Goal: Task Accomplishment & Management: Manage account settings

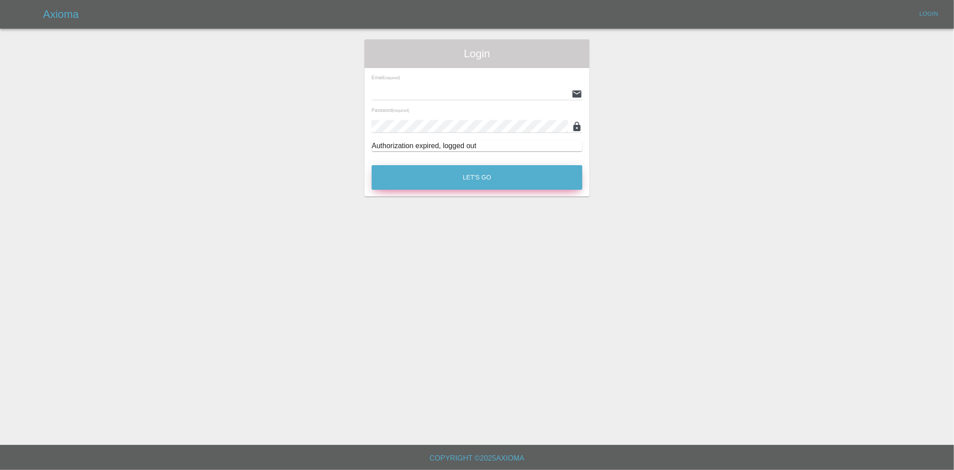
type input "ankur.mehta@axioma.co.uk"
click at [490, 172] on button "Let's Go" at bounding box center [477, 177] width 211 height 25
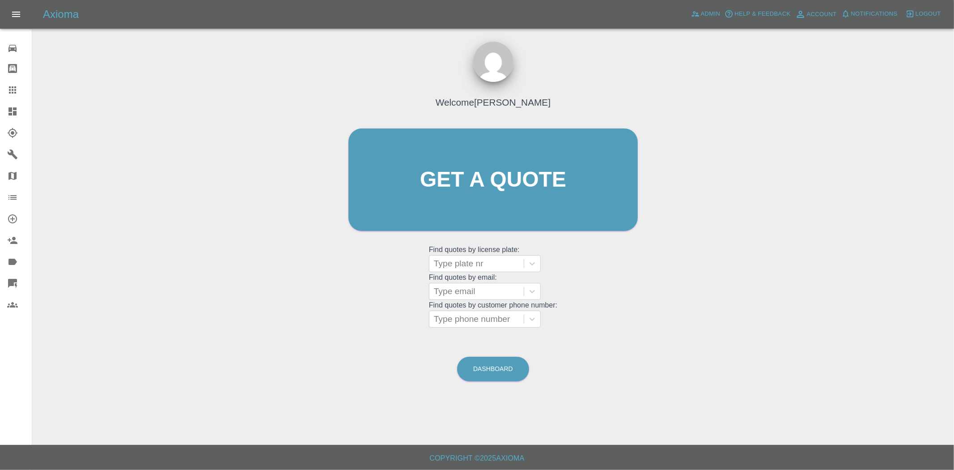
click at [7, 110] on icon at bounding box center [12, 111] width 11 height 11
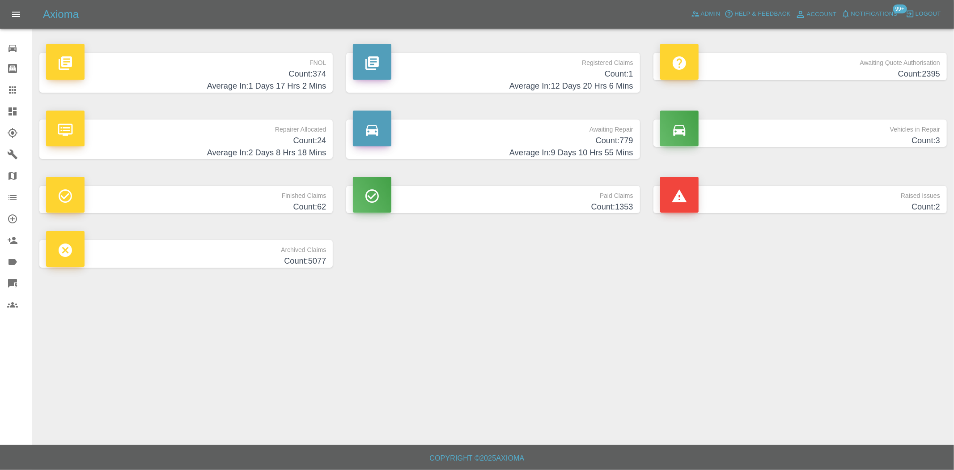
click at [299, 74] on h4 "Count: 374" at bounding box center [186, 74] width 280 height 12
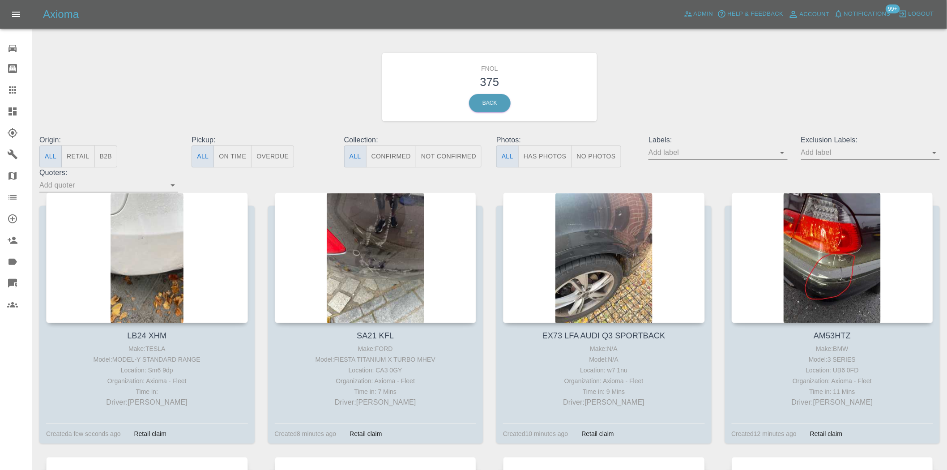
click at [548, 157] on button "Has Photos" at bounding box center [545, 156] width 54 height 22
click at [15, 109] on icon at bounding box center [12, 111] width 8 height 8
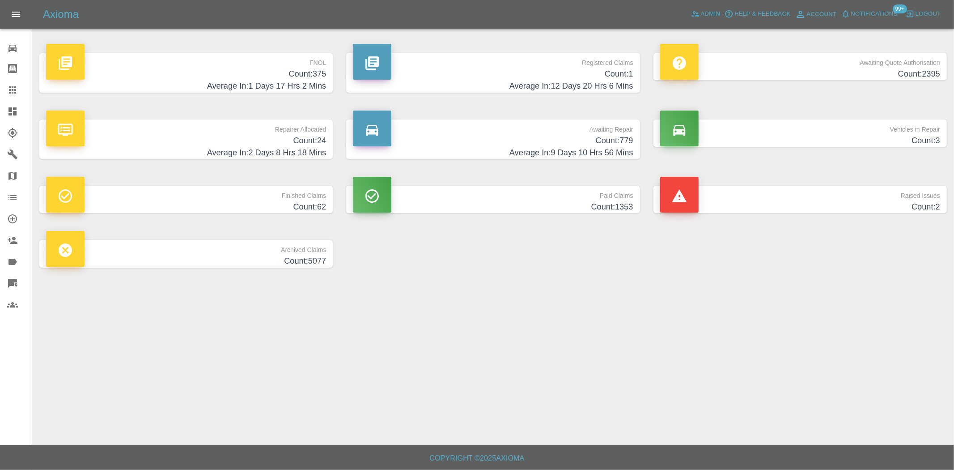
click at [607, 142] on h4 "Count: 779" at bounding box center [493, 141] width 280 height 12
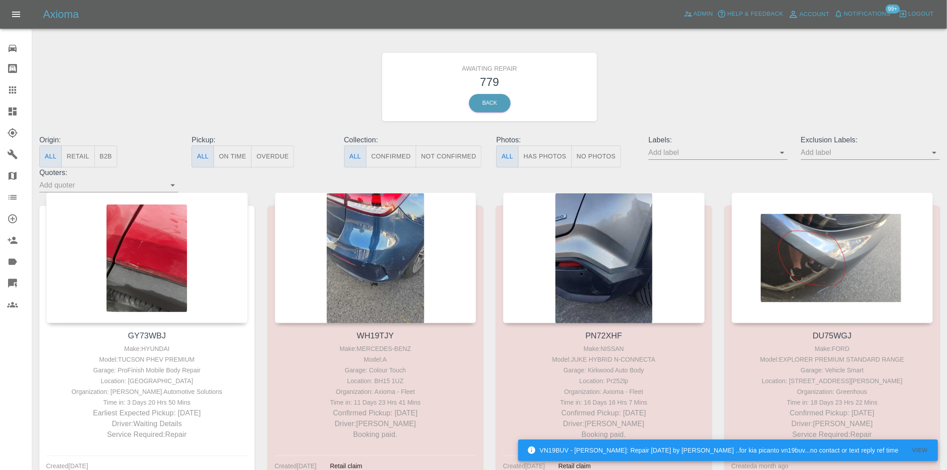
click at [112, 153] on button "B2B" at bounding box center [105, 156] width 23 height 22
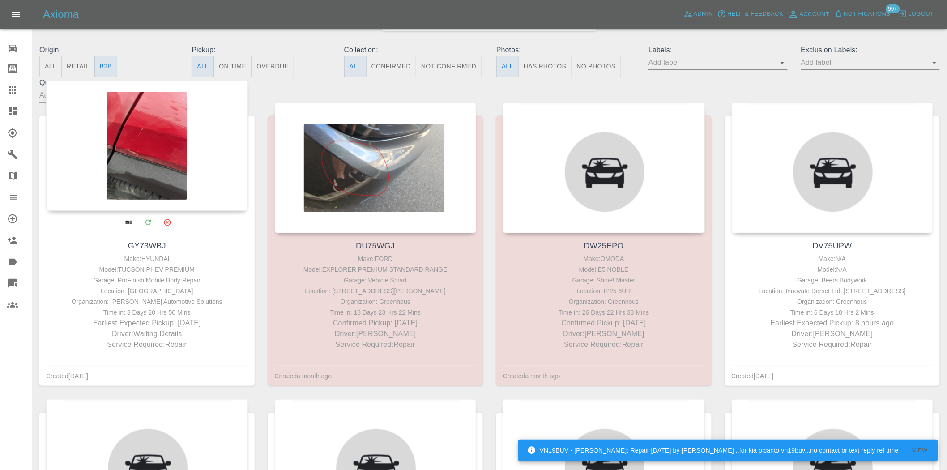
scroll to position [99, 0]
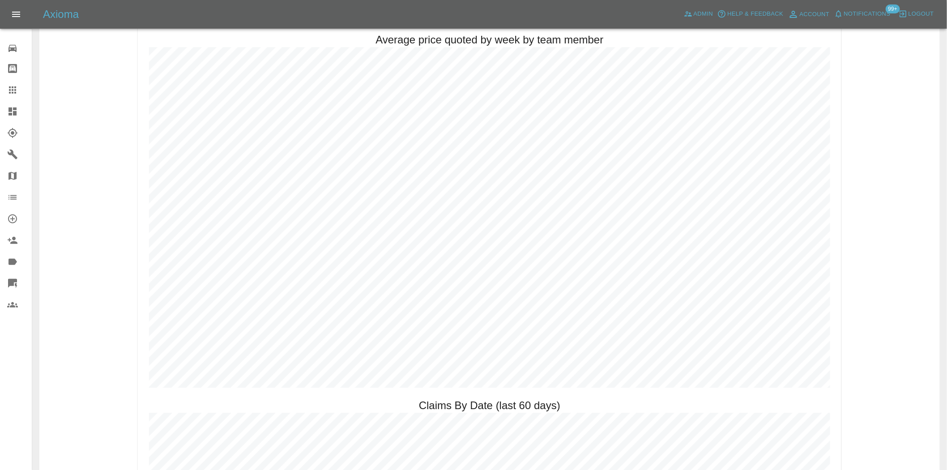
scroll to position [795, 0]
click at [3, 110] on link "Dashboard" at bounding box center [16, 111] width 32 height 21
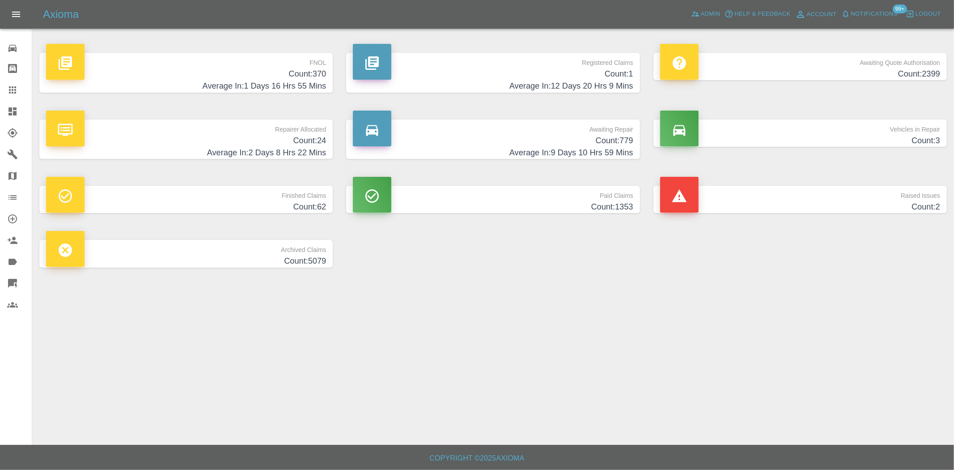
click at [310, 136] on h4 "Count: 24" at bounding box center [186, 141] width 280 height 12
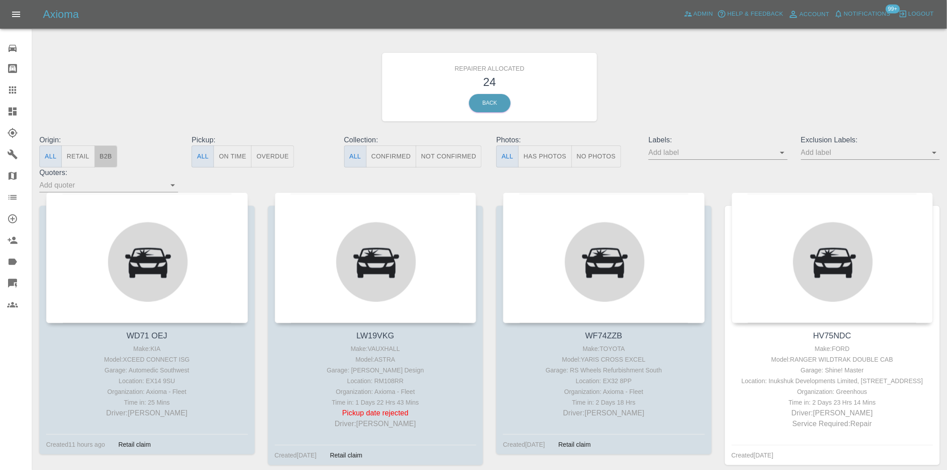
click at [107, 149] on button "B2B" at bounding box center [105, 156] width 23 height 22
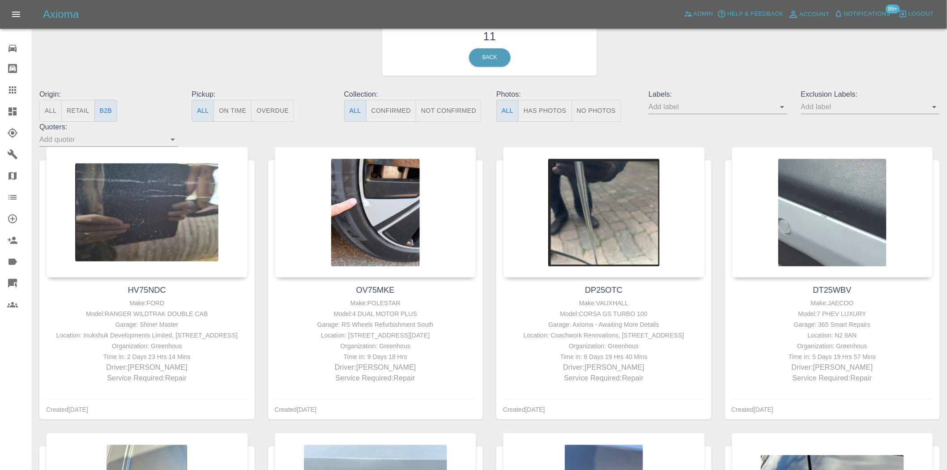
scroll to position [42, 0]
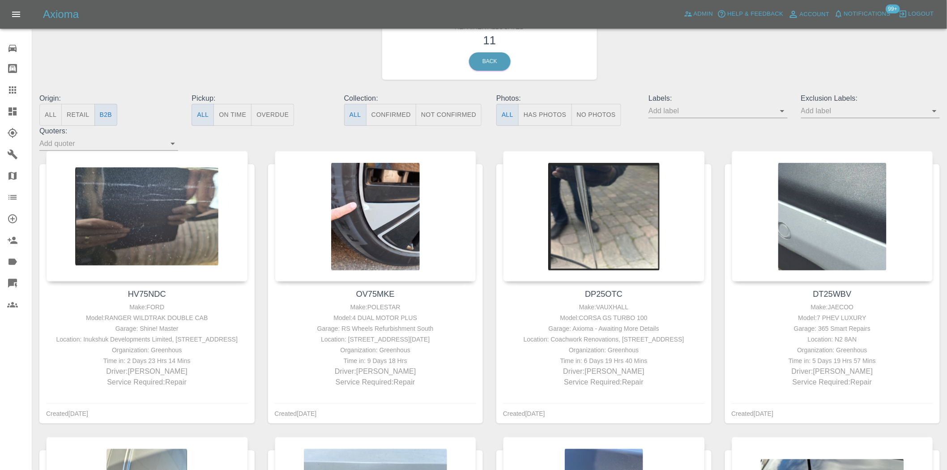
drag, startPoint x: 20, startPoint y: 110, endPoint x: 328, endPoint y: 1, distance: 327.3
click at [20, 110] on div at bounding box center [19, 111] width 25 height 11
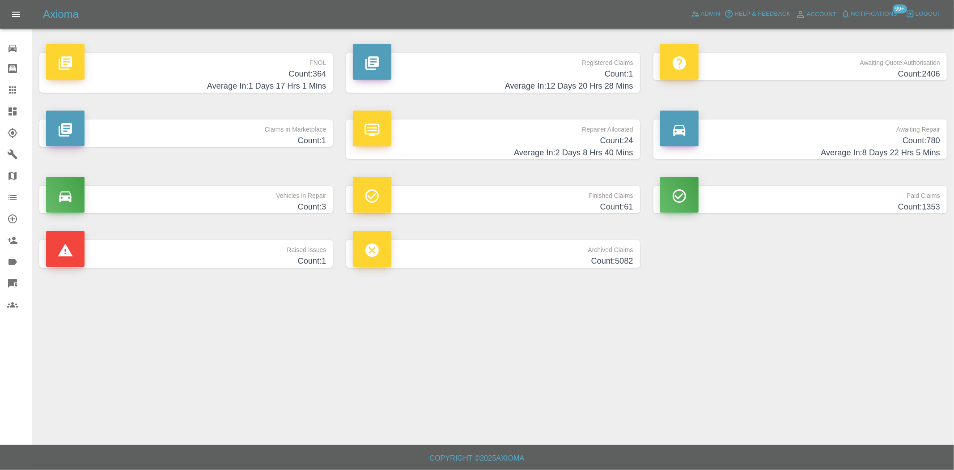
click at [590, 66] on p "Registered Claims" at bounding box center [493, 60] width 280 height 15
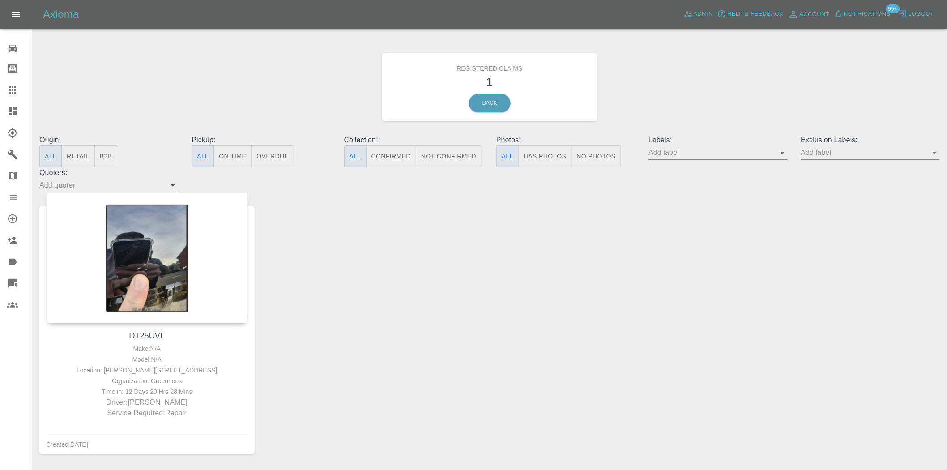
click at [13, 112] on icon at bounding box center [12, 111] width 11 height 11
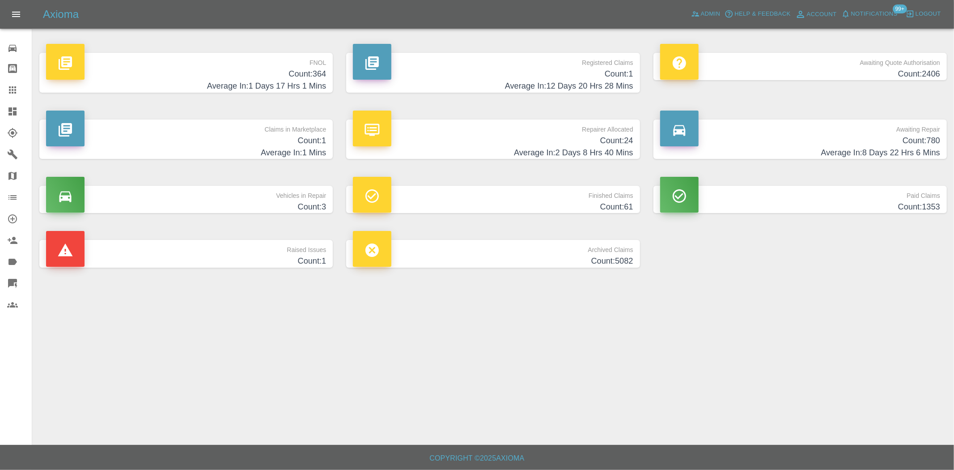
drag, startPoint x: 243, startPoint y: 83, endPoint x: 260, endPoint y: 81, distance: 17.1
click at [243, 83] on h4 "Average In: 1 Days 17 Hrs 1 Mins" at bounding box center [186, 86] width 280 height 12
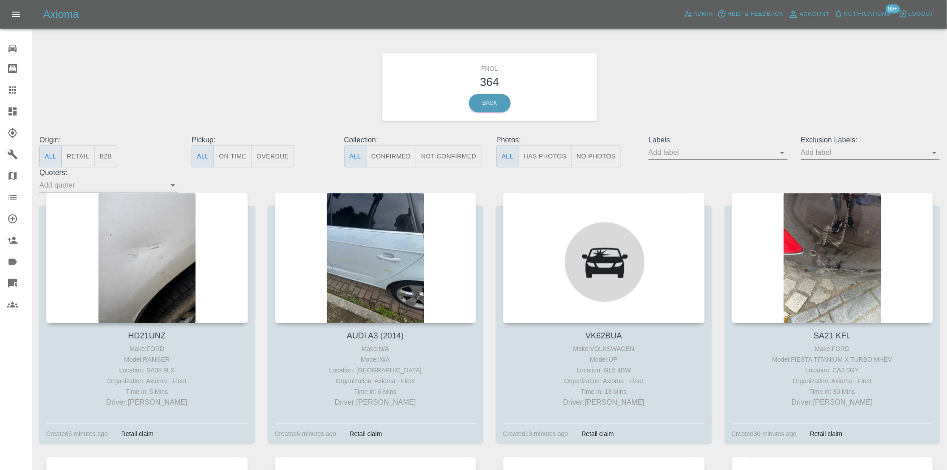
click at [11, 112] on icon at bounding box center [12, 111] width 11 height 11
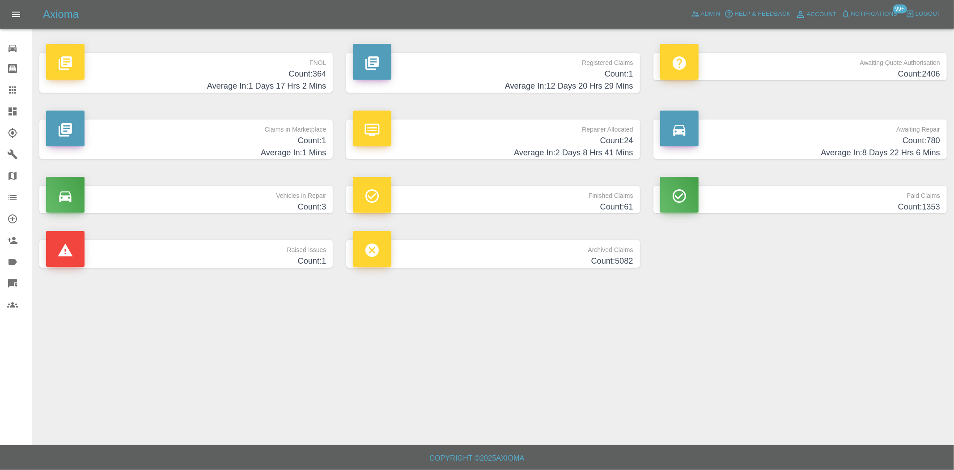
click at [310, 68] on h4 "Count: 364" at bounding box center [186, 74] width 280 height 12
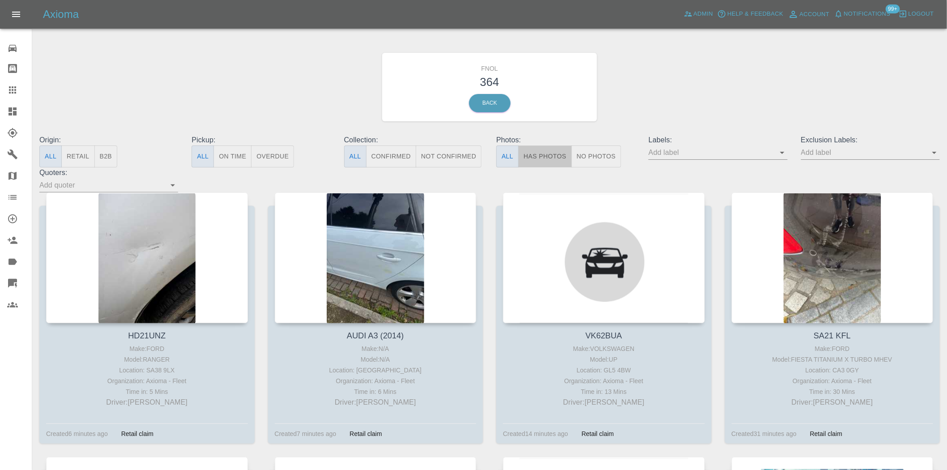
click at [531, 153] on button "Has Photos" at bounding box center [545, 156] width 54 height 22
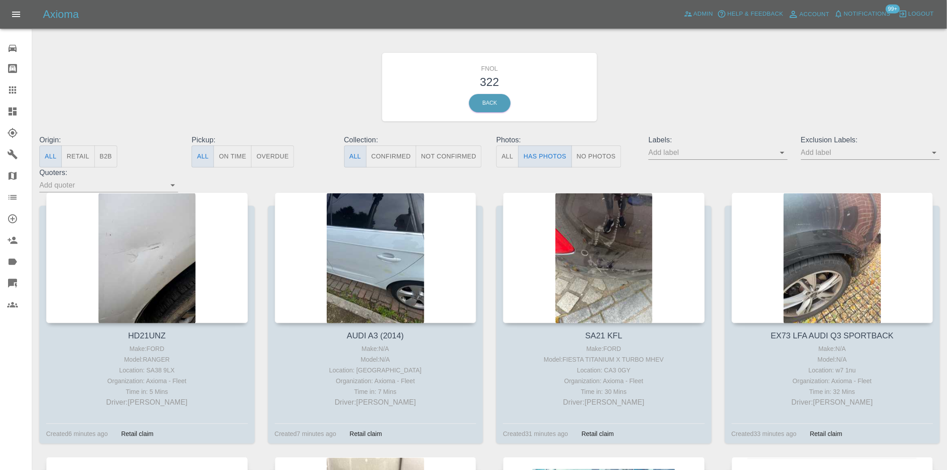
drag, startPoint x: 12, startPoint y: 109, endPoint x: 5, endPoint y: 142, distance: 33.3
click at [12, 109] on icon at bounding box center [12, 111] width 11 height 11
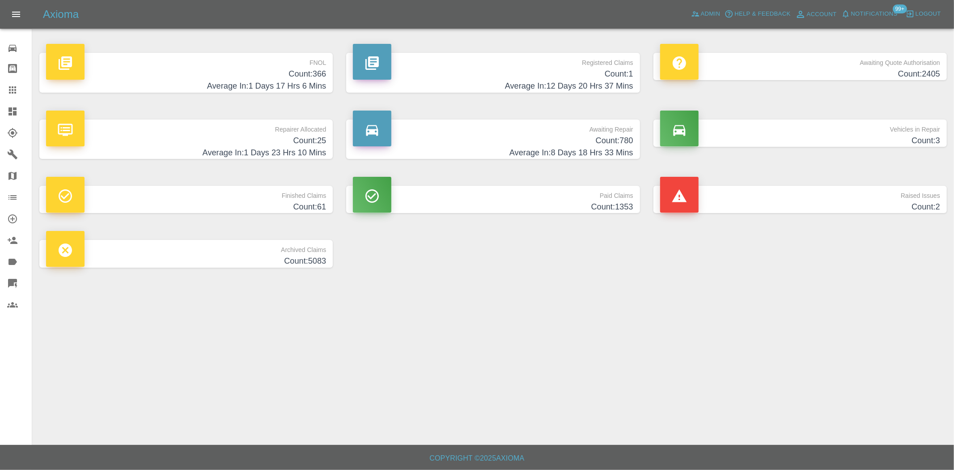
click at [301, 79] on h4 "Count: 366" at bounding box center [186, 74] width 280 height 12
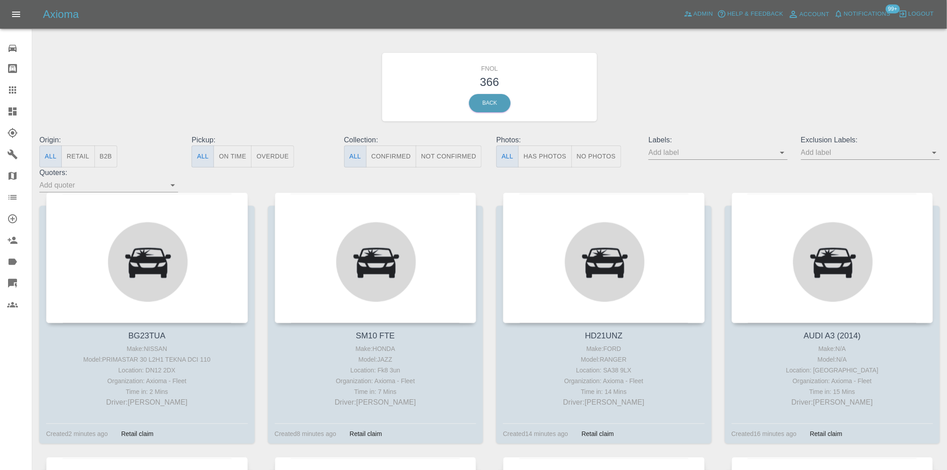
click at [533, 158] on button "Has Photos" at bounding box center [545, 156] width 54 height 22
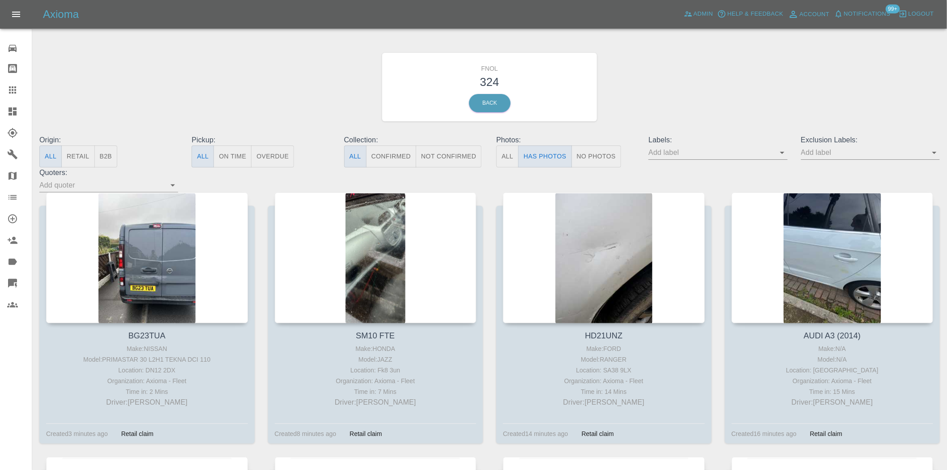
click at [843, 155] on input "text" at bounding box center [863, 152] width 125 height 14
type input "GEO"
click at [864, 183] on li "George_Carl_Q" at bounding box center [870, 188] width 66 height 16
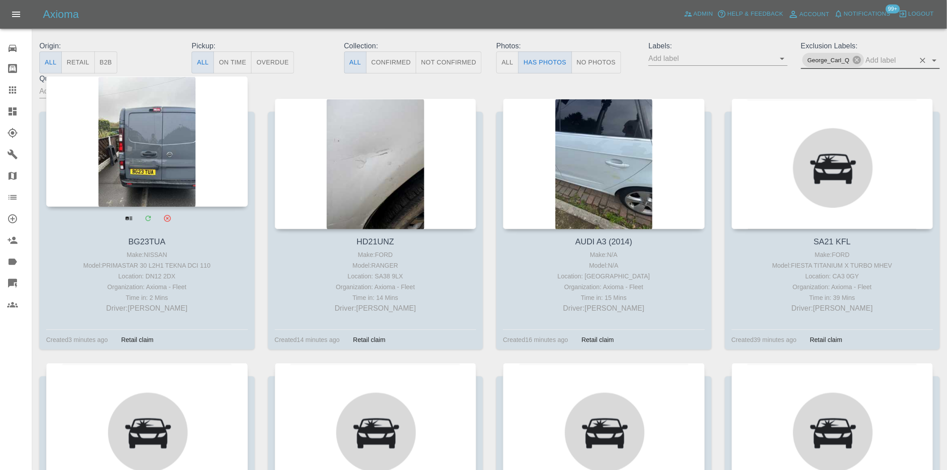
scroll to position [99, 0]
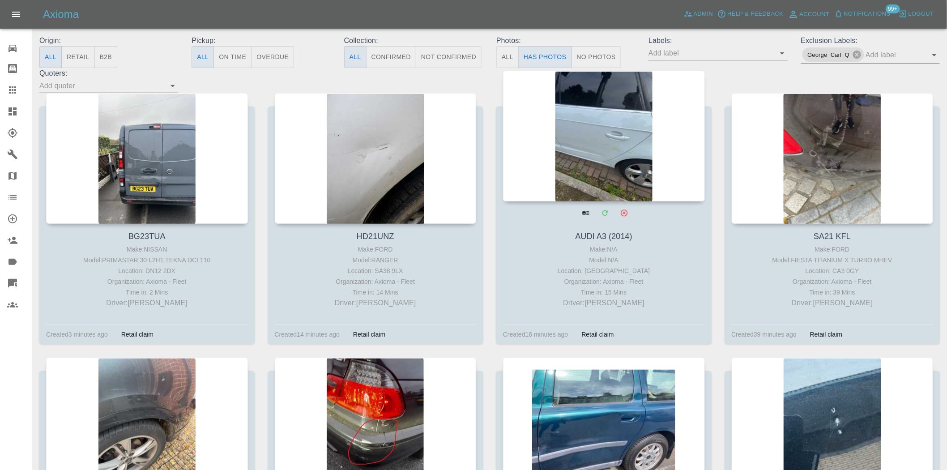
drag, startPoint x: 641, startPoint y: 150, endPoint x: 632, endPoint y: 150, distance: 8.5
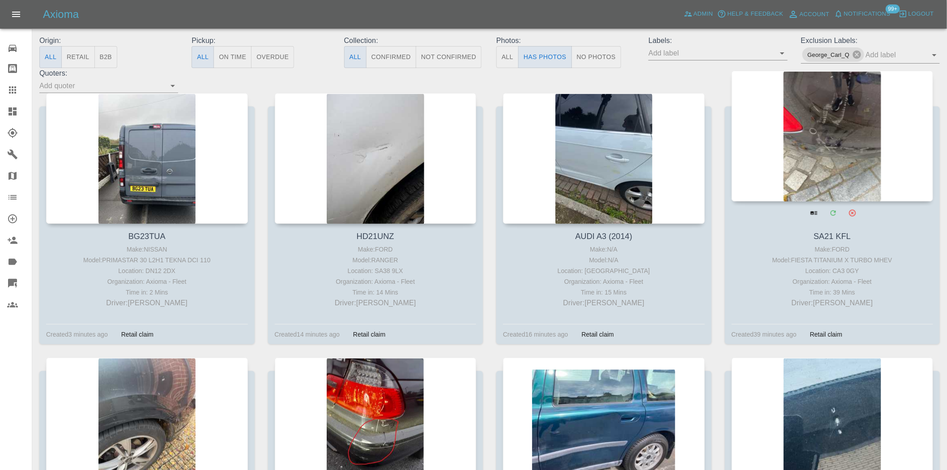
drag, startPoint x: 792, startPoint y: 124, endPoint x: 800, endPoint y: 132, distance: 11.4
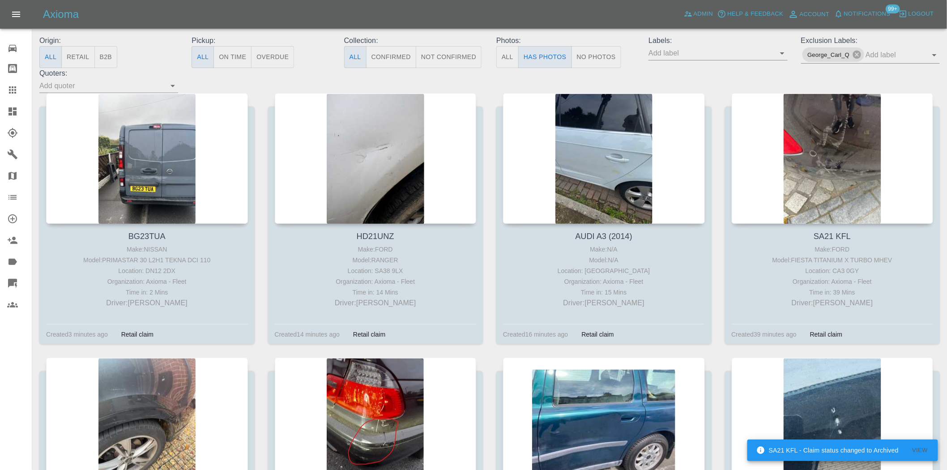
click at [10, 102] on link "Dashboard" at bounding box center [16, 111] width 32 height 21
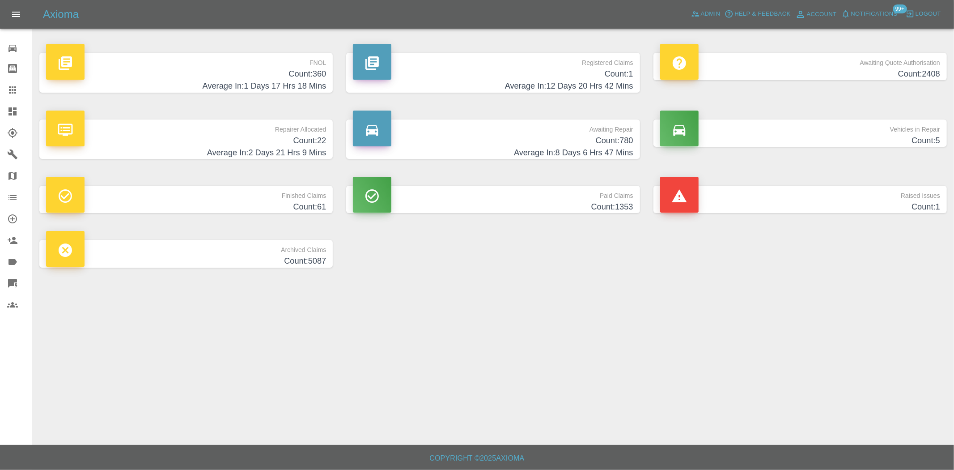
click at [291, 83] on h4 "Average In: 1 Days 17 Hrs 18 Mins" at bounding box center [186, 86] width 280 height 12
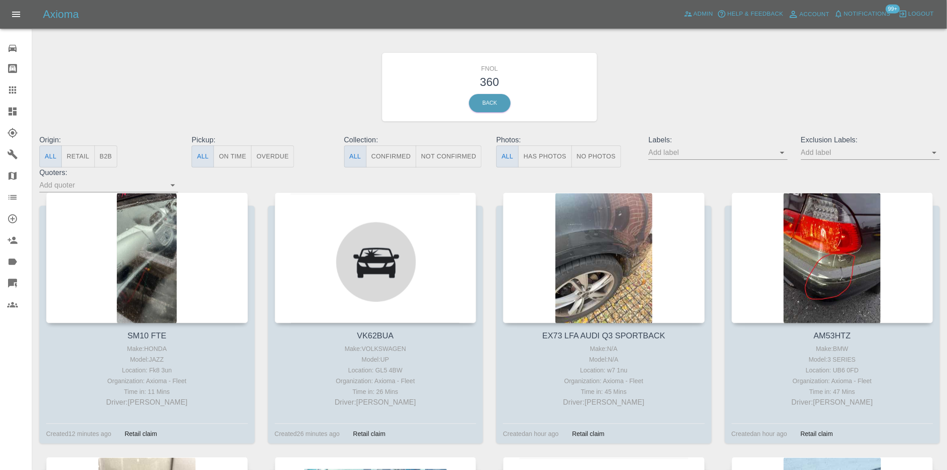
drag, startPoint x: 529, startPoint y: 157, endPoint x: 734, endPoint y: 178, distance: 206.4
click at [529, 157] on button "Has Photos" at bounding box center [545, 156] width 54 height 22
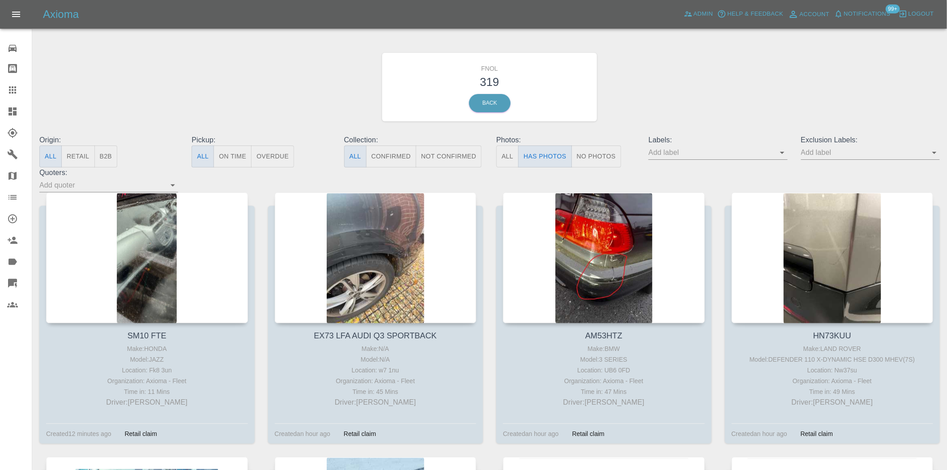
click at [831, 153] on input "text" at bounding box center [863, 152] width 125 height 14
type input "GEO"
click at [871, 193] on li "George_Carl_Q" at bounding box center [870, 188] width 66 height 16
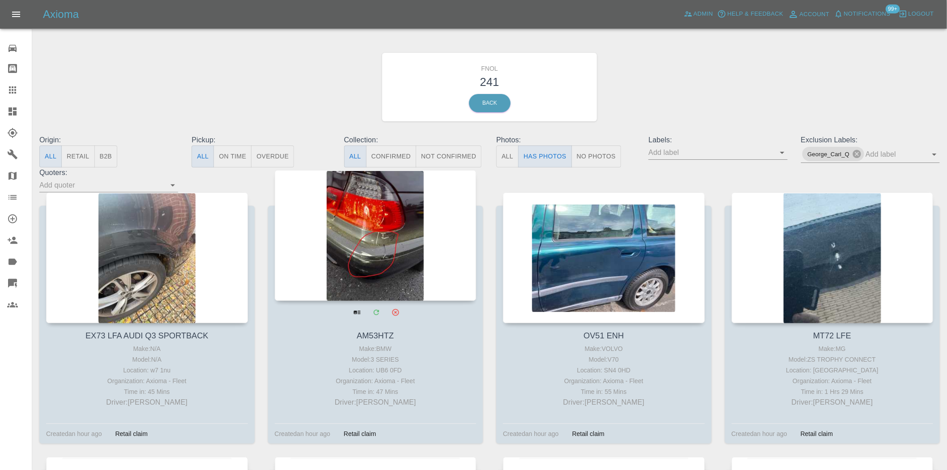
drag, startPoint x: 395, startPoint y: 246, endPoint x: 387, endPoint y: 246, distance: 8.5
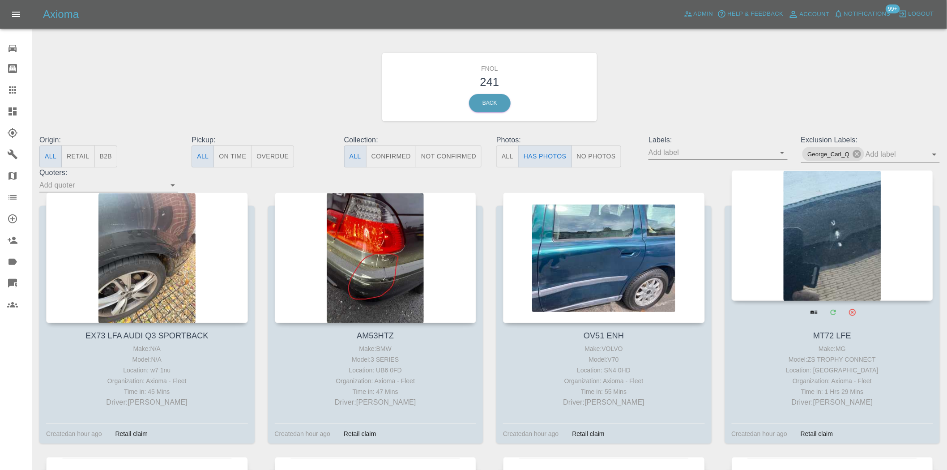
drag, startPoint x: 839, startPoint y: 245, endPoint x: 831, endPoint y: 244, distance: 7.6
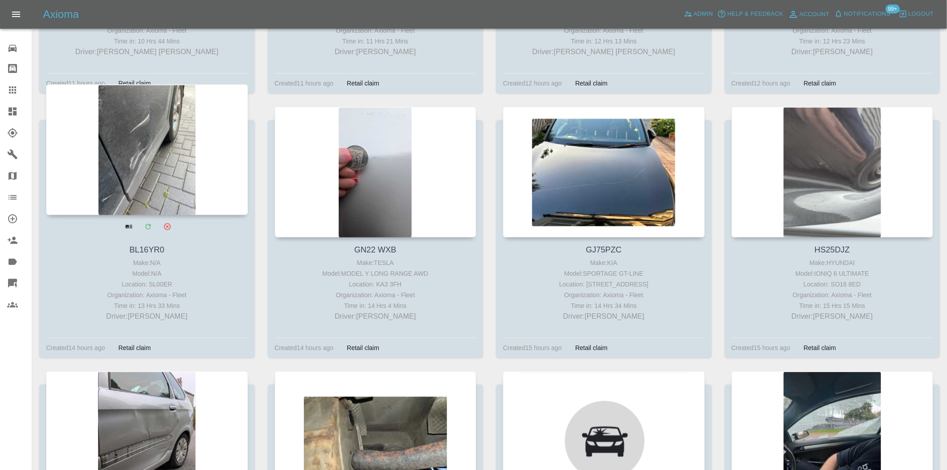
scroll to position [895, 0]
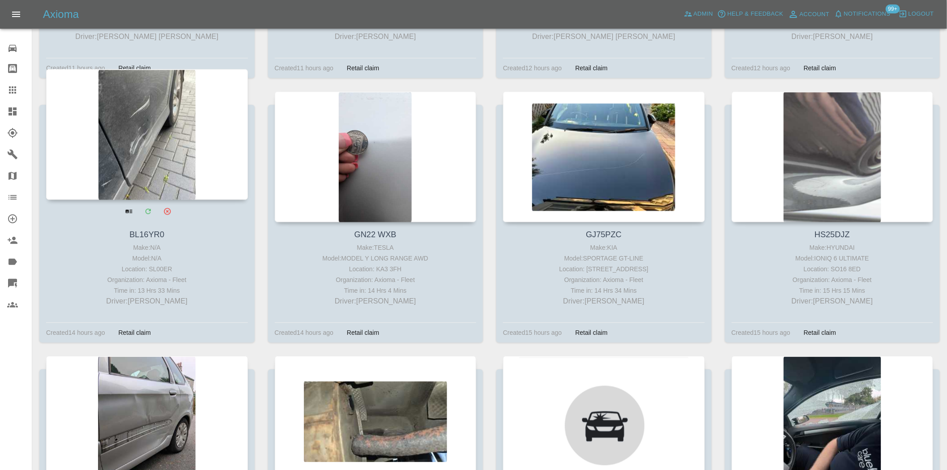
drag, startPoint x: 132, startPoint y: 153, endPoint x: 136, endPoint y: 149, distance: 6.0
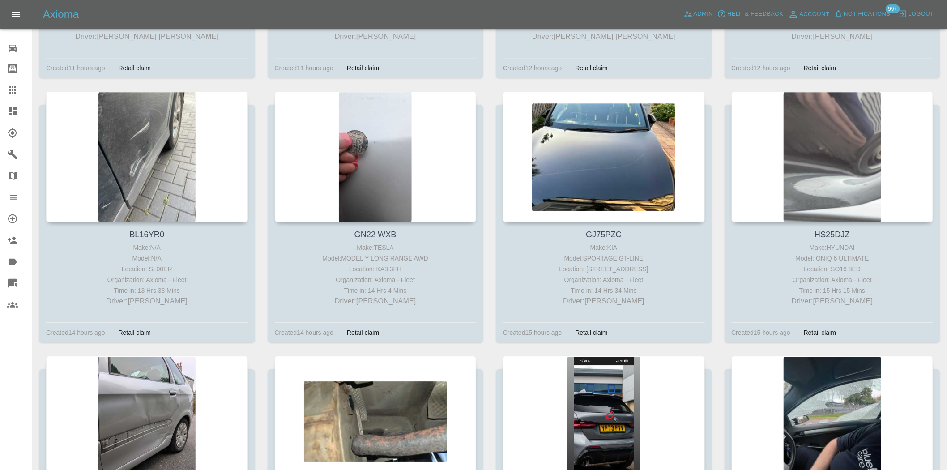
drag, startPoint x: 15, startPoint y: 119, endPoint x: 15, endPoint y: 114, distance: 5.8
click at [15, 119] on link "Dashboard" at bounding box center [16, 111] width 32 height 21
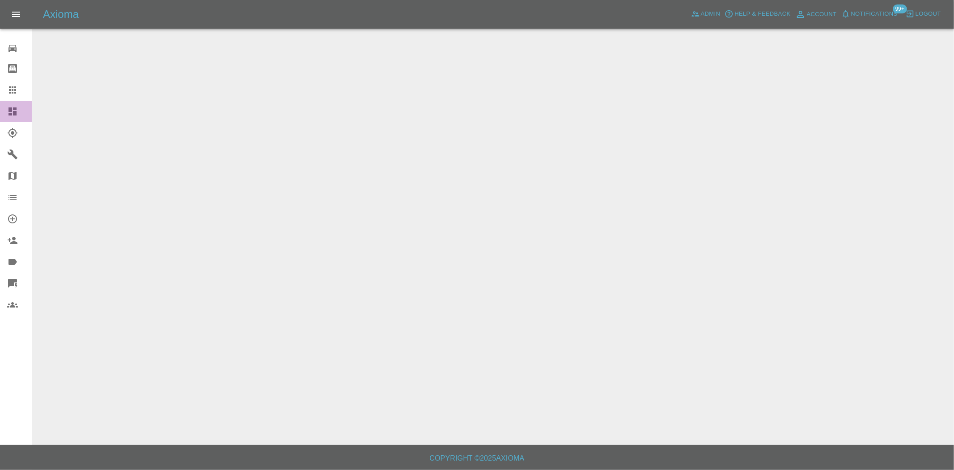
click at [15, 114] on icon at bounding box center [12, 111] width 8 height 8
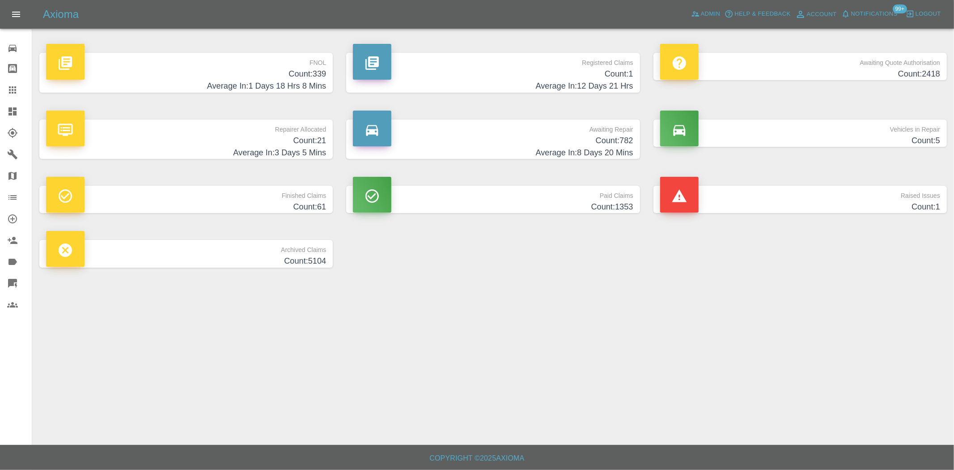
click at [307, 85] on h4 "Average In: 1 Days 18 Hrs 8 Mins" at bounding box center [186, 86] width 280 height 12
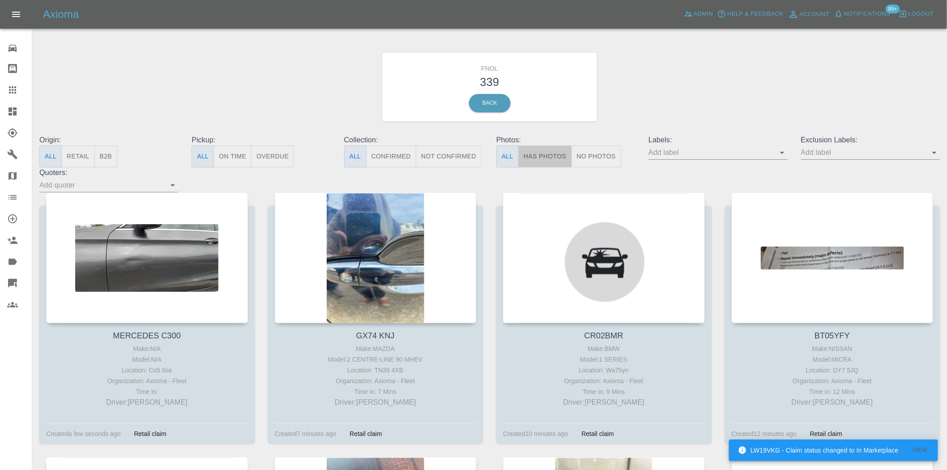
drag, startPoint x: 542, startPoint y: 160, endPoint x: 744, endPoint y: 174, distance: 203.1
click at [540, 161] on button "Has Photos" at bounding box center [545, 156] width 54 height 22
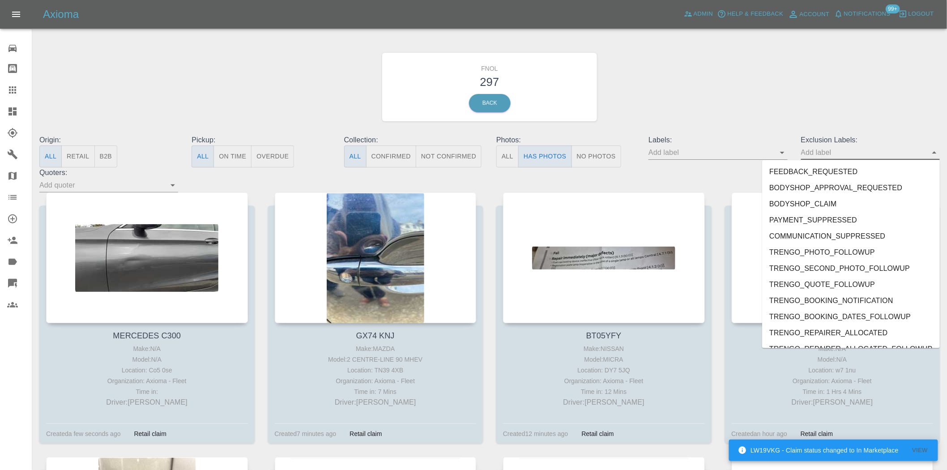
click at [816, 157] on input "text" at bounding box center [863, 152] width 125 height 14
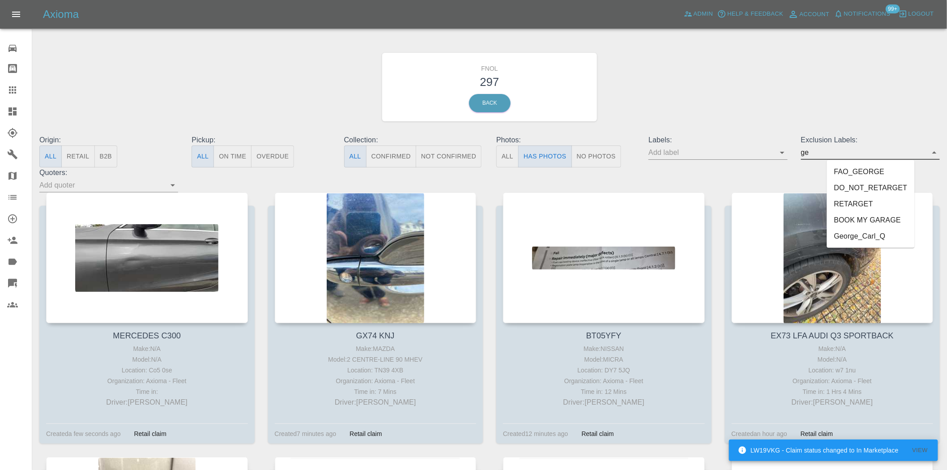
type input "geo"
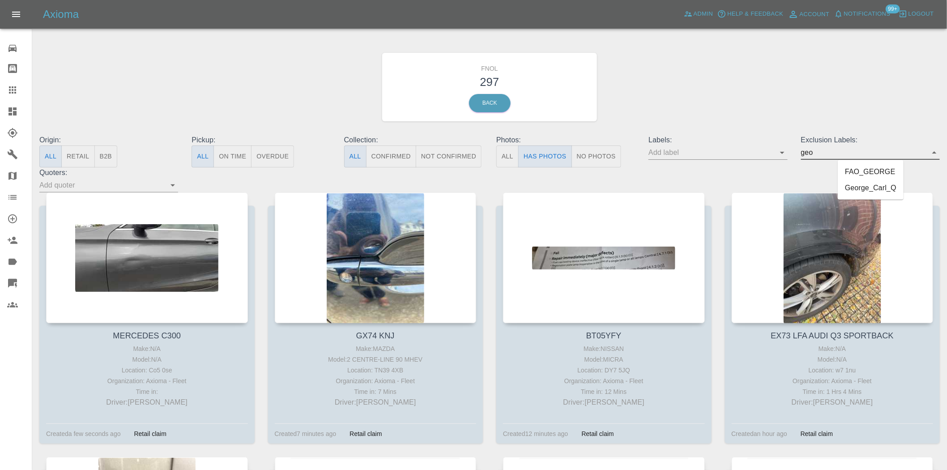
click at [856, 187] on li "George_Carl_Q" at bounding box center [870, 188] width 66 height 16
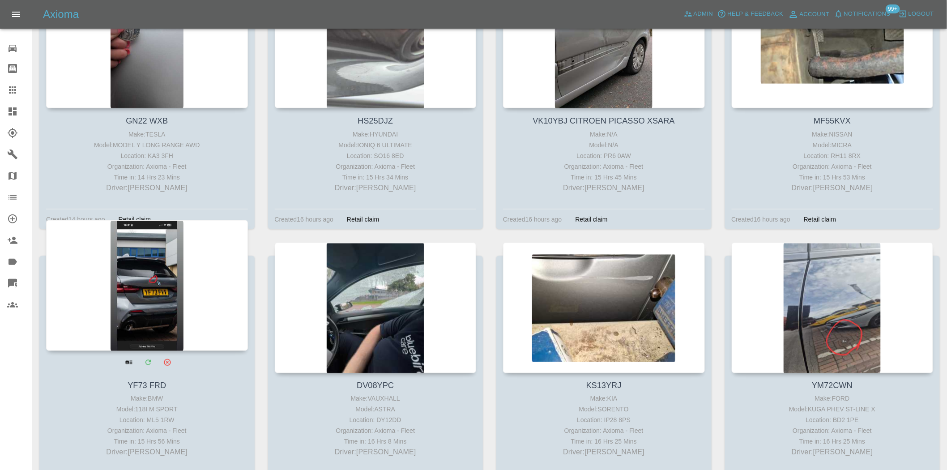
scroll to position [497, 0]
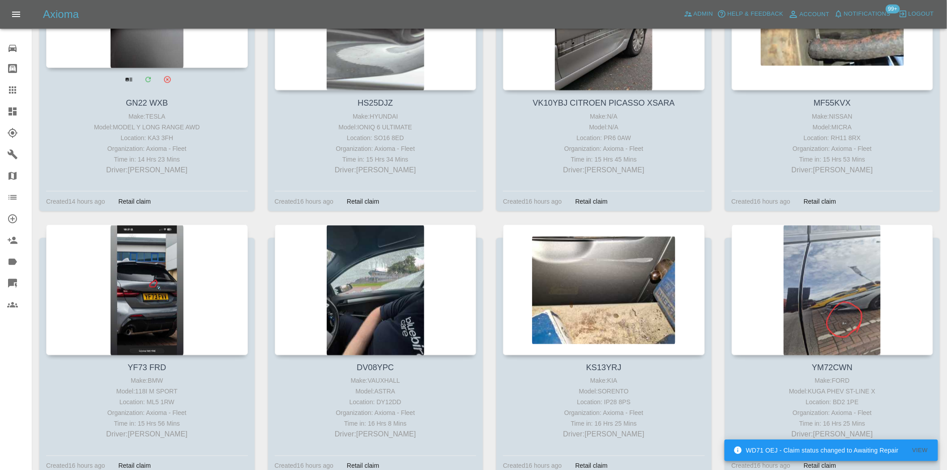
drag, startPoint x: 20, startPoint y: 112, endPoint x: 101, endPoint y: 163, distance: 95.8
click at [20, 112] on div at bounding box center [19, 111] width 25 height 11
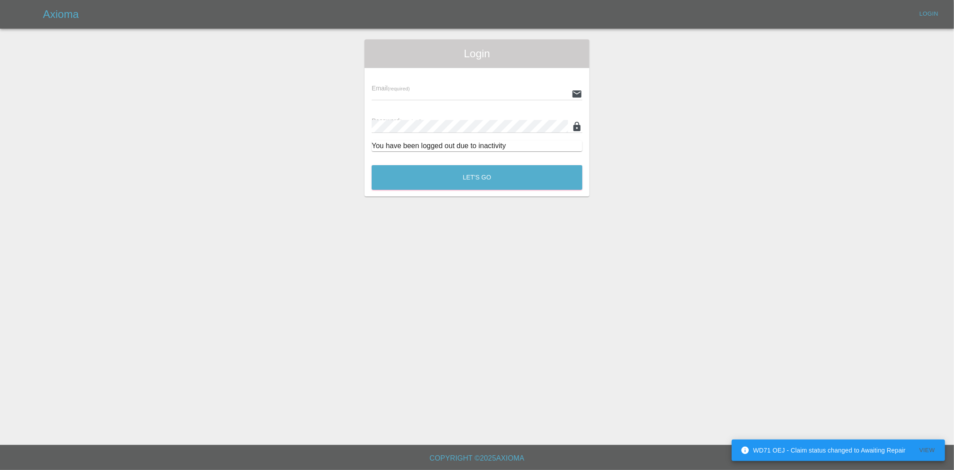
type input "ankur.mehta@axioma.co.uk"
drag, startPoint x: 539, startPoint y: 162, endPoint x: 534, endPoint y: 174, distance: 13.0
click at [538, 163] on div "Let's Go" at bounding box center [477, 175] width 212 height 34
click at [534, 174] on button "Let's Go" at bounding box center [477, 177] width 211 height 25
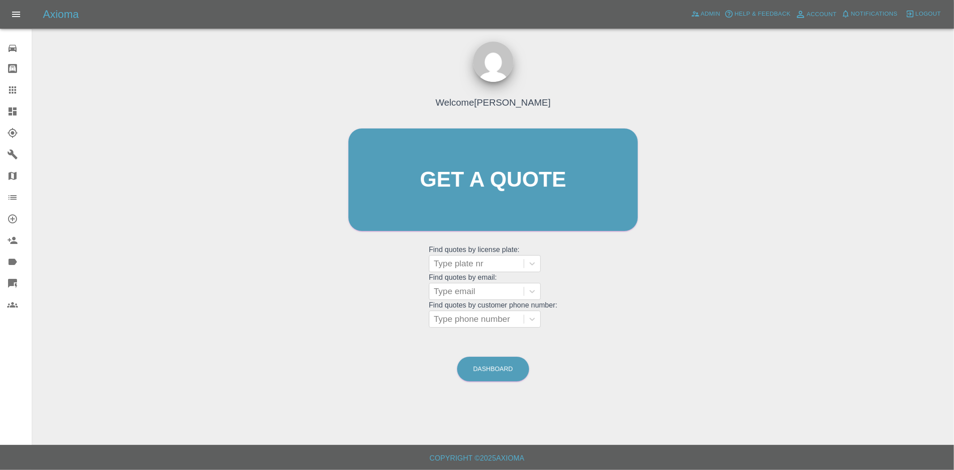
click at [8, 114] on icon at bounding box center [12, 111] width 11 height 11
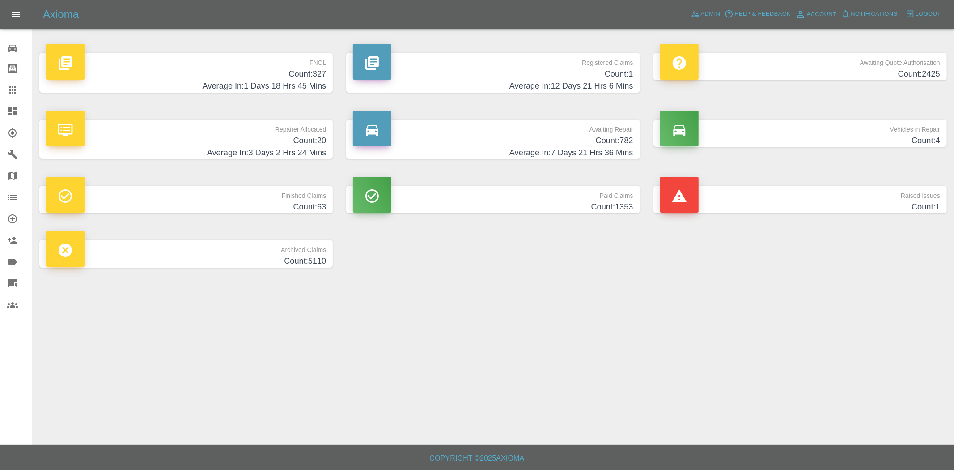
click at [296, 81] on h4 "Average In: 1 Days 18 Hrs 45 Mins" at bounding box center [186, 86] width 280 height 12
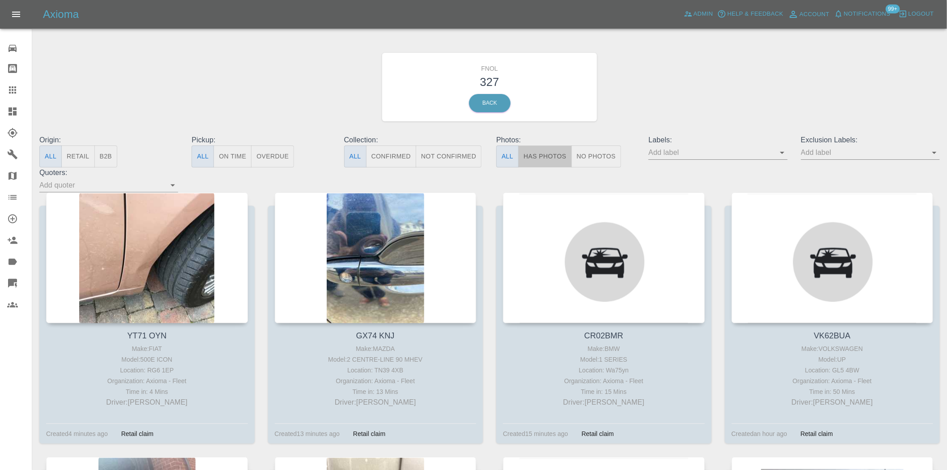
click at [540, 154] on button "Has Photos" at bounding box center [545, 156] width 54 height 22
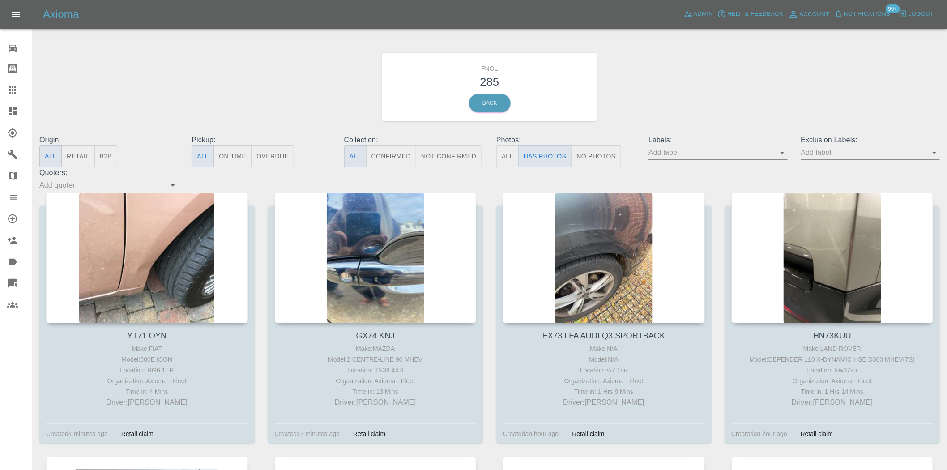
click at [816, 158] on input "text" at bounding box center [863, 152] width 125 height 14
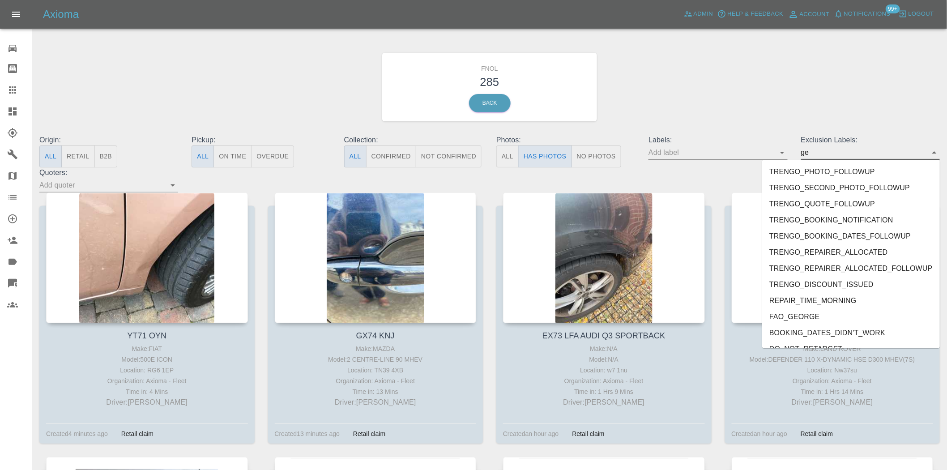
type input "geo"
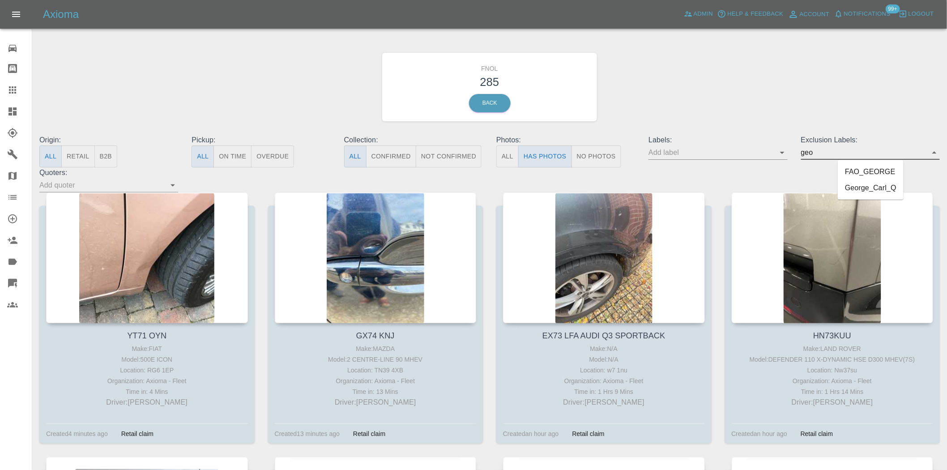
click at [869, 189] on li "George_Carl_Q" at bounding box center [870, 188] width 66 height 16
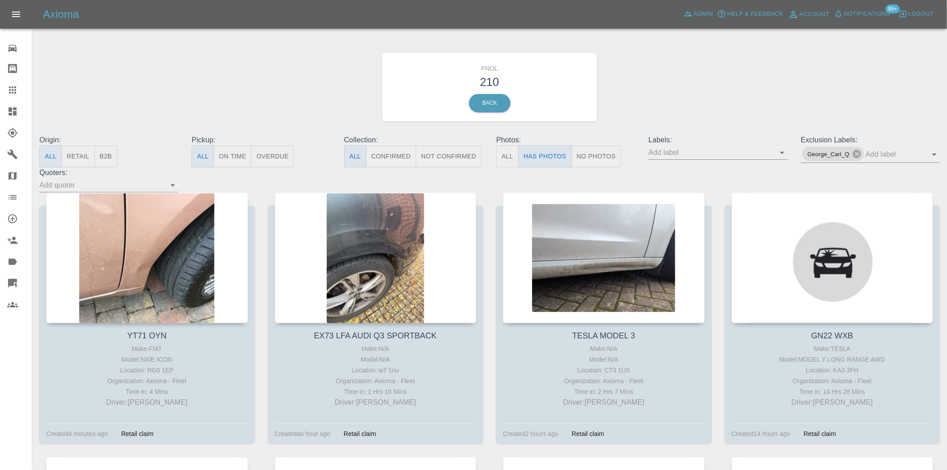
drag, startPoint x: 376, startPoint y: 215, endPoint x: 311, endPoint y: 73, distance: 155.4
click at [486, 182] on div "Origin: All Retail B2B Pickup: All On Time Overdue Collection: All Confirmed No…" at bounding box center [490, 164] width 914 height 58
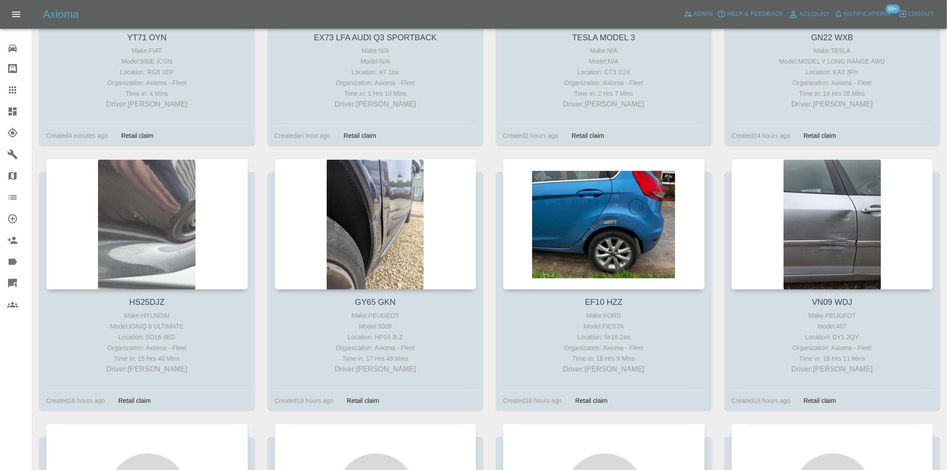
scroll to position [348, 0]
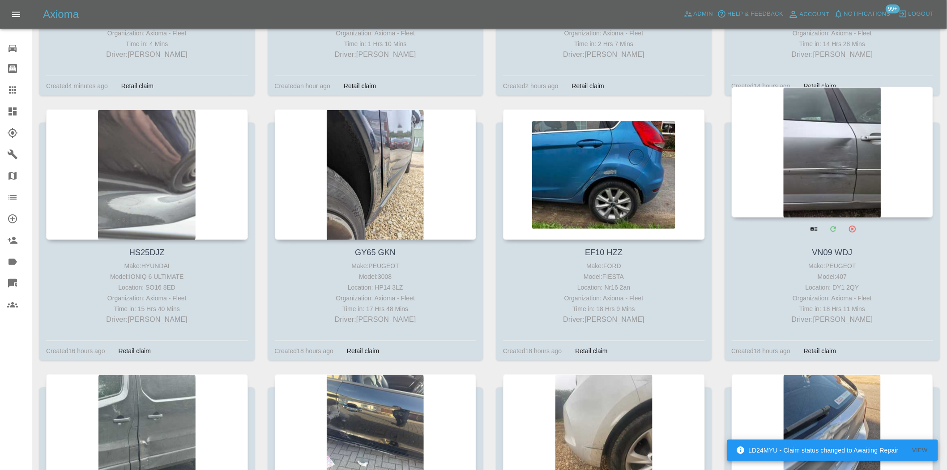
drag, startPoint x: 795, startPoint y: 149, endPoint x: 801, endPoint y: 149, distance: 6.3
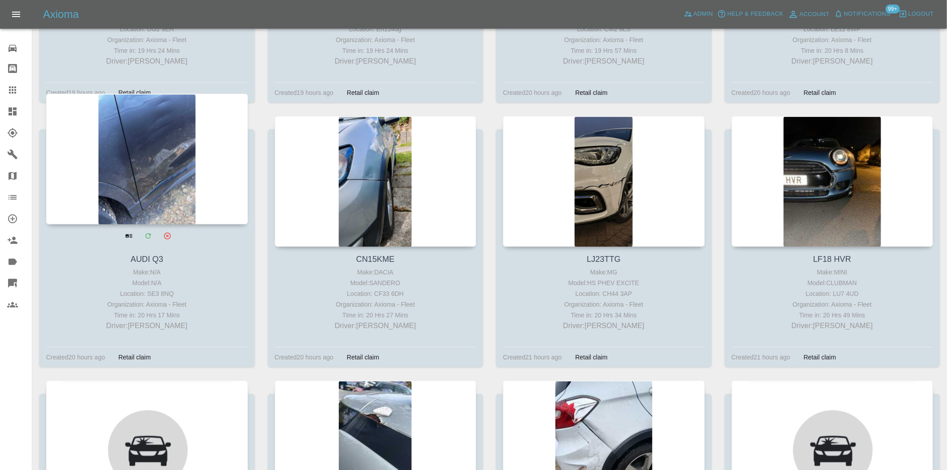
scroll to position [1193, 0]
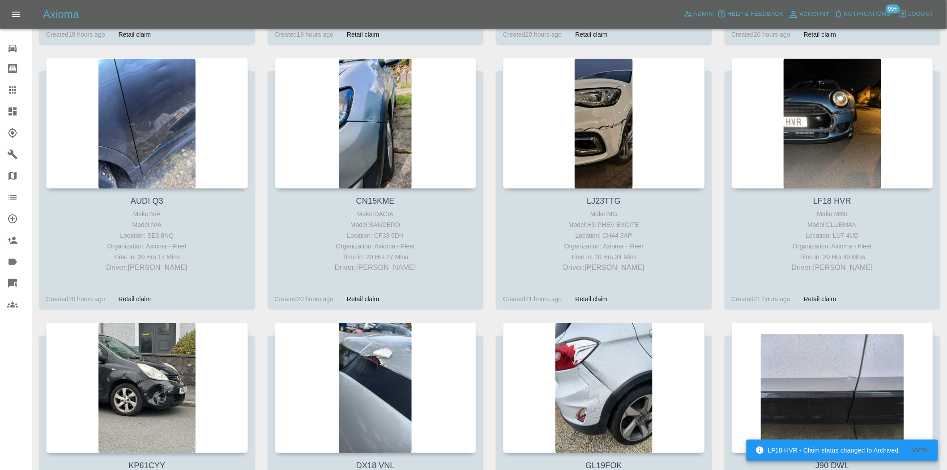
drag, startPoint x: 387, startPoint y: 95, endPoint x: 256, endPoint y: 62, distance: 135.2
click at [256, 62] on div "AUDI Q3 Make: N/A Model: N/A Location: SE3 8NQ Organization: Axioma - Fleet Tim…" at bounding box center [147, 190] width 229 height 264
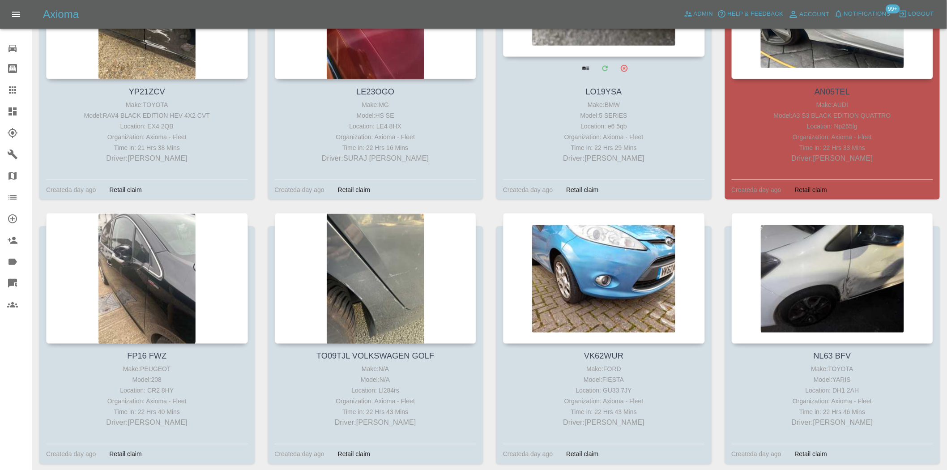
scroll to position [1839, 0]
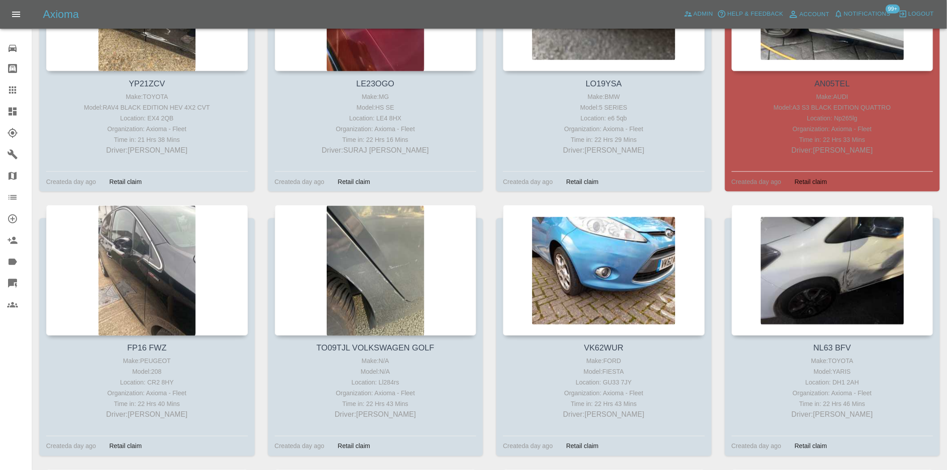
drag, startPoint x: 784, startPoint y: 62, endPoint x: 718, endPoint y: 132, distance: 96.5
click at [718, 132] on div "AN05TEL Make: AUDI Model: A3 S3 BLACK EDITION QUATTRO Location: Np265lg Organiz…" at bounding box center [832, 73] width 229 height 264
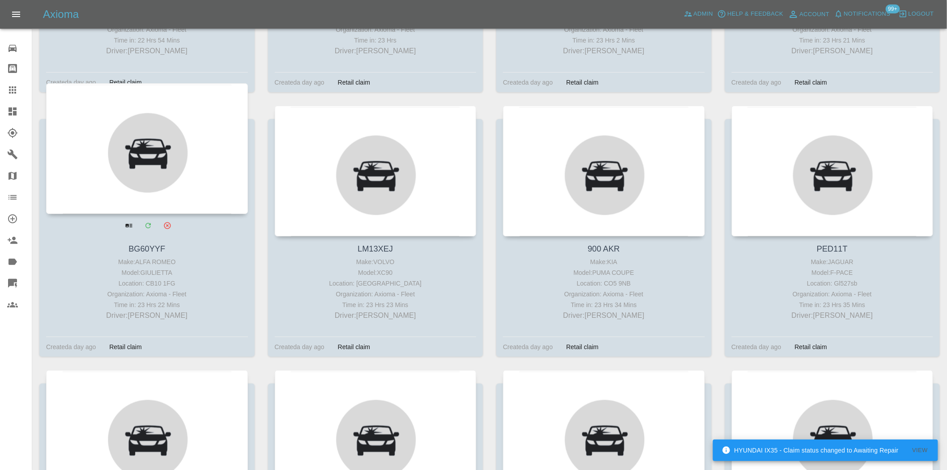
scroll to position [2734, 0]
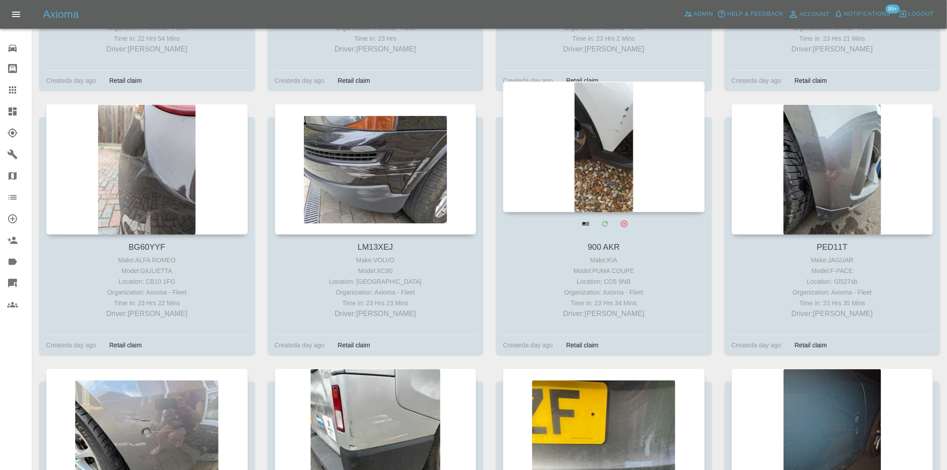
drag, startPoint x: 562, startPoint y: 136, endPoint x: 583, endPoint y: 136, distance: 21.0
drag, startPoint x: 583, startPoint y: 136, endPoint x: 598, endPoint y: 98, distance: 41.0
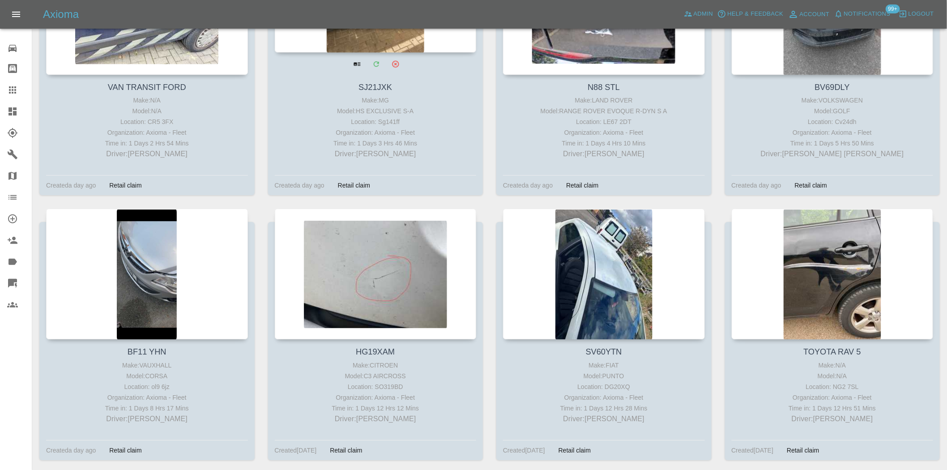
scroll to position [3976, 0]
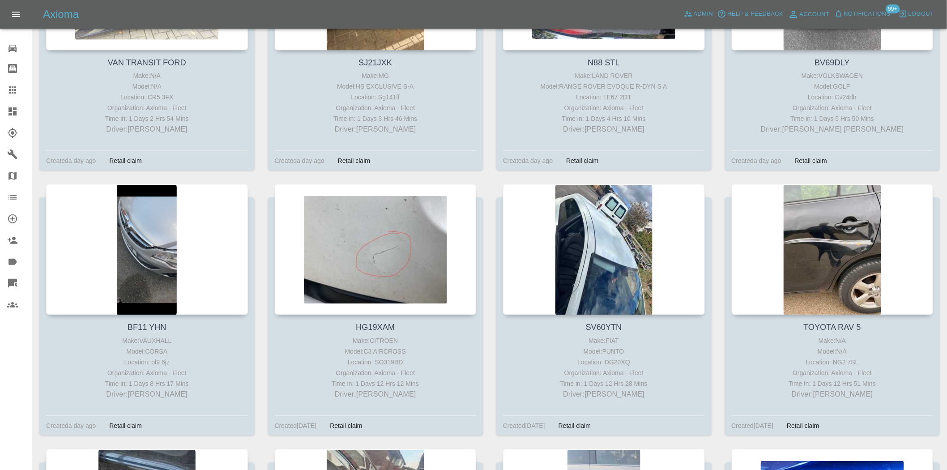
click at [10, 93] on icon at bounding box center [12, 89] width 7 height 7
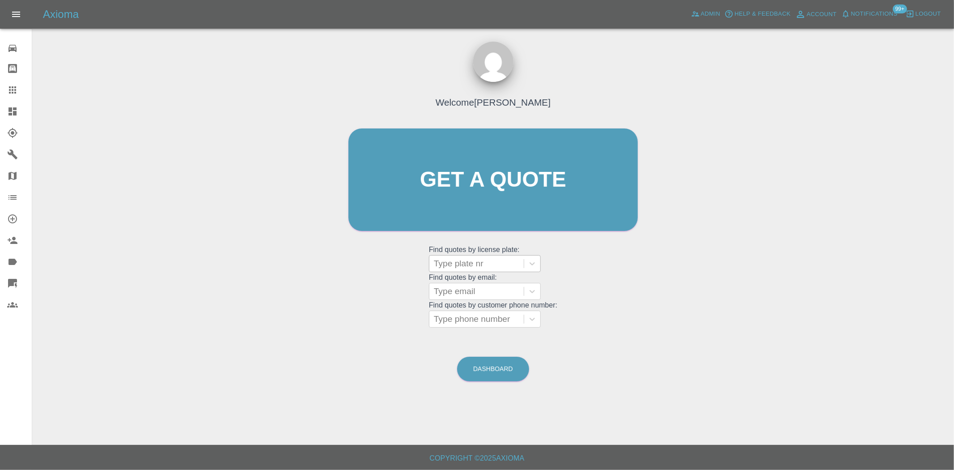
click at [467, 257] on div at bounding box center [476, 263] width 85 height 13
paste input "DW25EPO"
type input "DW25EPO"
click at [486, 285] on div "DW25EPO, Awaiting Repair" at bounding box center [485, 291] width 112 height 29
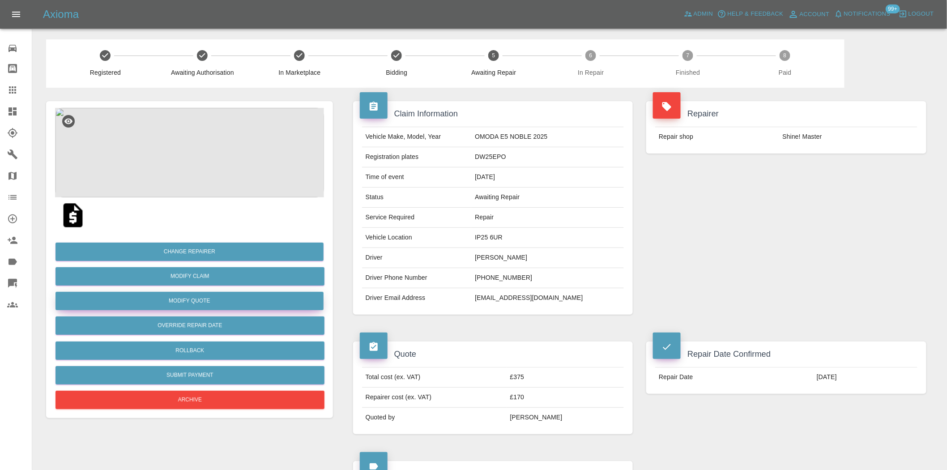
click at [199, 296] on button "Modify Quote" at bounding box center [189, 301] width 268 height 18
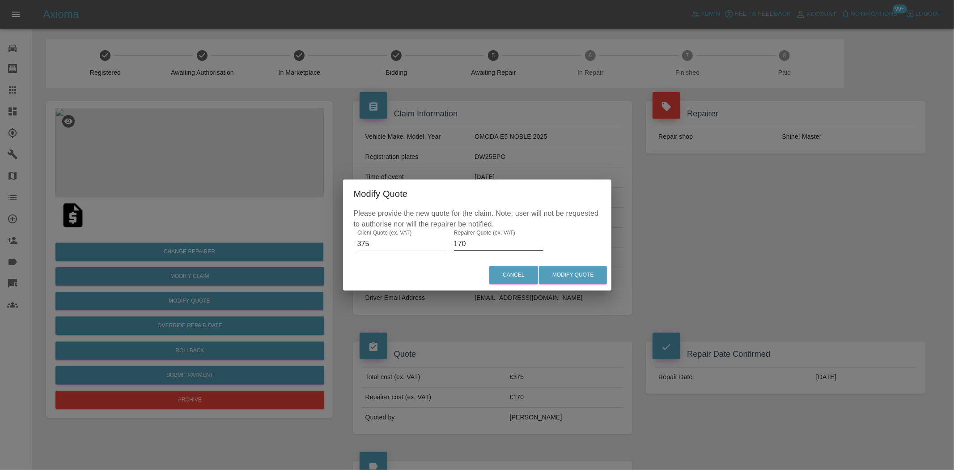
drag, startPoint x: 482, startPoint y: 246, endPoint x: 247, endPoint y: 229, distance: 235.9
click at [251, 225] on div "Modify Quote Please provide the new quote for the claim. Note: user will not be…" at bounding box center [477, 235] width 954 height 470
type input "125"
click at [546, 274] on button "Modify Quote" at bounding box center [573, 275] width 68 height 18
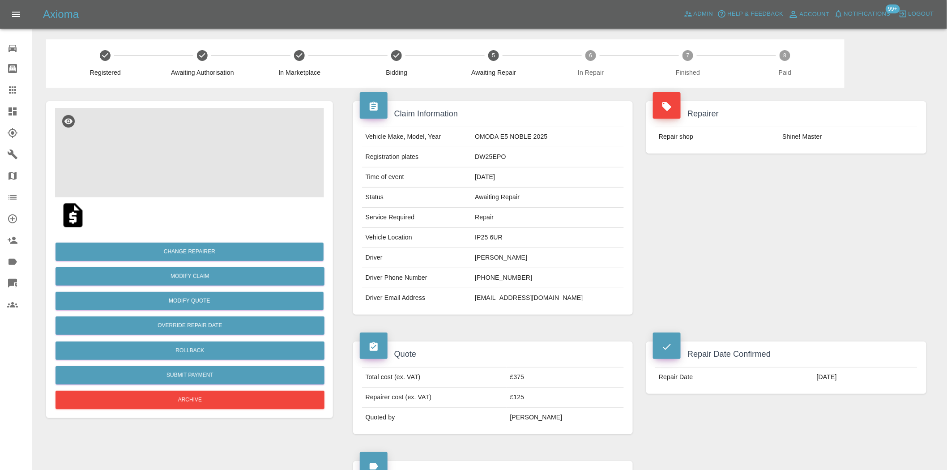
click at [198, 145] on img at bounding box center [189, 152] width 269 height 89
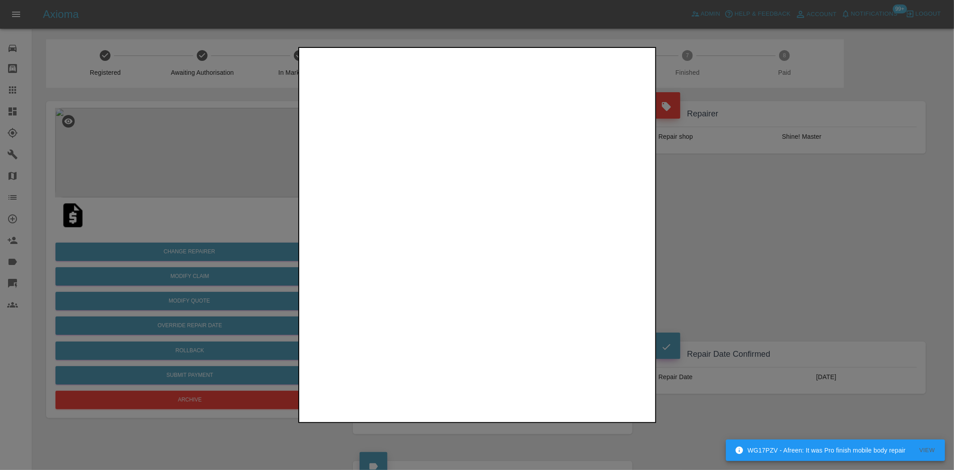
click at [381, 187] on img at bounding box center [477, 198] width 353 height 296
click at [442, 215] on img at bounding box center [477, 198] width 353 height 296
drag, startPoint x: 591, startPoint y: 172, endPoint x: 233, endPoint y: 144, distance: 359.0
click at [455, 170] on div at bounding box center [477, 235] width 358 height 376
drag, startPoint x: 148, startPoint y: 123, endPoint x: 160, endPoint y: 174, distance: 52.4
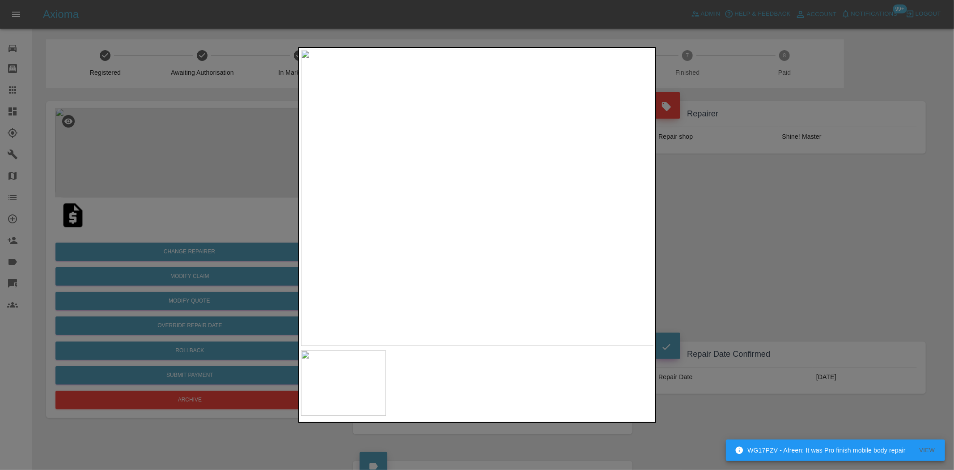
click at [148, 125] on div at bounding box center [477, 235] width 954 height 470
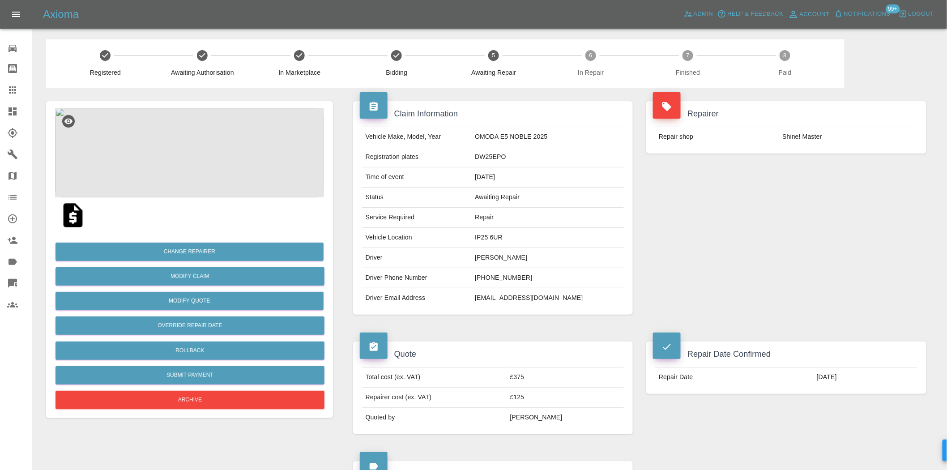
click at [196, 156] on img at bounding box center [189, 152] width 269 height 89
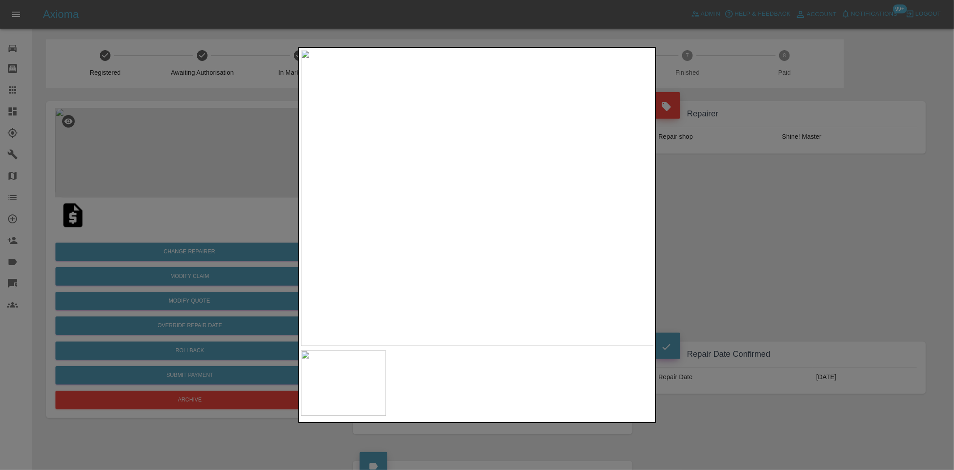
click at [441, 159] on img at bounding box center [477, 198] width 353 height 296
click at [401, 232] on img at bounding box center [477, 198] width 353 height 296
click at [186, 233] on div at bounding box center [477, 235] width 954 height 470
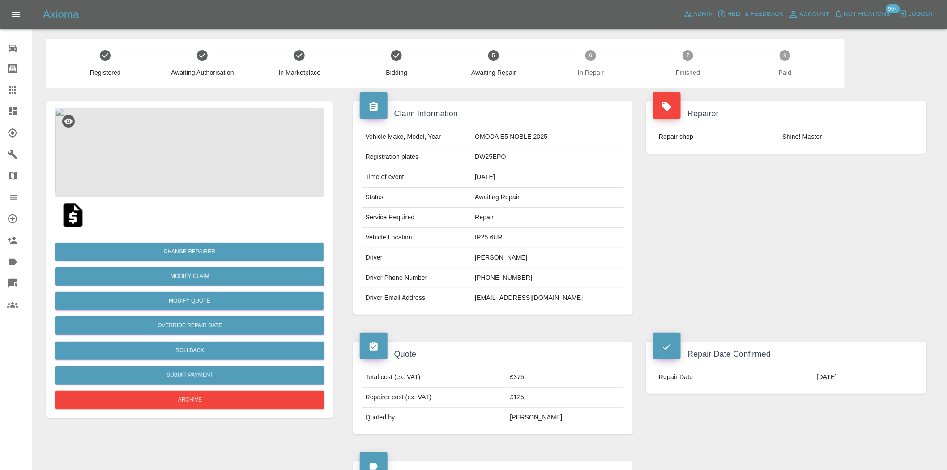
click at [225, 208] on div at bounding box center [189, 215] width 269 height 36
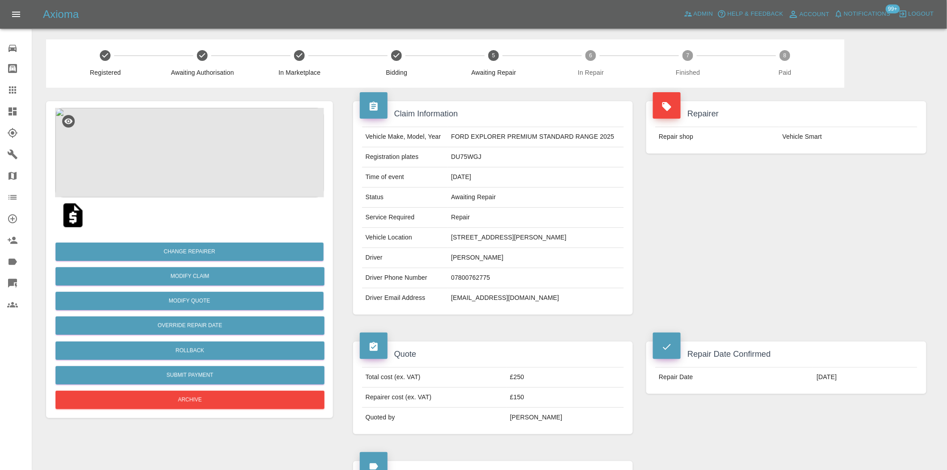
click at [467, 159] on td "DU75WGJ" at bounding box center [535, 157] width 176 height 20
copy td "DU75WGJ"
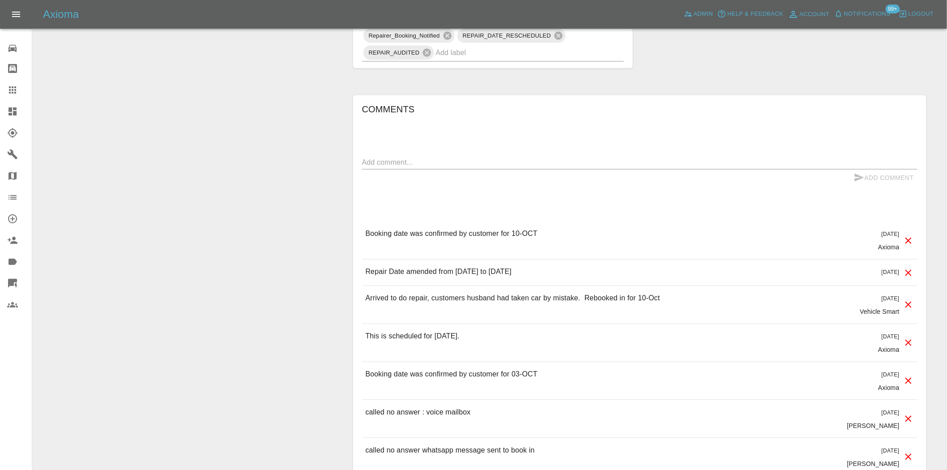
scroll to position [497, 0]
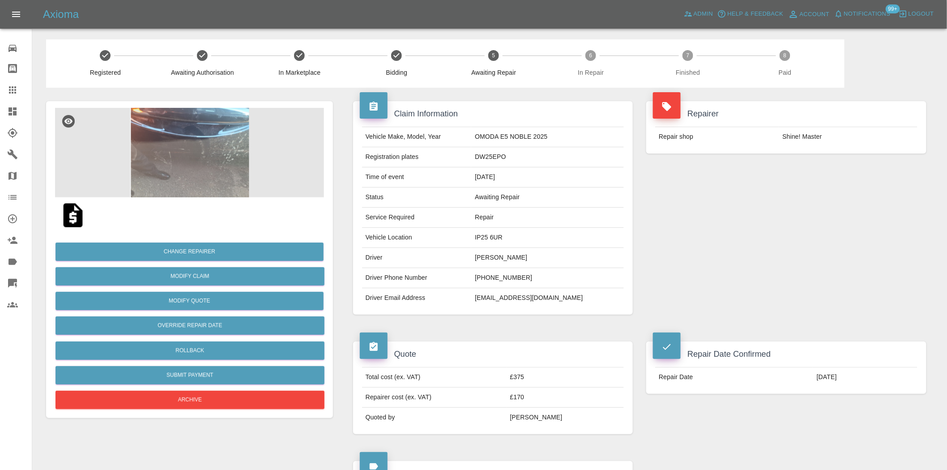
click at [219, 151] on img at bounding box center [189, 152] width 269 height 89
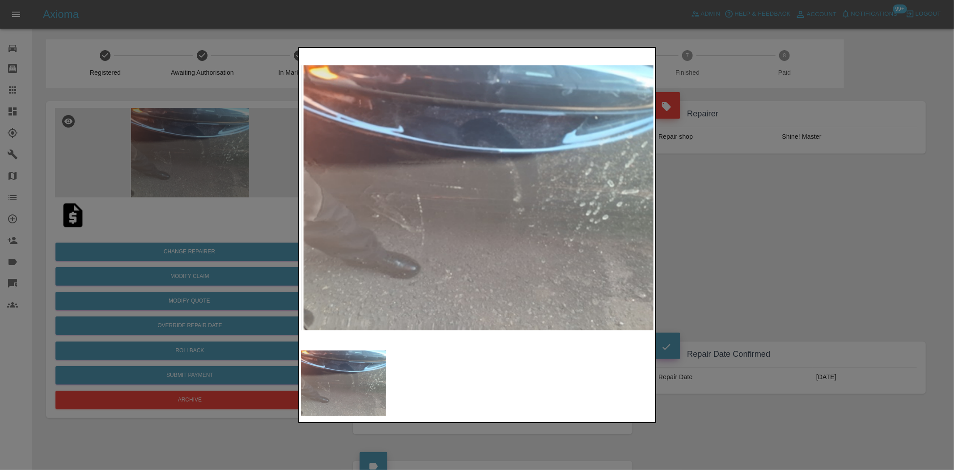
click at [400, 150] on img at bounding box center [477, 198] width 353 height 296
click at [402, 183] on img at bounding box center [477, 198] width 353 height 296
drag, startPoint x: 192, startPoint y: 137, endPoint x: 246, endPoint y: 177, distance: 66.8
click at [194, 136] on div at bounding box center [477, 235] width 954 height 470
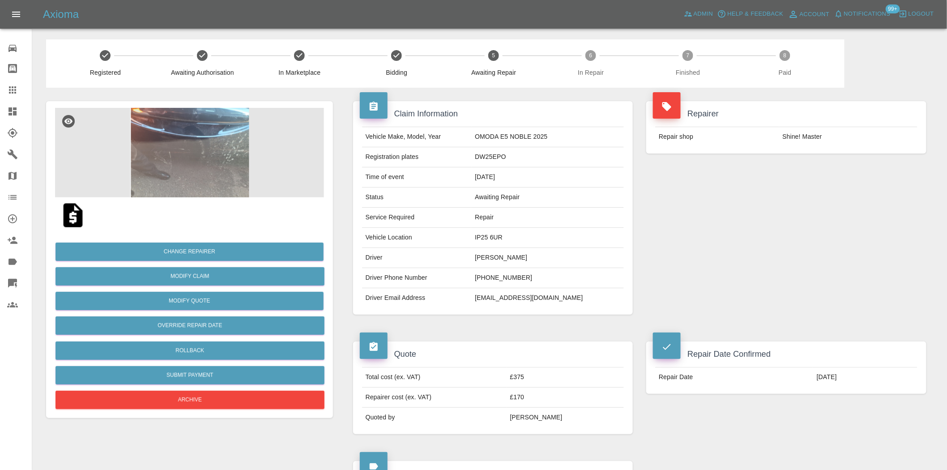
click at [517, 155] on td "DW25EPO" at bounding box center [547, 157] width 153 height 20
click at [516, 155] on td "DW25EPO" at bounding box center [547, 157] width 153 height 20
copy td "DW25EPO"
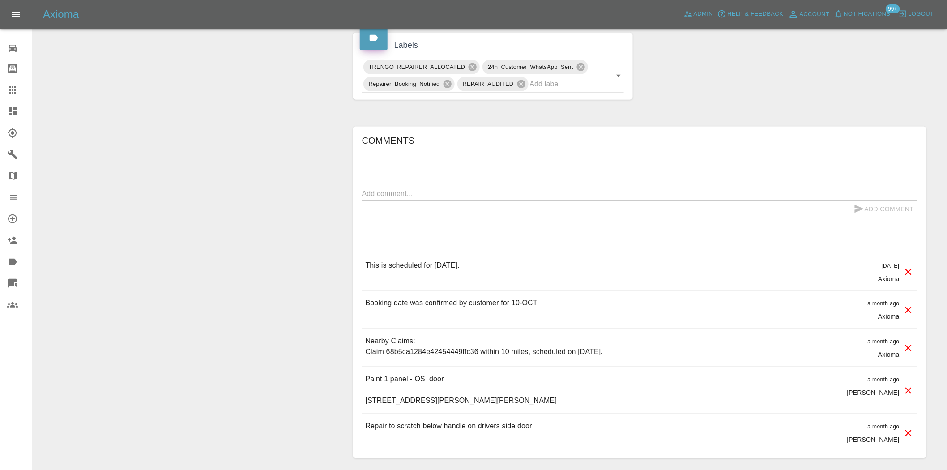
scroll to position [447, 0]
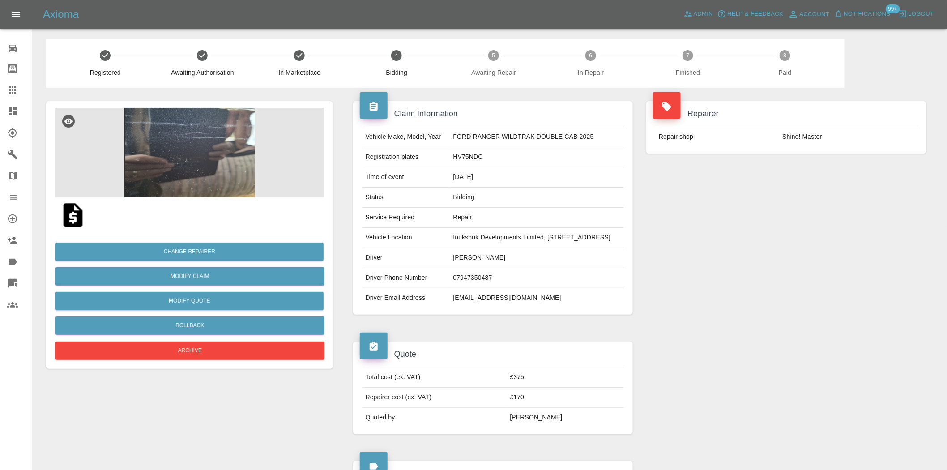
click at [449, 164] on td "HV75NDC" at bounding box center [536, 157] width 174 height 20
copy td "HV75NDC"
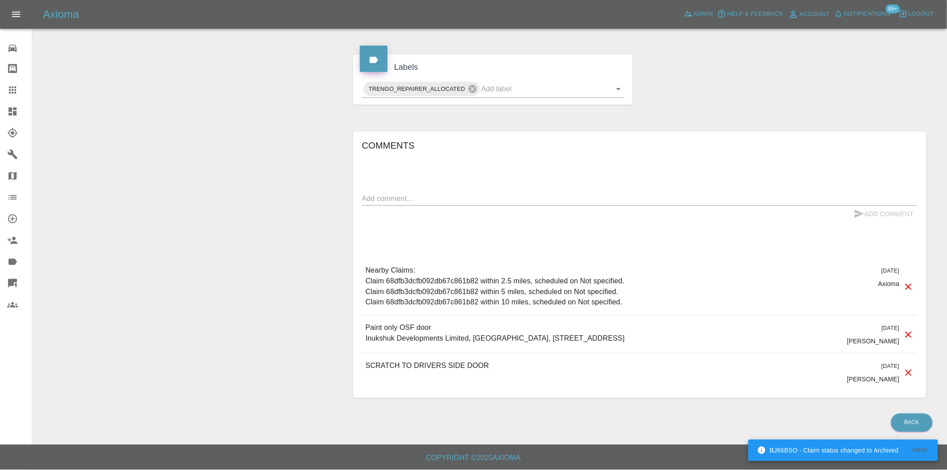
scroll to position [434, 0]
click at [396, 202] on textarea at bounding box center [639, 198] width 555 height 10
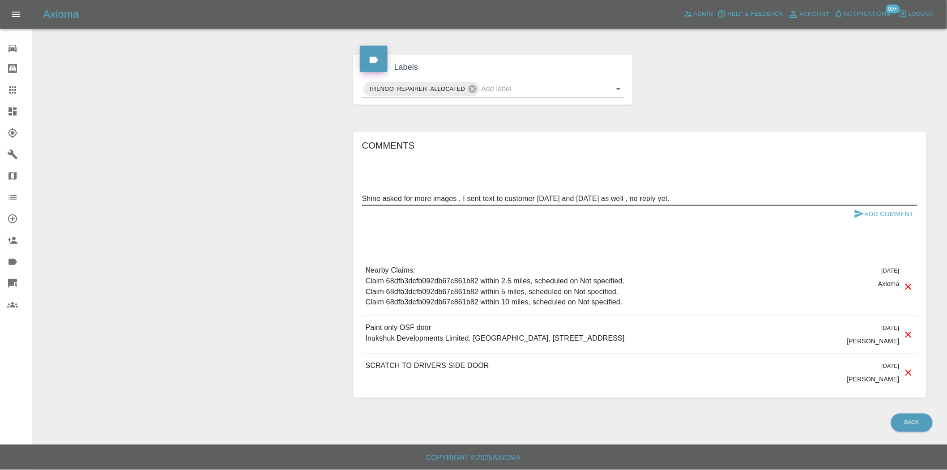
type textarea "Shine asked for more images , I sent text to customer on Friday and today as we…"
click at [893, 212] on button "Add Comment" at bounding box center [883, 214] width 67 height 17
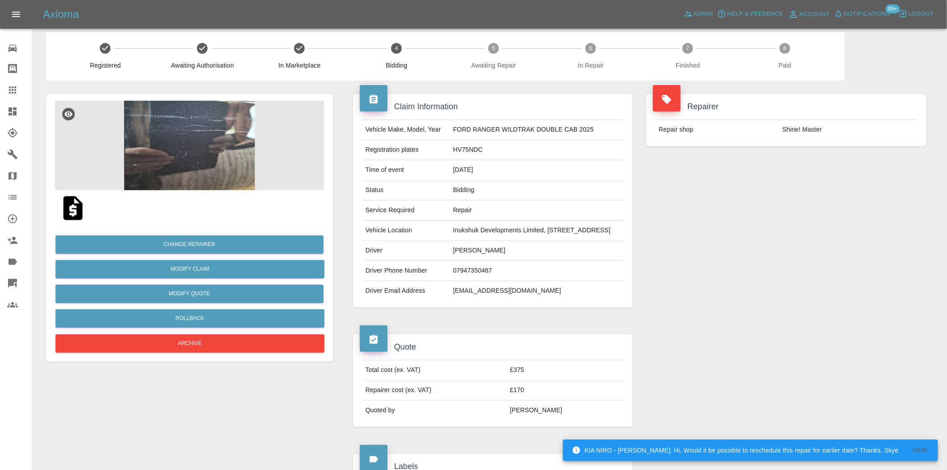
scroll to position [0, 0]
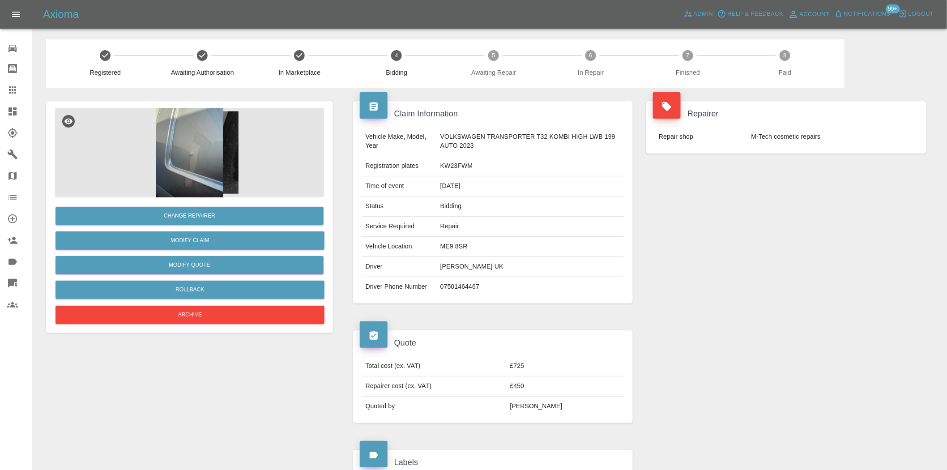
click at [205, 173] on img at bounding box center [189, 152] width 269 height 89
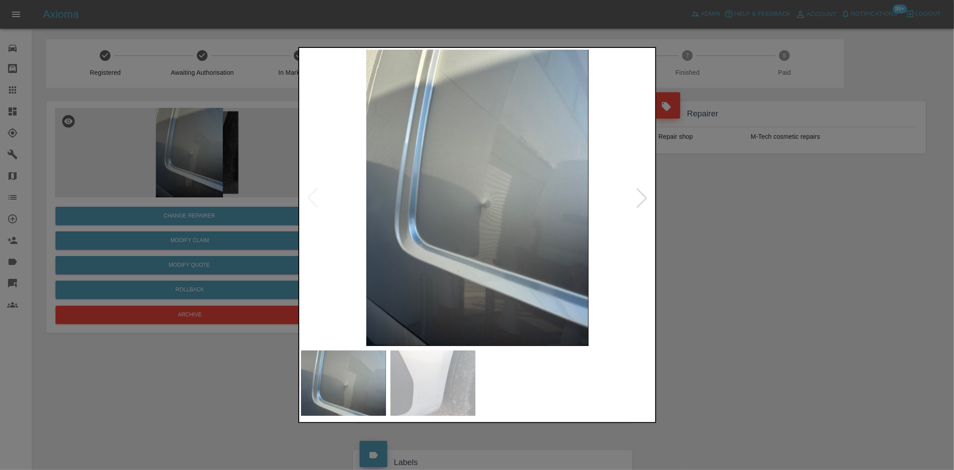
click at [443, 213] on img at bounding box center [477, 198] width 353 height 296
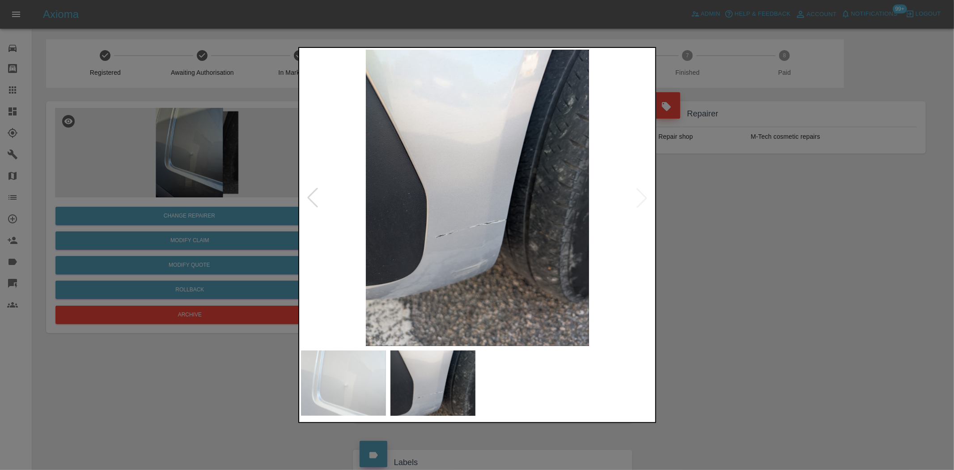
click at [183, 167] on div at bounding box center [477, 235] width 954 height 470
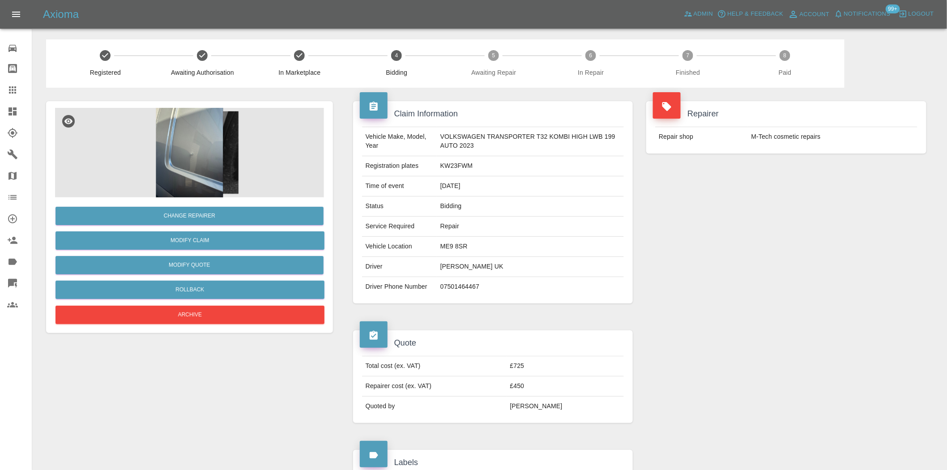
click at [460, 169] on td "KW23FWM" at bounding box center [530, 166] width 187 height 20
click at [460, 157] on td "KW23FWM" at bounding box center [530, 166] width 187 height 20
click at [459, 163] on td "KW23FWM" at bounding box center [530, 166] width 187 height 20
copy td "KW23FWM"
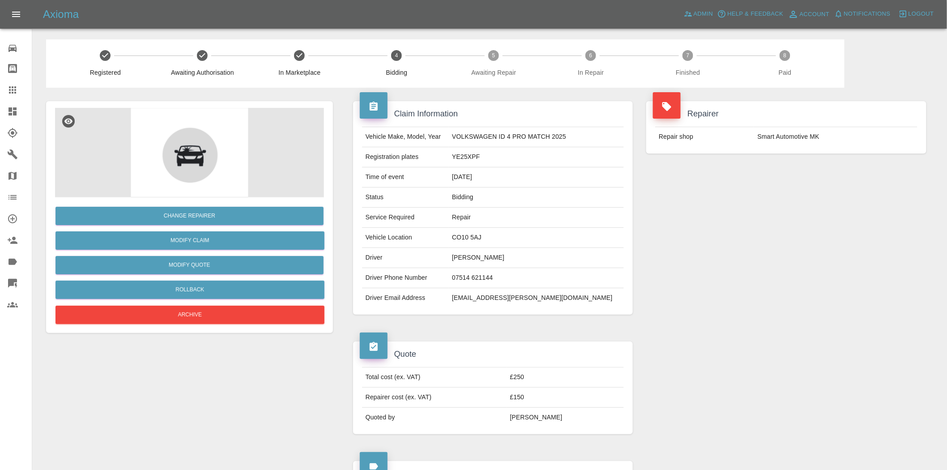
click at [479, 151] on td "YE25XPF" at bounding box center [535, 157] width 175 height 20
copy td "YE25XPF"
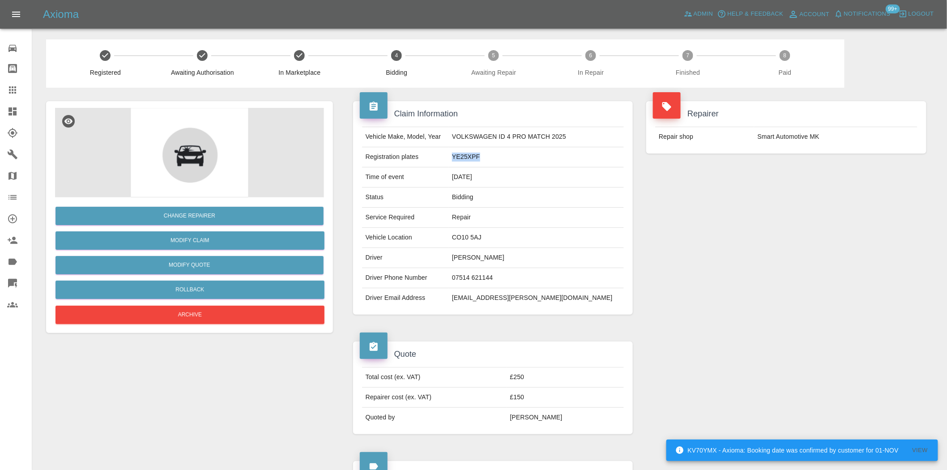
drag, startPoint x: 690, startPoint y: 323, endPoint x: 652, endPoint y: 290, distance: 50.7
click at [690, 323] on div "Repairer Repair shop Smart Automotive MK" at bounding box center [785, 208] width 293 height 240
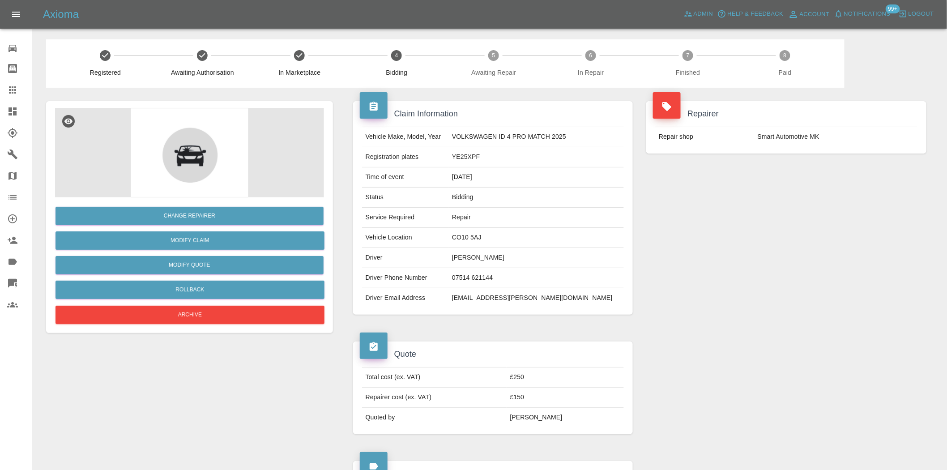
click at [727, 296] on div "Repairer Repair shop Smart Automotive MK" at bounding box center [785, 208] width 293 height 240
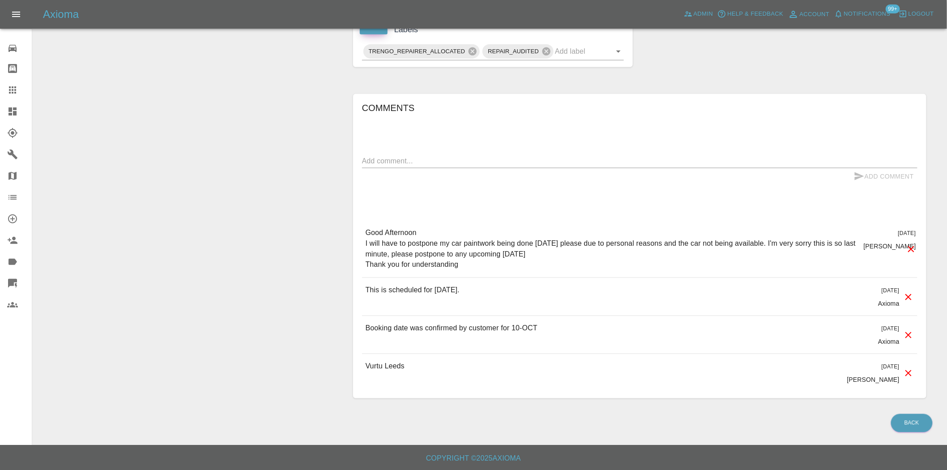
scroll to position [445, 0]
click at [396, 163] on textarea at bounding box center [639, 160] width 555 height 10
click at [392, 164] on textarea "Chased tom for new date" at bounding box center [639, 160] width 555 height 10
type textarea "Chased Tom for new date"
drag, startPoint x: 869, startPoint y: 165, endPoint x: 874, endPoint y: 172, distance: 8.4
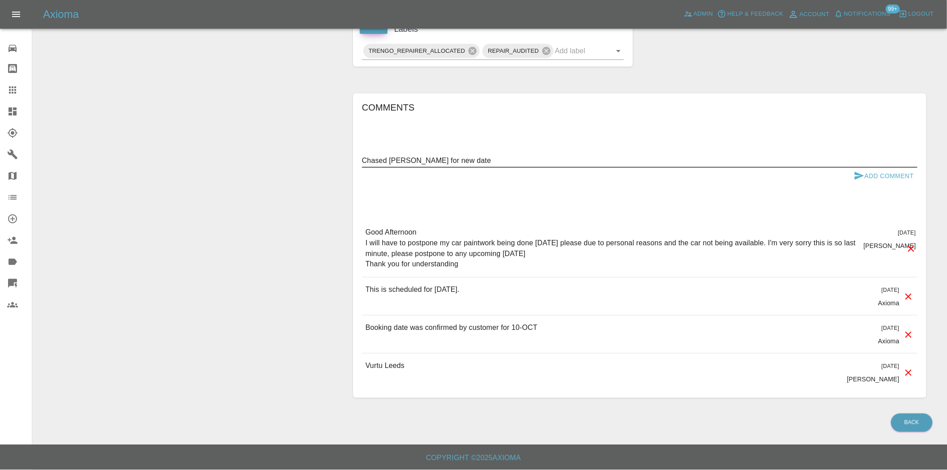
click at [870, 165] on div "Chased Tom for new date x" at bounding box center [639, 160] width 555 height 14
click at [874, 172] on button "Add Comment" at bounding box center [883, 176] width 67 height 17
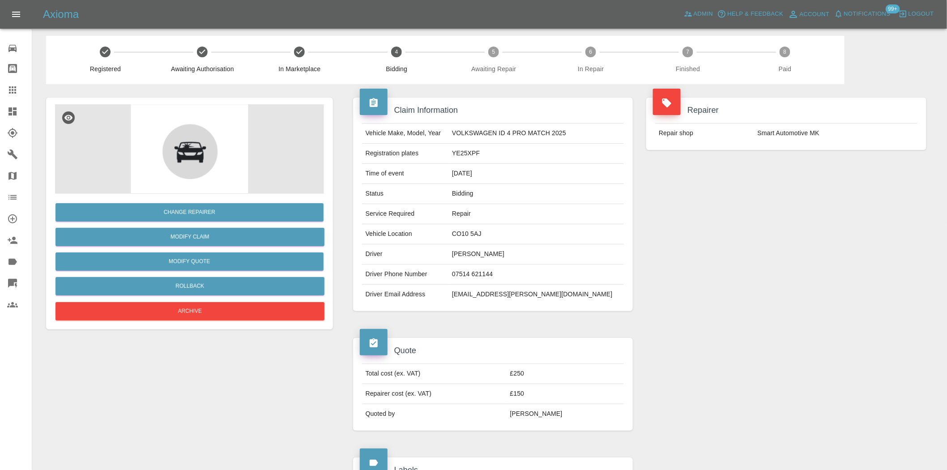
scroll to position [0, 0]
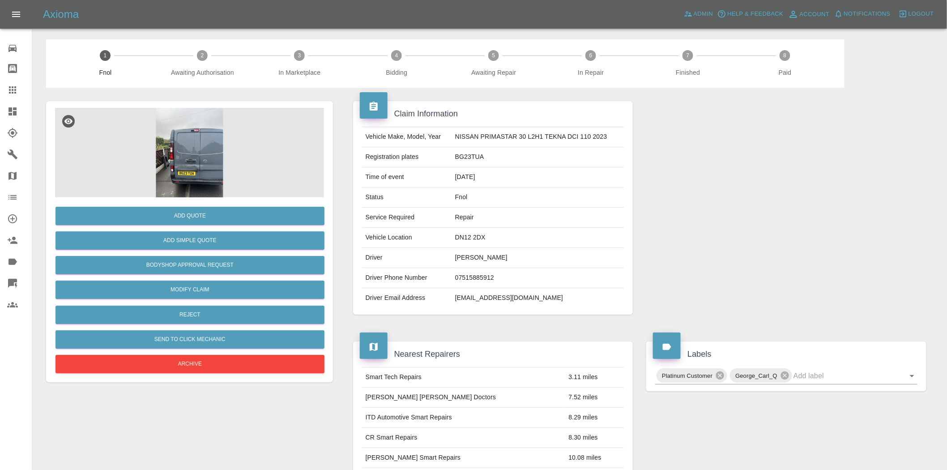
click at [249, 157] on img at bounding box center [189, 152] width 269 height 89
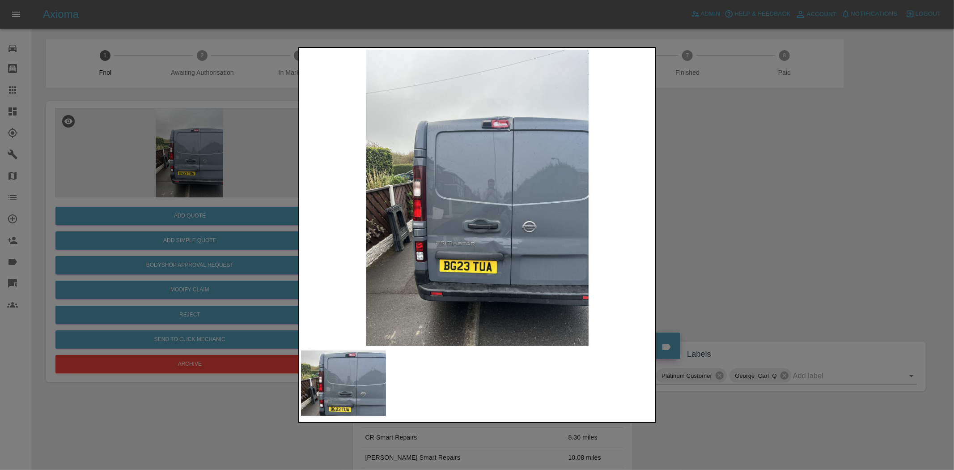
click at [490, 256] on img at bounding box center [477, 198] width 353 height 296
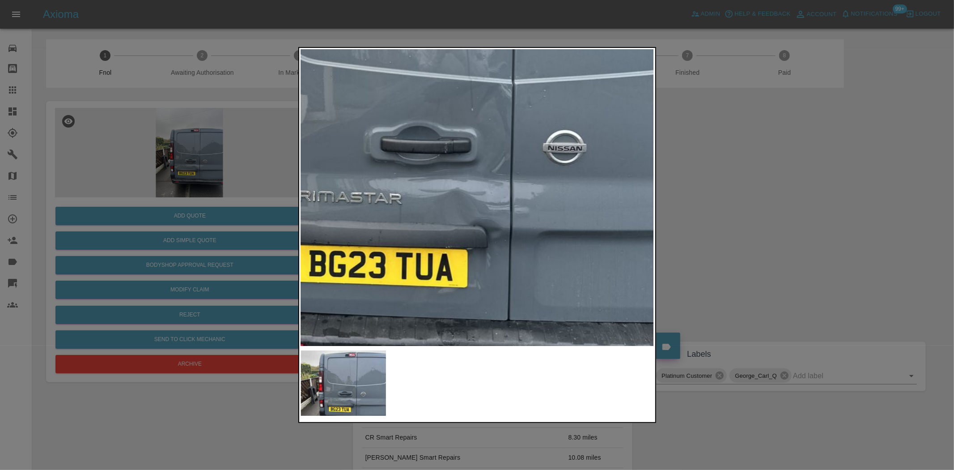
click at [375, 207] on img at bounding box center [409, 60] width 1060 height 889
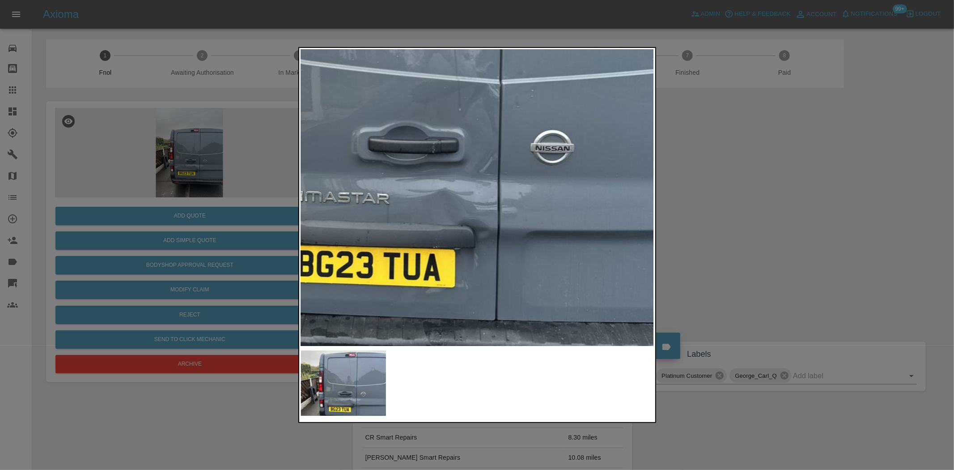
click at [498, 217] on img at bounding box center [397, 60] width 1060 height 889
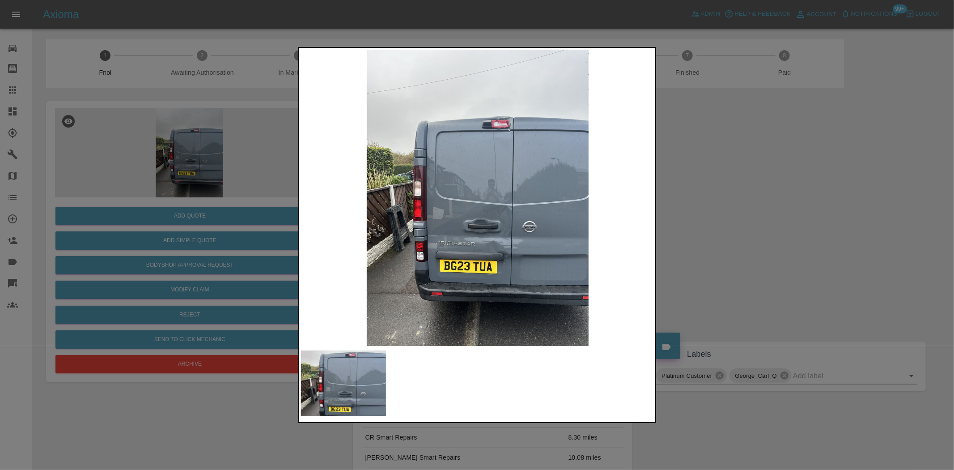
click at [220, 201] on div at bounding box center [477, 235] width 954 height 470
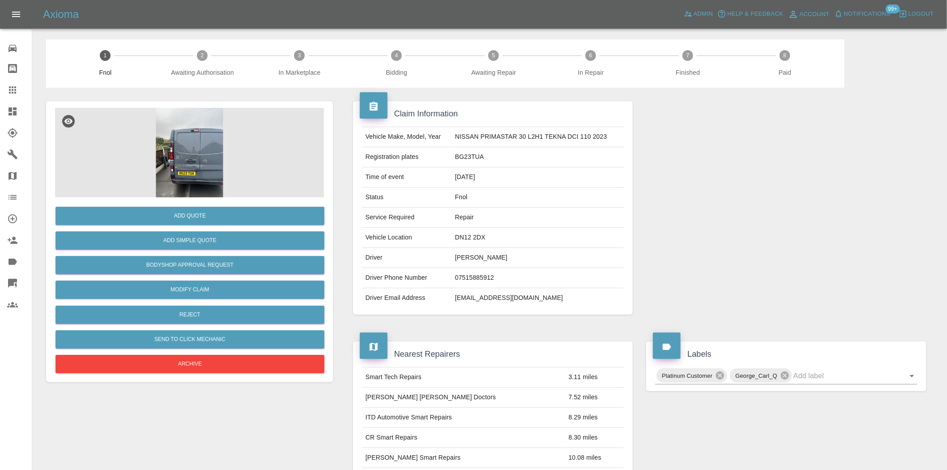
click at [183, 168] on img at bounding box center [189, 152] width 269 height 89
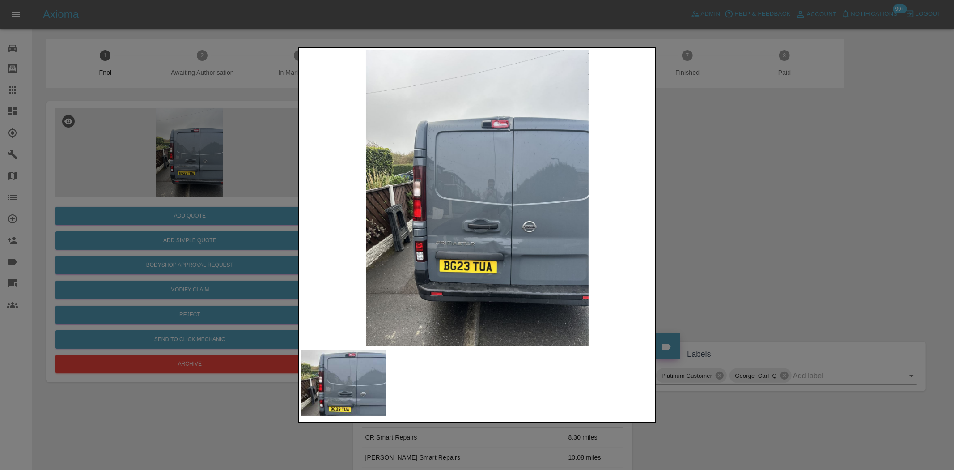
drag, startPoint x: 269, startPoint y: 204, endPoint x: 238, endPoint y: 204, distance: 30.4
click at [265, 204] on div at bounding box center [477, 235] width 954 height 470
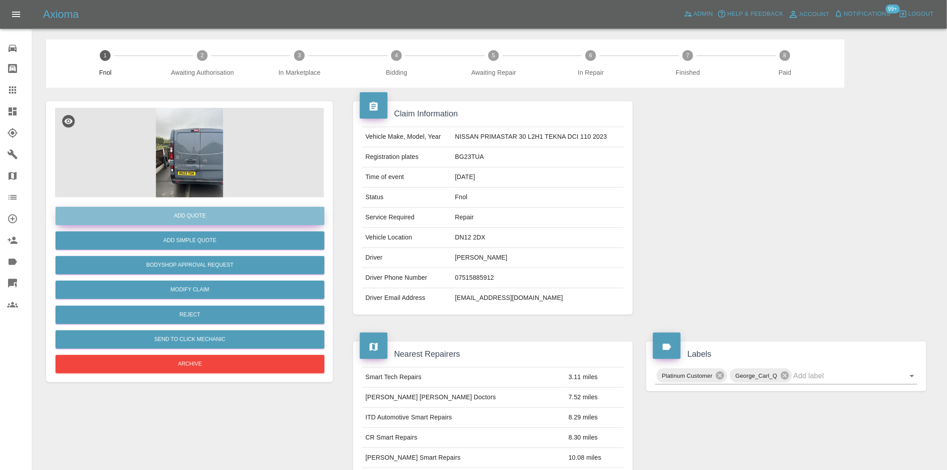
click at [208, 212] on button "Add Quote" at bounding box center [189, 216] width 269 height 18
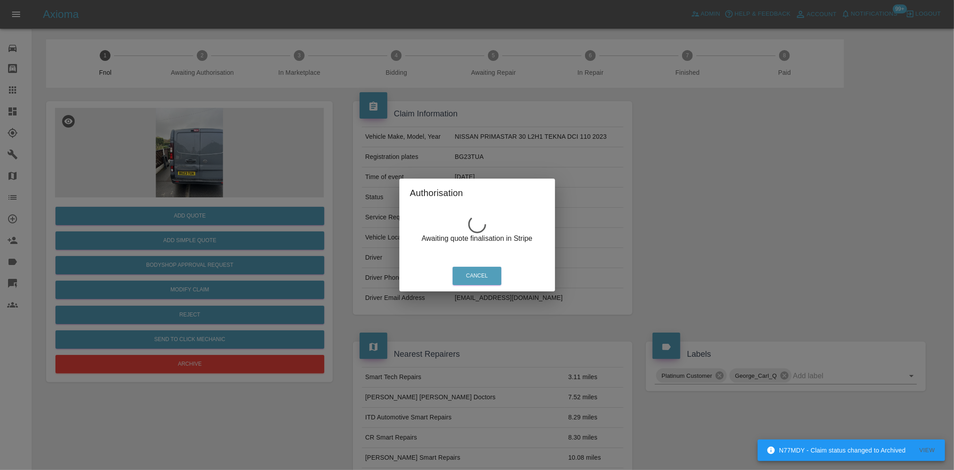
click at [251, 172] on div "Authorisation Awaiting quote finalisation in Stripe Cancel" at bounding box center [477, 235] width 954 height 470
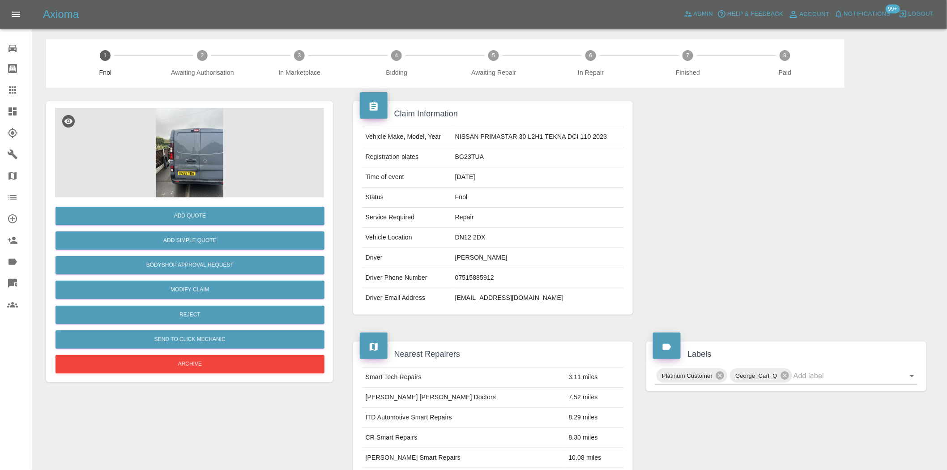
click at [216, 172] on img at bounding box center [189, 152] width 269 height 89
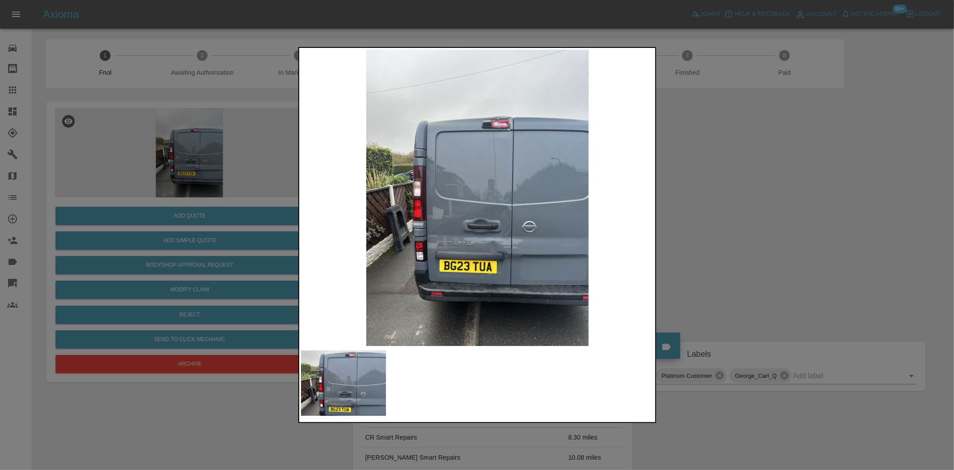
click at [483, 235] on img at bounding box center [477, 198] width 353 height 296
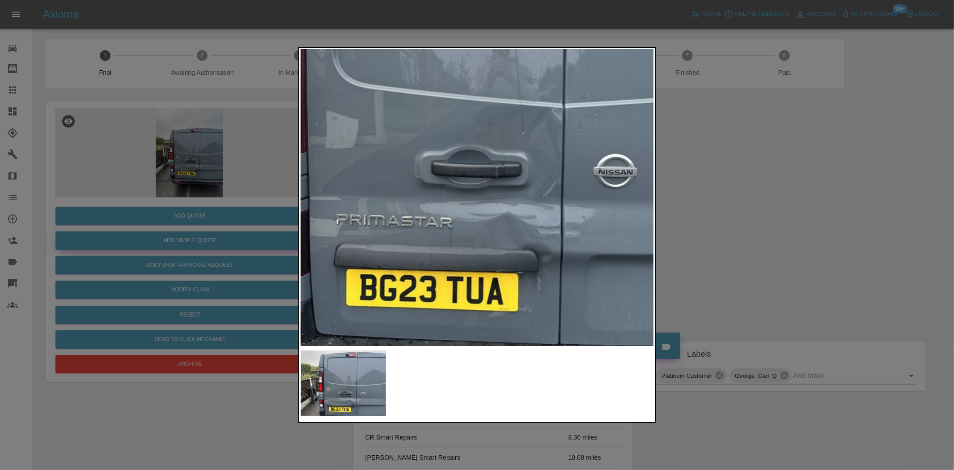
drag, startPoint x: 203, startPoint y: 102, endPoint x: 239, endPoint y: 241, distance: 143.3
click at [204, 114] on div at bounding box center [477, 235] width 954 height 470
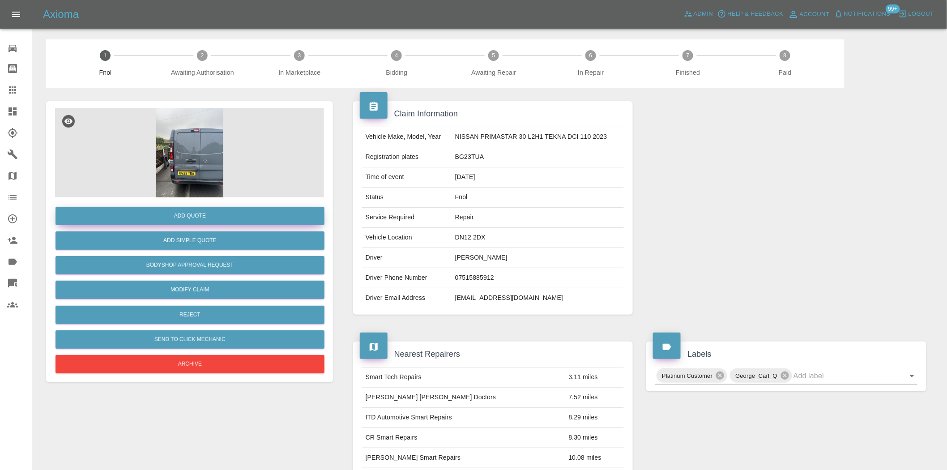
click at [246, 220] on button "Add Quote" at bounding box center [189, 216] width 269 height 18
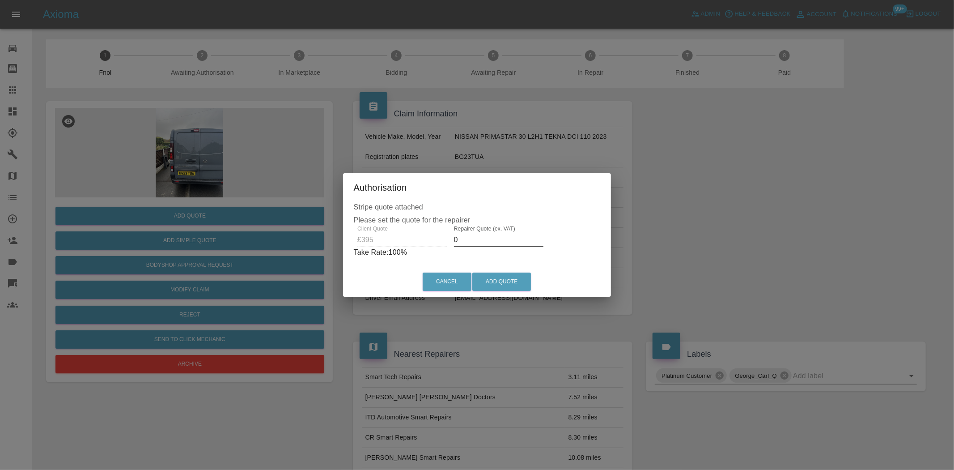
click at [396, 237] on div "Client Quote £395 Repairer Quote (ex. VAT) 0 Take Rate: 100 %" at bounding box center [477, 241] width 247 height 32
type input "250"
click at [523, 285] on button "Add Quote" at bounding box center [501, 281] width 59 height 18
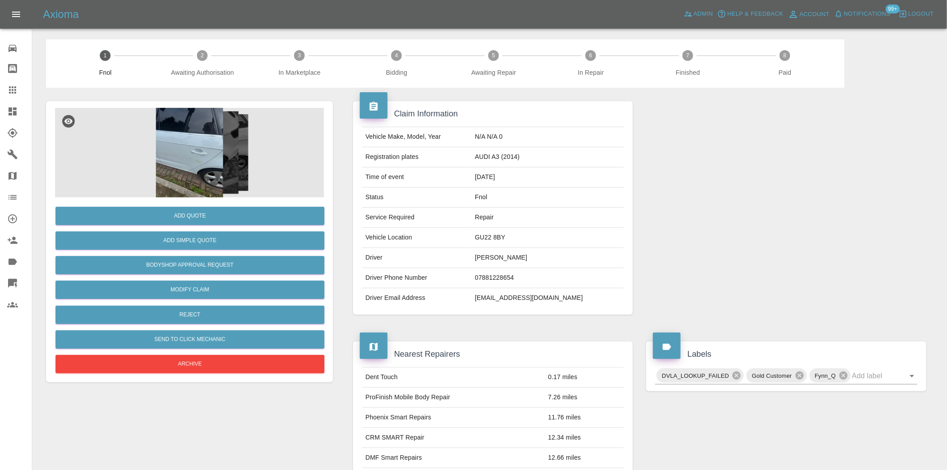
click at [183, 159] on img at bounding box center [189, 152] width 269 height 89
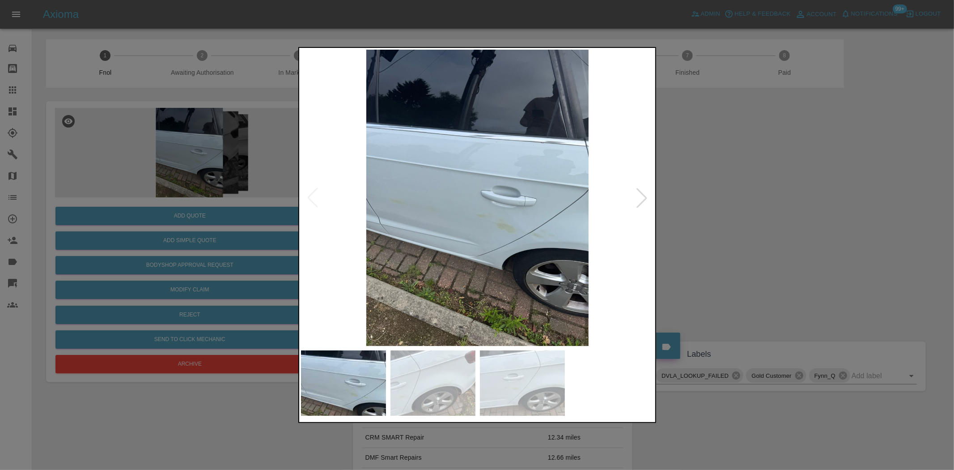
click at [518, 215] on img at bounding box center [477, 198] width 353 height 296
click at [516, 216] on img at bounding box center [477, 198] width 353 height 296
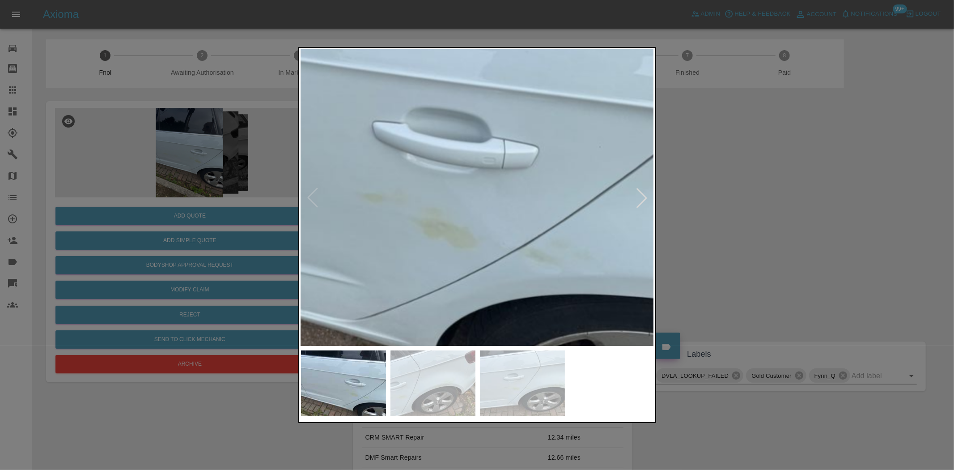
click at [510, 272] on img at bounding box center [361, 143] width 1060 height 889
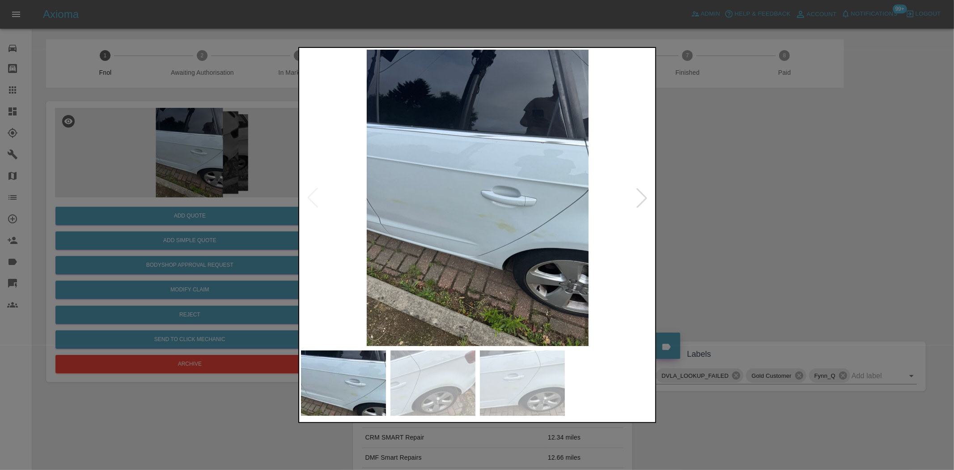
click at [429, 279] on img at bounding box center [477, 198] width 353 height 296
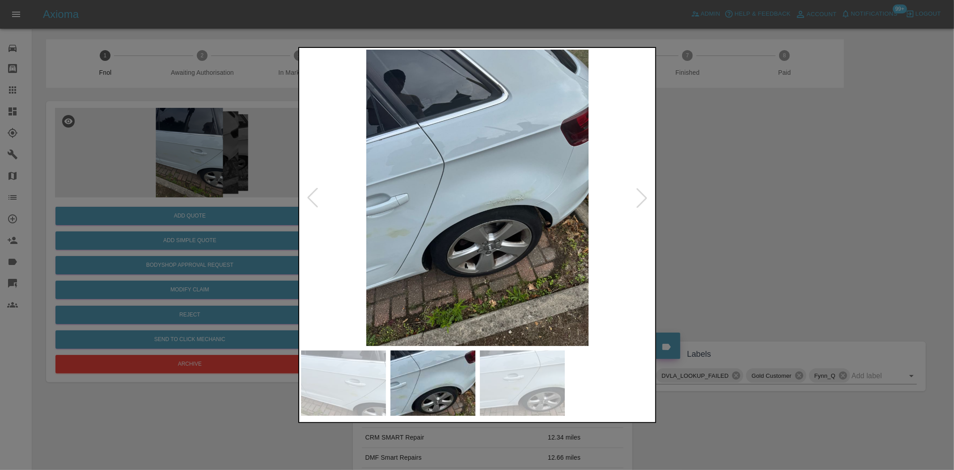
click at [479, 207] on img at bounding box center [477, 198] width 353 height 296
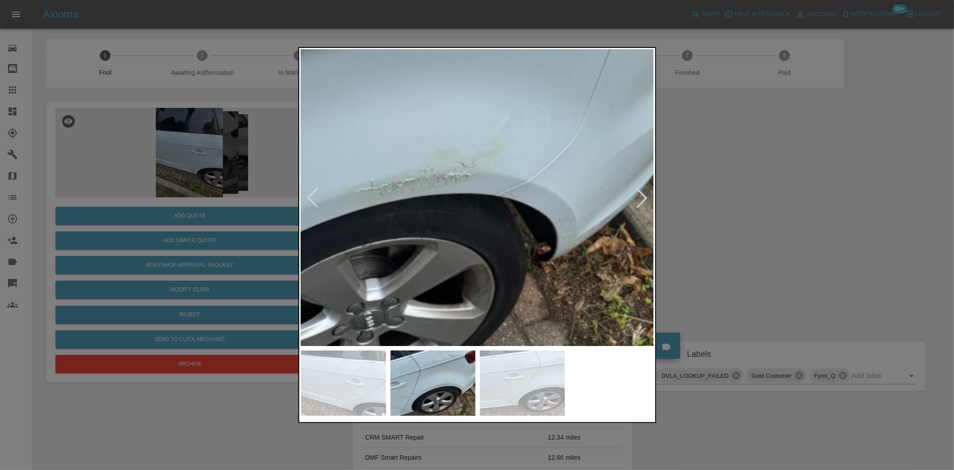
click at [412, 231] on img at bounding box center [332, 172] width 1060 height 889
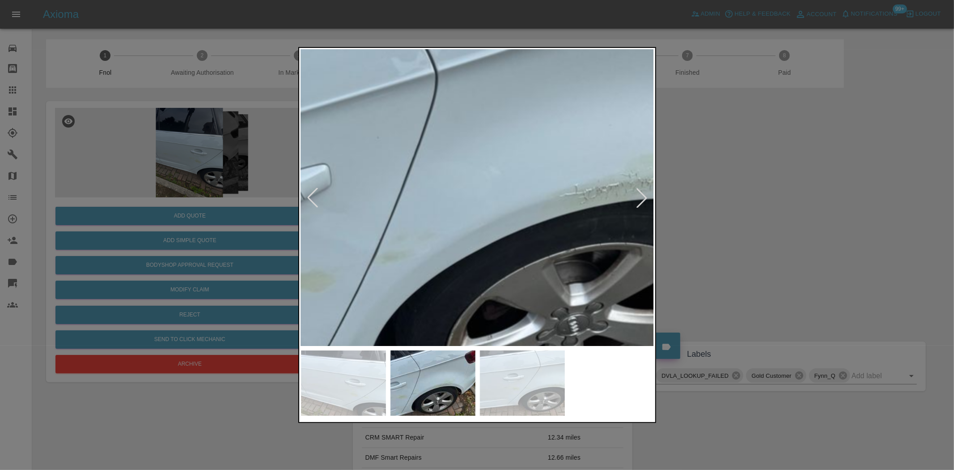
click at [616, 238] on img at bounding box center [536, 177] width 1060 height 889
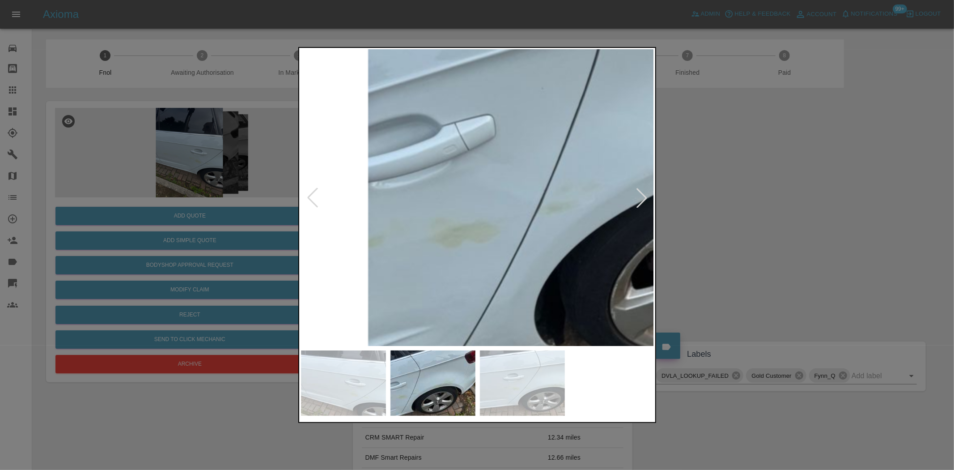
click at [604, 238] on img at bounding box center [701, 128] width 1060 height 889
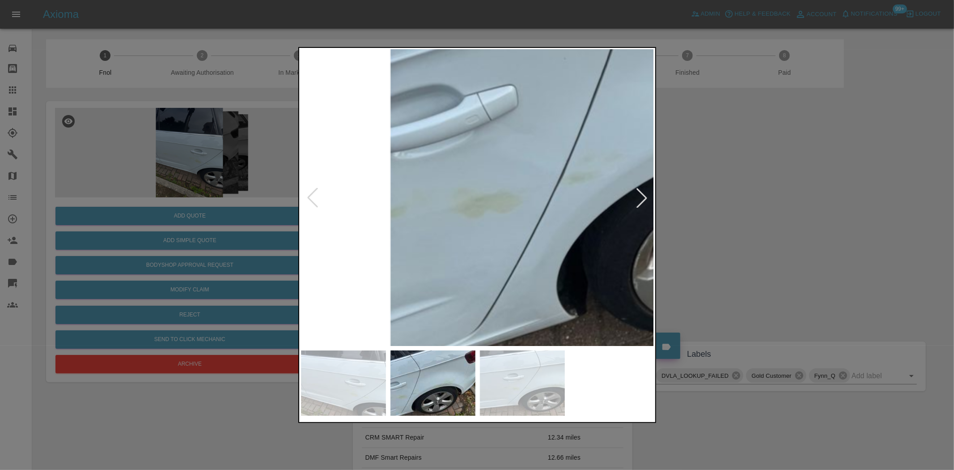
click at [538, 288] on img at bounding box center [723, 98] width 1060 height 889
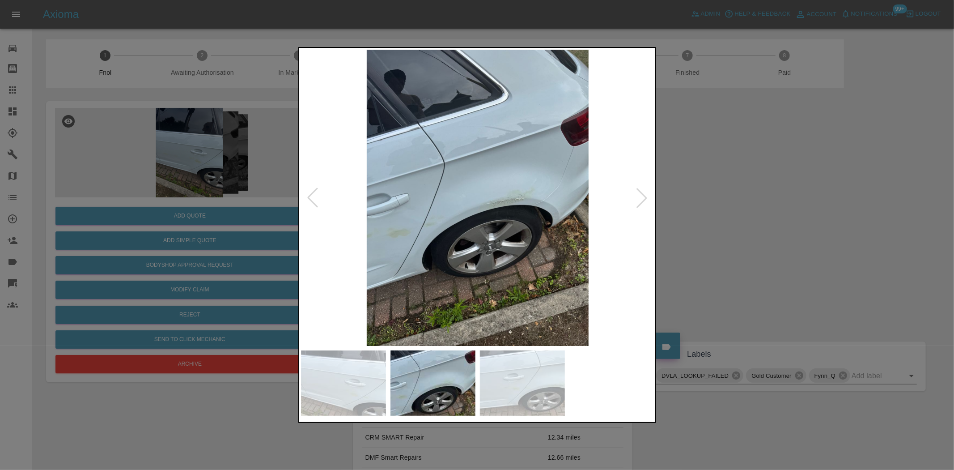
click at [447, 279] on img at bounding box center [477, 198] width 353 height 296
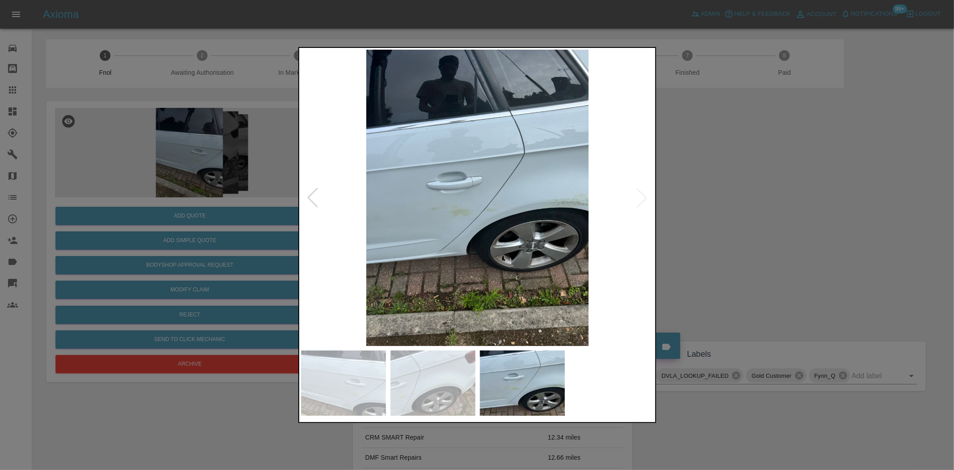
click at [430, 208] on img at bounding box center [477, 198] width 353 height 296
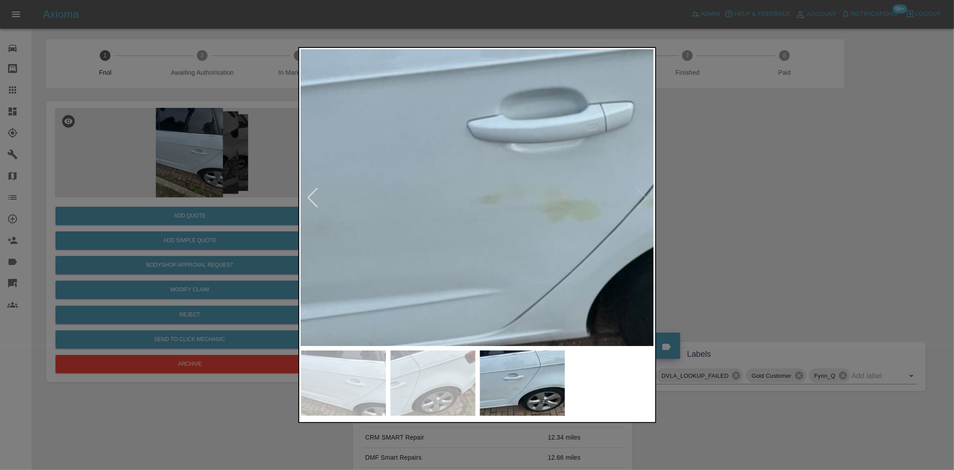
click at [264, 221] on div at bounding box center [477, 235] width 954 height 470
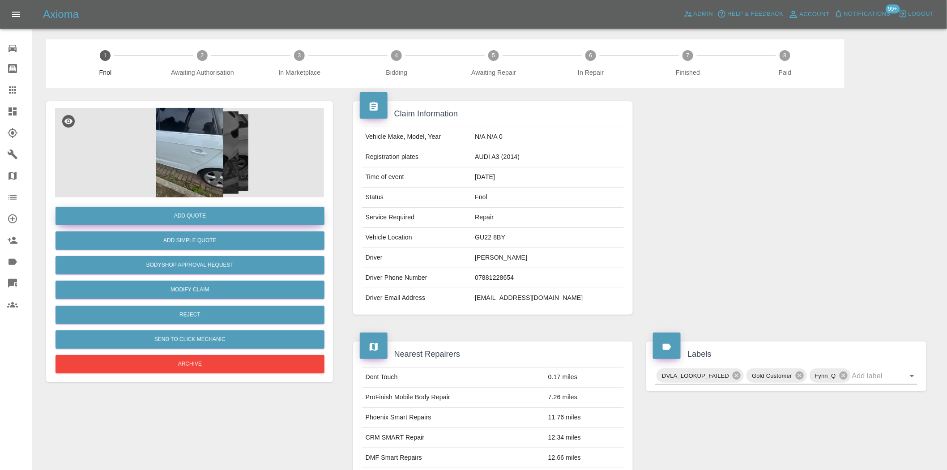
click at [257, 223] on button "Add Quote" at bounding box center [189, 216] width 269 height 18
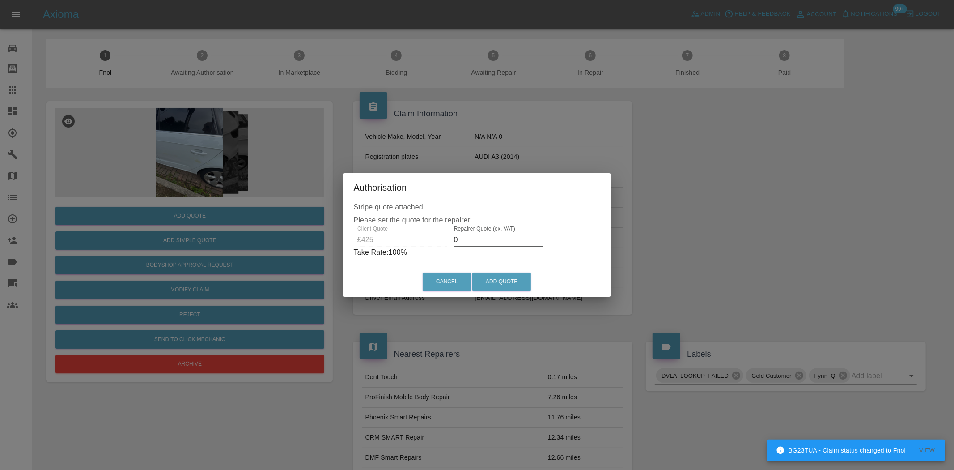
drag, startPoint x: 470, startPoint y: 243, endPoint x: 261, endPoint y: 231, distance: 209.7
click at [285, 230] on div "Authorisation Stripe quote attached Please set the quote for the repairer Clien…" at bounding box center [477, 235] width 954 height 470
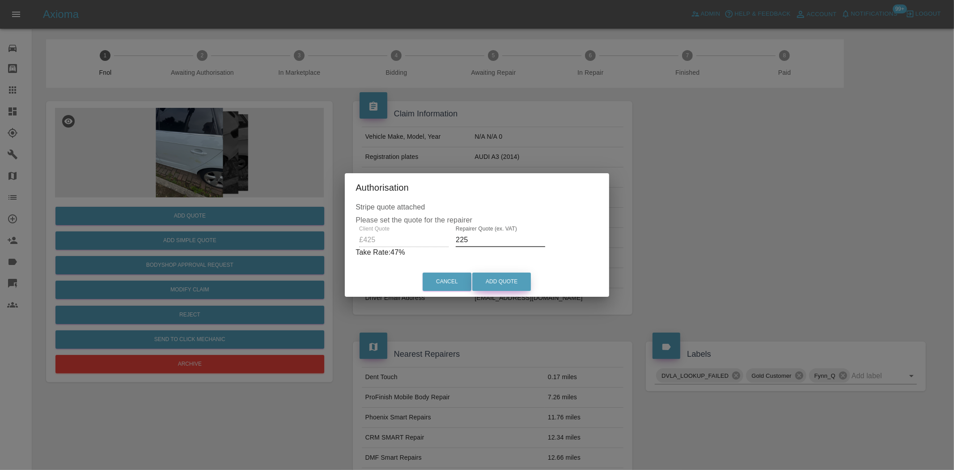
type input "225"
click at [494, 278] on button "Add Quote" at bounding box center [501, 281] width 59 height 18
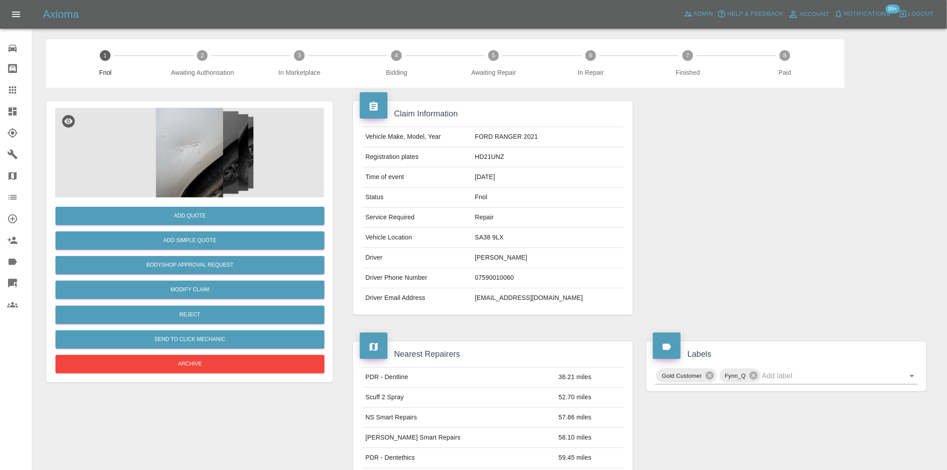
click at [197, 158] on img at bounding box center [189, 152] width 269 height 89
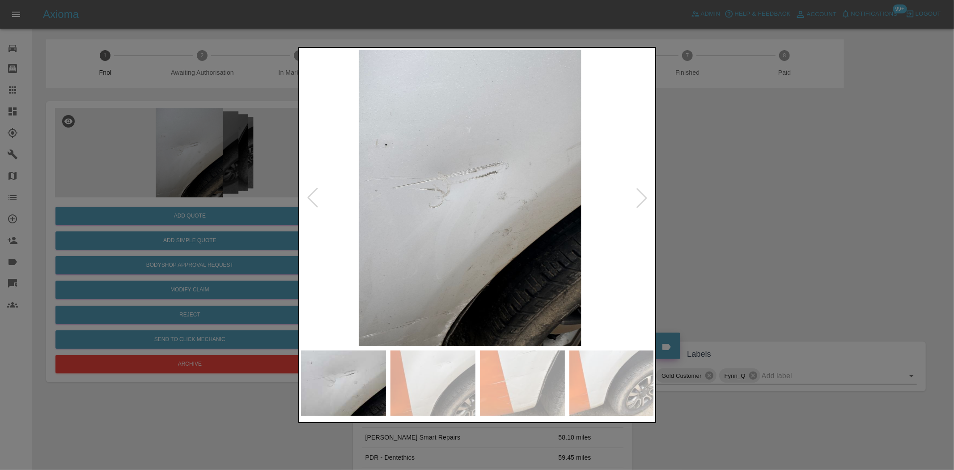
click at [503, 248] on img at bounding box center [469, 198] width 353 height 296
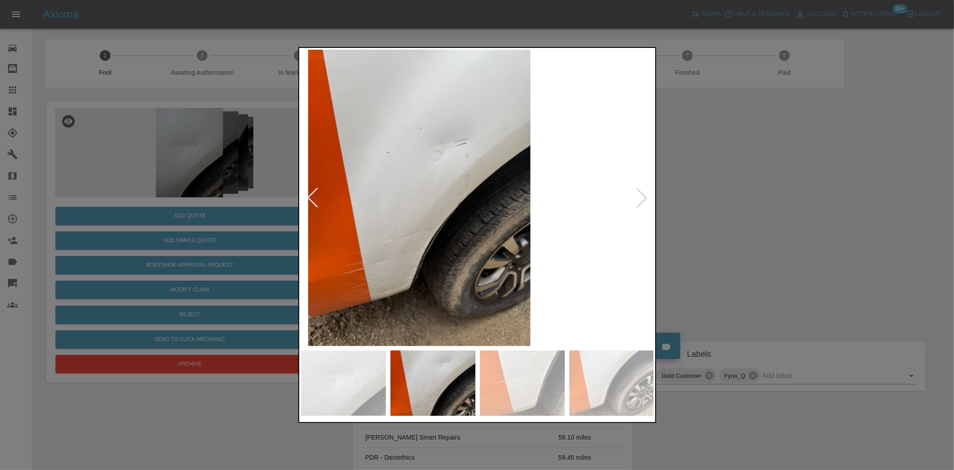
click at [419, 261] on img at bounding box center [419, 198] width 353 height 296
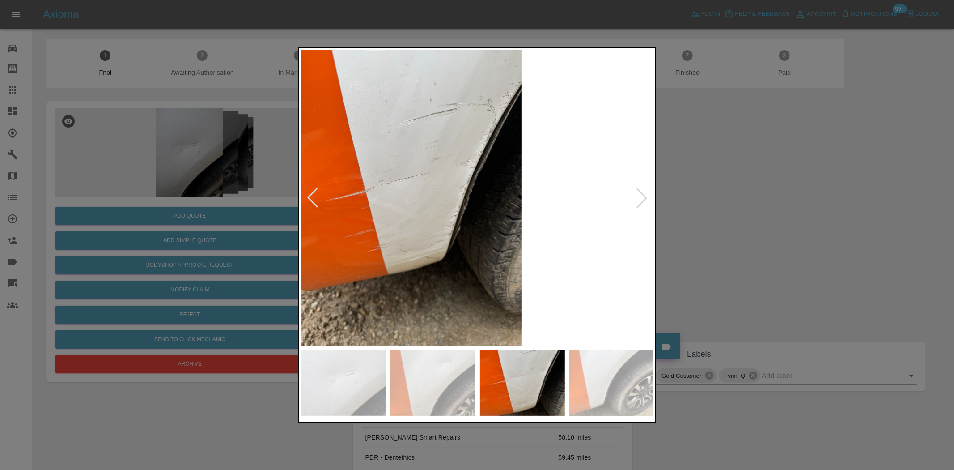
click at [343, 279] on img at bounding box center [410, 198] width 353 height 296
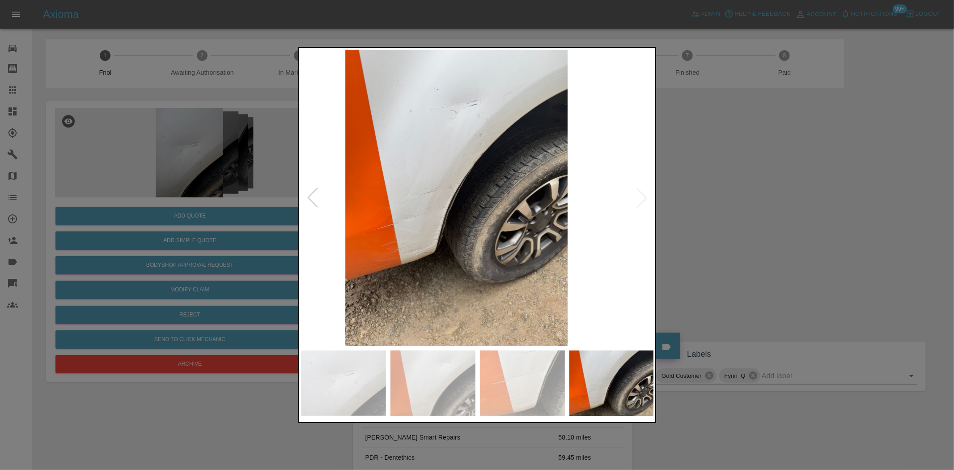
click at [311, 314] on img at bounding box center [456, 198] width 353 height 296
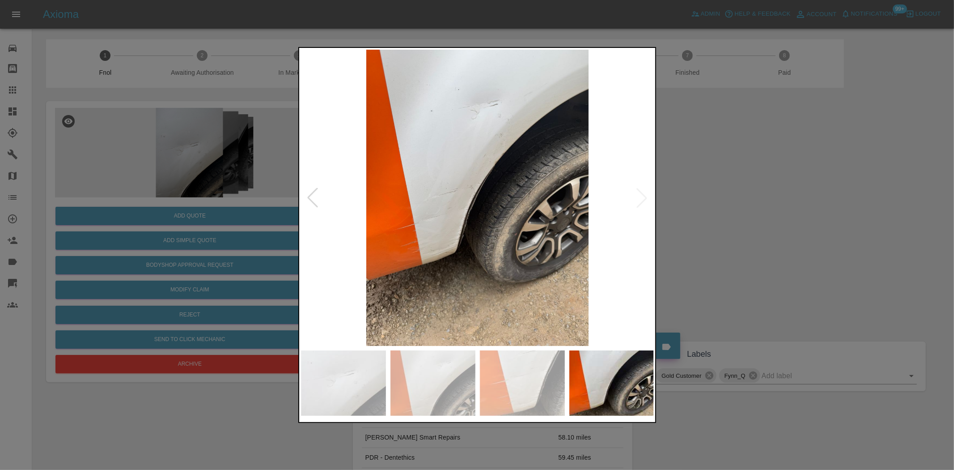
click at [167, 235] on div at bounding box center [477, 235] width 954 height 470
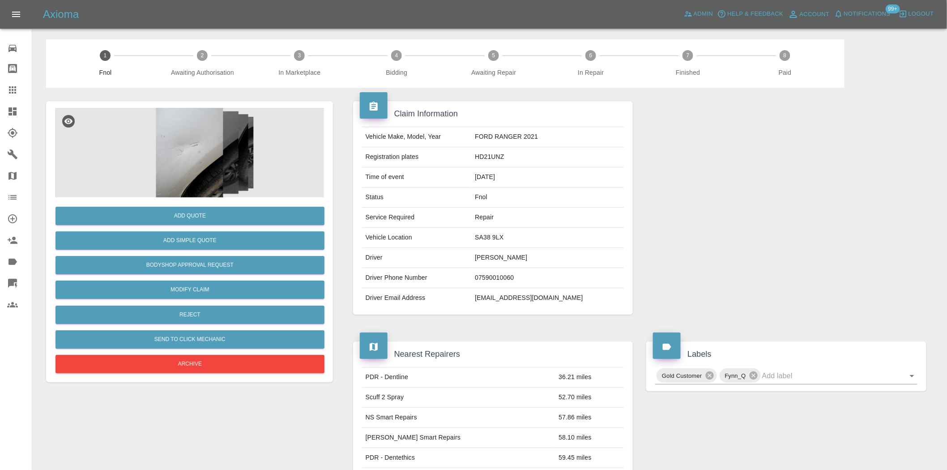
click at [236, 167] on img at bounding box center [189, 152] width 269 height 89
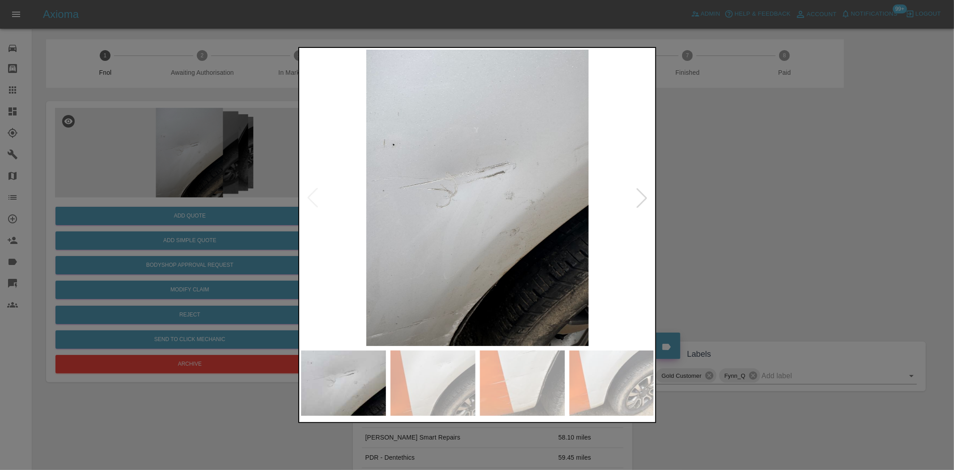
click at [511, 404] on img at bounding box center [522, 382] width 85 height 65
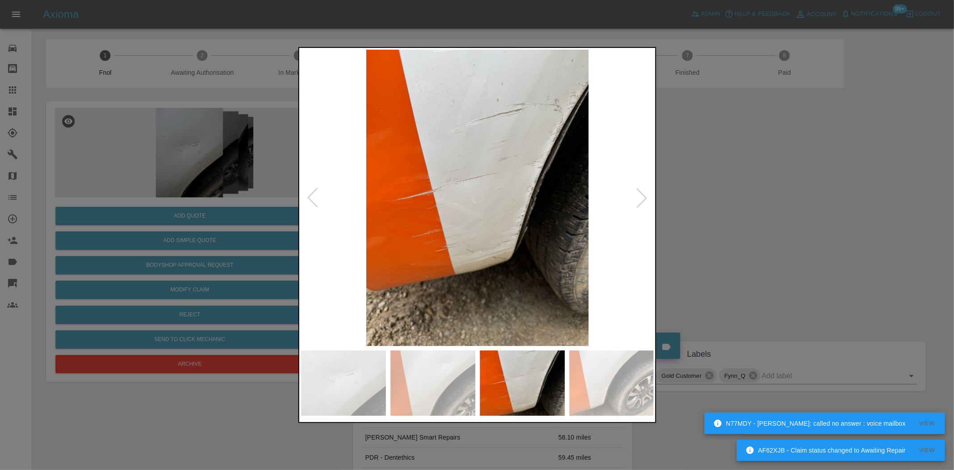
click at [195, 225] on div at bounding box center [477, 235] width 954 height 470
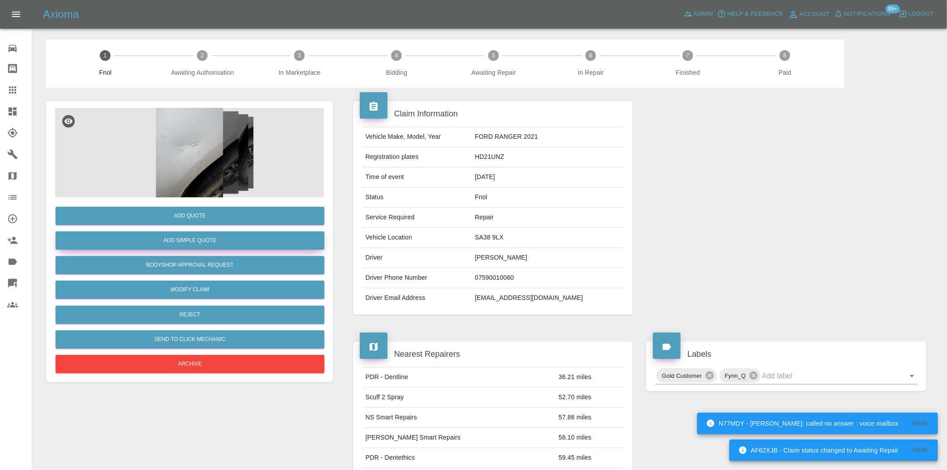
click at [200, 239] on button "Add Simple Quote" at bounding box center [189, 240] width 269 height 18
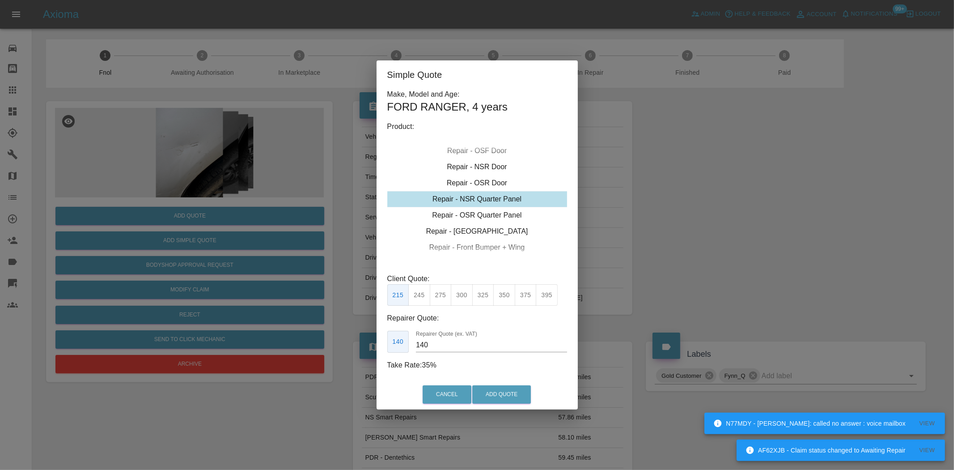
click at [467, 206] on div "Repair - NSR Quarter Panel" at bounding box center [477, 199] width 180 height 16
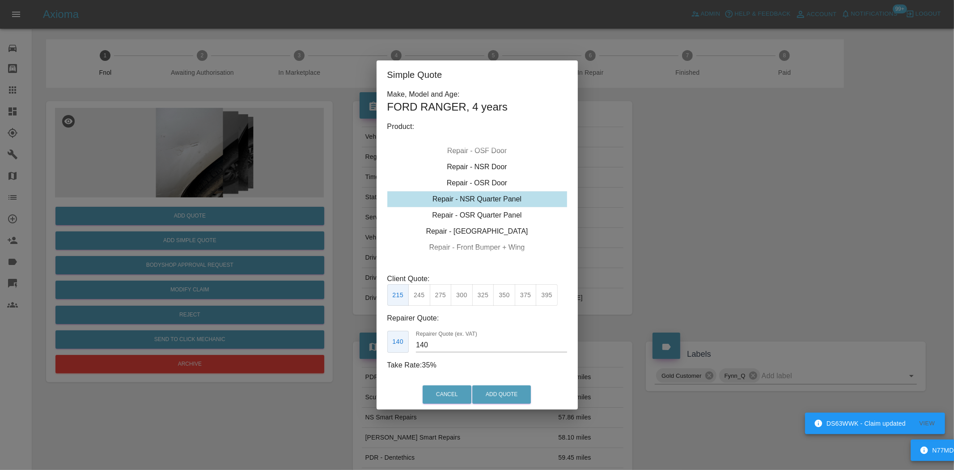
click at [548, 298] on button "395" at bounding box center [547, 295] width 22 height 22
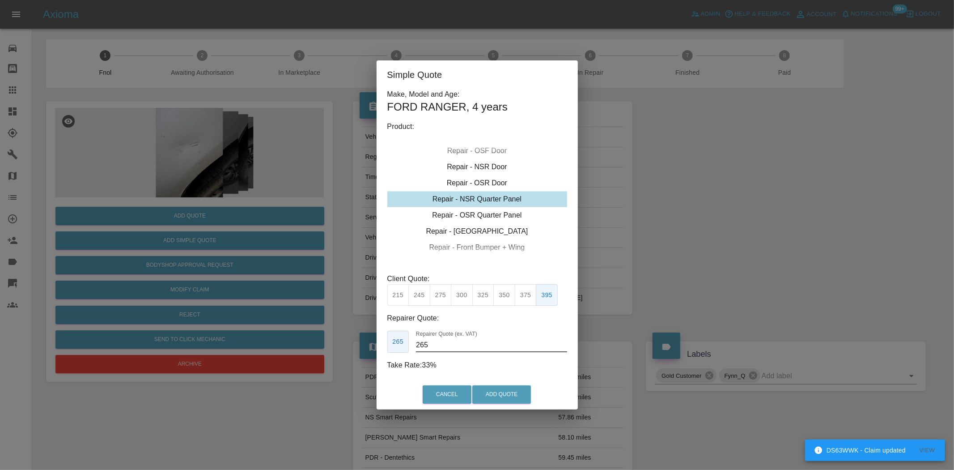
drag, startPoint x: 368, startPoint y: 352, endPoint x: 221, endPoint y: 343, distance: 147.5
click at [295, 352] on div "Simple Quote Make, Model and Age: FORD RANGER , 4 years Product: Repair - Front…" at bounding box center [477, 235] width 954 height 470
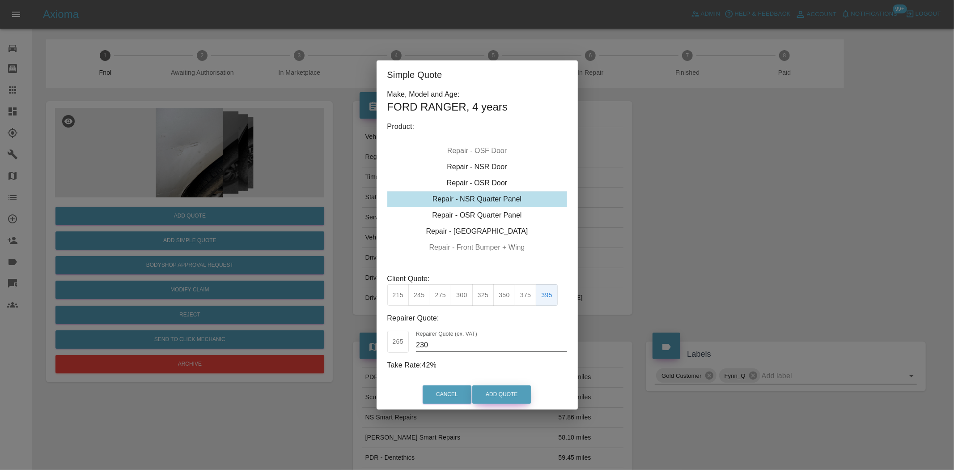
type input "230"
click at [514, 399] on button "Add Quote" at bounding box center [501, 394] width 59 height 18
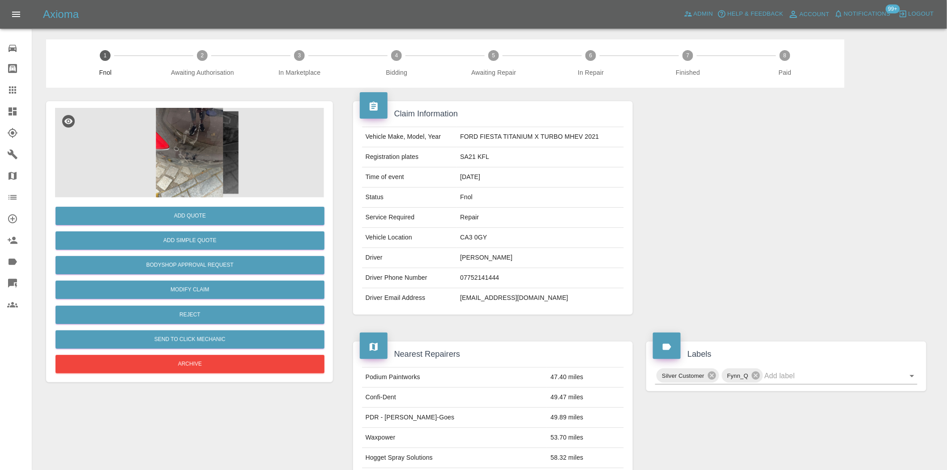
click at [219, 149] on img at bounding box center [189, 152] width 269 height 89
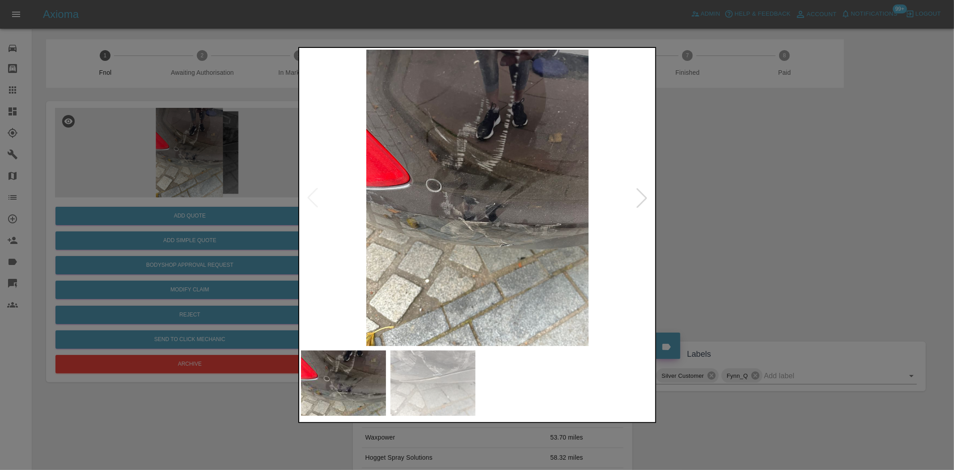
click at [483, 192] on img at bounding box center [477, 198] width 353 height 296
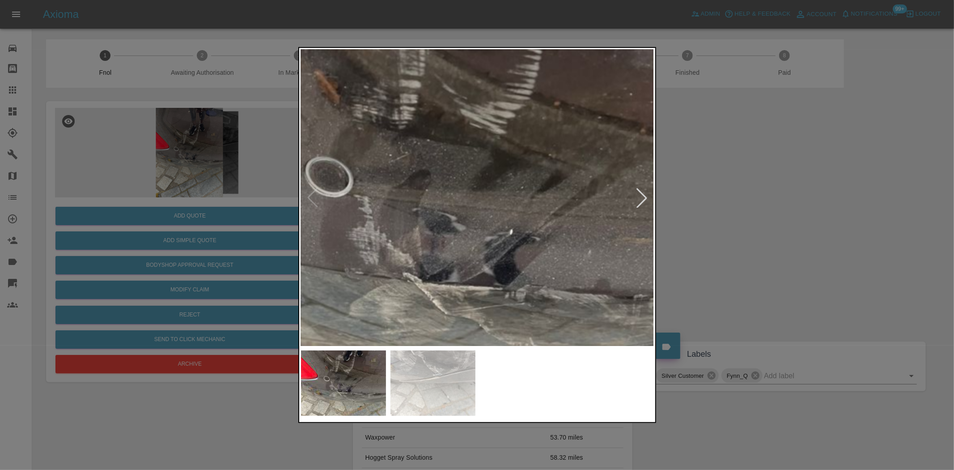
click at [483, 192] on img at bounding box center [460, 214] width 1060 height 889
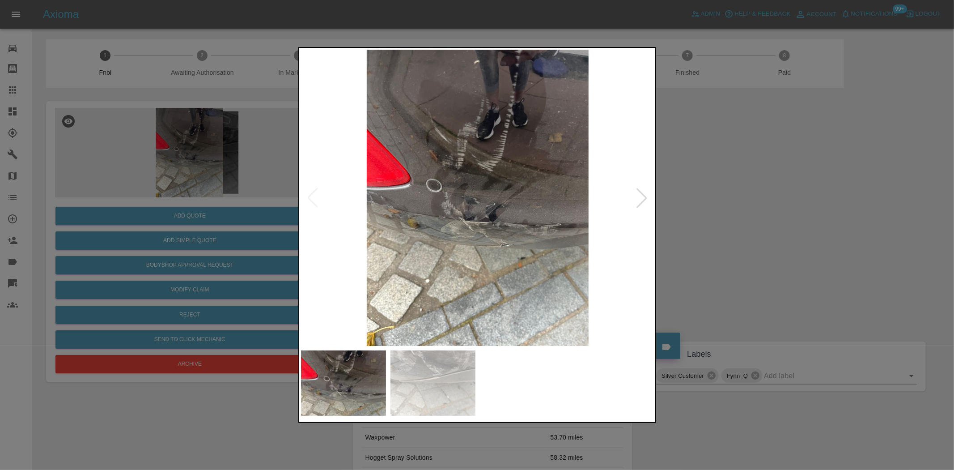
click at [439, 230] on img at bounding box center [477, 198] width 353 height 296
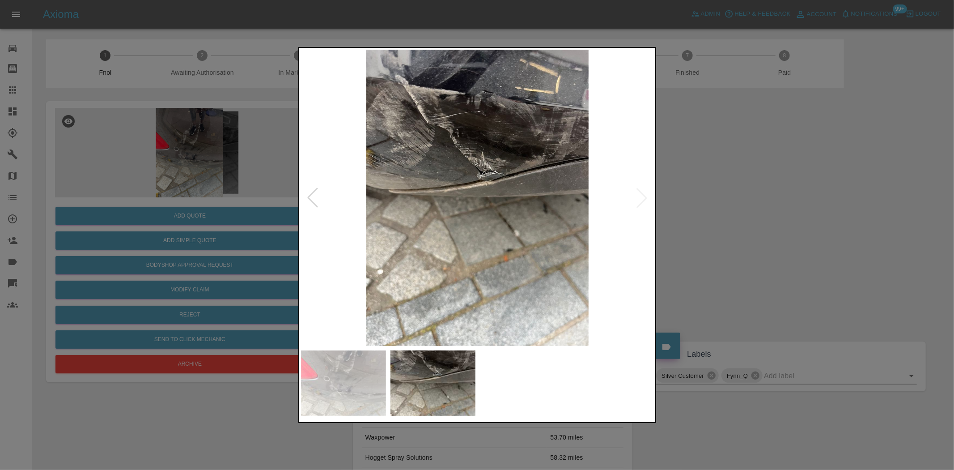
click at [480, 189] on img at bounding box center [477, 198] width 353 height 296
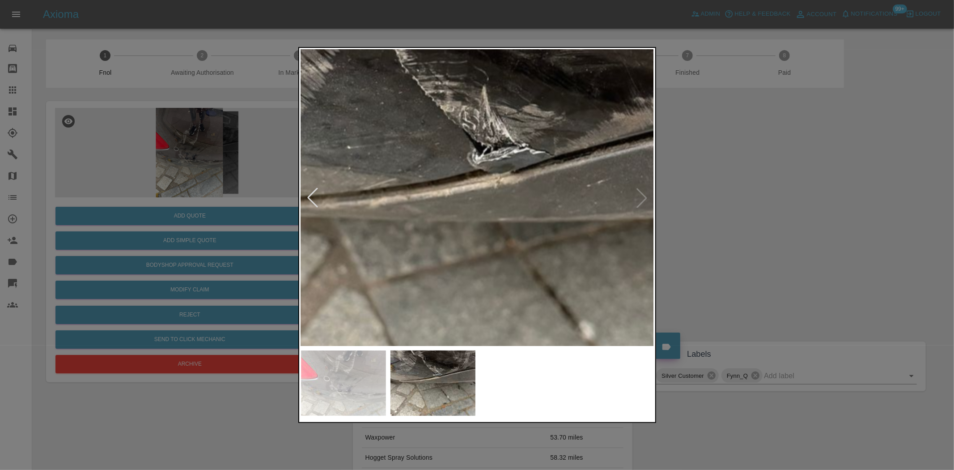
click at [76, 170] on div at bounding box center [477, 235] width 954 height 470
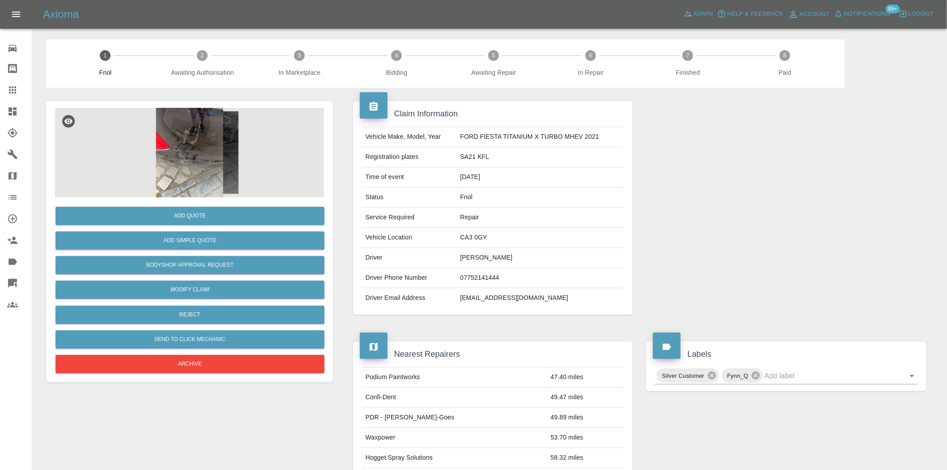
click at [197, 164] on img at bounding box center [189, 152] width 269 height 89
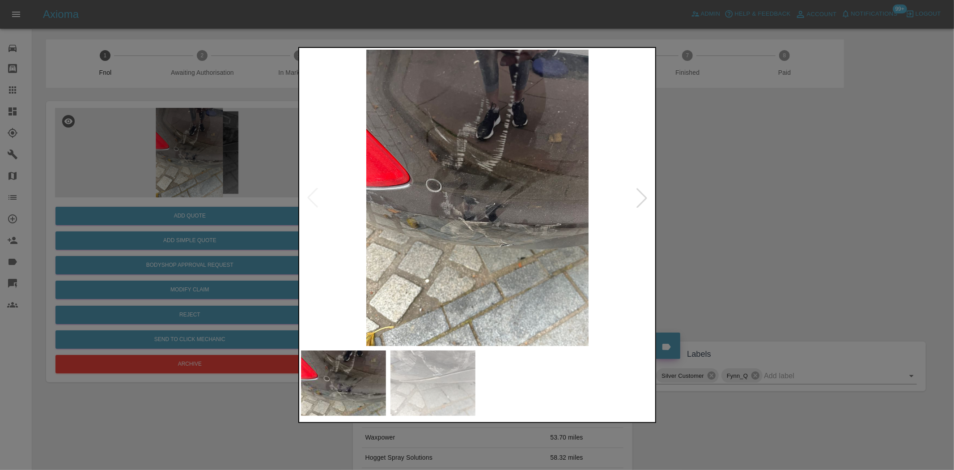
click at [518, 222] on img at bounding box center [477, 198] width 353 height 296
click at [489, 229] on img at bounding box center [477, 198] width 353 height 296
click at [473, 224] on img at bounding box center [477, 198] width 353 height 296
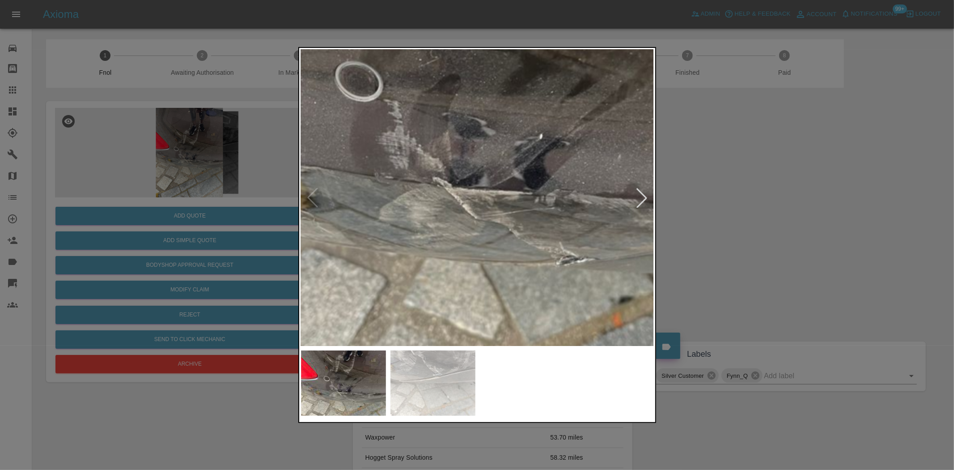
click at [475, 229] on img at bounding box center [489, 118] width 1060 height 889
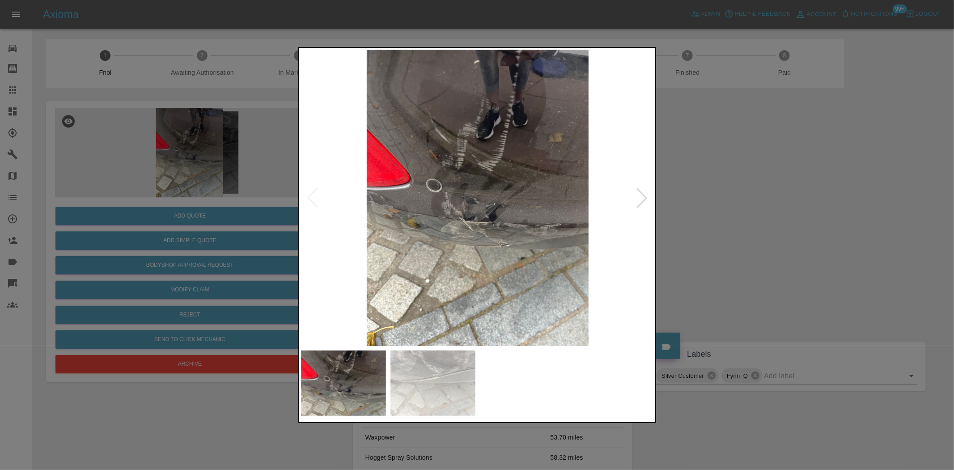
click at [459, 253] on img at bounding box center [477, 198] width 353 height 296
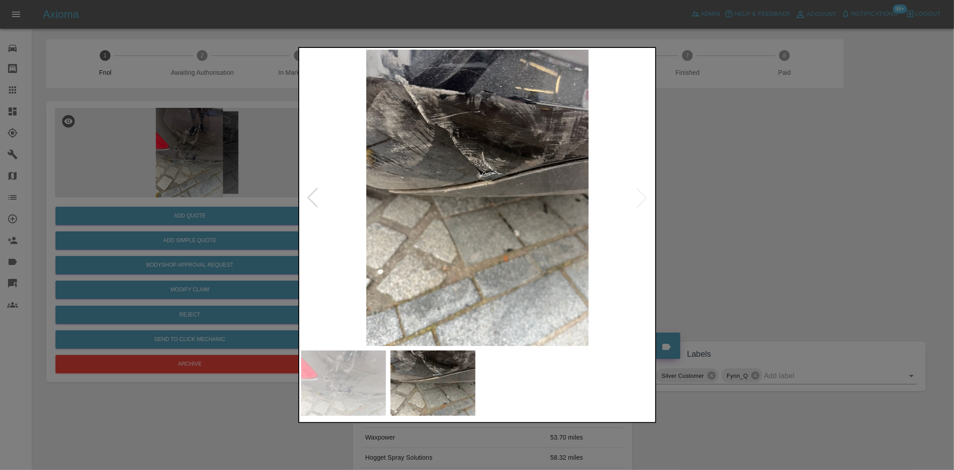
click at [403, 132] on img at bounding box center [477, 198] width 353 height 296
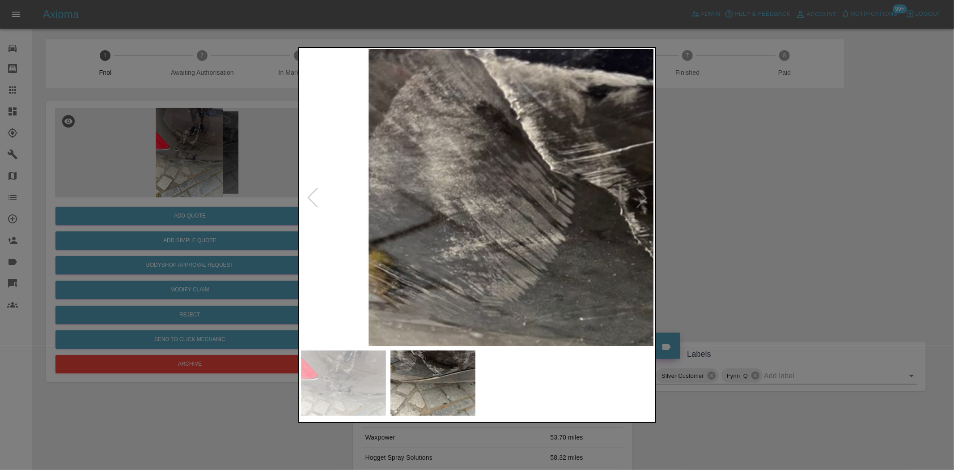
click at [521, 222] on img at bounding box center [701, 396] width 1060 height 889
click at [200, 229] on div at bounding box center [477, 235] width 954 height 470
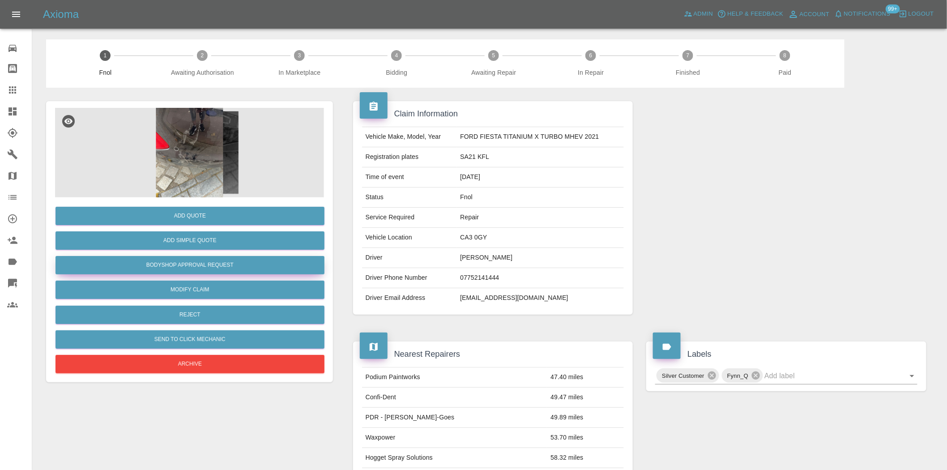
click at [185, 266] on button "Bodyshop Approval Request" at bounding box center [189, 265] width 269 height 18
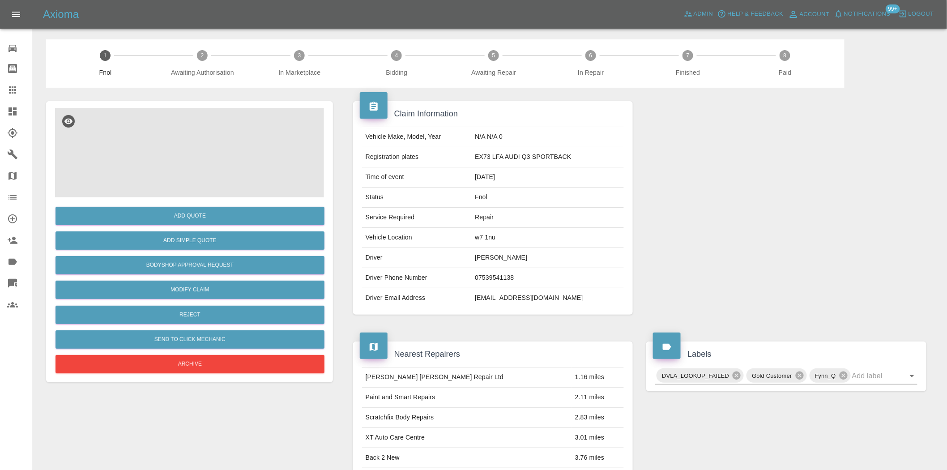
click at [195, 163] on img at bounding box center [189, 152] width 269 height 89
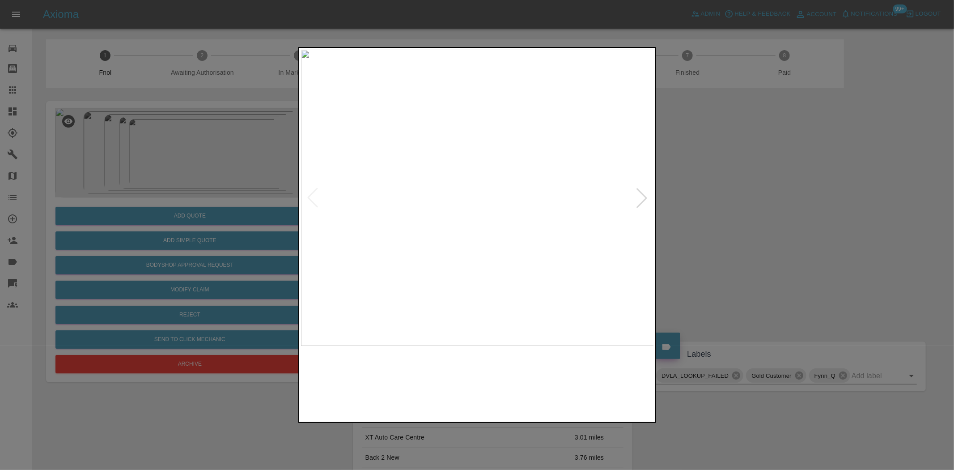
click at [422, 190] on img at bounding box center [477, 198] width 353 height 296
click at [384, 224] on img at bounding box center [477, 198] width 353 height 296
click at [467, 255] on img at bounding box center [477, 198] width 353 height 296
click at [355, 268] on img at bounding box center [470, 198] width 353 height 296
click at [272, 181] on div at bounding box center [477, 235] width 954 height 470
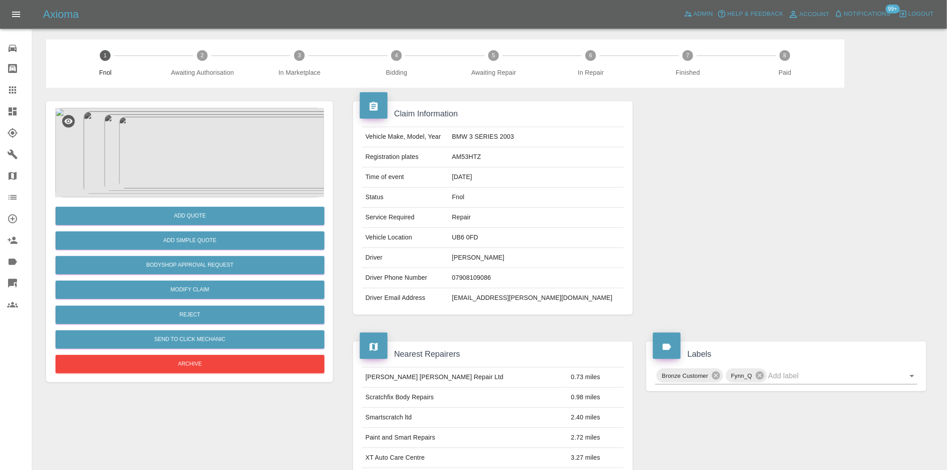
click at [200, 151] on img at bounding box center [189, 152] width 269 height 89
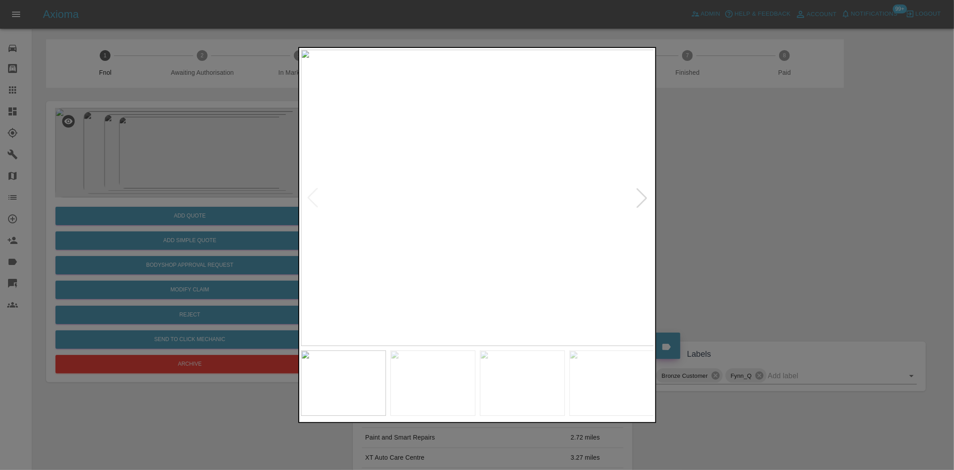
click at [489, 227] on img at bounding box center [477, 198] width 353 height 296
click at [484, 269] on img at bounding box center [440, 109] width 1060 height 889
click at [484, 268] on img at bounding box center [440, 109] width 1060 height 889
click at [442, 294] on img at bounding box center [477, 198] width 353 height 296
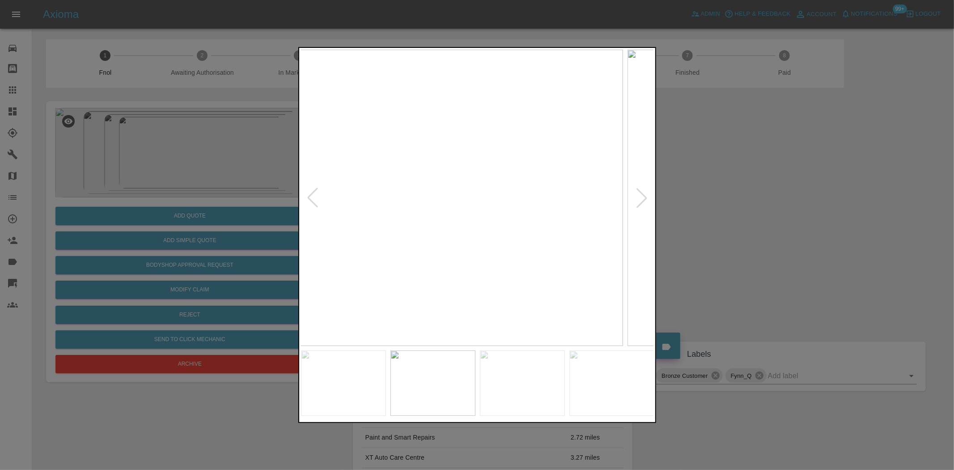
click at [474, 261] on img at bounding box center [446, 198] width 353 height 296
click at [448, 242] on img at bounding box center [477, 198] width 353 height 296
click at [441, 253] on img at bounding box center [477, 198] width 353 height 296
click at [496, 210] on img at bounding box center [477, 198] width 353 height 296
click at [496, 209] on img at bounding box center [477, 198] width 353 height 296
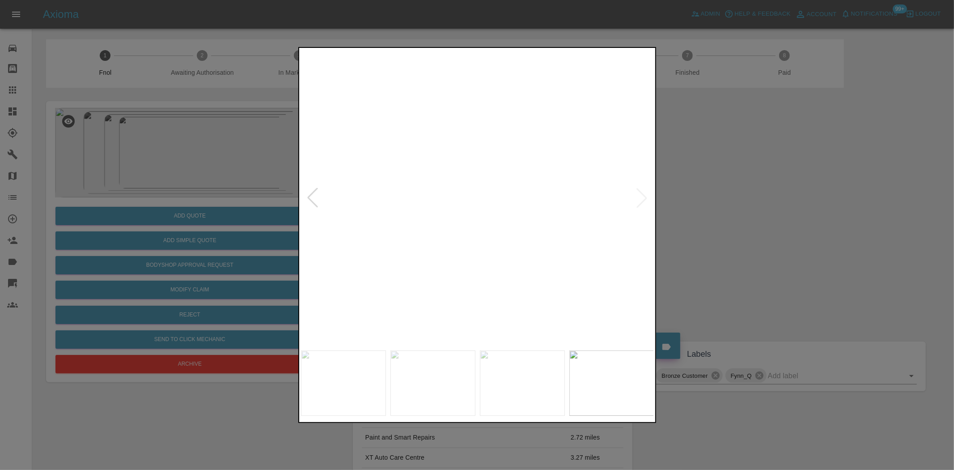
click at [496, 209] on img at bounding box center [421, 160] width 1060 height 889
click at [438, 282] on img at bounding box center [477, 198] width 353 height 296
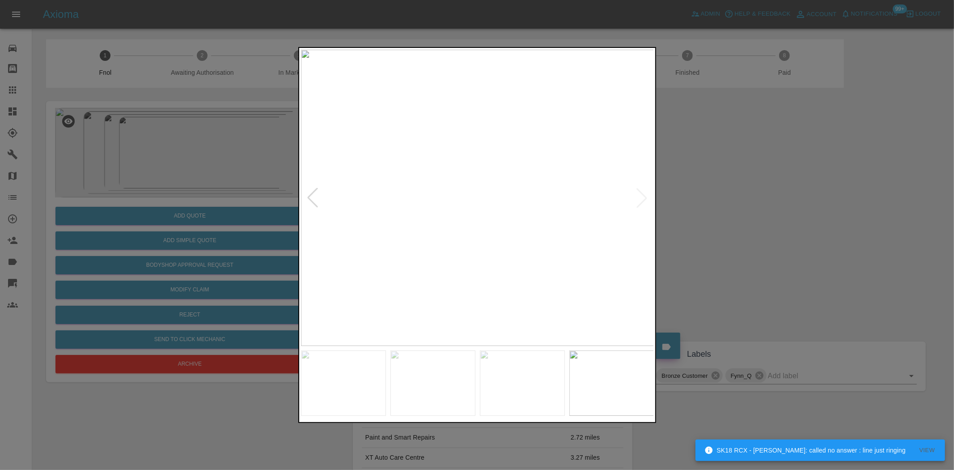
click at [224, 179] on div at bounding box center [477, 235] width 954 height 470
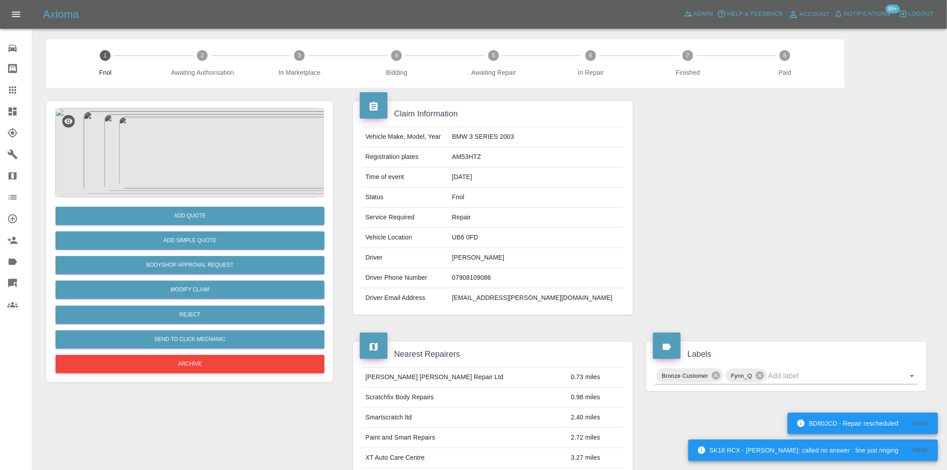
click at [198, 157] on img at bounding box center [189, 152] width 269 height 89
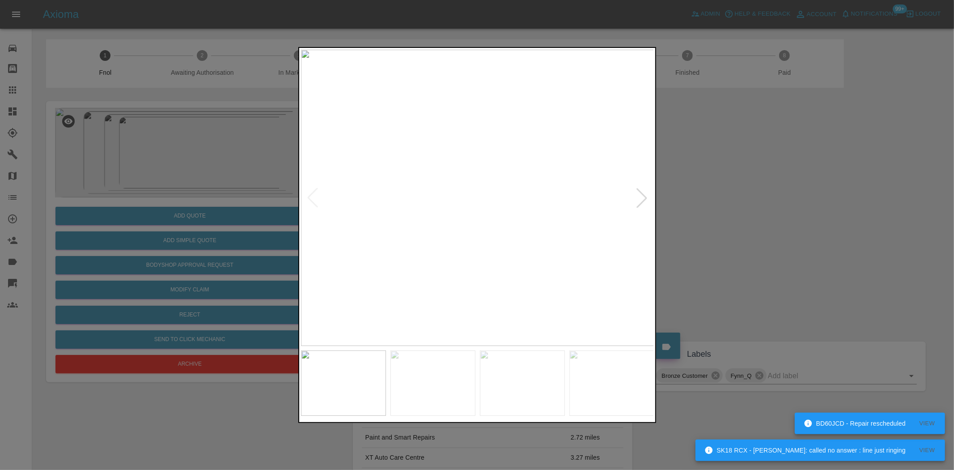
click at [250, 225] on div at bounding box center [477, 235] width 954 height 470
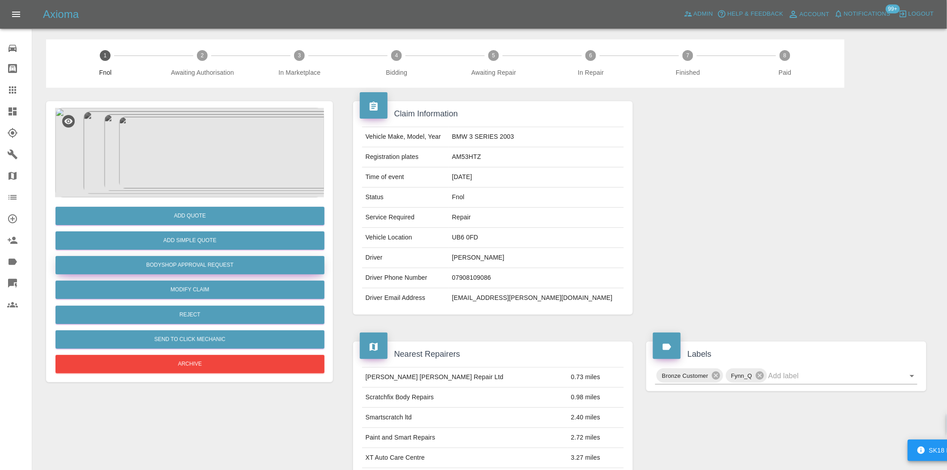
click at [204, 263] on button "Bodyshop Approval Request" at bounding box center [189, 265] width 269 height 18
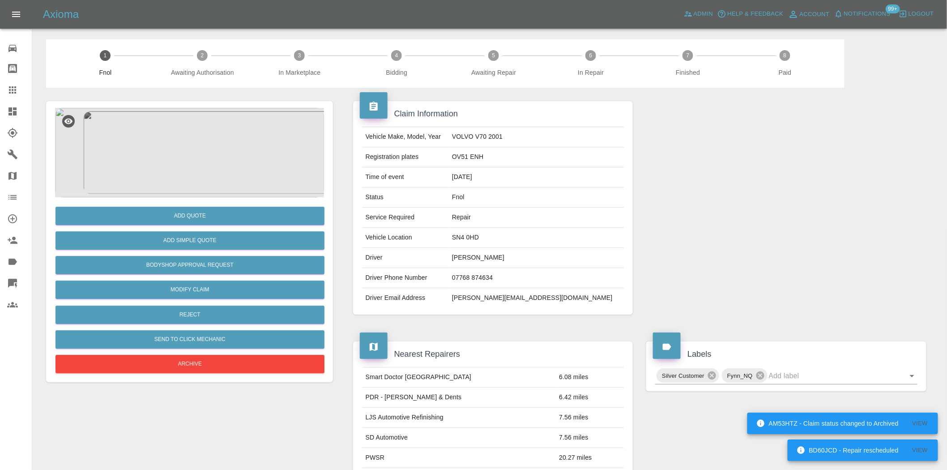
click at [181, 163] on img at bounding box center [189, 152] width 269 height 89
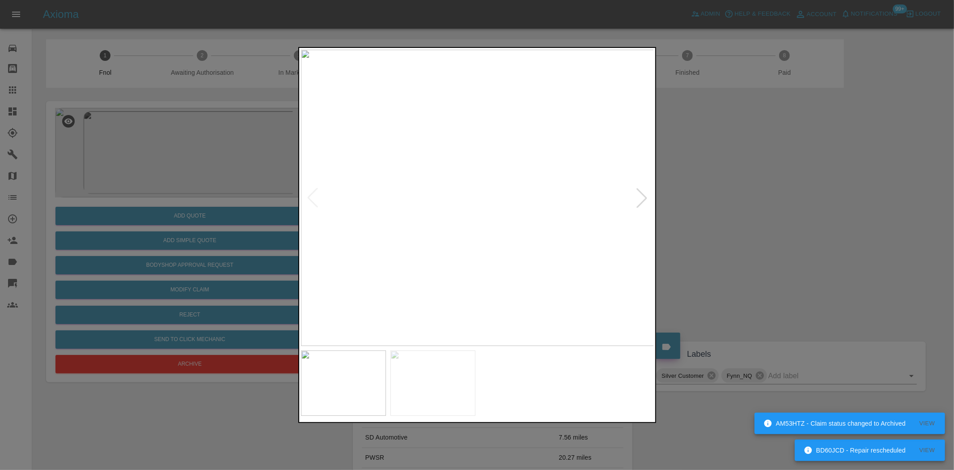
click at [110, 227] on div at bounding box center [477, 235] width 954 height 470
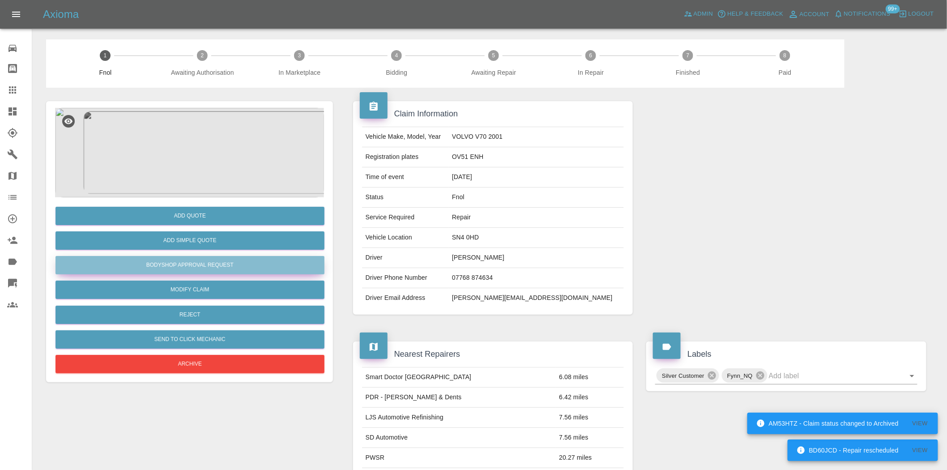
click at [188, 261] on button "Bodyshop Approval Request" at bounding box center [189, 265] width 269 height 18
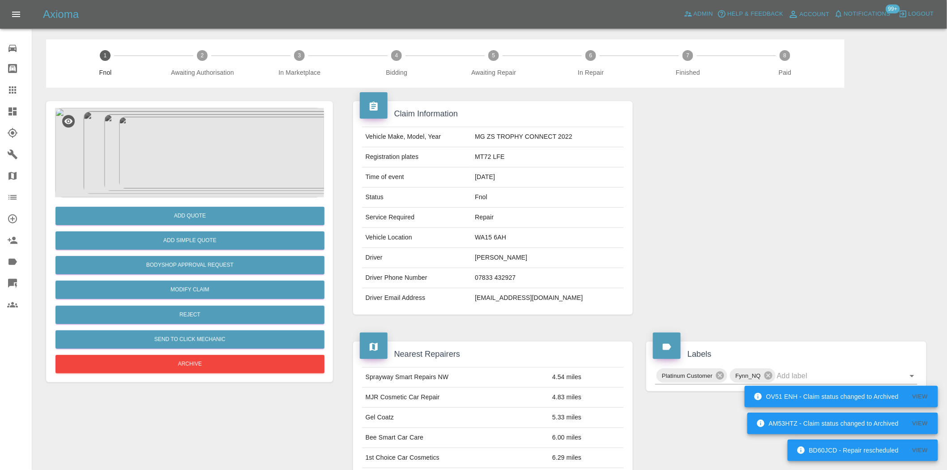
click at [221, 131] on img at bounding box center [189, 152] width 269 height 89
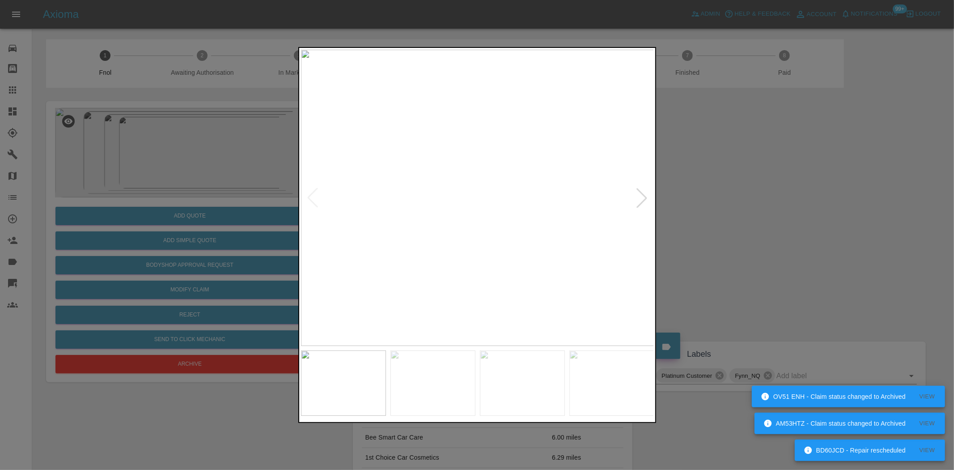
click at [358, 239] on img at bounding box center [477, 198] width 353 height 296
click at [417, 263] on img at bounding box center [477, 198] width 353 height 296
click at [359, 257] on img at bounding box center [477, 198] width 353 height 296
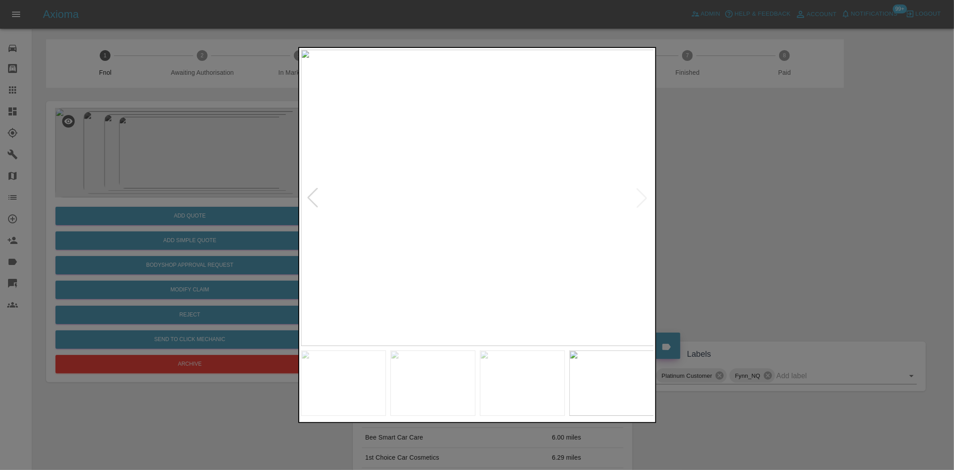
click at [394, 271] on img at bounding box center [477, 198] width 353 height 296
click at [311, 262] on img at bounding box center [477, 198] width 353 height 296
click at [202, 227] on div at bounding box center [477, 235] width 954 height 470
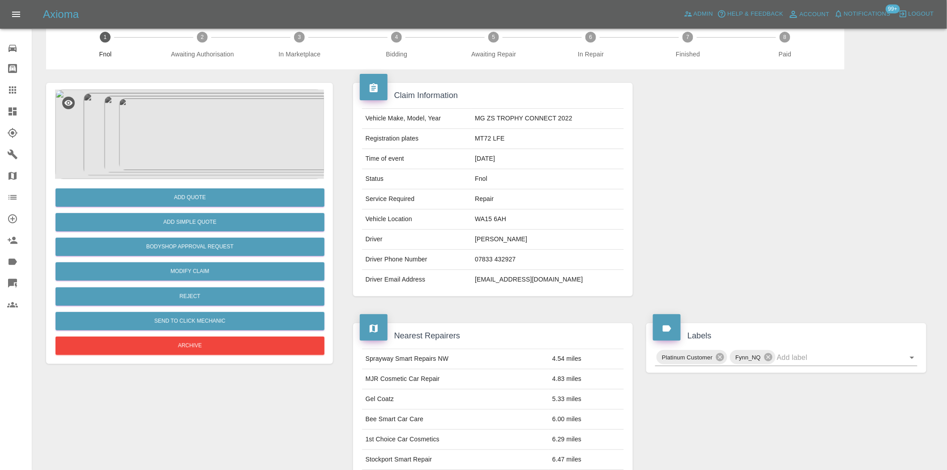
scroll to position [16, 0]
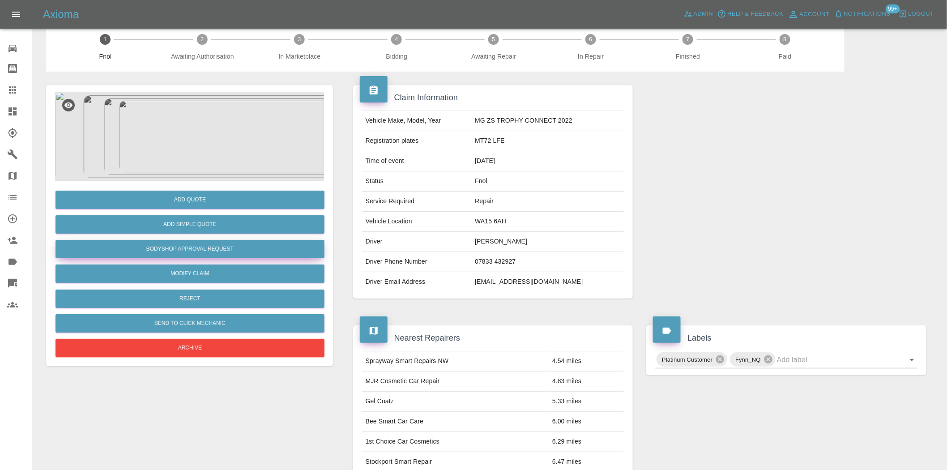
click at [180, 242] on button "Bodyshop Approval Request" at bounding box center [189, 249] width 269 height 18
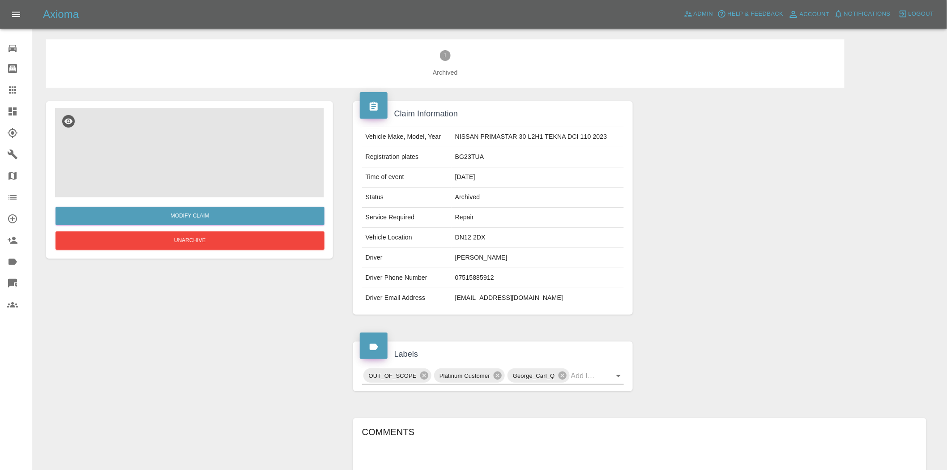
click at [193, 159] on img at bounding box center [189, 152] width 269 height 89
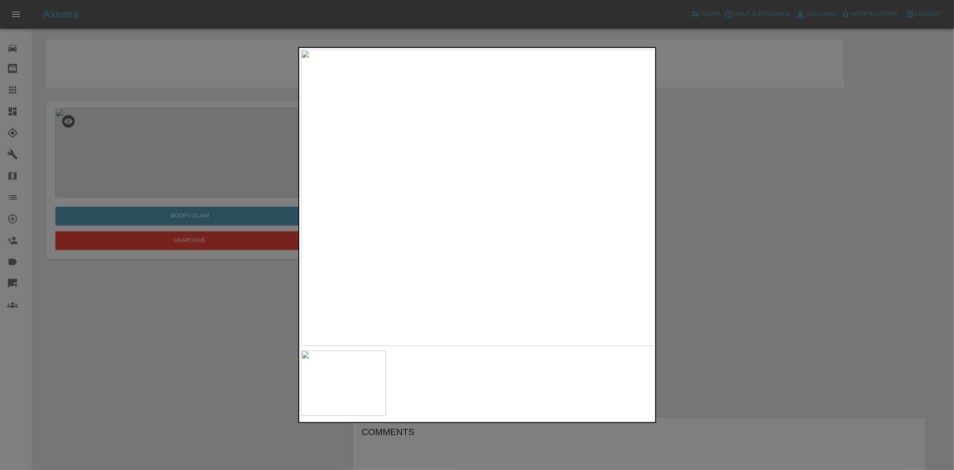
click at [499, 233] on img at bounding box center [477, 198] width 353 height 296
click at [266, 128] on div at bounding box center [477, 235] width 954 height 470
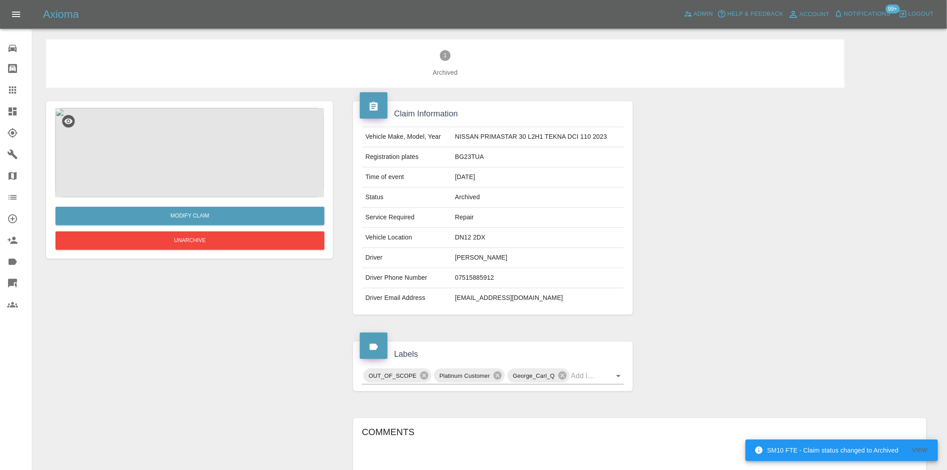
click at [173, 167] on img at bounding box center [189, 152] width 269 height 89
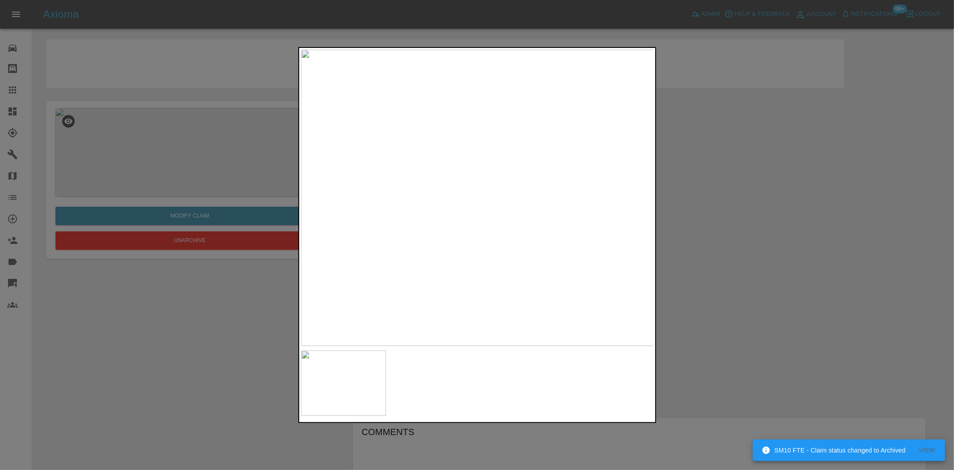
click at [501, 248] on img at bounding box center [477, 198] width 353 height 296
click at [177, 104] on div at bounding box center [477, 235] width 954 height 470
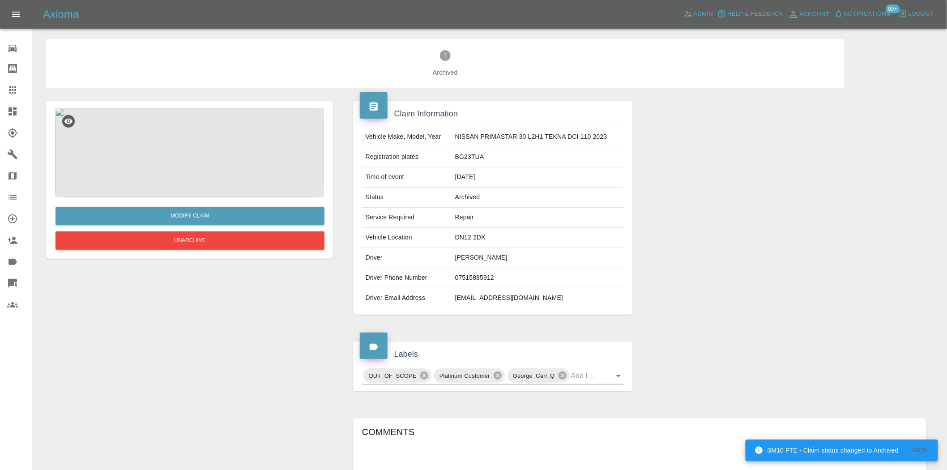
click at [209, 166] on img at bounding box center [189, 152] width 269 height 89
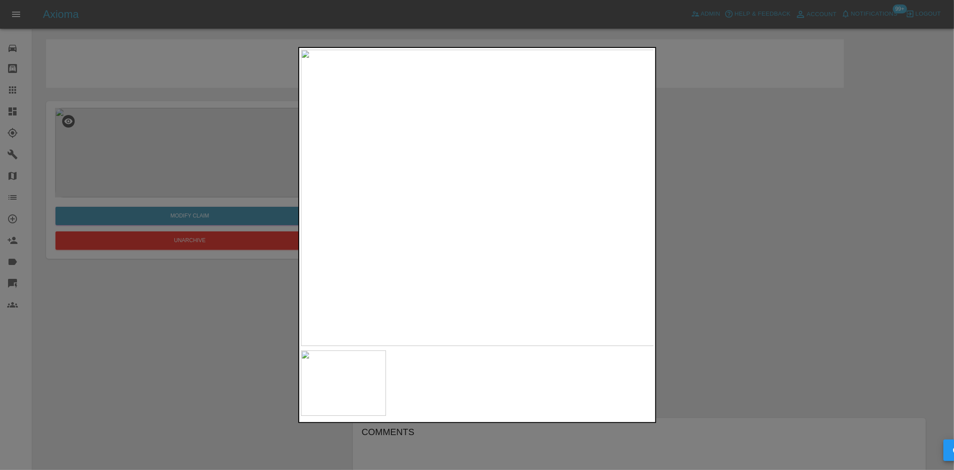
click at [485, 233] on img at bounding box center [477, 198] width 353 height 296
click at [459, 173] on img at bounding box center [448, 85] width 1060 height 889
click at [469, 215] on img at bounding box center [436, 25] width 1060 height 889
click at [441, 280] on img at bounding box center [419, 168] width 1060 height 889
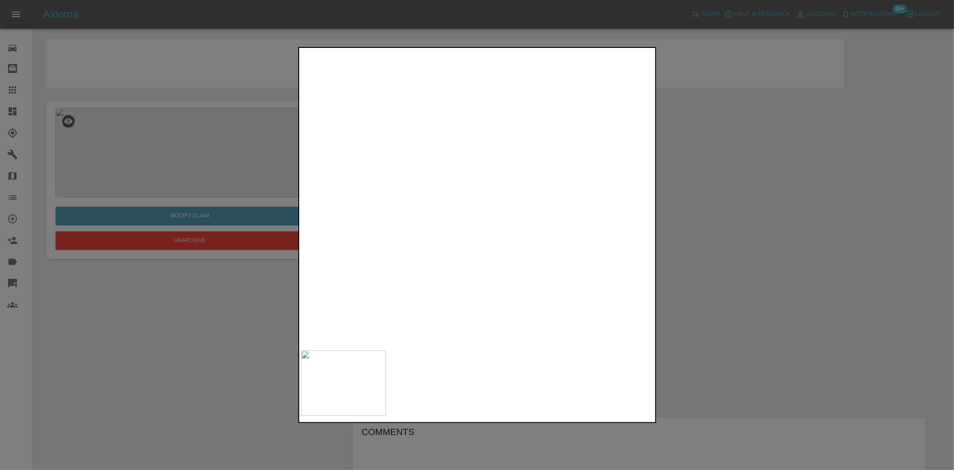
click at [493, 209] on img at bounding box center [496, 217] width 1060 height 889
click at [544, 232] on img at bounding box center [537, 86] width 1060 height 889
click at [537, 231] on img at bounding box center [537, 86] width 1060 height 889
click at [479, 287] on img at bounding box center [477, 198] width 353 height 296
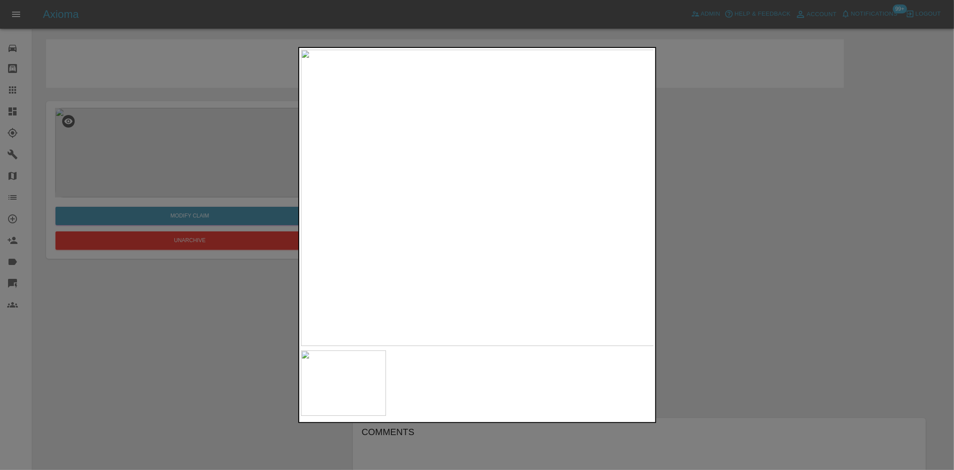
click at [479, 287] on img at bounding box center [477, 198] width 353 height 296
click at [482, 336] on img at bounding box center [408, 70] width 1060 height 889
click at [469, 305] on img at bounding box center [408, 71] width 1060 height 889
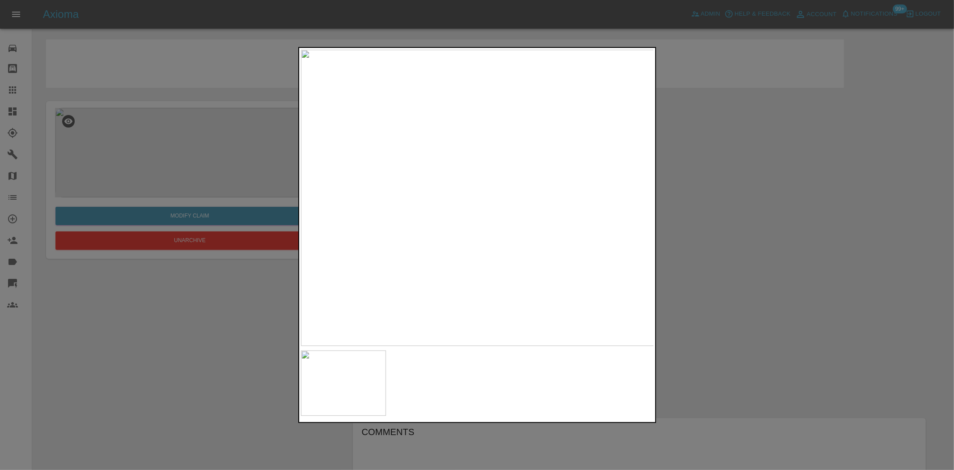
click at [504, 240] on img at bounding box center [477, 198] width 353 height 296
click at [503, 240] on img at bounding box center [397, 70] width 1060 height 889
click at [490, 244] on img at bounding box center [477, 198] width 353 height 296
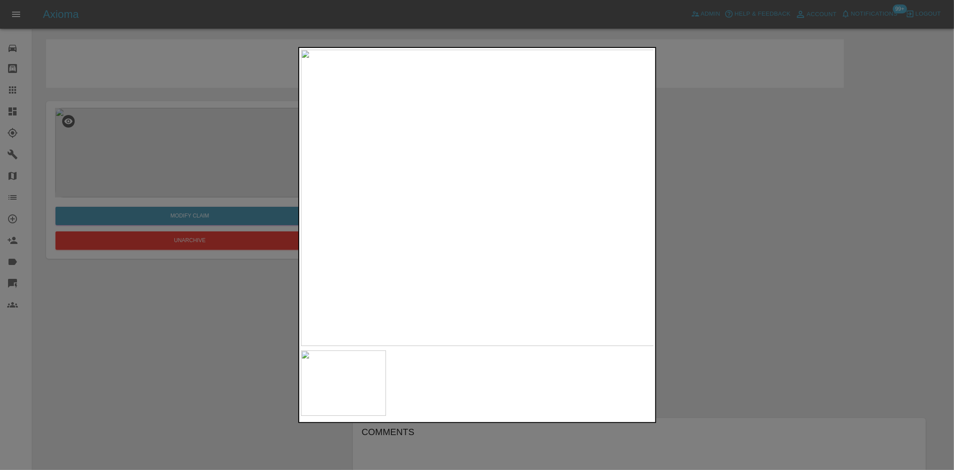
click at [490, 244] on img at bounding box center [477, 198] width 353 height 296
click at [442, 165] on img at bounding box center [439, 57] width 1060 height 889
click at [214, 277] on div at bounding box center [477, 235] width 954 height 470
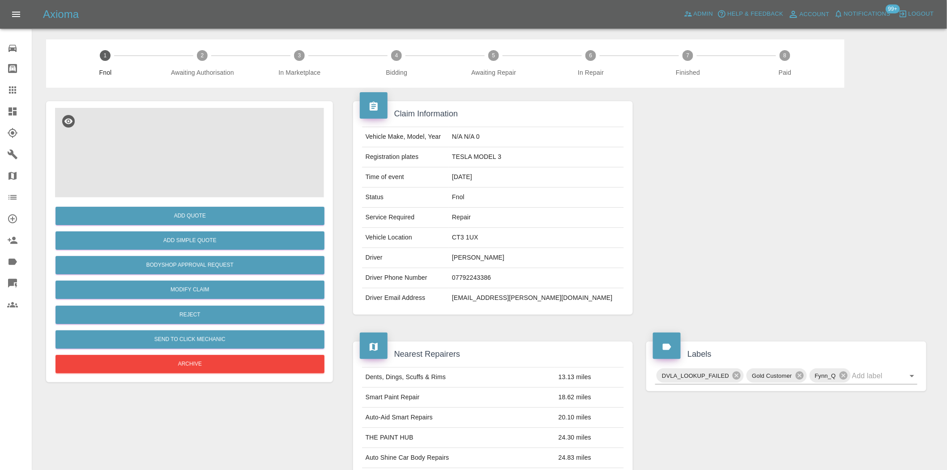
click at [182, 158] on img at bounding box center [189, 152] width 269 height 89
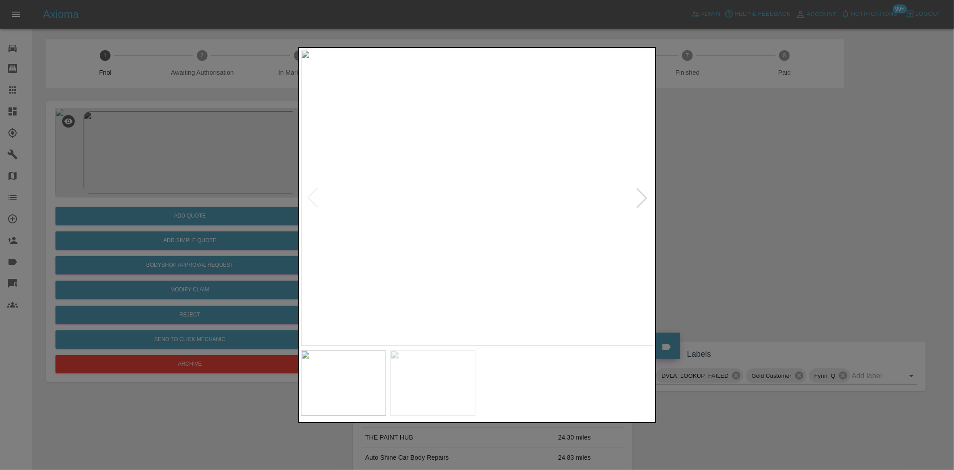
click at [549, 220] on img at bounding box center [477, 198] width 353 height 296
click at [548, 221] on img at bounding box center [261, 130] width 1060 height 889
click at [455, 249] on img at bounding box center [477, 198] width 353 height 296
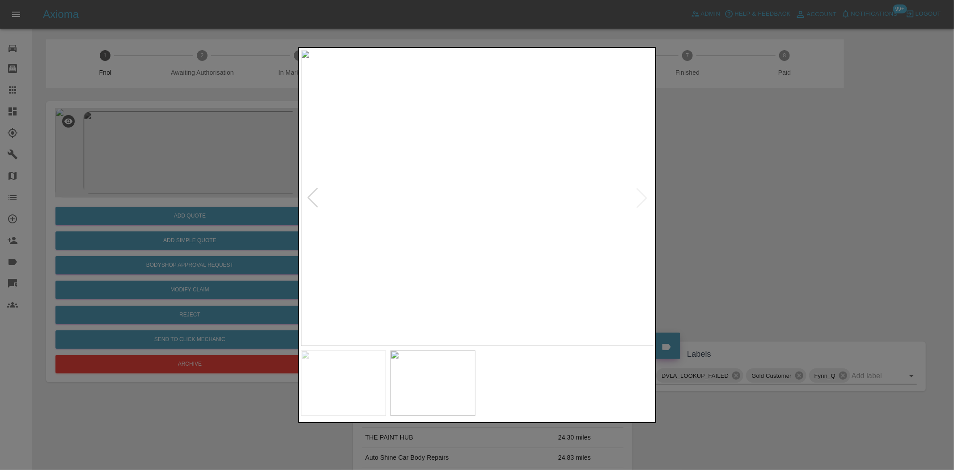
click at [544, 176] on img at bounding box center [477, 198] width 353 height 296
click at [414, 180] on img at bounding box center [146, 265] width 1060 height 889
click at [555, 215] on img at bounding box center [275, 300] width 1060 height 889
click at [439, 180] on img at bounding box center [362, 244] width 1060 height 889
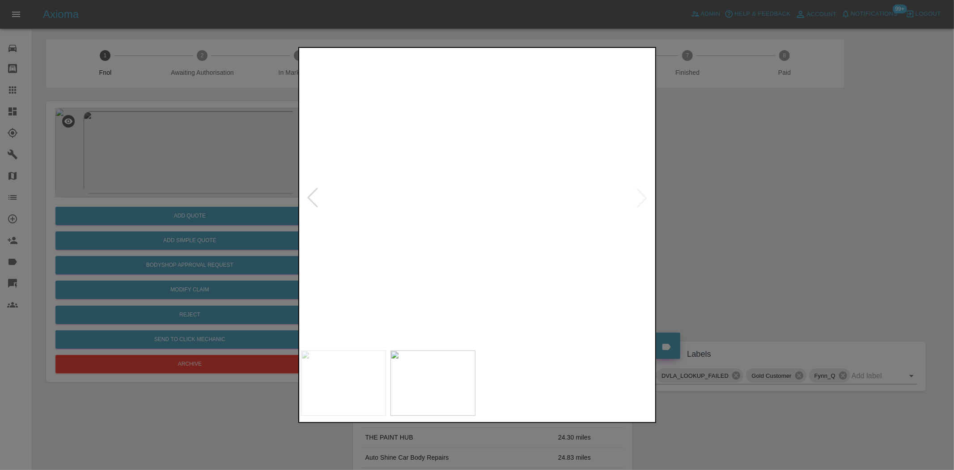
click at [373, 192] on img at bounding box center [362, 244] width 1060 height 889
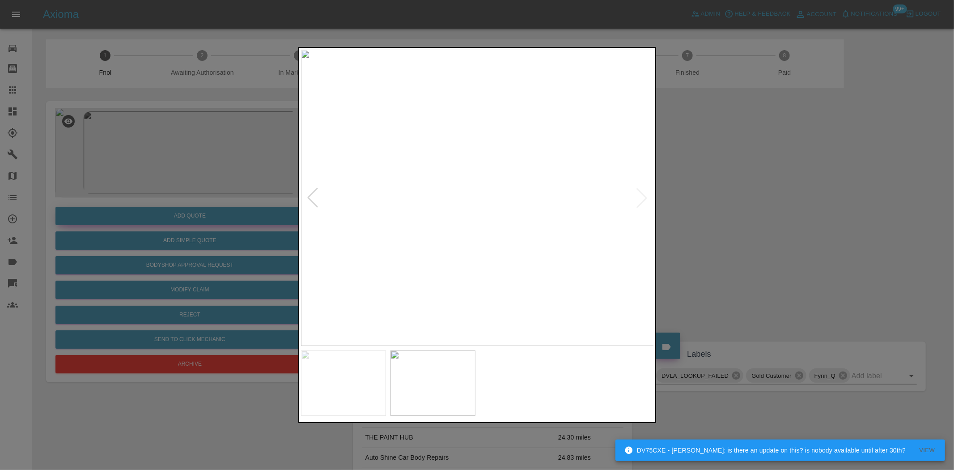
drag, startPoint x: 206, startPoint y: 190, endPoint x: 187, endPoint y: 224, distance: 39.1
click at [206, 191] on div at bounding box center [477, 235] width 954 height 470
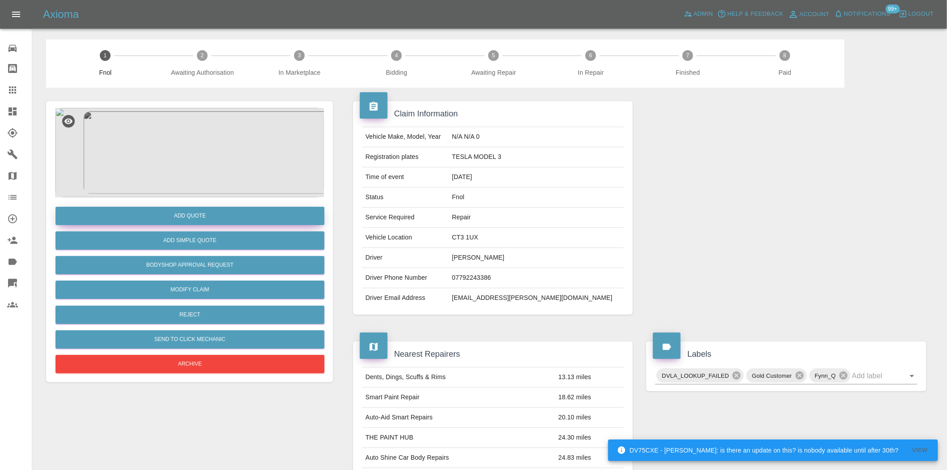
click at [202, 217] on button "Add Quote" at bounding box center [189, 216] width 269 height 18
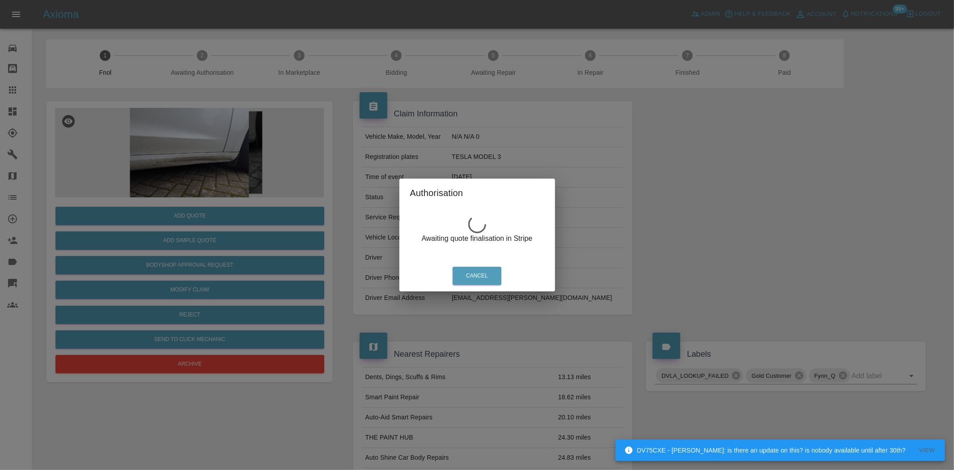
click at [218, 252] on div "Authorisation Awaiting quote finalisation in Stripe Cancel" at bounding box center [477, 235] width 954 height 470
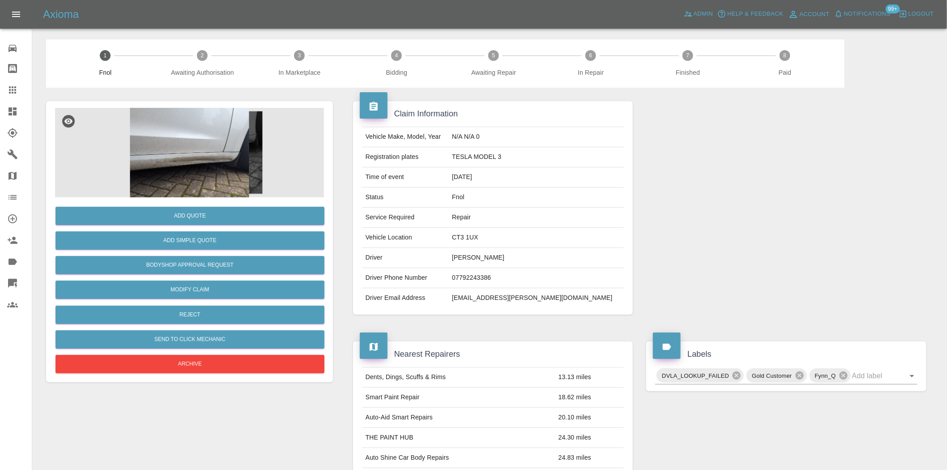
click at [201, 174] on img at bounding box center [189, 152] width 269 height 89
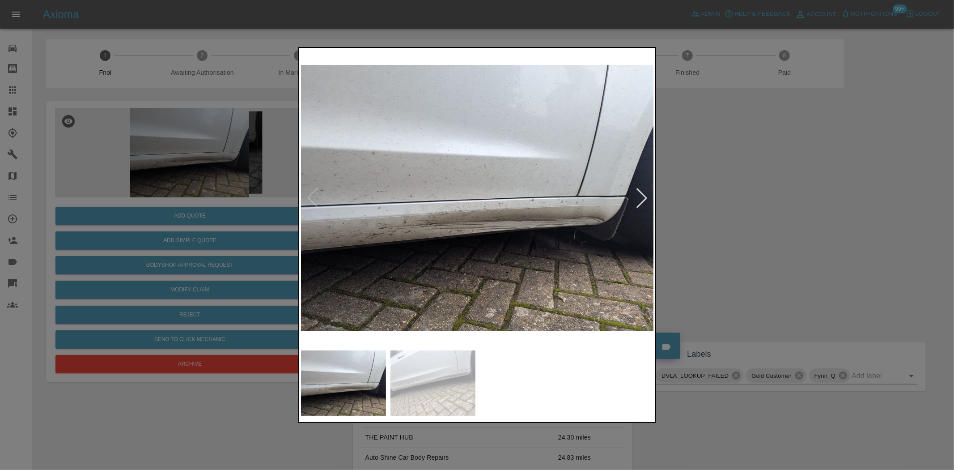
click at [528, 252] on img at bounding box center [477, 198] width 353 height 296
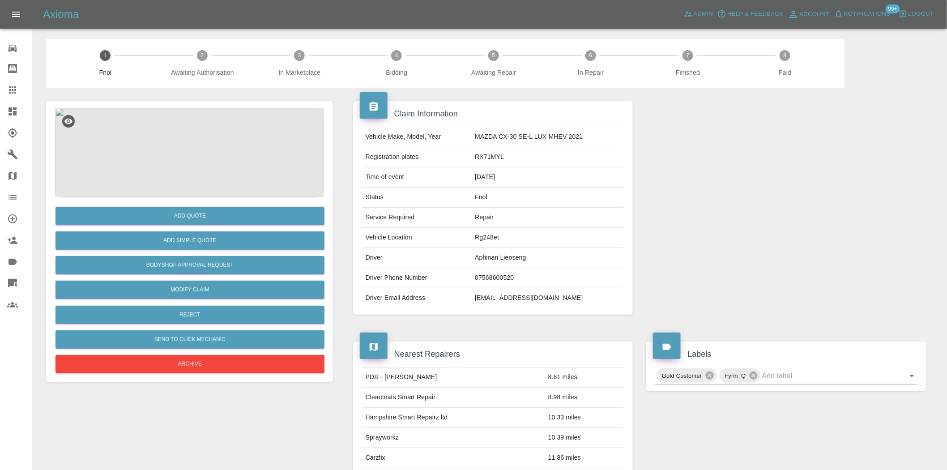
click at [200, 164] on img at bounding box center [189, 152] width 269 height 89
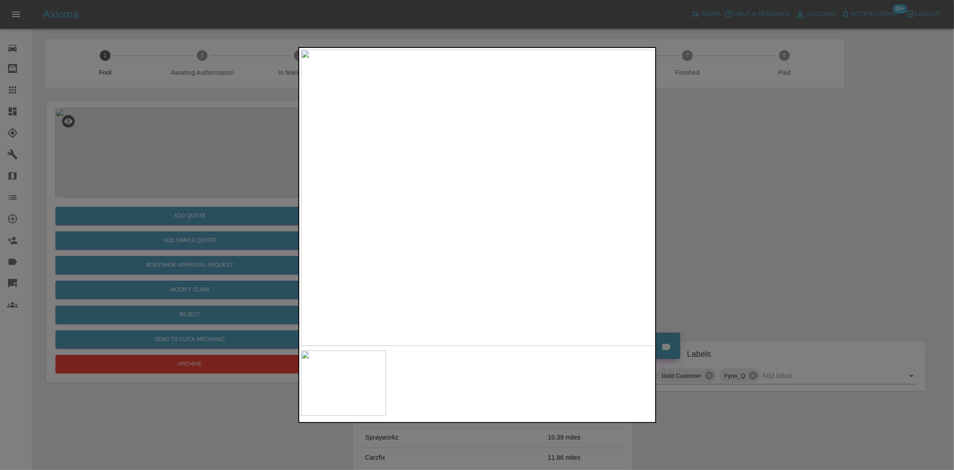
click at [521, 209] on img at bounding box center [477, 198] width 353 height 296
click at [570, 273] on img at bounding box center [447, 243] width 1060 height 889
click at [529, 286] on img at bounding box center [447, 243] width 1060 height 889
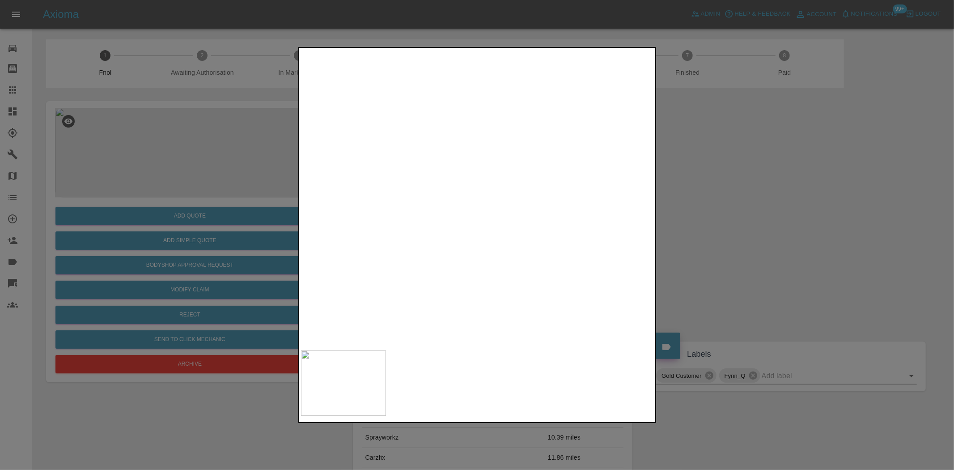
click at [529, 286] on img at bounding box center [447, 243] width 1060 height 889
click at [544, 173] on img at bounding box center [477, 198] width 353 height 296
click at [544, 172] on img at bounding box center [477, 198] width 353 height 296
click at [511, 227] on img at bounding box center [315, 360] width 1060 height 889
click at [500, 186] on img at bounding box center [341, 334] width 1060 height 889
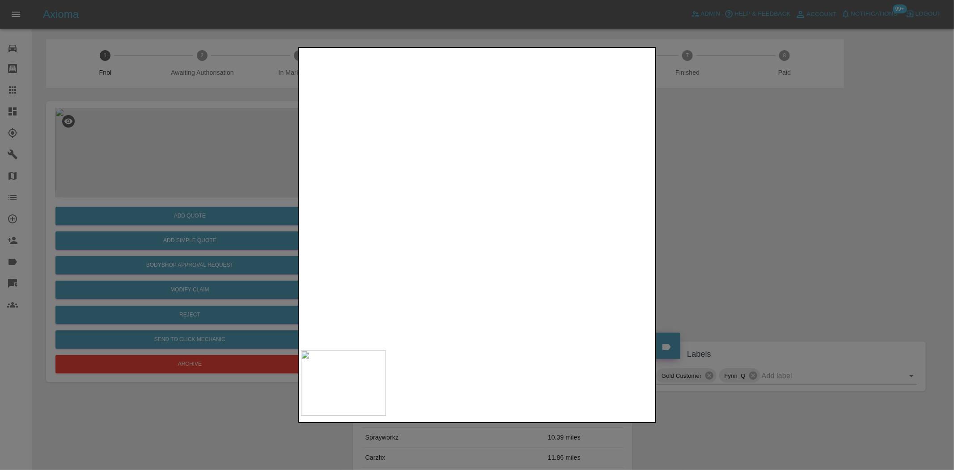
click at [509, 235] on img at bounding box center [432, 423] width 1060 height 889
click at [656, 202] on div at bounding box center [477, 235] width 954 height 470
click at [313, 151] on img at bounding box center [752, 326] width 1060 height 889
click at [204, 145] on div at bounding box center [477, 235] width 954 height 470
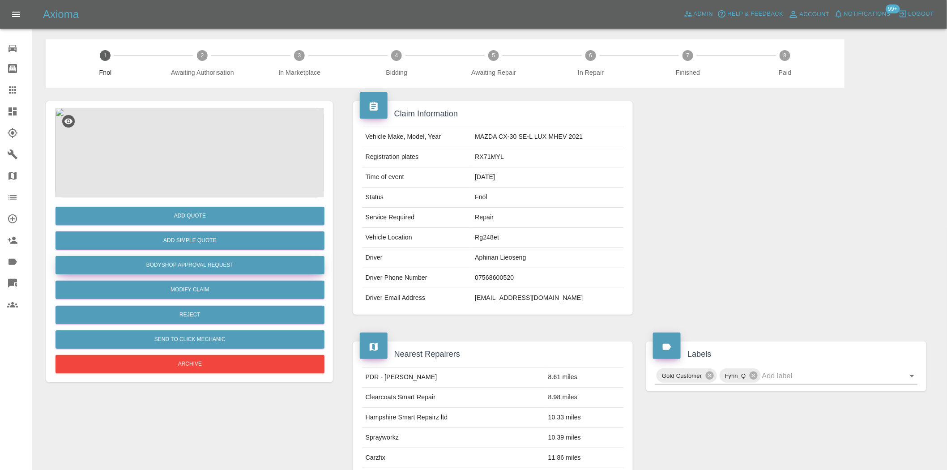
click at [190, 265] on button "Bodyshop Approval Request" at bounding box center [189, 265] width 269 height 18
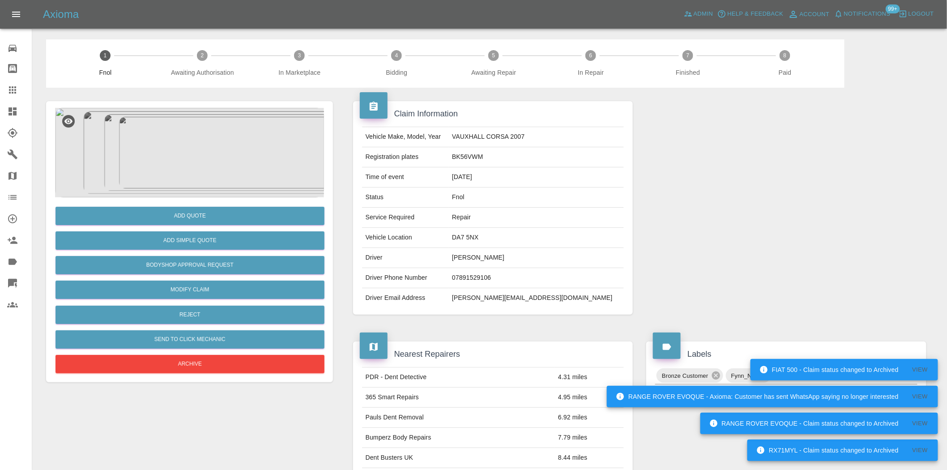
click at [195, 142] on img at bounding box center [189, 152] width 269 height 89
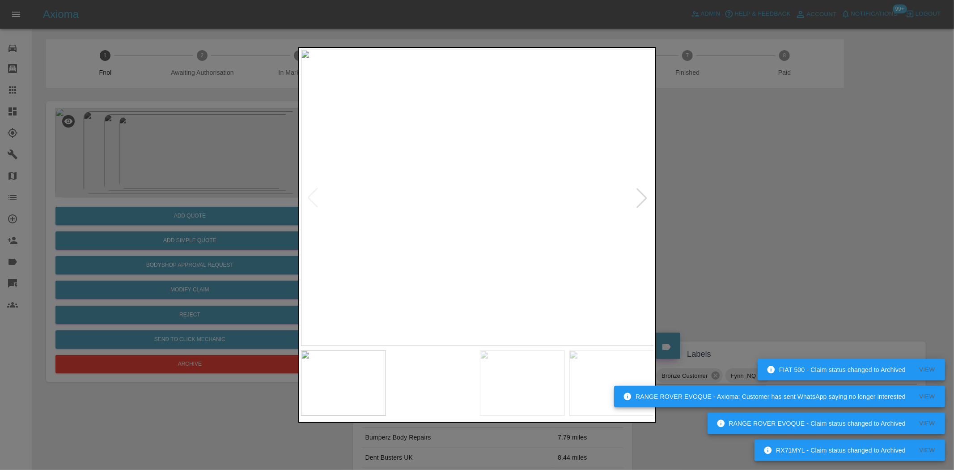
click at [471, 211] on img at bounding box center [477, 198] width 353 height 296
click at [461, 214] on img at bounding box center [497, 157] width 1060 height 889
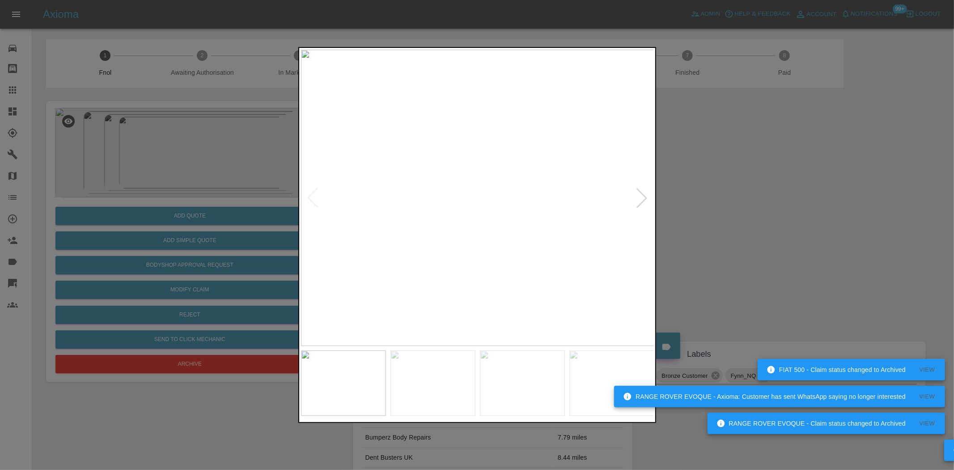
click at [368, 231] on img at bounding box center [477, 198] width 353 height 296
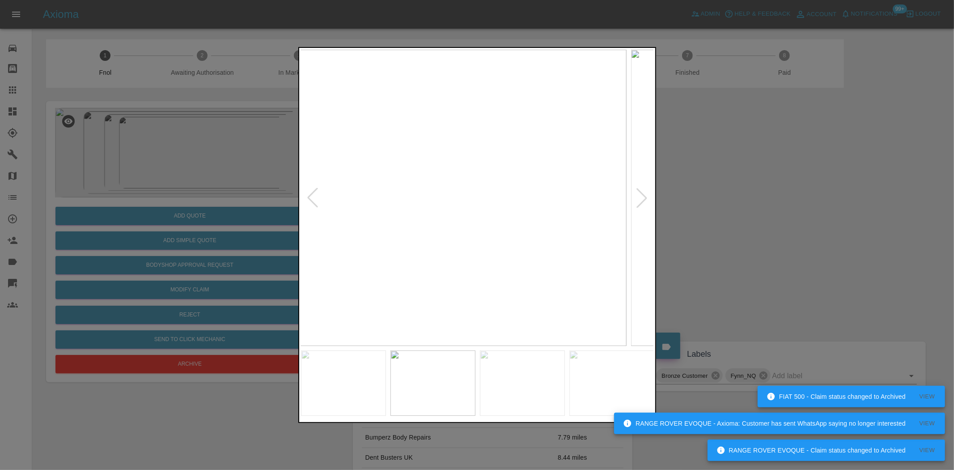
click at [405, 220] on img at bounding box center [449, 198] width 353 height 296
click at [394, 234] on img at bounding box center [477, 198] width 353 height 296
click at [191, 195] on div at bounding box center [477, 235] width 954 height 470
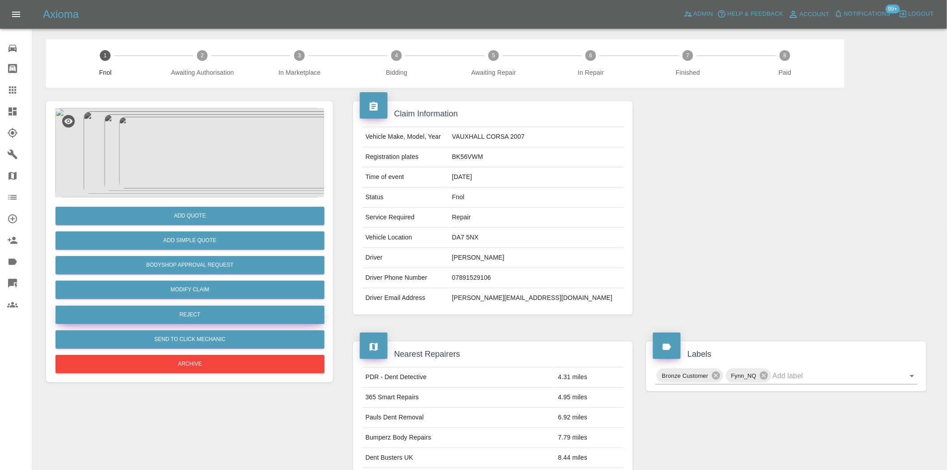
click at [186, 316] on button "Reject" at bounding box center [189, 315] width 269 height 18
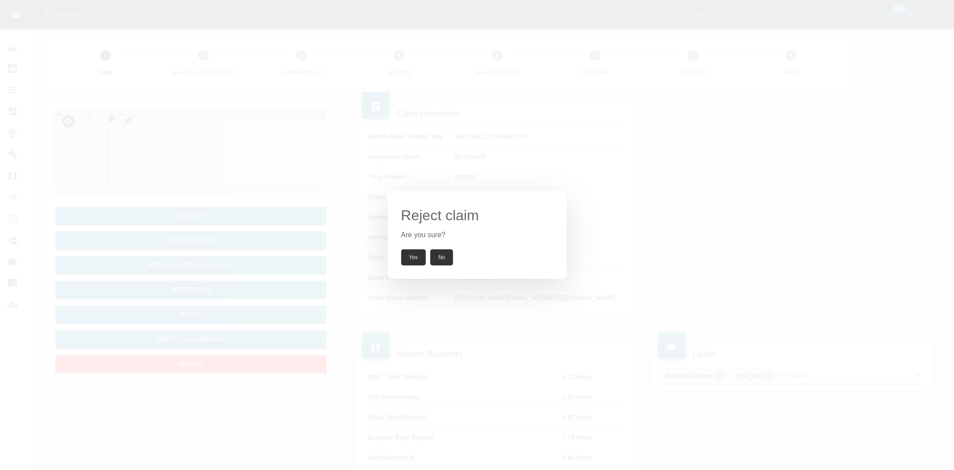
click at [413, 254] on button "Yes" at bounding box center [413, 257] width 25 height 16
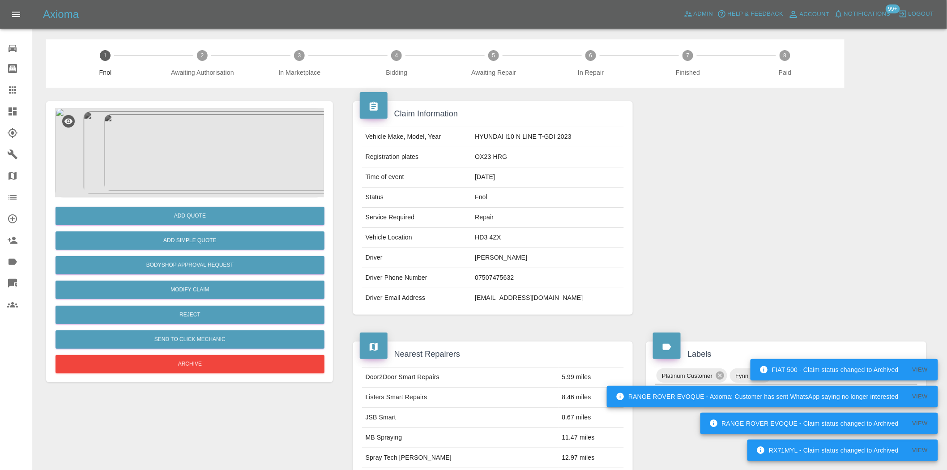
click at [217, 150] on img at bounding box center [189, 152] width 269 height 89
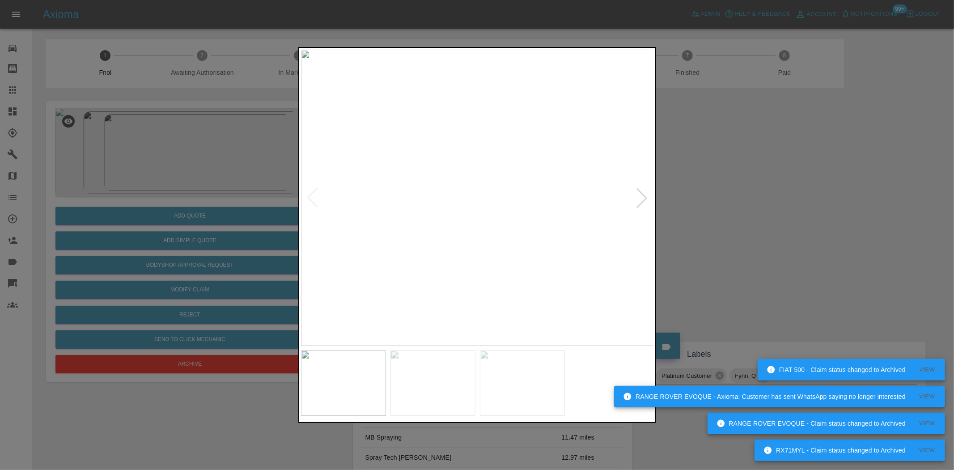
click at [482, 188] on img at bounding box center [477, 198] width 353 height 296
click at [403, 242] on img at bounding box center [477, 198] width 353 height 296
click at [431, 266] on img at bounding box center [477, 198] width 353 height 296
click at [541, 229] on img at bounding box center [477, 198] width 353 height 296
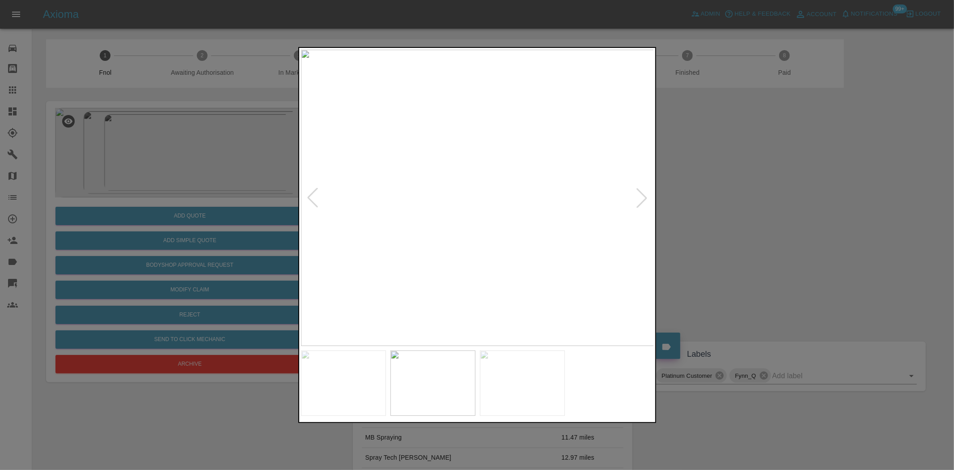
click at [551, 246] on img at bounding box center [477, 198] width 353 height 296
click at [647, 259] on img at bounding box center [529, 198] width 353 height 296
click at [228, 182] on div at bounding box center [477, 235] width 954 height 470
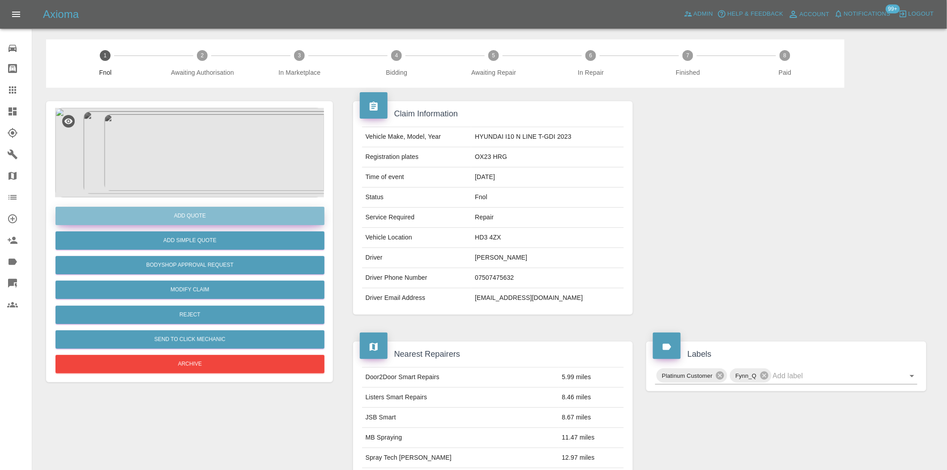
click at [240, 219] on button "Add Quote" at bounding box center [189, 216] width 269 height 18
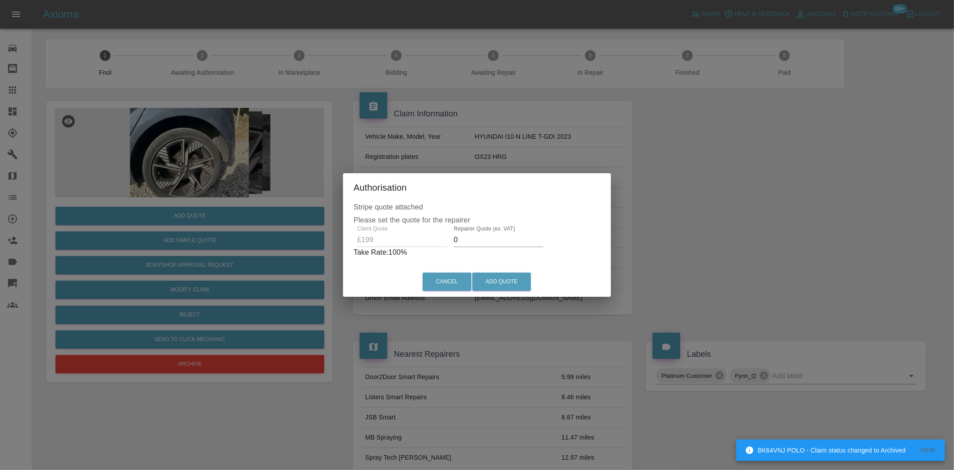
drag, startPoint x: 468, startPoint y: 238, endPoint x: 344, endPoint y: 234, distance: 124.4
click at [356, 234] on div "Client Quote £199 Repairer Quote (ex. VAT) 0 Take Rate: 100 %" at bounding box center [477, 241] width 247 height 32
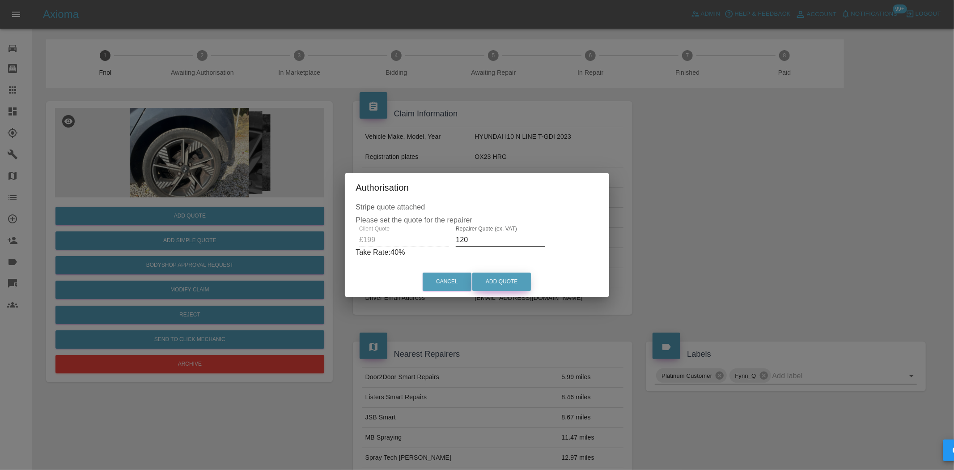
type input "120"
drag, startPoint x: 499, startPoint y: 273, endPoint x: 534, endPoint y: 324, distance: 61.8
click at [498, 273] on button "Add Quote" at bounding box center [501, 281] width 59 height 18
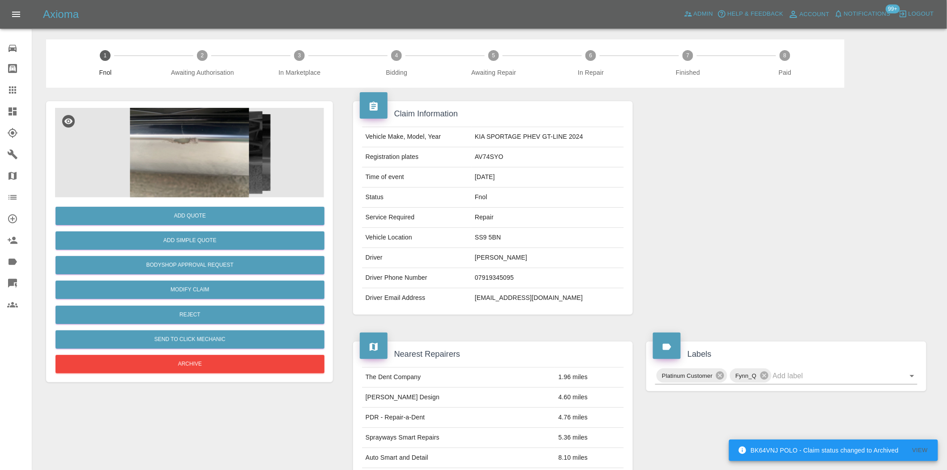
click at [158, 167] on img at bounding box center [189, 152] width 269 height 89
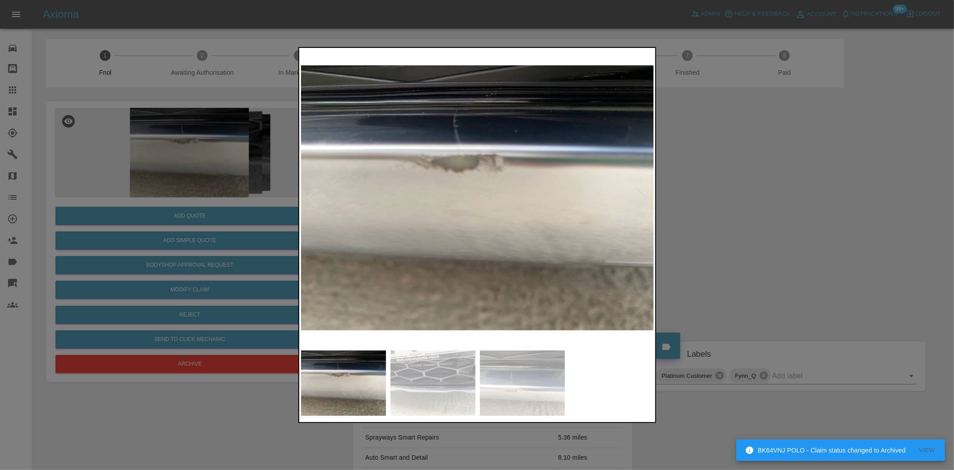
click at [438, 239] on img at bounding box center [477, 198] width 353 height 296
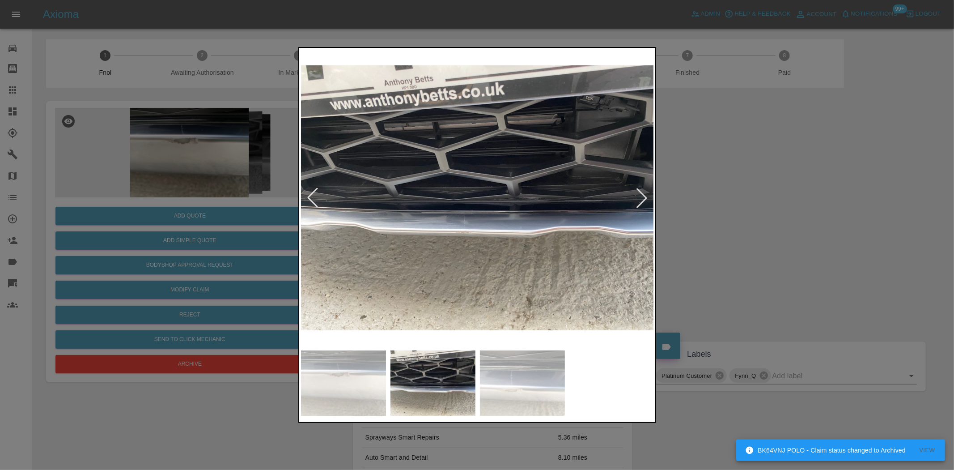
click at [424, 250] on img at bounding box center [477, 198] width 353 height 296
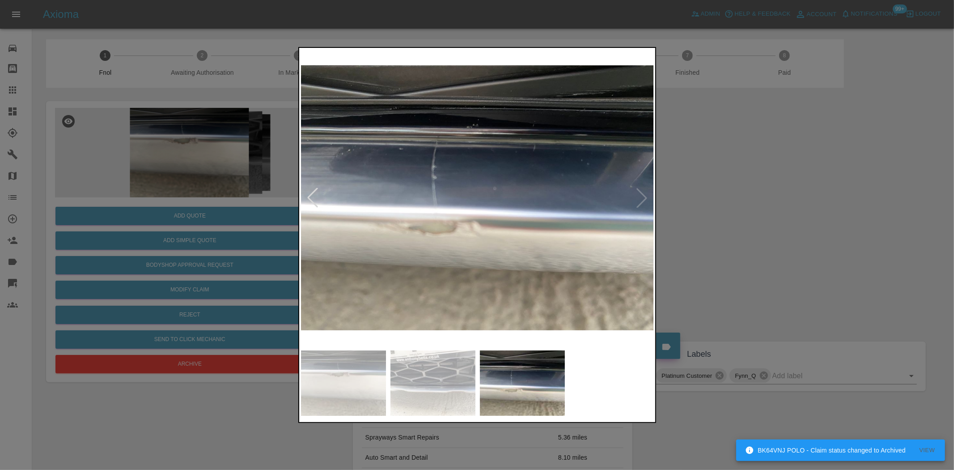
click at [361, 242] on img at bounding box center [477, 198] width 353 height 296
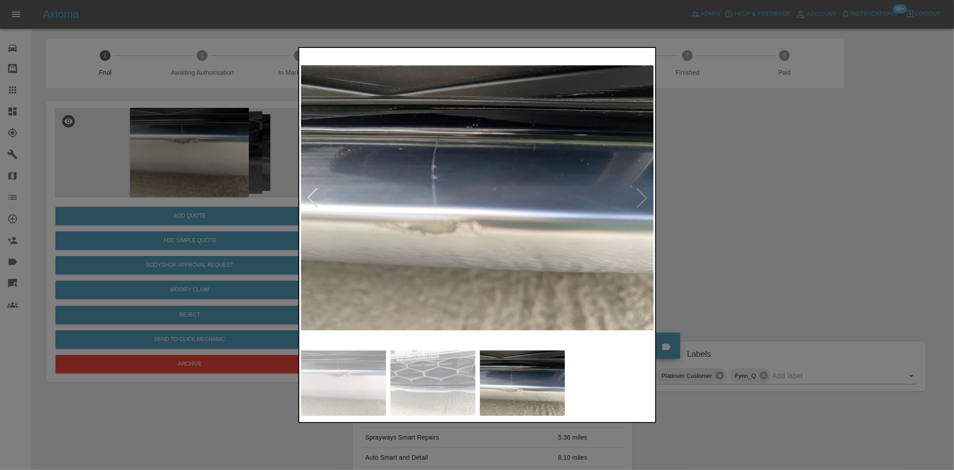
click at [347, 209] on img at bounding box center [477, 198] width 353 height 296
click at [384, 213] on img at bounding box center [477, 198] width 353 height 296
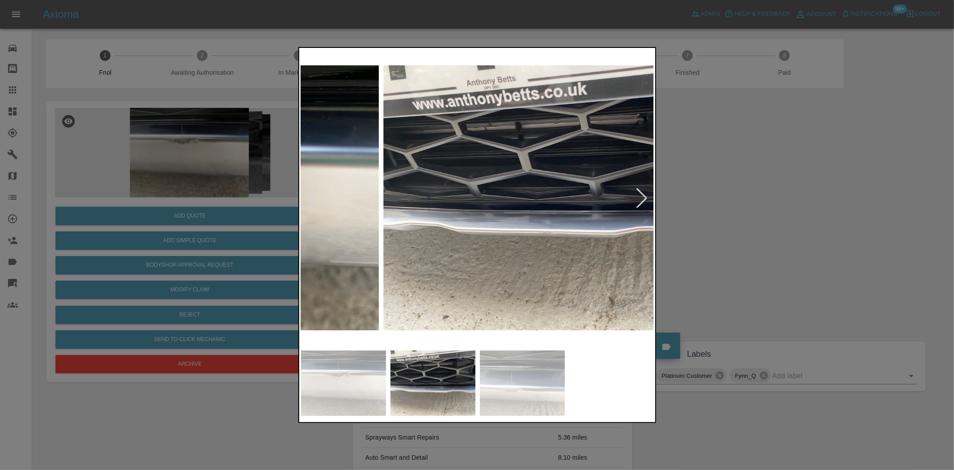
click at [455, 224] on img at bounding box center [559, 198] width 353 height 296
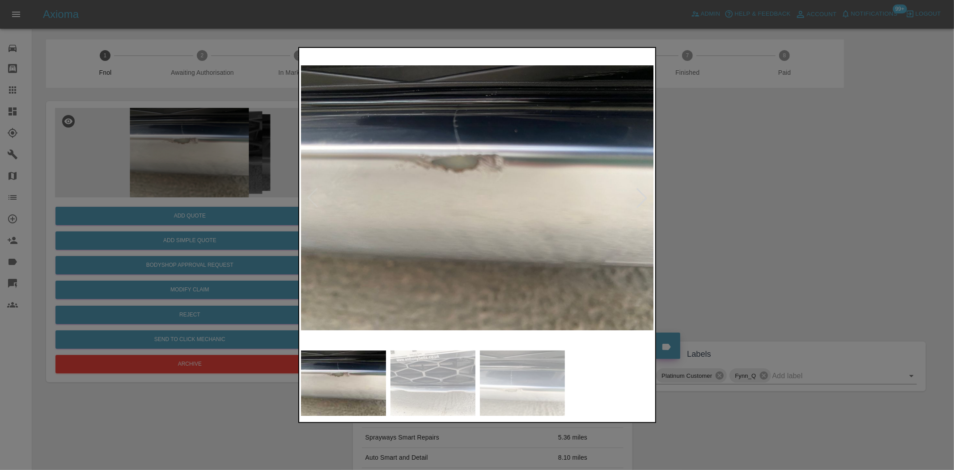
click at [470, 227] on img at bounding box center [477, 198] width 353 height 296
drag, startPoint x: 152, startPoint y: 155, endPoint x: 198, endPoint y: 183, distance: 53.6
click at [154, 155] on div at bounding box center [477, 235] width 954 height 470
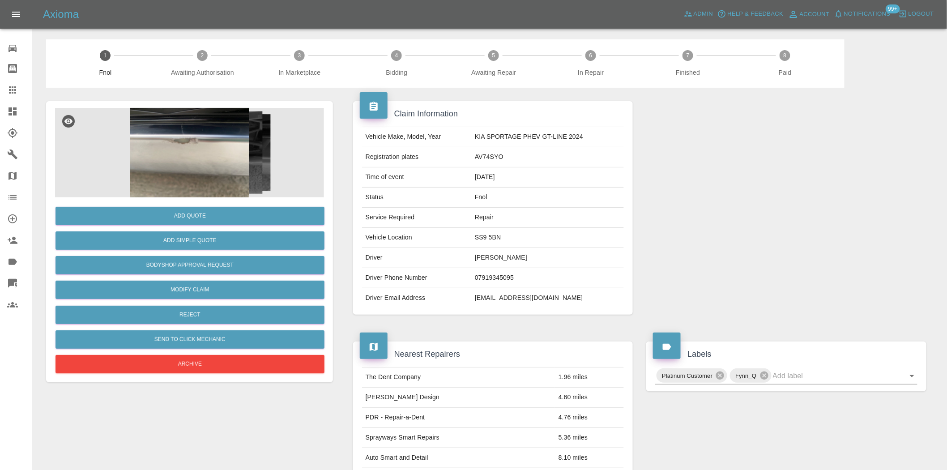
click at [208, 139] on img at bounding box center [189, 152] width 269 height 89
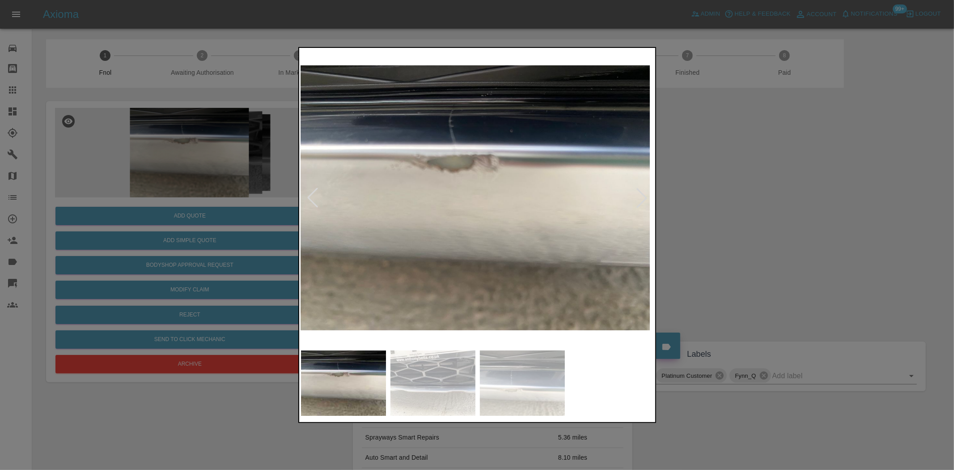
click at [531, 227] on img at bounding box center [473, 198] width 353 height 296
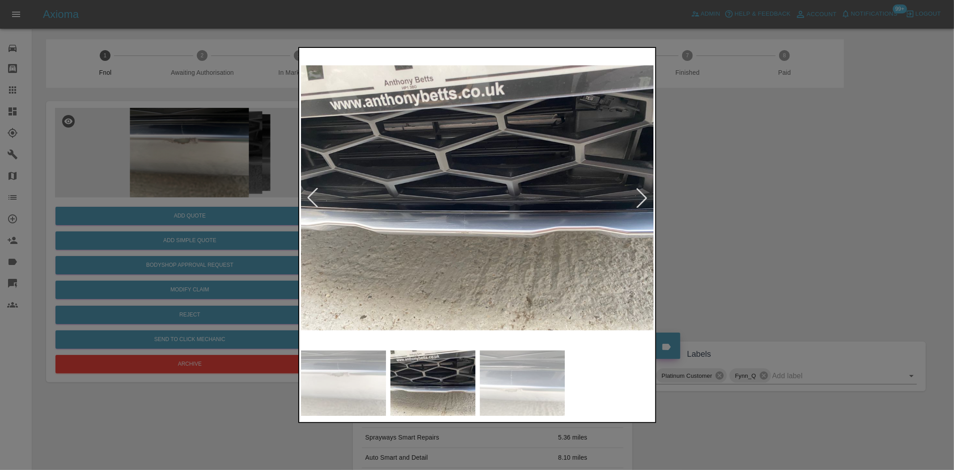
click at [526, 240] on img at bounding box center [477, 198] width 353 height 296
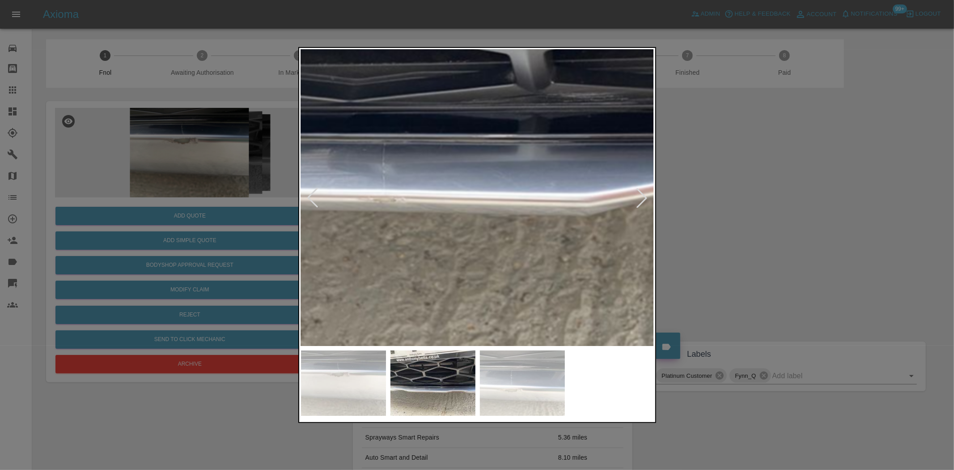
click at [494, 226] on img at bounding box center [422, 95] width 1060 height 889
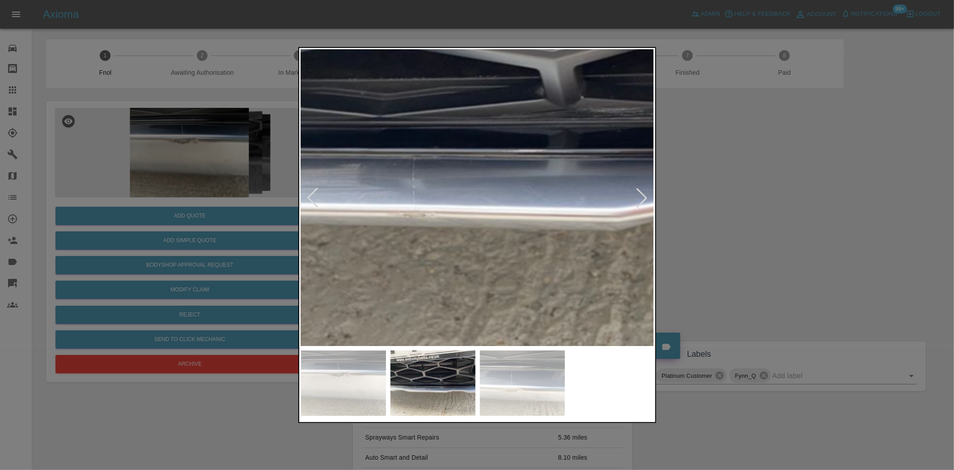
click at [444, 245] on img at bounding box center [452, 110] width 1060 height 889
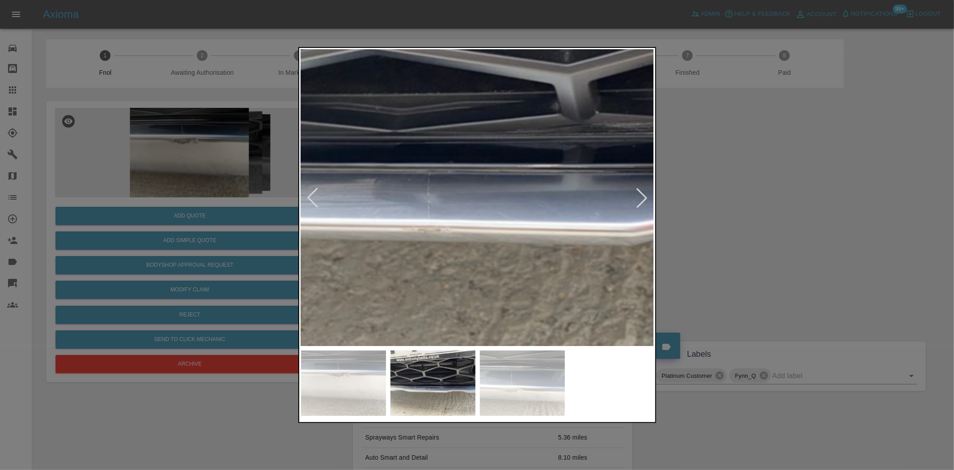
click at [444, 245] on img at bounding box center [467, 125] width 1060 height 889
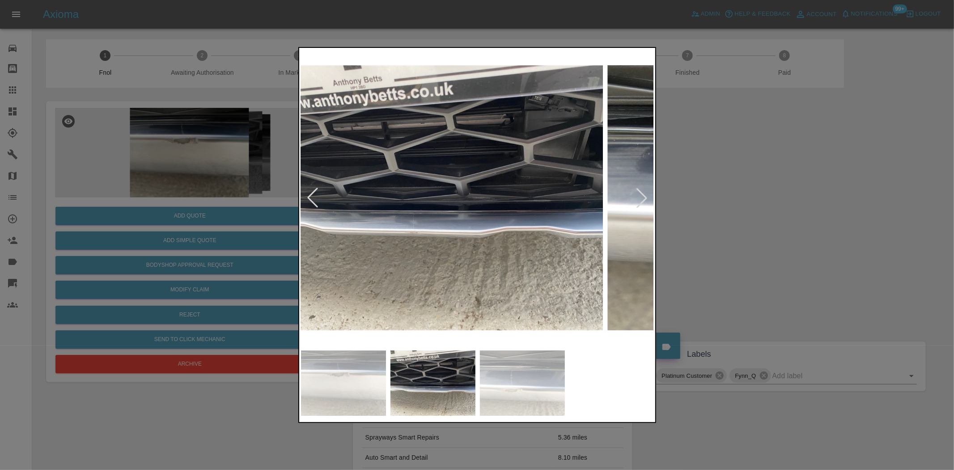
click at [420, 237] on img at bounding box center [426, 198] width 353 height 296
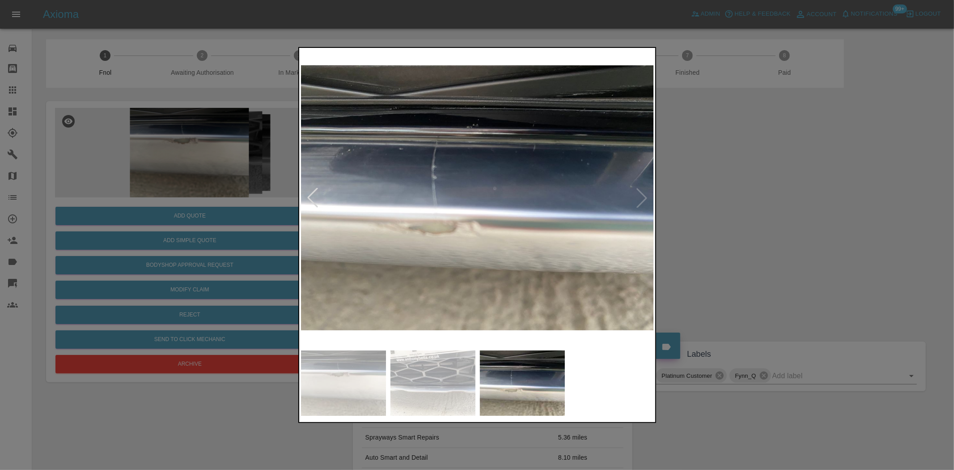
click at [446, 232] on img at bounding box center [477, 198] width 353 height 296
click at [445, 232] on img at bounding box center [477, 198] width 353 height 296
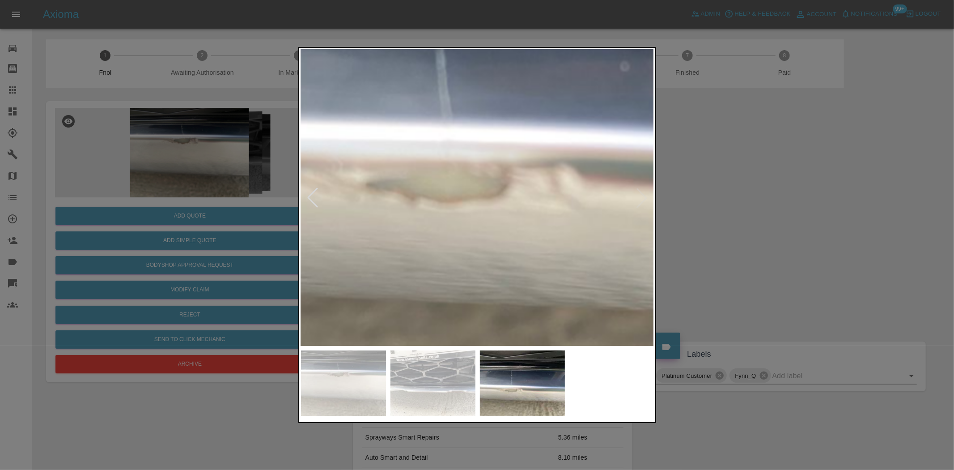
click at [445, 232] on img at bounding box center [573, 94] width 1060 height 889
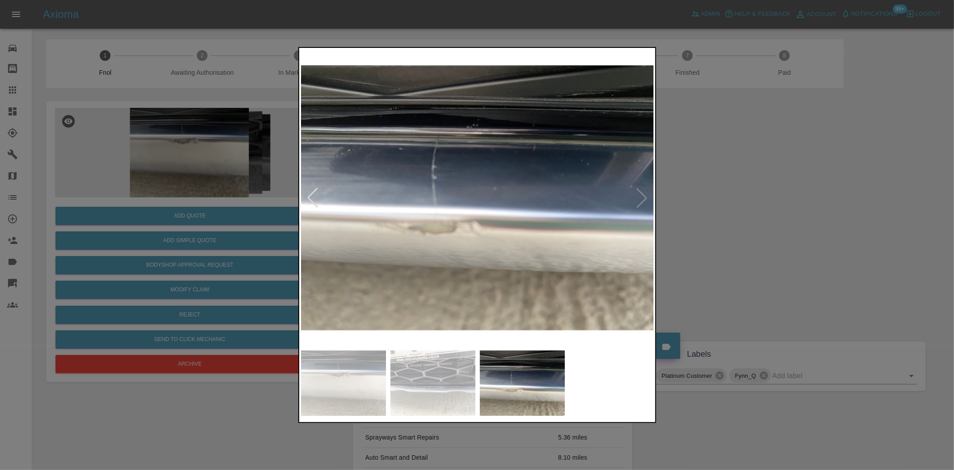
click at [366, 247] on img at bounding box center [477, 198] width 353 height 296
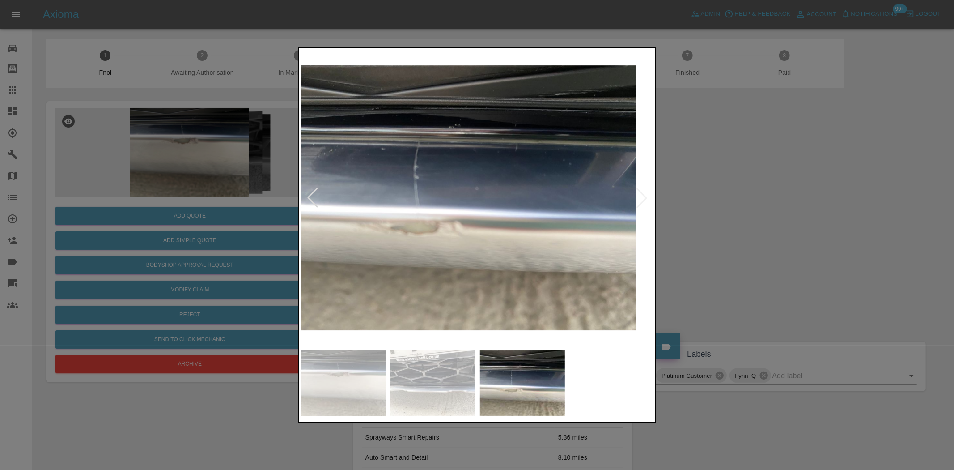
click at [275, 238] on div at bounding box center [477, 235] width 954 height 470
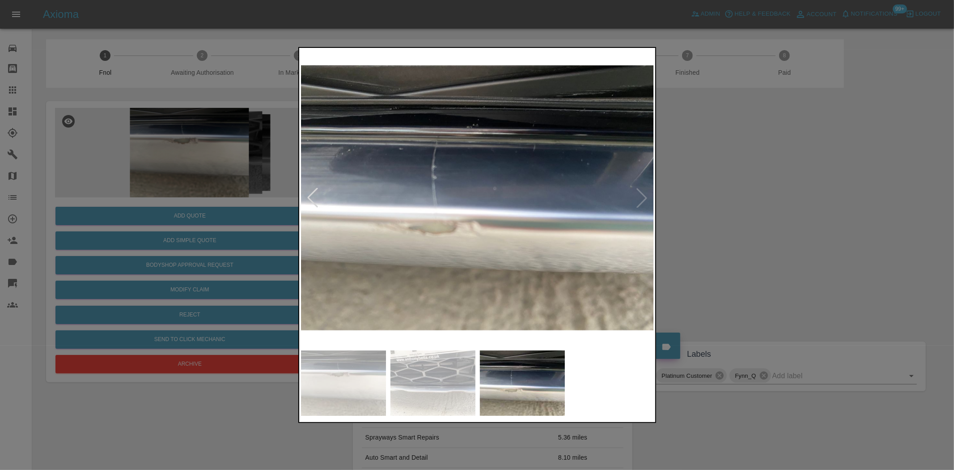
click at [236, 223] on div at bounding box center [477, 235] width 954 height 470
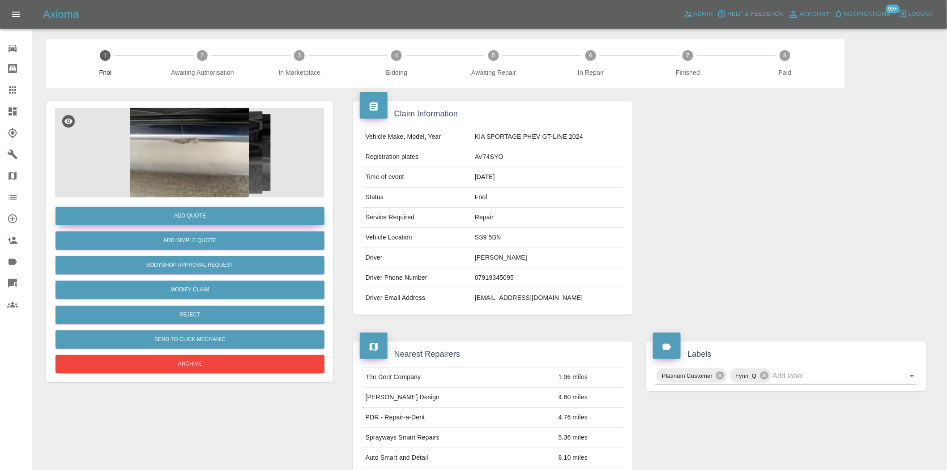
click at [230, 215] on button "Add Quote" at bounding box center [189, 216] width 269 height 18
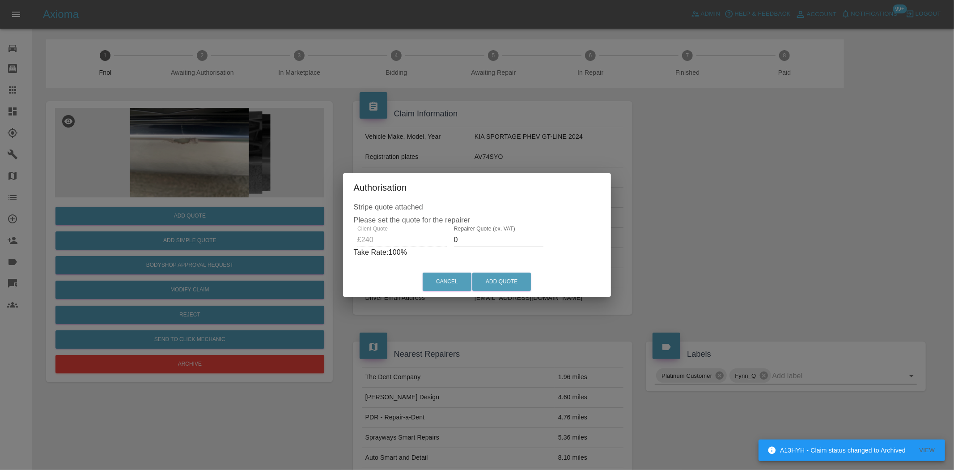
drag, startPoint x: 466, startPoint y: 242, endPoint x: 414, endPoint y: 251, distance: 52.7
click at [416, 251] on div "Client Quote £240 Repairer Quote (ex. VAT) 0 Take Rate: 100 %" at bounding box center [477, 241] width 247 height 32
type input "140"
click at [490, 275] on button "Add Quote" at bounding box center [501, 281] width 59 height 18
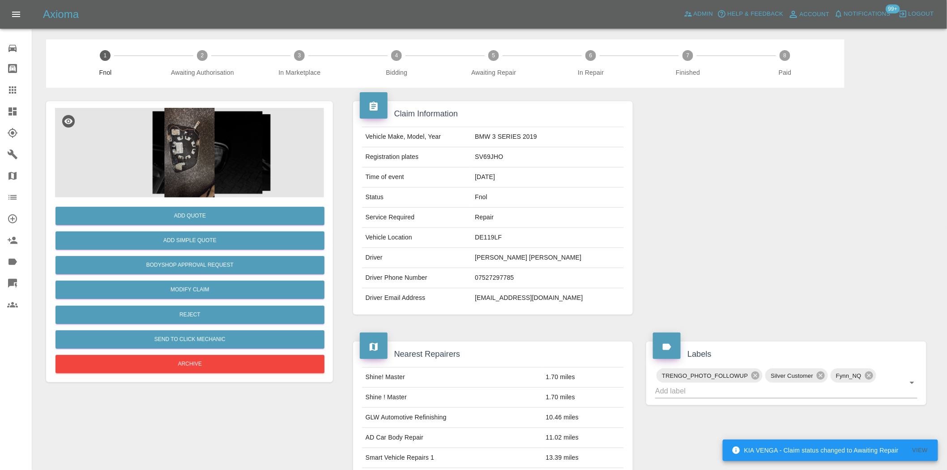
click at [215, 152] on img at bounding box center [189, 152] width 269 height 89
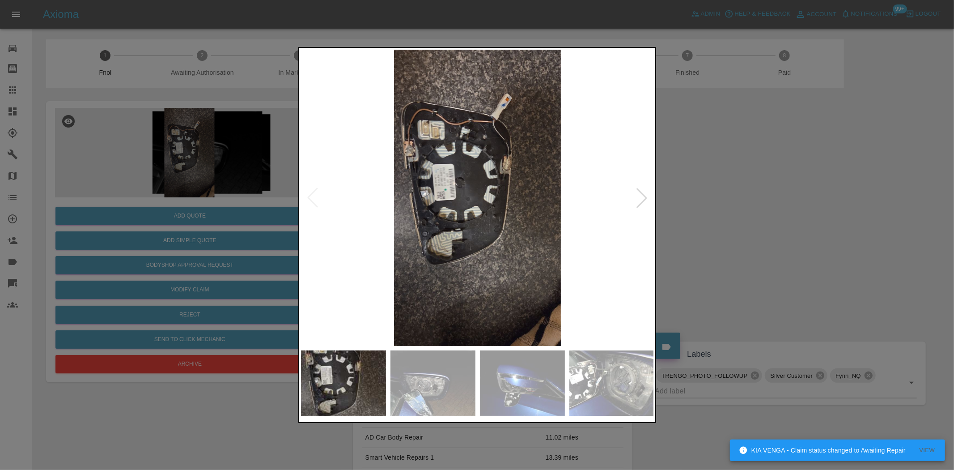
click at [463, 211] on img at bounding box center [477, 198] width 353 height 296
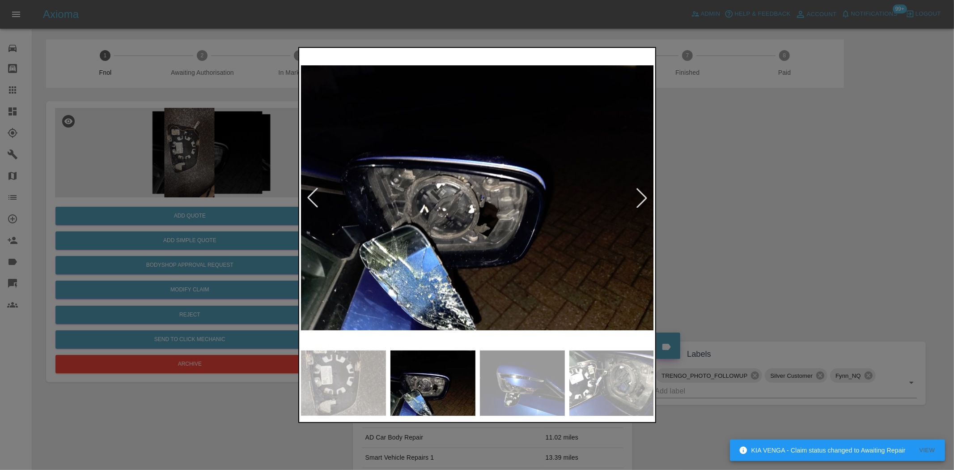
click at [361, 222] on img at bounding box center [477, 198] width 353 height 296
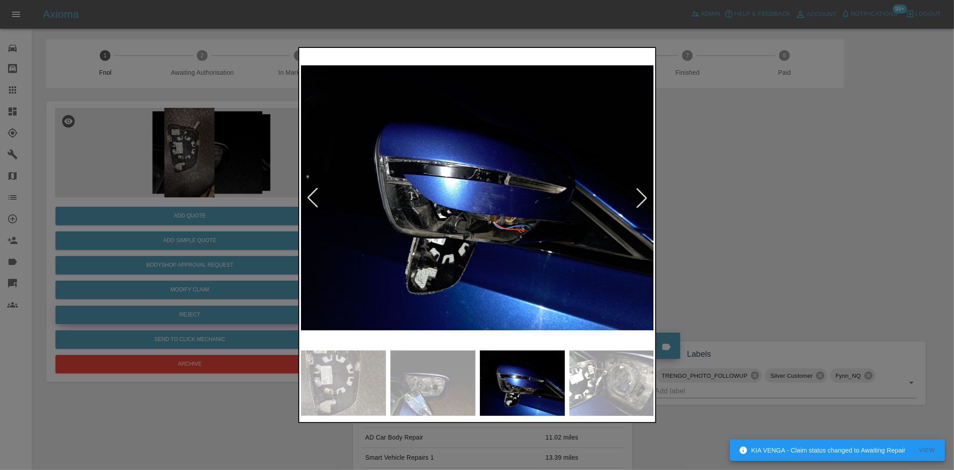
drag, startPoint x: 188, startPoint y: 236, endPoint x: 215, endPoint y: 318, distance: 86.0
click at [187, 244] on div at bounding box center [477, 235] width 954 height 470
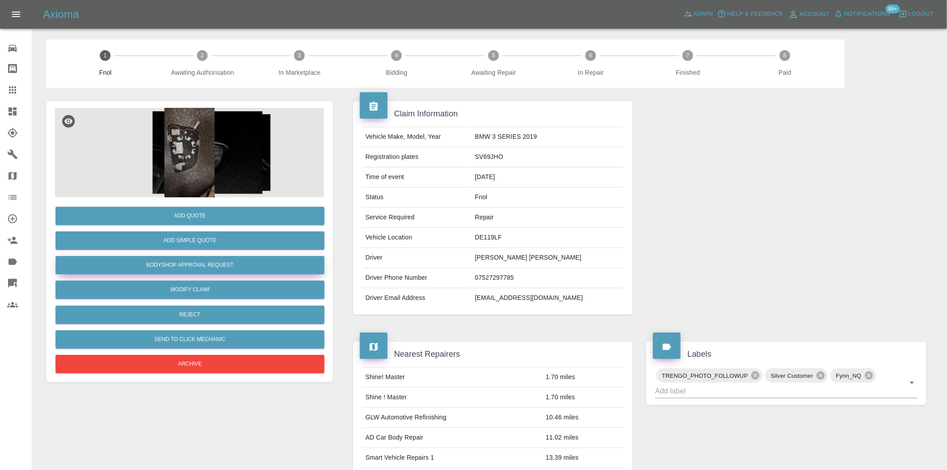
click at [204, 257] on button "Bodyshop Approval Request" at bounding box center [189, 265] width 269 height 18
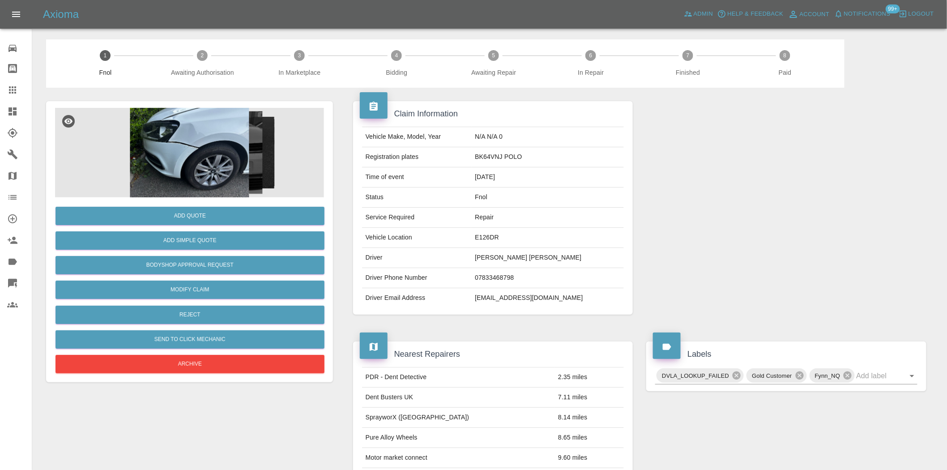
click at [195, 145] on img at bounding box center [189, 152] width 269 height 89
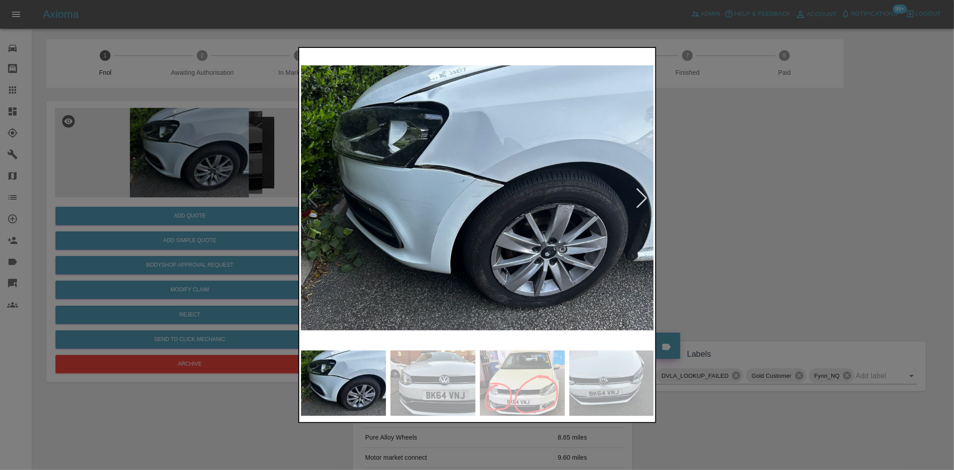
click at [461, 177] on img at bounding box center [477, 198] width 353 height 296
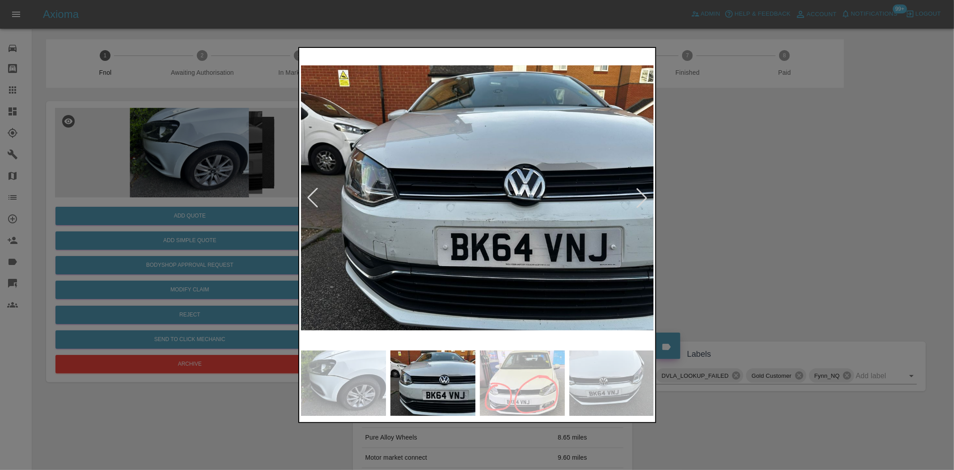
click at [245, 203] on div at bounding box center [477, 235] width 954 height 470
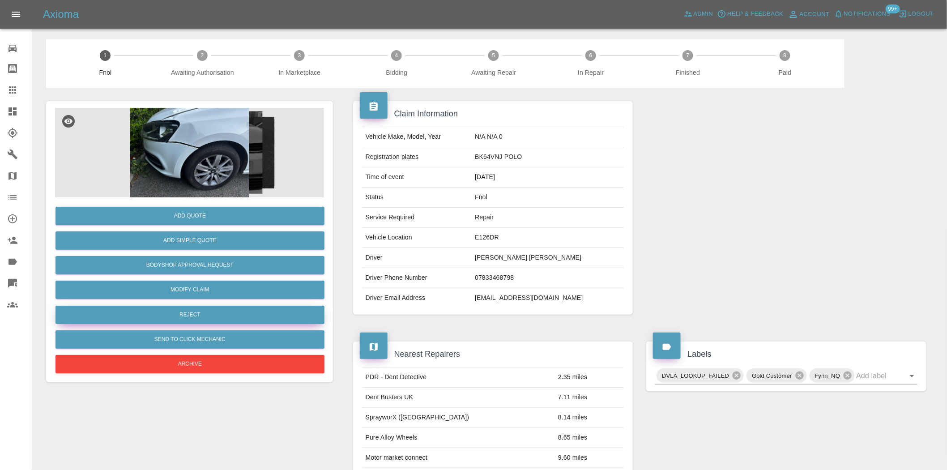
click at [211, 315] on button "Reject" at bounding box center [189, 315] width 269 height 18
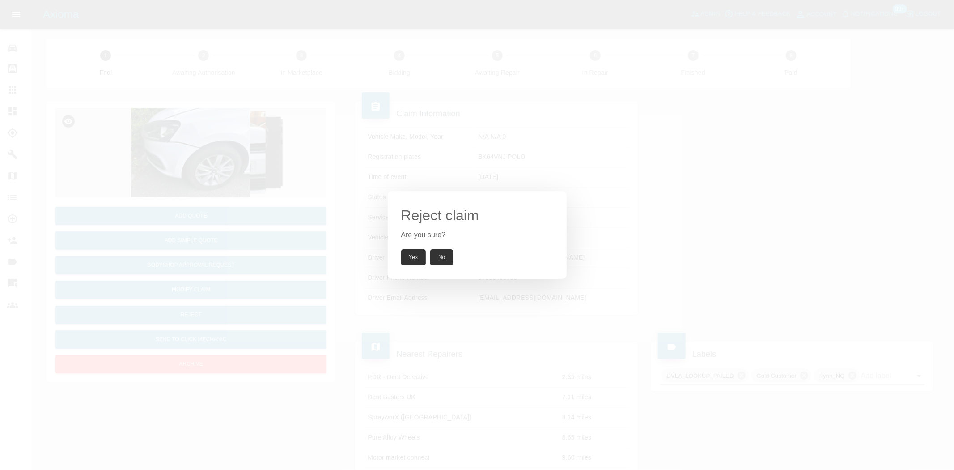
click at [238, 239] on div "Reject claim Are you sure? Yes No" at bounding box center [477, 235] width 954 height 470
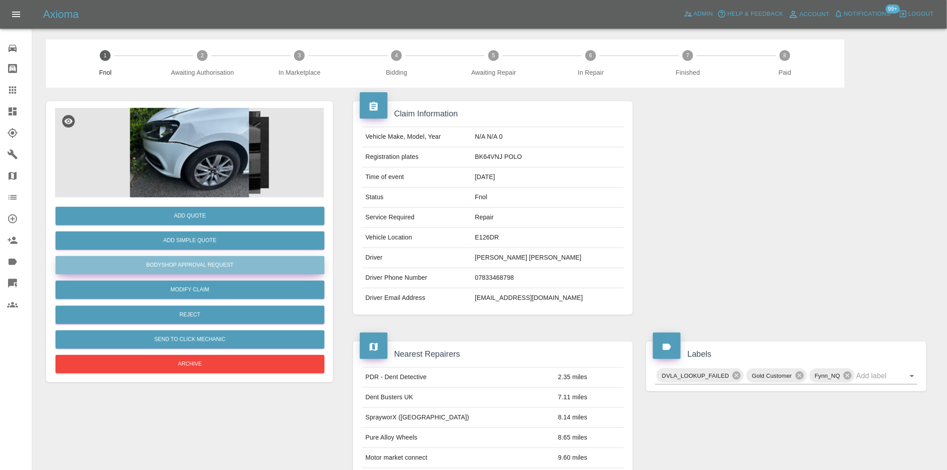
click at [210, 261] on button "Bodyshop Approval Request" at bounding box center [189, 265] width 269 height 18
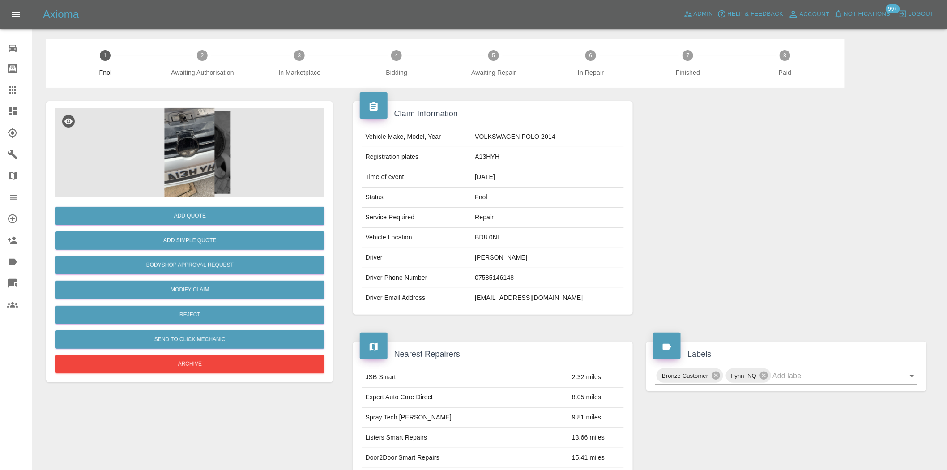
click at [215, 178] on img at bounding box center [189, 152] width 269 height 89
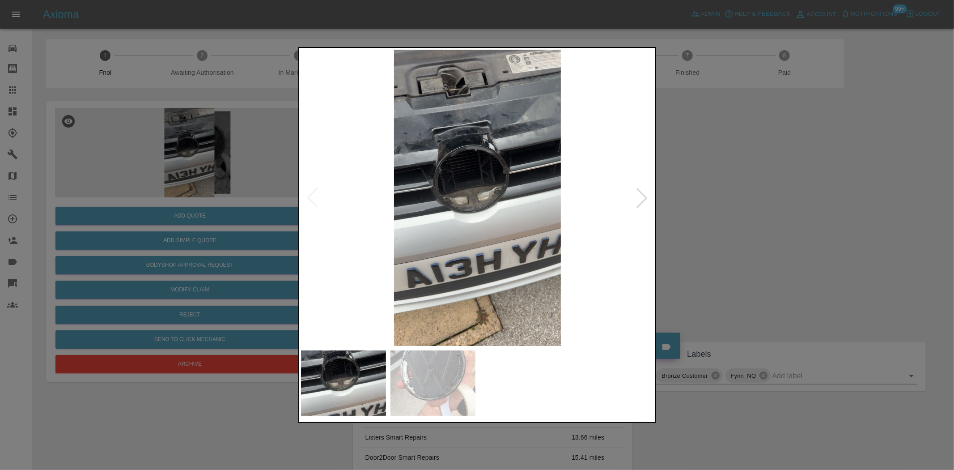
click at [477, 204] on img at bounding box center [477, 198] width 353 height 296
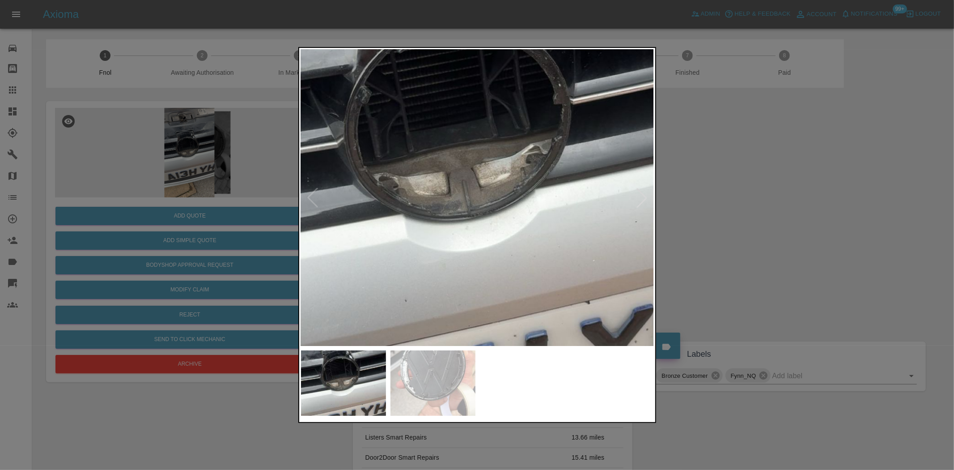
click at [477, 204] on img at bounding box center [476, 176] width 1060 height 889
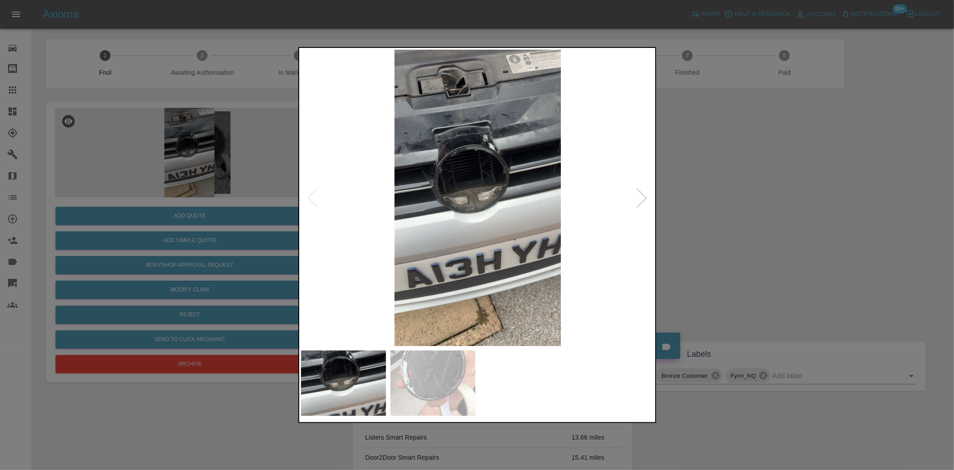
click at [463, 231] on img at bounding box center [477, 198] width 353 height 296
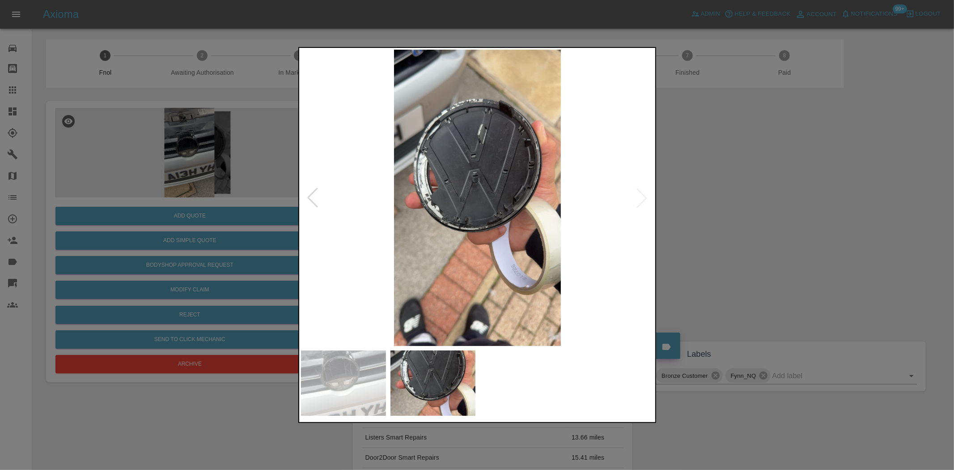
click at [468, 234] on img at bounding box center [477, 198] width 353 height 296
click at [468, 230] on img at bounding box center [477, 198] width 353 height 296
click at [467, 227] on img at bounding box center [477, 198] width 353 height 296
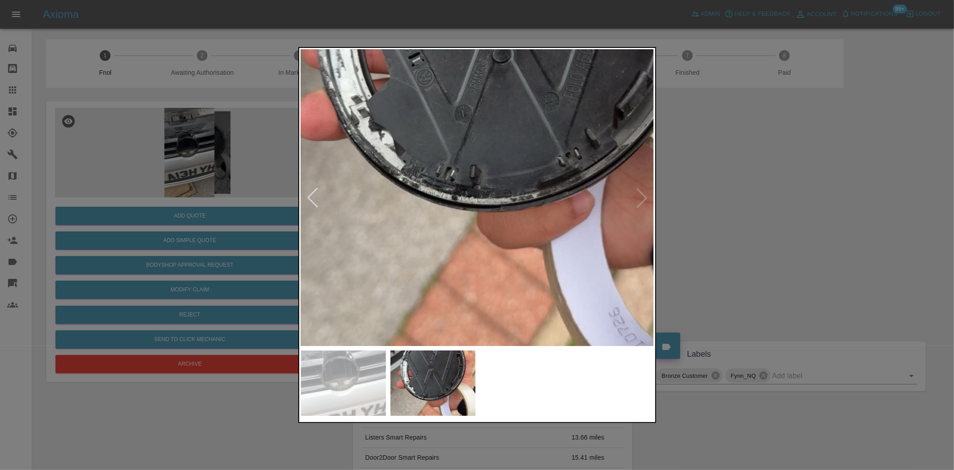
click at [469, 200] on img at bounding box center [507, 108] width 1060 height 889
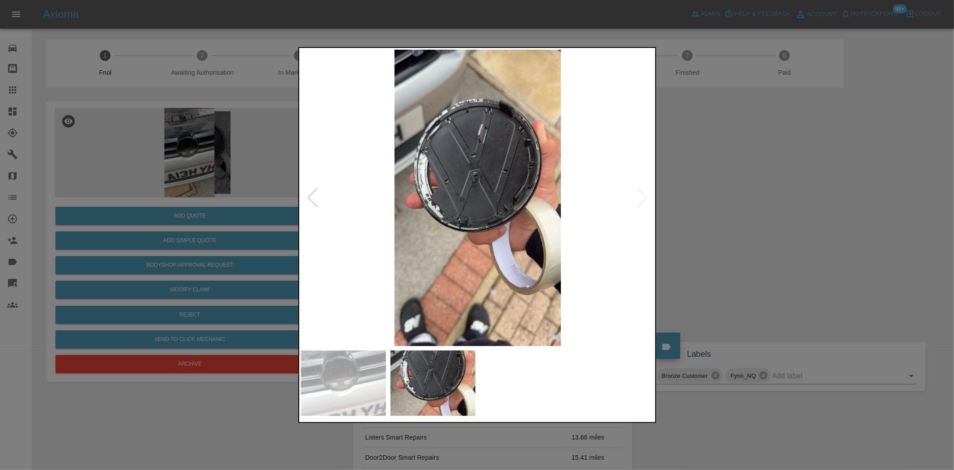
click at [476, 260] on img at bounding box center [477, 198] width 353 height 296
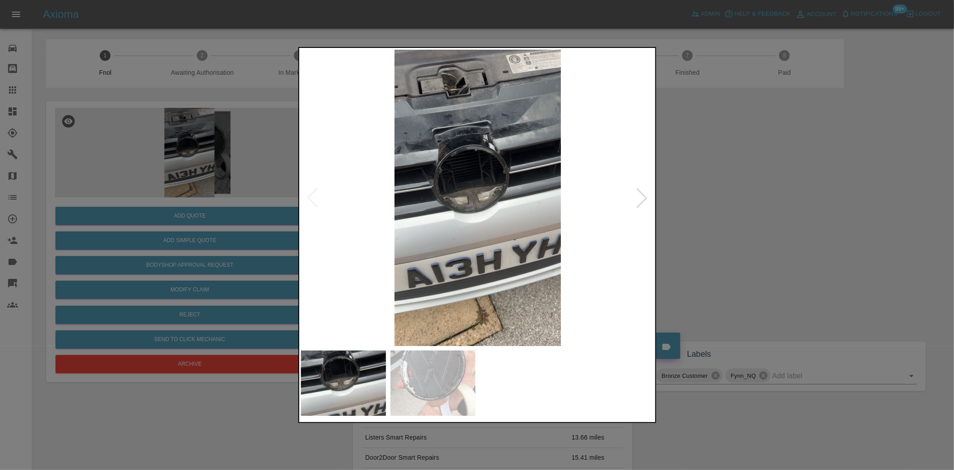
click at [507, 270] on img at bounding box center [477, 198] width 353 height 296
drag, startPoint x: 237, startPoint y: 237, endPoint x: 232, endPoint y: 360, distance: 122.7
click at [236, 237] on div at bounding box center [477, 235] width 954 height 470
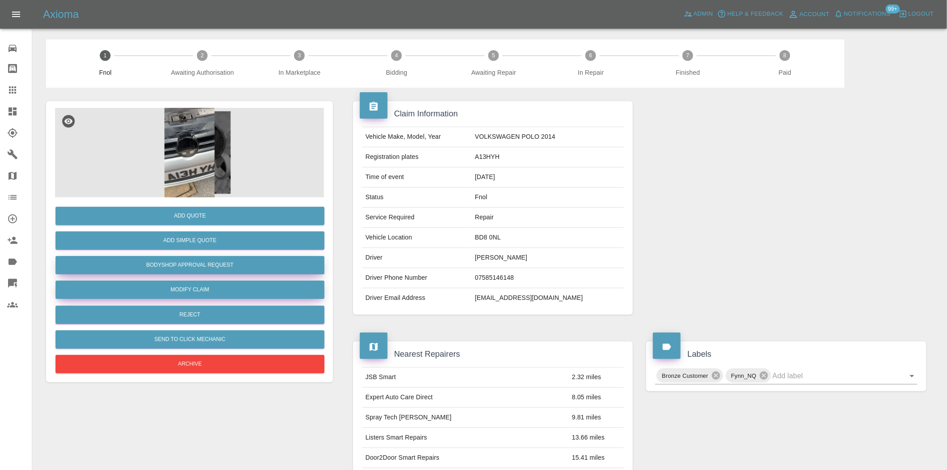
drag, startPoint x: 191, startPoint y: 261, endPoint x: 201, endPoint y: 285, distance: 26.7
click at [191, 261] on button "Bodyshop Approval Request" at bounding box center [189, 265] width 269 height 18
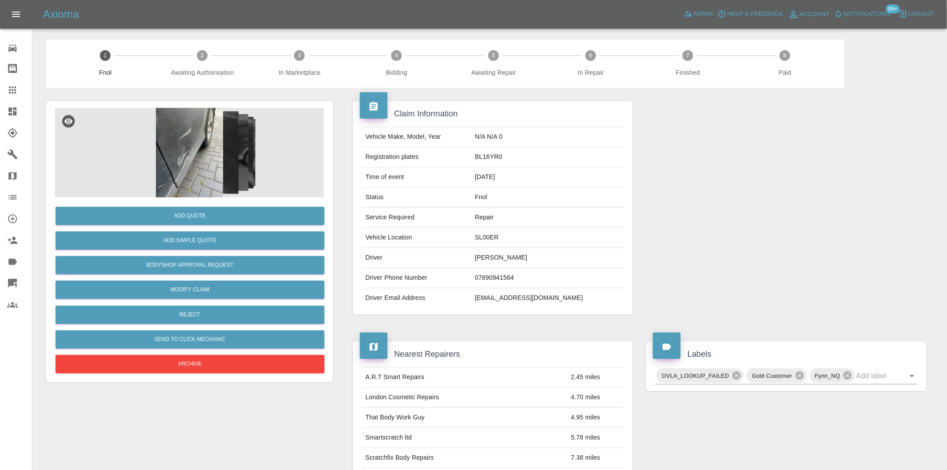
click at [190, 157] on img at bounding box center [189, 152] width 269 height 89
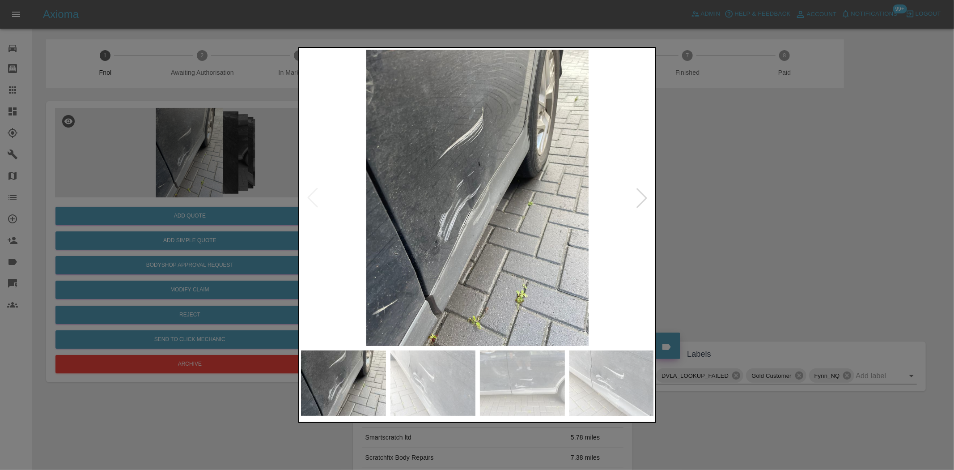
click at [477, 209] on img at bounding box center [477, 198] width 353 height 296
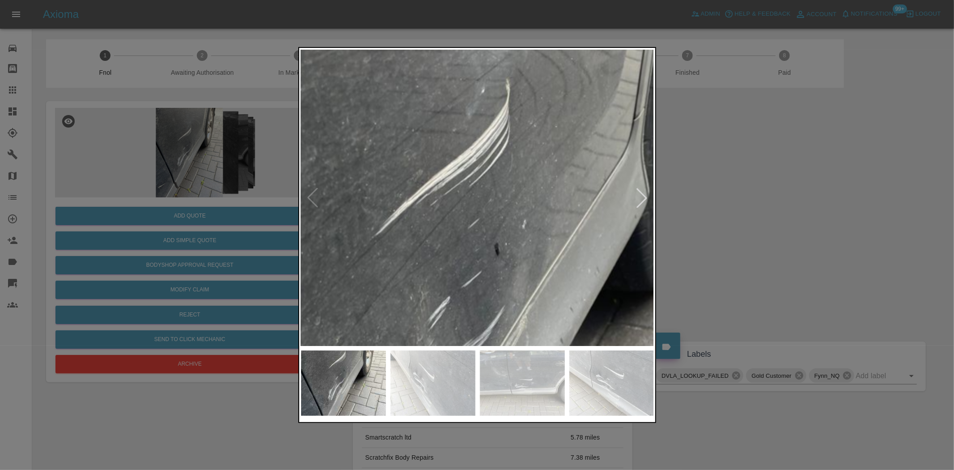
click at [516, 381] on div at bounding box center [477, 235] width 358 height 376
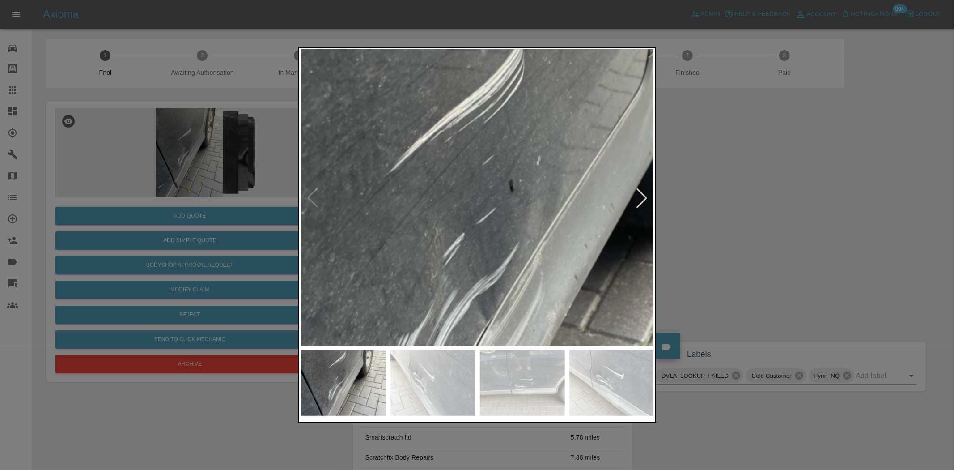
click at [489, 183] on img at bounding box center [506, 288] width 1060 height 889
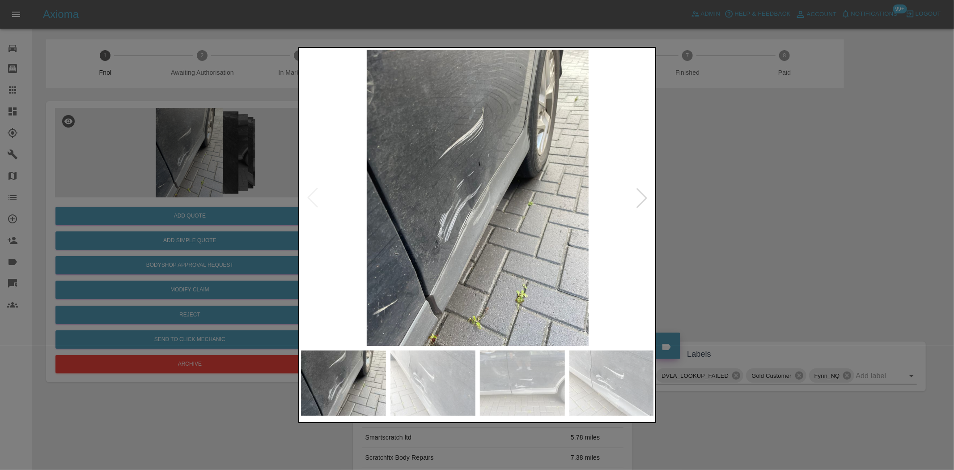
click at [387, 172] on img at bounding box center [477, 198] width 353 height 296
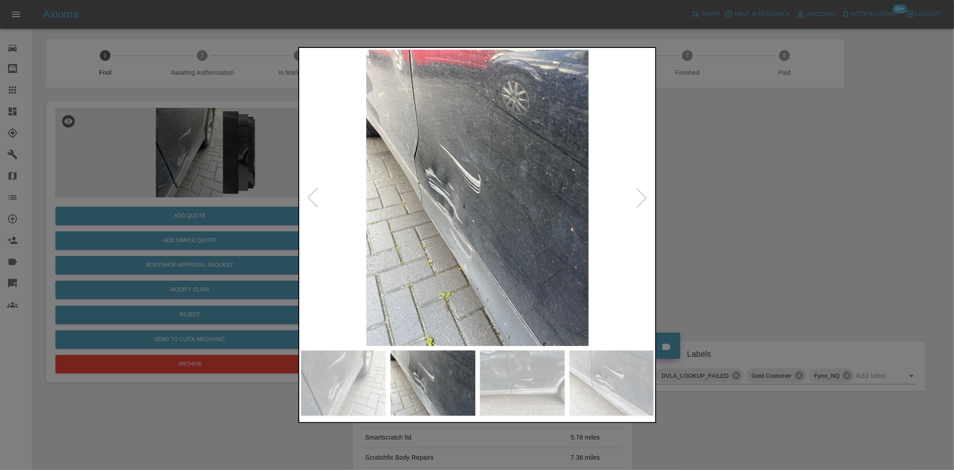
click at [191, 197] on div at bounding box center [477, 235] width 954 height 470
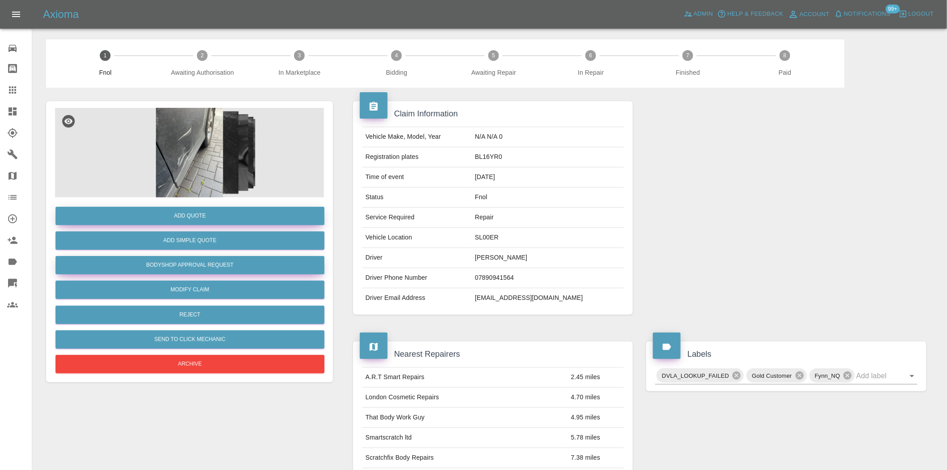
drag, startPoint x: 191, startPoint y: 262, endPoint x: 227, endPoint y: 208, distance: 65.4
click at [191, 262] on button "Bodyshop Approval Request" at bounding box center [189, 265] width 269 height 18
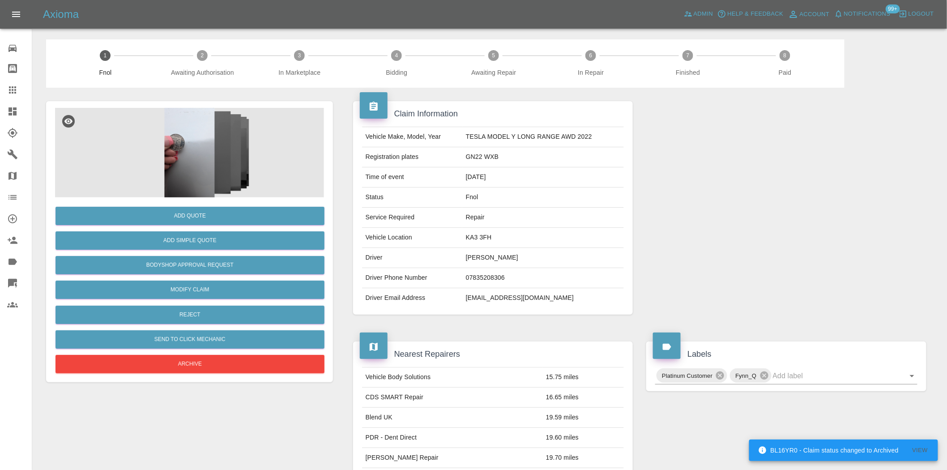
click at [203, 157] on img at bounding box center [189, 152] width 269 height 89
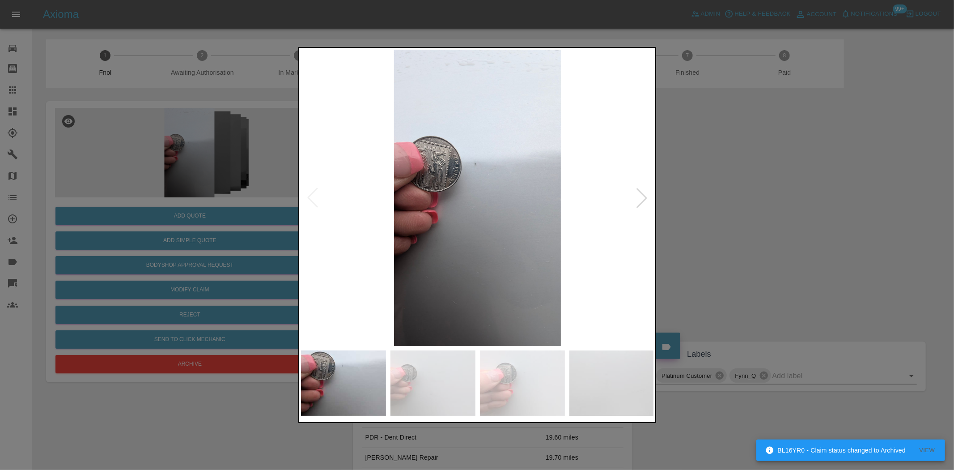
click at [439, 194] on img at bounding box center [477, 198] width 353 height 296
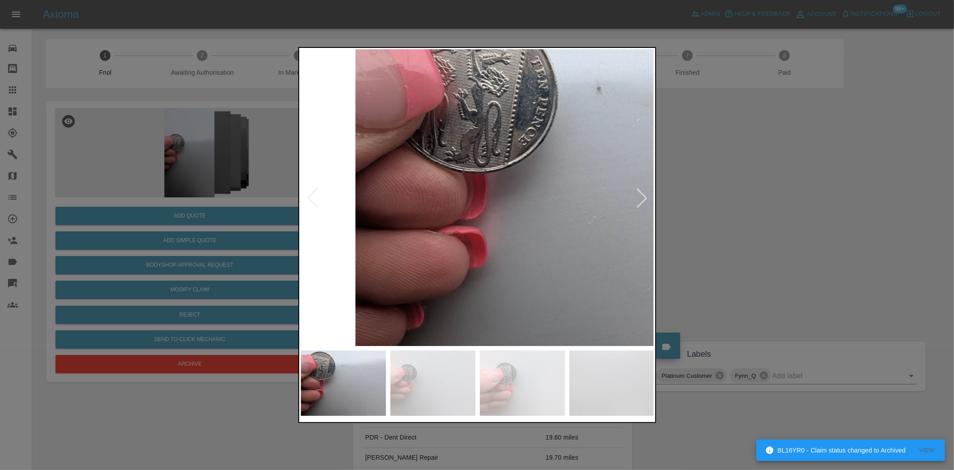
click at [430, 172] on img at bounding box center [605, 190] width 1060 height 889
click at [450, 180] on img at bounding box center [604, 190] width 1060 height 889
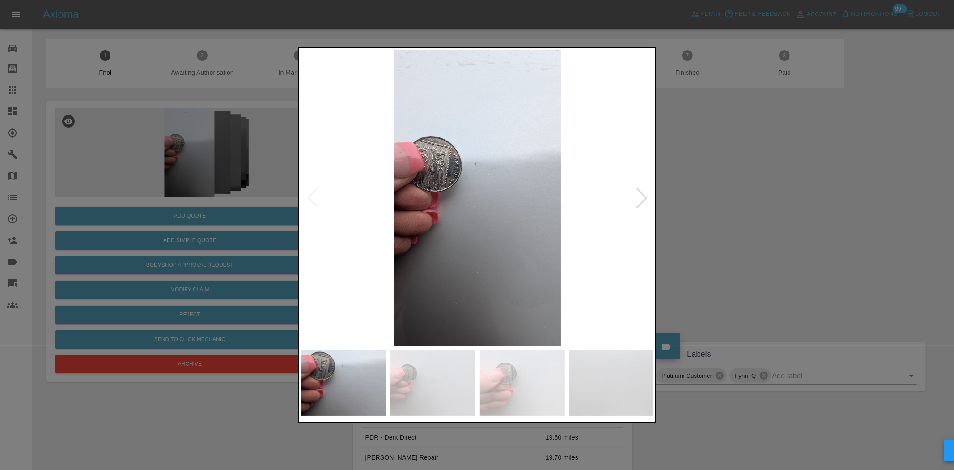
click at [450, 180] on img at bounding box center [477, 198] width 353 height 296
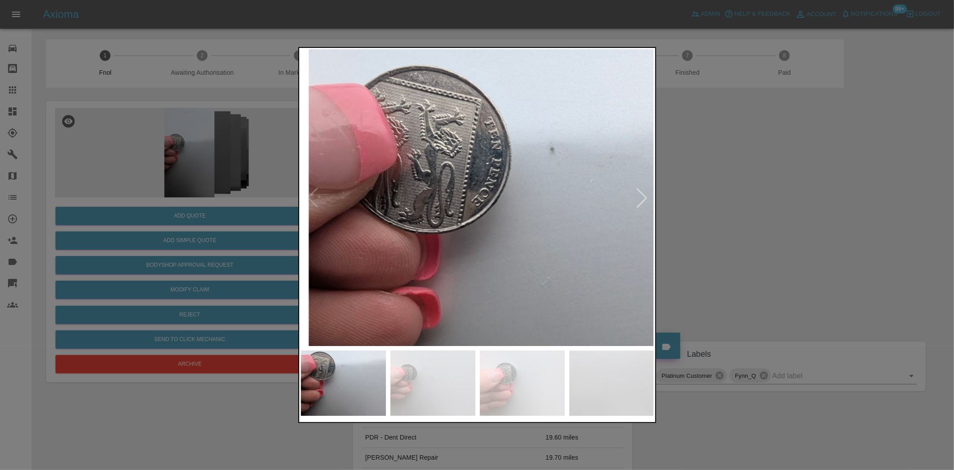
click at [445, 181] on img at bounding box center [558, 251] width 1060 height 889
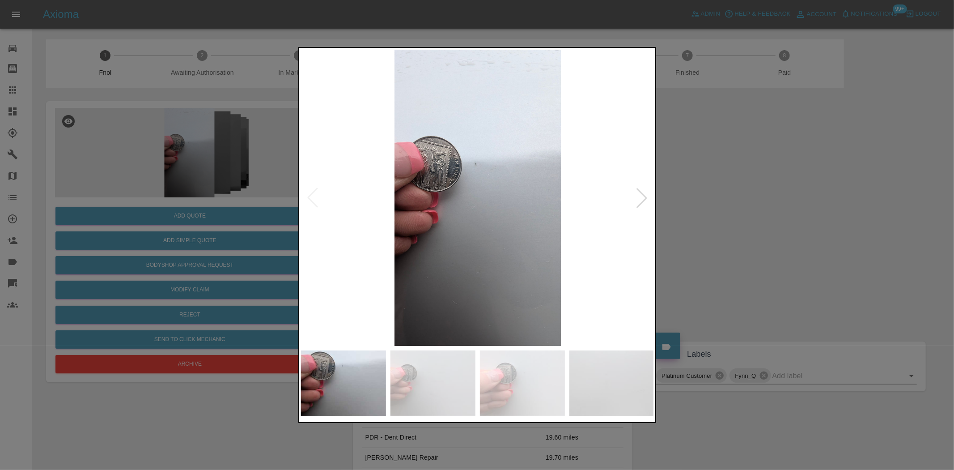
click at [371, 180] on img at bounding box center [477, 198] width 353 height 296
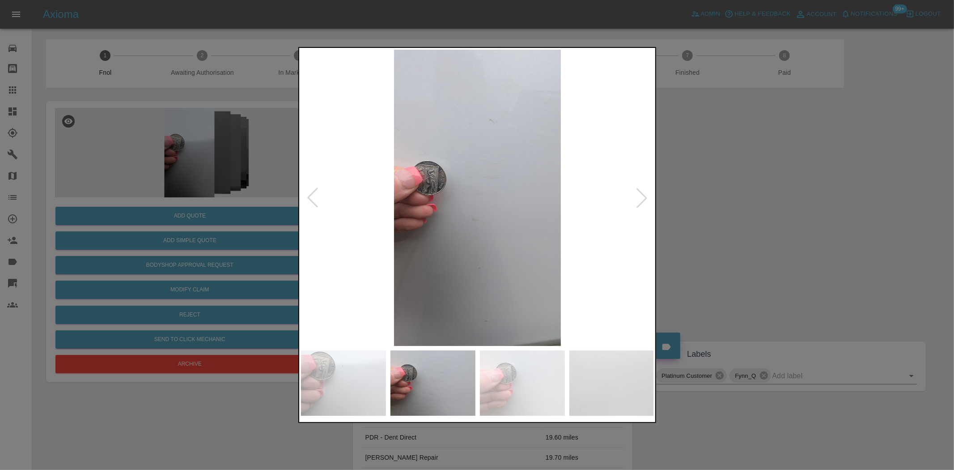
click at [429, 181] on img at bounding box center [477, 198] width 353 height 296
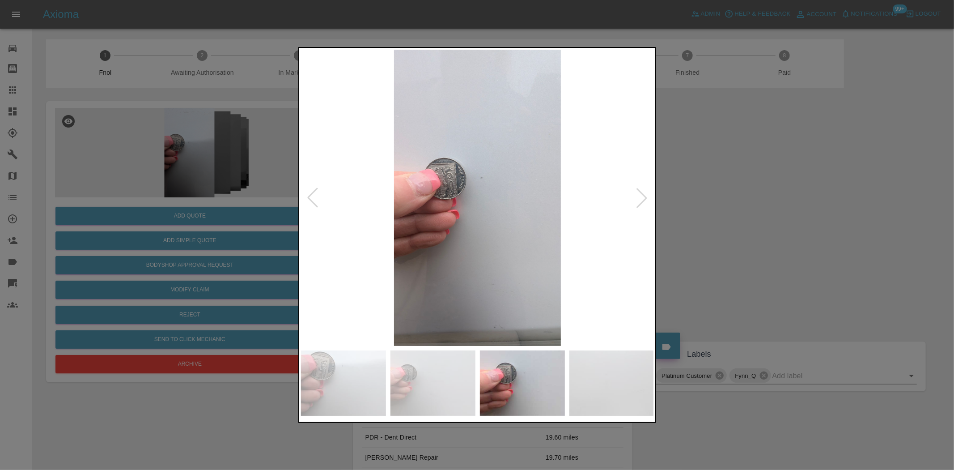
click at [471, 195] on img at bounding box center [477, 198] width 353 height 296
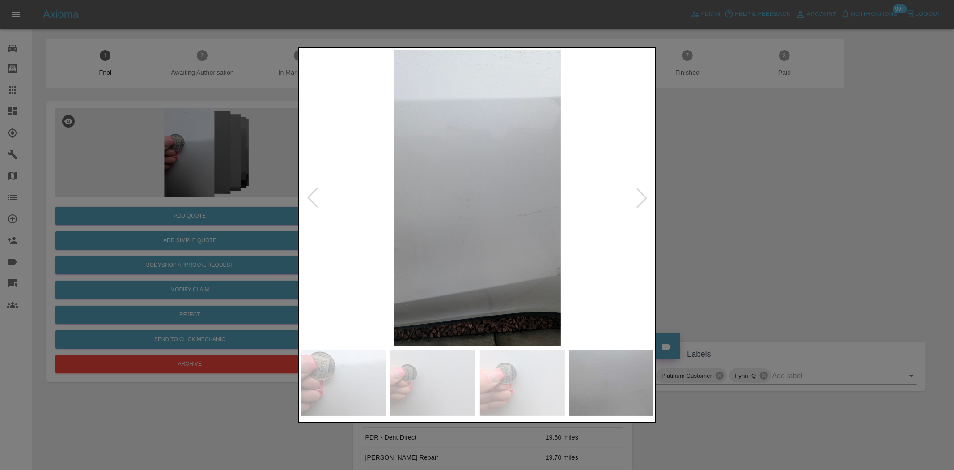
click at [413, 199] on img at bounding box center [477, 198] width 353 height 296
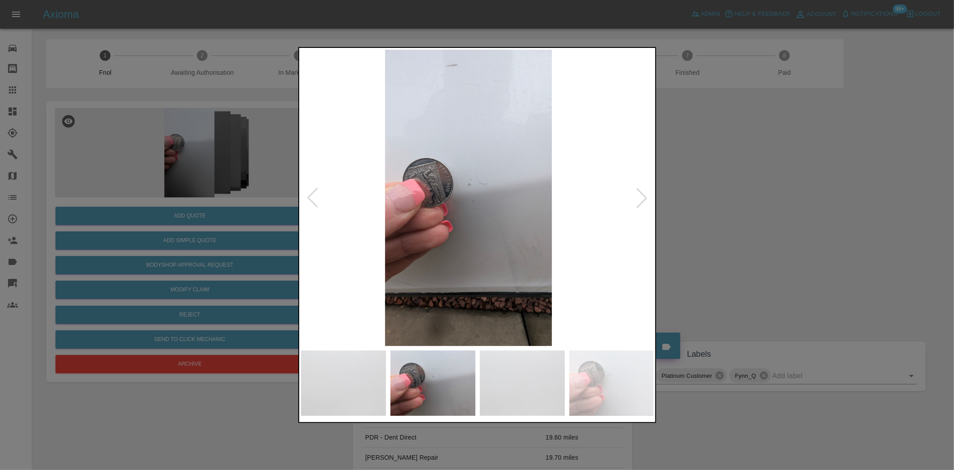
click at [349, 217] on img at bounding box center [468, 198] width 353 height 296
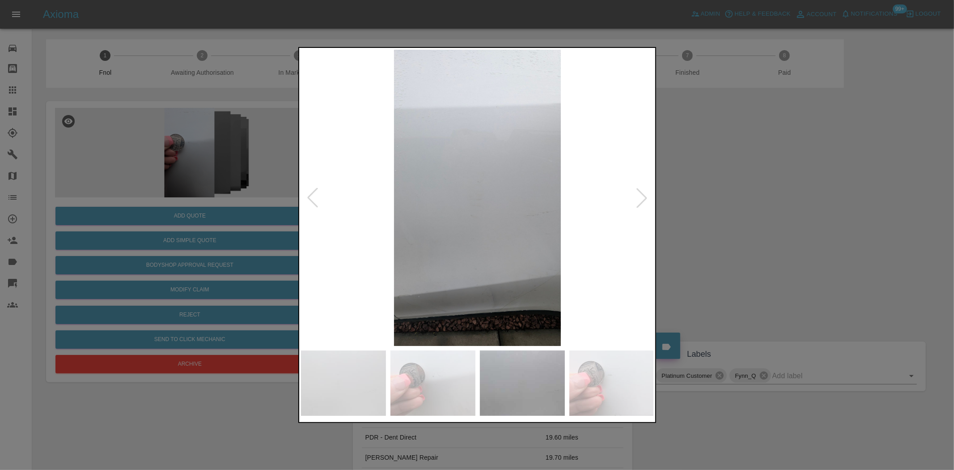
click at [523, 219] on img at bounding box center [477, 198] width 353 height 296
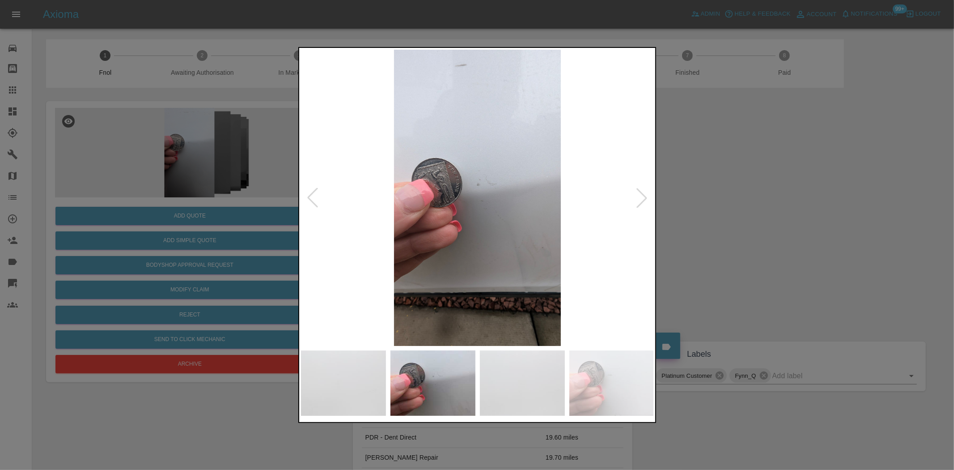
click at [452, 211] on img at bounding box center [477, 198] width 353 height 296
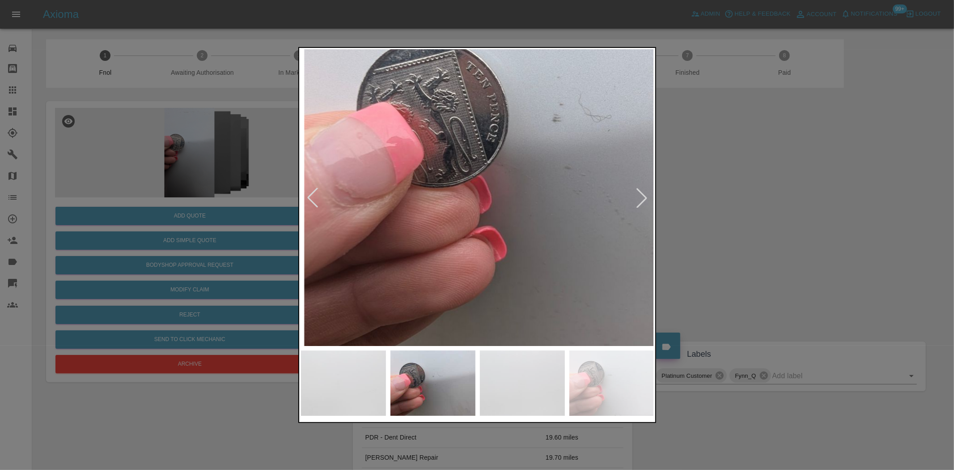
click at [471, 221] on img at bounding box center [554, 159] width 1060 height 889
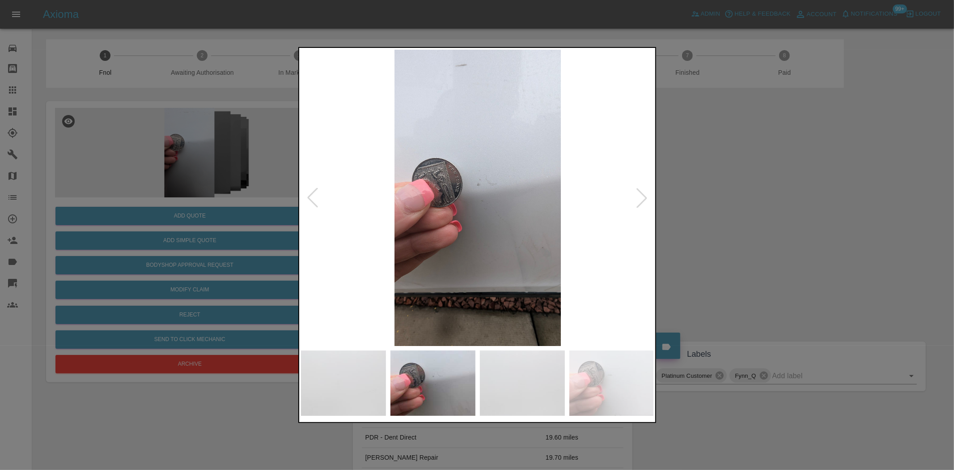
click at [477, 222] on img at bounding box center [477, 198] width 353 height 296
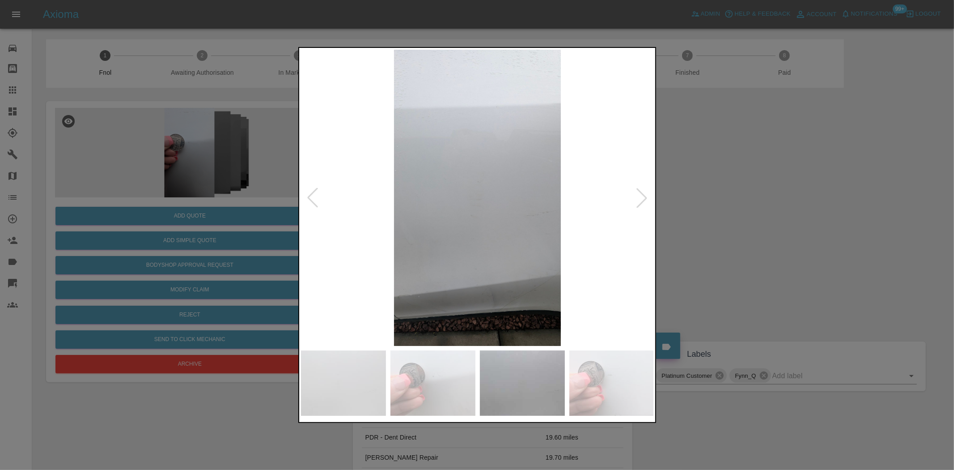
click at [479, 219] on img at bounding box center [477, 198] width 353 height 296
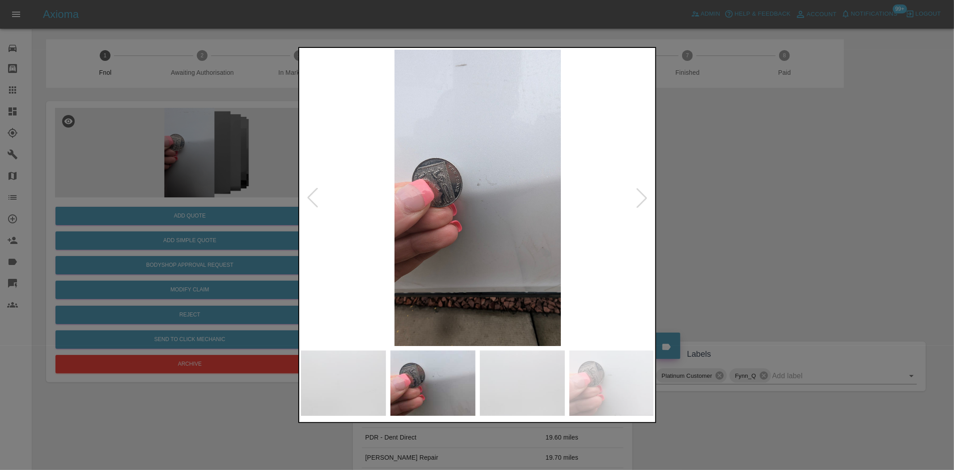
click at [470, 220] on img at bounding box center [477, 198] width 353 height 296
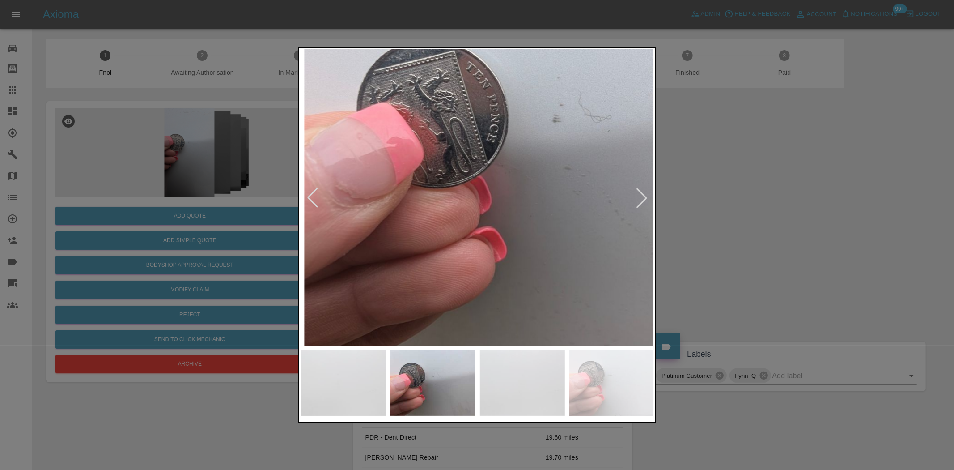
click at [495, 225] on img at bounding box center [554, 159] width 1060 height 889
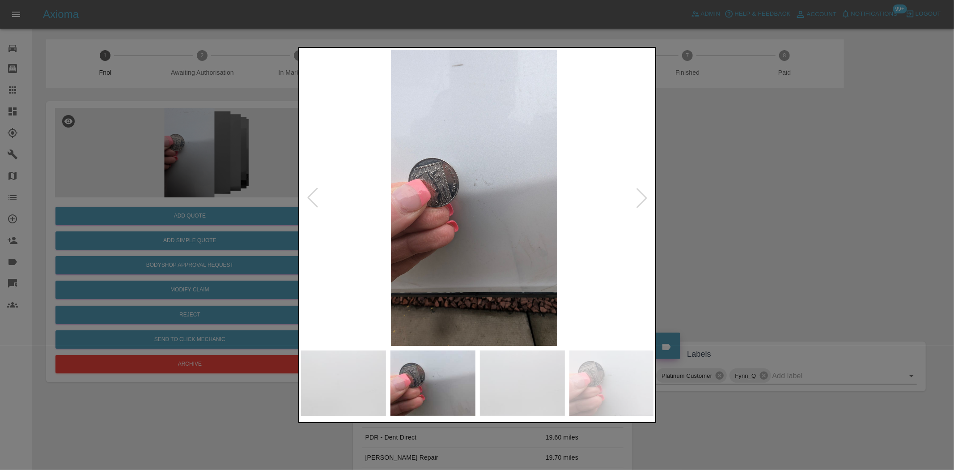
click at [453, 226] on img at bounding box center [473, 198] width 353 height 296
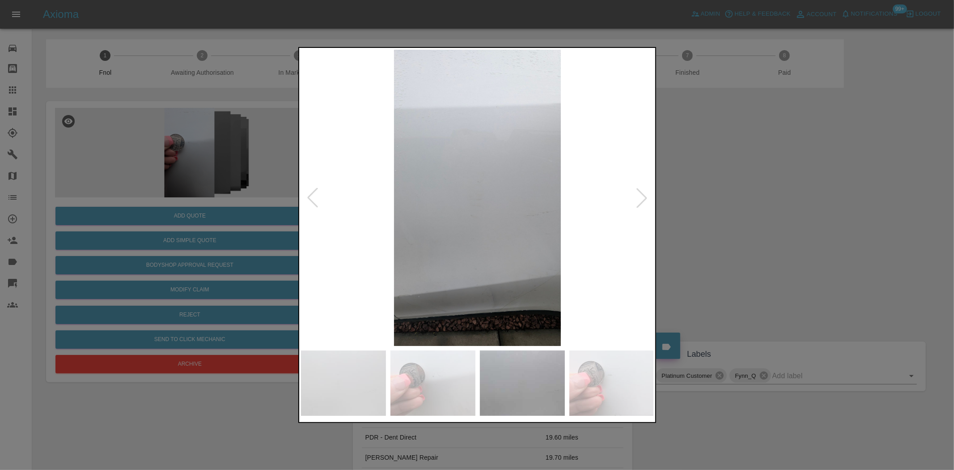
click at [467, 231] on img at bounding box center [477, 198] width 353 height 296
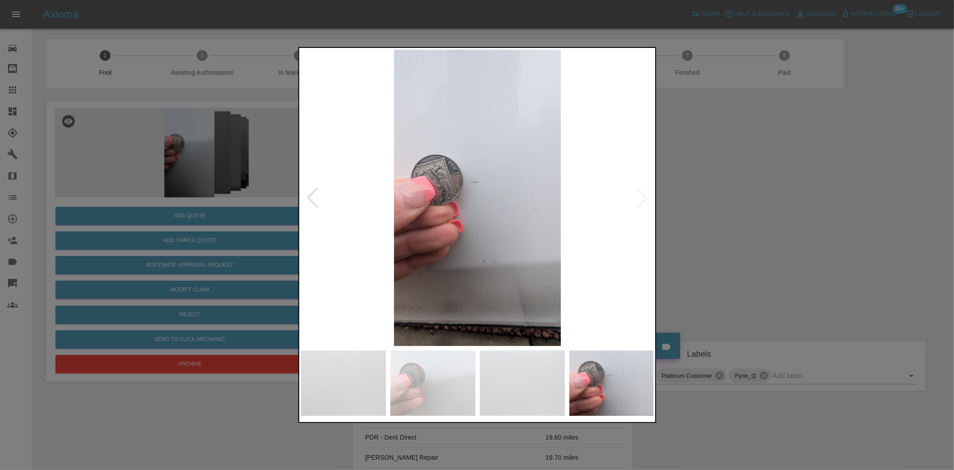
click at [419, 228] on img at bounding box center [477, 198] width 353 height 296
click at [456, 225] on img at bounding box center [477, 198] width 353 height 296
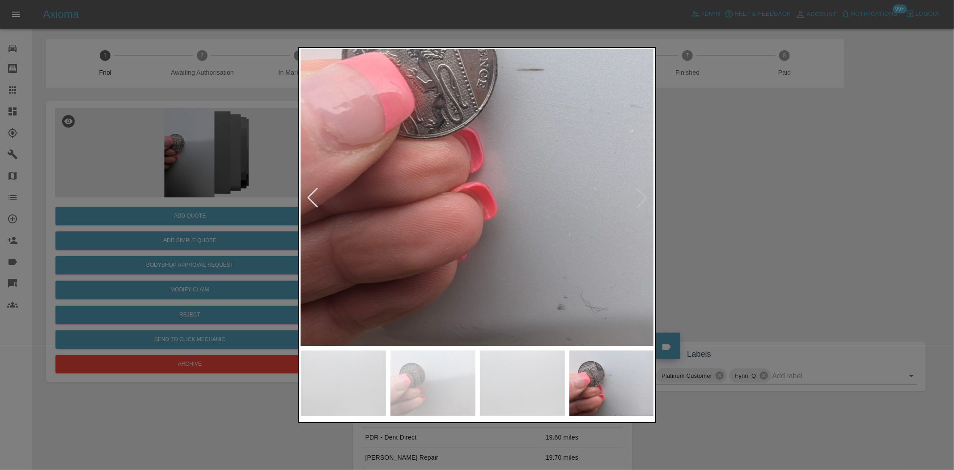
click at [262, 200] on div at bounding box center [477, 235] width 954 height 470
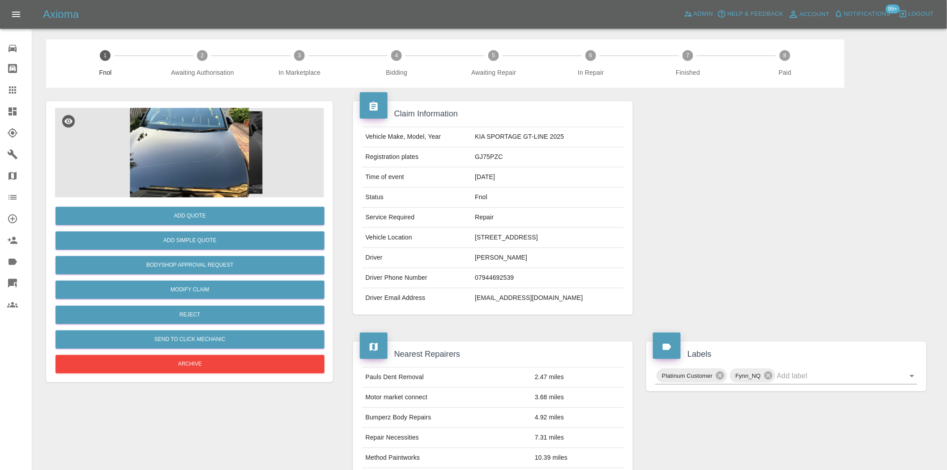
click at [227, 122] on img at bounding box center [189, 152] width 269 height 89
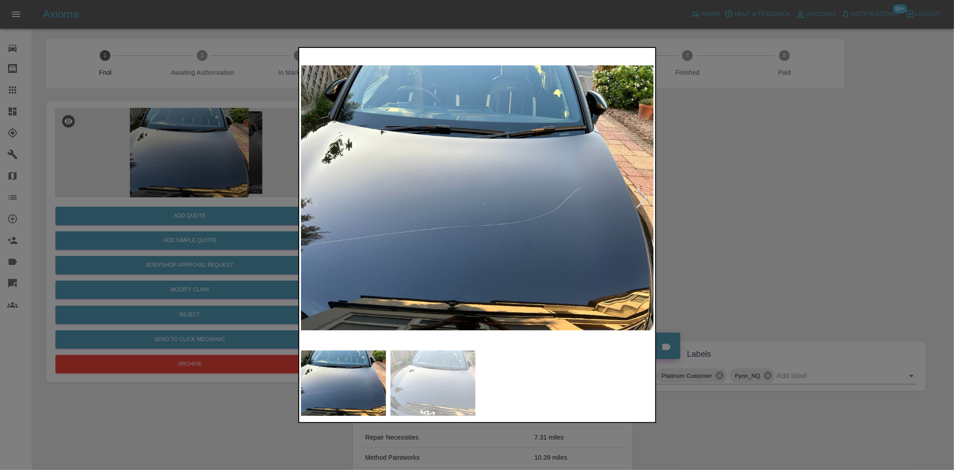
click at [322, 204] on img at bounding box center [477, 198] width 353 height 296
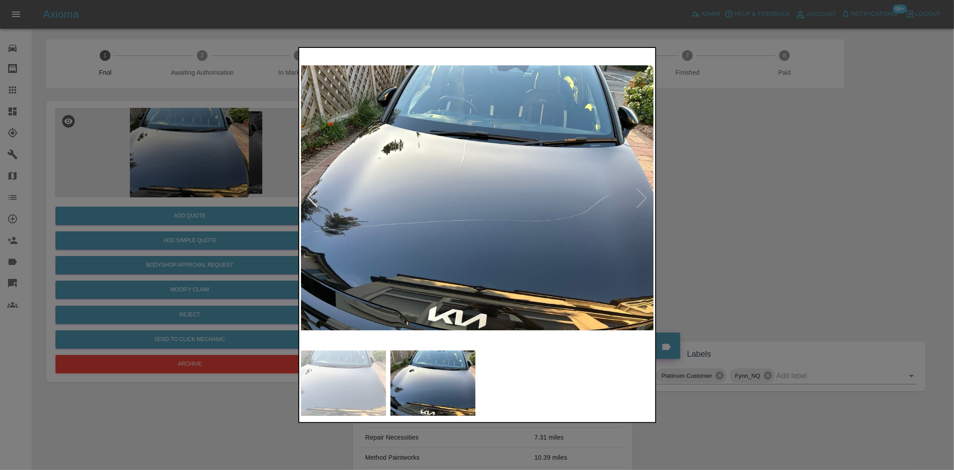
click at [406, 235] on img at bounding box center [477, 198] width 353 height 296
click at [315, 252] on img at bounding box center [477, 198] width 353 height 296
drag, startPoint x: 243, startPoint y: 251, endPoint x: 227, endPoint y: 294, distance: 45.6
click at [233, 271] on div at bounding box center [477, 235] width 954 height 470
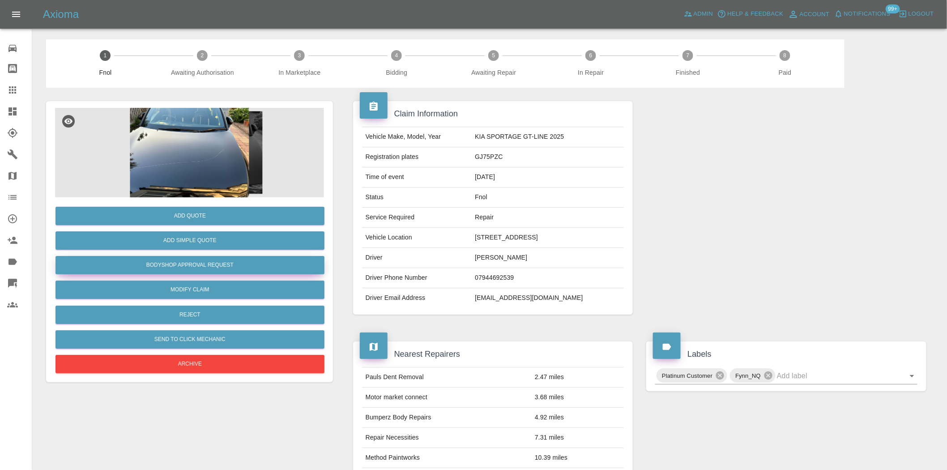
click at [224, 266] on button "Bodyshop Approval Request" at bounding box center [189, 265] width 269 height 18
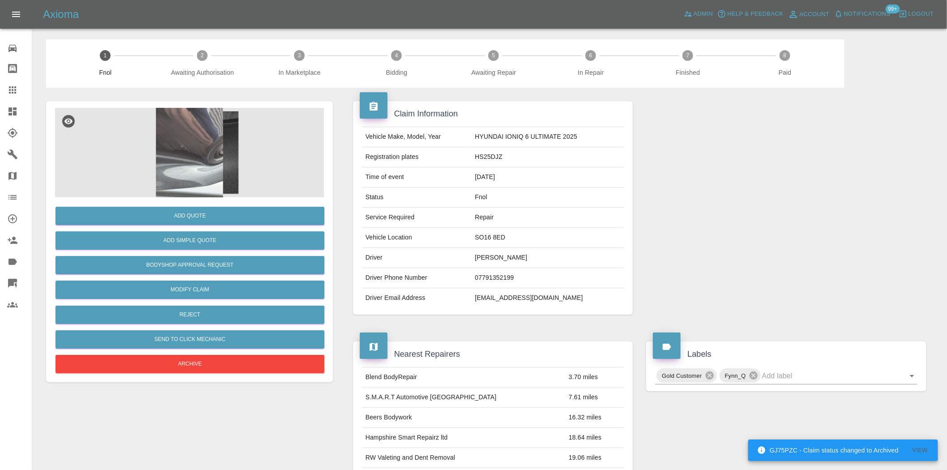
click at [223, 132] on img at bounding box center [189, 152] width 269 height 89
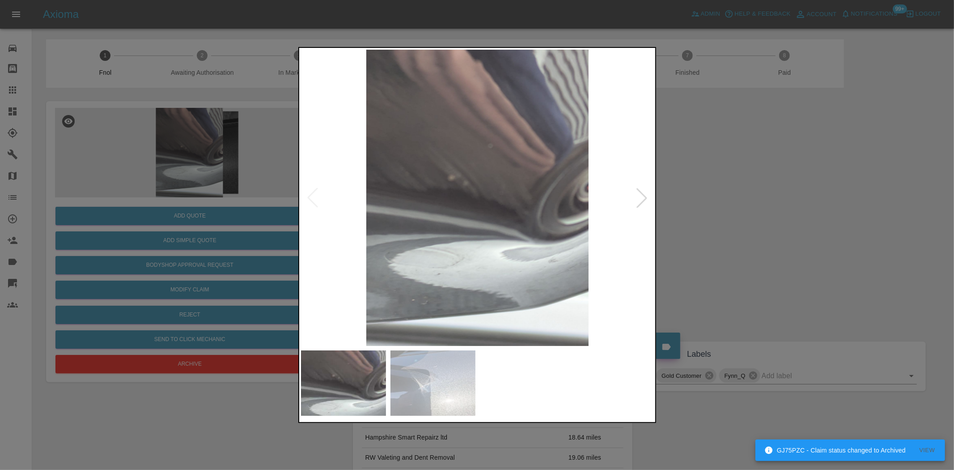
click at [459, 190] on img at bounding box center [477, 198] width 353 height 296
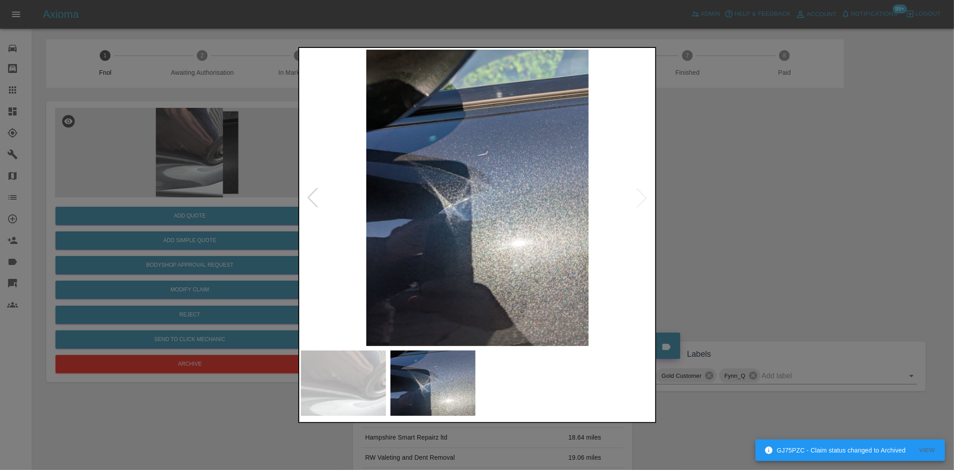
click at [436, 193] on img at bounding box center [477, 198] width 353 height 296
click at [460, 193] on img at bounding box center [477, 198] width 353 height 296
click at [464, 200] on img at bounding box center [477, 198] width 353 height 296
click at [481, 202] on img at bounding box center [477, 198] width 353 height 296
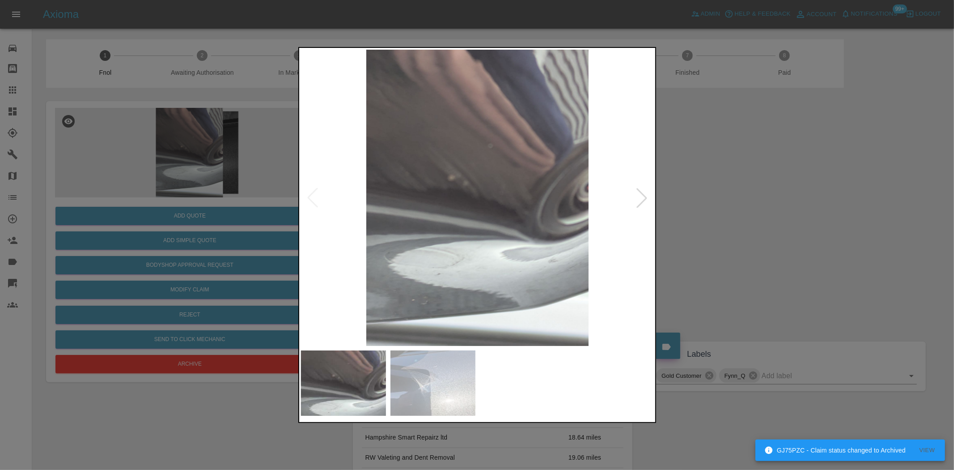
click at [486, 200] on img at bounding box center [477, 198] width 353 height 296
click at [293, 165] on div at bounding box center [477, 235] width 954 height 470
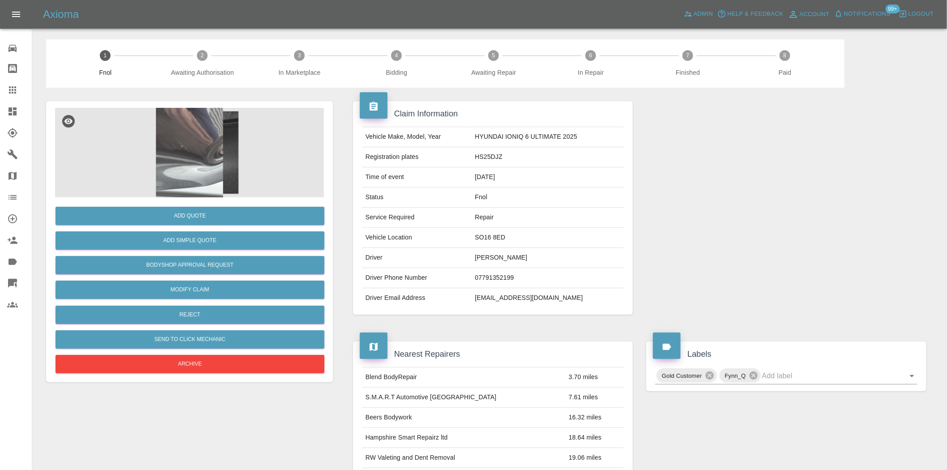
click at [199, 158] on img at bounding box center [189, 152] width 269 height 89
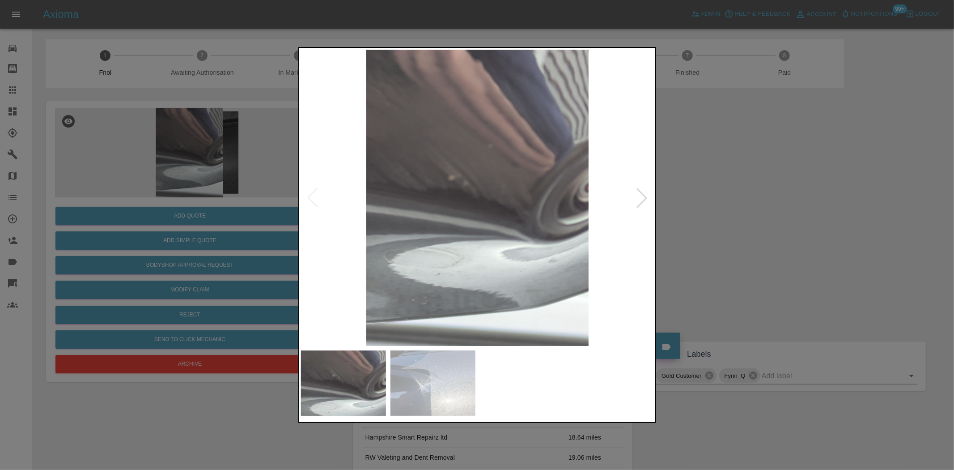
click at [369, 186] on img at bounding box center [477, 198] width 353 height 296
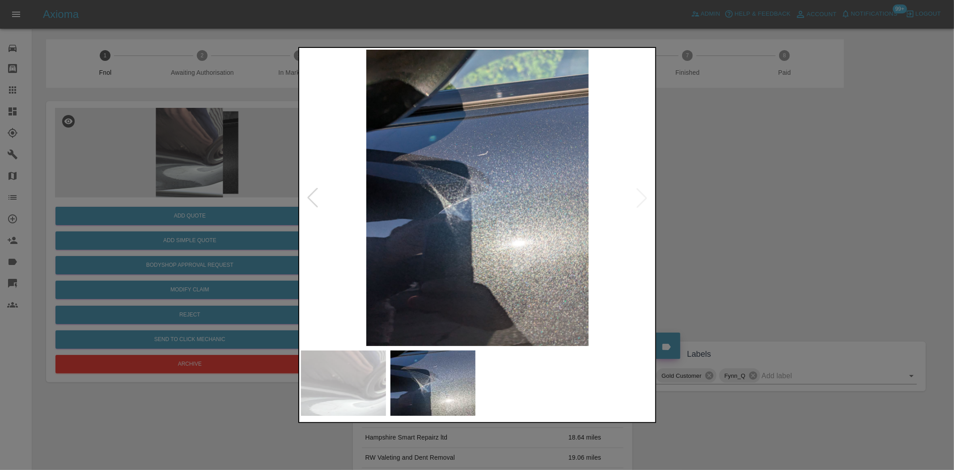
click at [397, 186] on img at bounding box center [477, 198] width 353 height 296
click at [455, 186] on img at bounding box center [477, 198] width 353 height 296
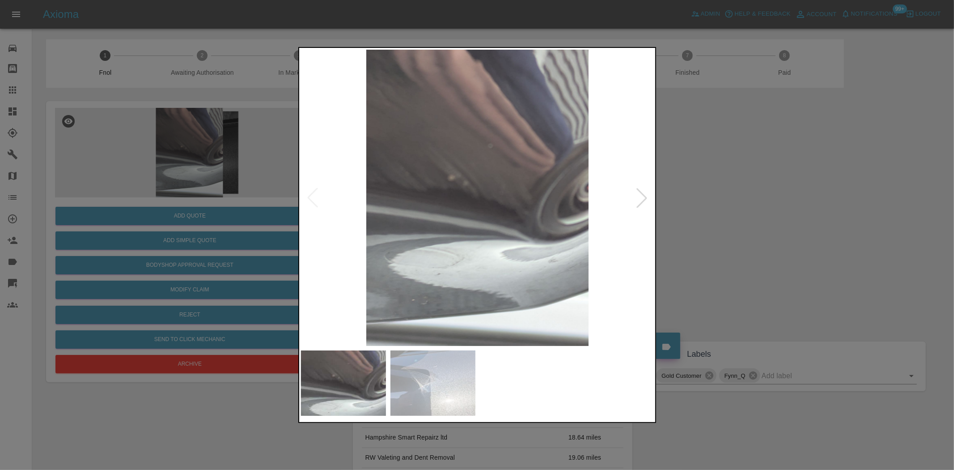
click at [262, 182] on div at bounding box center [477, 235] width 954 height 470
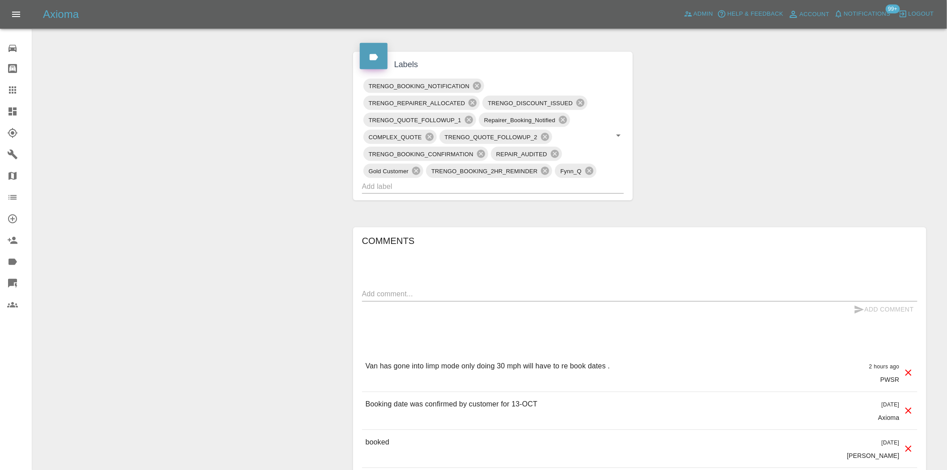
scroll to position [547, 0]
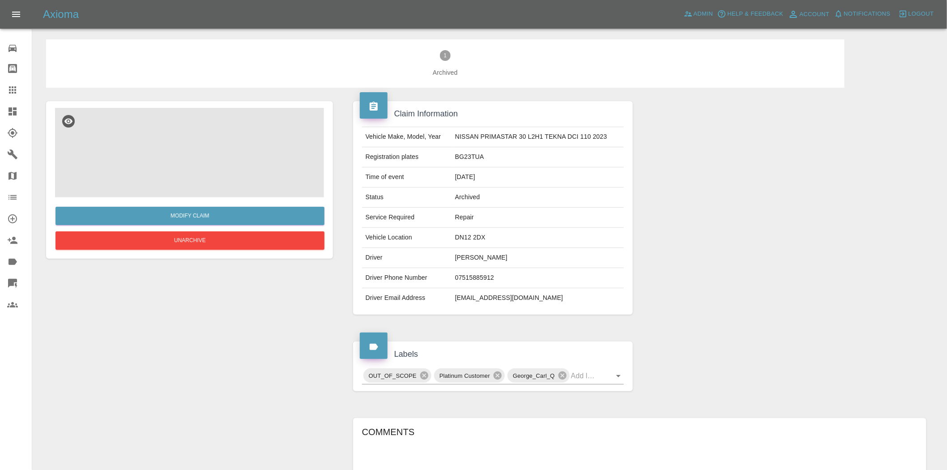
click at [190, 144] on img at bounding box center [189, 152] width 269 height 89
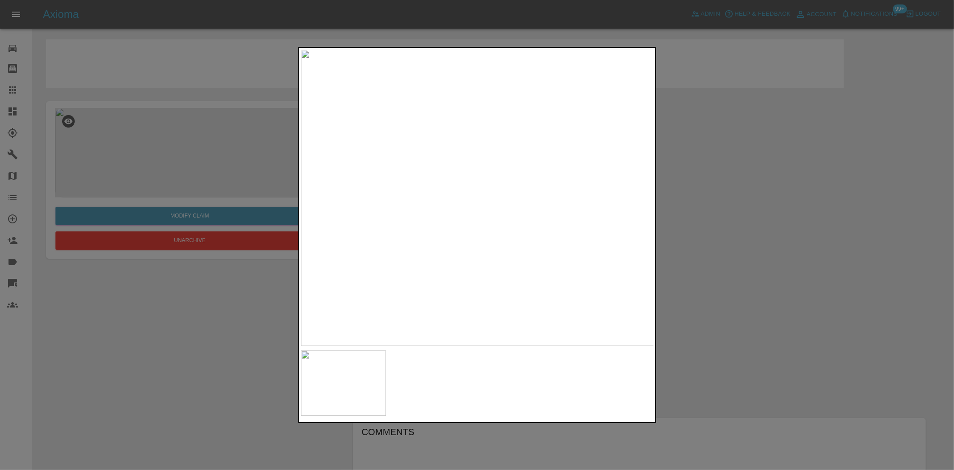
click at [202, 78] on div at bounding box center [477, 235] width 954 height 470
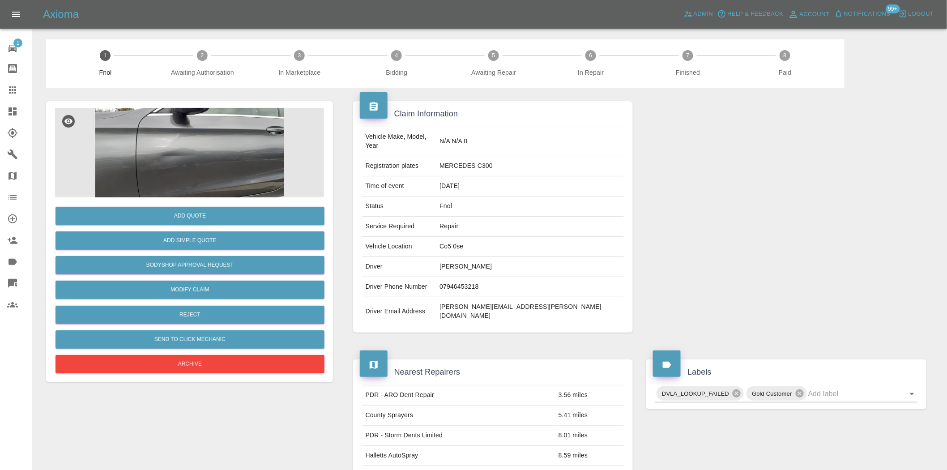
click at [217, 169] on img at bounding box center [189, 152] width 269 height 89
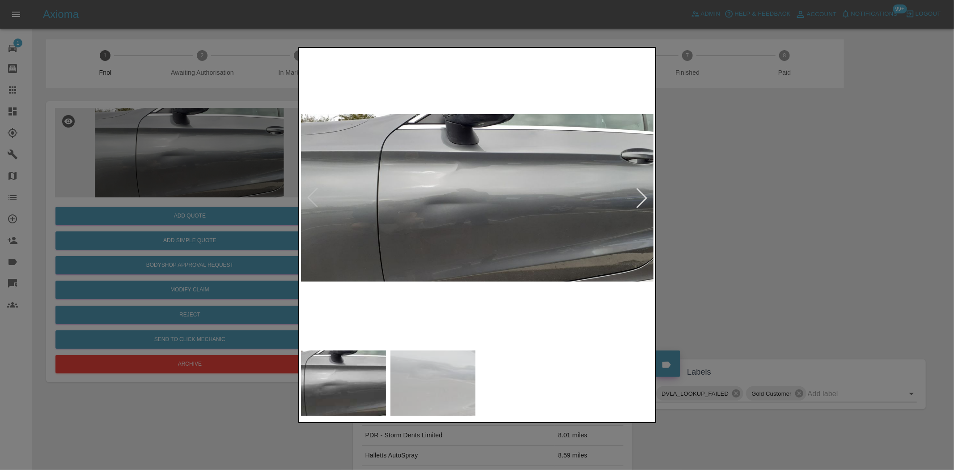
click at [481, 221] on img at bounding box center [477, 198] width 353 height 296
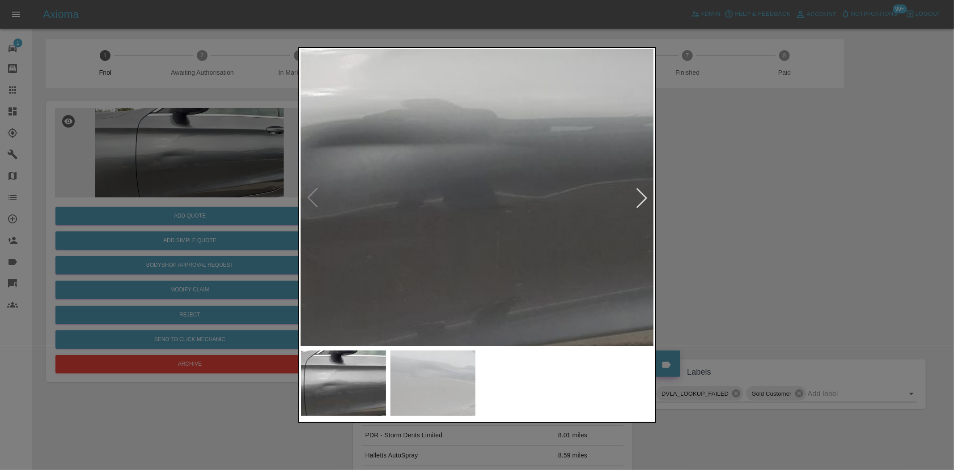
click at [455, 211] on img at bounding box center [464, 127] width 1060 height 889
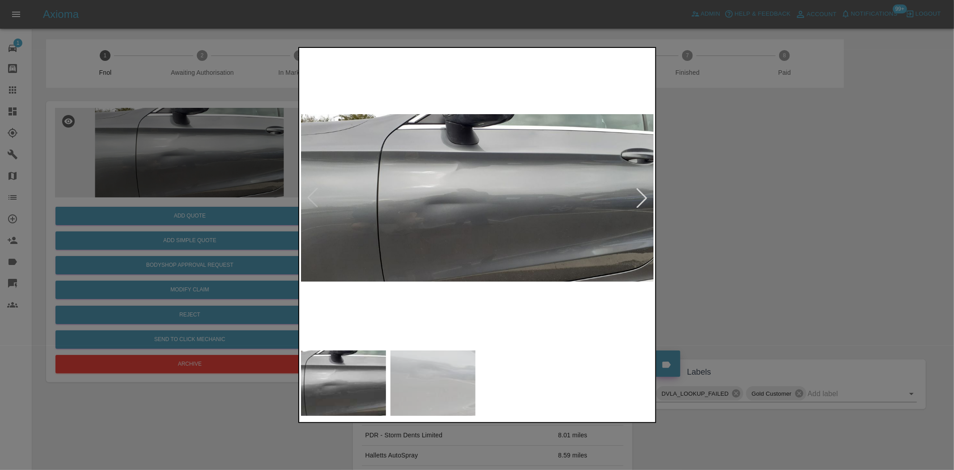
click at [429, 243] on img at bounding box center [477, 198] width 353 height 296
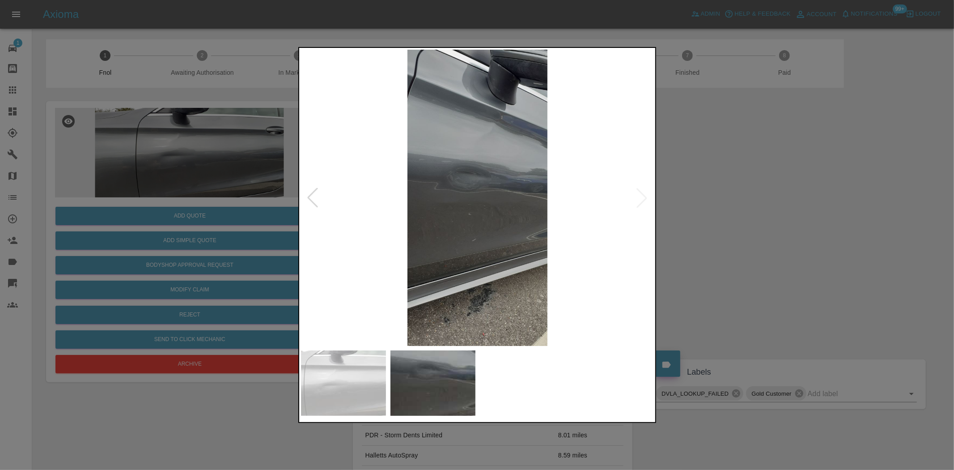
click at [471, 184] on img at bounding box center [477, 198] width 353 height 296
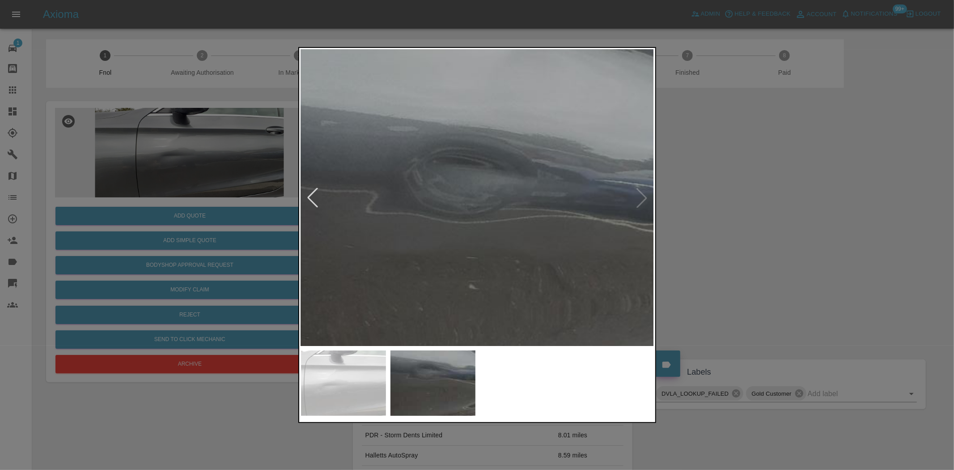
click at [200, 184] on div at bounding box center [477, 235] width 954 height 470
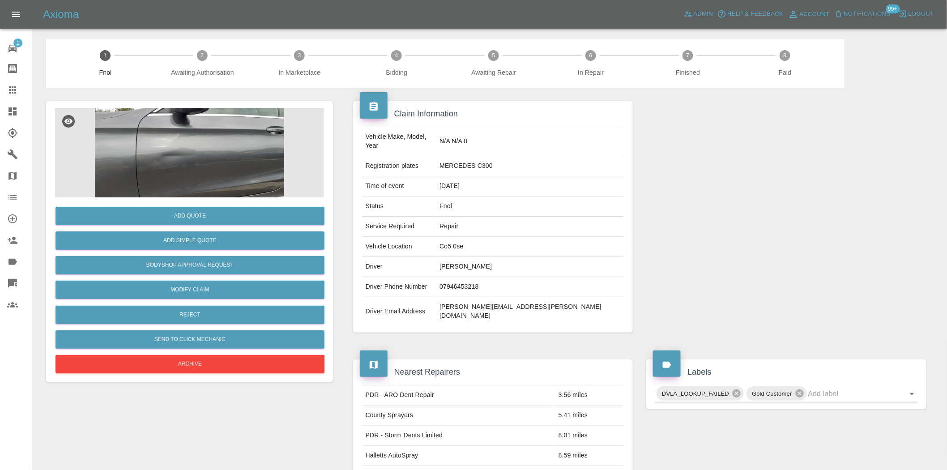
click at [205, 162] on img at bounding box center [189, 152] width 269 height 89
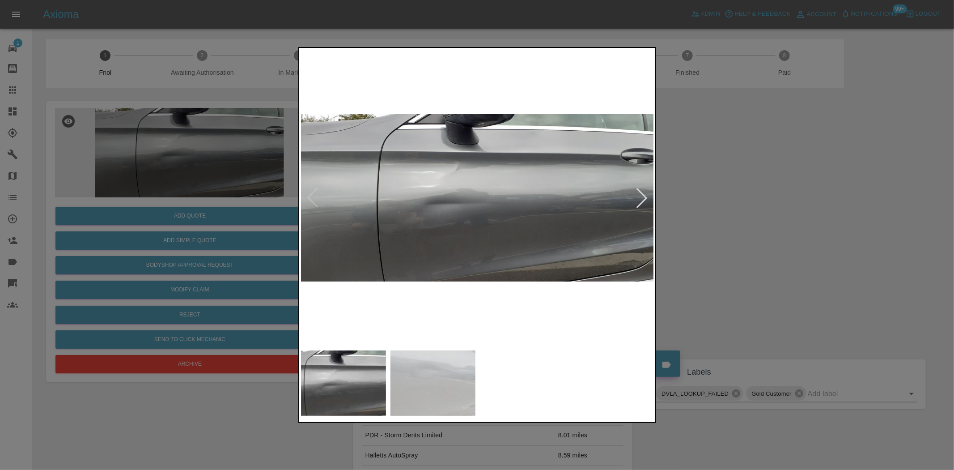
drag, startPoint x: 188, startPoint y: 213, endPoint x: 207, endPoint y: 251, distance: 42.2
click at [193, 225] on div at bounding box center [477, 235] width 954 height 470
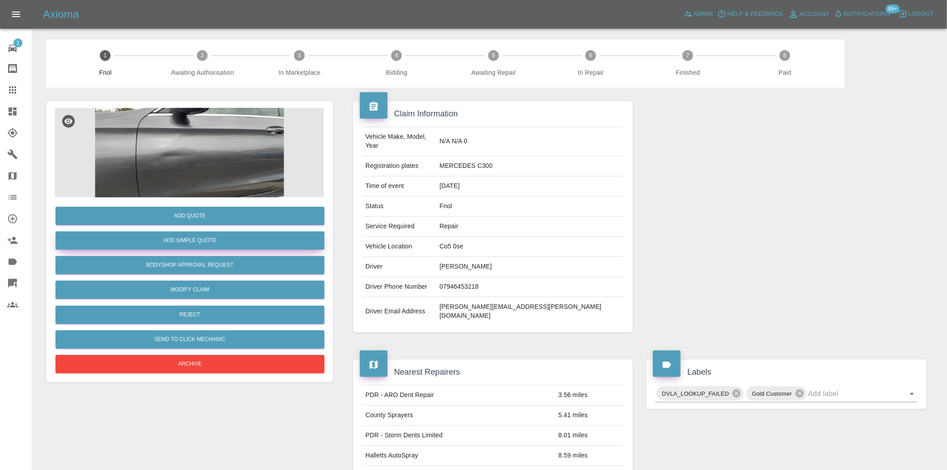
click at [207, 251] on div "Add Simple Quote" at bounding box center [189, 240] width 269 height 23
click at [212, 238] on button "Add Simple Quote" at bounding box center [189, 240] width 269 height 18
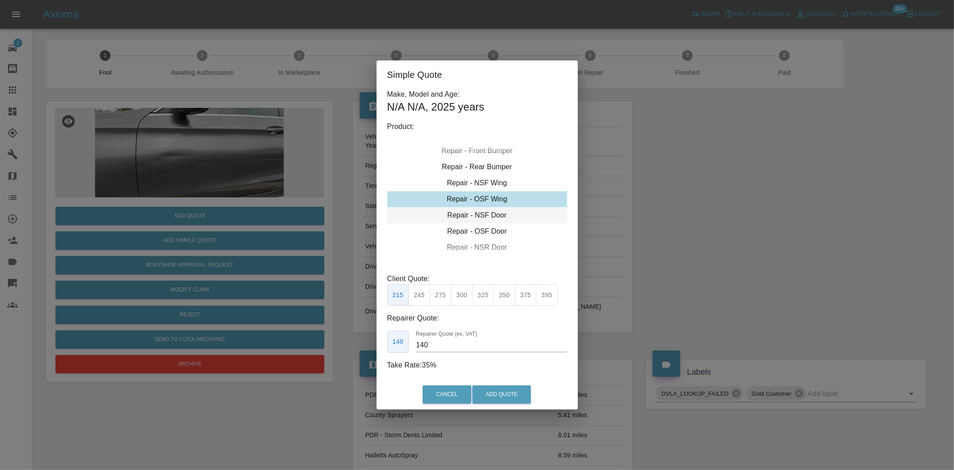
click at [474, 218] on div "Repair - NSF Door" at bounding box center [477, 215] width 180 height 16
click at [484, 302] on button "325" at bounding box center [483, 295] width 22 height 22
drag, startPoint x: 444, startPoint y: 342, endPoint x: 332, endPoint y: 330, distance: 112.9
click at [347, 341] on div "Simple Quote Make, Model and Age: N/A N/A , 2025 years Product: Repair - Front …" at bounding box center [477, 235] width 954 height 470
type input "195"
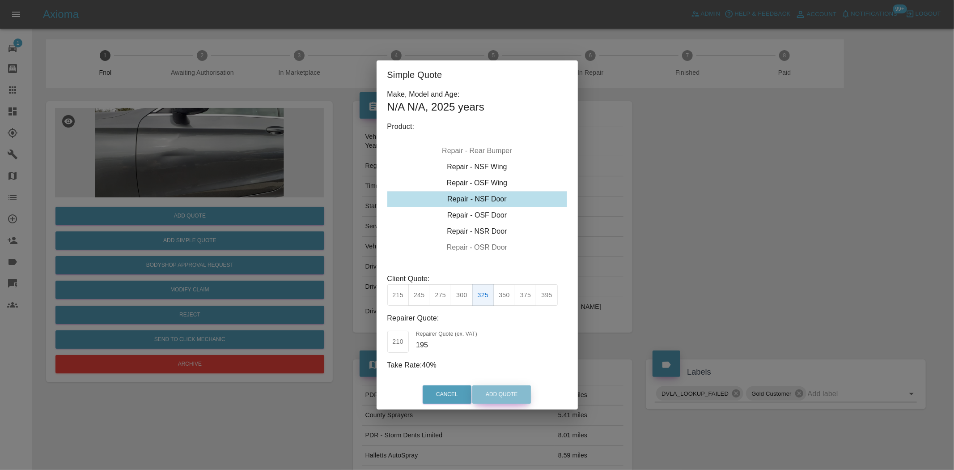
click at [505, 396] on button "Add Quote" at bounding box center [501, 394] width 59 height 18
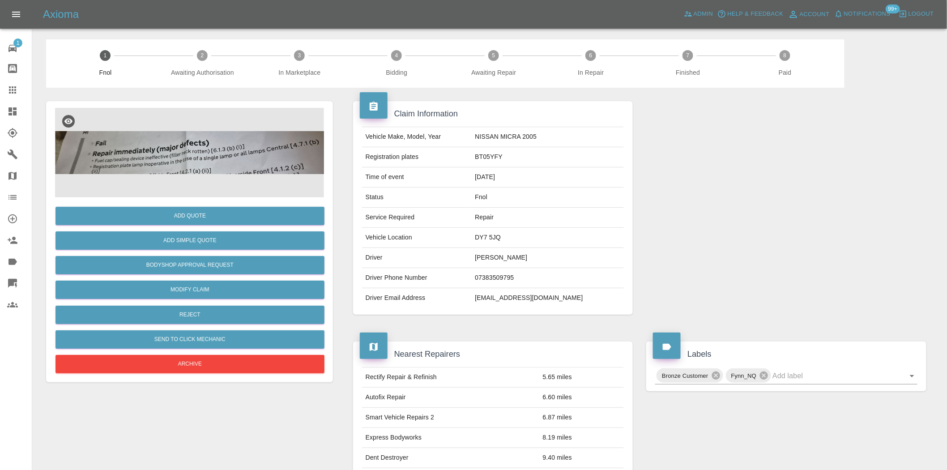
click at [195, 150] on img at bounding box center [189, 152] width 269 height 89
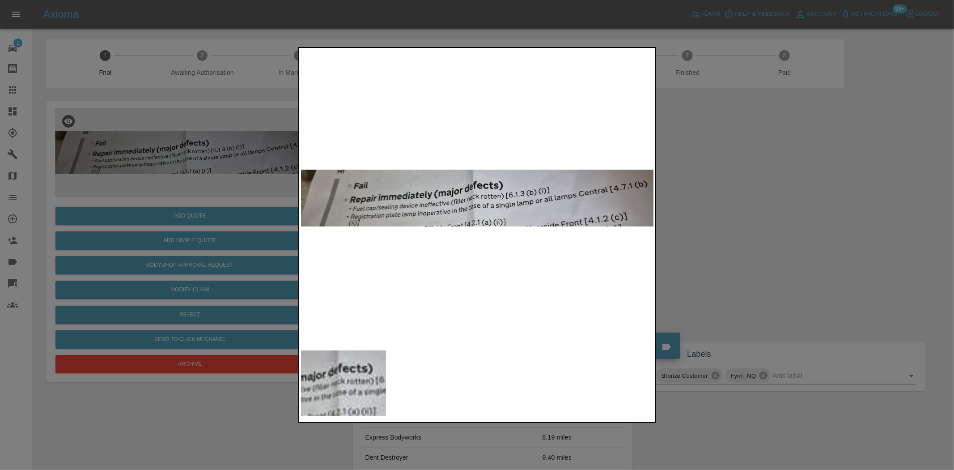
click at [455, 225] on img at bounding box center [477, 198] width 353 height 296
click at [469, 198] on img at bounding box center [477, 198] width 353 height 296
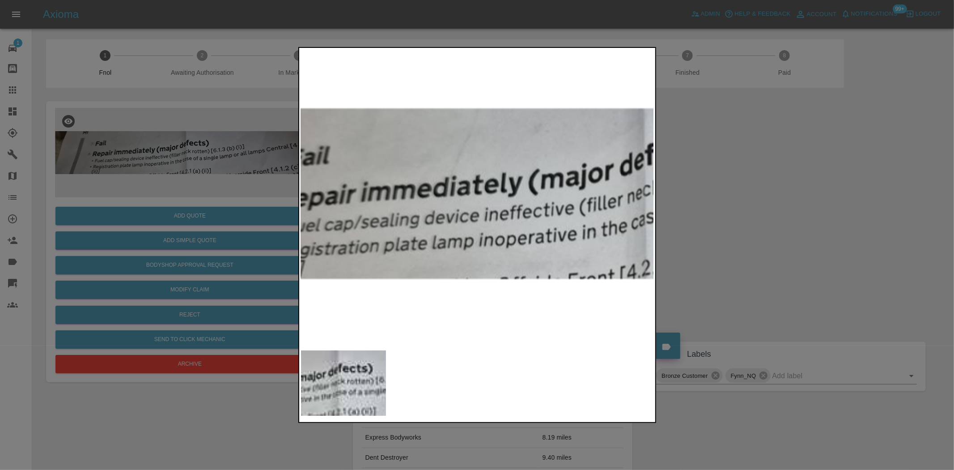
click at [543, 232] on img at bounding box center [658, 193] width 1060 height 889
drag, startPoint x: 222, startPoint y: 187, endPoint x: 167, endPoint y: 310, distance: 135.2
click at [221, 187] on div at bounding box center [477, 235] width 954 height 470
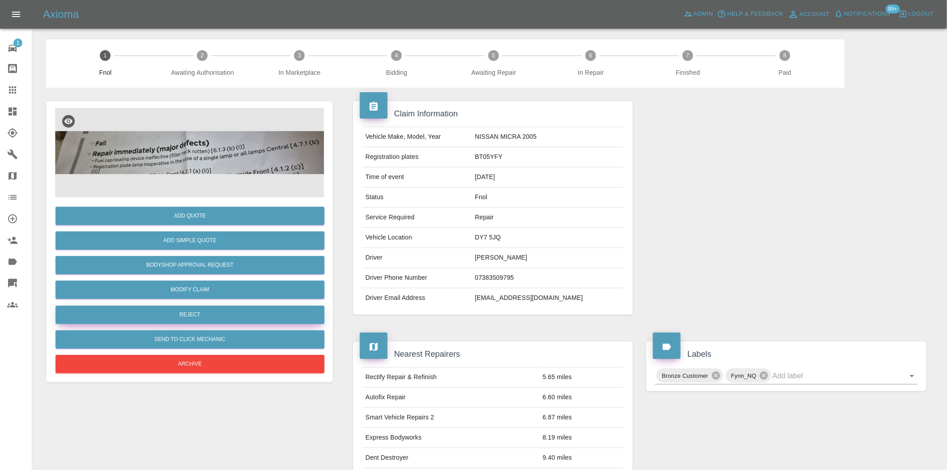
click at [195, 311] on button "Reject" at bounding box center [189, 315] width 269 height 18
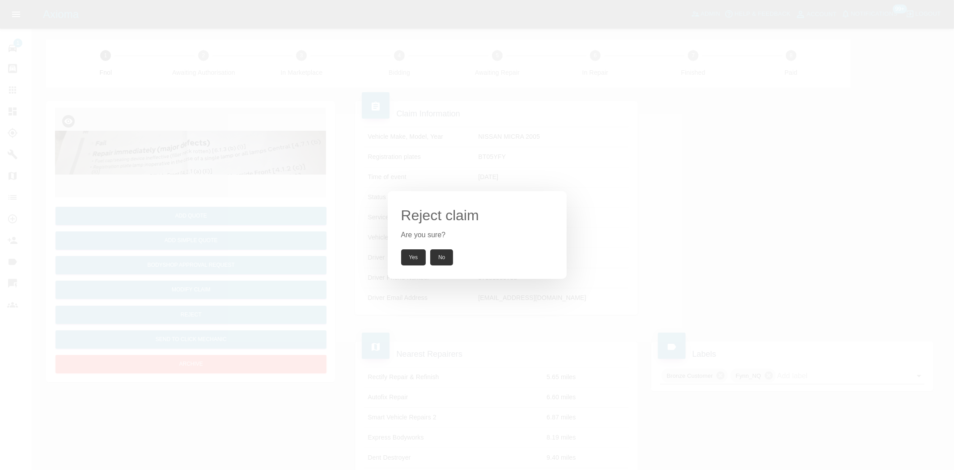
click at [421, 254] on button "Yes" at bounding box center [413, 257] width 25 height 16
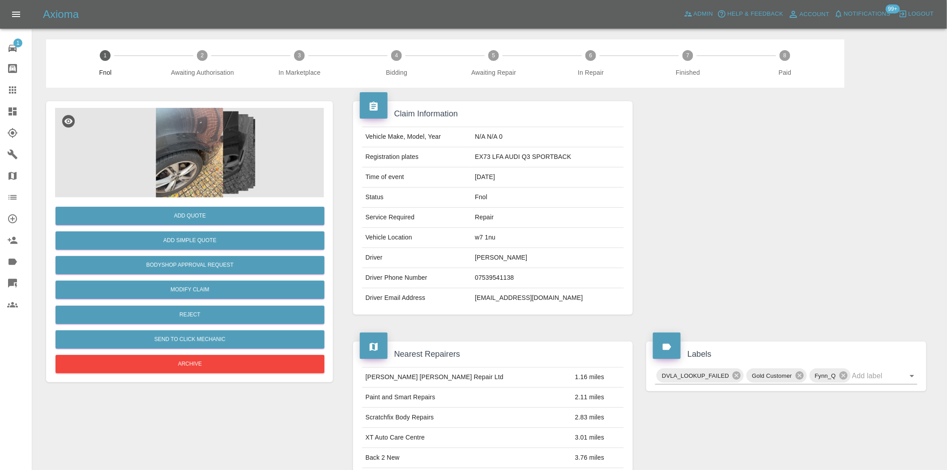
click at [217, 134] on img at bounding box center [189, 152] width 269 height 89
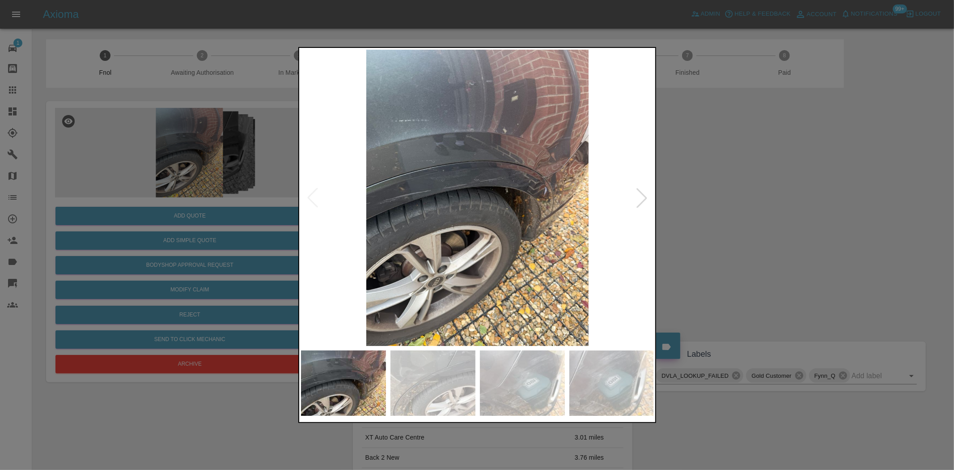
click at [533, 212] on img at bounding box center [477, 198] width 353 height 296
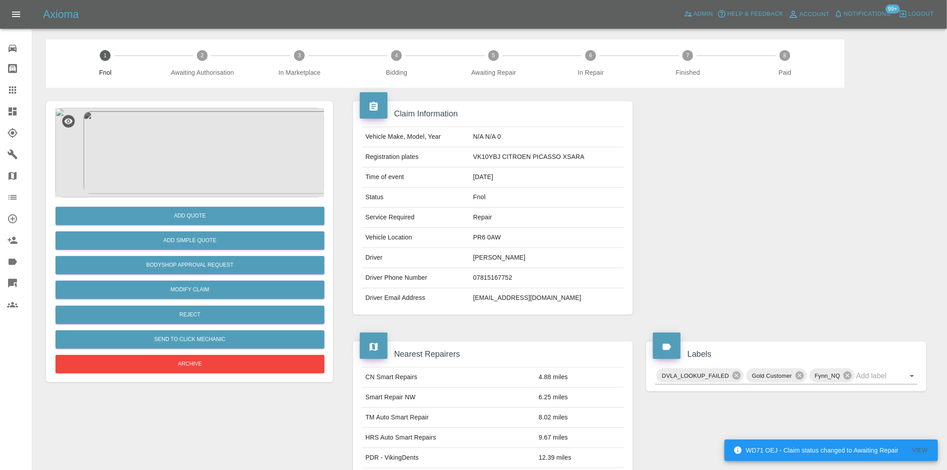
click at [180, 149] on img at bounding box center [189, 152] width 269 height 89
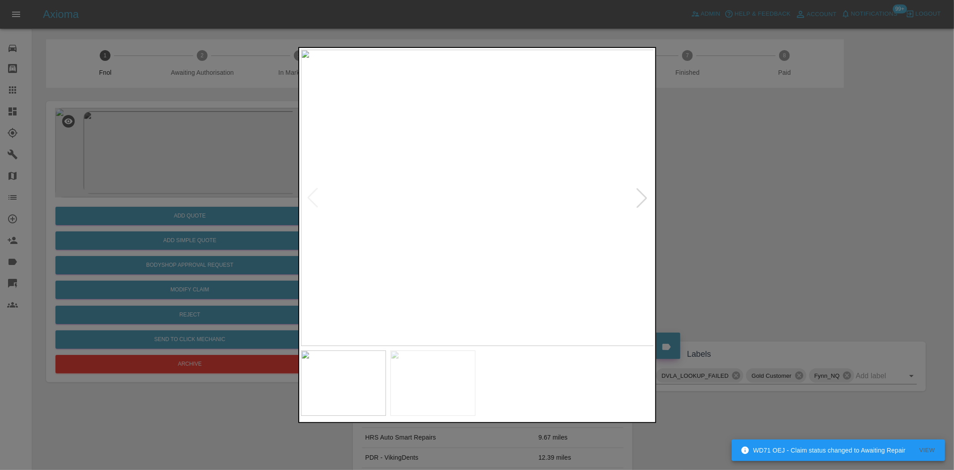
click at [355, 215] on img at bounding box center [477, 198] width 353 height 296
click at [144, 187] on div at bounding box center [477, 235] width 954 height 470
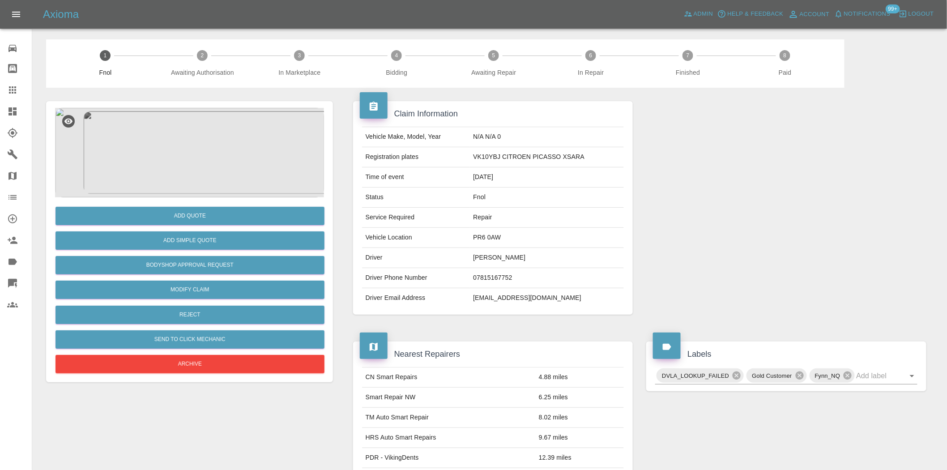
click at [206, 303] on div "Add Quote Add Simple Quote Bodyshop Approval Request Modify Claim Reject Send t…" at bounding box center [189, 286] width 269 height 178
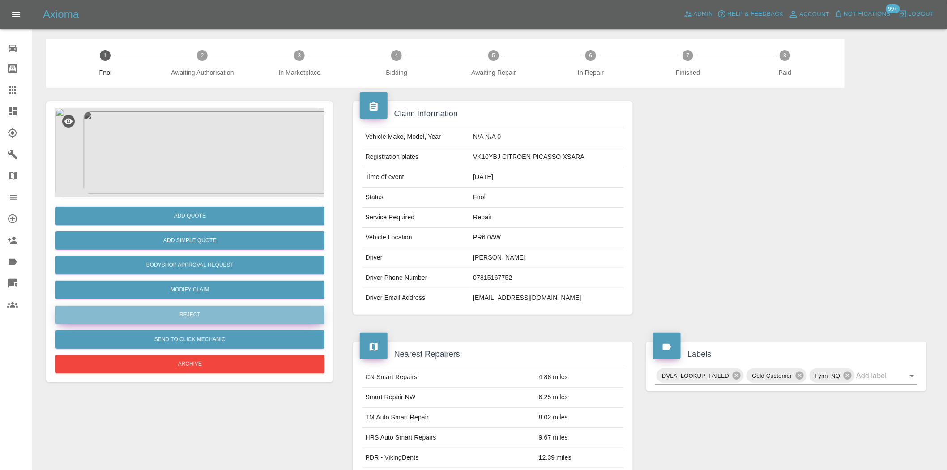
click at [204, 309] on button "Reject" at bounding box center [189, 315] width 269 height 18
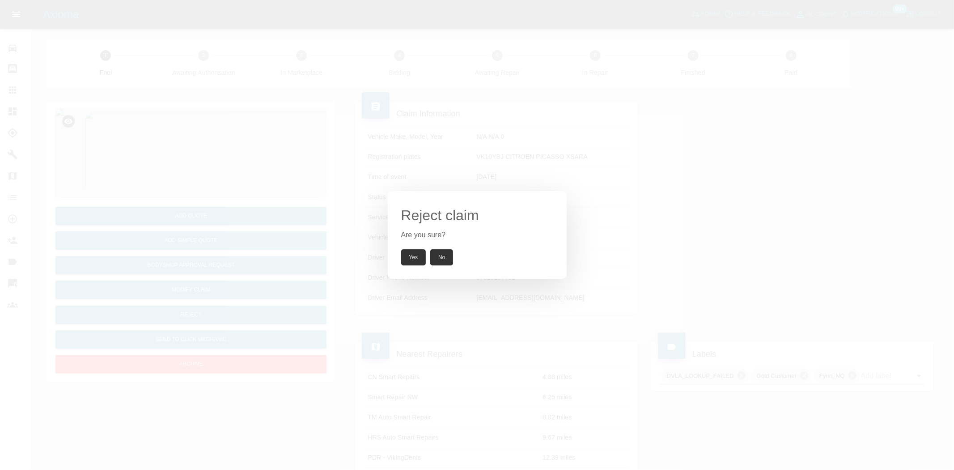
click at [408, 256] on button "Yes" at bounding box center [413, 257] width 25 height 16
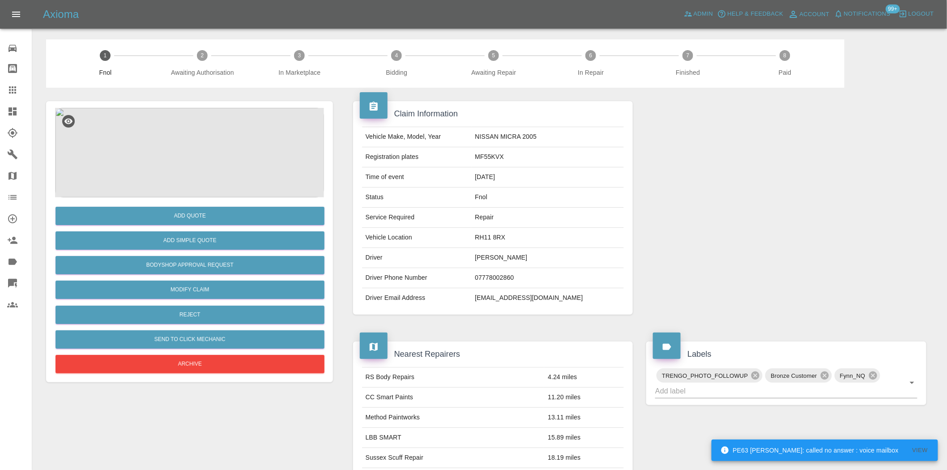
click at [227, 140] on img at bounding box center [189, 152] width 269 height 89
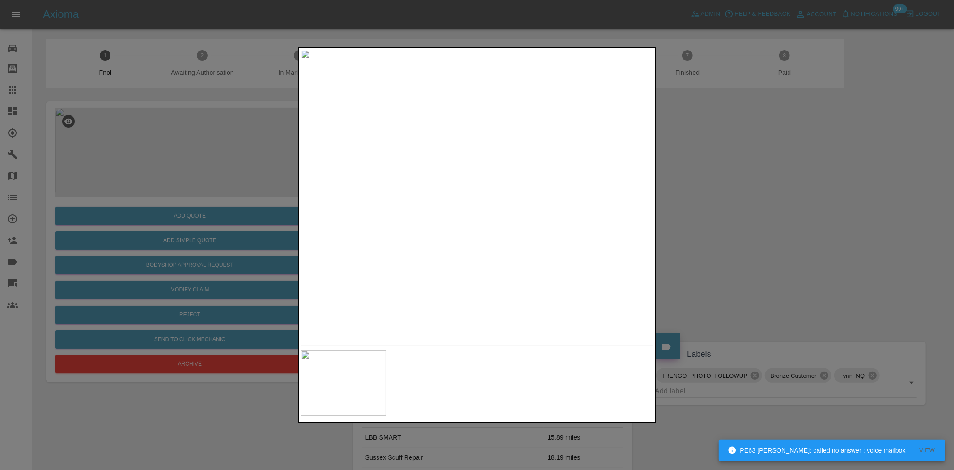
click at [291, 212] on div at bounding box center [477, 235] width 954 height 470
click at [169, 221] on div at bounding box center [477, 235] width 954 height 470
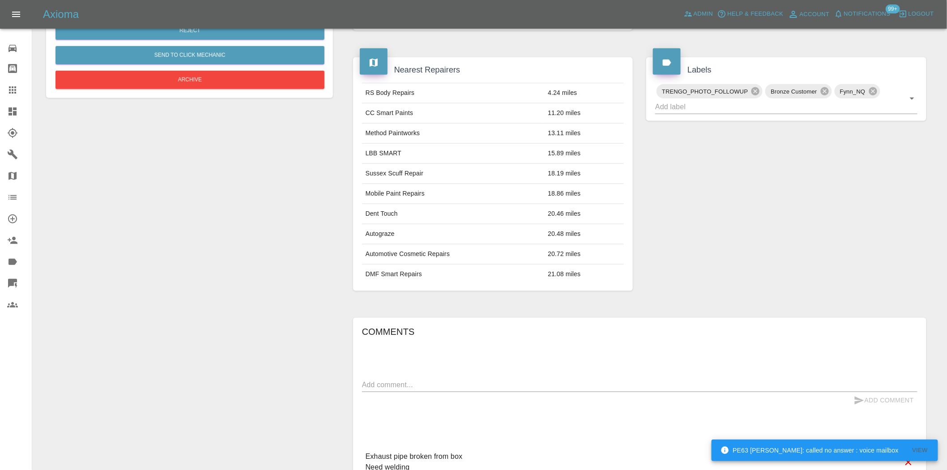
scroll to position [25, 0]
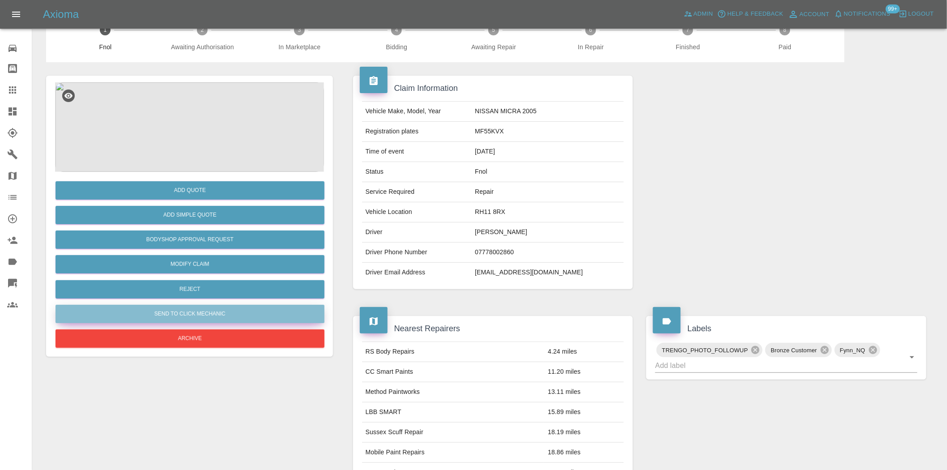
click at [198, 310] on button "Send to Click Mechanic" at bounding box center [189, 314] width 269 height 18
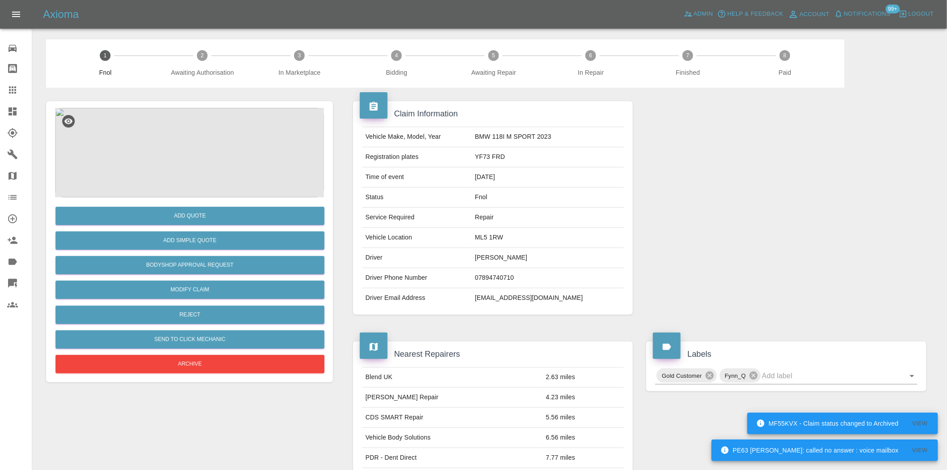
click at [184, 153] on img at bounding box center [189, 152] width 269 height 89
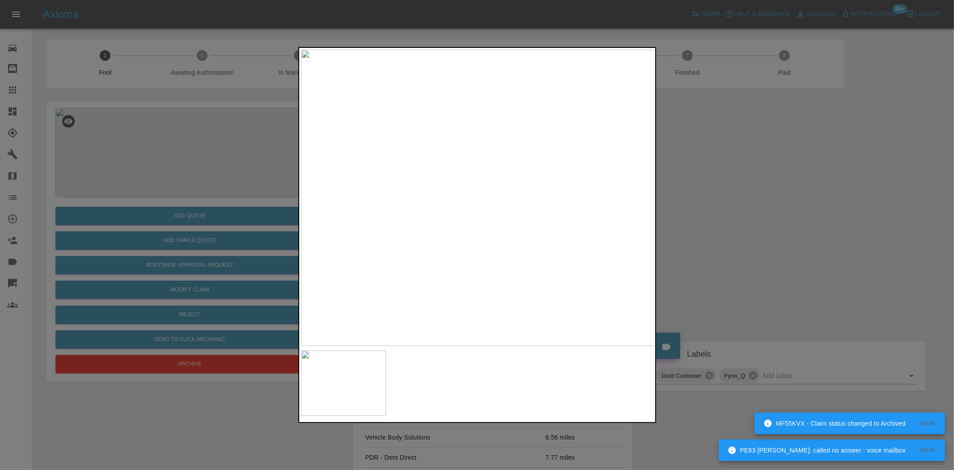
click at [497, 201] on img at bounding box center [477, 198] width 353 height 296
click at [479, 175] on img at bounding box center [418, 187] width 1060 height 889
click at [312, 186] on img at bounding box center [477, 198] width 353 height 296
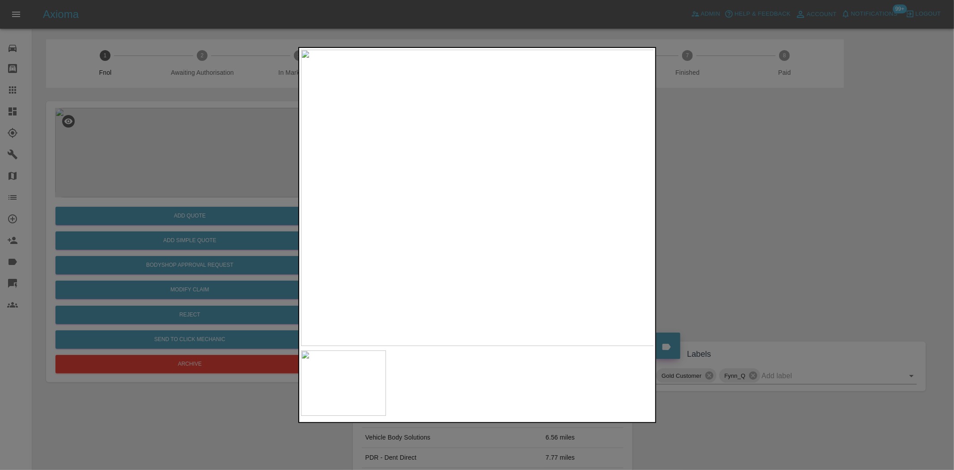
click at [515, 216] on img at bounding box center [477, 198] width 353 height 296
click at [497, 184] on img at bounding box center [477, 198] width 353 height 296
click at [141, 197] on div at bounding box center [477, 235] width 954 height 470
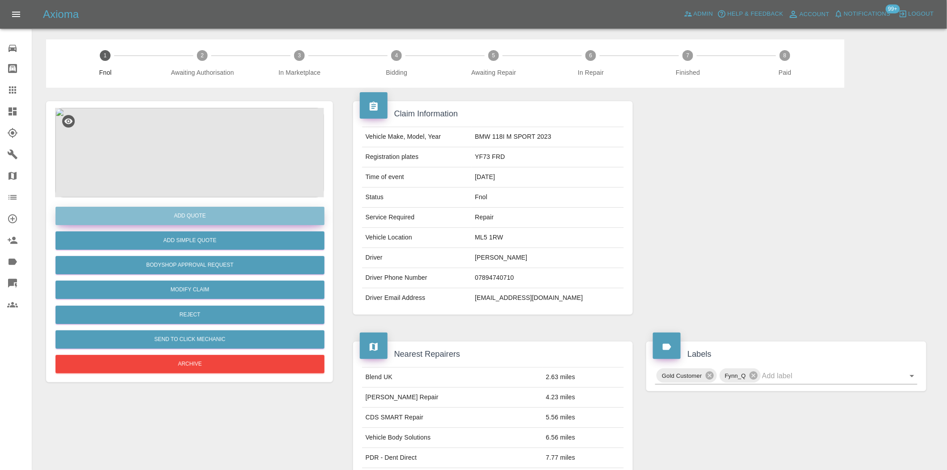
click at [208, 221] on button "Add Quote" at bounding box center [189, 216] width 269 height 18
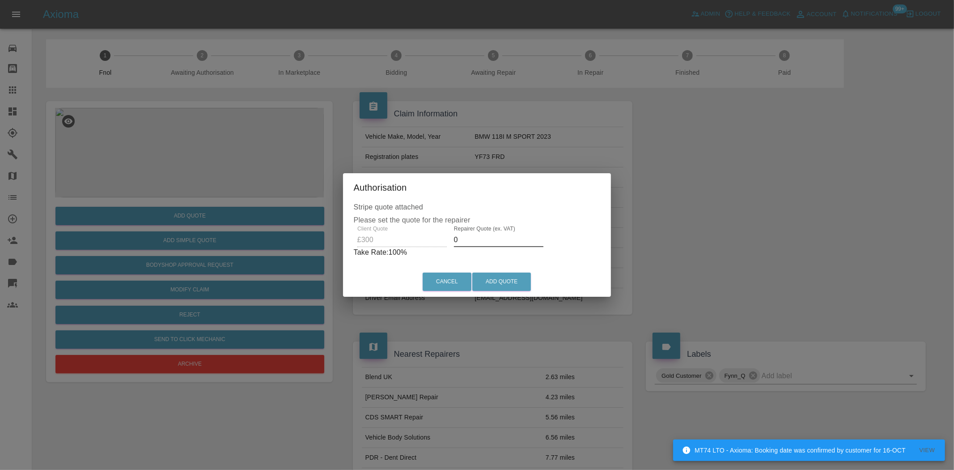
drag, startPoint x: 414, startPoint y: 245, endPoint x: 404, endPoint y: 255, distance: 13.9
click at [407, 253] on div "Client Quote £300 Repairer Quote (ex. VAT) 0 Take Rate: 100 %" at bounding box center [477, 241] width 247 height 32
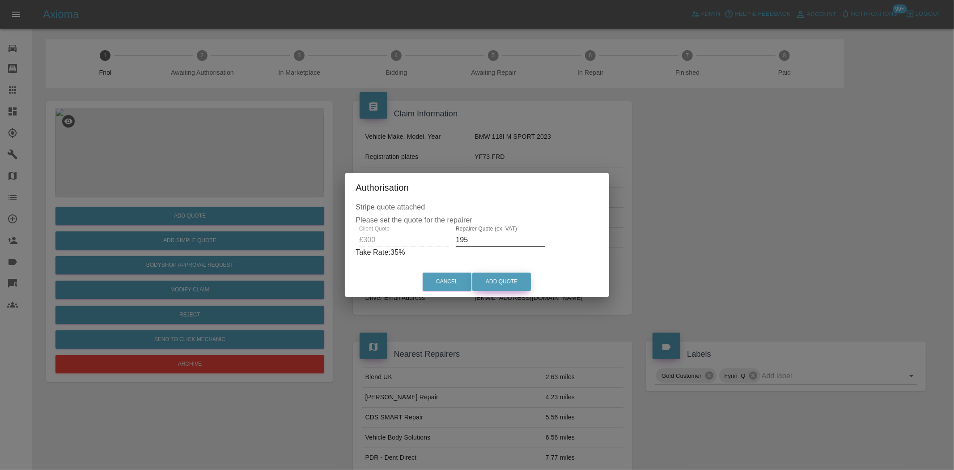
type input "195"
click at [496, 279] on button "Add Quote" at bounding box center [501, 281] width 59 height 18
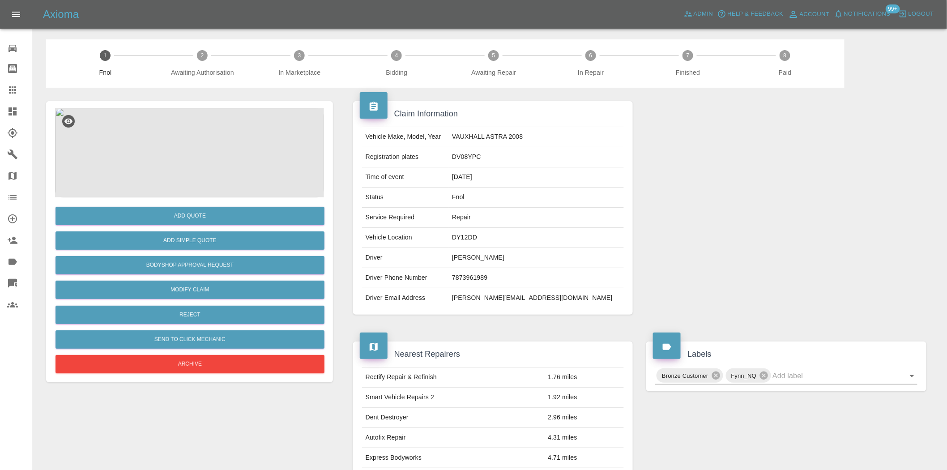
click at [204, 169] on img at bounding box center [189, 152] width 269 height 89
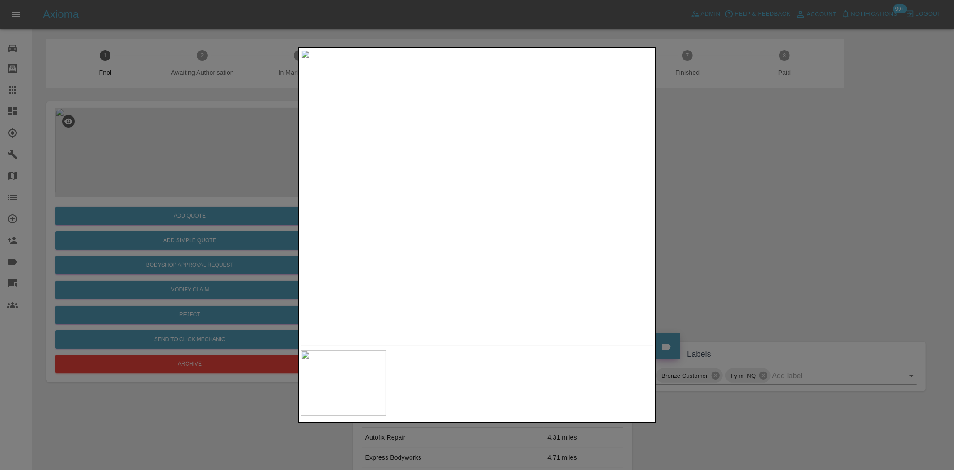
click at [439, 168] on img at bounding box center [477, 198] width 353 height 296
click at [493, 185] on img at bounding box center [477, 198] width 353 height 296
click at [493, 184] on img at bounding box center [477, 198] width 353 height 296
click at [459, 198] on img at bounding box center [431, 237] width 1060 height 889
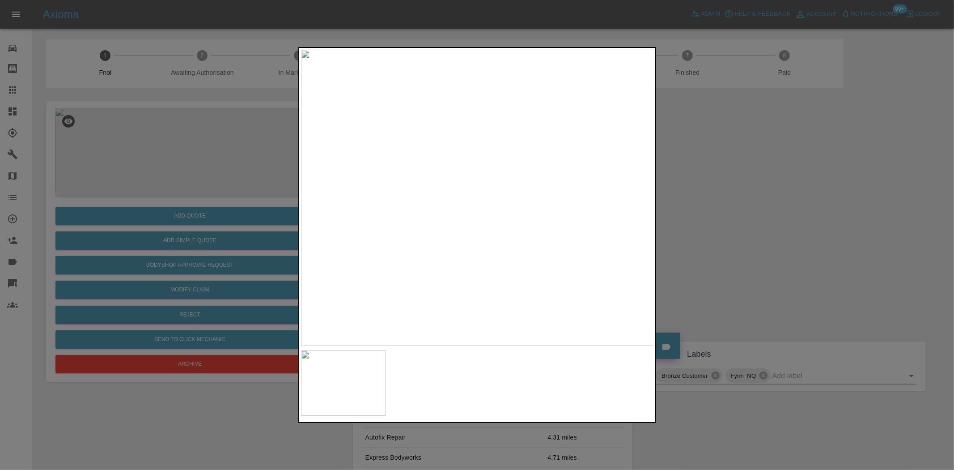
click at [136, 203] on div at bounding box center [477, 235] width 954 height 470
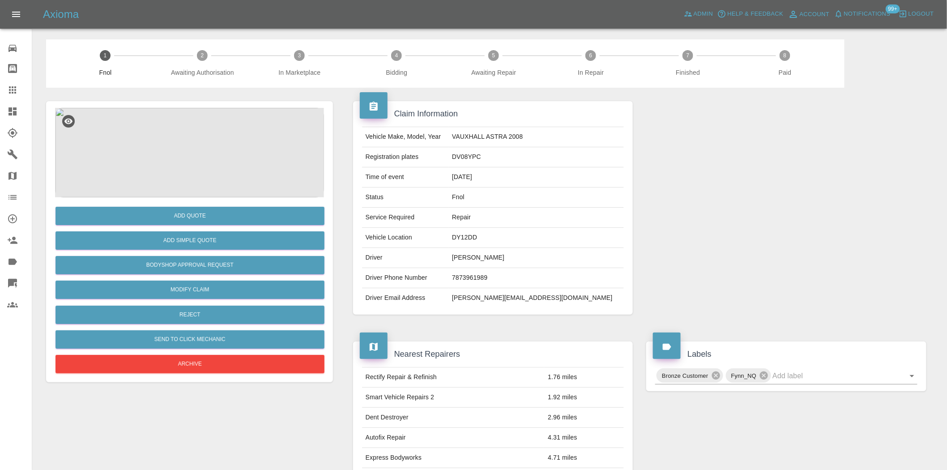
click at [213, 133] on img at bounding box center [189, 152] width 269 height 89
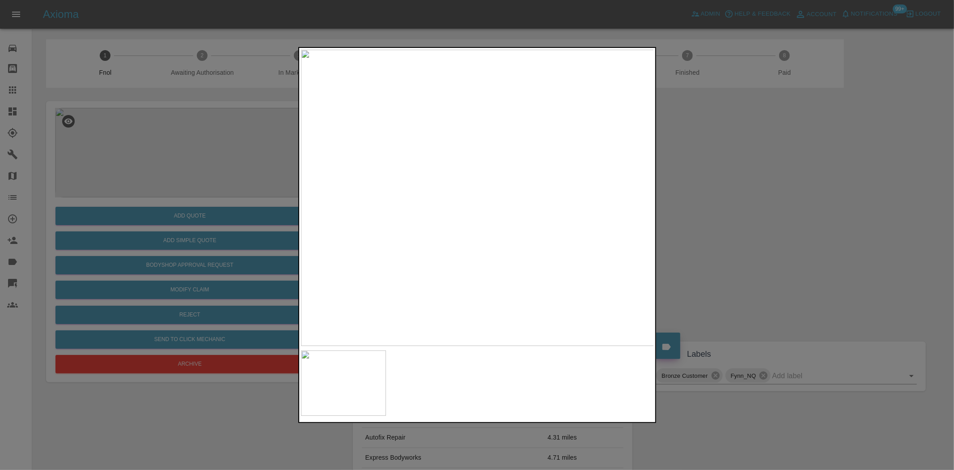
click at [153, 166] on div at bounding box center [477, 235] width 954 height 470
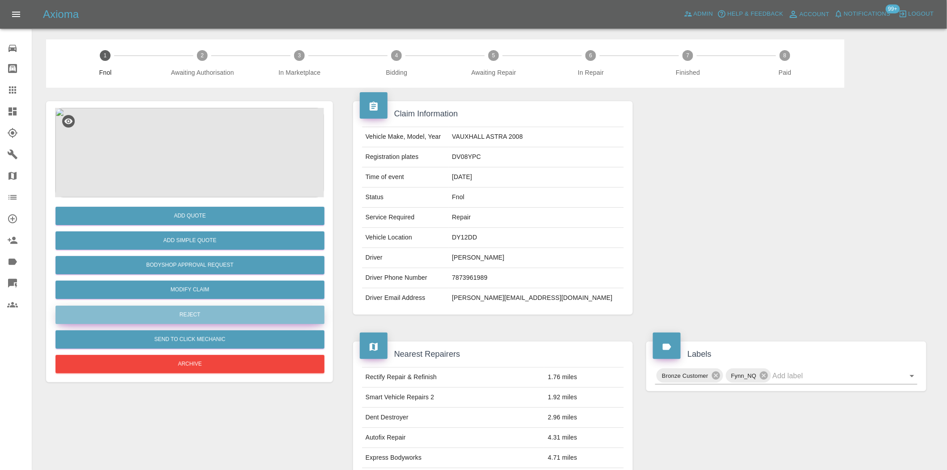
click at [195, 309] on button "Reject" at bounding box center [189, 315] width 269 height 18
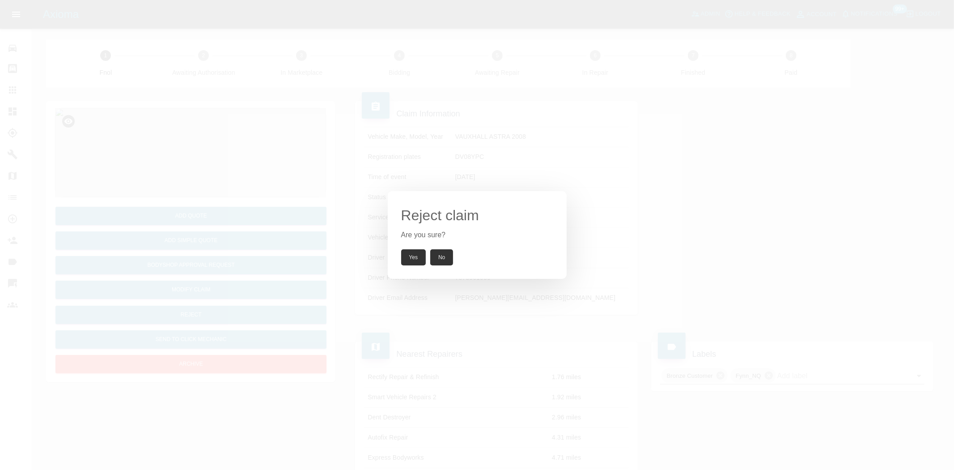
click at [416, 260] on button "Yes" at bounding box center [413, 257] width 25 height 16
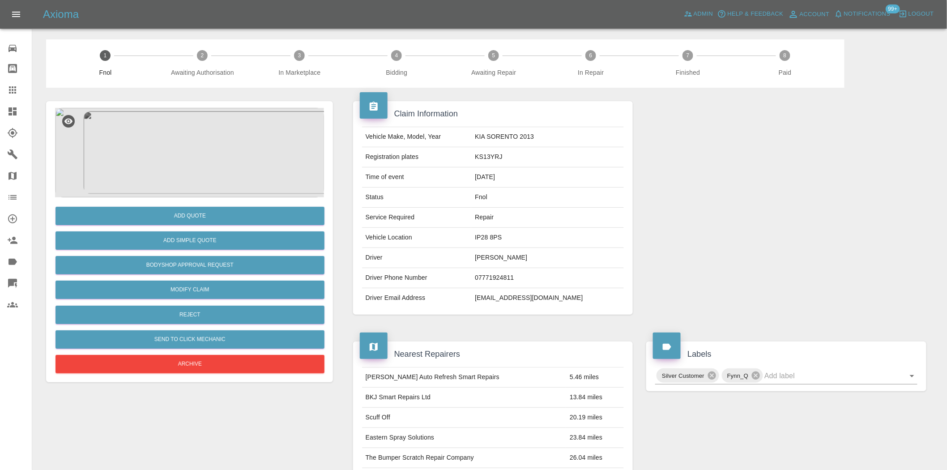
click at [203, 175] on img at bounding box center [189, 152] width 269 height 89
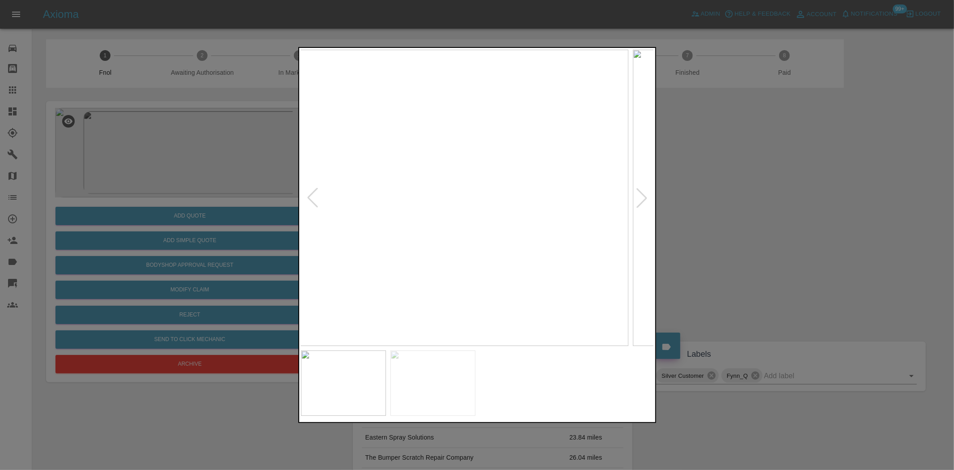
click at [397, 204] on img at bounding box center [451, 198] width 353 height 296
click at [429, 218] on img at bounding box center [477, 198] width 353 height 296
click at [562, 143] on img at bounding box center [477, 198] width 353 height 296
click at [496, 229] on img at bounding box center [223, 361] width 1060 height 889
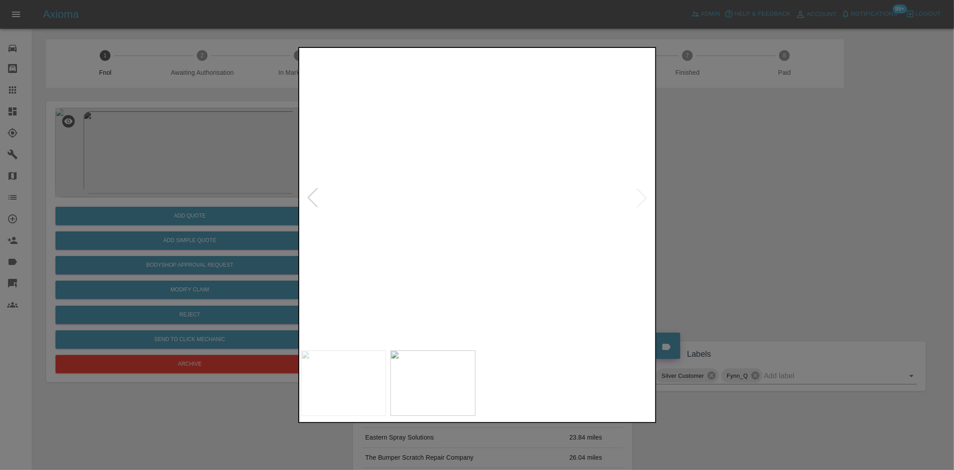
click at [586, 254] on img at bounding box center [189, 330] width 1060 height 889
click at [480, 253] on img at bounding box center [343, 332] width 1060 height 889
click at [509, 258] on img at bounding box center [477, 198] width 353 height 296
click at [550, 132] on img at bounding box center [477, 198] width 353 height 296
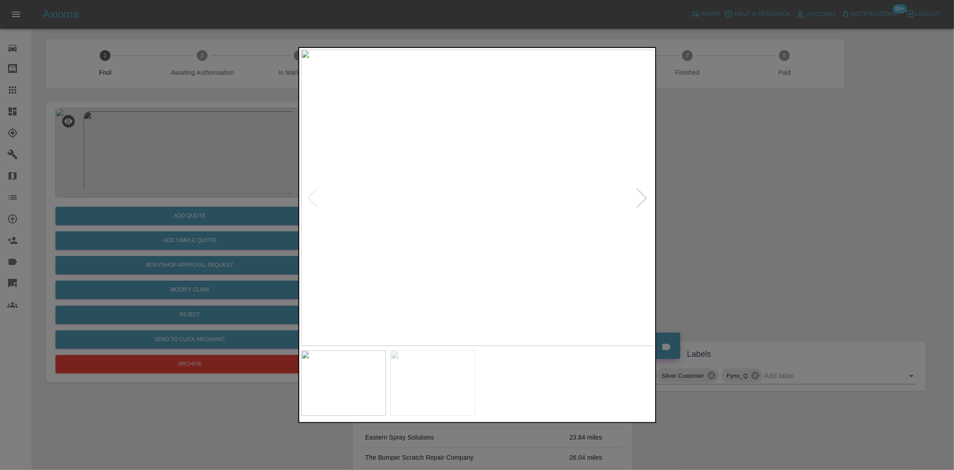
click at [550, 132] on img at bounding box center [477, 198] width 353 height 296
click at [605, 244] on img at bounding box center [446, 406] width 1060 height 889
click at [242, 202] on div at bounding box center [477, 235] width 954 height 470
drag, startPoint x: 212, startPoint y: 180, endPoint x: 157, endPoint y: 169, distance: 55.2
click at [204, 180] on div at bounding box center [477, 235] width 954 height 470
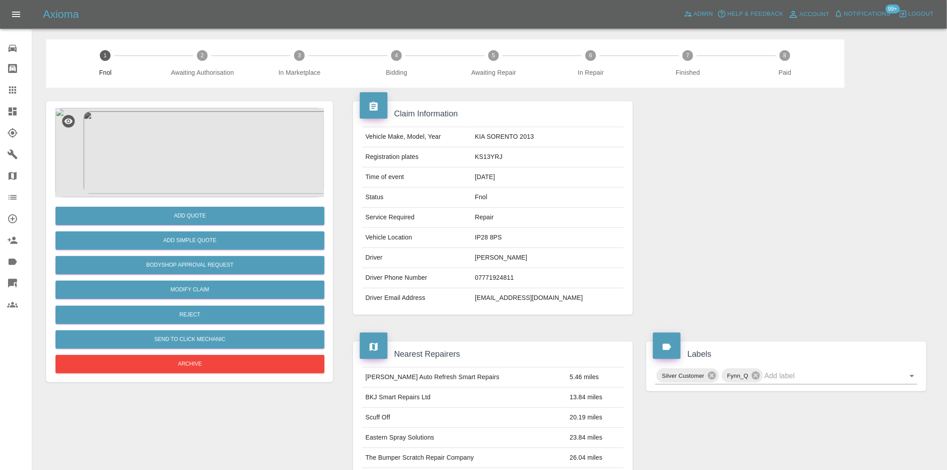
click at [60, 84] on div "1 Fnol 2 Awaiting Authorisation 3 In Marketplace 4 Bidding 5 Awaiting Repair 6 …" at bounding box center [445, 63] width 798 height 48
click at [167, 23] on div "Axioma Admin Help & Feedback Account Notifications 99+ Logout" at bounding box center [473, 14] width 947 height 29
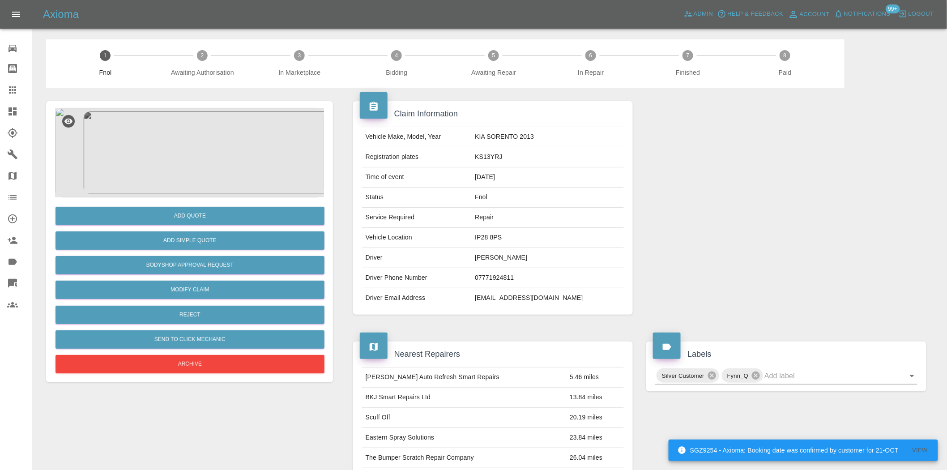
click at [174, 6] on div "Axioma Admin Help & Feedback Account Notifications 99+ Logout" at bounding box center [473, 14] width 947 height 29
click at [220, 132] on img at bounding box center [189, 152] width 269 height 89
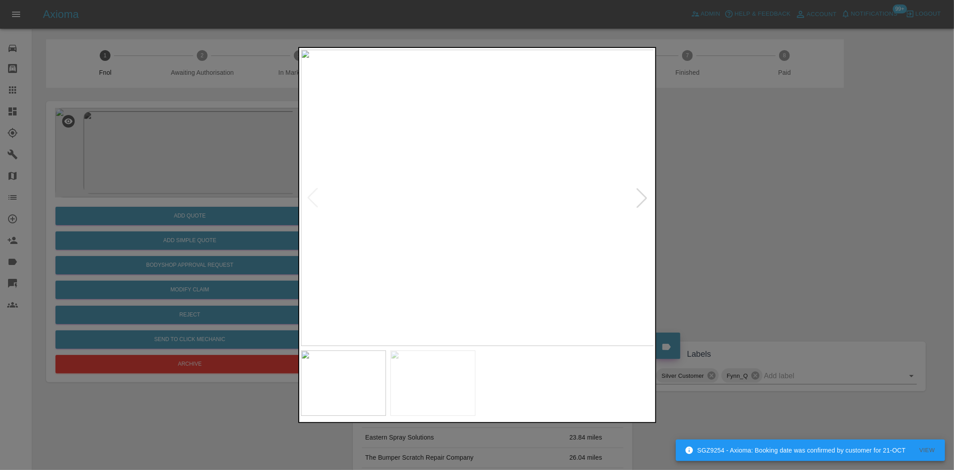
click at [539, 148] on img at bounding box center [477, 198] width 353 height 296
click at [217, 154] on div at bounding box center [477, 235] width 954 height 470
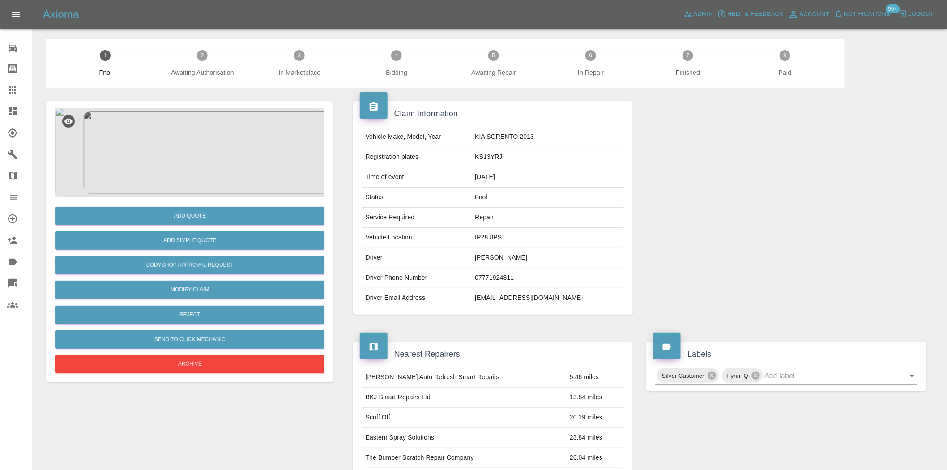
click at [214, 115] on img at bounding box center [189, 152] width 269 height 89
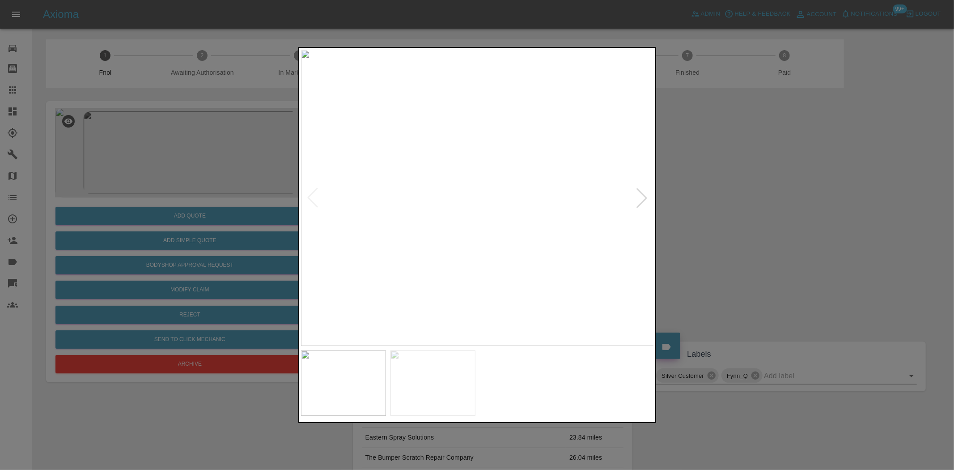
click at [132, 182] on div at bounding box center [477, 235] width 954 height 470
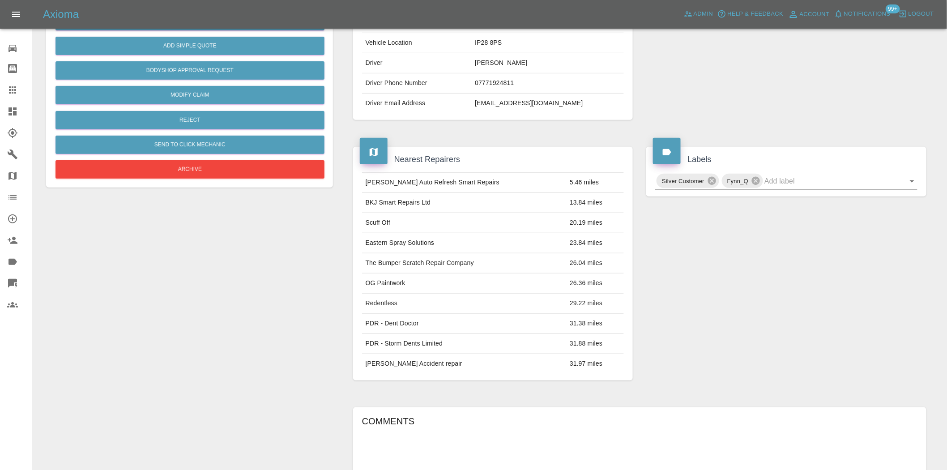
scroll to position [16, 0]
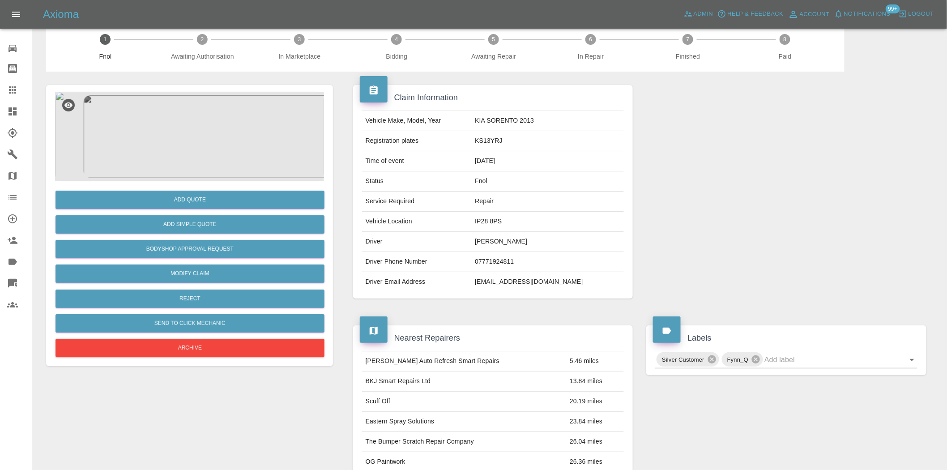
click at [200, 132] on img at bounding box center [189, 136] width 269 height 89
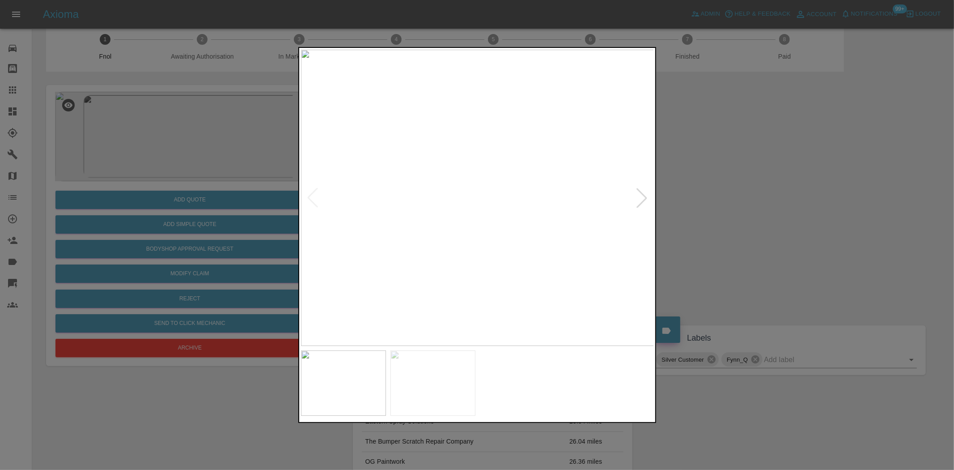
click at [395, 212] on img at bounding box center [477, 198] width 353 height 296
click at [553, 191] on img at bounding box center [477, 198] width 353 height 296
click at [178, 199] on div at bounding box center [477, 235] width 954 height 470
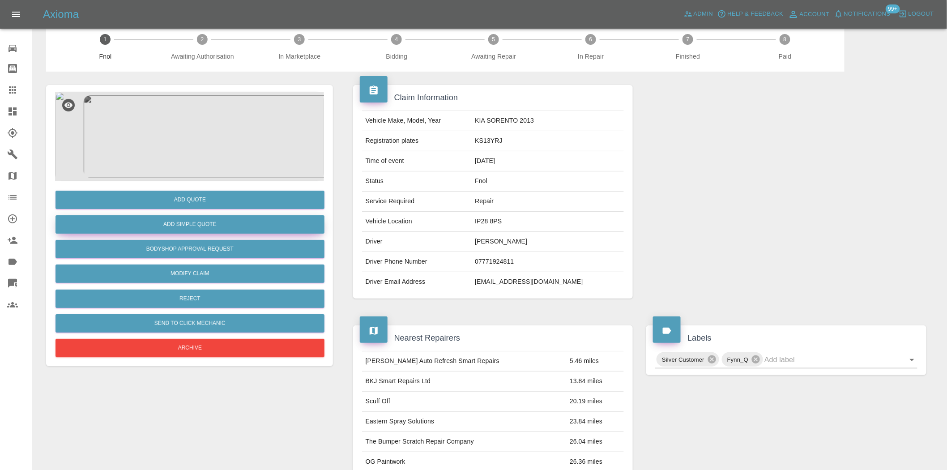
click at [199, 224] on button "Add Simple Quote" at bounding box center [189, 224] width 269 height 18
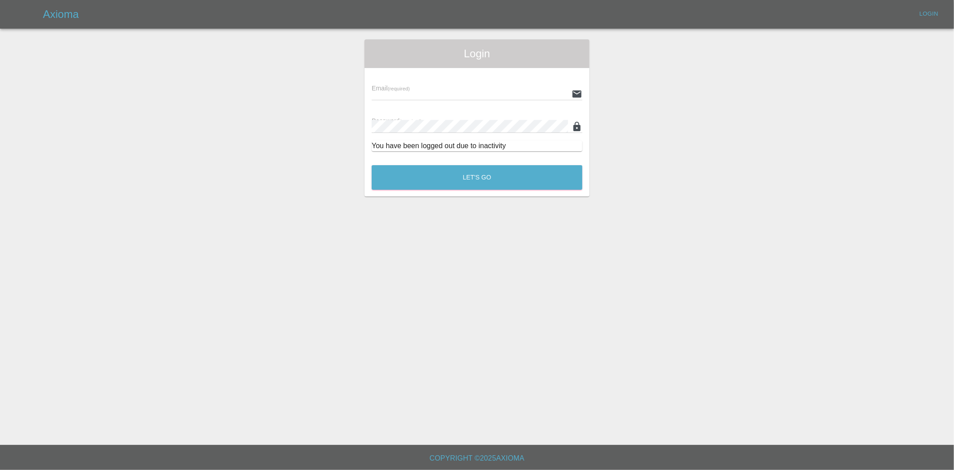
type input "ankur.mehta@axioma.co.uk"
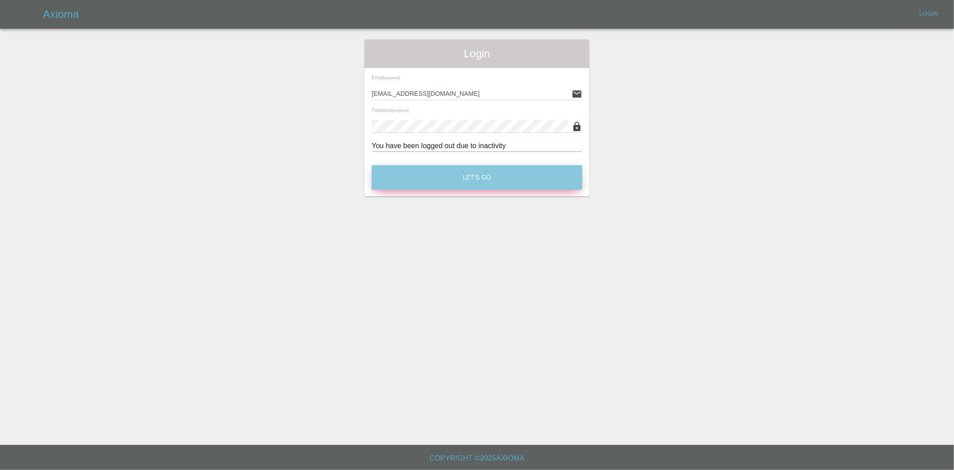
click at [455, 174] on button "Let's Go" at bounding box center [477, 177] width 211 height 25
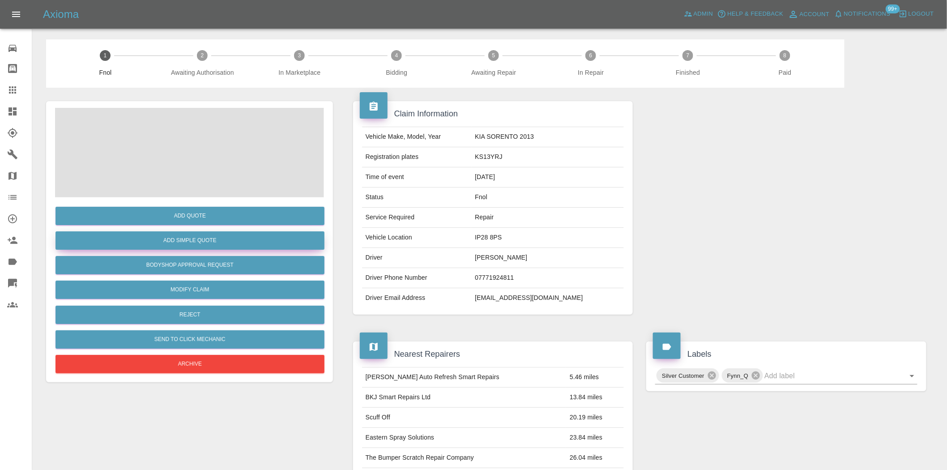
click at [167, 240] on button "Add Simple Quote" at bounding box center [189, 240] width 269 height 18
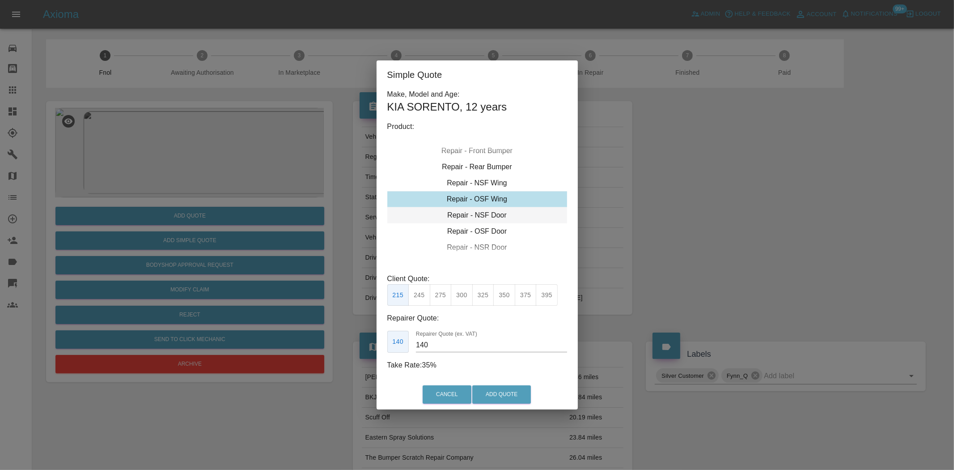
click at [471, 219] on div "Repair - NSF Door" at bounding box center [477, 215] width 180 height 16
click at [439, 300] on button "275" at bounding box center [441, 295] width 22 height 22
click at [455, 296] on button "300" at bounding box center [462, 295] width 22 height 22
drag, startPoint x: 437, startPoint y: 348, endPoint x: 379, endPoint y: 338, distance: 58.1
click at [391, 345] on div "190 Repairer Quote (ex. VAT) 190" at bounding box center [477, 342] width 180 height 22
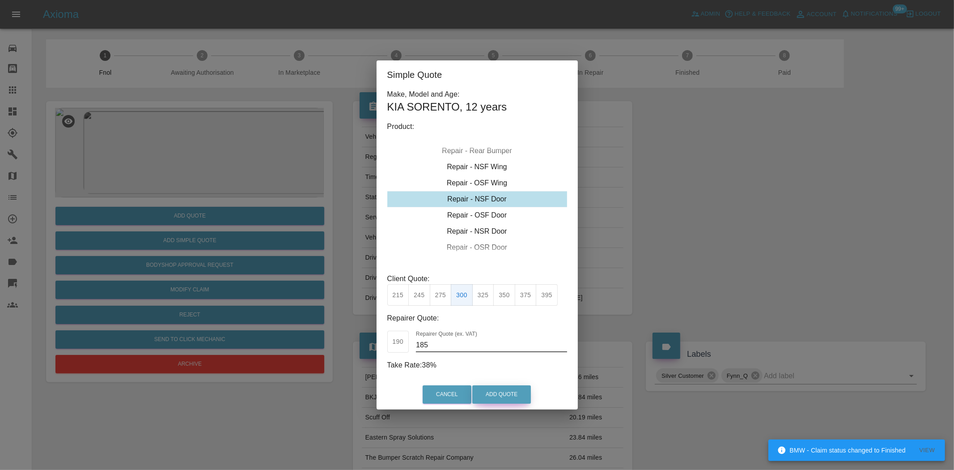
type input "185"
click at [491, 391] on button "Add Quote" at bounding box center [501, 394] width 59 height 18
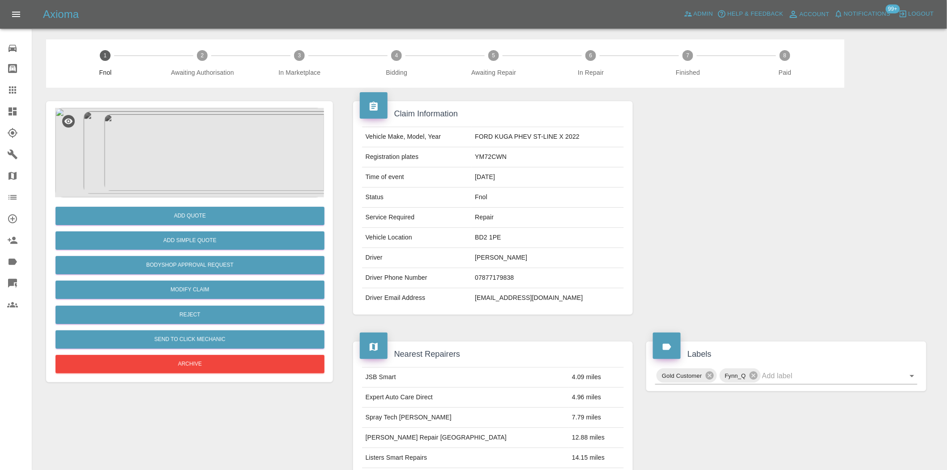
click at [179, 154] on img at bounding box center [189, 152] width 269 height 89
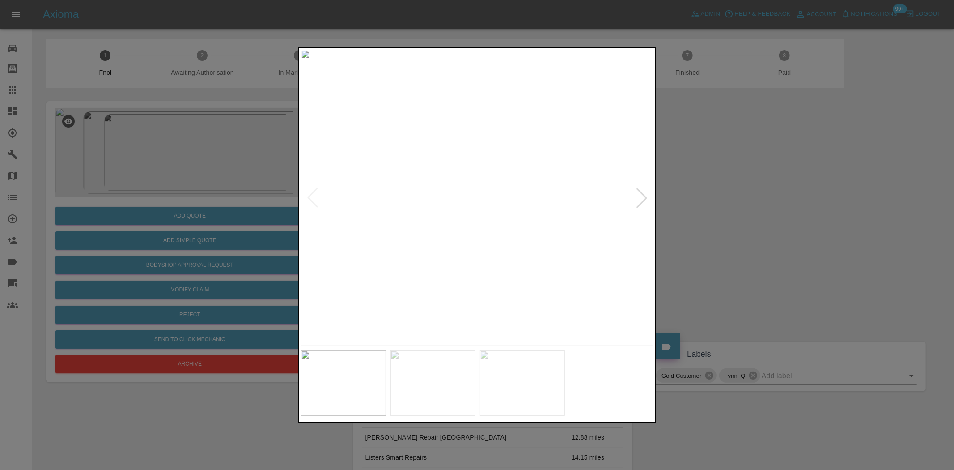
click at [468, 269] on img at bounding box center [477, 198] width 353 height 296
click at [464, 302] on img at bounding box center [477, 198] width 353 height 296
click at [331, 259] on img at bounding box center [477, 198] width 353 height 296
click at [528, 268] on img at bounding box center [477, 198] width 353 height 296
click at [477, 193] on img at bounding box center [477, 198] width 353 height 296
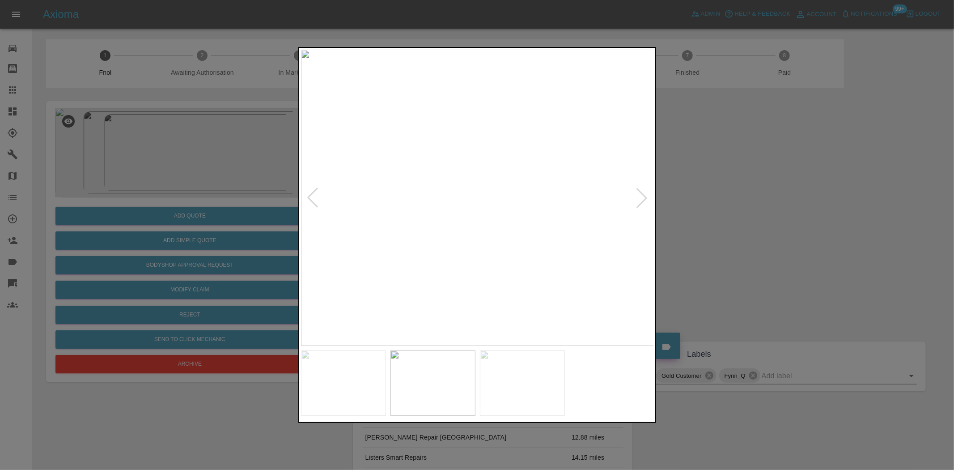
click at [477, 193] on img at bounding box center [477, 198] width 353 height 296
click at [467, 198] on img at bounding box center [476, 212] width 1060 height 889
click at [399, 257] on img at bounding box center [477, 198] width 353 height 296
click at [399, 259] on img at bounding box center [477, 198] width 353 height 296
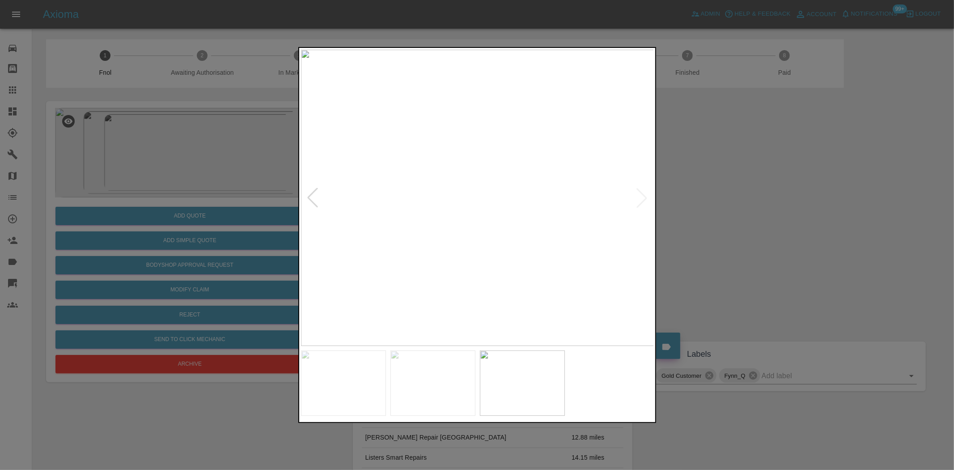
click at [448, 265] on img at bounding box center [477, 198] width 353 height 296
click at [535, 274] on img at bounding box center [477, 198] width 353 height 296
click at [589, 282] on img at bounding box center [477, 198] width 353 height 296
click at [131, 152] on div at bounding box center [477, 235] width 954 height 470
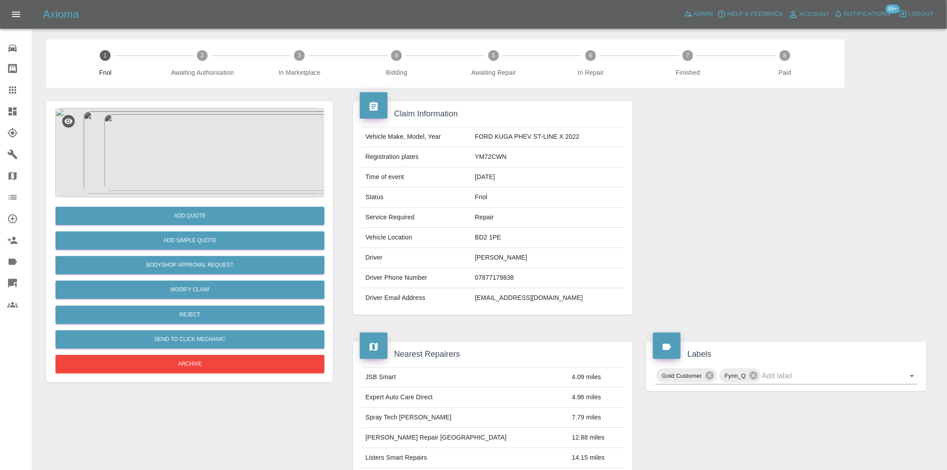
click at [194, 136] on img at bounding box center [189, 152] width 269 height 89
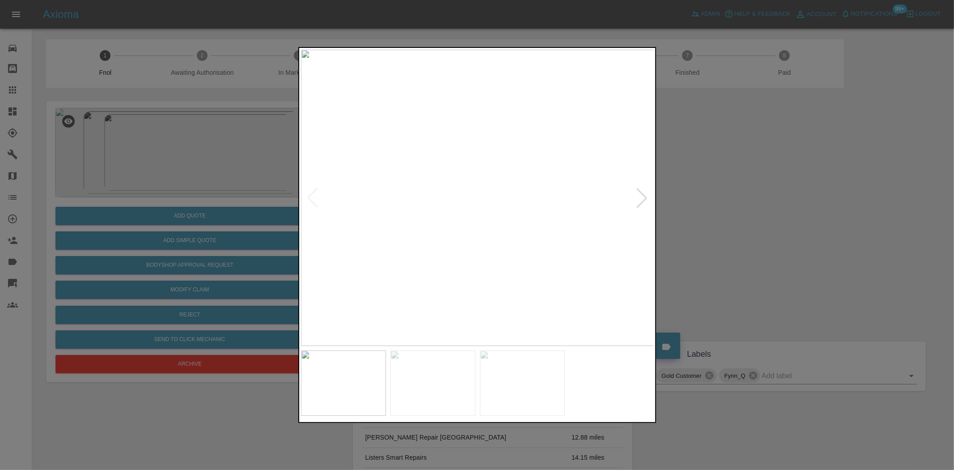
click at [395, 289] on img at bounding box center [477, 198] width 353 height 296
click at [293, 271] on div at bounding box center [477, 235] width 954 height 470
click at [300, 276] on div at bounding box center [477, 235] width 358 height 376
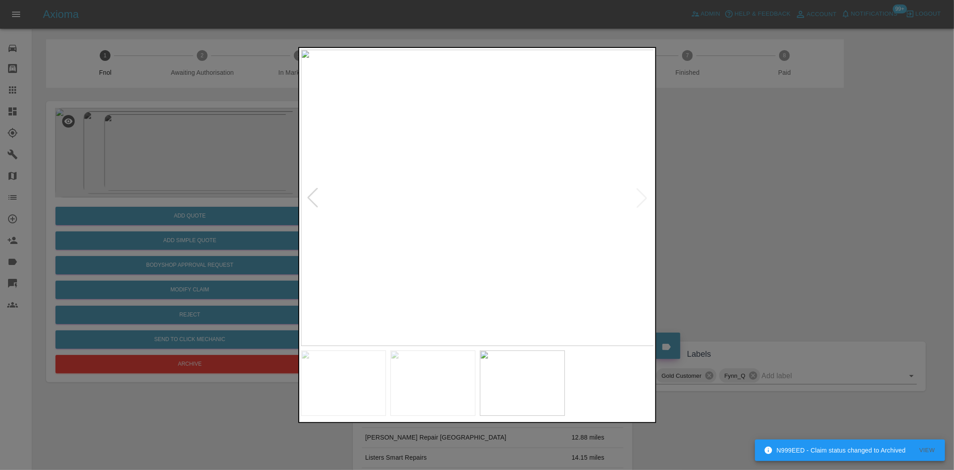
click at [450, 273] on img at bounding box center [477, 198] width 353 height 296
click at [240, 203] on div at bounding box center [477, 235] width 954 height 470
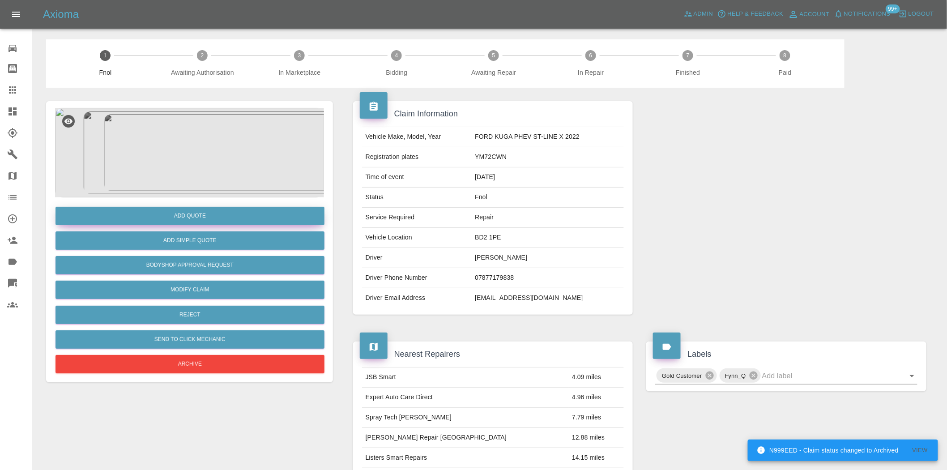
click at [227, 218] on button "Add Quote" at bounding box center [189, 216] width 269 height 18
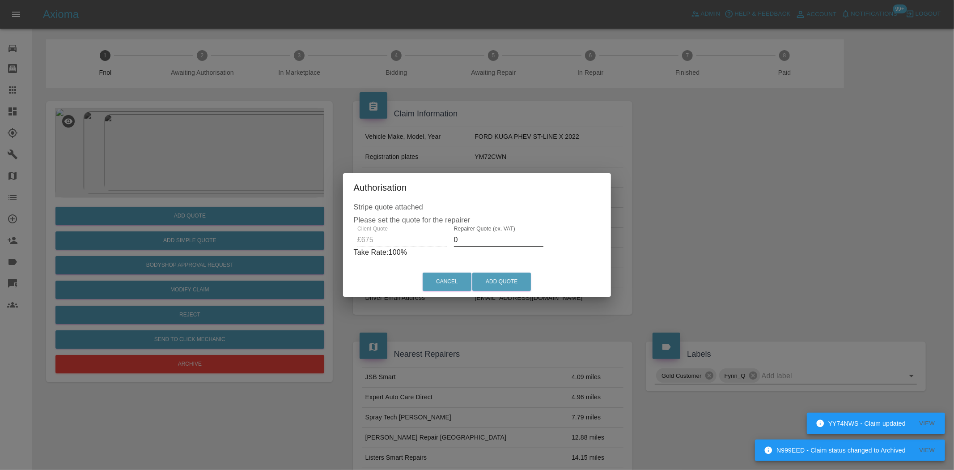
drag, startPoint x: 466, startPoint y: 240, endPoint x: 302, endPoint y: 262, distance: 165.1
click at [349, 242] on div "Stripe quote attached Please set the quote for the repairer Client Quote £675 R…" at bounding box center [477, 234] width 268 height 65
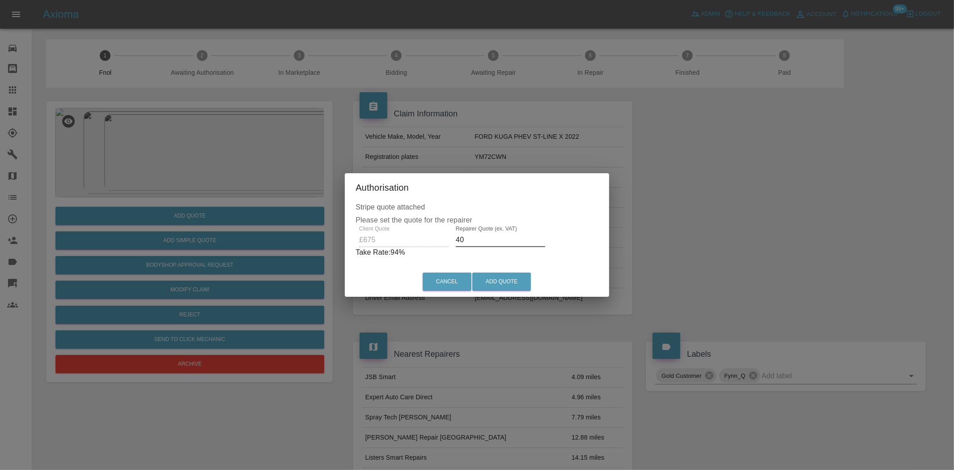
type input "4"
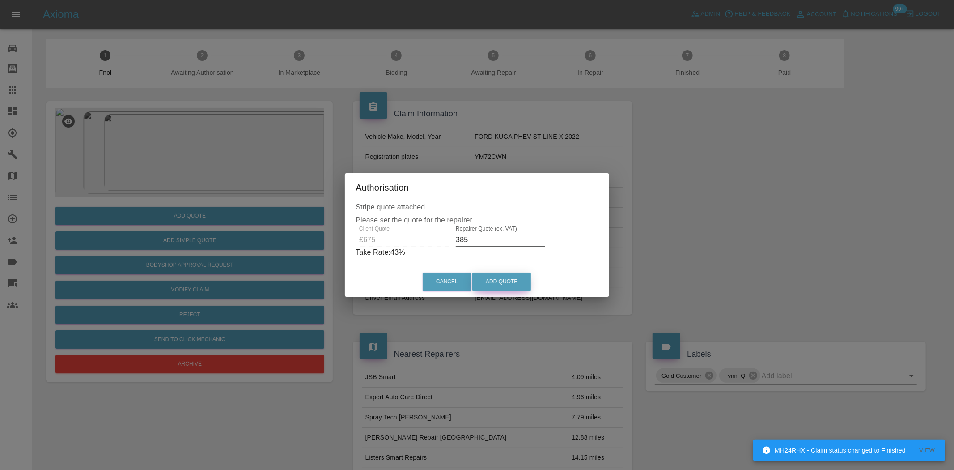
type input "385"
click at [491, 283] on button "Add Quote" at bounding box center [501, 281] width 59 height 18
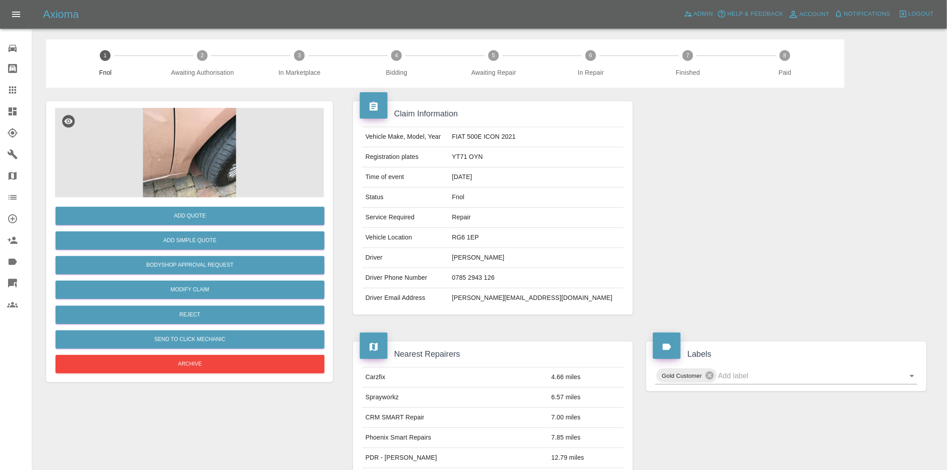
click at [171, 165] on img at bounding box center [189, 152] width 269 height 89
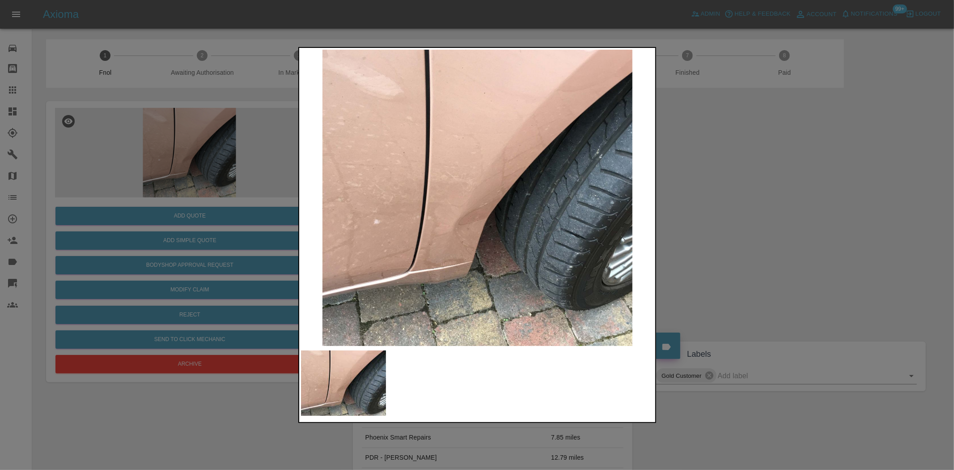
click at [497, 204] on img at bounding box center [477, 198] width 353 height 296
click at [433, 230] on img at bounding box center [477, 198] width 353 height 296
click at [470, 229] on img at bounding box center [477, 198] width 353 height 296
click at [467, 229] on img at bounding box center [477, 198] width 353 height 296
drag, startPoint x: 256, startPoint y: 172, endPoint x: 249, endPoint y: 187, distance: 15.8
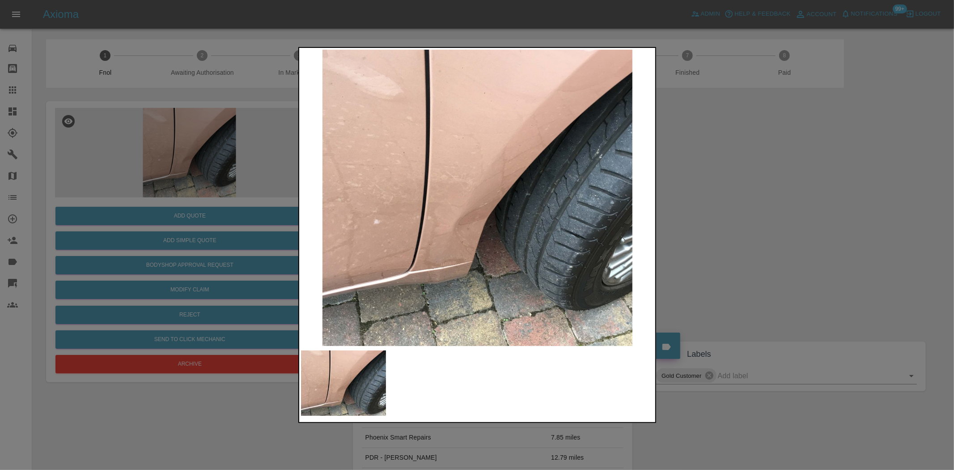
click at [255, 172] on div at bounding box center [477, 235] width 954 height 470
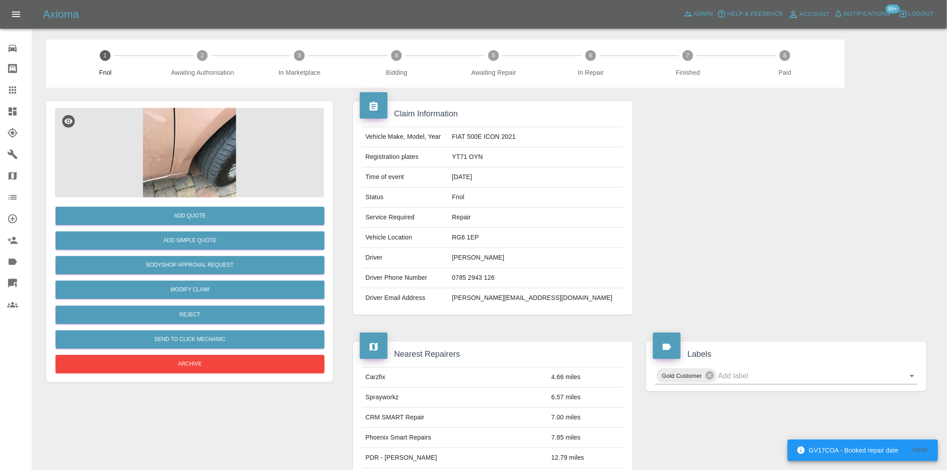
click at [190, 167] on img at bounding box center [189, 152] width 269 height 89
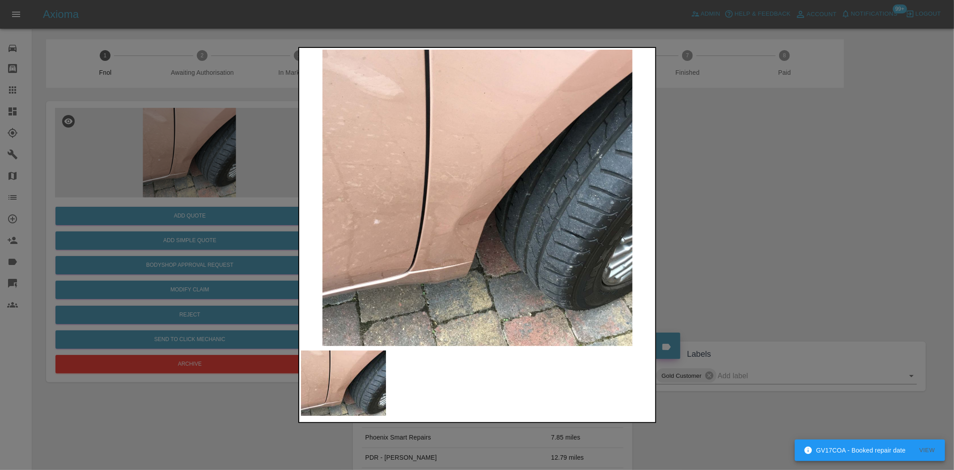
click at [494, 215] on img at bounding box center [477, 198] width 353 height 296
click at [491, 215] on img at bounding box center [477, 198] width 353 height 296
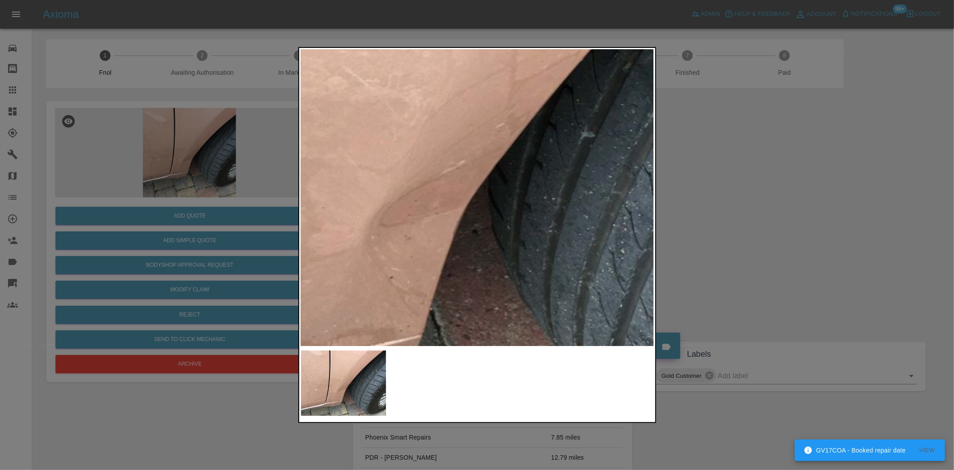
click at [216, 212] on div at bounding box center [477, 235] width 954 height 470
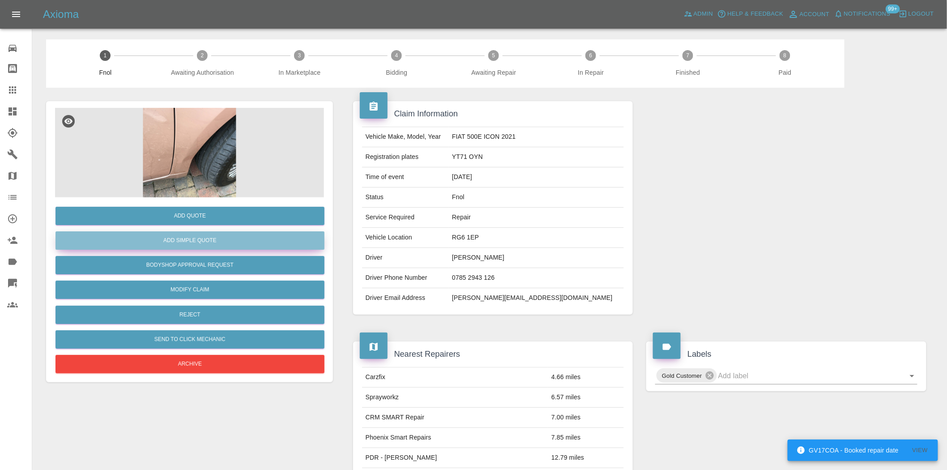
click at [214, 240] on button "Add Simple Quote" at bounding box center [189, 240] width 269 height 18
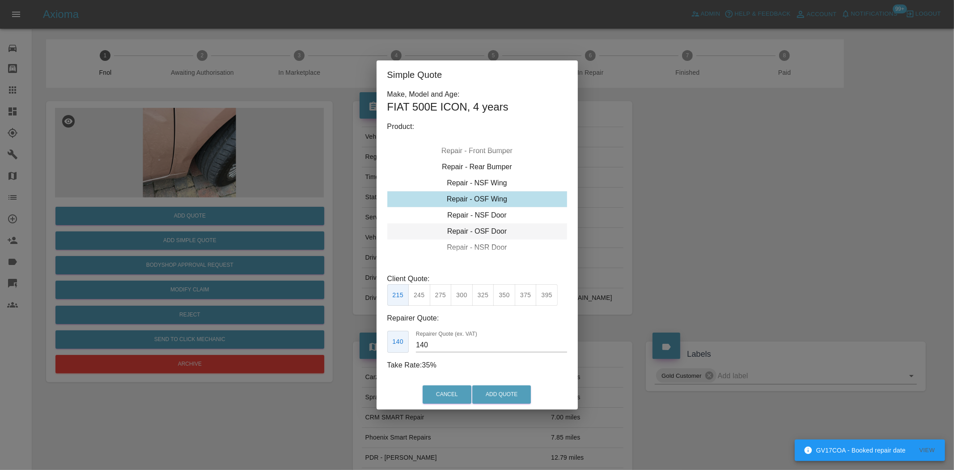
click at [476, 235] on div "Repair - OSF Door" at bounding box center [477, 231] width 180 height 16
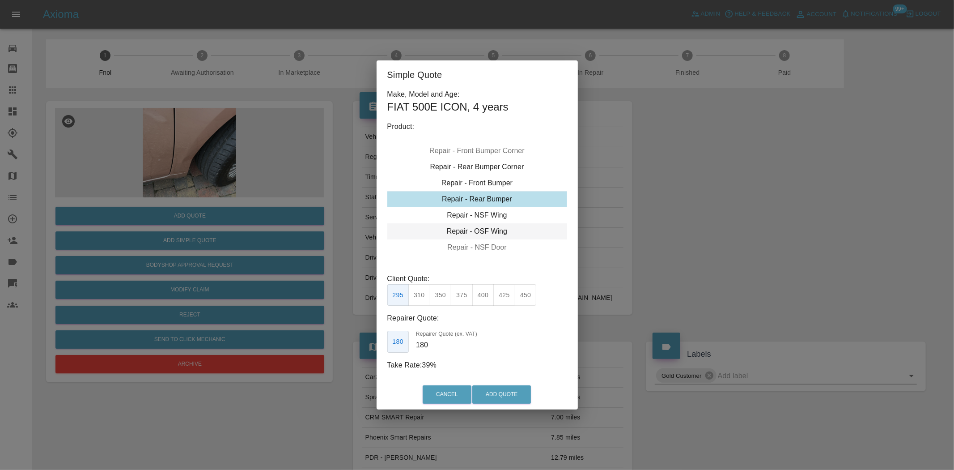
click at [478, 231] on div "Repair - OSF Wing" at bounding box center [477, 231] width 180 height 16
click at [465, 295] on button "300" at bounding box center [462, 295] width 22 height 22
drag, startPoint x: 441, startPoint y: 347, endPoint x: 276, endPoint y: 329, distance: 165.6
click at [293, 330] on div "Simple Quote Make, Model and Age: FIAT 500E ICON , 4 years Product: Repair - Fr…" at bounding box center [477, 235] width 954 height 470
type input "185"
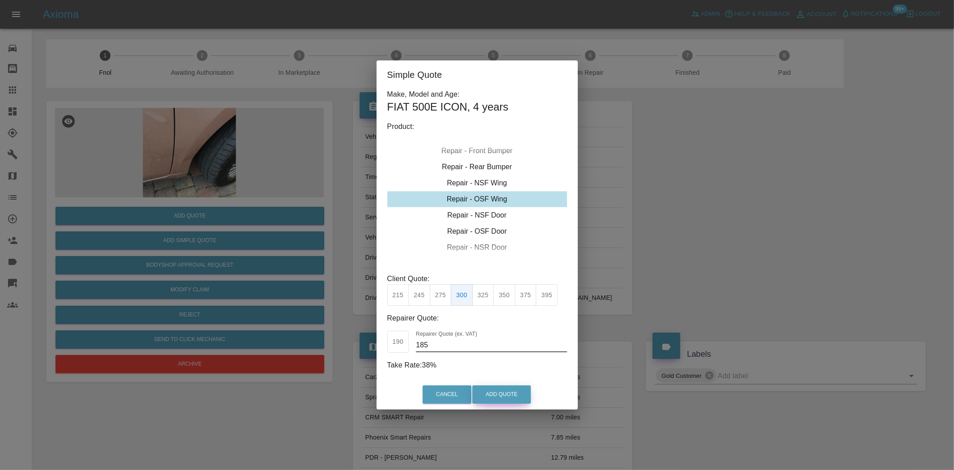
click at [503, 396] on button "Add Quote" at bounding box center [501, 394] width 59 height 18
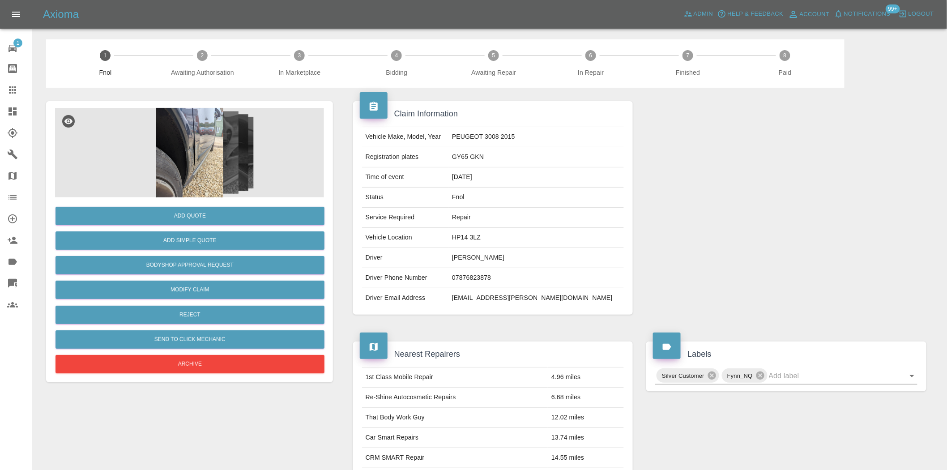
click at [209, 113] on img at bounding box center [189, 152] width 269 height 89
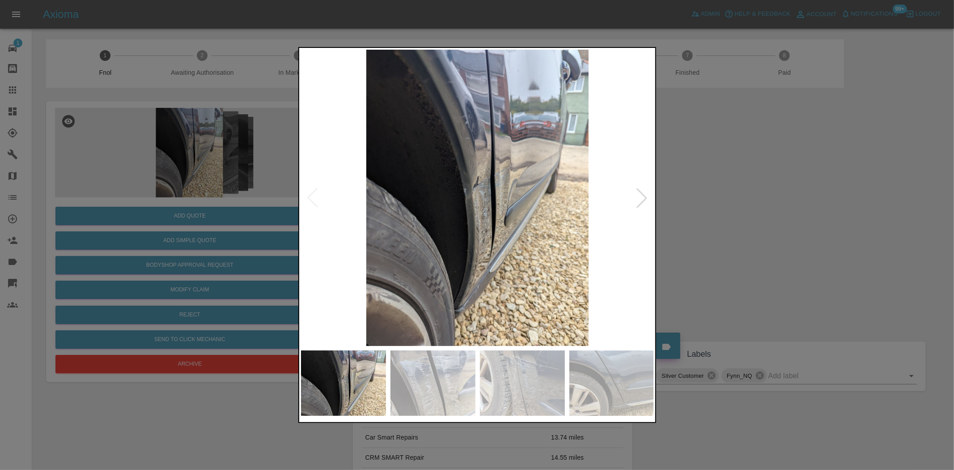
click at [493, 213] on img at bounding box center [477, 198] width 353 height 296
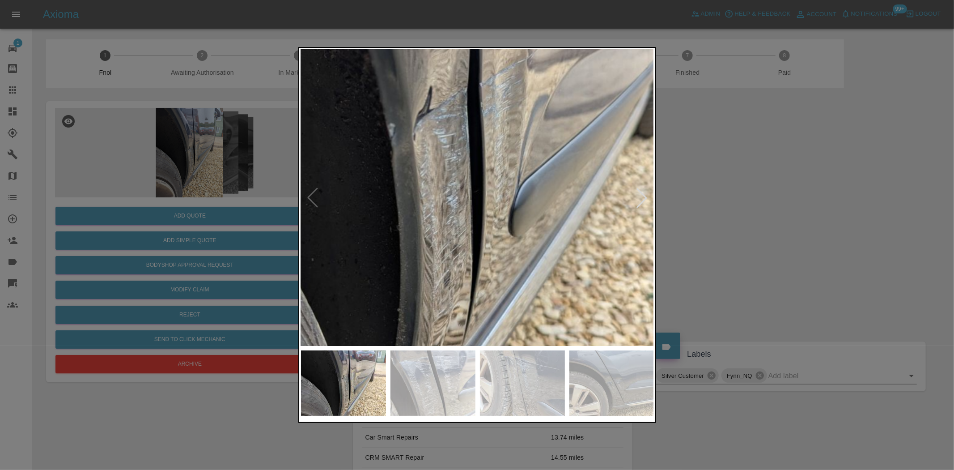
click at [494, 212] on img at bounding box center [428, 151] width 1060 height 889
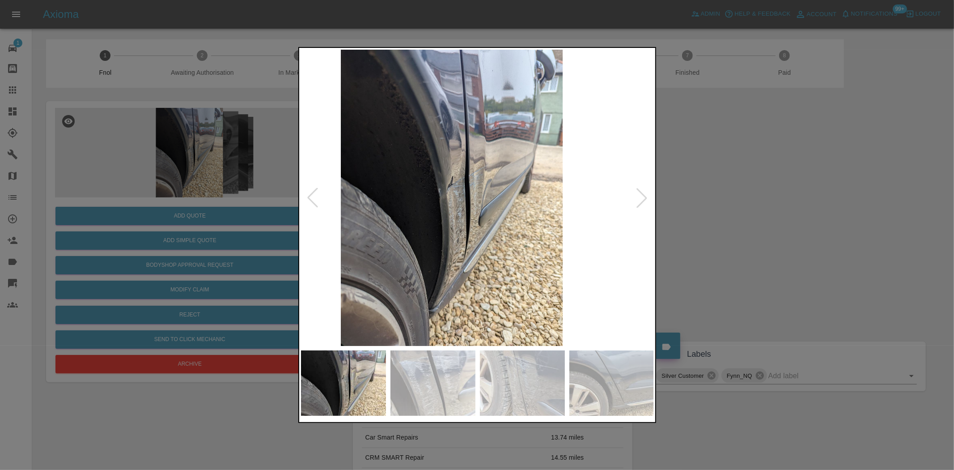
click at [427, 224] on img at bounding box center [451, 198] width 353 height 296
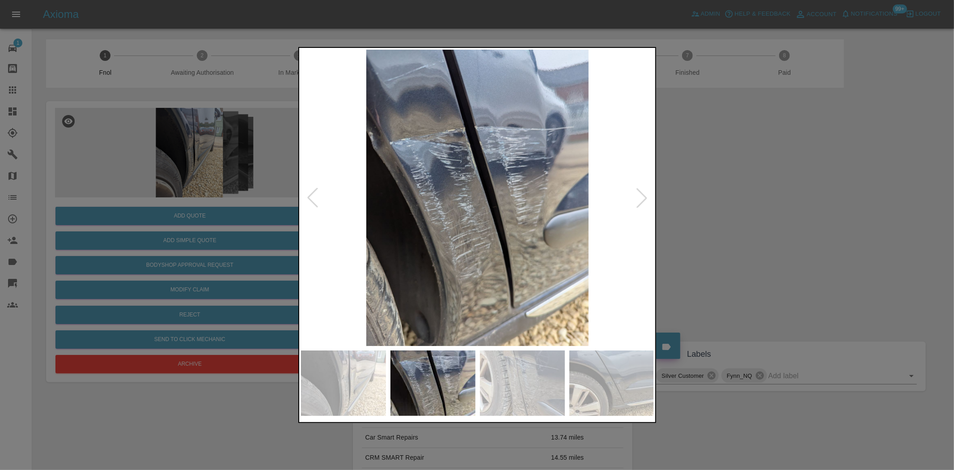
click at [484, 200] on img at bounding box center [477, 198] width 353 height 296
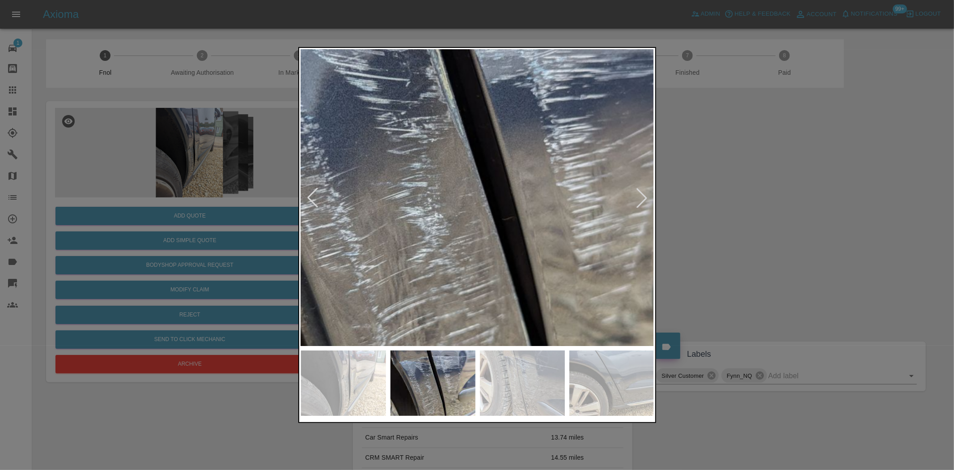
click at [484, 200] on img at bounding box center [457, 191] width 1060 height 889
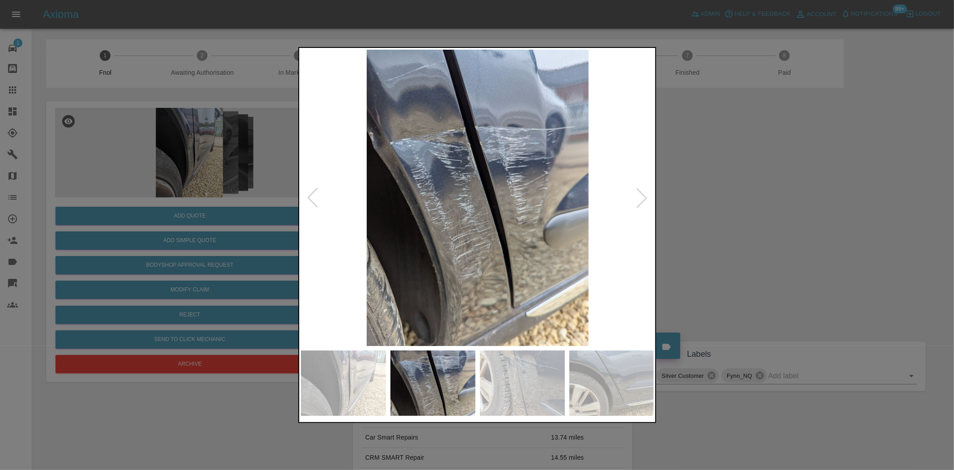
click at [465, 204] on img at bounding box center [477, 198] width 353 height 296
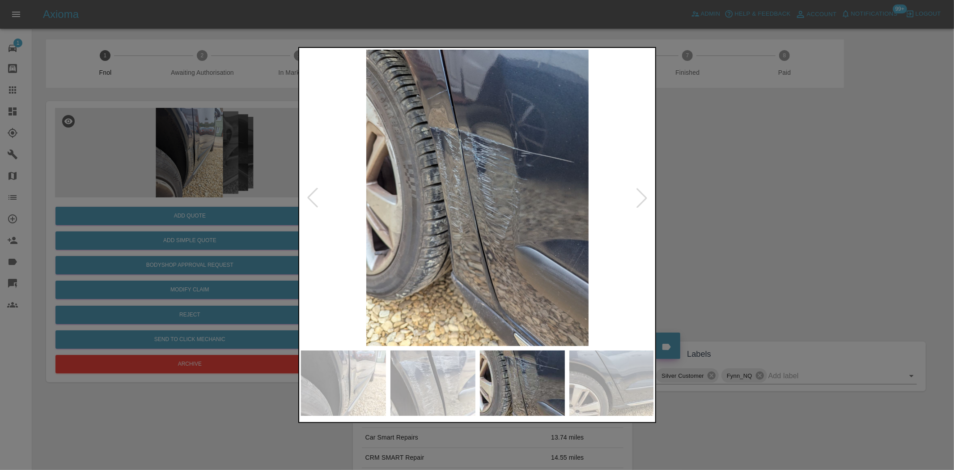
click at [399, 194] on img at bounding box center [477, 198] width 353 height 296
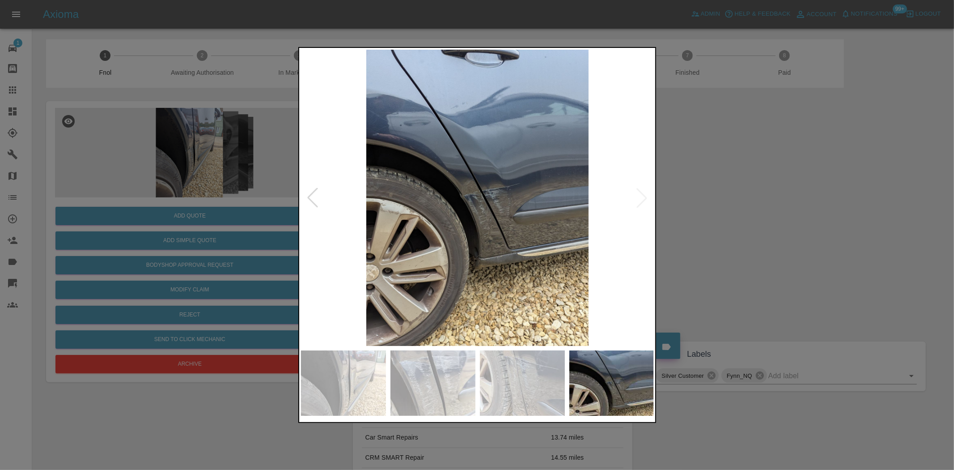
click at [437, 198] on img at bounding box center [477, 198] width 353 height 296
click at [497, 210] on img at bounding box center [477, 198] width 353 height 296
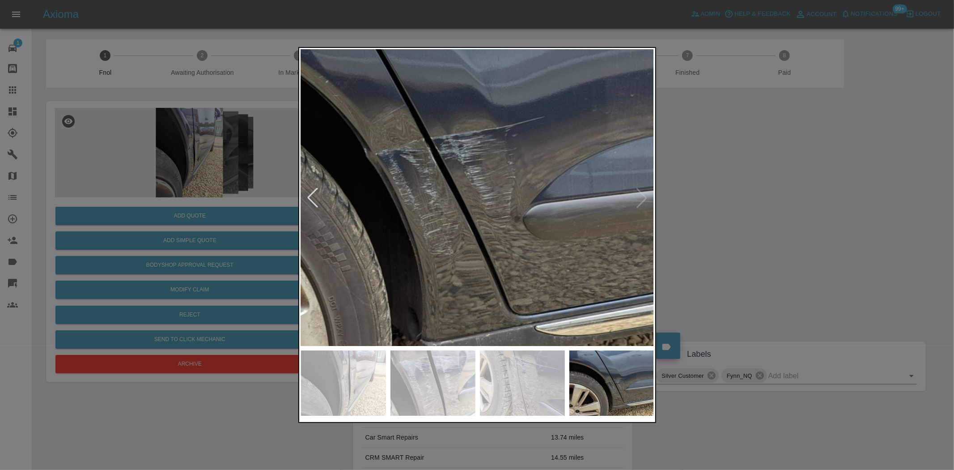
click at [497, 210] on img at bounding box center [416, 160] width 1060 height 889
click at [498, 210] on img at bounding box center [416, 160] width 1060 height 889
click at [452, 213] on img at bounding box center [416, 160] width 1060 height 889
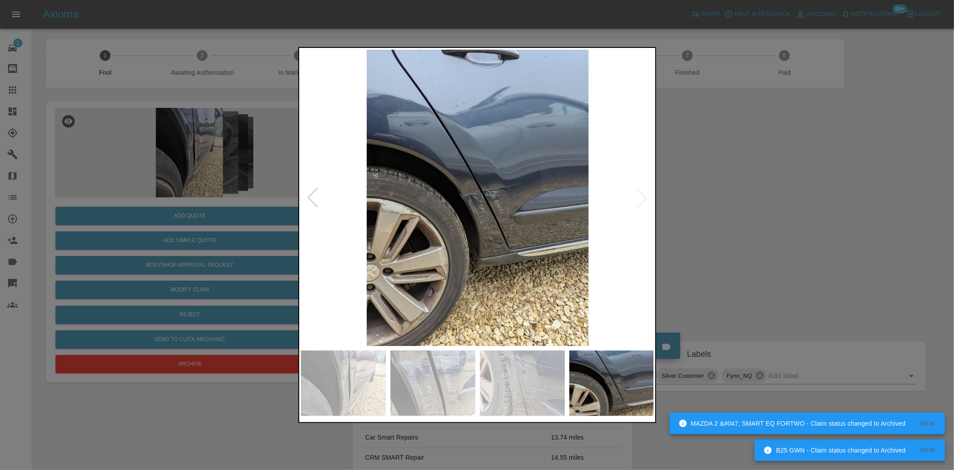
click at [490, 209] on img at bounding box center [477, 198] width 353 height 296
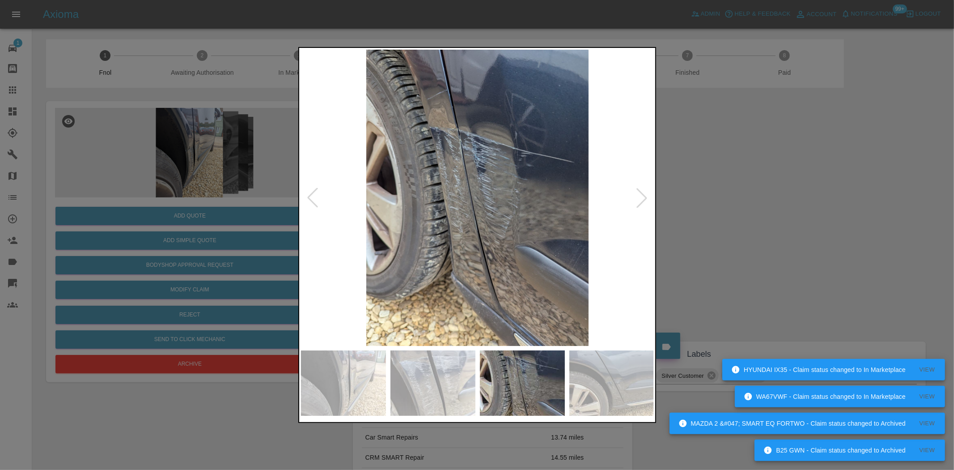
click at [659, 203] on img at bounding box center [835, 198] width 353 height 296
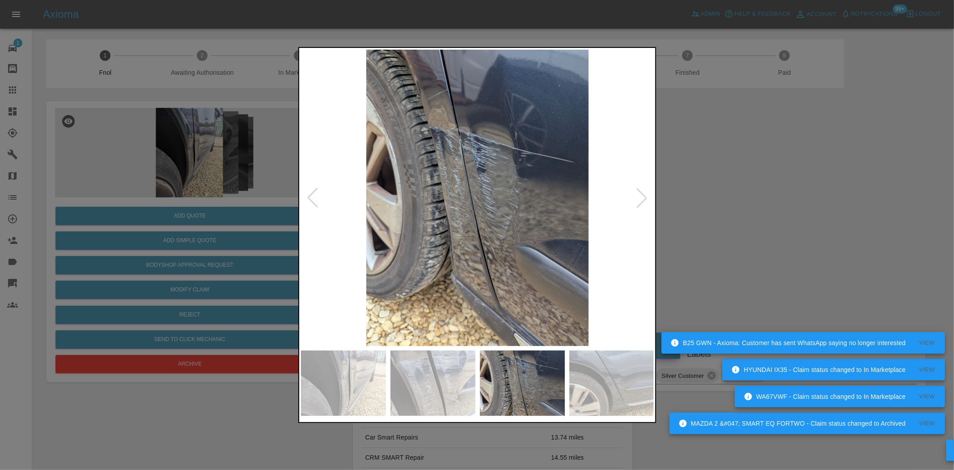
click at [504, 205] on img at bounding box center [477, 198] width 353 height 296
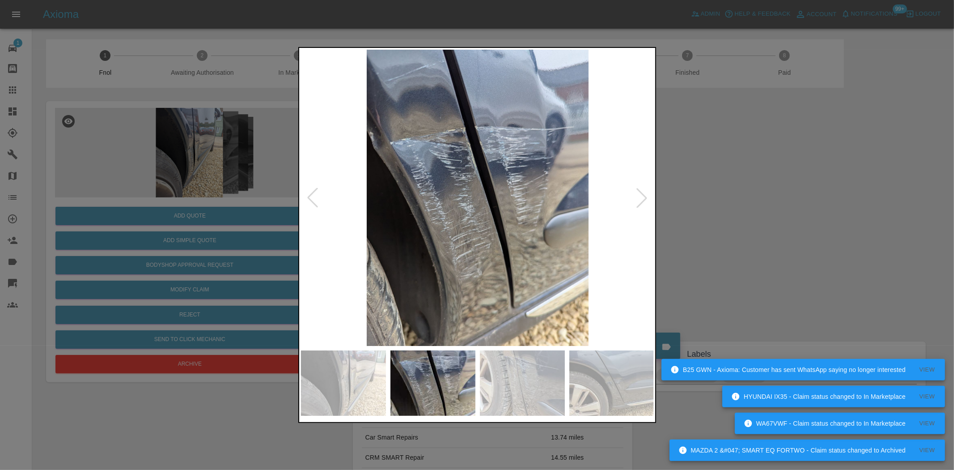
click at [558, 183] on img at bounding box center [477, 198] width 353 height 296
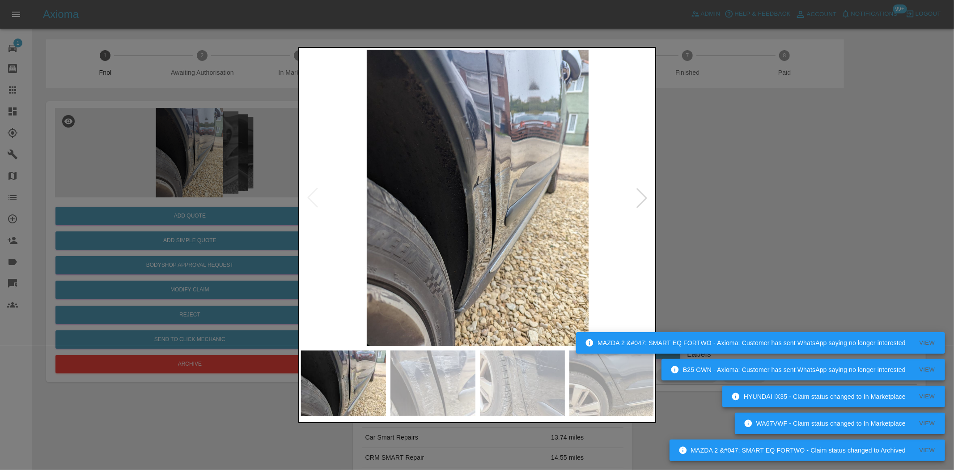
click at [608, 175] on img at bounding box center [477, 198] width 353 height 296
click at [511, 179] on img at bounding box center [477, 198] width 353 height 296
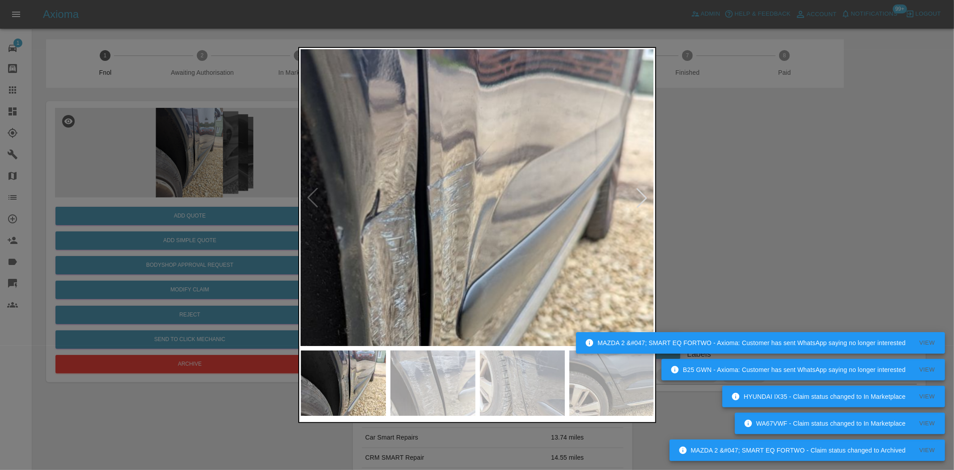
click at [488, 181] on img at bounding box center [376, 254] width 1060 height 889
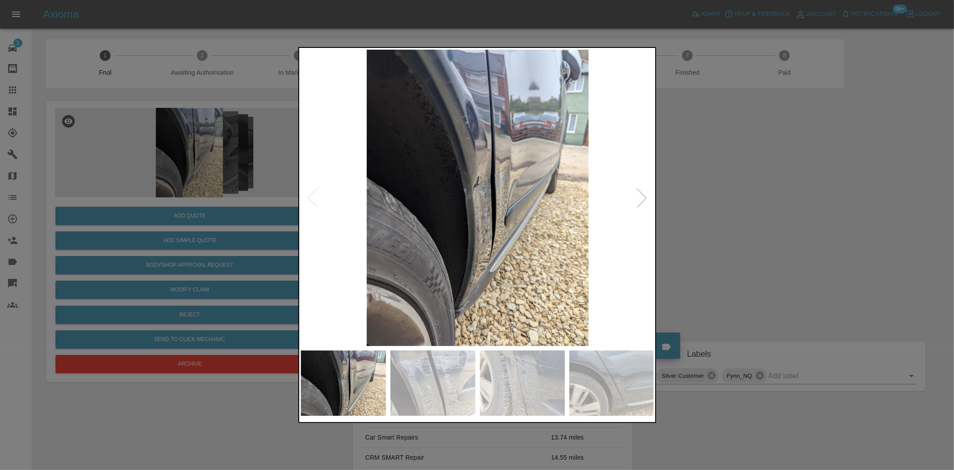
click at [734, 259] on div at bounding box center [477, 235] width 954 height 470
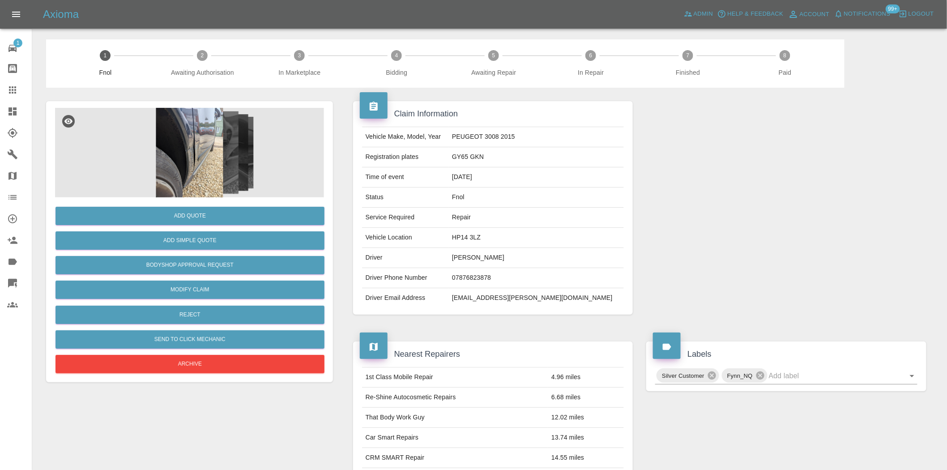
click at [182, 132] on img at bounding box center [189, 152] width 269 height 89
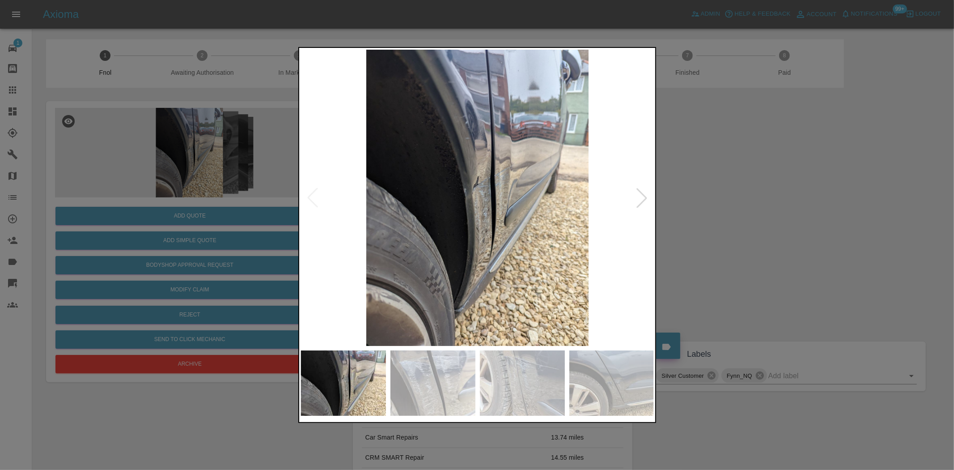
click at [504, 221] on img at bounding box center [477, 198] width 353 height 296
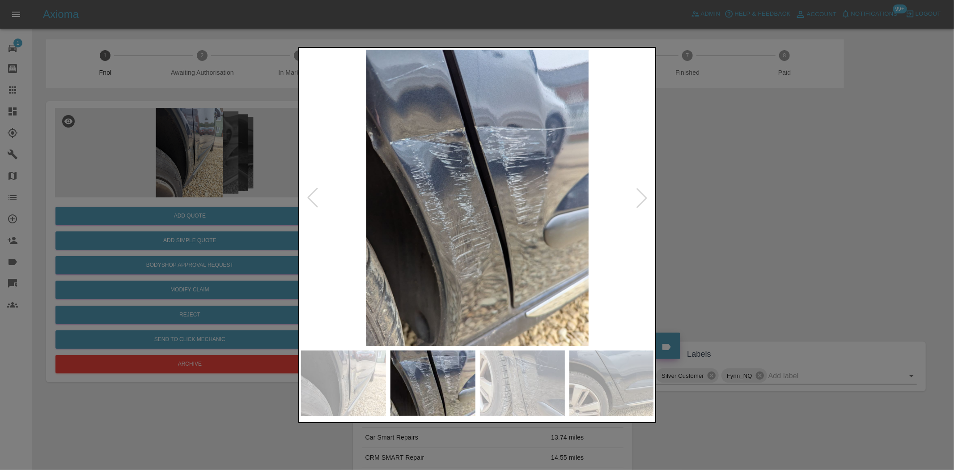
click at [447, 205] on img at bounding box center [477, 198] width 353 height 296
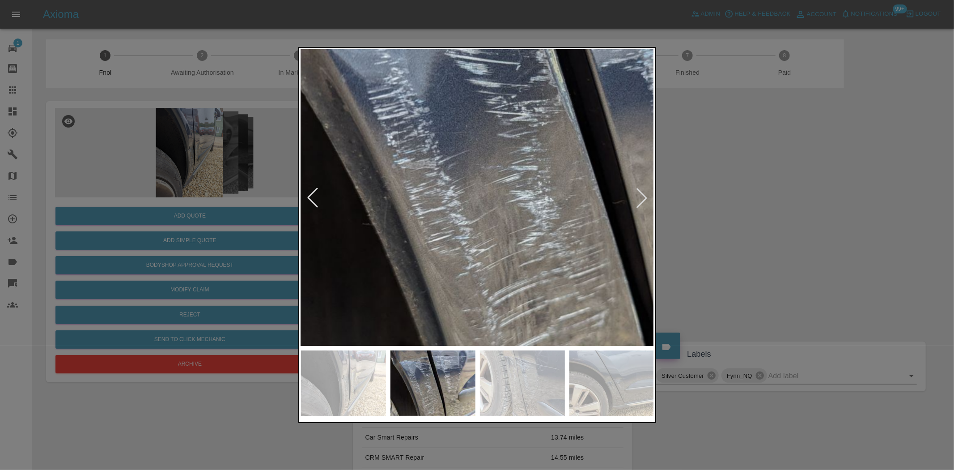
click at [448, 204] on img at bounding box center [567, 175] width 1060 height 889
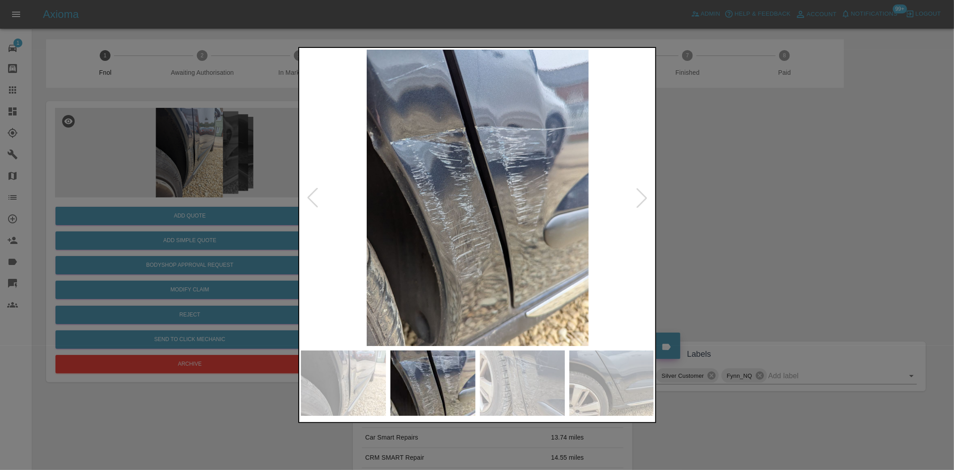
click at [481, 238] on img at bounding box center [477, 198] width 353 height 296
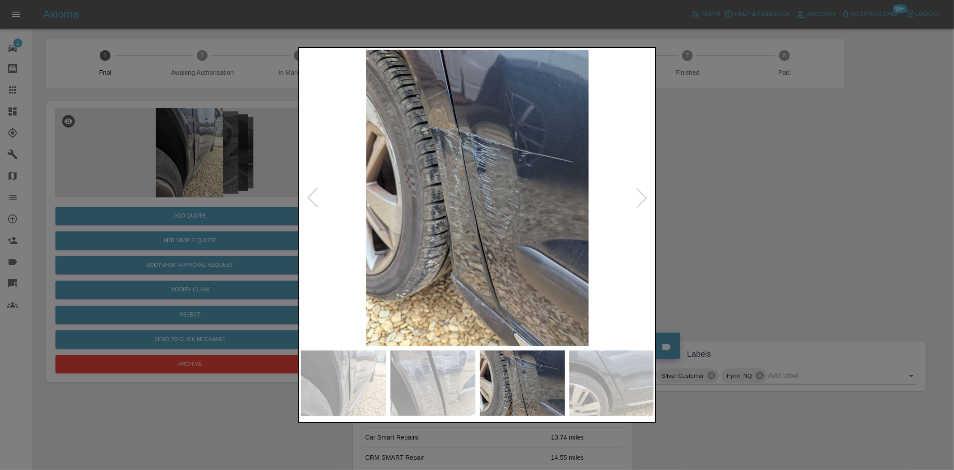
click at [337, 226] on img at bounding box center [477, 198] width 353 height 296
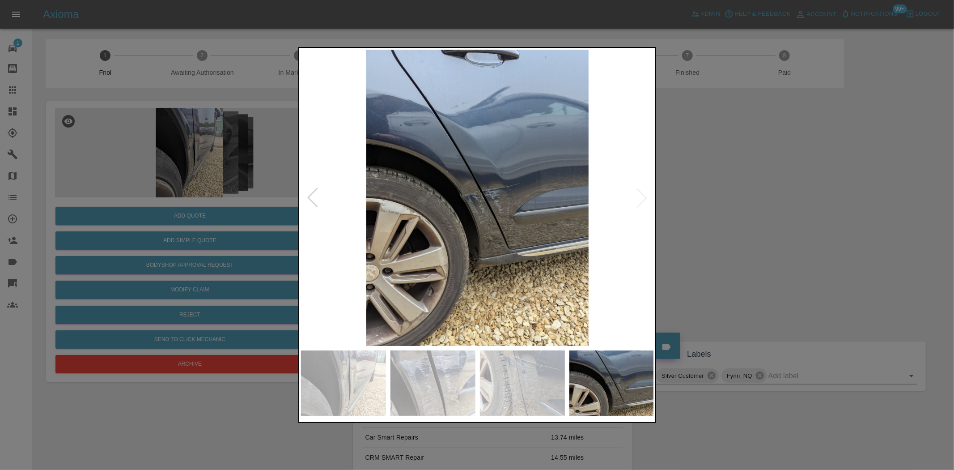
click at [468, 200] on img at bounding box center [477, 198] width 353 height 296
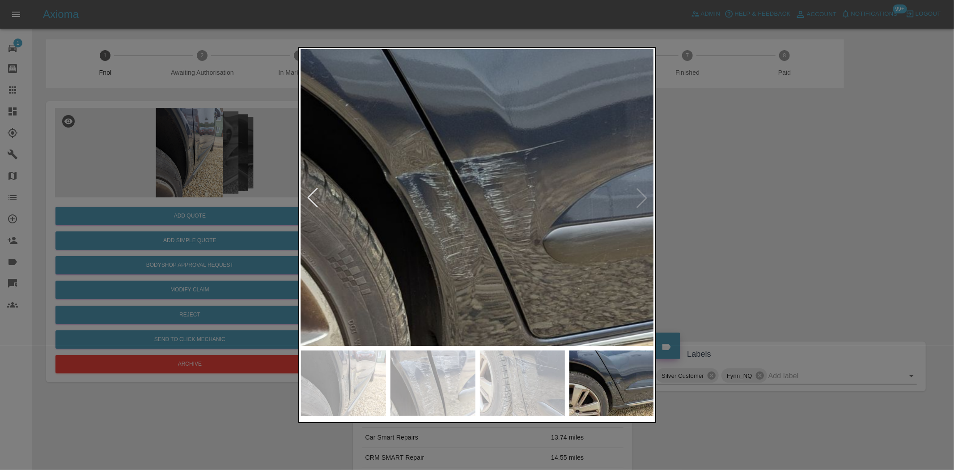
click at [446, 225] on img at bounding box center [437, 183] width 1060 height 889
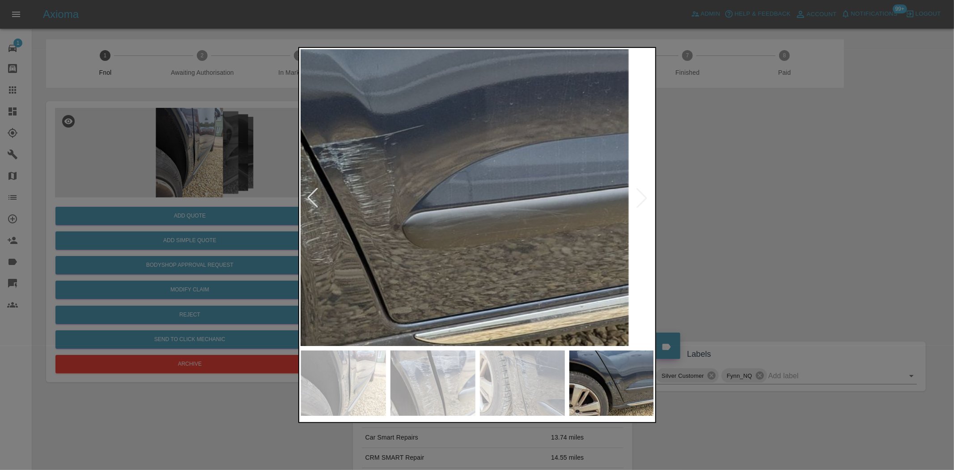
click at [401, 222] on img at bounding box center [296, 168] width 1060 height 889
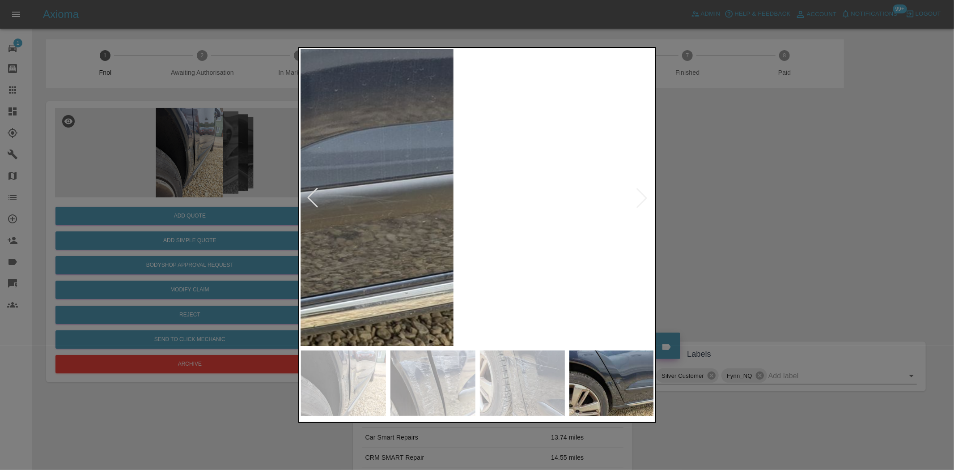
click at [327, 221] on img at bounding box center [120, 155] width 1060 height 889
click at [560, 222] on img at bounding box center [124, 155] width 1060 height 889
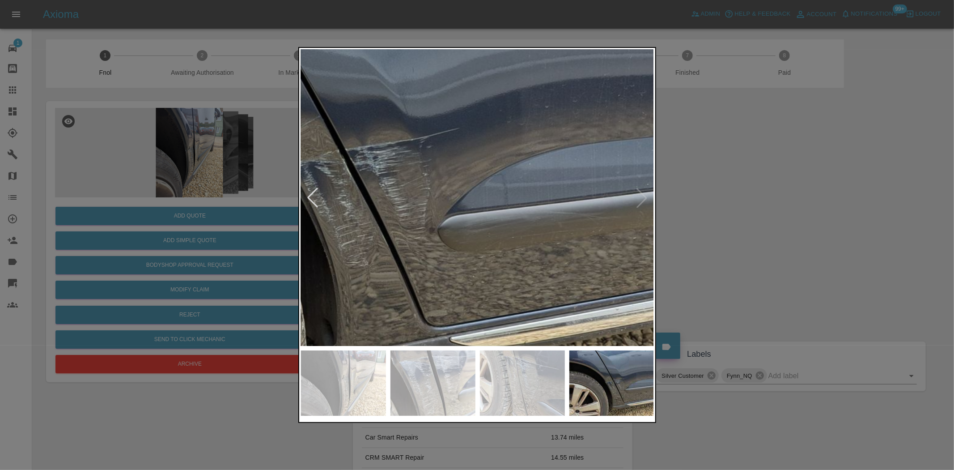
click at [534, 235] on img at bounding box center [331, 171] width 1060 height 889
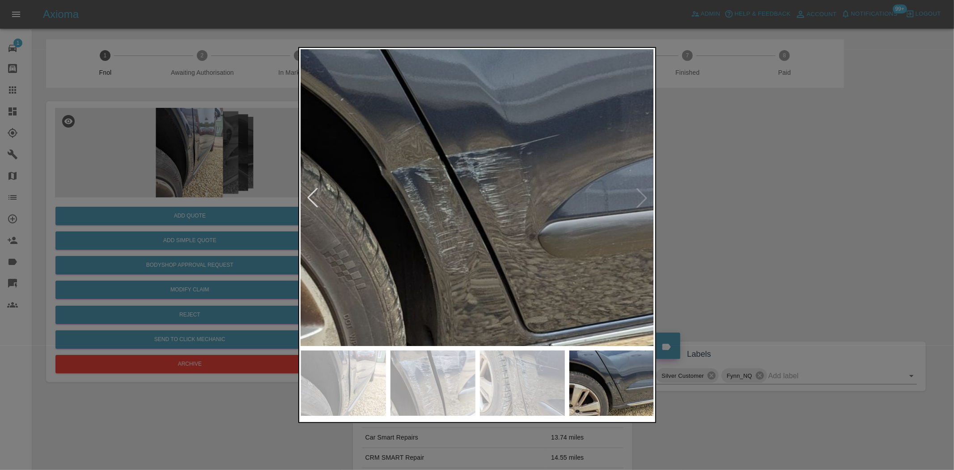
drag, startPoint x: 216, startPoint y: 184, endPoint x: 208, endPoint y: 195, distance: 13.4
click at [215, 184] on div at bounding box center [477, 235] width 954 height 470
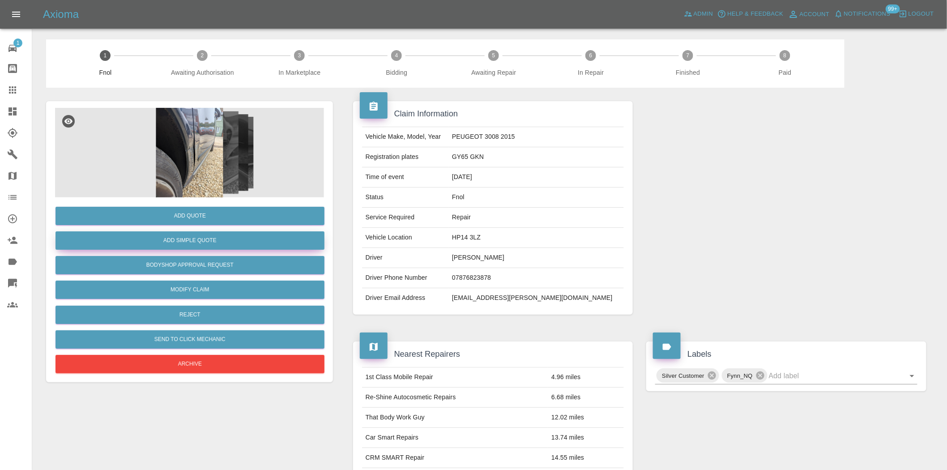
click at [215, 234] on button "Add Simple Quote" at bounding box center [189, 240] width 269 height 18
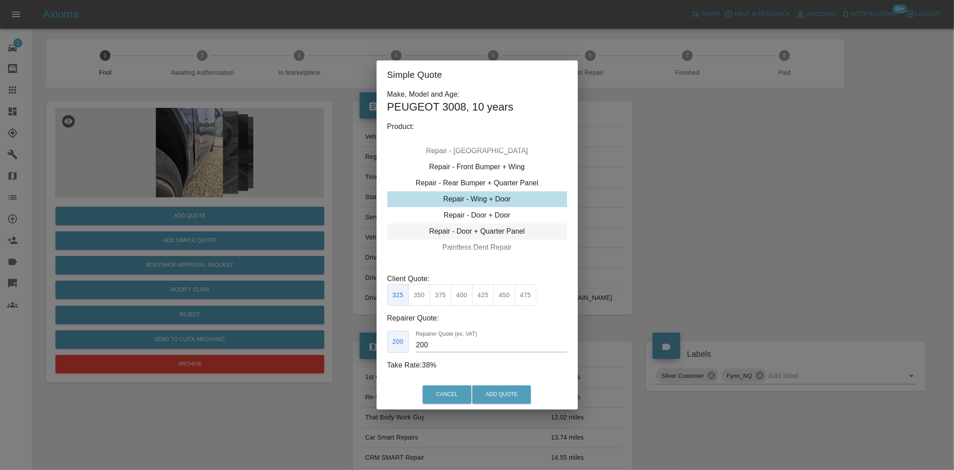
click at [455, 233] on div "Repair - Door + Quarter Panel" at bounding box center [477, 231] width 180 height 16
click at [555, 299] on button "475" at bounding box center [547, 295] width 22 height 22
drag, startPoint x: 435, startPoint y: 345, endPoint x: 336, endPoint y: 348, distance: 99.3
click at [336, 345] on div "Simple Quote Make, Model and Age: PEUGEOT 3008 , 10 years Product: Repair - Fro…" at bounding box center [477, 235] width 954 height 470
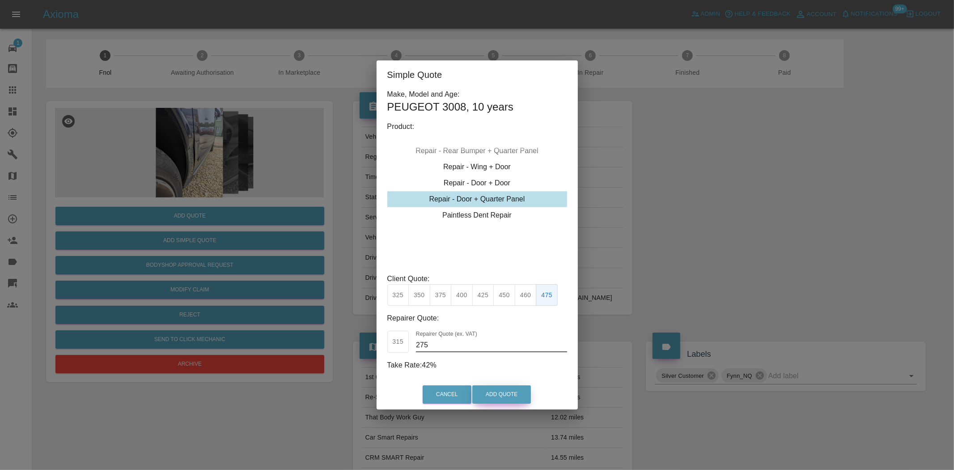
type input "275"
click at [502, 394] on button "Add Quote" at bounding box center [501, 394] width 59 height 18
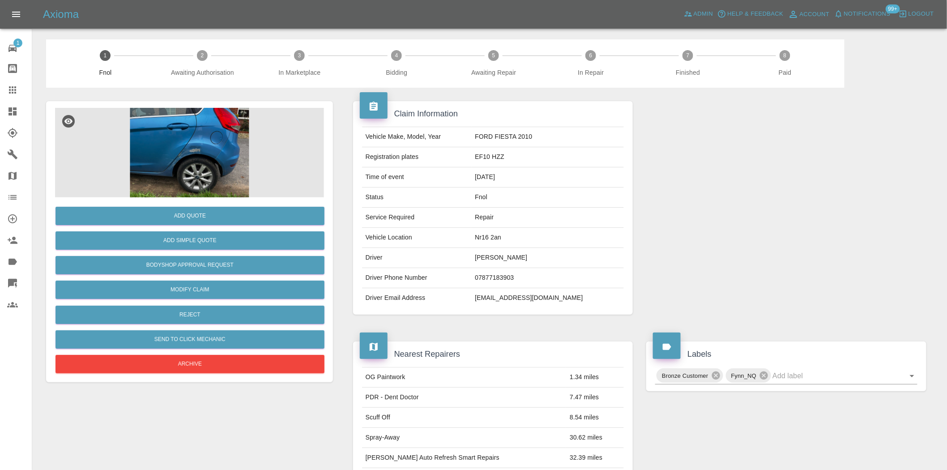
click at [221, 139] on img at bounding box center [189, 152] width 269 height 89
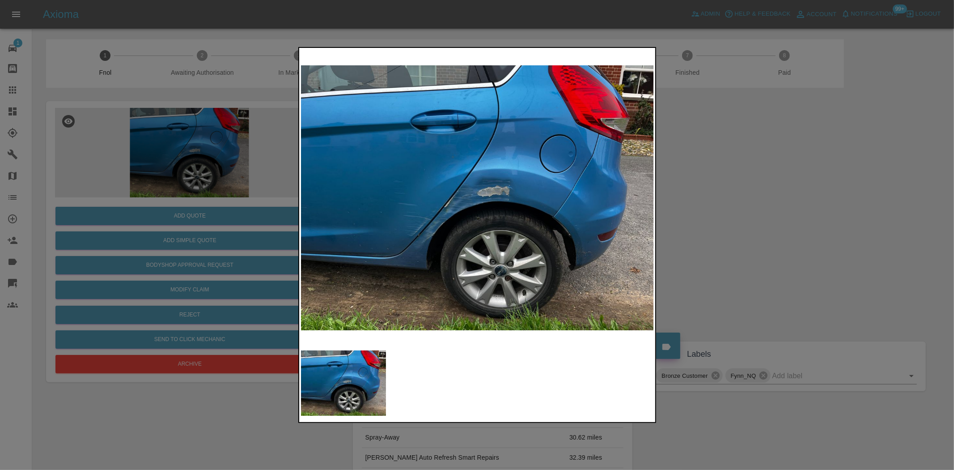
click at [494, 208] on img at bounding box center [477, 198] width 353 height 296
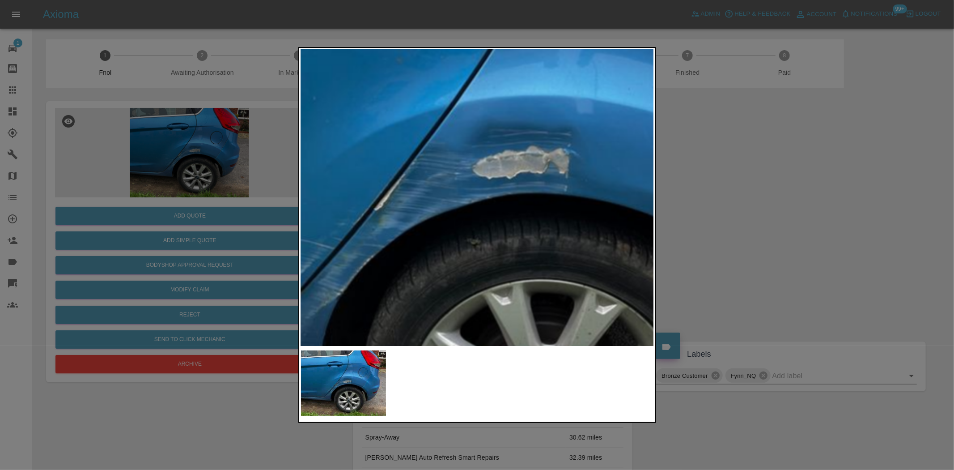
click at [603, 254] on img at bounding box center [474, 182] width 1060 height 889
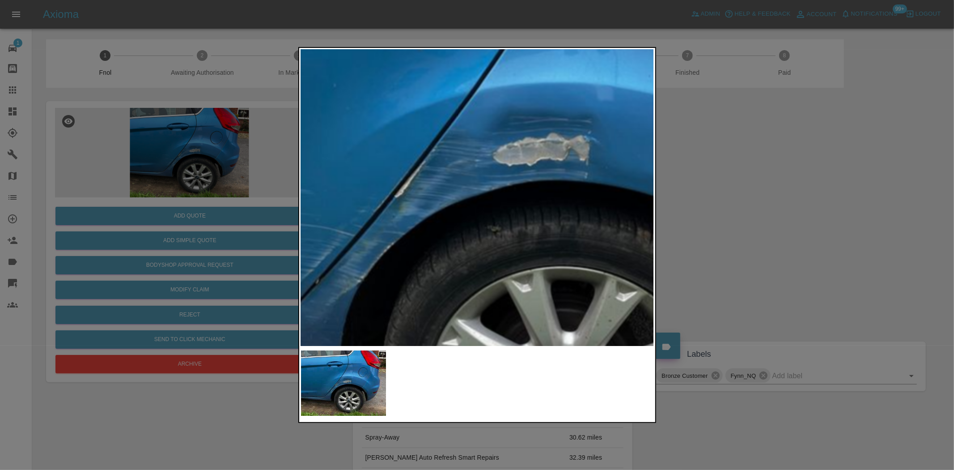
click at [390, 263] on img at bounding box center [494, 169] width 1060 height 889
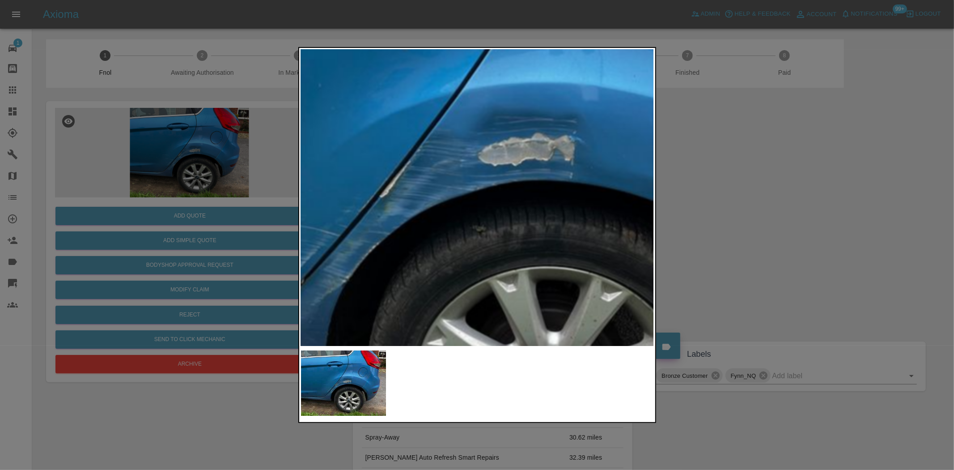
click at [473, 264] on img at bounding box center [479, 169] width 1060 height 889
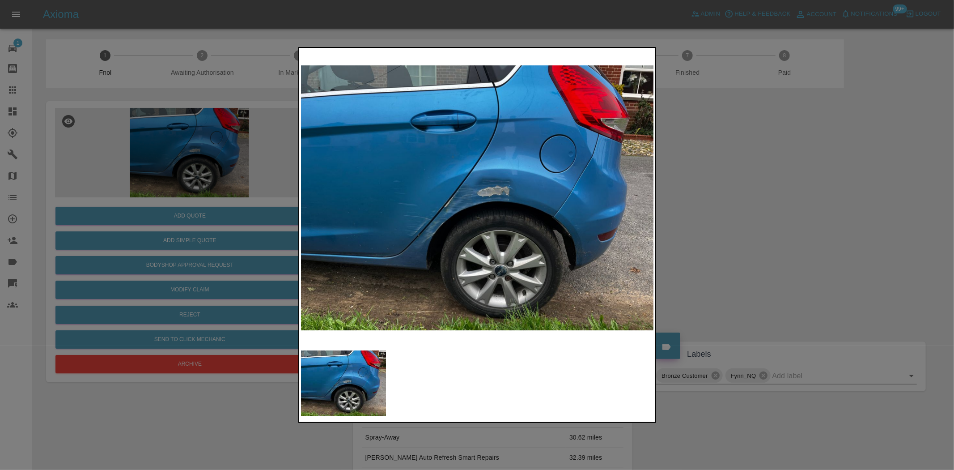
click at [430, 275] on img at bounding box center [477, 198] width 353 height 296
click at [501, 221] on img at bounding box center [477, 198] width 353 height 296
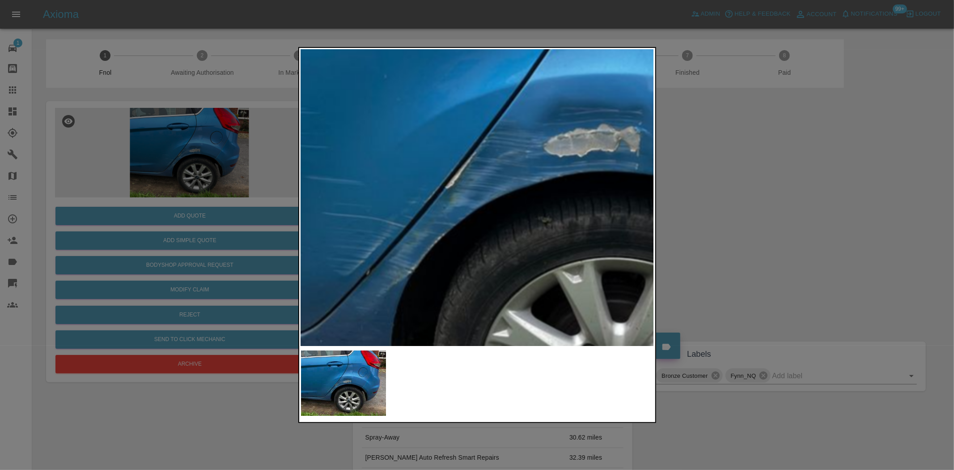
click at [590, 241] on img at bounding box center [545, 160] width 1060 height 889
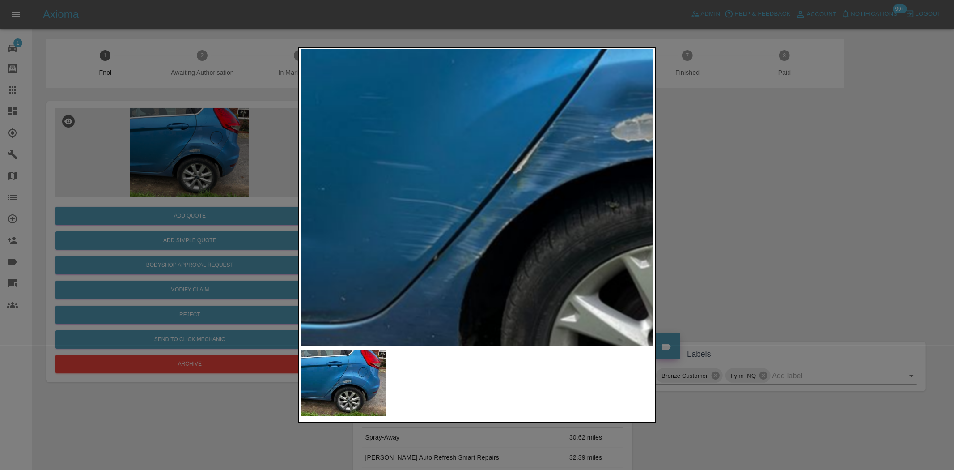
click at [557, 275] on img at bounding box center [612, 146] width 1060 height 889
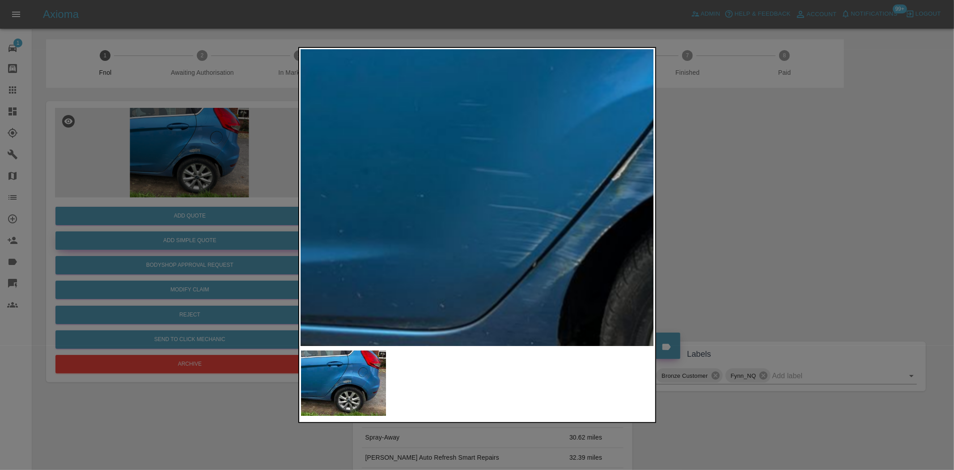
drag, startPoint x: 216, startPoint y: 216, endPoint x: 206, endPoint y: 243, distance: 28.4
click at [213, 225] on div at bounding box center [477, 235] width 954 height 470
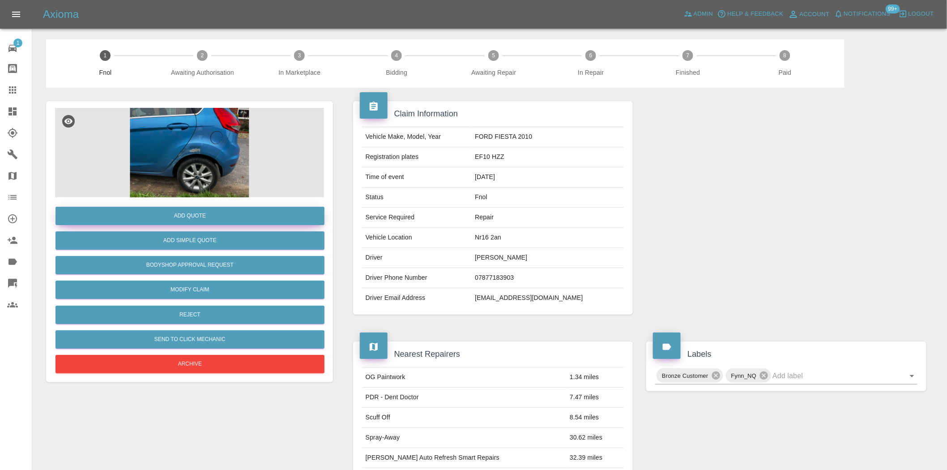
click at [198, 207] on button "Add Quote" at bounding box center [189, 216] width 269 height 18
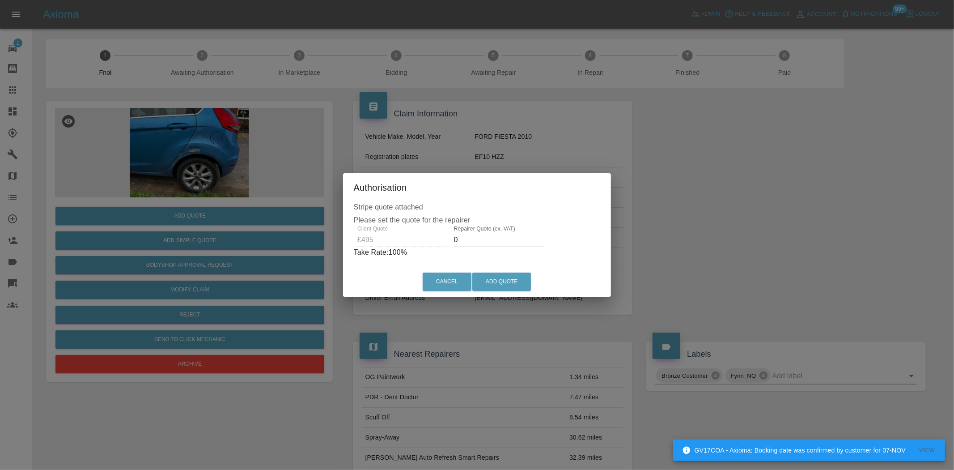
drag, startPoint x: 463, startPoint y: 243, endPoint x: 421, endPoint y: 248, distance: 41.5
click at [427, 248] on div "Client Quote £495 Repairer Quote (ex. VAT) 0 Take Rate: 100 %" at bounding box center [477, 241] width 247 height 32
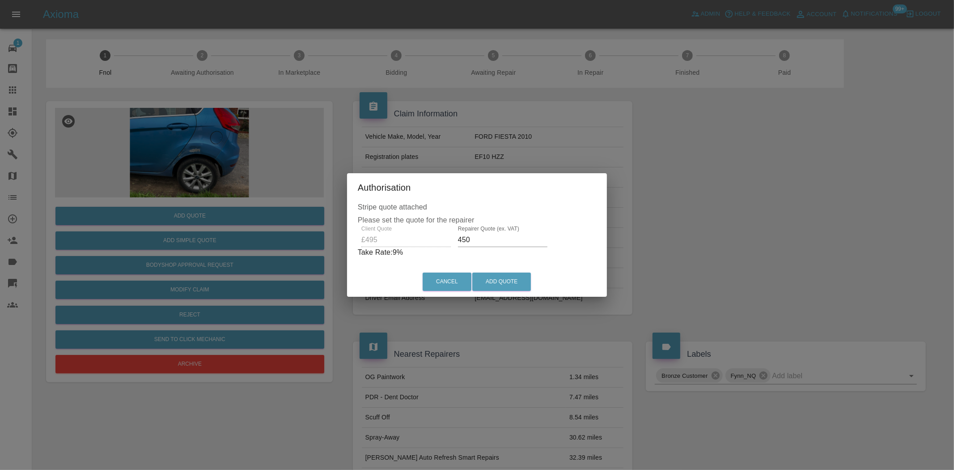
drag, startPoint x: 493, startPoint y: 245, endPoint x: 466, endPoint y: 244, distance: 27.3
click at [493, 245] on input "450" at bounding box center [502, 240] width 89 height 14
drag, startPoint x: 466, startPoint y: 244, endPoint x: 473, endPoint y: 242, distance: 8.1
click at [470, 244] on input "450" at bounding box center [502, 240] width 89 height 14
type input "295"
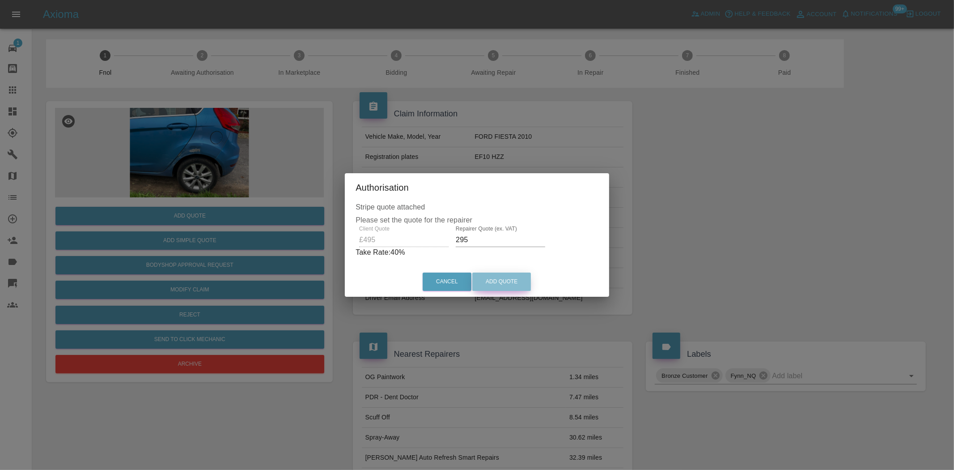
click at [511, 283] on button "Add Quote" at bounding box center [501, 281] width 59 height 18
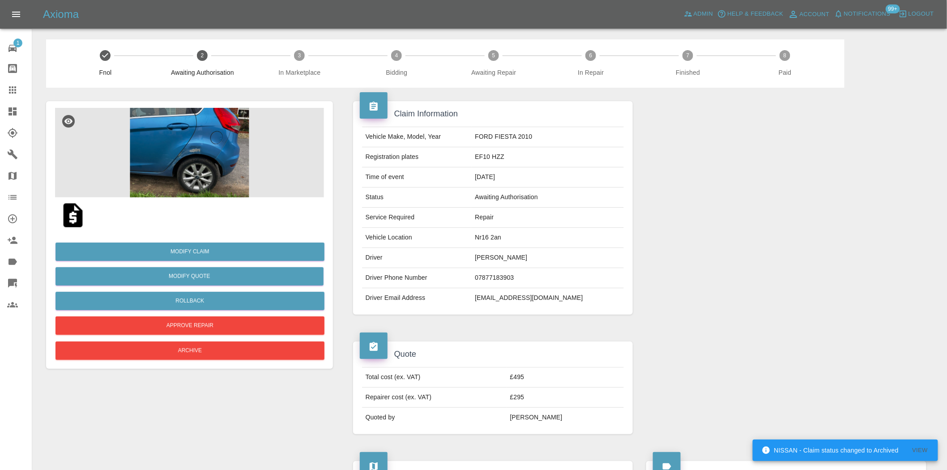
click at [218, 134] on img at bounding box center [189, 152] width 269 height 89
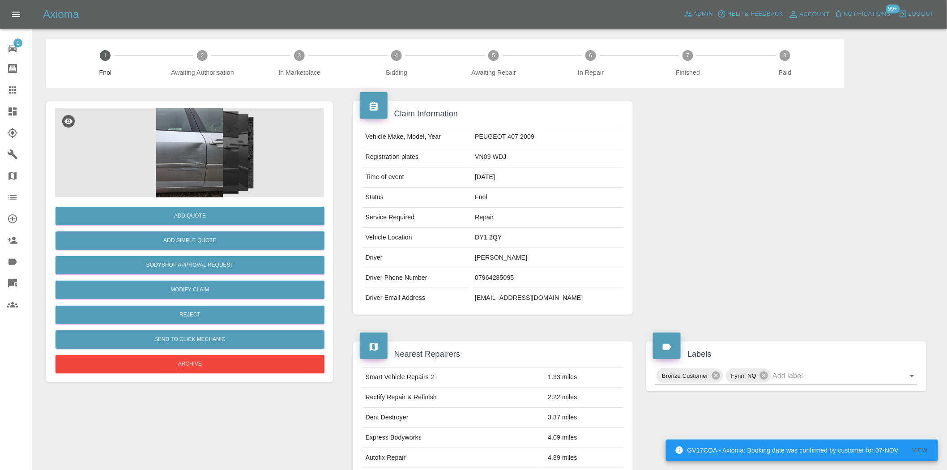
click at [200, 167] on img at bounding box center [189, 152] width 269 height 89
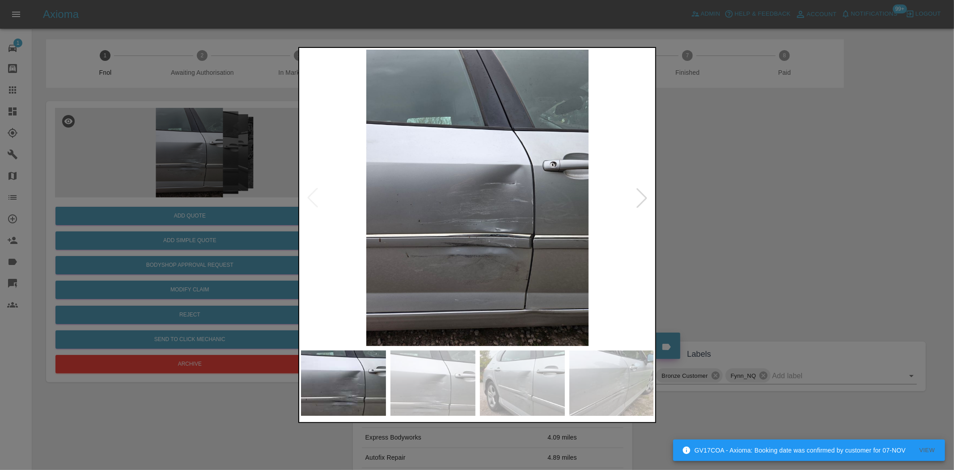
click at [361, 197] on img at bounding box center [477, 198] width 353 height 296
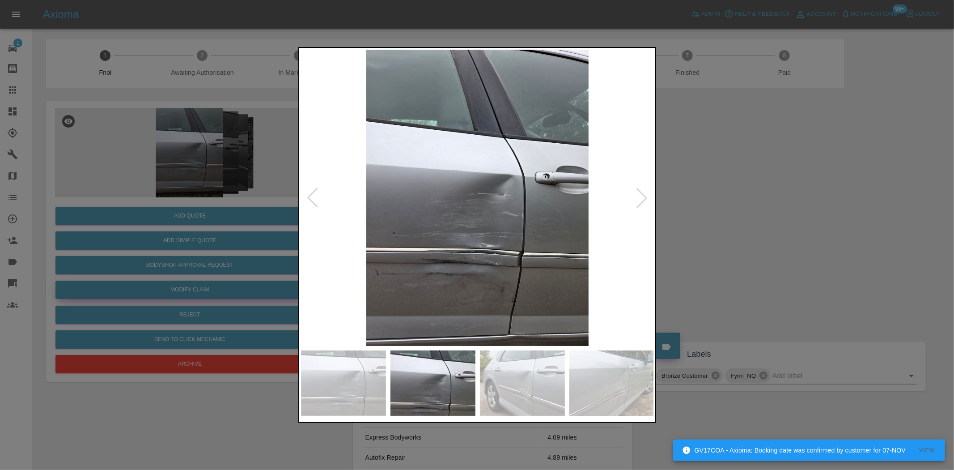
click at [160, 238] on div at bounding box center [477, 235] width 954 height 470
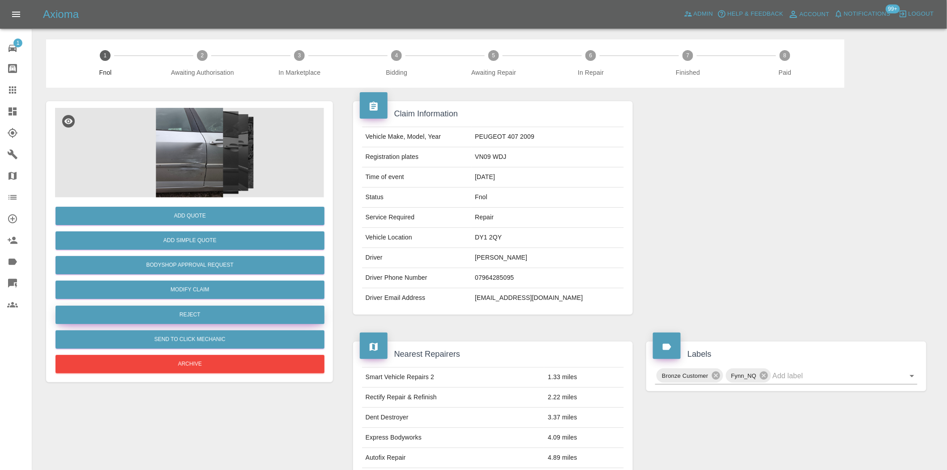
click at [199, 312] on button "Reject" at bounding box center [189, 315] width 269 height 18
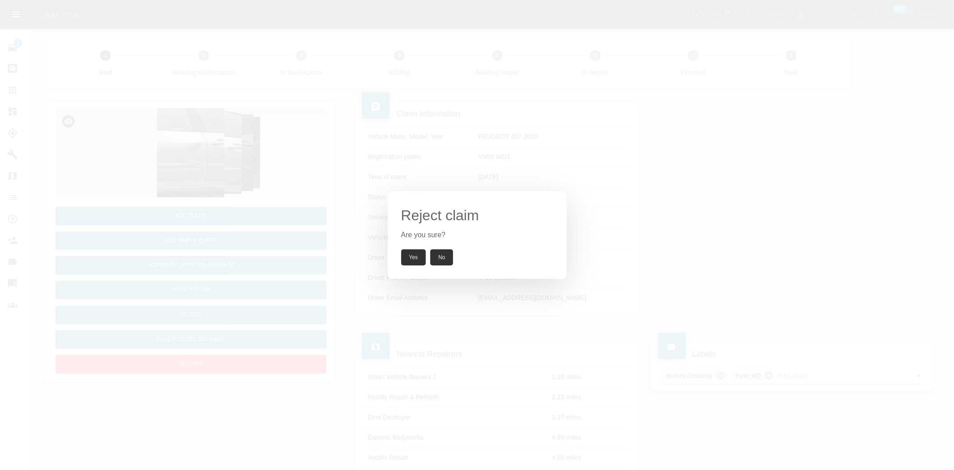
click at [407, 256] on button "Yes" at bounding box center [413, 257] width 25 height 16
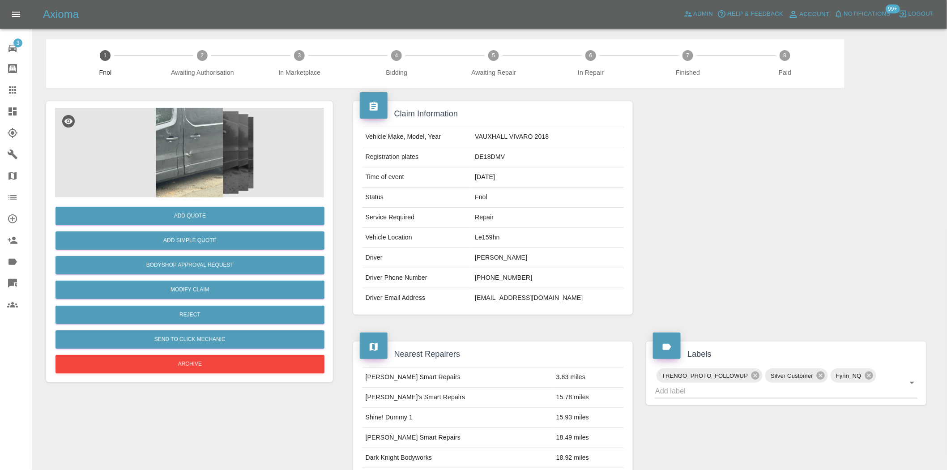
click at [188, 150] on img at bounding box center [189, 152] width 269 height 89
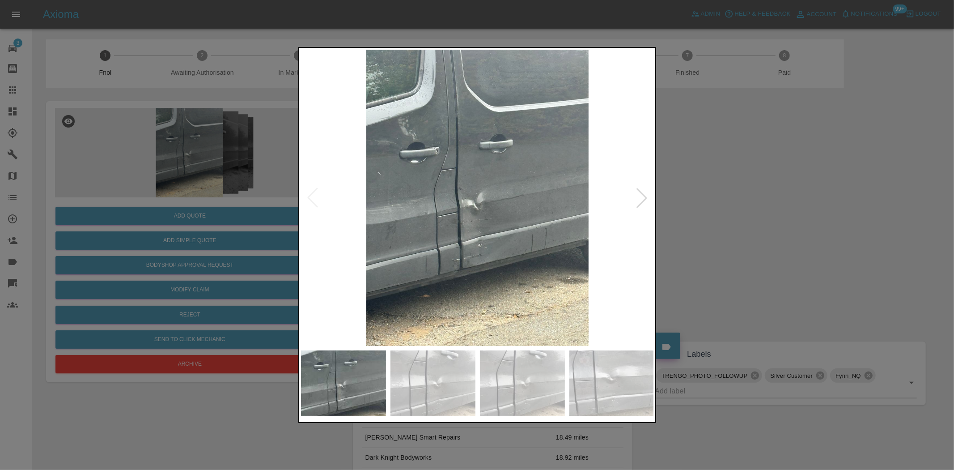
click at [470, 221] on img at bounding box center [477, 198] width 353 height 296
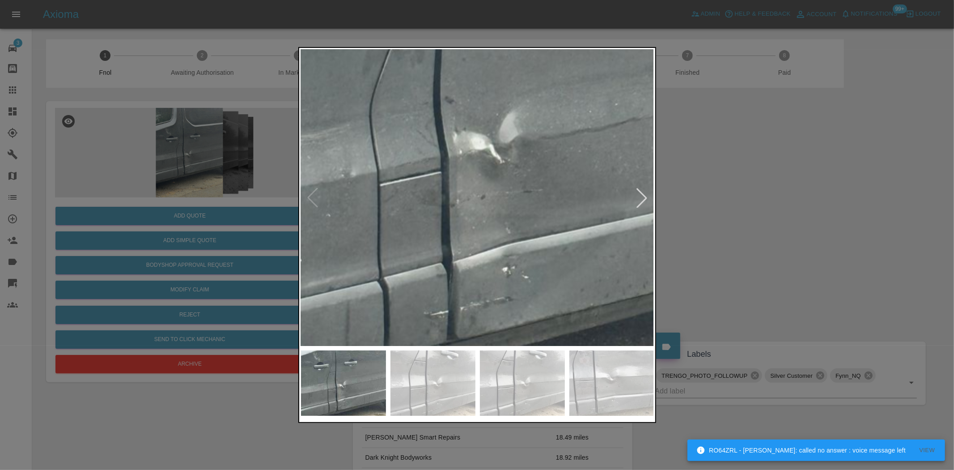
click at [469, 223] on img at bounding box center [500, 127] width 1060 height 889
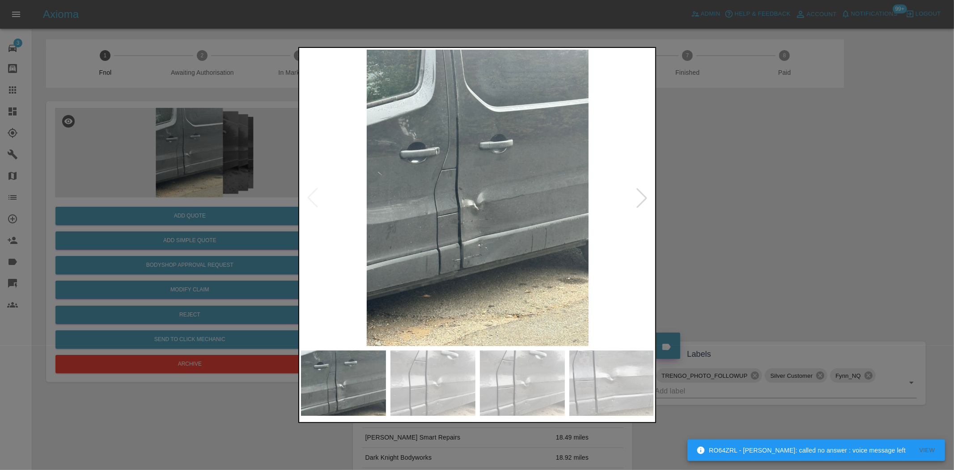
click at [378, 269] on img at bounding box center [477, 198] width 353 height 296
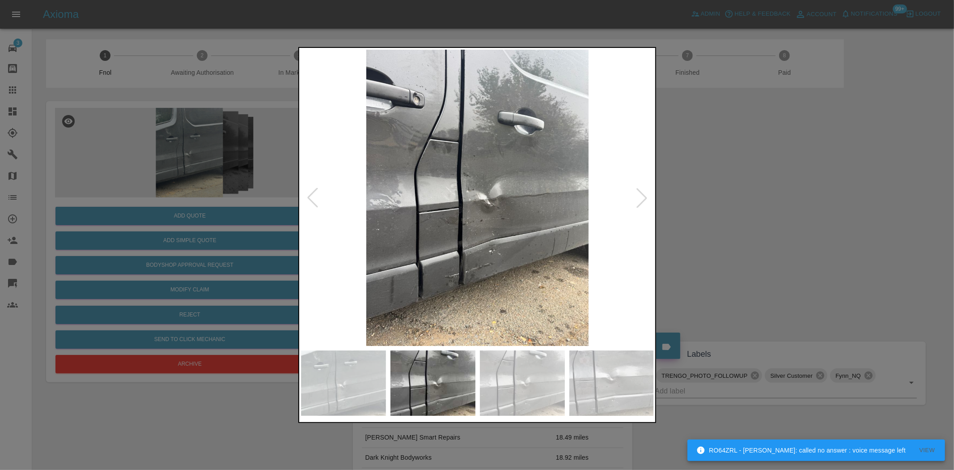
click at [337, 246] on img at bounding box center [477, 198] width 353 height 296
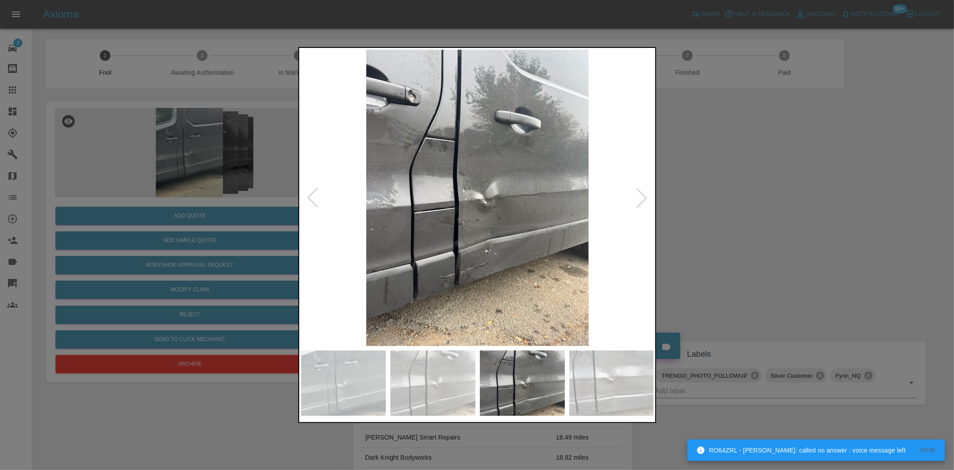
click at [420, 242] on img at bounding box center [477, 198] width 353 height 296
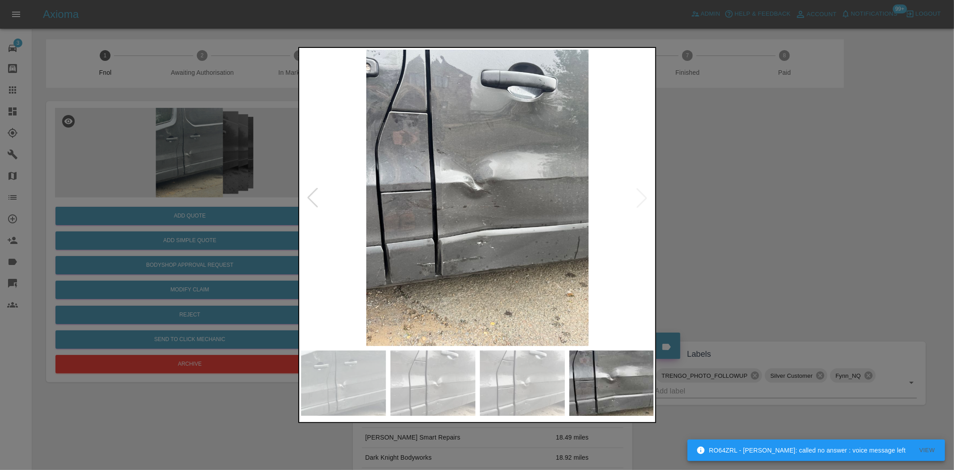
click at [140, 211] on div at bounding box center [477, 235] width 954 height 470
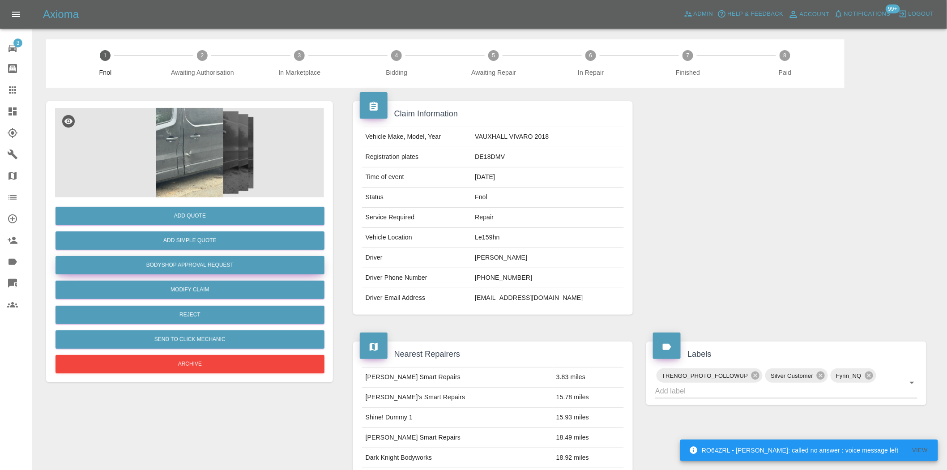
click at [174, 266] on button "Bodyshop Approval Request" at bounding box center [189, 265] width 269 height 18
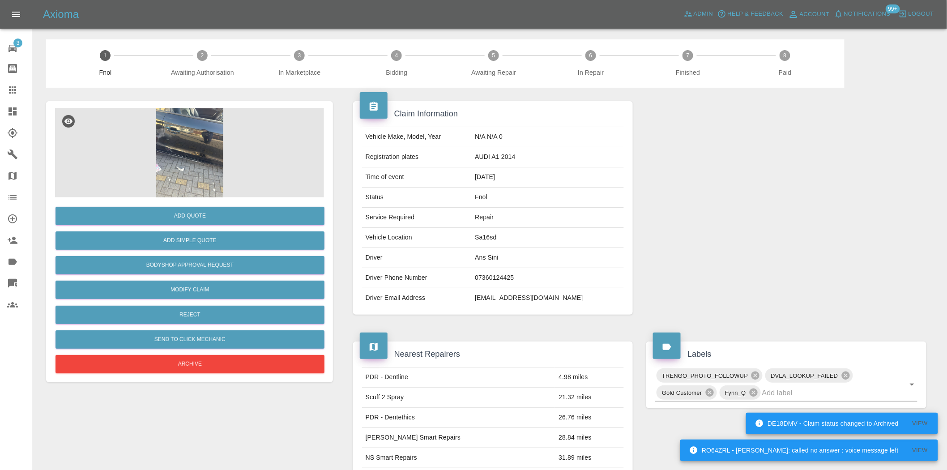
click at [173, 126] on img at bounding box center [189, 152] width 269 height 89
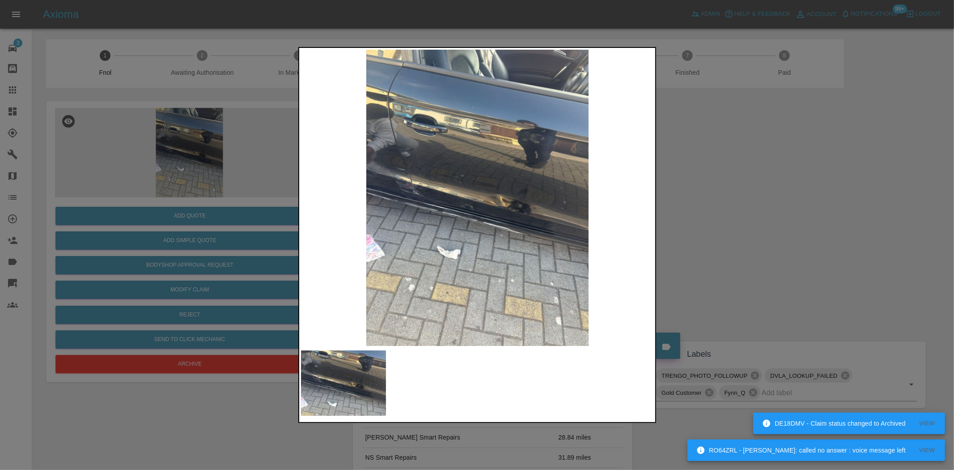
click at [463, 207] on img at bounding box center [477, 198] width 353 height 296
click at [429, 221] on img at bounding box center [477, 198] width 353 height 296
click at [454, 221] on img at bounding box center [477, 198] width 353 height 296
click at [498, 226] on img at bounding box center [477, 198] width 353 height 296
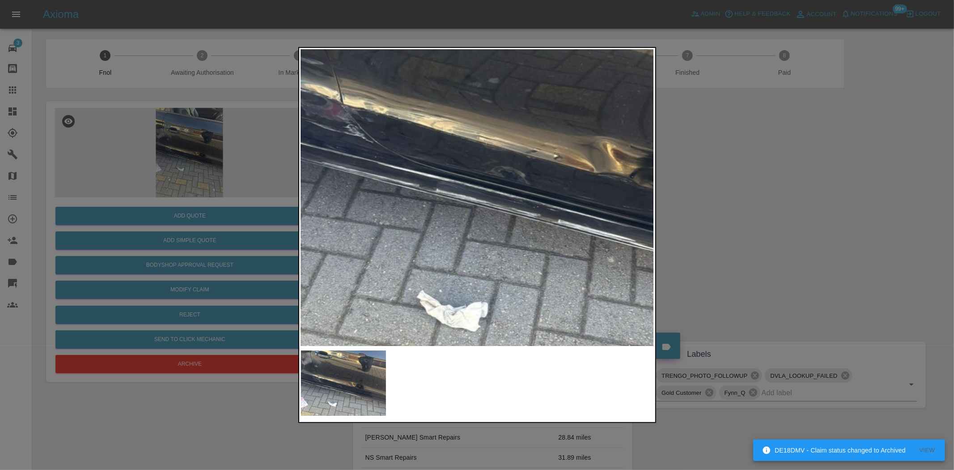
click at [557, 234] on img at bounding box center [538, 147] width 1060 height 889
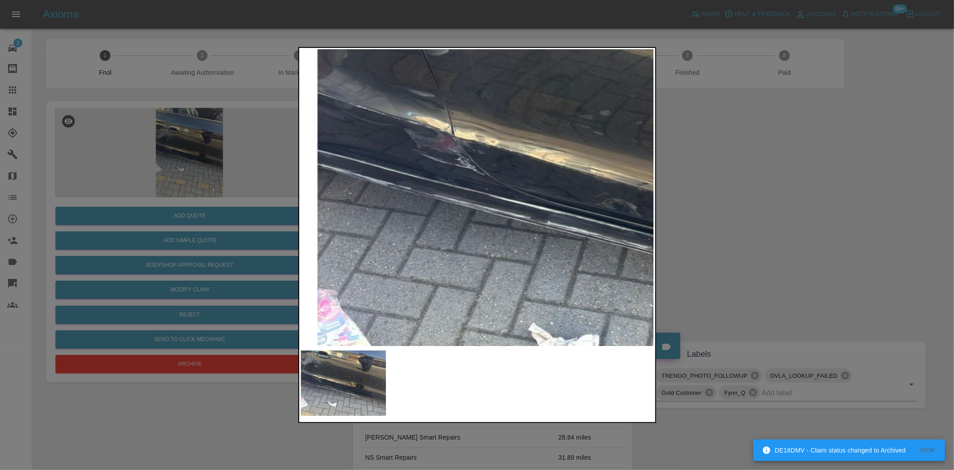
click at [494, 236] on img at bounding box center [650, 179] width 1060 height 889
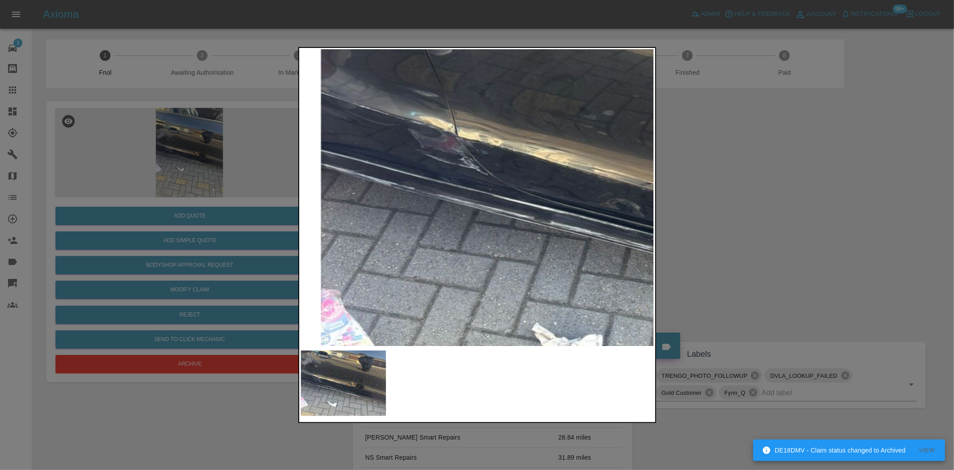
click at [215, 212] on div at bounding box center [477, 235] width 954 height 470
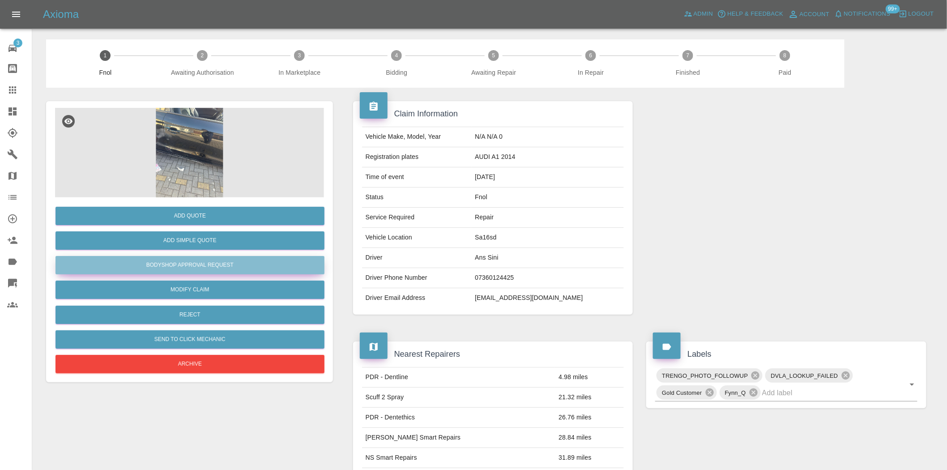
click at [201, 263] on button "Bodyshop Approval Request" at bounding box center [189, 265] width 269 height 18
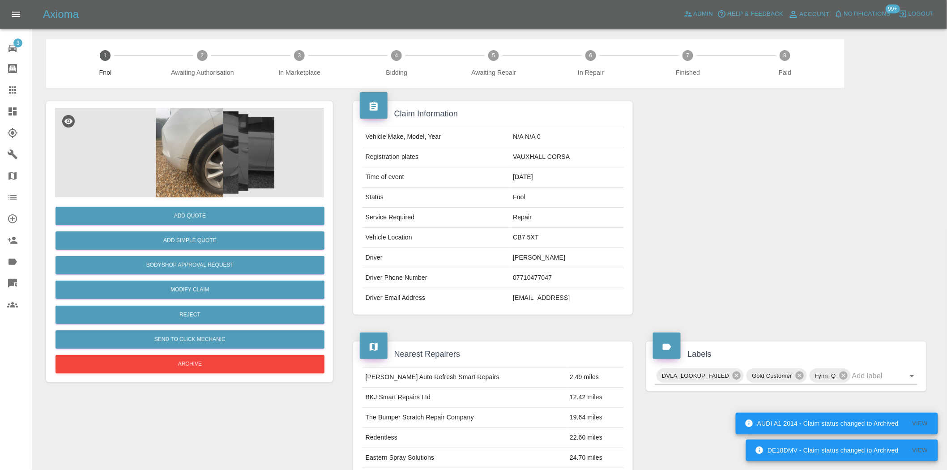
click at [221, 136] on img at bounding box center [189, 152] width 269 height 89
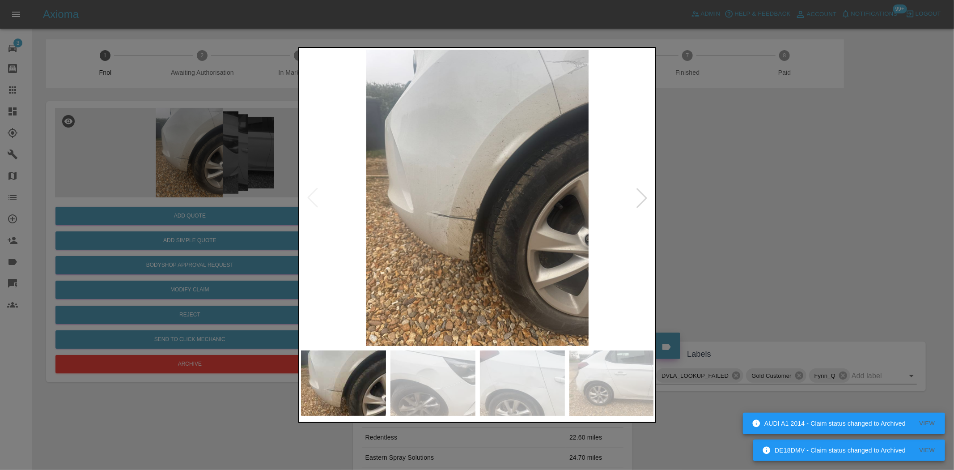
click at [476, 197] on img at bounding box center [477, 198] width 353 height 296
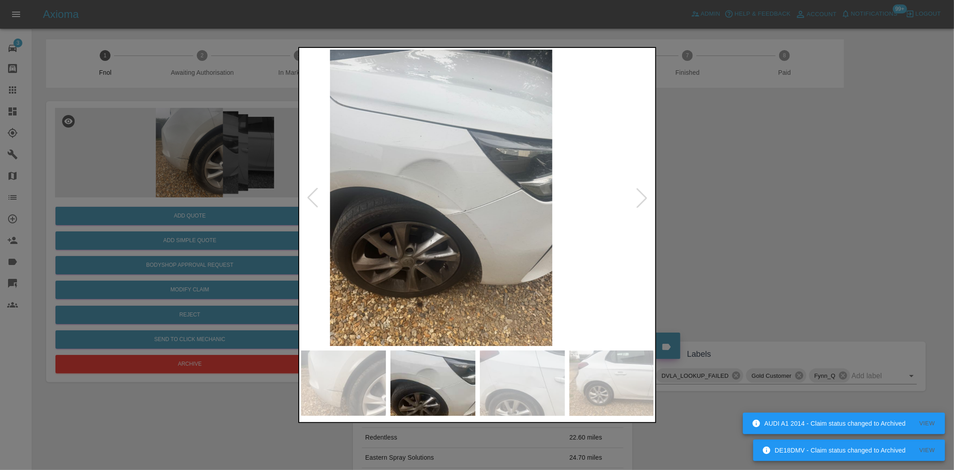
click at [422, 231] on img at bounding box center [440, 198] width 353 height 296
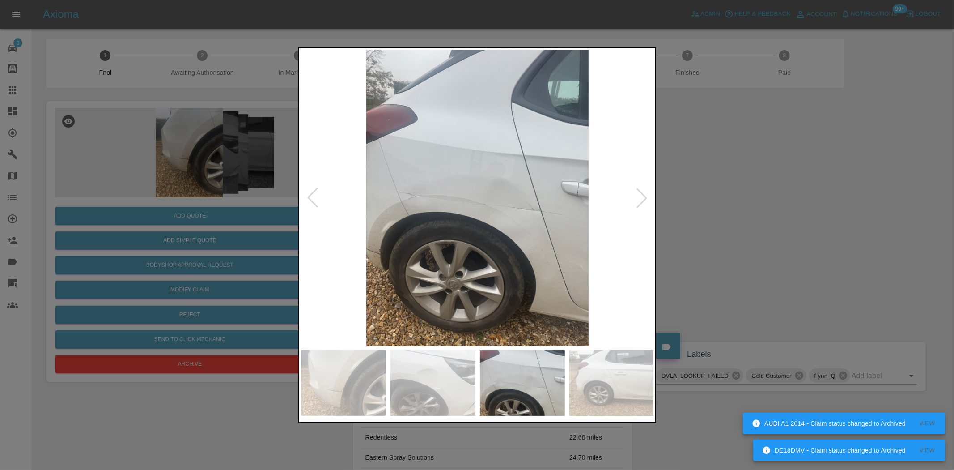
click at [399, 233] on img at bounding box center [477, 198] width 353 height 296
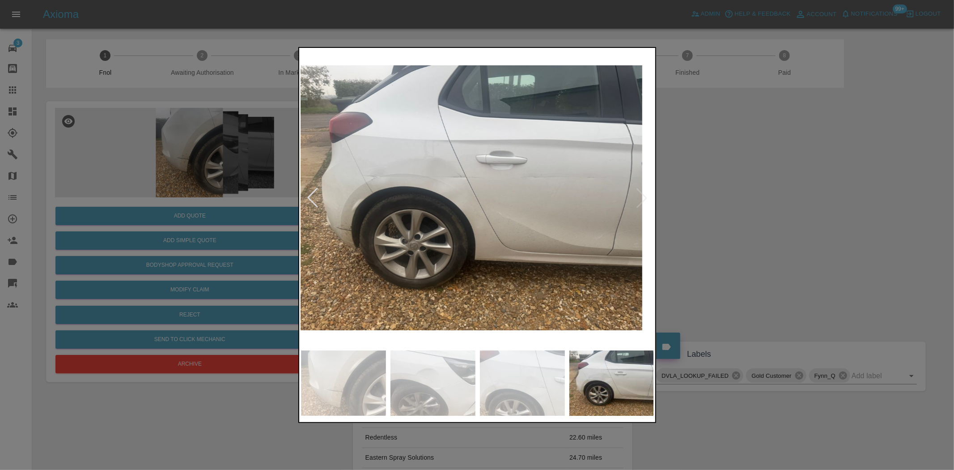
click at [391, 237] on img at bounding box center [465, 198] width 353 height 296
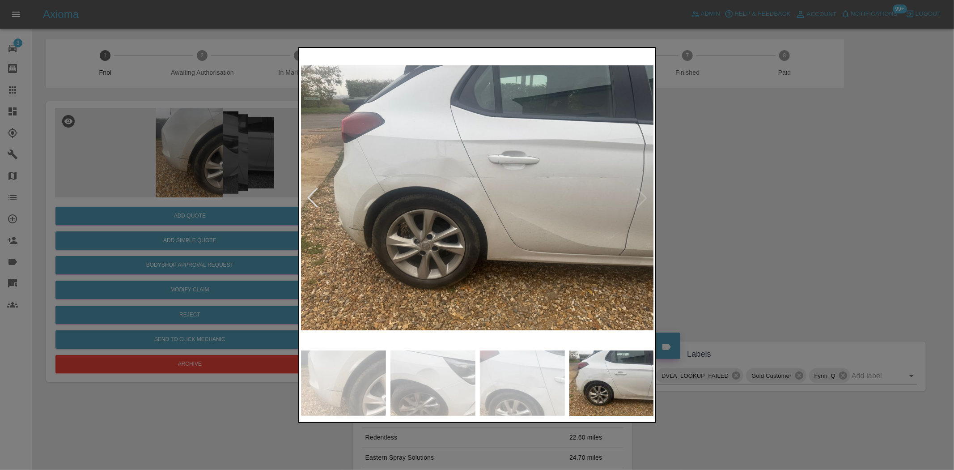
click at [373, 188] on img at bounding box center [477, 198] width 353 height 296
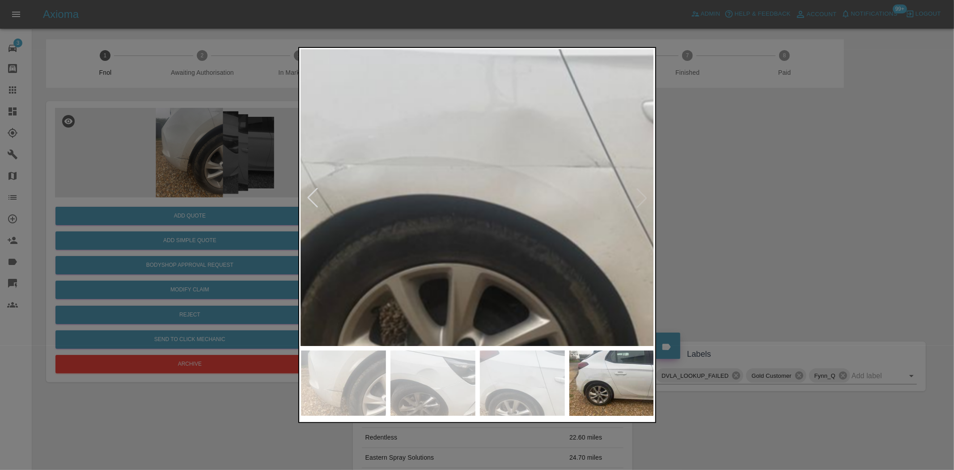
click at [331, 209] on img at bounding box center [611, 228] width 1060 height 889
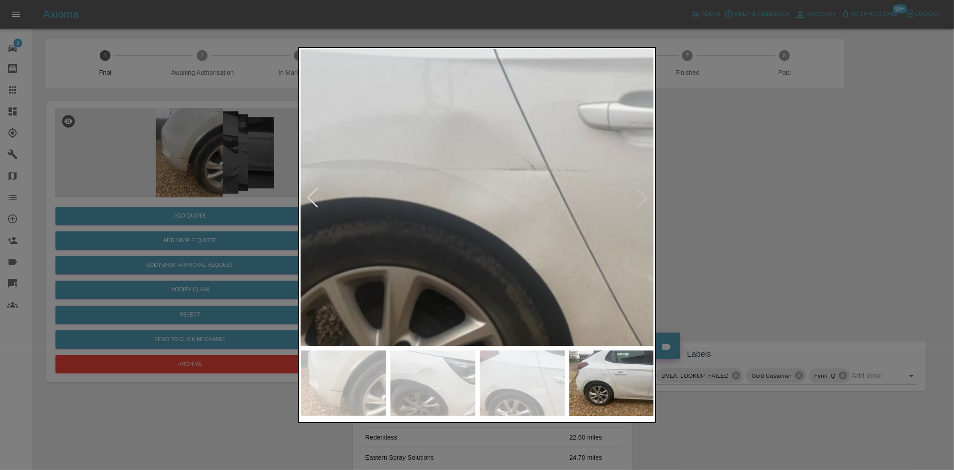
click at [442, 228] on img at bounding box center [547, 232] width 1060 height 889
click at [524, 233] on img at bounding box center [547, 232] width 1060 height 889
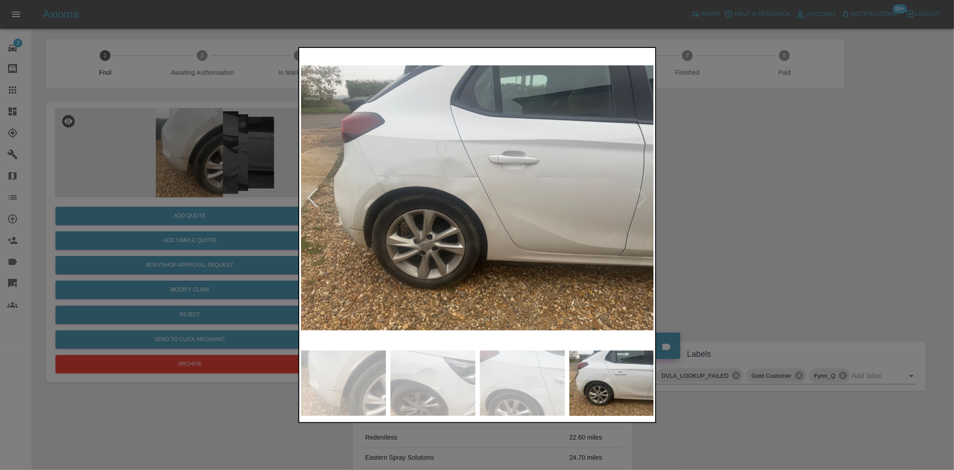
click at [491, 209] on img at bounding box center [477, 198] width 353 height 296
click at [575, 218] on img at bounding box center [477, 198] width 353 height 296
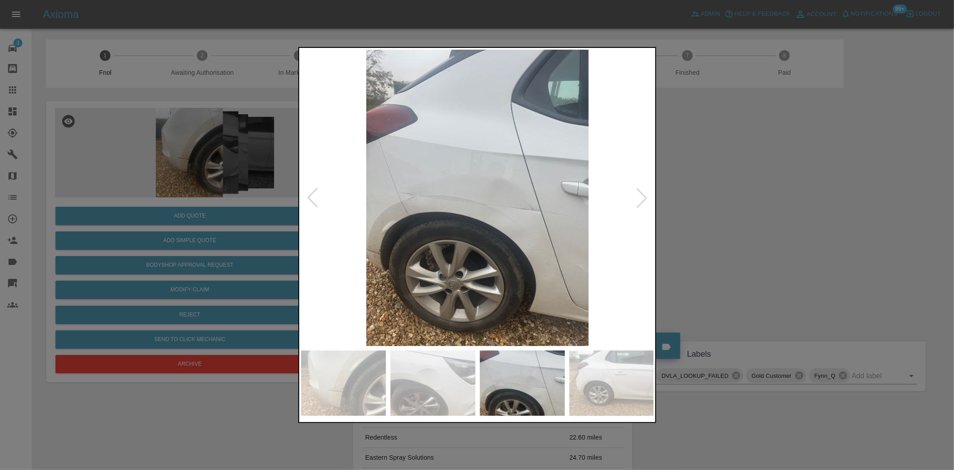
click at [556, 224] on img at bounding box center [477, 198] width 353 height 296
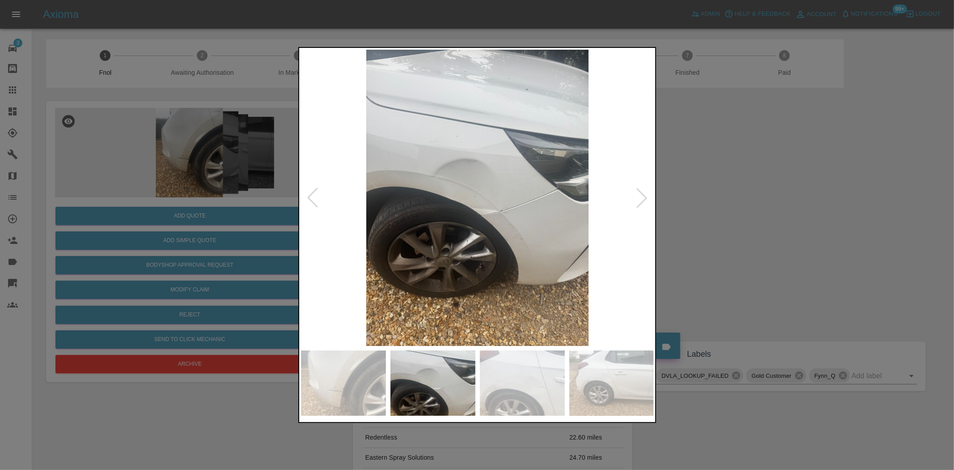
click at [471, 181] on img at bounding box center [477, 198] width 353 height 296
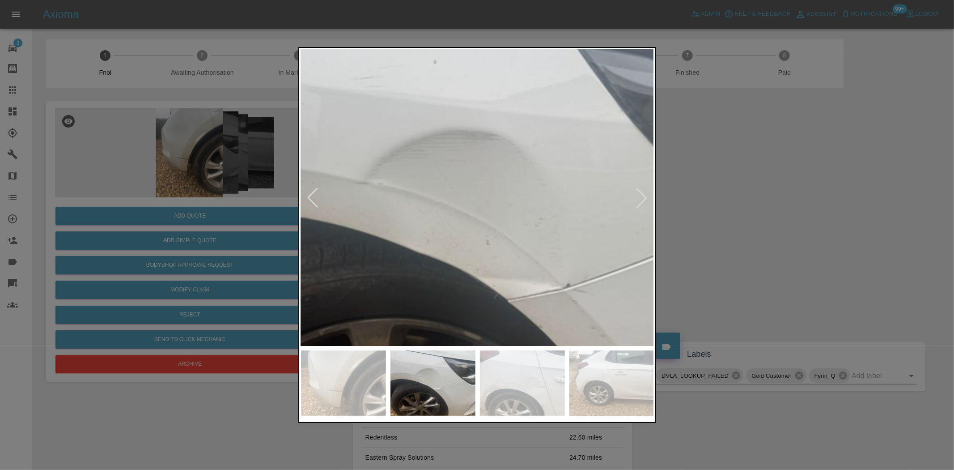
click at [462, 203] on img at bounding box center [496, 246] width 1060 height 889
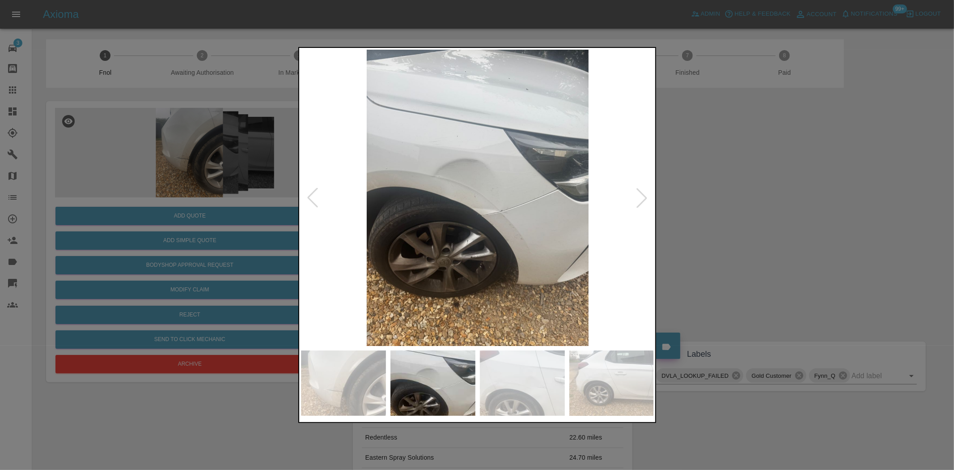
click at [519, 249] on img at bounding box center [477, 198] width 353 height 296
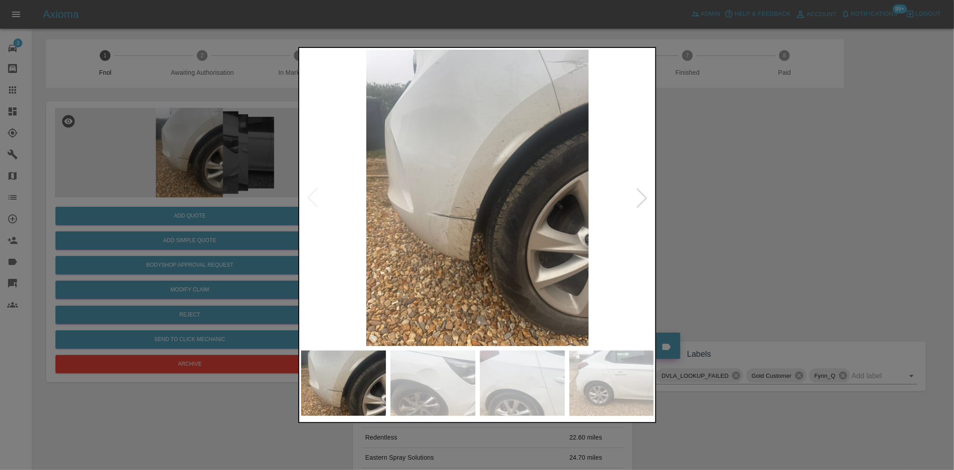
click at [591, 259] on img at bounding box center [477, 198] width 353 height 296
click at [546, 253] on img at bounding box center [477, 198] width 353 height 296
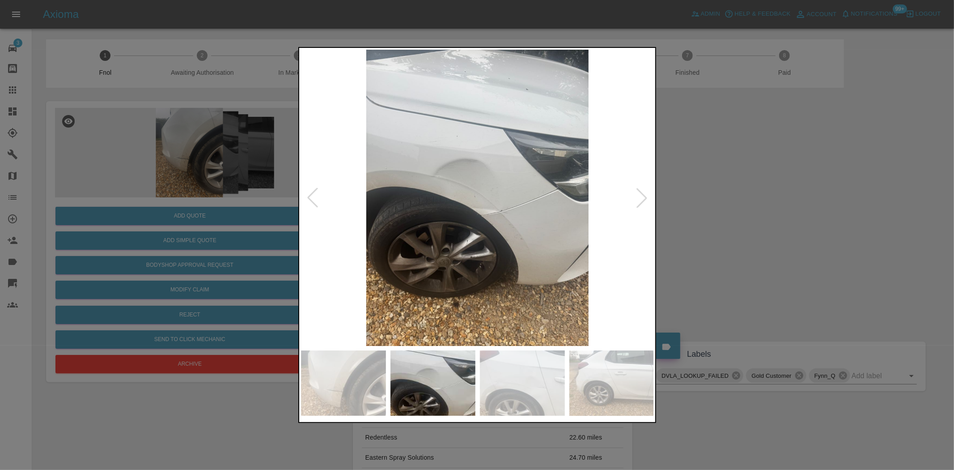
click at [517, 229] on img at bounding box center [477, 198] width 353 height 296
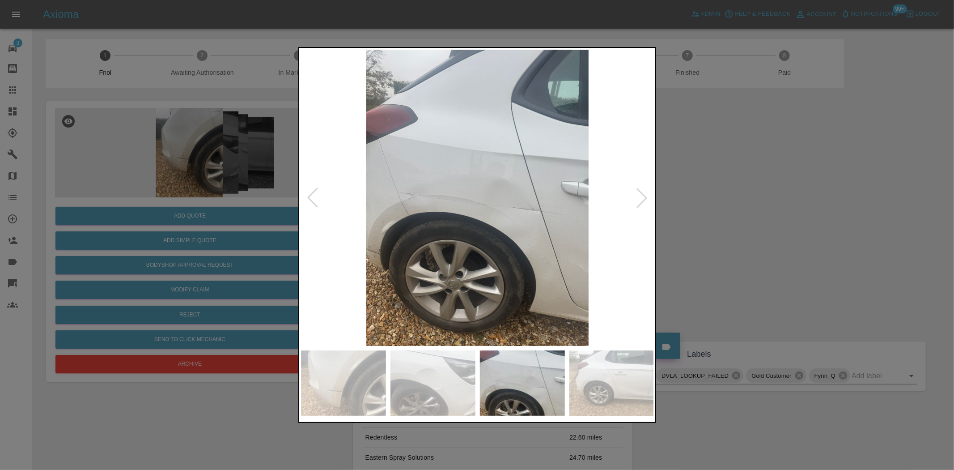
click at [432, 224] on img at bounding box center [477, 198] width 353 height 296
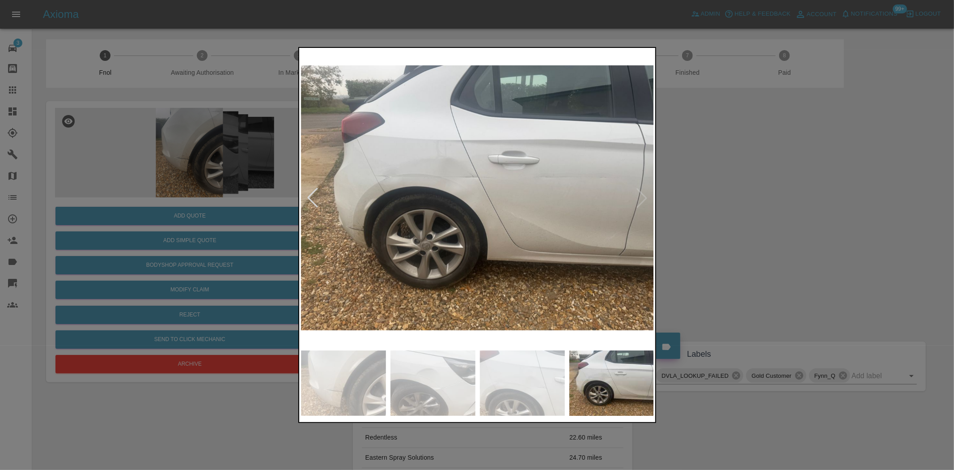
click at [391, 231] on img at bounding box center [477, 198] width 353 height 296
click at [192, 38] on div at bounding box center [477, 235] width 954 height 470
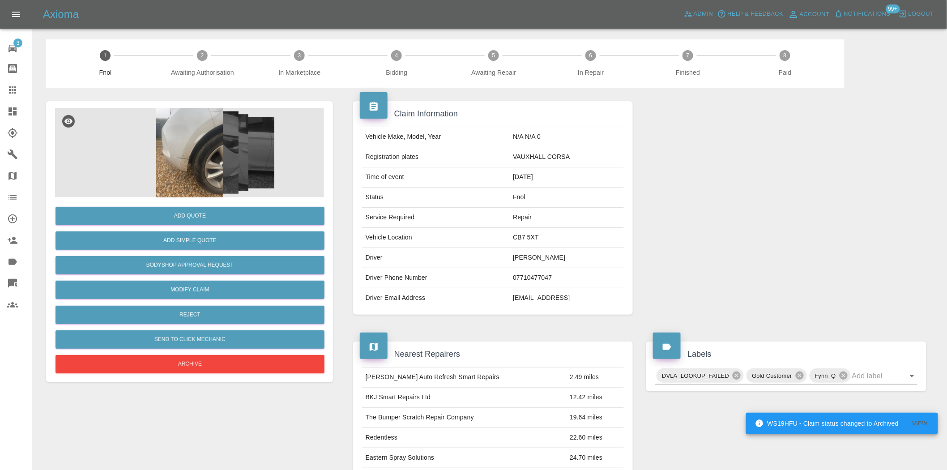
click at [213, 144] on img at bounding box center [189, 152] width 269 height 89
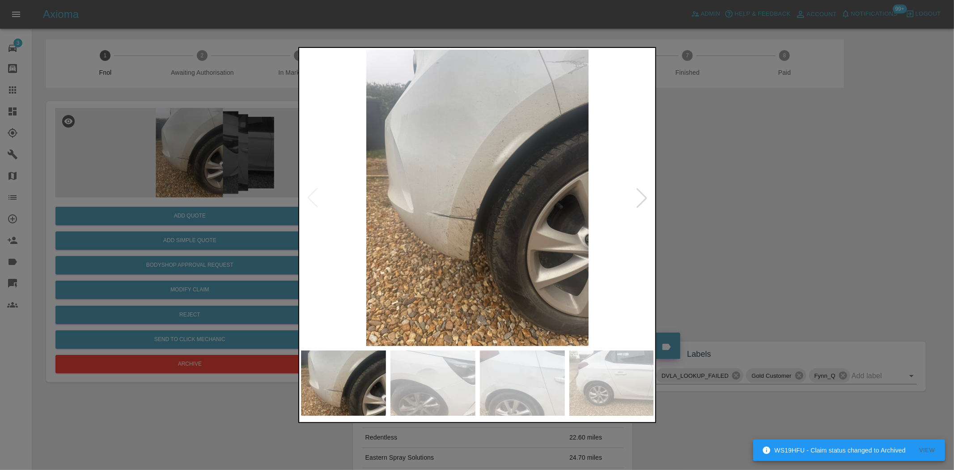
click at [463, 218] on img at bounding box center [477, 198] width 353 height 296
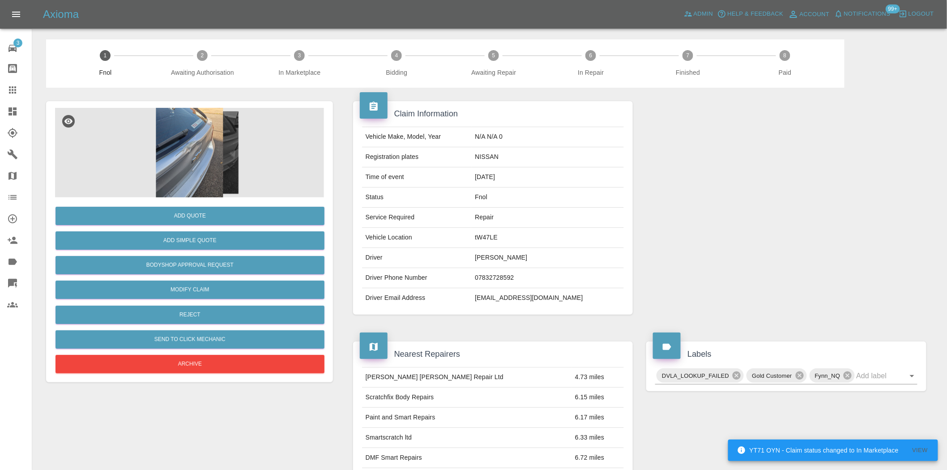
click at [219, 121] on img at bounding box center [189, 152] width 269 height 89
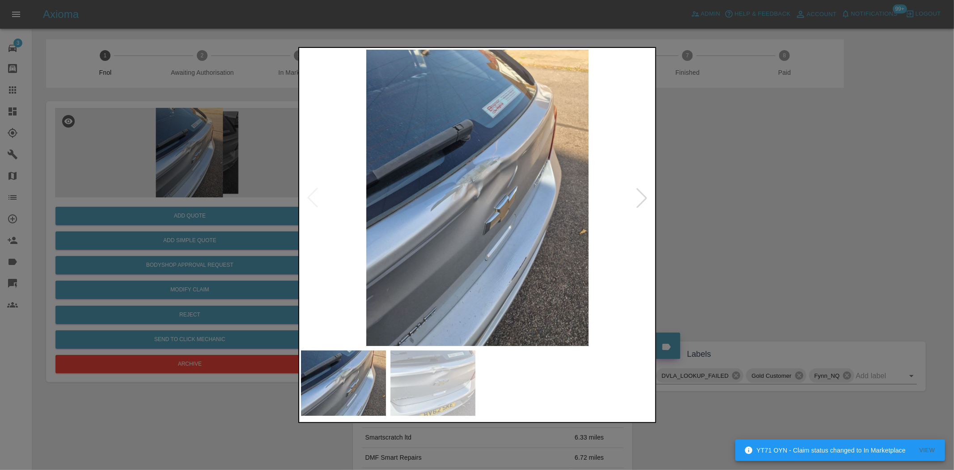
click at [477, 195] on img at bounding box center [477, 198] width 353 height 296
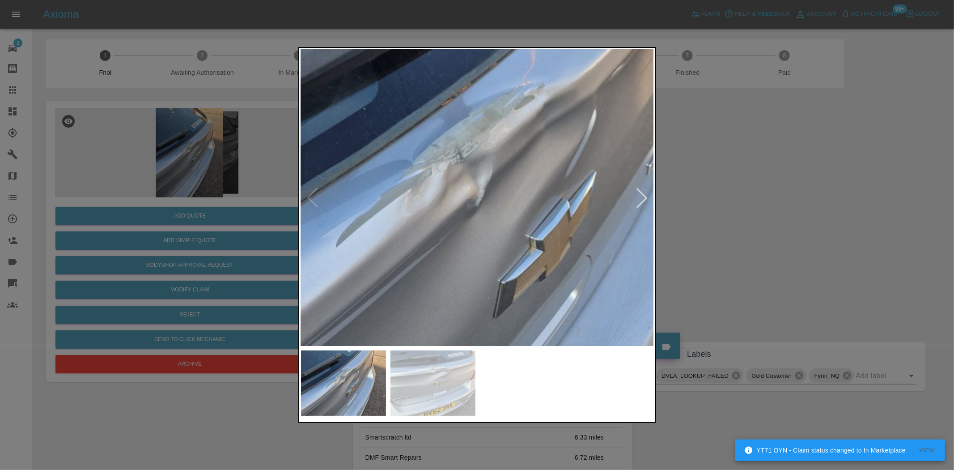
click at [552, 205] on img at bounding box center [476, 206] width 1060 height 889
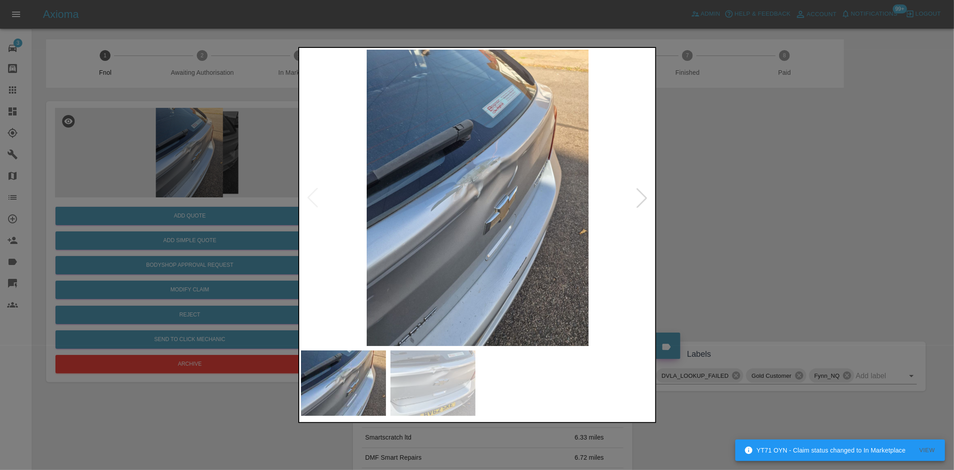
click at [390, 177] on img at bounding box center [477, 198] width 353 height 296
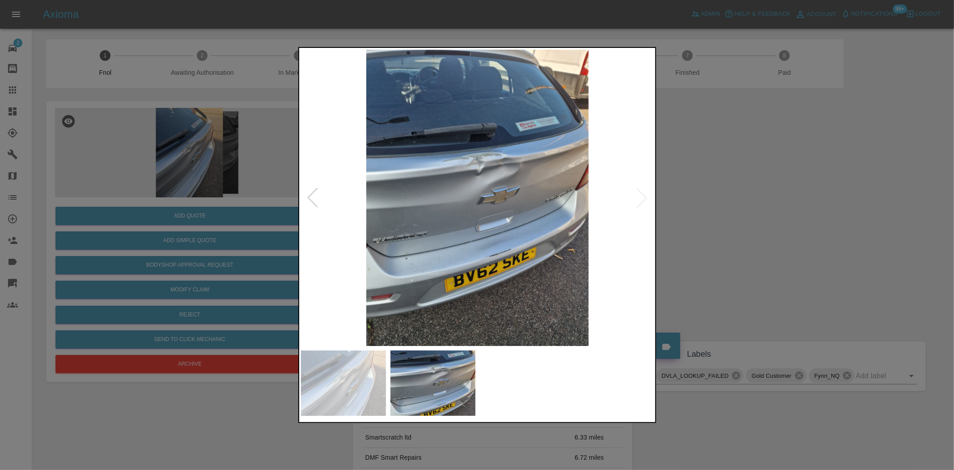
click at [466, 199] on img at bounding box center [477, 198] width 353 height 296
drag, startPoint x: 230, startPoint y: 184, endPoint x: 254, endPoint y: 353, distance: 169.9
click at [220, 257] on div at bounding box center [477, 235] width 954 height 470
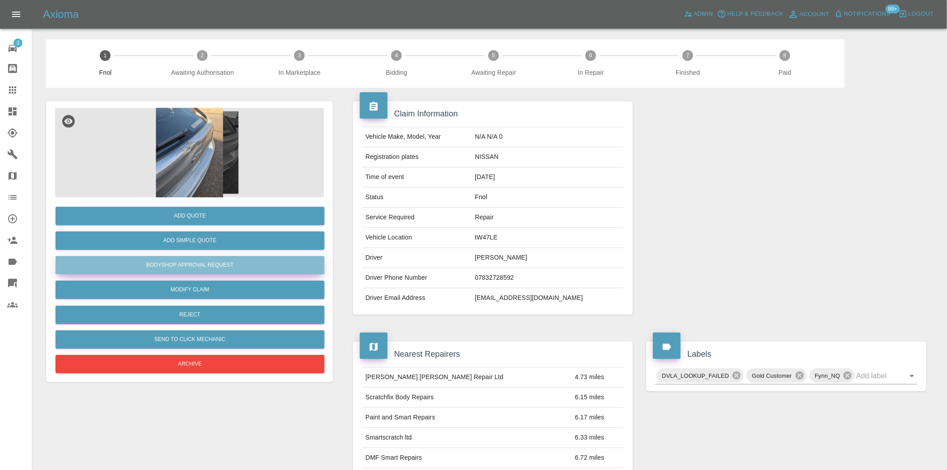
click at [208, 265] on button "Bodyshop Approval Request" at bounding box center [189, 265] width 269 height 18
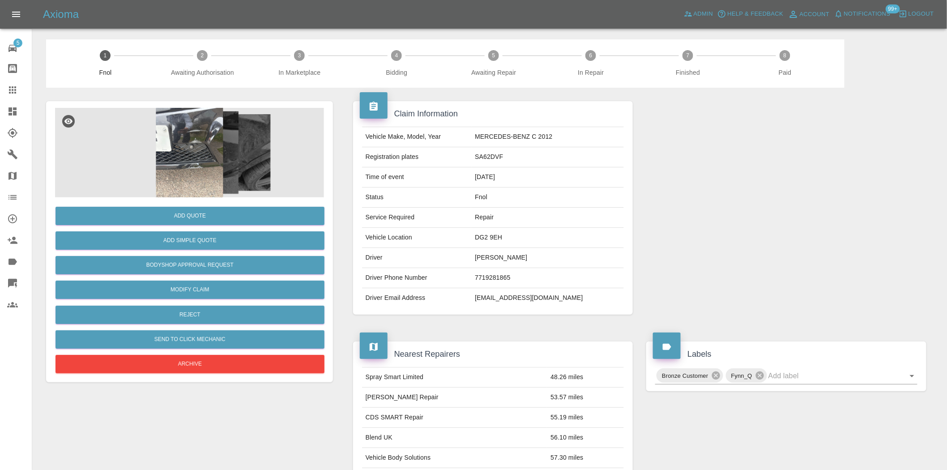
click at [225, 159] on img at bounding box center [189, 152] width 269 height 89
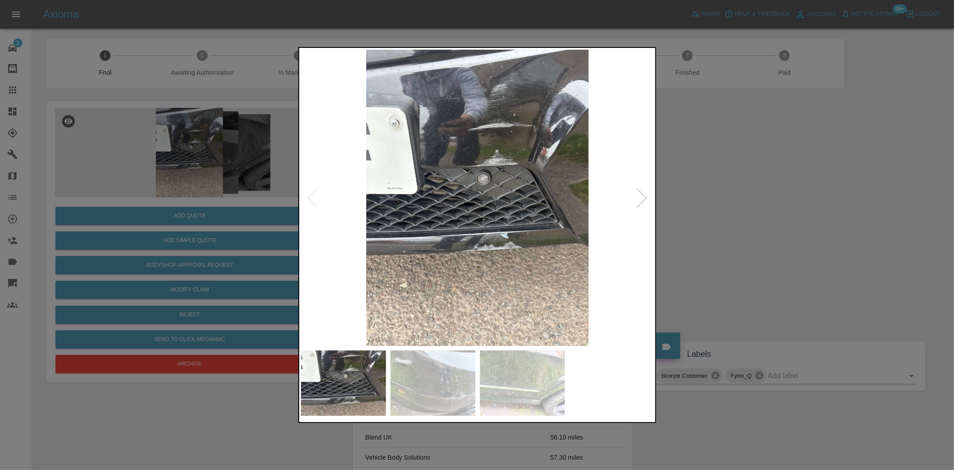
click at [574, 210] on img at bounding box center [477, 198] width 353 height 296
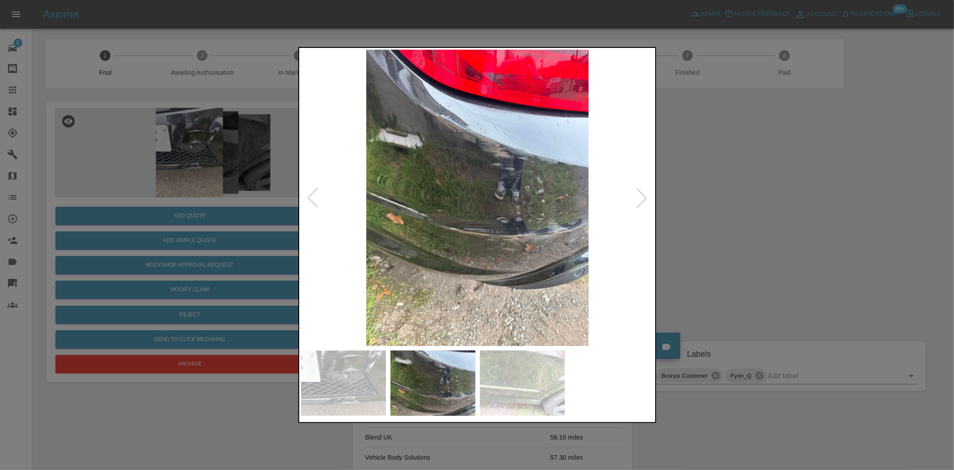
click at [463, 216] on img at bounding box center [477, 198] width 353 height 296
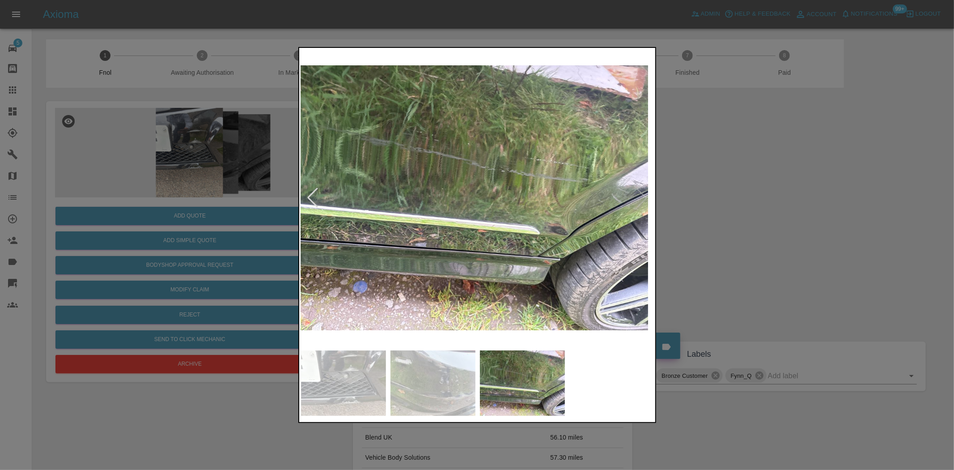
click at [517, 229] on img at bounding box center [470, 198] width 353 height 296
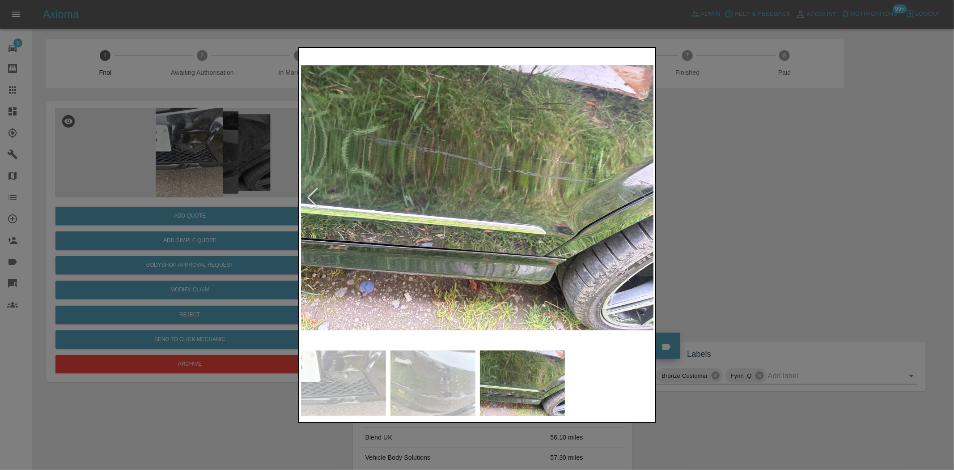
click at [459, 218] on img at bounding box center [477, 198] width 353 height 296
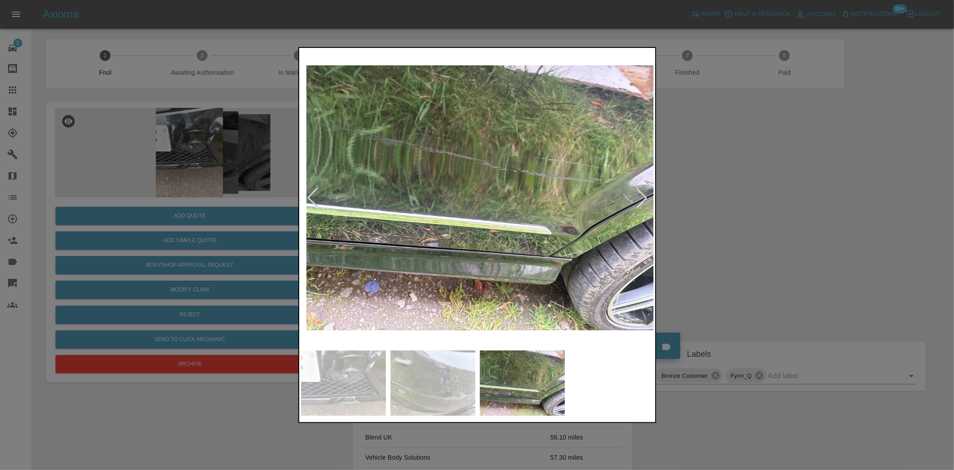
click at [415, 221] on img at bounding box center [482, 198] width 353 height 296
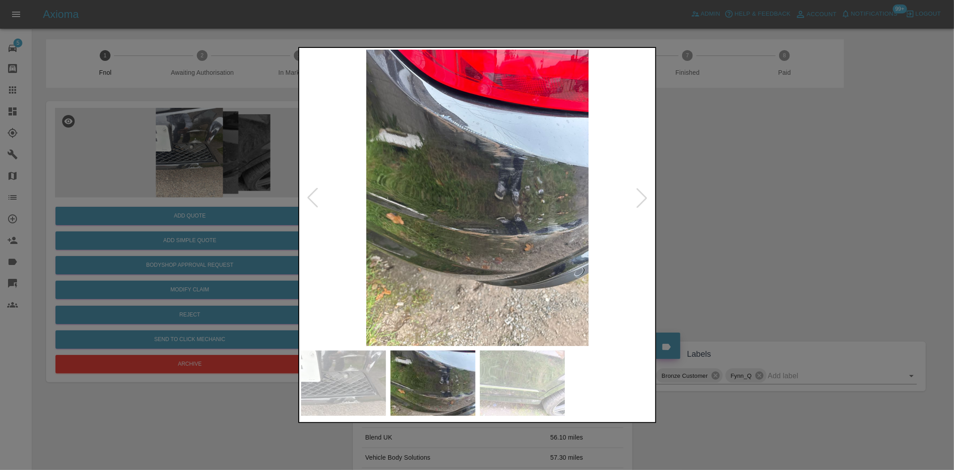
click at [518, 215] on img at bounding box center [477, 198] width 353 height 296
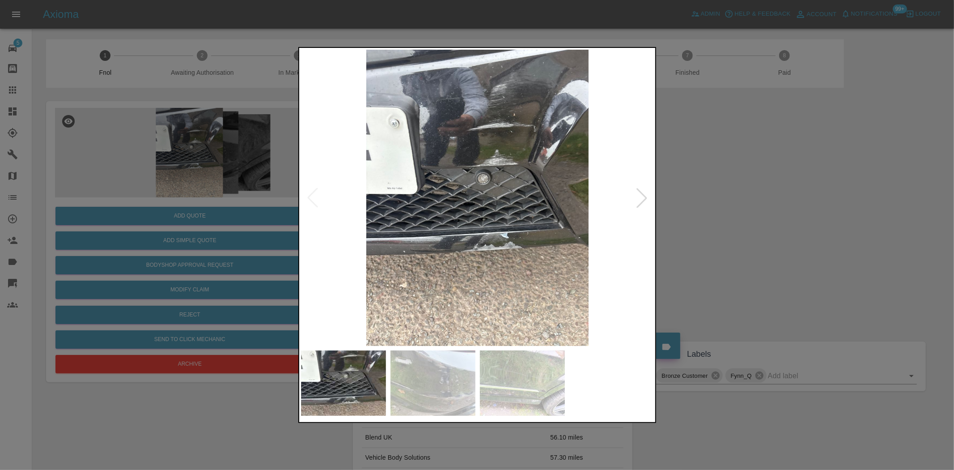
click at [564, 210] on img at bounding box center [477, 198] width 353 height 296
click at [481, 157] on img at bounding box center [477, 198] width 353 height 296
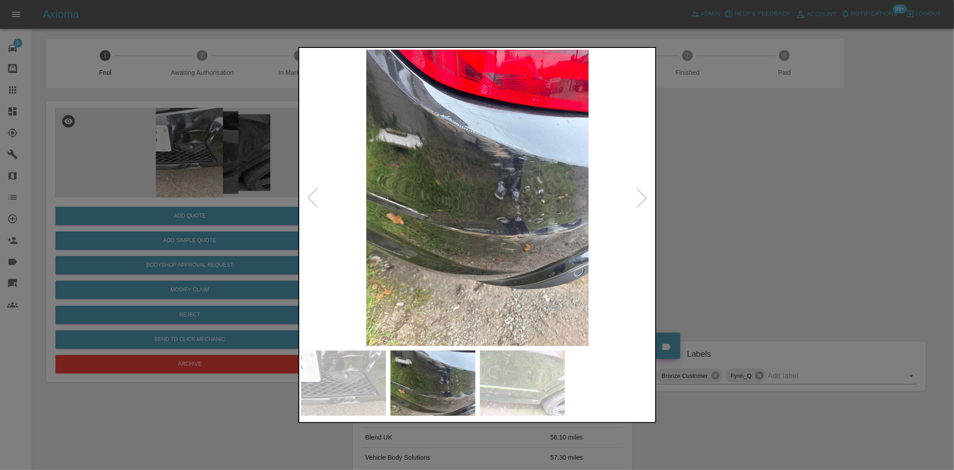
click at [467, 157] on img at bounding box center [477, 198] width 353 height 296
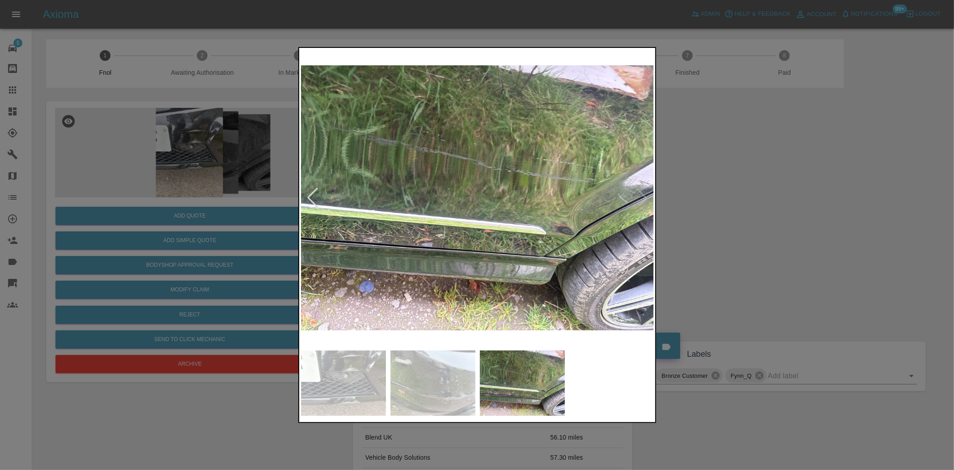
click at [418, 163] on img at bounding box center [477, 198] width 353 height 296
click at [377, 154] on img at bounding box center [477, 198] width 353 height 296
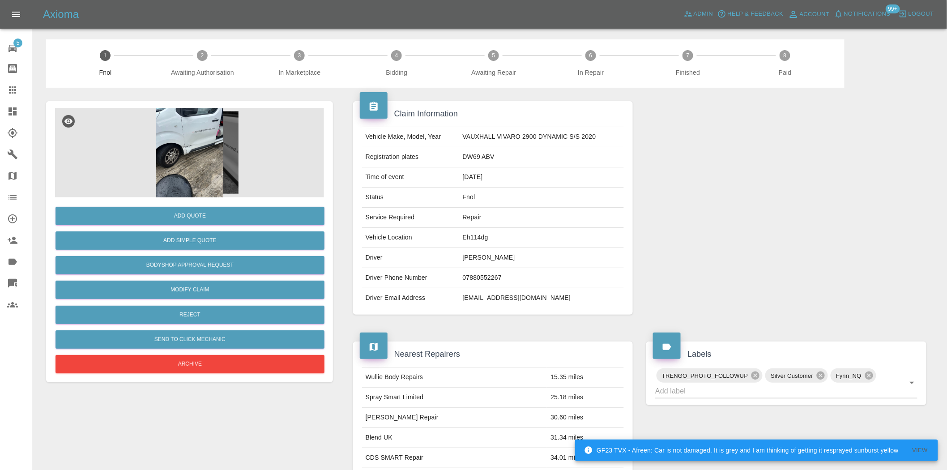
click at [211, 123] on img at bounding box center [189, 152] width 269 height 89
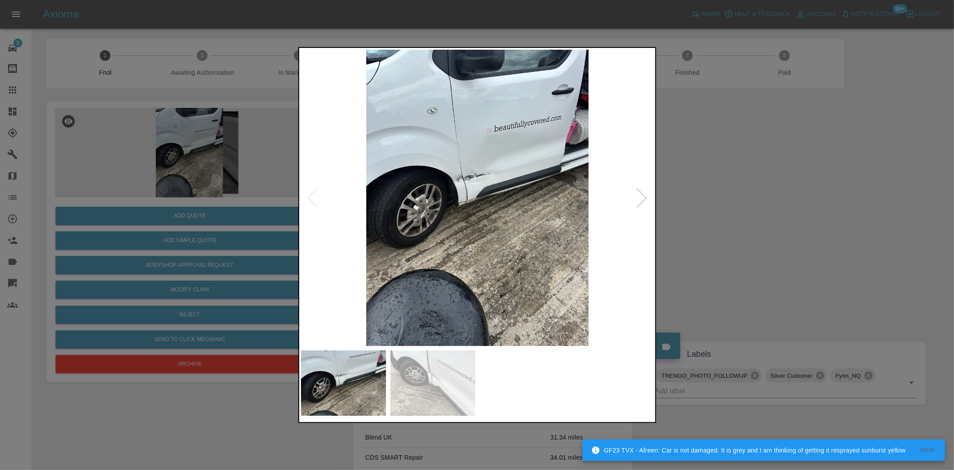
click at [477, 193] on img at bounding box center [477, 198] width 353 height 296
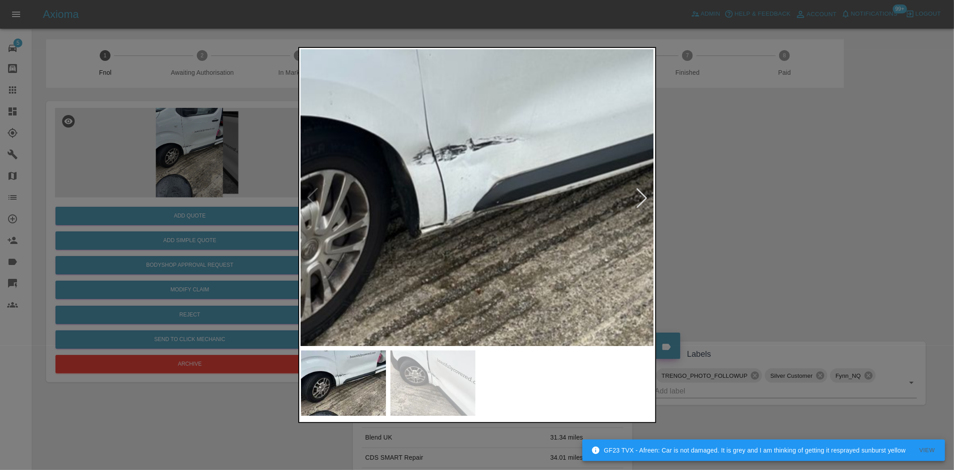
drag, startPoint x: 80, startPoint y: 189, endPoint x: 154, endPoint y: 311, distance: 142.9
click at [80, 190] on div at bounding box center [477, 235] width 954 height 470
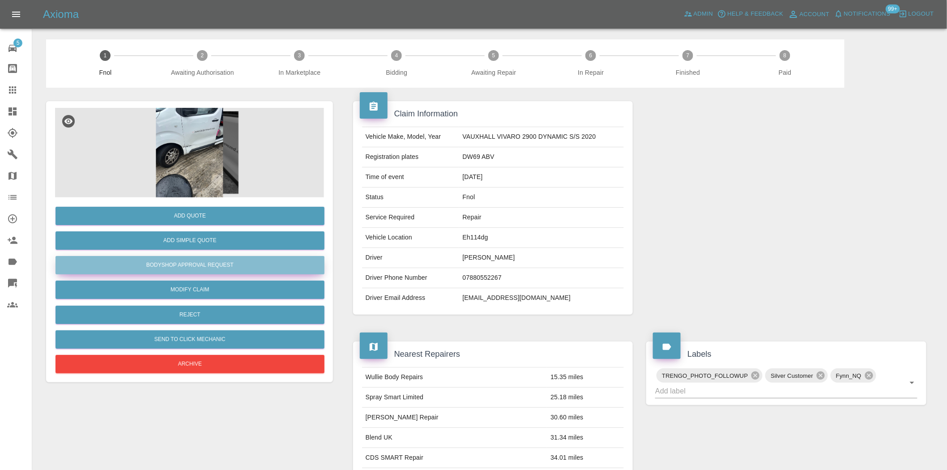
click at [182, 263] on button "Bodyshop Approval Request" at bounding box center [189, 265] width 269 height 18
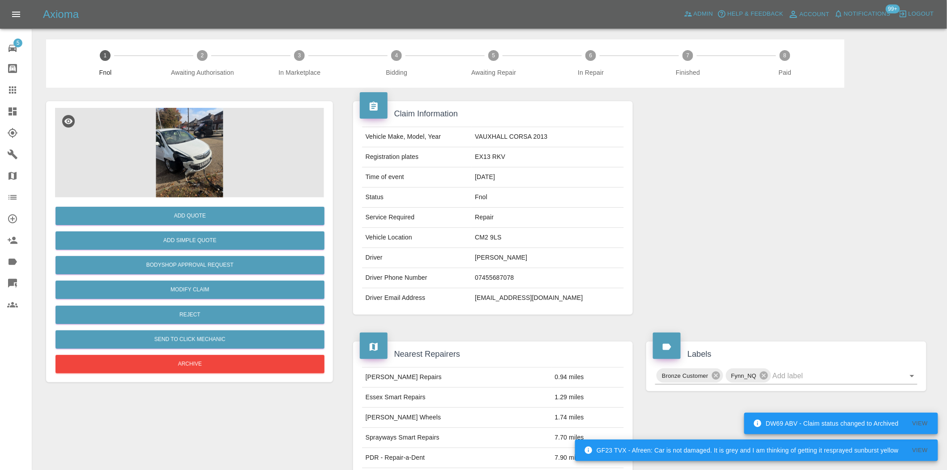
click at [200, 138] on img at bounding box center [189, 152] width 269 height 89
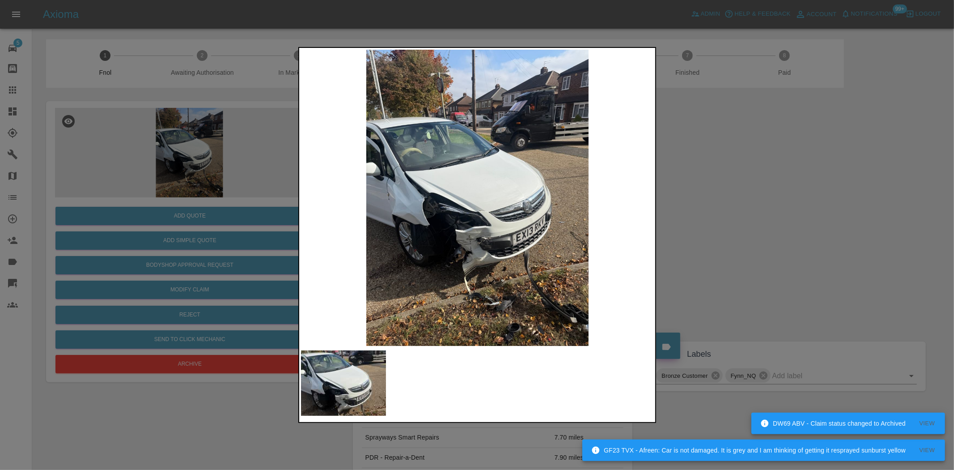
click at [476, 214] on img at bounding box center [477, 198] width 353 height 296
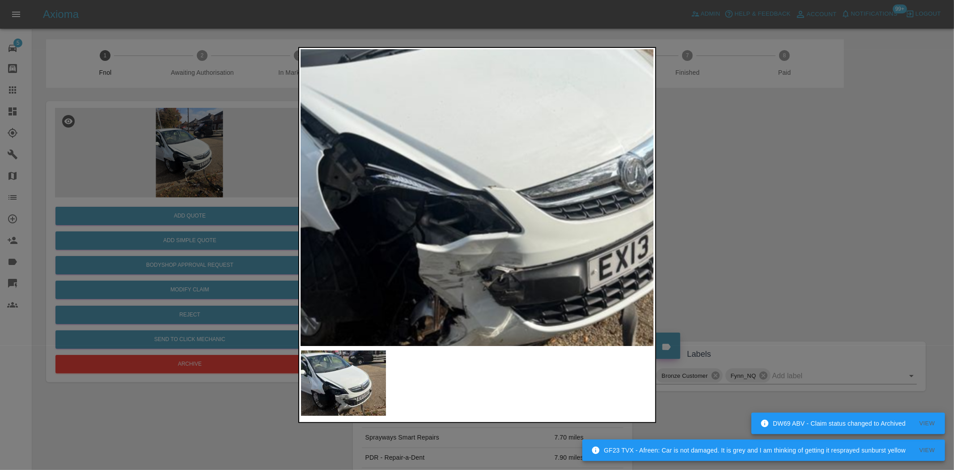
click at [150, 224] on div at bounding box center [477, 235] width 954 height 470
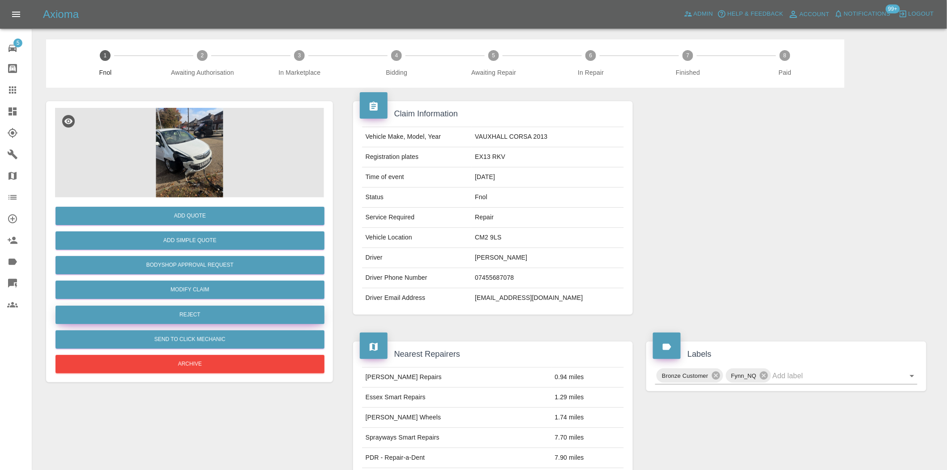
click at [206, 314] on button "Reject" at bounding box center [189, 315] width 269 height 18
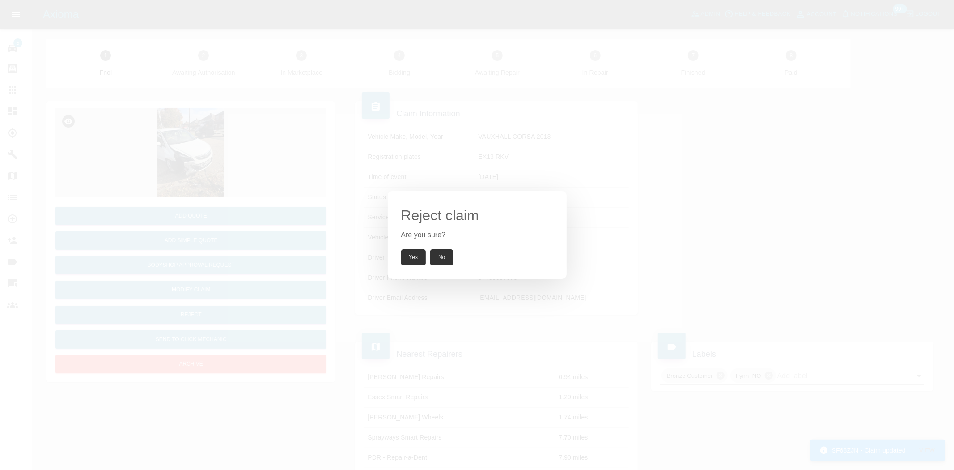
click at [406, 251] on button "Yes" at bounding box center [413, 257] width 25 height 16
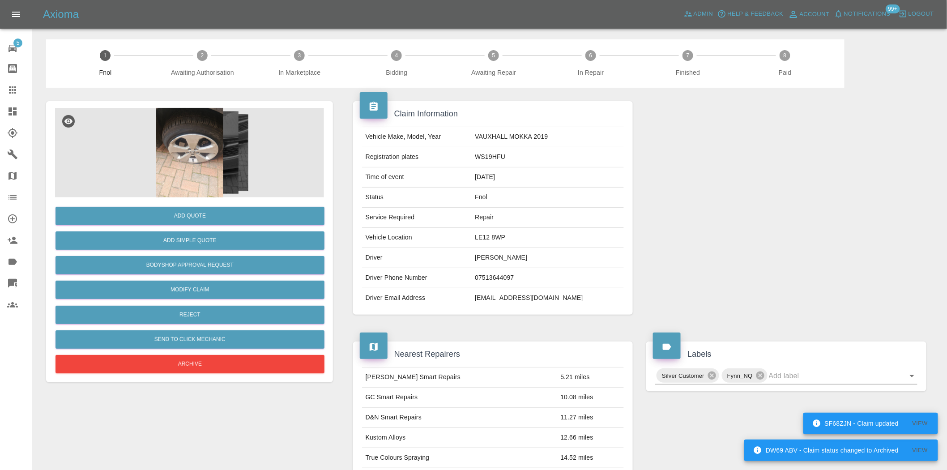
click at [204, 158] on img at bounding box center [189, 152] width 269 height 89
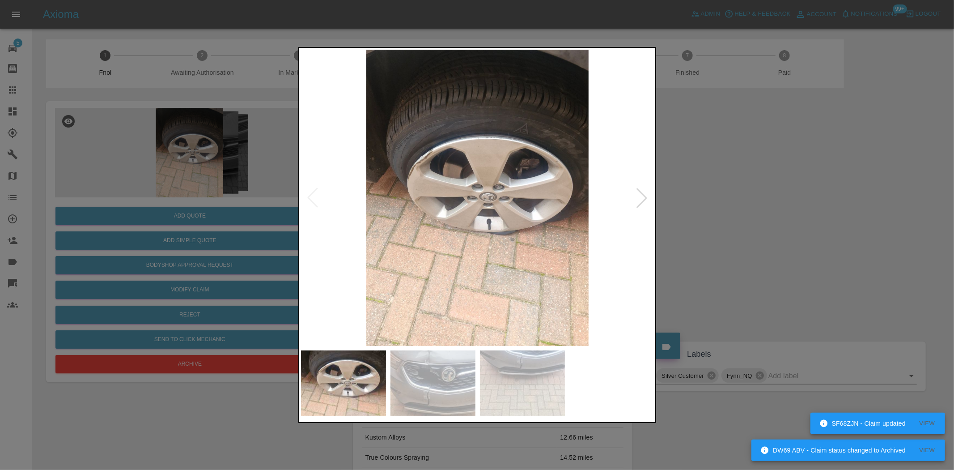
click at [408, 174] on img at bounding box center [477, 198] width 353 height 296
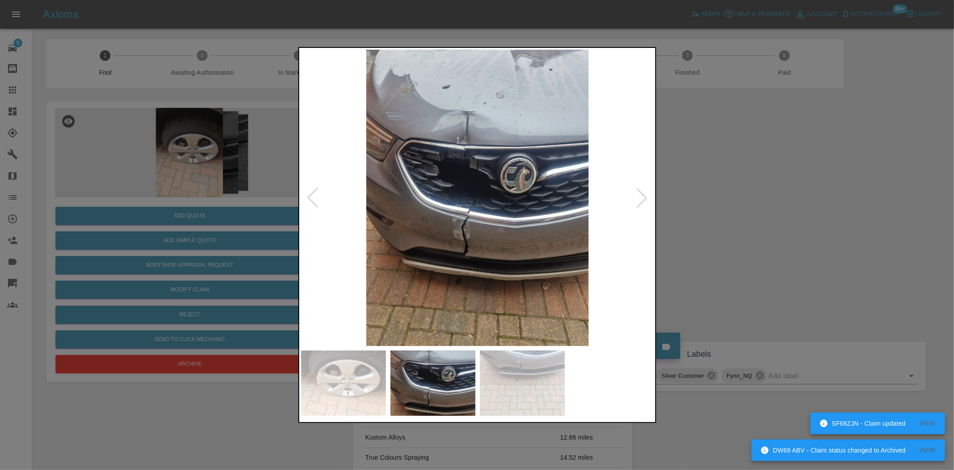
click at [426, 213] on img at bounding box center [477, 198] width 353 height 296
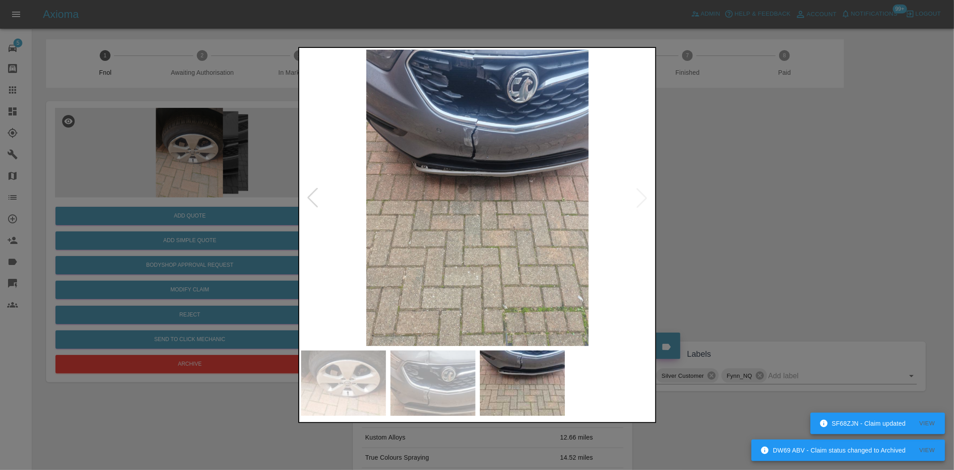
click at [188, 218] on div at bounding box center [477, 235] width 954 height 470
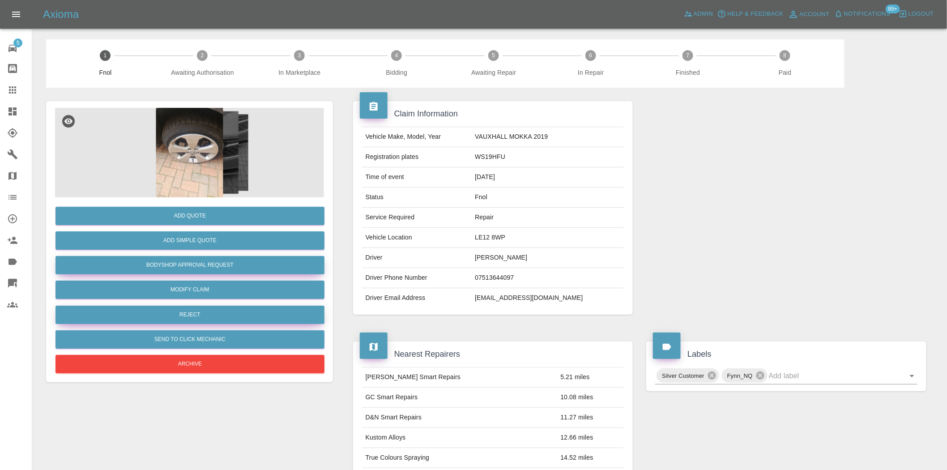
drag, startPoint x: 235, startPoint y: 263, endPoint x: 282, endPoint y: 305, distance: 63.7
click at [235, 263] on button "Bodyshop Approval Request" at bounding box center [189, 265] width 269 height 18
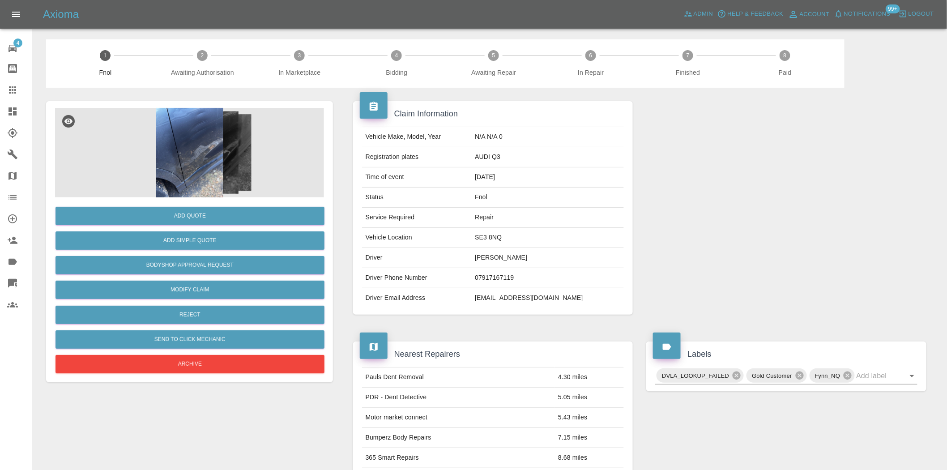
click at [198, 163] on img at bounding box center [189, 152] width 269 height 89
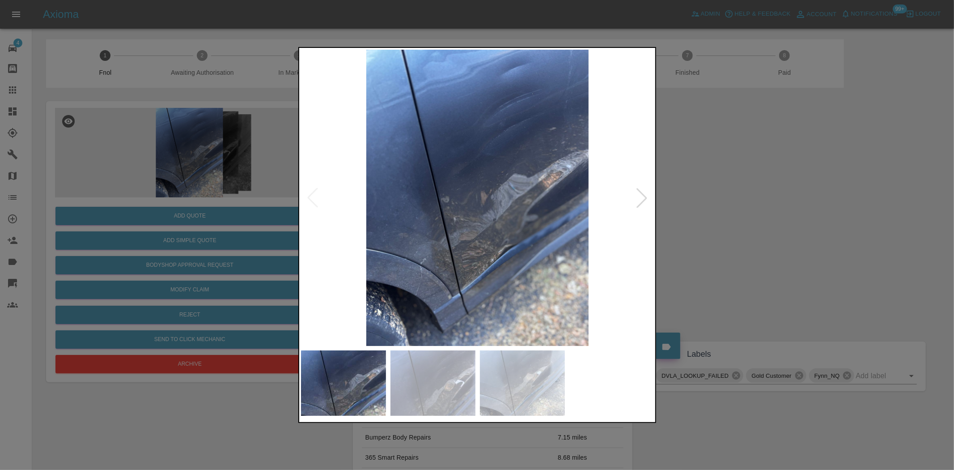
click at [454, 204] on img at bounding box center [477, 198] width 353 height 296
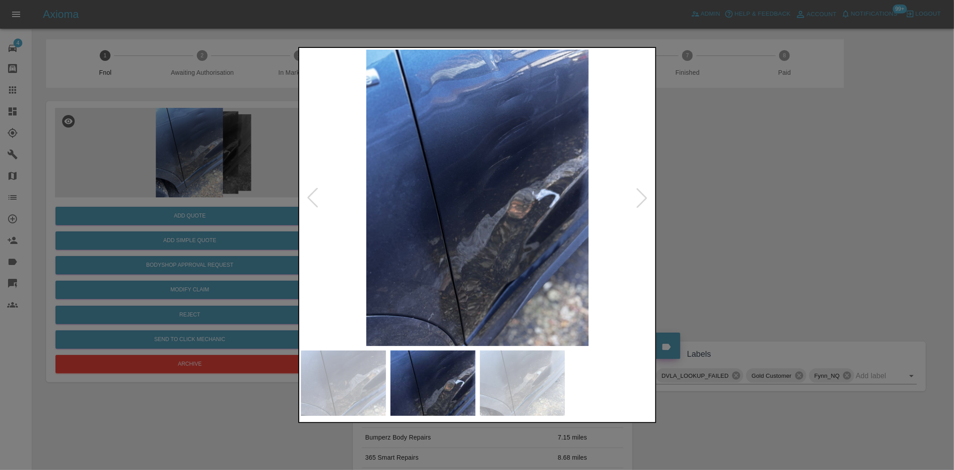
click at [468, 215] on img at bounding box center [477, 198] width 353 height 296
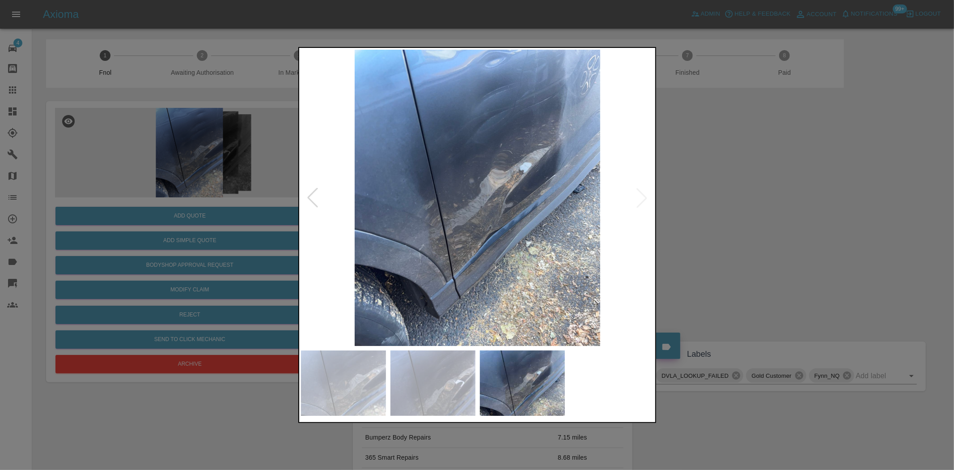
click at [422, 206] on img at bounding box center [477, 198] width 353 height 296
click at [489, 205] on img at bounding box center [477, 198] width 353 height 296
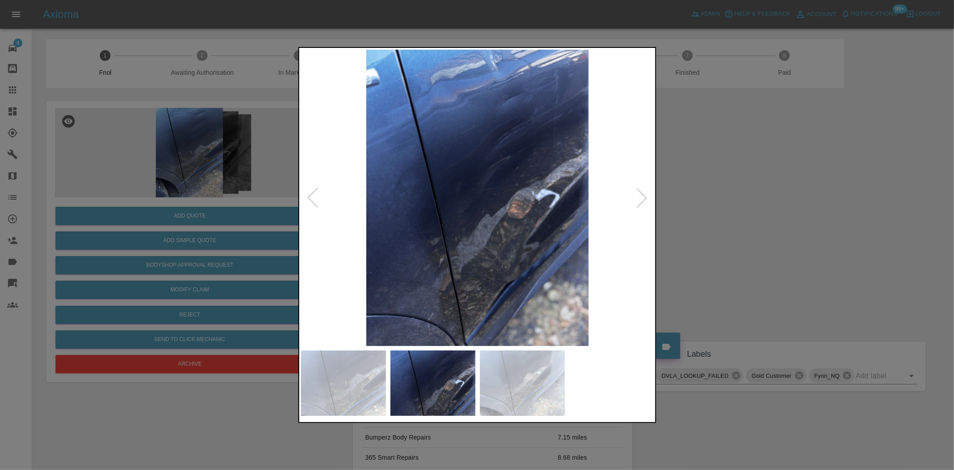
click at [481, 238] on img at bounding box center [477, 198] width 353 height 296
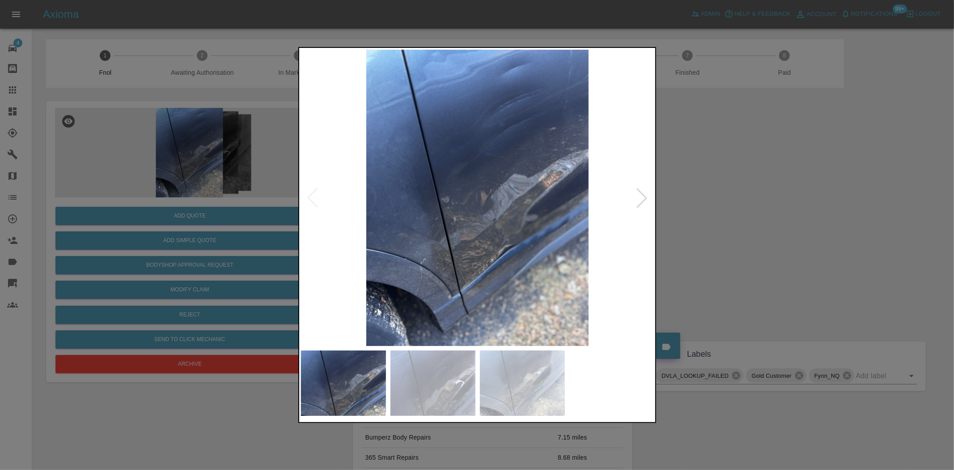
click at [507, 264] on img at bounding box center [477, 198] width 353 height 296
click at [507, 244] on img at bounding box center [477, 198] width 353 height 296
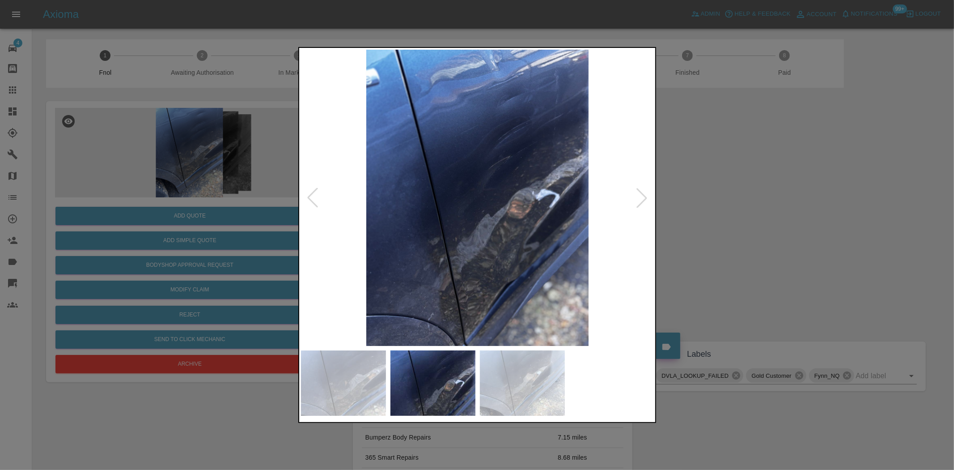
click at [509, 246] on img at bounding box center [477, 198] width 353 height 296
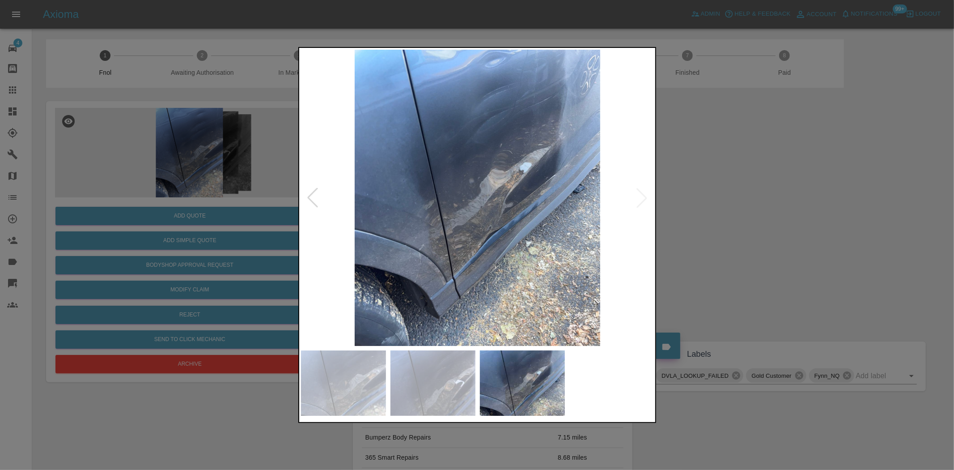
click at [504, 223] on img at bounding box center [477, 198] width 353 height 296
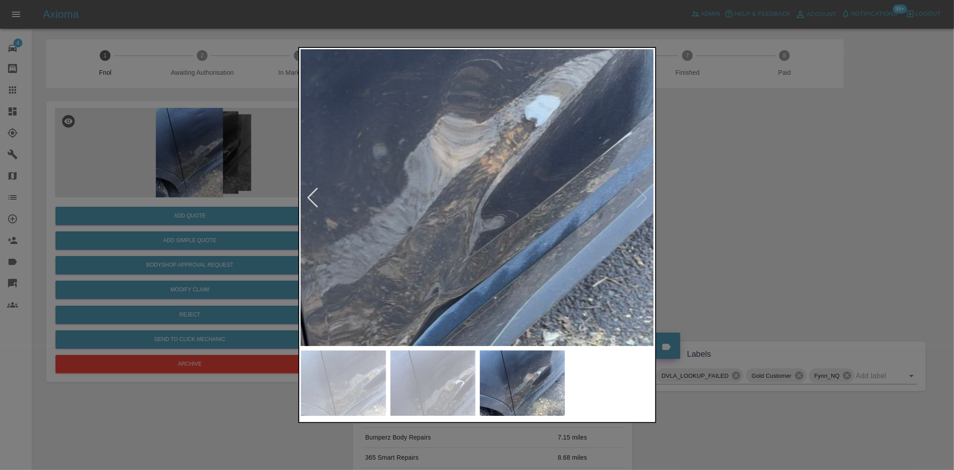
click at [529, 290] on img at bounding box center [397, 201] width 1060 height 889
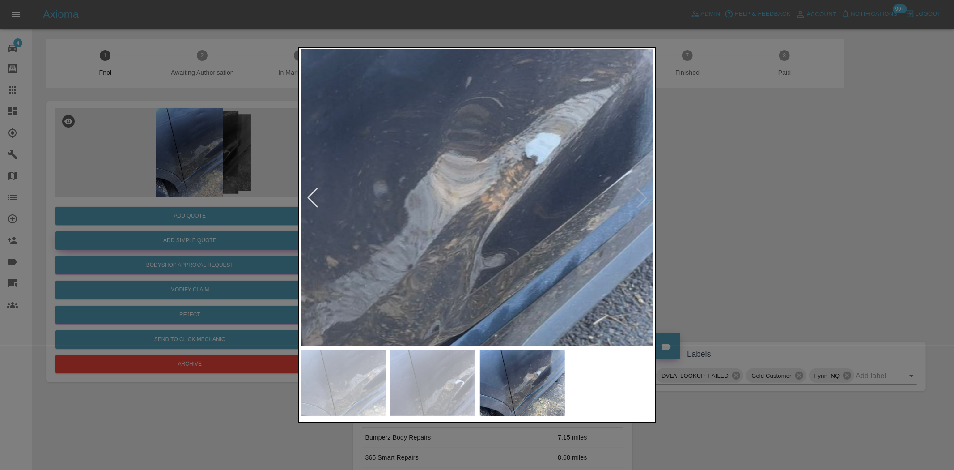
drag, startPoint x: 181, startPoint y: 132, endPoint x: 282, endPoint y: 245, distance: 151.8
click at [203, 167] on div at bounding box center [477, 235] width 954 height 470
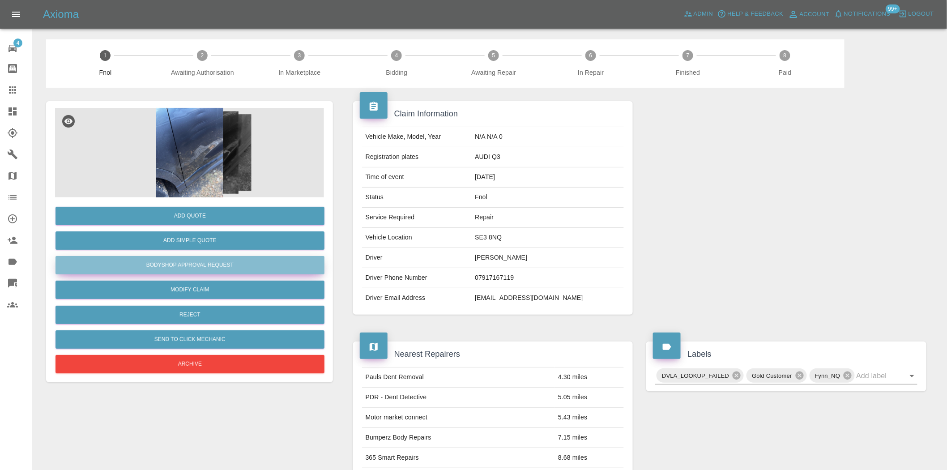
click at [207, 263] on button "Bodyshop Approval Request" at bounding box center [189, 265] width 269 height 18
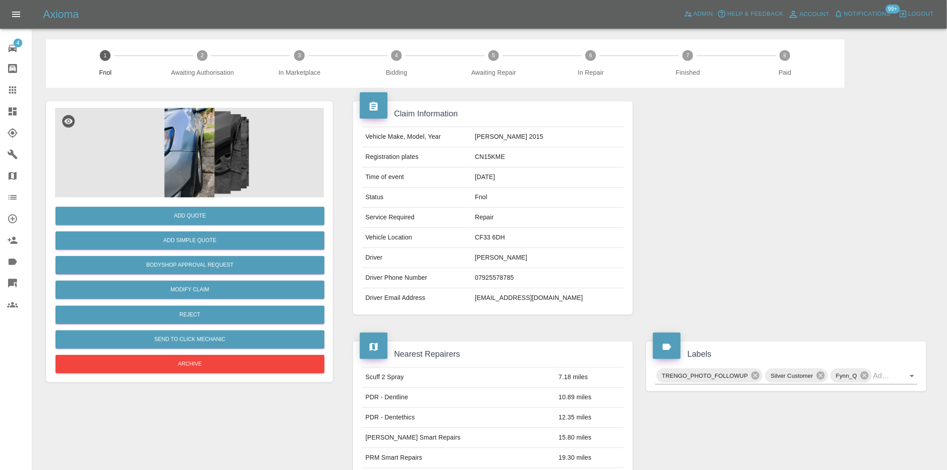
click at [202, 147] on img at bounding box center [189, 152] width 269 height 89
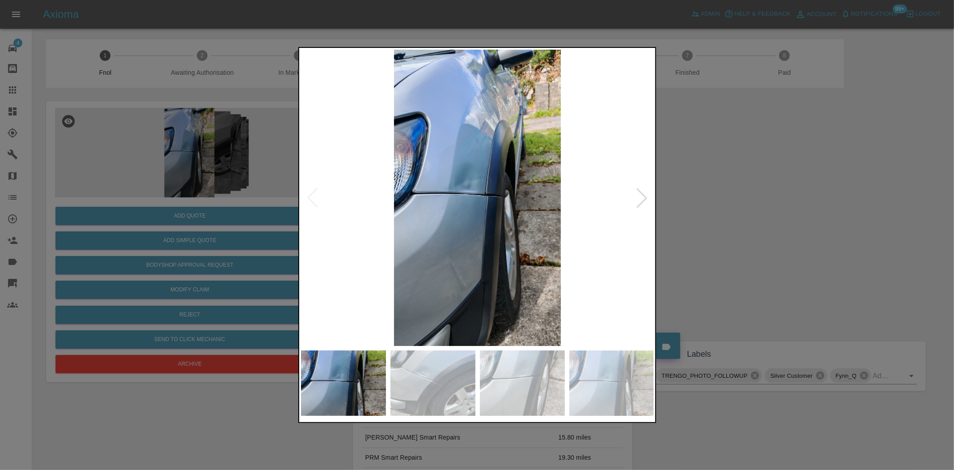
click at [432, 197] on img at bounding box center [477, 198] width 353 height 296
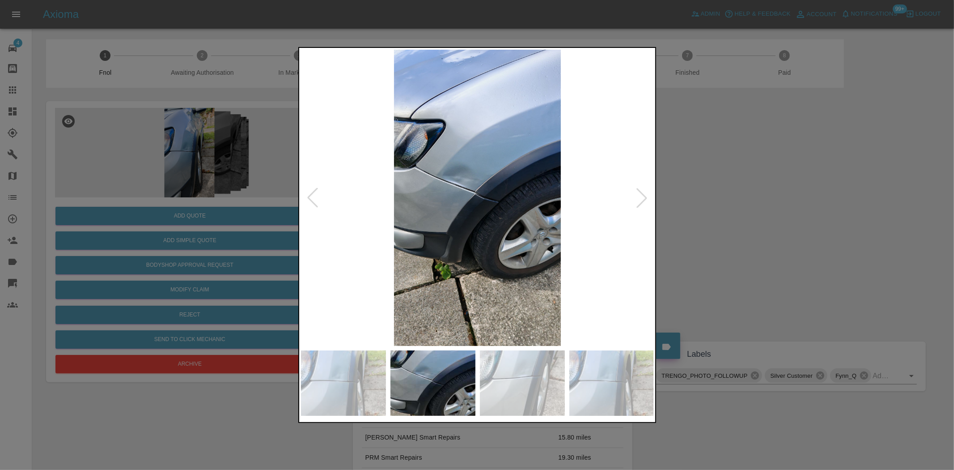
click at [336, 202] on img at bounding box center [477, 198] width 353 height 296
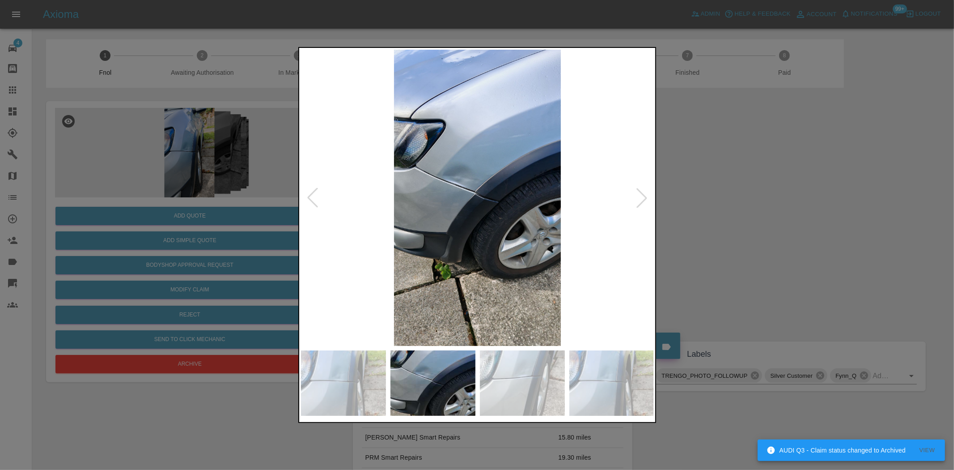
click at [448, 178] on img at bounding box center [477, 198] width 353 height 296
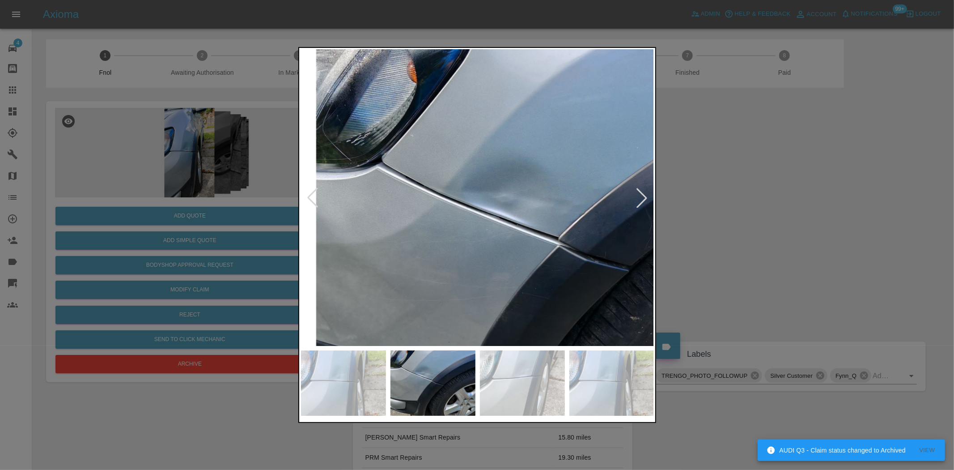
click at [472, 213] on img at bounding box center [565, 257] width 1060 height 889
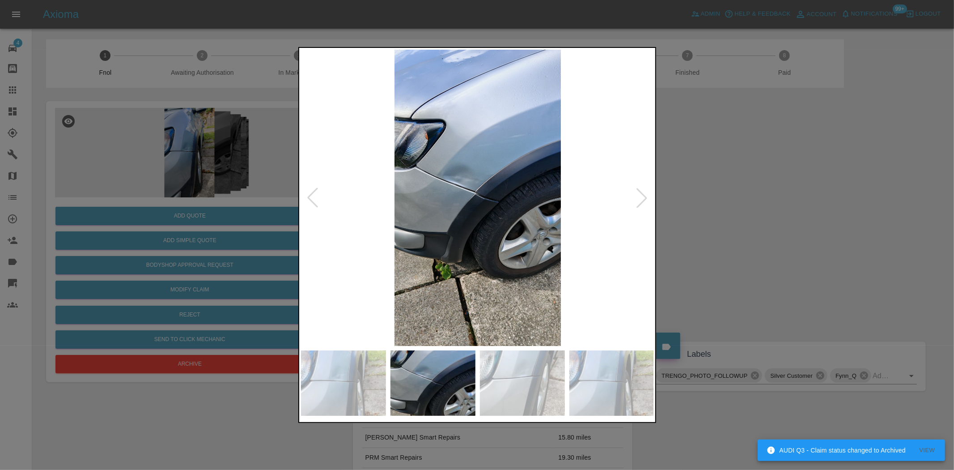
click at [488, 220] on img at bounding box center [477, 198] width 353 height 296
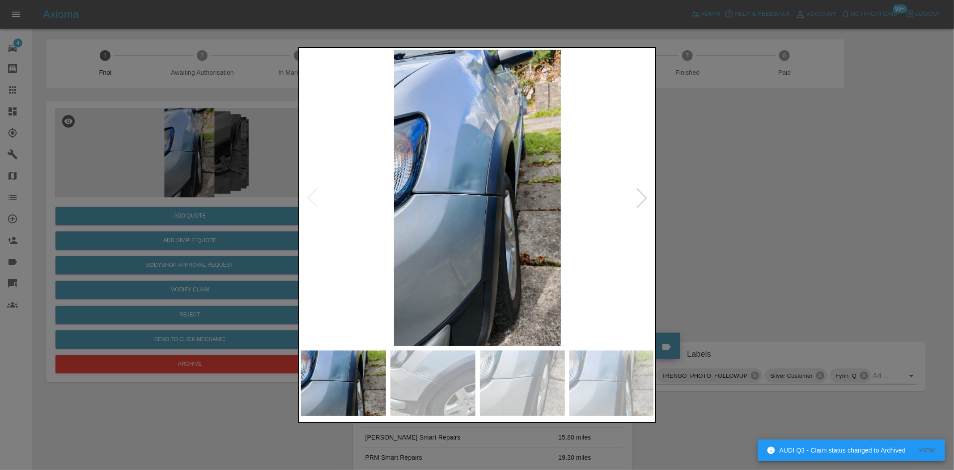
click at [487, 173] on img at bounding box center [477, 198] width 353 height 296
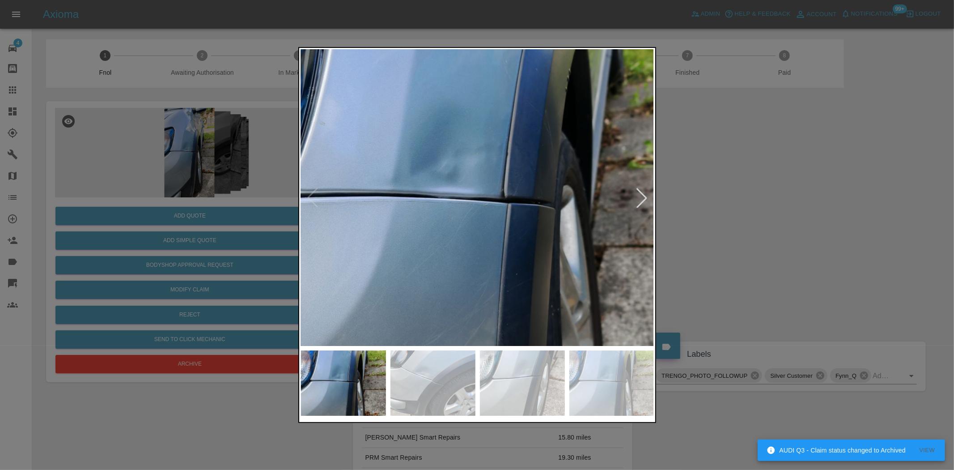
click at [477, 150] on img at bounding box center [479, 209] width 1060 height 889
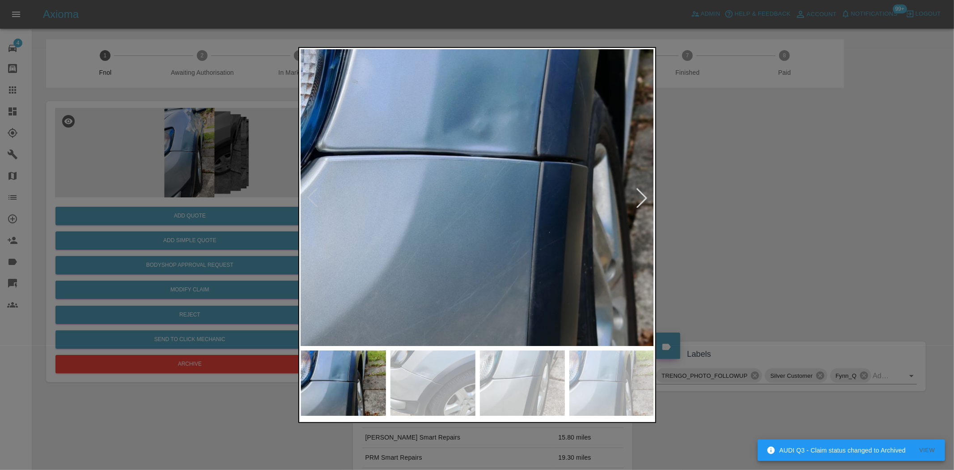
click at [485, 154] on img at bounding box center [511, 167] width 1060 height 889
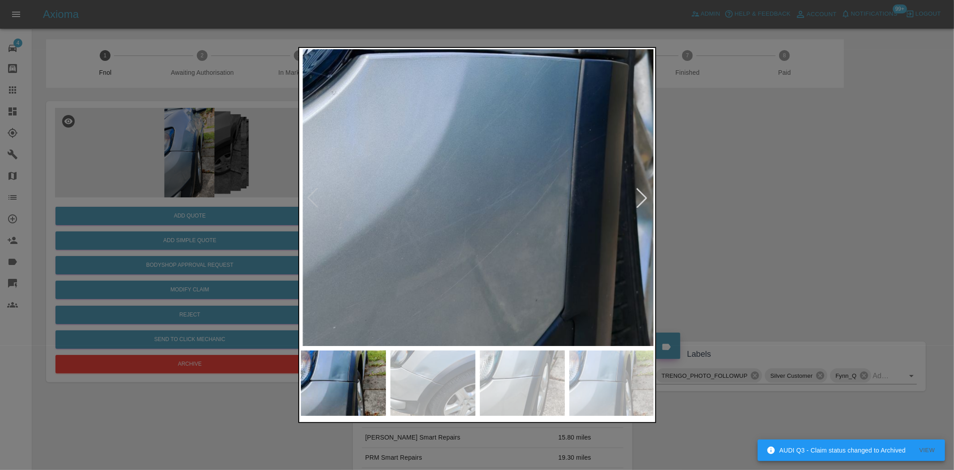
click at [472, 153] on img at bounding box center [552, 65] width 1060 height 889
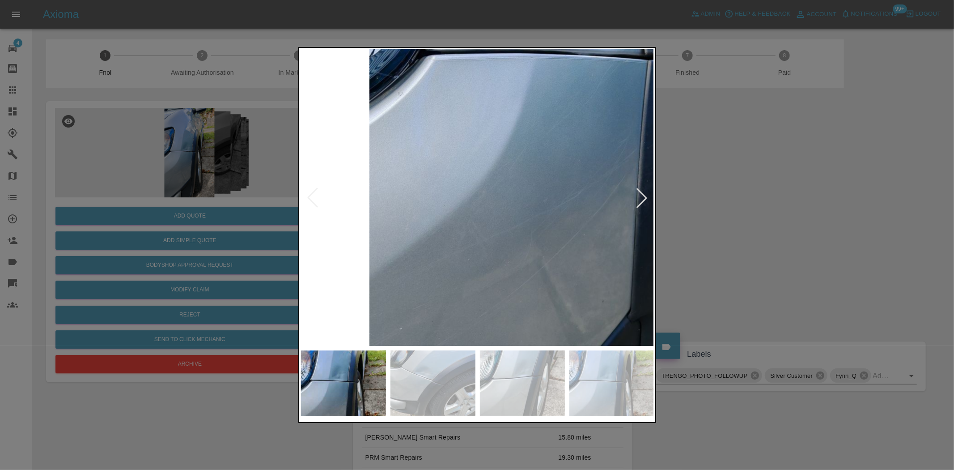
click at [489, 272] on img at bounding box center [619, 66] width 1060 height 889
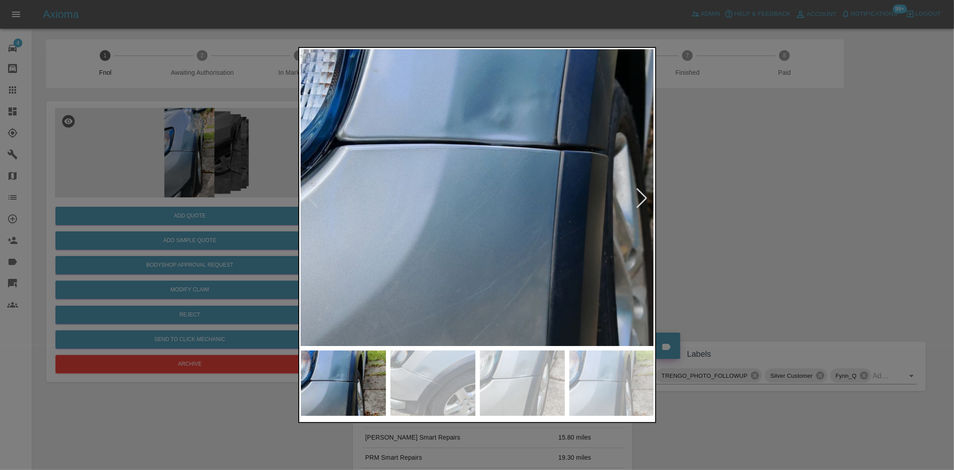
click at [338, 193] on img at bounding box center [532, 156] width 1060 height 889
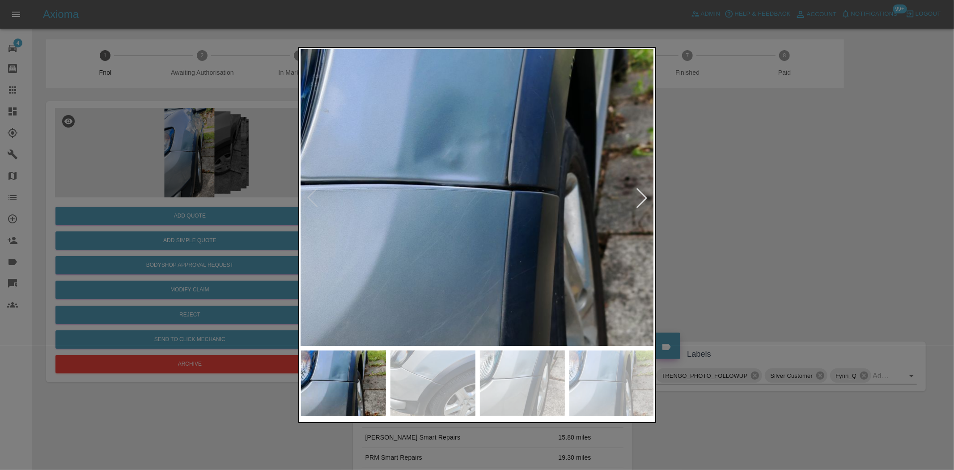
click at [387, 231] on img at bounding box center [483, 196] width 1060 height 889
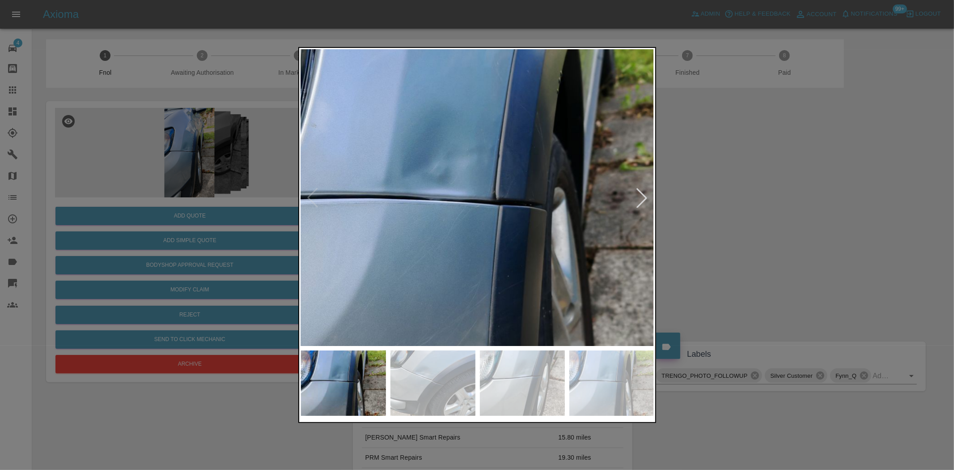
click at [401, 180] on img at bounding box center [470, 210] width 1060 height 889
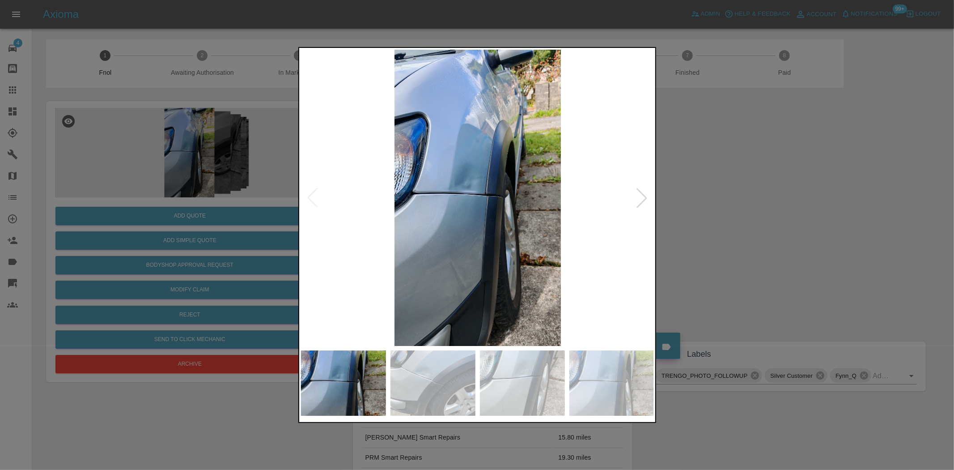
click at [409, 169] on img at bounding box center [477, 198] width 353 height 296
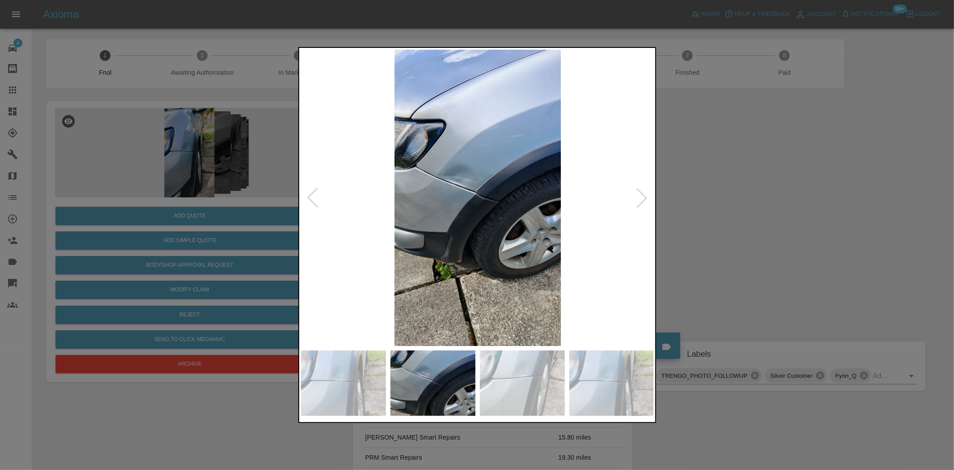
click at [477, 185] on img at bounding box center [477, 198] width 353 height 296
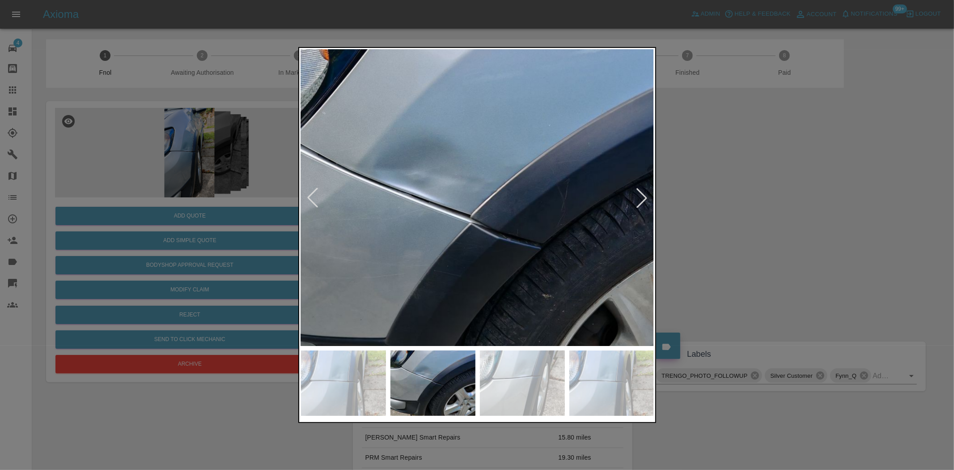
click at [477, 185] on img at bounding box center [478, 235] width 1060 height 889
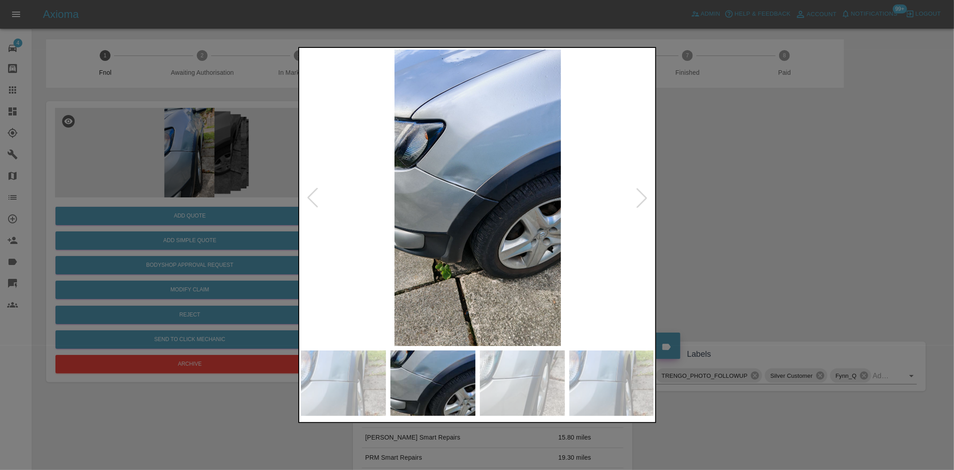
click at [418, 186] on img at bounding box center [477, 198] width 353 height 296
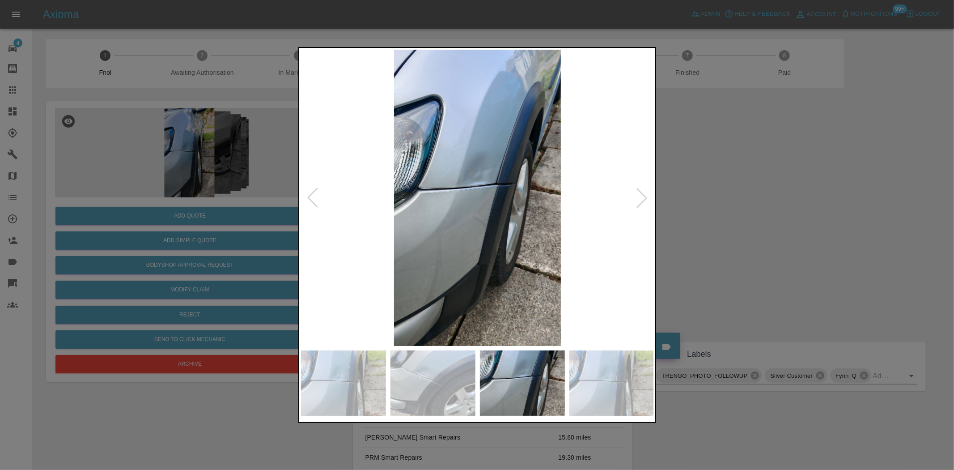
click at [412, 151] on img at bounding box center [477, 198] width 353 height 296
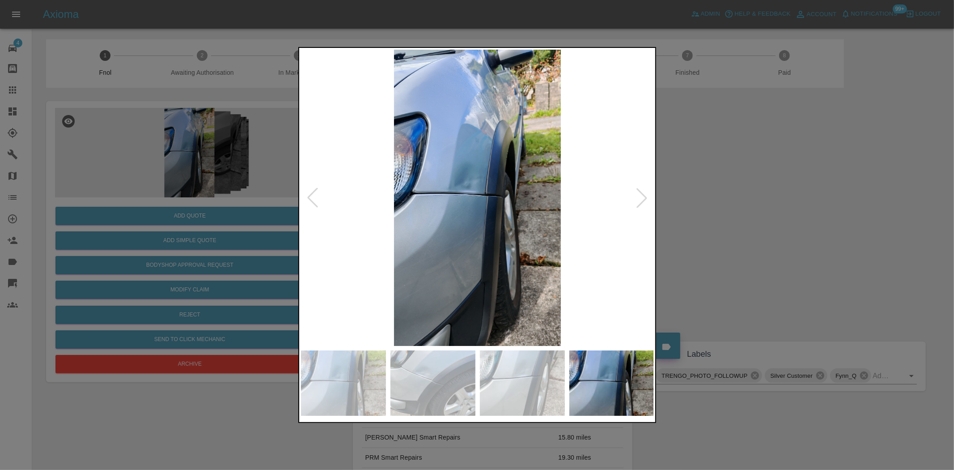
click at [414, 174] on img at bounding box center [477, 198] width 353 height 296
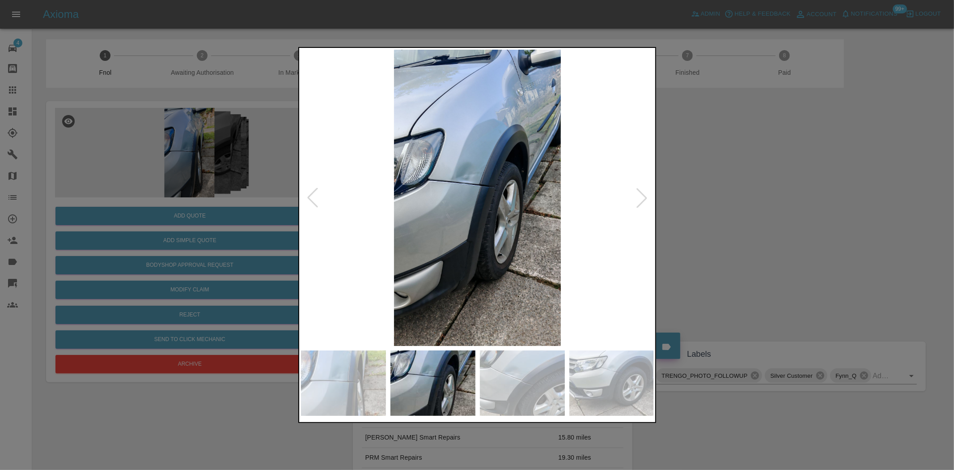
click at [469, 191] on img at bounding box center [477, 198] width 353 height 296
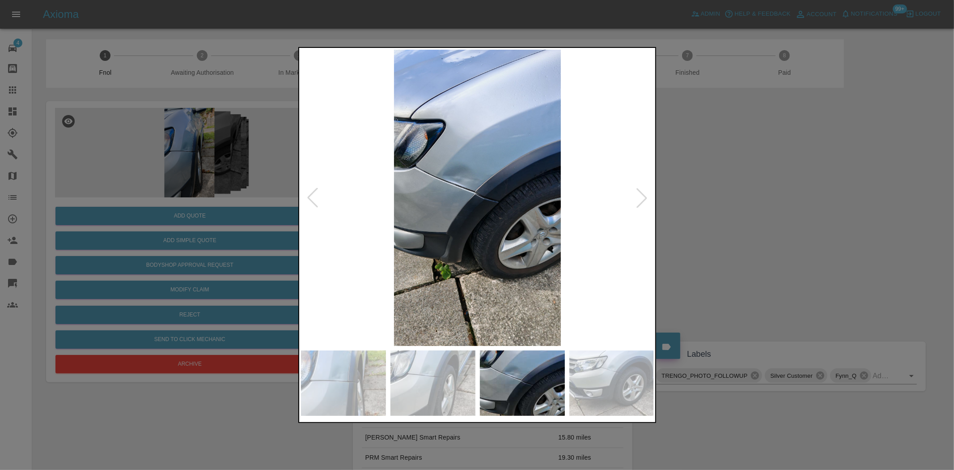
click at [433, 188] on img at bounding box center [477, 198] width 353 height 296
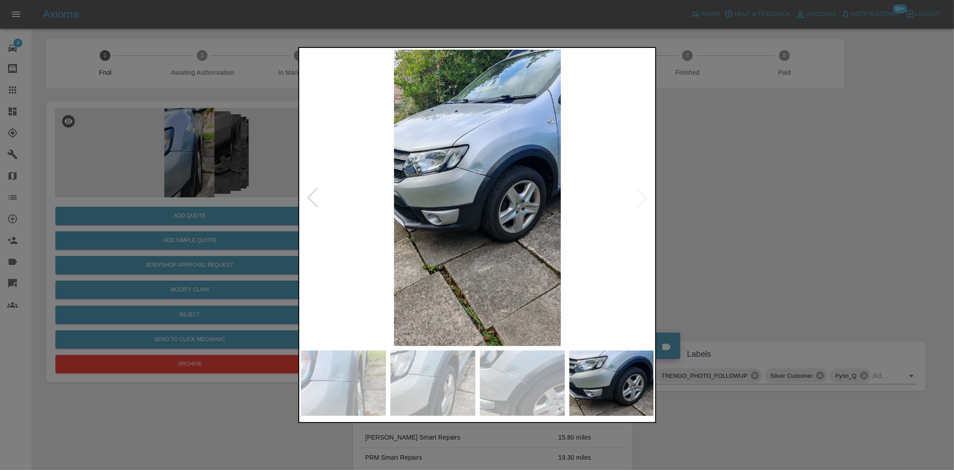
click at [472, 164] on img at bounding box center [477, 198] width 353 height 296
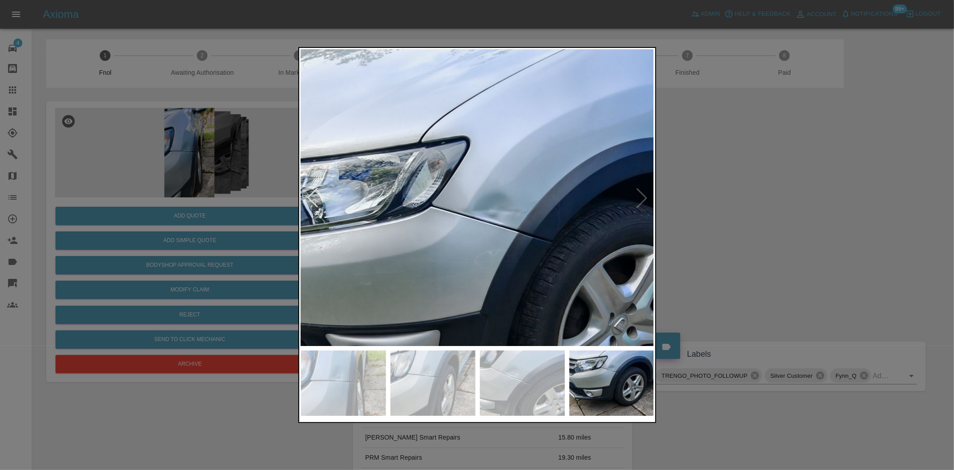
click at [472, 164] on img at bounding box center [494, 297] width 1060 height 889
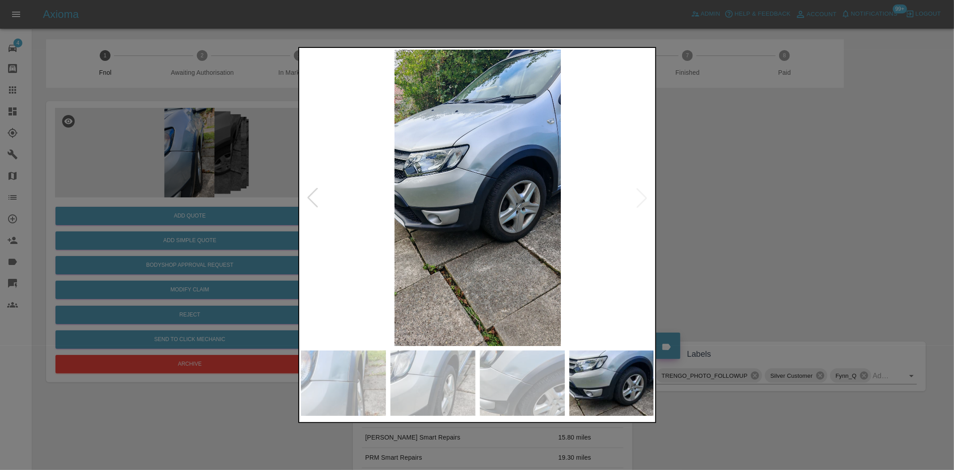
click at [397, 178] on img at bounding box center [477, 198] width 353 height 296
click at [482, 168] on img at bounding box center [477, 198] width 353 height 296
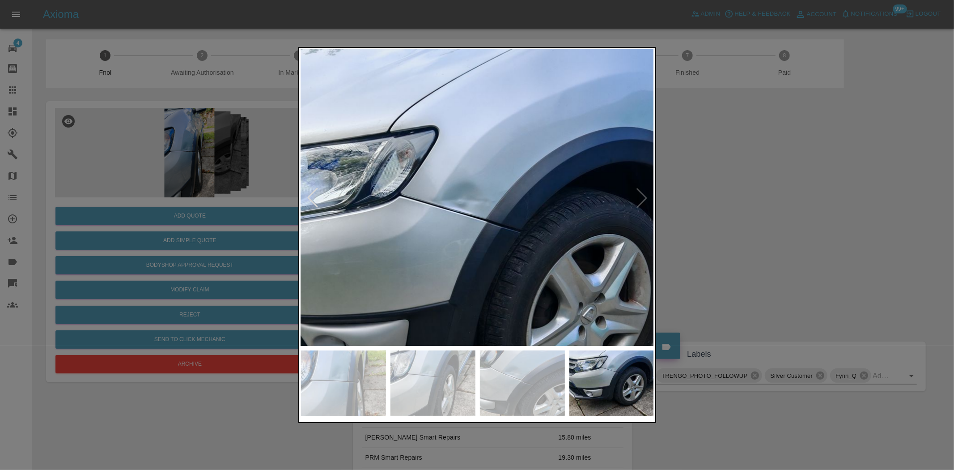
click at [482, 168] on img at bounding box center [462, 287] width 1060 height 889
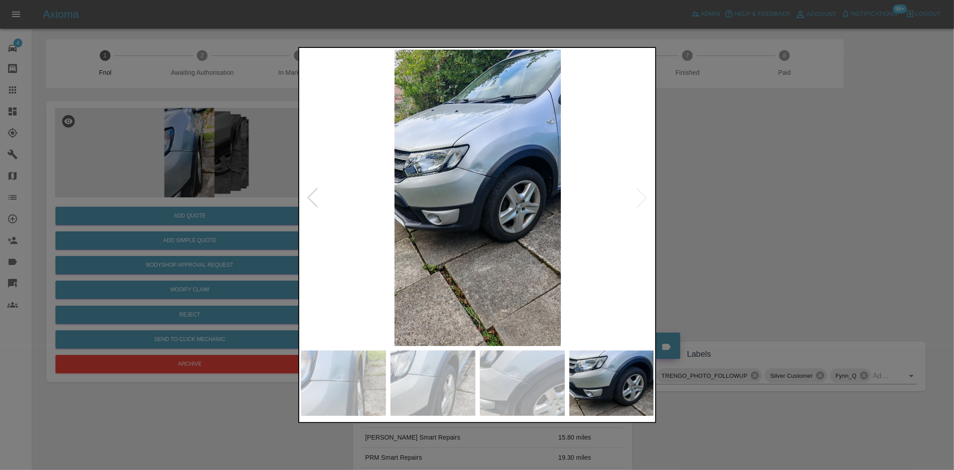
click at [467, 167] on img at bounding box center [477, 198] width 353 height 296
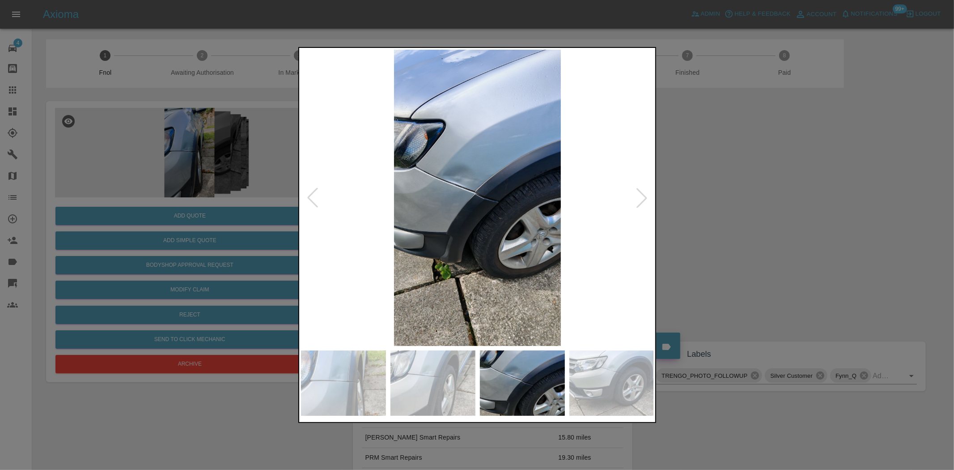
click at [450, 170] on img at bounding box center [477, 198] width 353 height 296
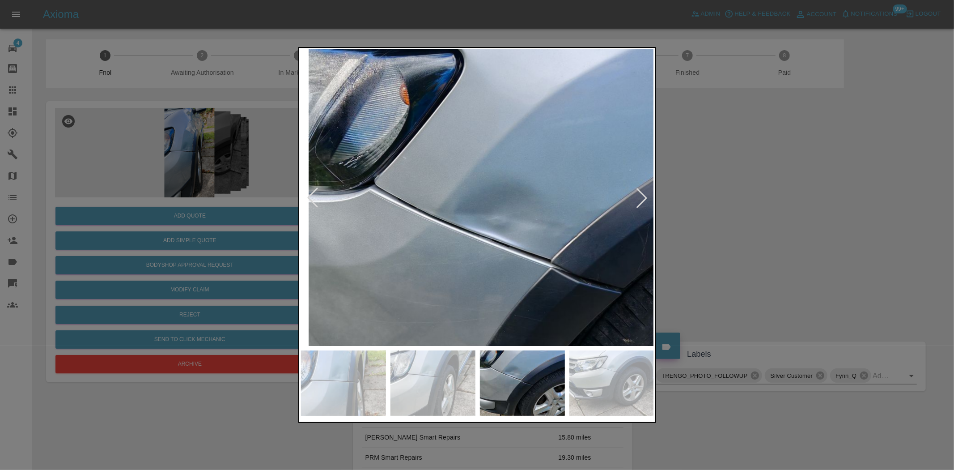
click at [362, 137] on img at bounding box center [558, 279] width 1060 height 889
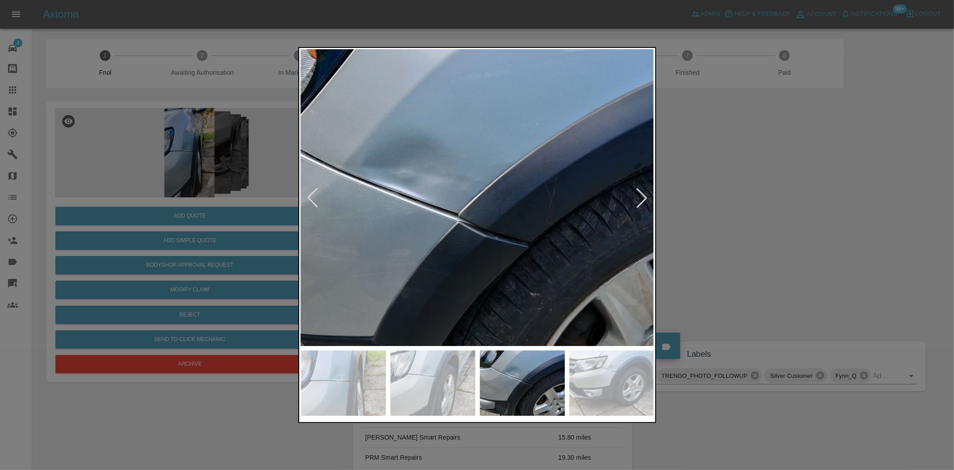
drag, startPoint x: 200, startPoint y: 154, endPoint x: 195, endPoint y: 153, distance: 5.7
click at [200, 154] on div at bounding box center [477, 235] width 954 height 470
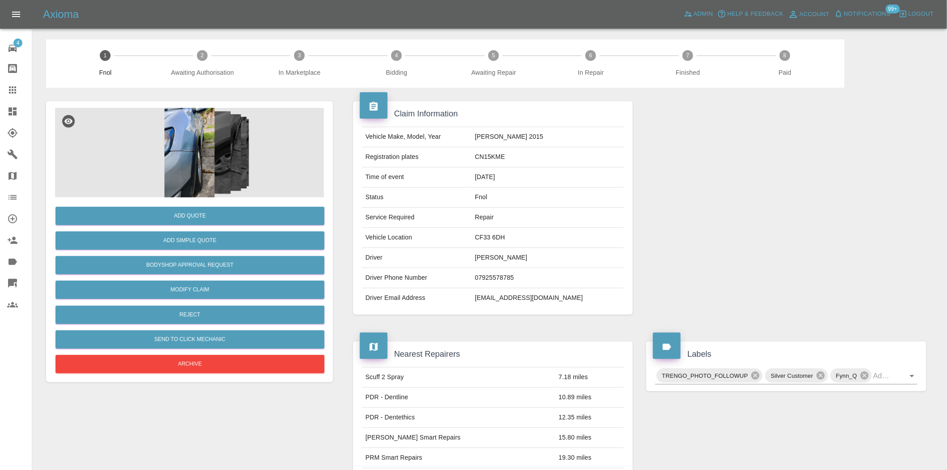
click at [179, 138] on img at bounding box center [189, 152] width 269 height 89
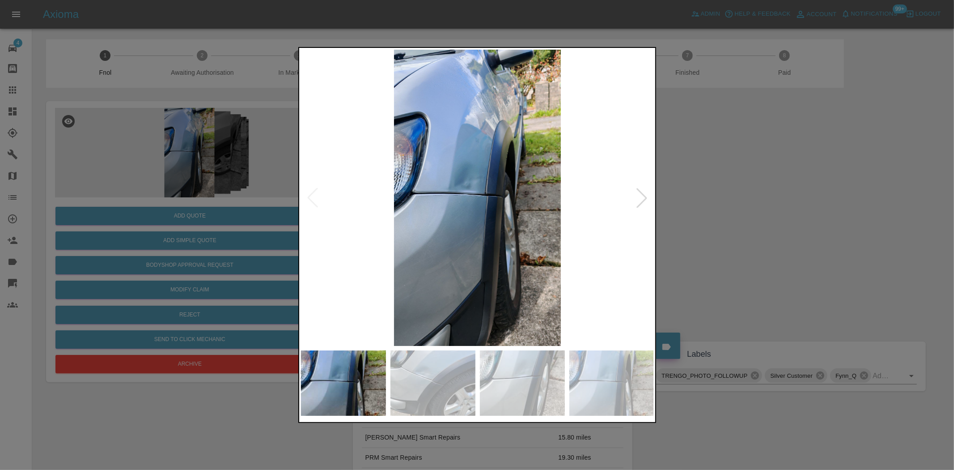
click at [472, 192] on img at bounding box center [477, 198] width 353 height 296
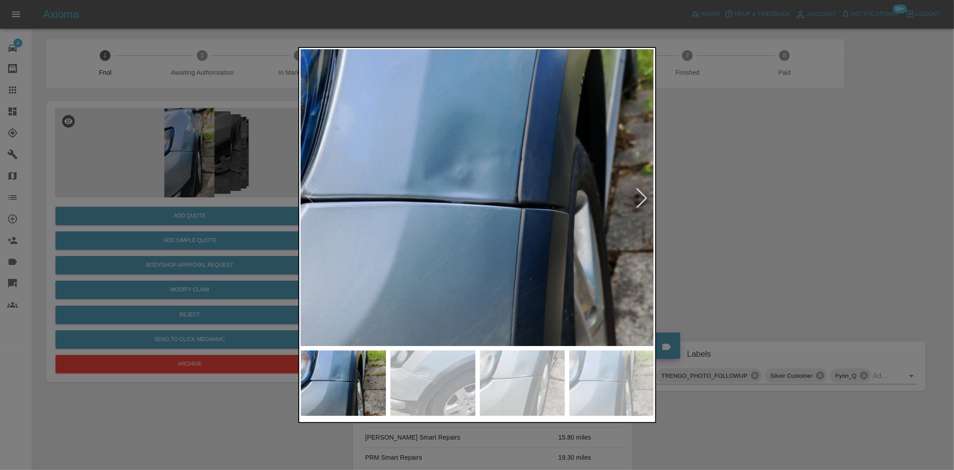
click at [423, 211] on img at bounding box center [492, 214] width 1060 height 889
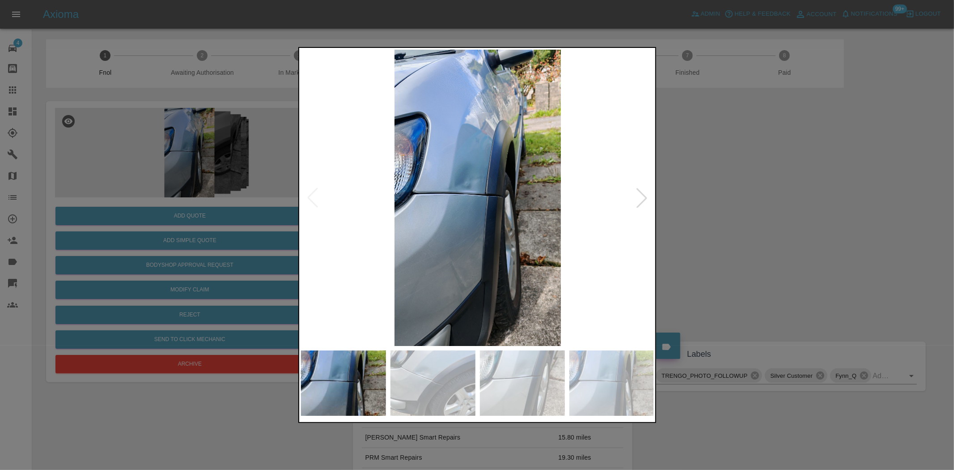
click at [204, 254] on div at bounding box center [477, 235] width 954 height 470
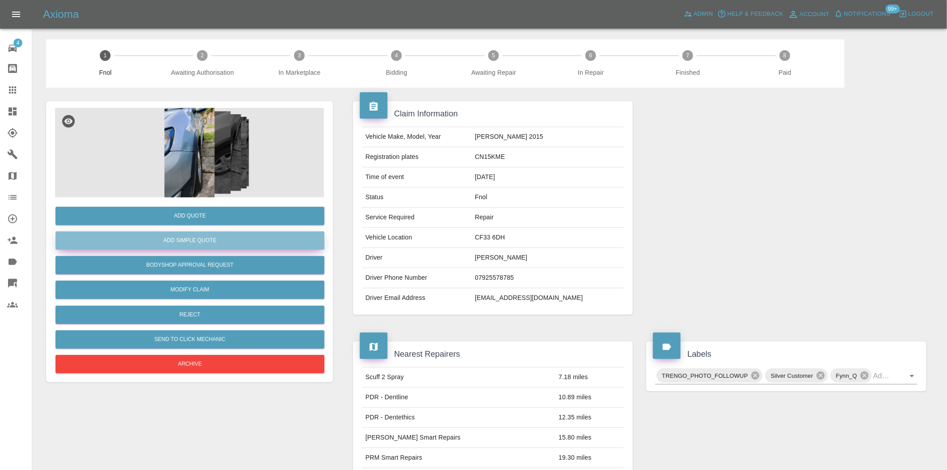
click at [209, 238] on button "Add Simple Quote" at bounding box center [189, 240] width 269 height 18
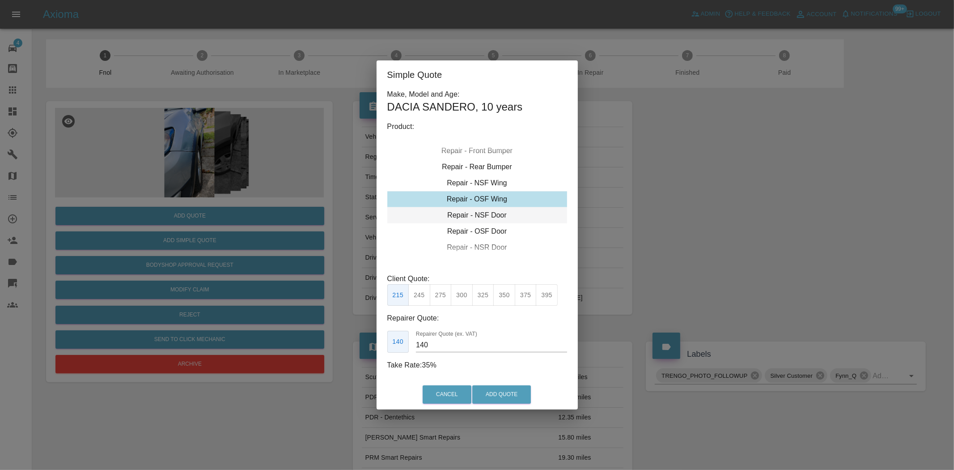
click at [468, 216] on div "Repair - NSF Door" at bounding box center [477, 215] width 180 height 16
click at [503, 161] on div "Repair - NSF Wing" at bounding box center [477, 167] width 180 height 16
click at [440, 296] on button "275" at bounding box center [441, 295] width 22 height 22
drag, startPoint x: 439, startPoint y: 348, endPoint x: 351, endPoint y: 347, distance: 88.1
click at [351, 348] on div "Simple Quote Make, Model and Age: DACIA SANDERO , 10 years Product: Repair - Fr…" at bounding box center [477, 235] width 954 height 470
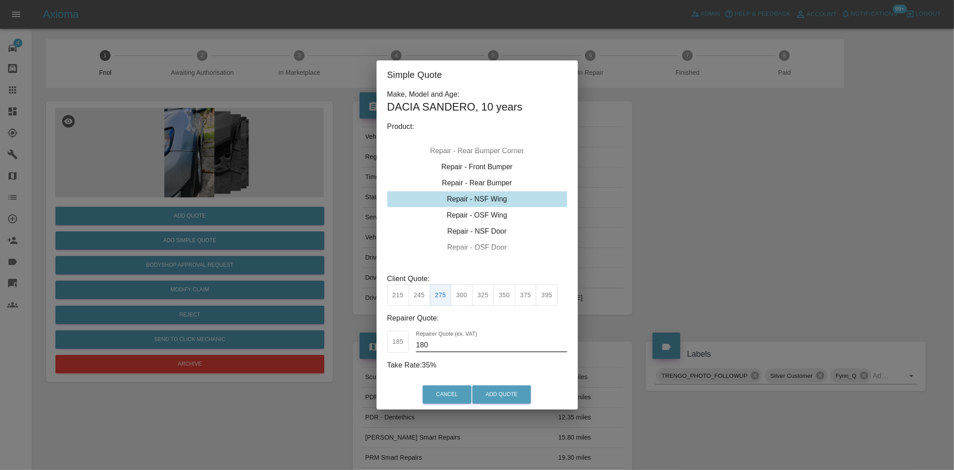
click at [466, 301] on button "300" at bounding box center [462, 295] width 22 height 22
drag, startPoint x: 441, startPoint y: 346, endPoint x: 314, endPoint y: 324, distance: 128.9
click at [339, 328] on div "Simple Quote Make, Model and Age: DACIA SANDERO , 10 years Product: Repair - Fr…" at bounding box center [477, 235] width 954 height 470
drag, startPoint x: 489, startPoint y: 297, endPoint x: 484, endPoint y: 297, distance: 5.8
click at [489, 297] on button "325" at bounding box center [483, 295] width 22 height 22
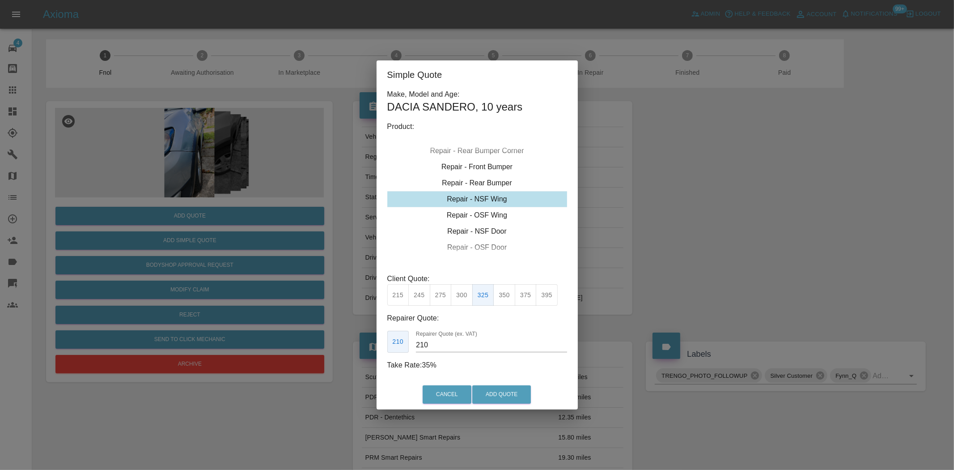
click at [458, 299] on button "300" at bounding box center [462, 295] width 22 height 22
drag, startPoint x: 437, startPoint y: 344, endPoint x: 365, endPoint y: 337, distance: 72.8
click at [375, 340] on div "Simple Quote Make, Model and Age: DACIA SANDERO , 10 years Product: Repair - Fr…" at bounding box center [477, 235] width 954 height 470
type input "190"
click at [500, 393] on button "Add Quote" at bounding box center [501, 394] width 59 height 18
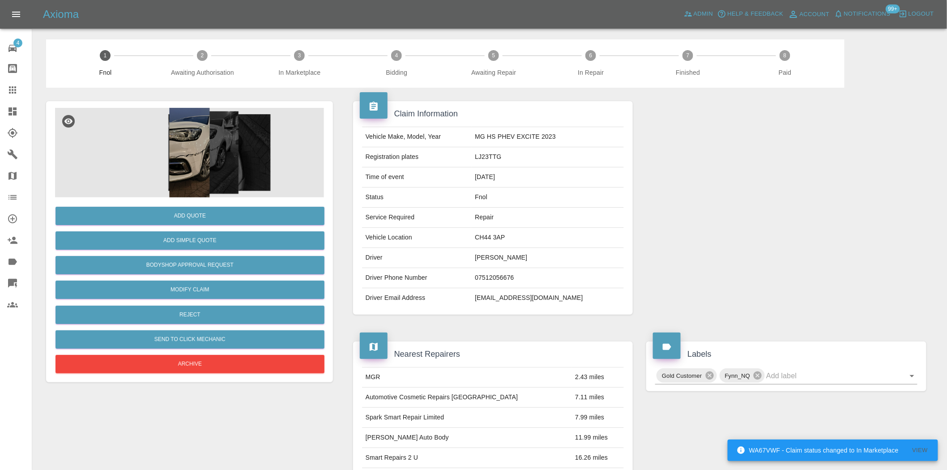
click at [224, 175] on img at bounding box center [189, 152] width 269 height 89
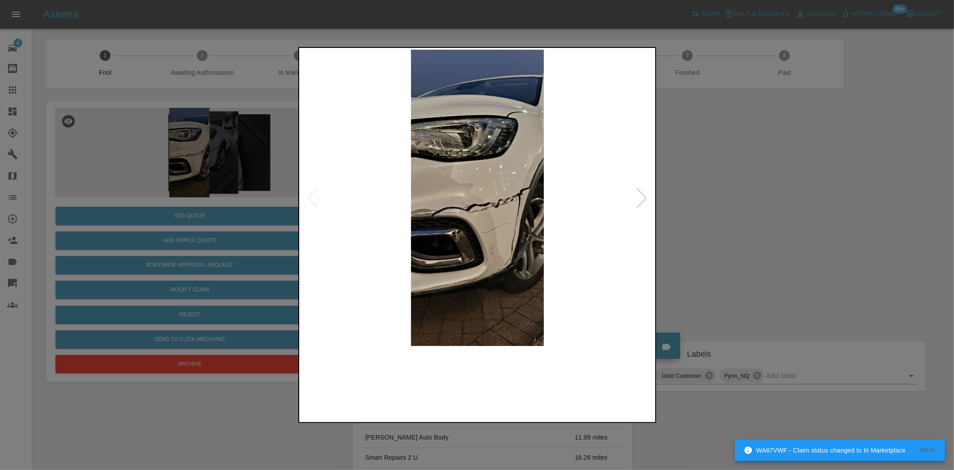
click at [501, 217] on img at bounding box center [477, 198] width 353 height 296
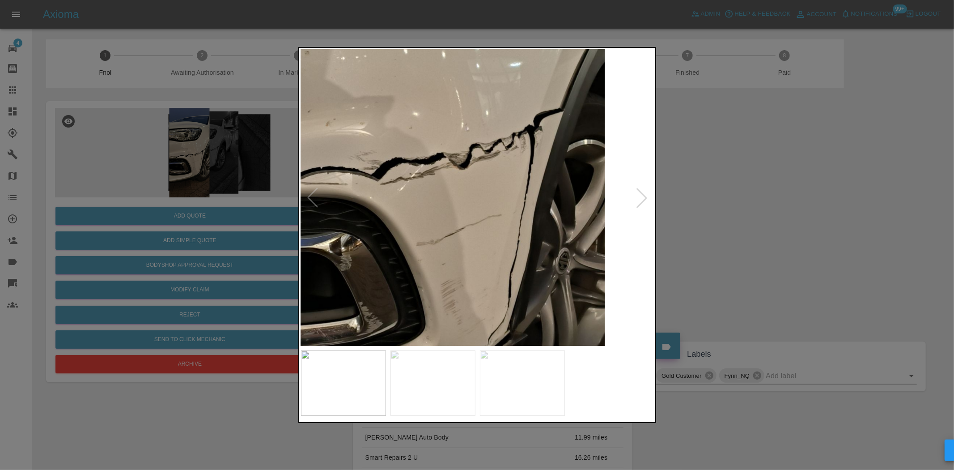
click at [132, 272] on div at bounding box center [477, 235] width 954 height 470
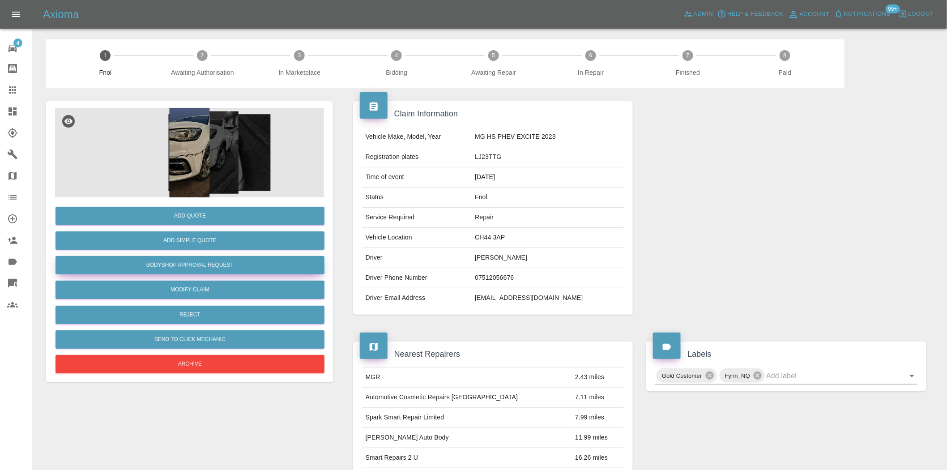
click at [216, 272] on button "Bodyshop Approval Request" at bounding box center [189, 265] width 269 height 18
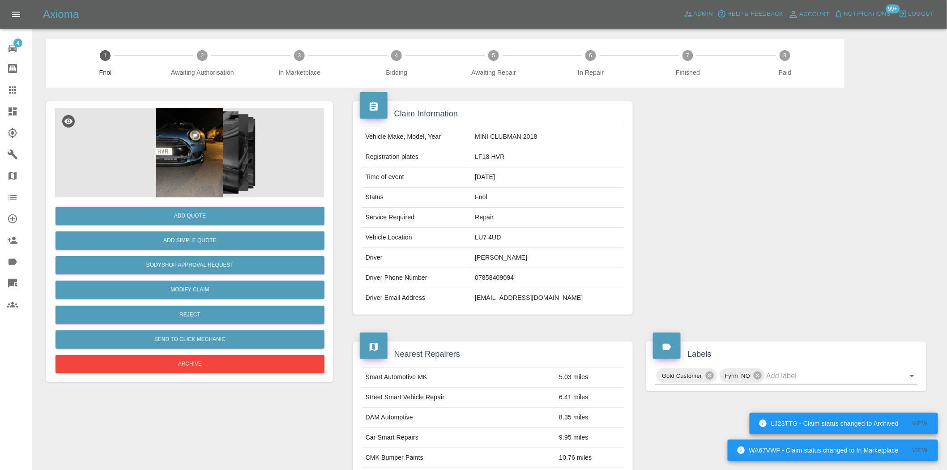
click at [221, 163] on img at bounding box center [189, 152] width 269 height 89
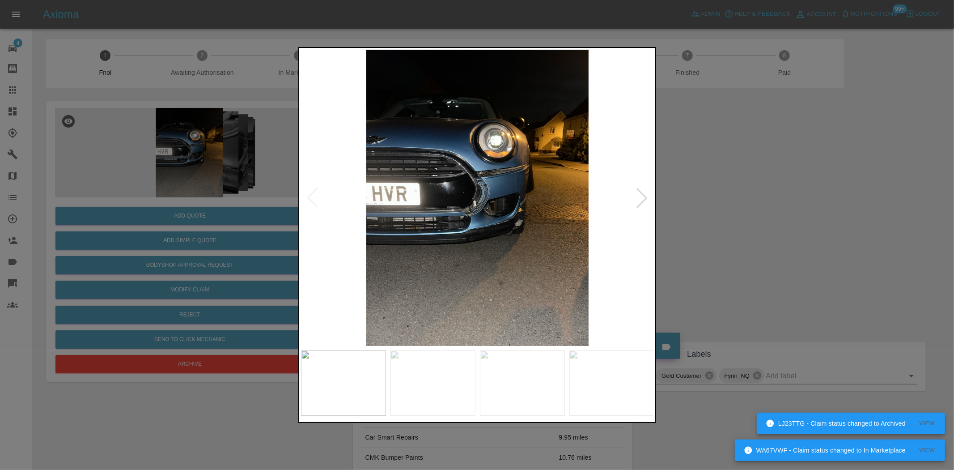
click at [498, 167] on img at bounding box center [477, 198] width 353 height 296
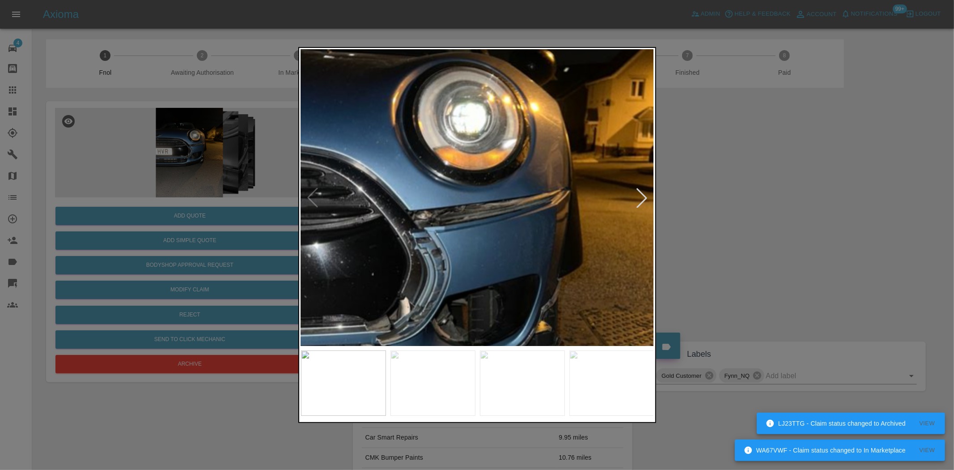
click at [502, 215] on img at bounding box center [413, 290] width 1060 height 889
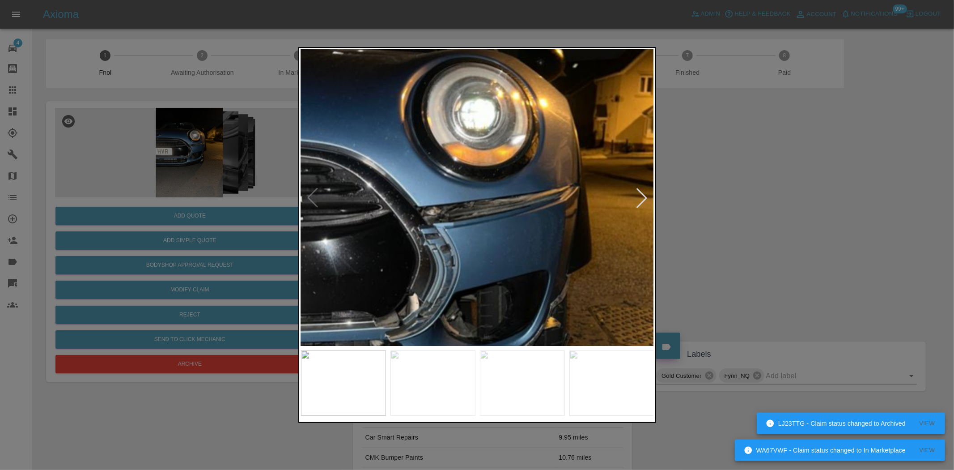
click at [531, 209] on img at bounding box center [422, 286] width 1060 height 889
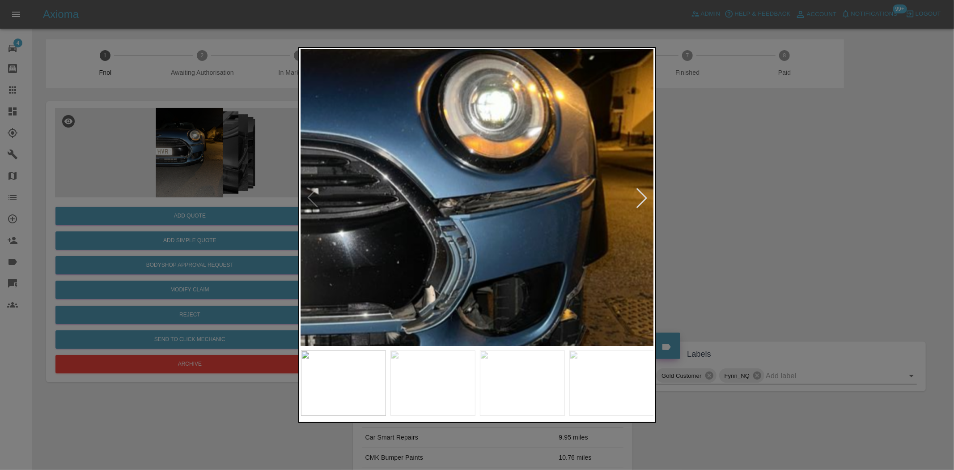
click at [528, 212] on img at bounding box center [439, 278] width 1060 height 889
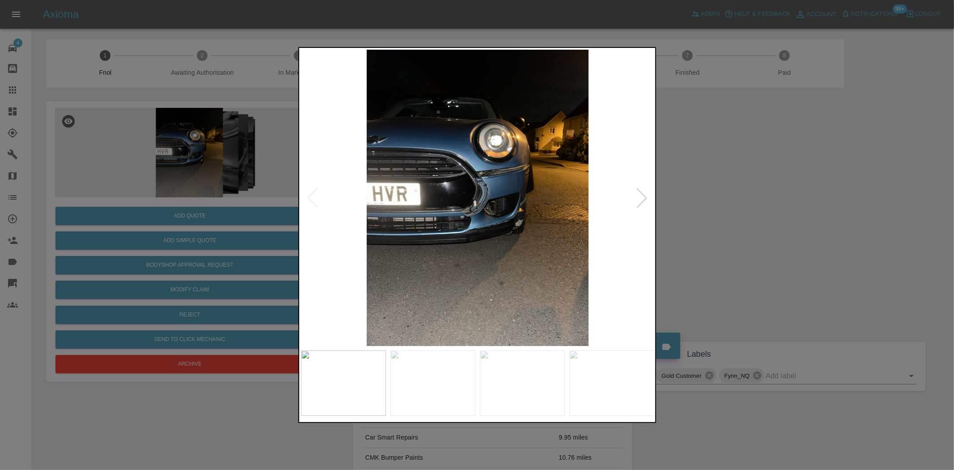
click at [454, 217] on img at bounding box center [477, 198] width 353 height 296
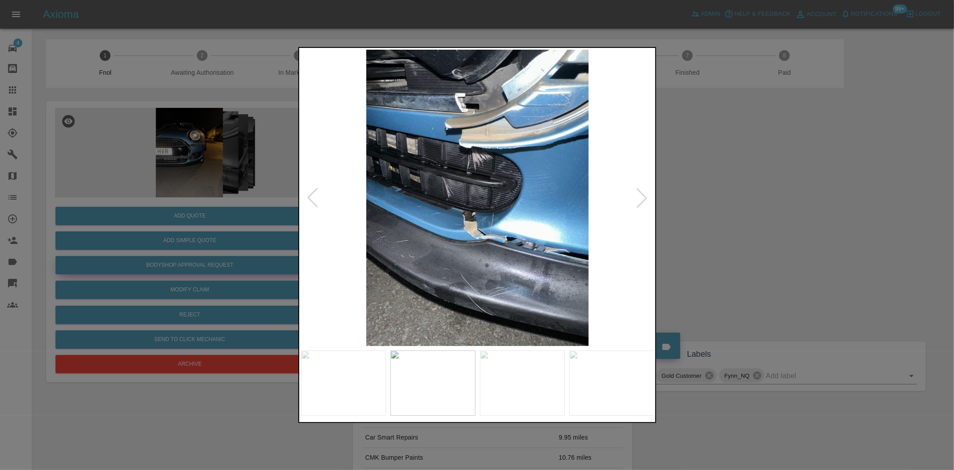
click at [191, 261] on div at bounding box center [477, 235] width 954 height 470
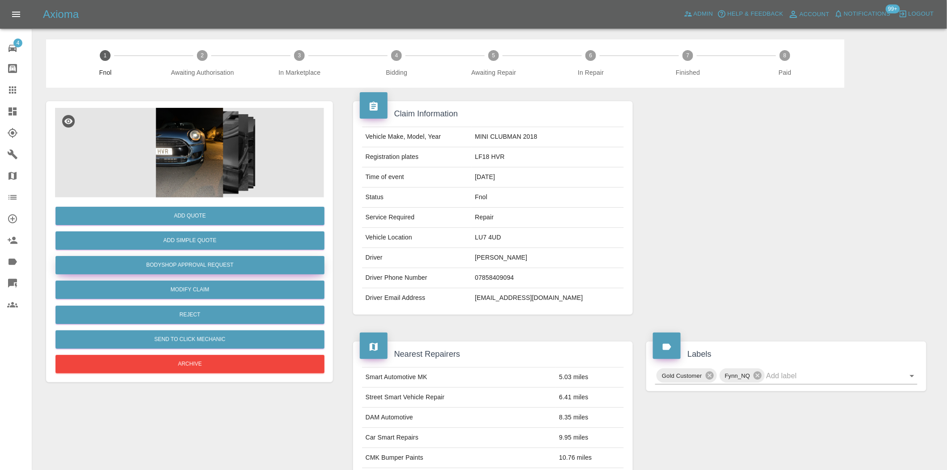
drag, startPoint x: 229, startPoint y: 268, endPoint x: 238, endPoint y: 273, distance: 10.2
click at [229, 268] on button "Bodyshop Approval Request" at bounding box center [189, 265] width 269 height 18
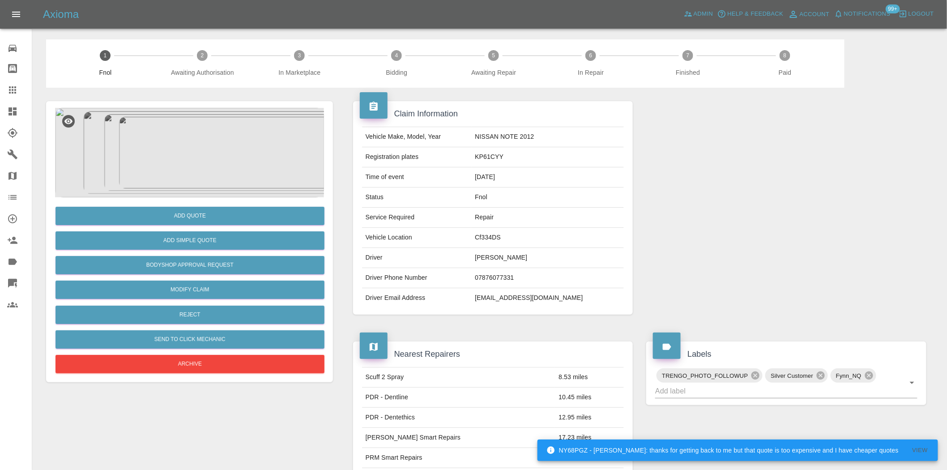
click at [185, 173] on img at bounding box center [189, 152] width 269 height 89
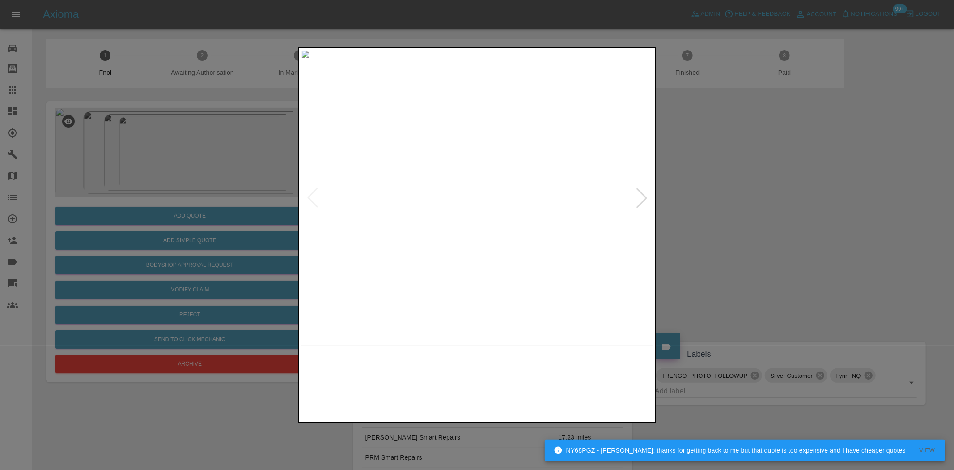
click at [530, 230] on img at bounding box center [477, 198] width 353 height 296
click at [514, 329] on img at bounding box center [438, 191] width 1060 height 889
click at [220, 257] on div at bounding box center [477, 235] width 954 height 470
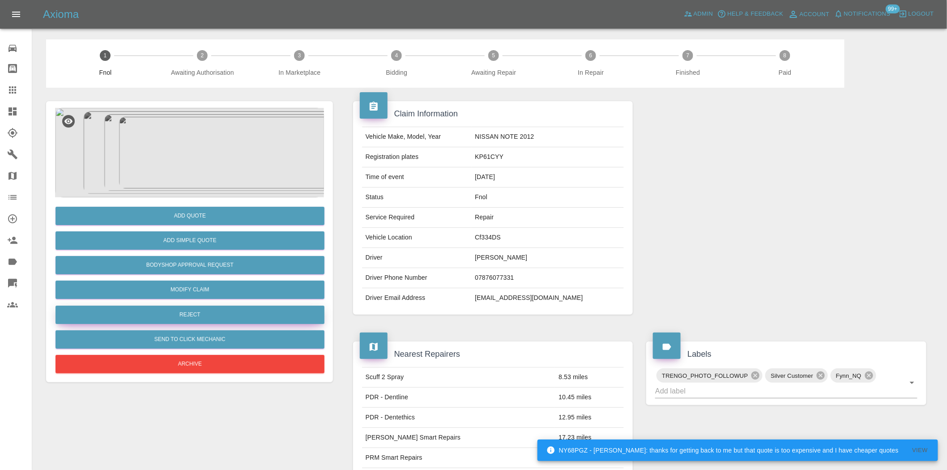
click at [185, 315] on button "Reject" at bounding box center [189, 315] width 269 height 18
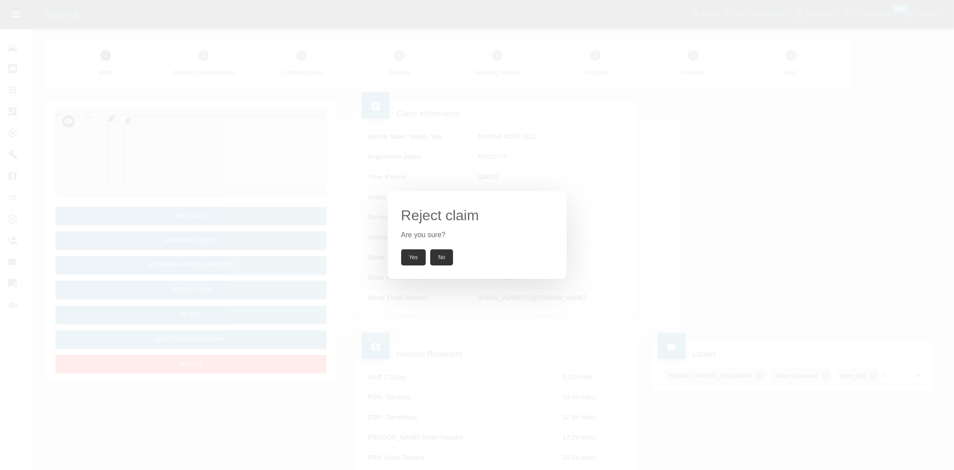
drag, startPoint x: 414, startPoint y: 271, endPoint x: 413, endPoint y: 264, distance: 6.4
click at [414, 269] on div "Reject claim Are you sure? Yes No" at bounding box center [477, 235] width 179 height 88
click at [406, 259] on button "Yes" at bounding box center [413, 257] width 25 height 16
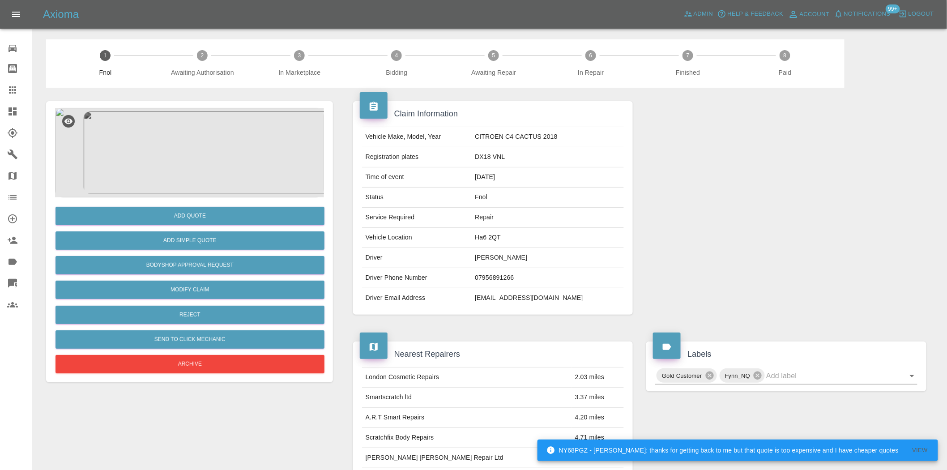
click at [201, 151] on img at bounding box center [189, 152] width 269 height 89
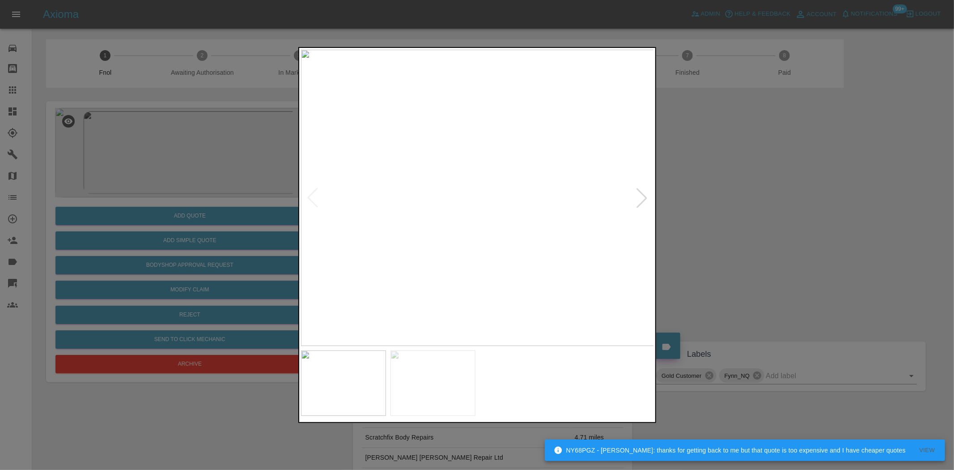
click at [434, 164] on img at bounding box center [477, 198] width 353 height 296
click at [459, 159] on img at bounding box center [477, 198] width 353 height 296
click at [489, 177] on img at bounding box center [477, 198] width 353 height 296
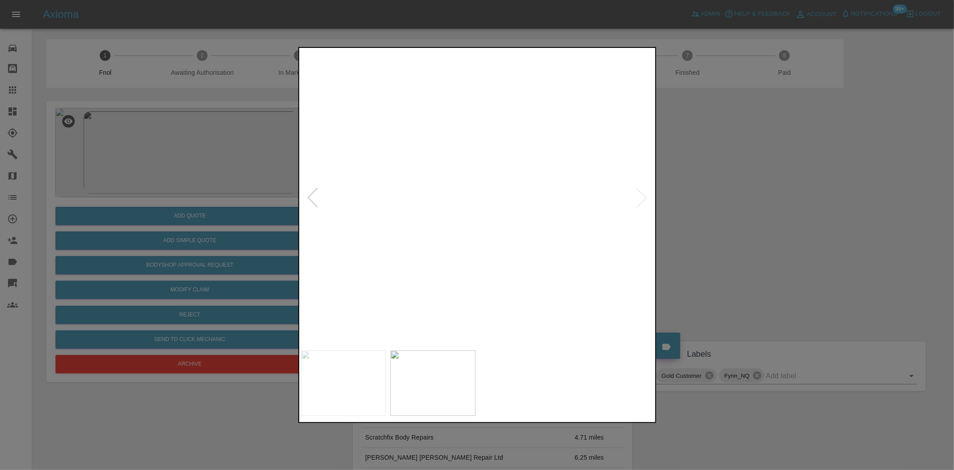
click at [498, 224] on img at bounding box center [440, 258] width 1060 height 889
click at [221, 225] on div at bounding box center [477, 235] width 954 height 470
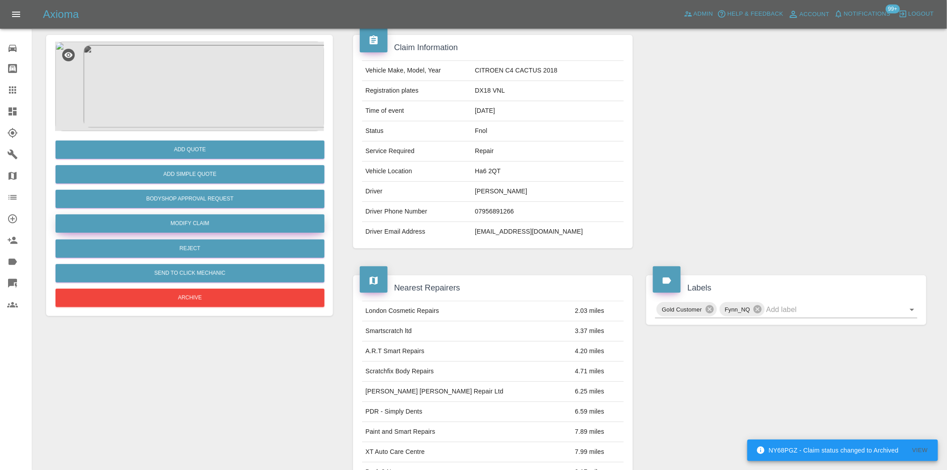
scroll to position [66, 0]
drag, startPoint x: 190, startPoint y: 202, endPoint x: 197, endPoint y: 219, distance: 18.7
click at [190, 202] on button "Bodyshop Approval Request" at bounding box center [189, 199] width 269 height 18
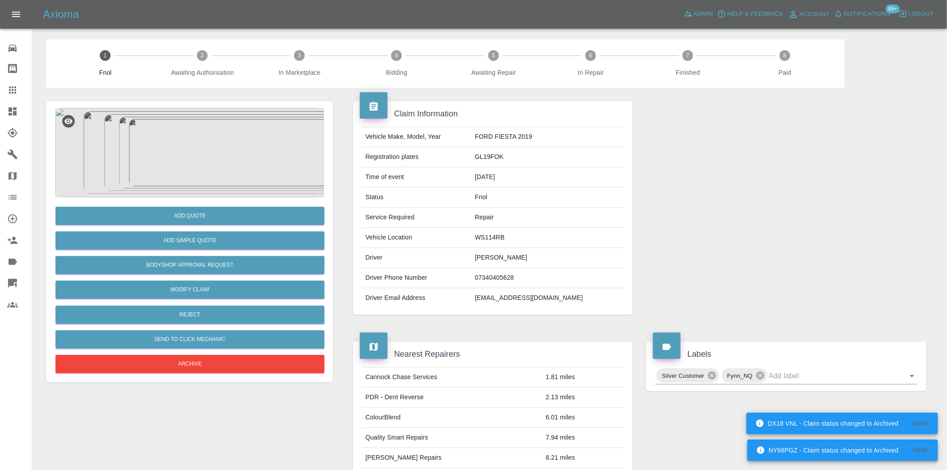
click at [210, 127] on img at bounding box center [189, 152] width 269 height 89
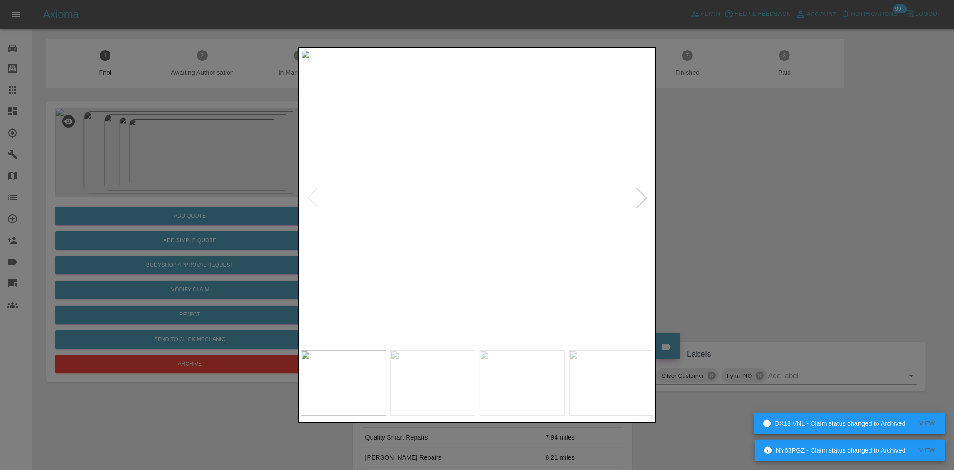
click at [450, 174] on img at bounding box center [477, 198] width 353 height 296
click at [469, 262] on img at bounding box center [556, 267] width 1060 height 889
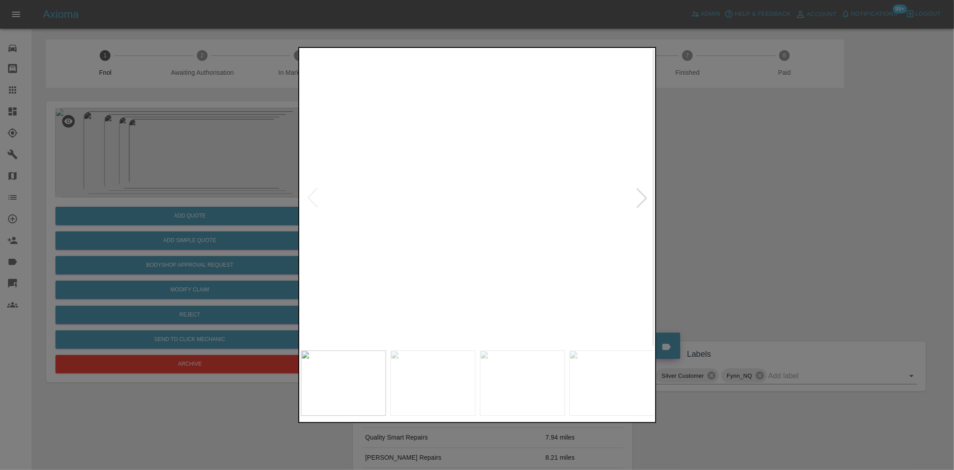
click at [470, 246] on img at bounding box center [124, 211] width 1060 height 889
click at [446, 221] on img at bounding box center [477, 198] width 353 height 296
click at [345, 212] on img at bounding box center [458, 198] width 353 height 296
drag, startPoint x: 159, startPoint y: 185, endPoint x: 188, endPoint y: 291, distance: 110.5
click at [158, 188] on div at bounding box center [477, 235] width 954 height 470
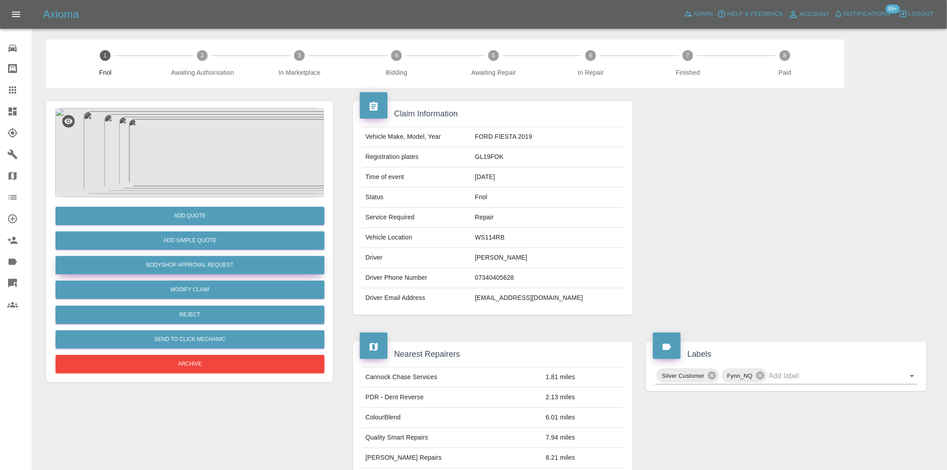
drag, startPoint x: 176, startPoint y: 265, endPoint x: 187, endPoint y: 306, distance: 41.8
click at [176, 265] on button "Bodyshop Approval Request" at bounding box center [189, 265] width 269 height 18
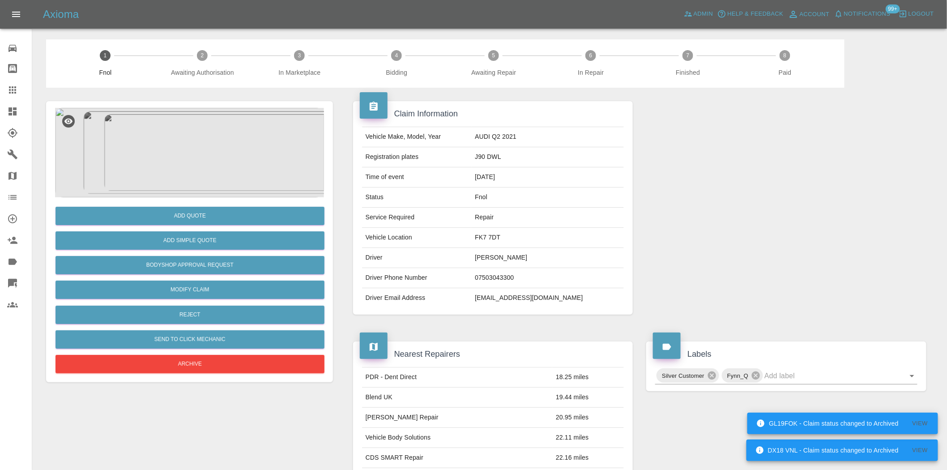
click at [179, 139] on img at bounding box center [189, 152] width 269 height 89
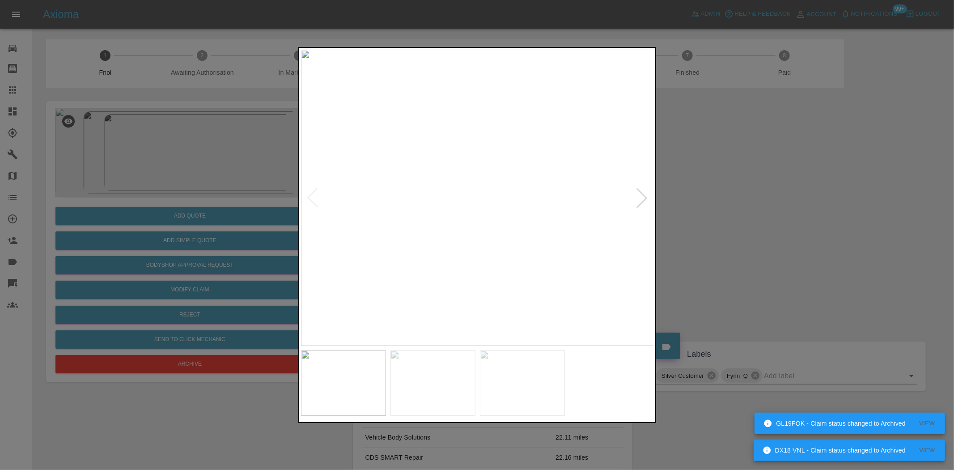
click at [522, 191] on img at bounding box center [477, 198] width 353 height 296
click at [522, 191] on img at bounding box center [343, 218] width 1060 height 889
click at [483, 230] on img at bounding box center [477, 198] width 353 height 296
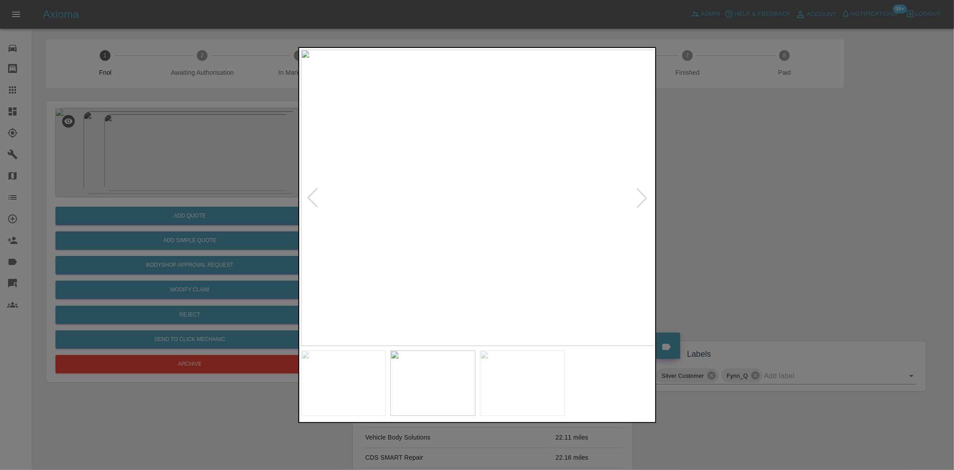
click at [493, 223] on img at bounding box center [477, 198] width 353 height 296
click at [469, 232] on img at bounding box center [477, 198] width 353 height 296
click at [218, 93] on div at bounding box center [477, 235] width 954 height 470
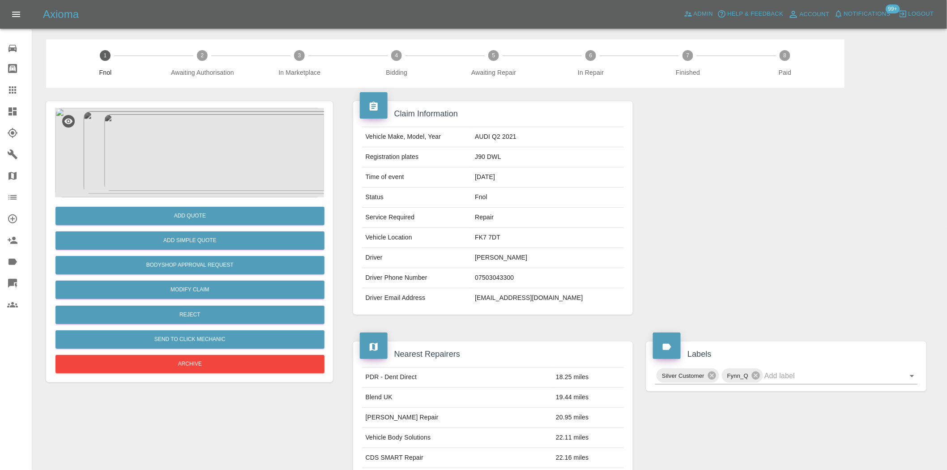
click at [207, 145] on img at bounding box center [189, 152] width 269 height 89
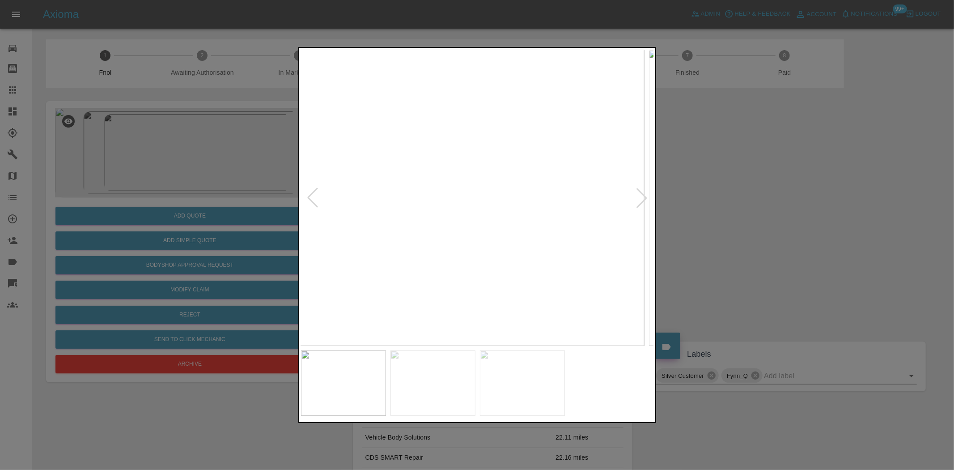
click at [546, 197] on img at bounding box center [467, 198] width 353 height 296
click at [507, 204] on img at bounding box center [467, 198] width 353 height 296
click at [461, 208] on img at bounding box center [477, 198] width 353 height 296
click at [382, 247] on img at bounding box center [477, 198] width 353 height 296
drag, startPoint x: 203, startPoint y: 139, endPoint x: 266, endPoint y: 5, distance: 148.1
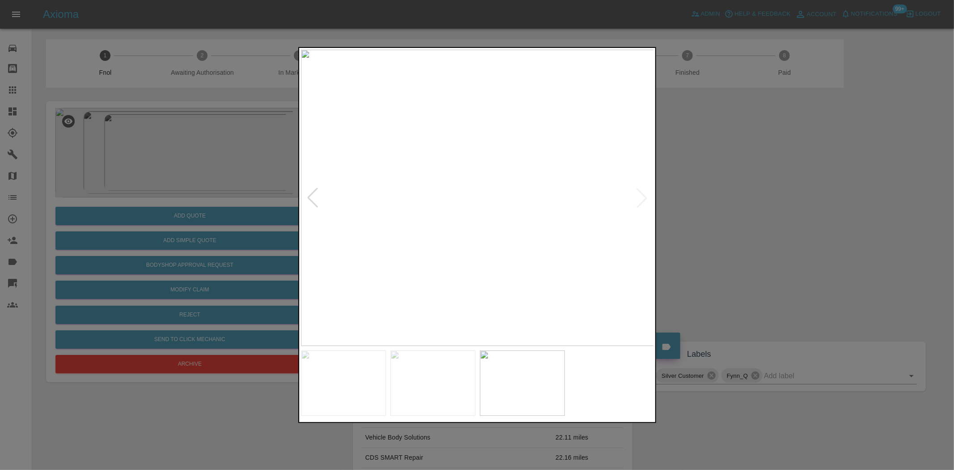
click at [203, 139] on div at bounding box center [477, 235] width 954 height 470
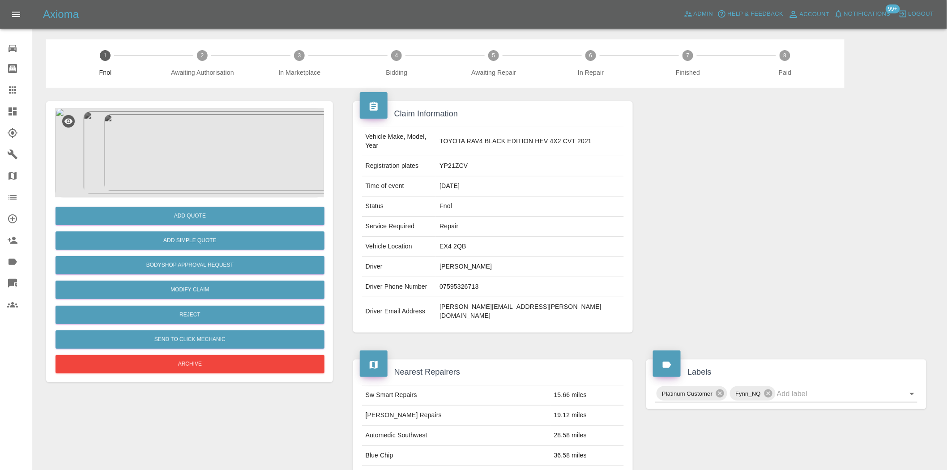
click at [212, 136] on img at bounding box center [189, 152] width 269 height 89
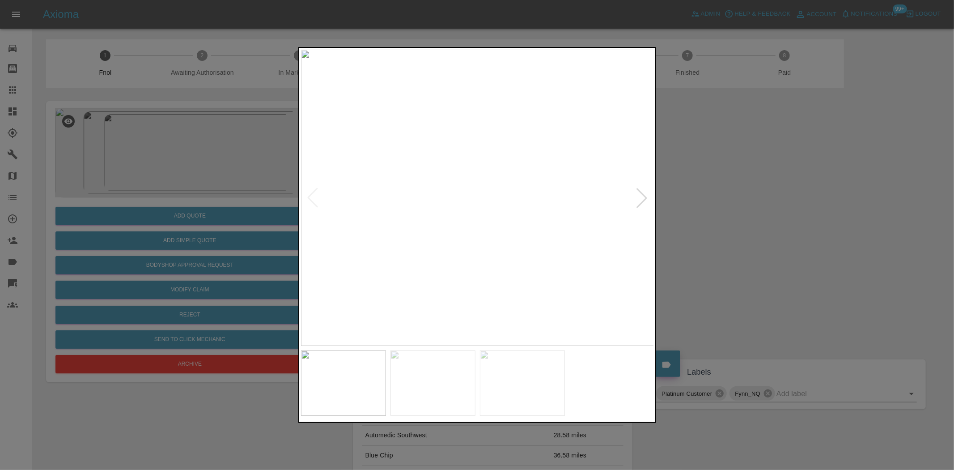
click at [477, 239] on img at bounding box center [477, 198] width 353 height 296
click at [449, 276] on img at bounding box center [477, 198] width 353 height 296
click at [473, 290] on img at bounding box center [473, 198] width 353 height 296
click at [453, 285] on img at bounding box center [455, 198] width 353 height 296
click at [483, 276] on img at bounding box center [477, 198] width 353 height 296
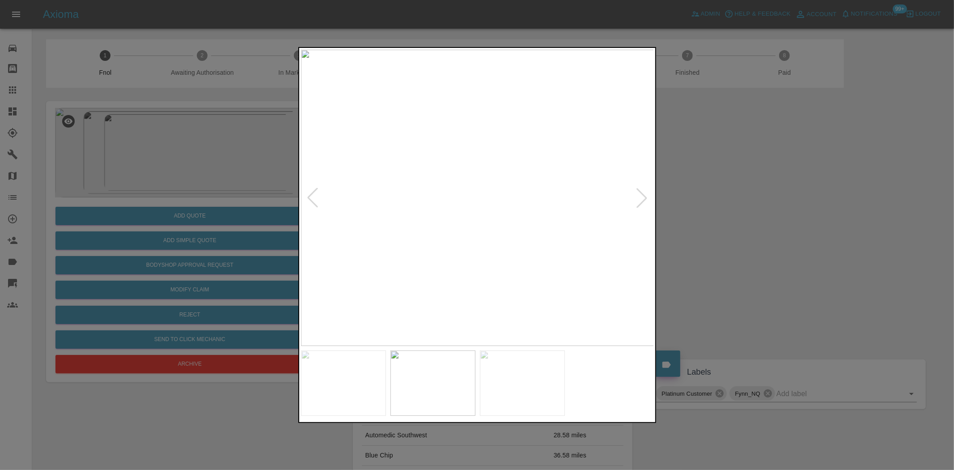
click at [556, 278] on img at bounding box center [477, 198] width 353 height 296
click at [670, 285] on div at bounding box center [477, 235] width 954 height 470
click at [245, 121] on div at bounding box center [477, 235] width 954 height 470
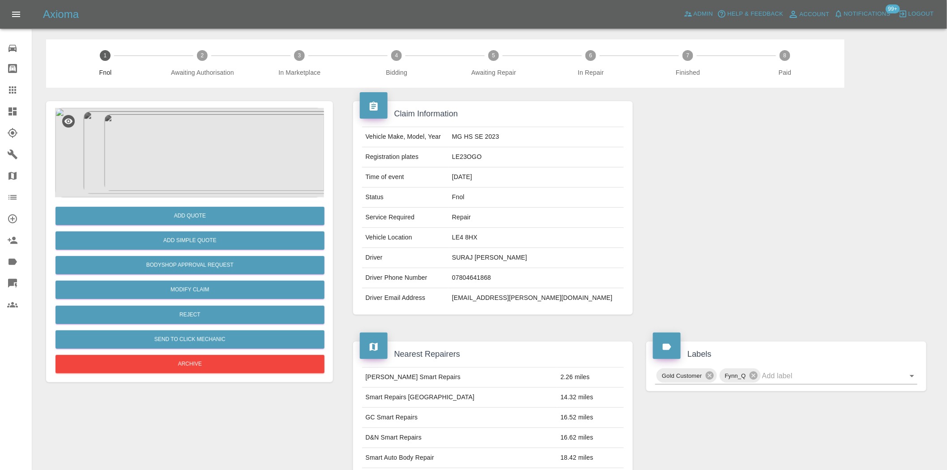
click at [207, 146] on img at bounding box center [189, 152] width 269 height 89
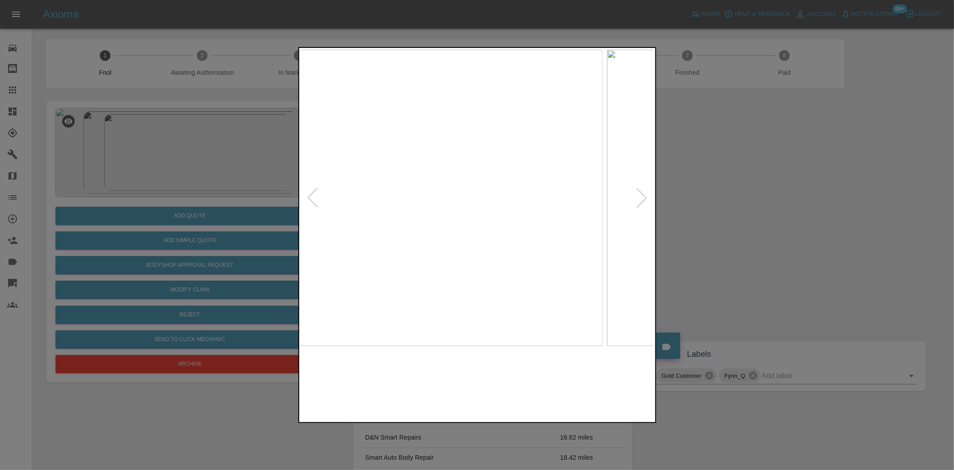
click at [432, 261] on img at bounding box center [425, 198] width 353 height 296
click at [418, 256] on img at bounding box center [477, 198] width 353 height 296
click at [441, 221] on img at bounding box center [477, 198] width 353 height 296
click at [202, 207] on div at bounding box center [477, 235] width 954 height 470
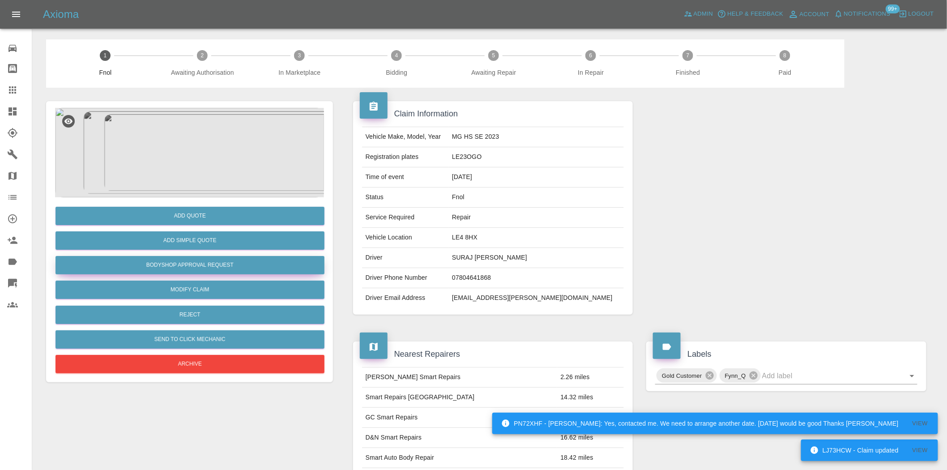
drag, startPoint x: 189, startPoint y: 265, endPoint x: 184, endPoint y: 268, distance: 5.6
click at [189, 265] on button "Bodyshop Approval Request" at bounding box center [189, 265] width 269 height 18
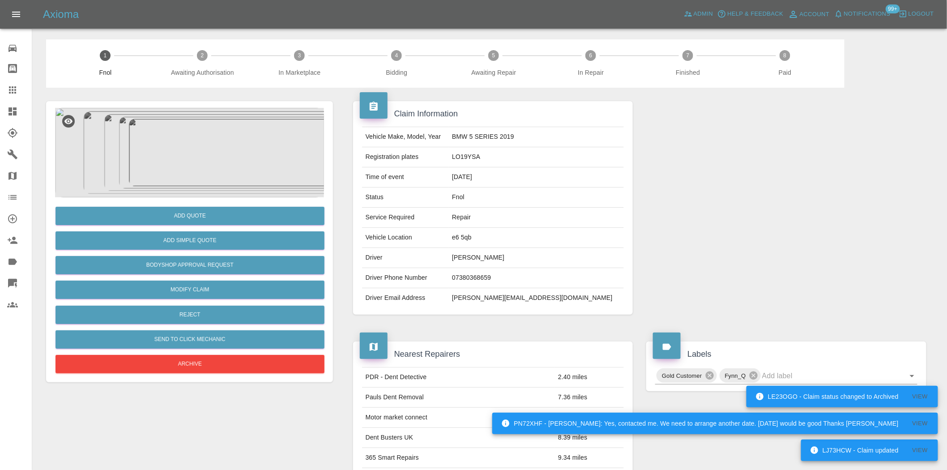
click at [211, 170] on img at bounding box center [189, 152] width 269 height 89
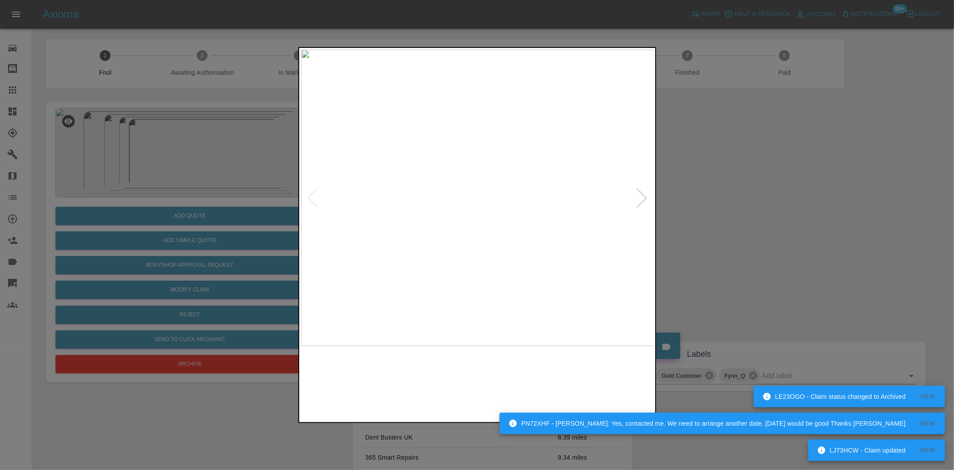
click at [482, 255] on img at bounding box center [477, 198] width 353 height 296
click at [479, 257] on img at bounding box center [477, 198] width 353 height 296
click at [477, 244] on img at bounding box center [477, 198] width 353 height 296
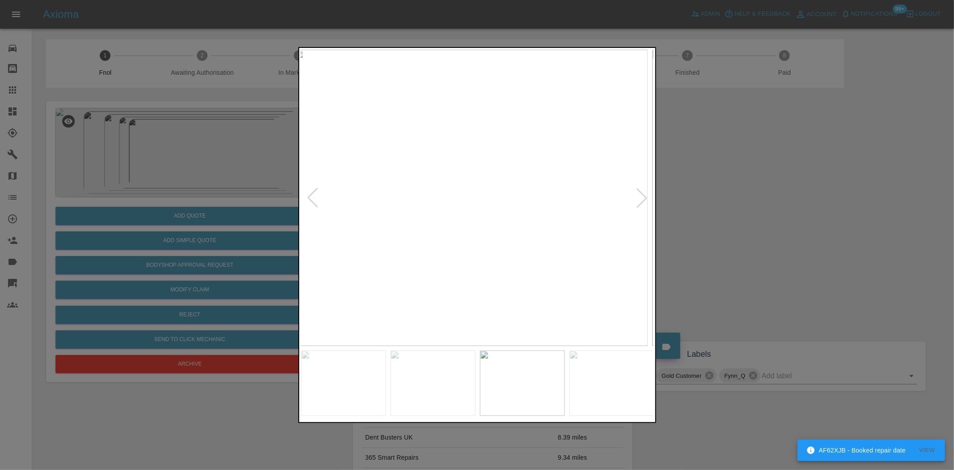
click at [458, 238] on img at bounding box center [470, 198] width 353 height 296
click at [438, 239] on img at bounding box center [477, 198] width 353 height 296
click at [303, 220] on img at bounding box center [477, 198] width 353 height 296
click at [287, 207] on div at bounding box center [477, 235] width 954 height 470
click at [223, 239] on div at bounding box center [477, 235] width 954 height 470
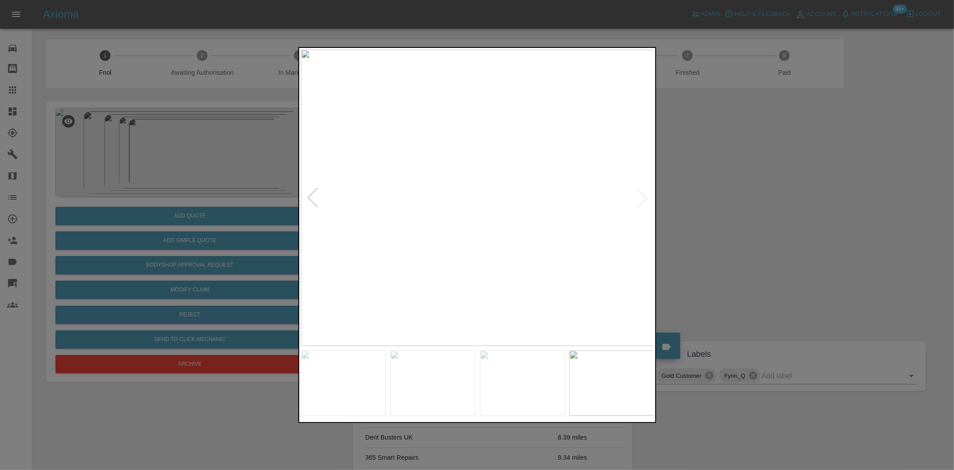
click at [327, 227] on img at bounding box center [477, 198] width 353 height 296
click at [166, 173] on div at bounding box center [477, 235] width 954 height 470
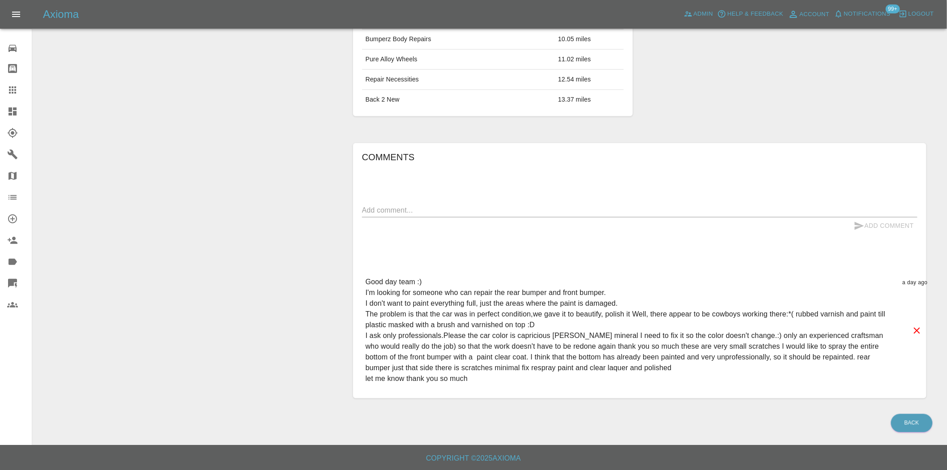
scroll to position [459, 0]
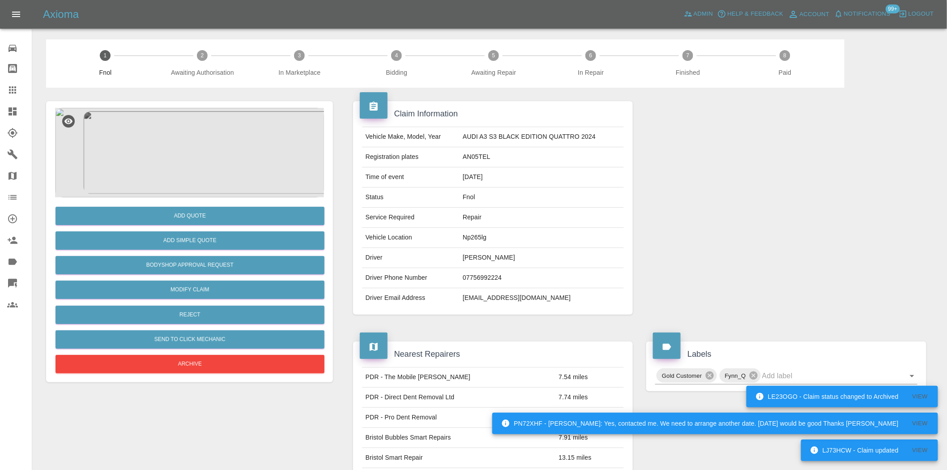
click at [210, 136] on img at bounding box center [189, 152] width 269 height 89
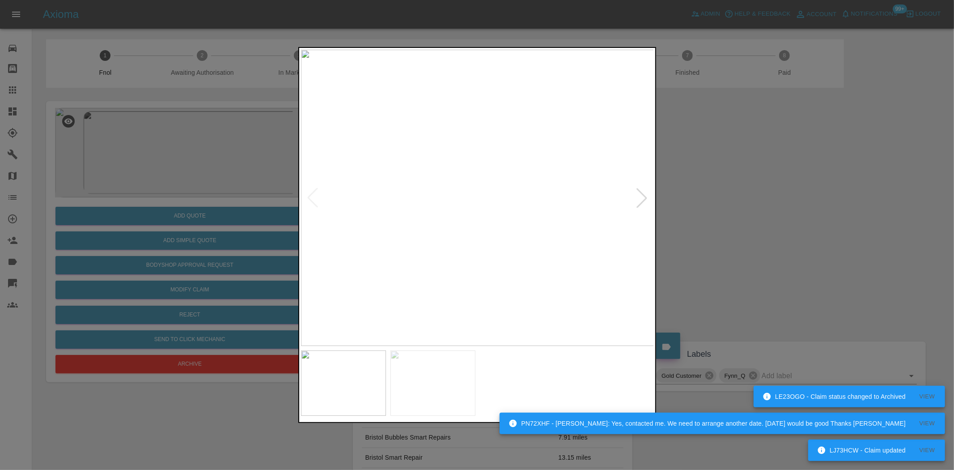
click at [229, 179] on div at bounding box center [477, 235] width 954 height 470
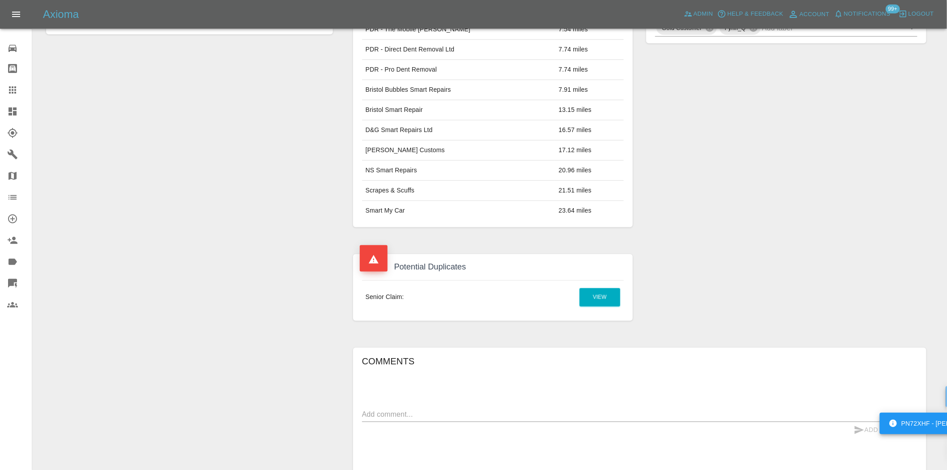
scroll to position [397, 0]
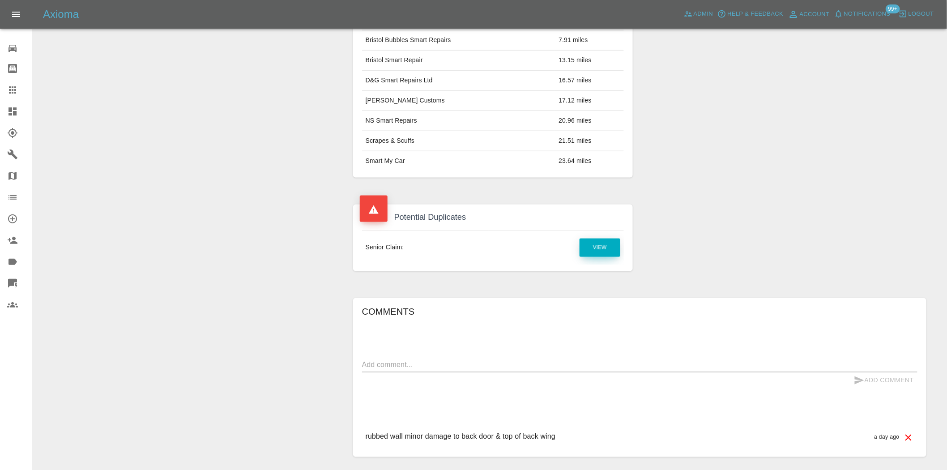
click at [587, 248] on link "View" at bounding box center [599, 247] width 41 height 18
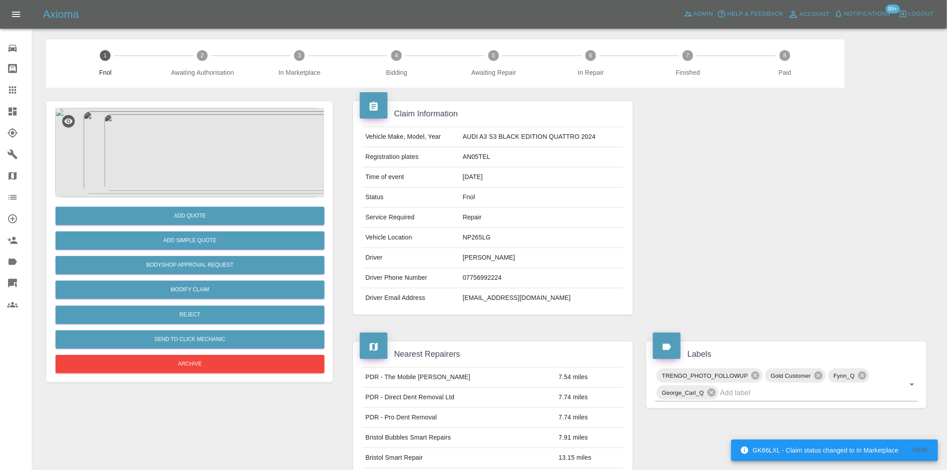
click at [216, 171] on img at bounding box center [189, 152] width 269 height 89
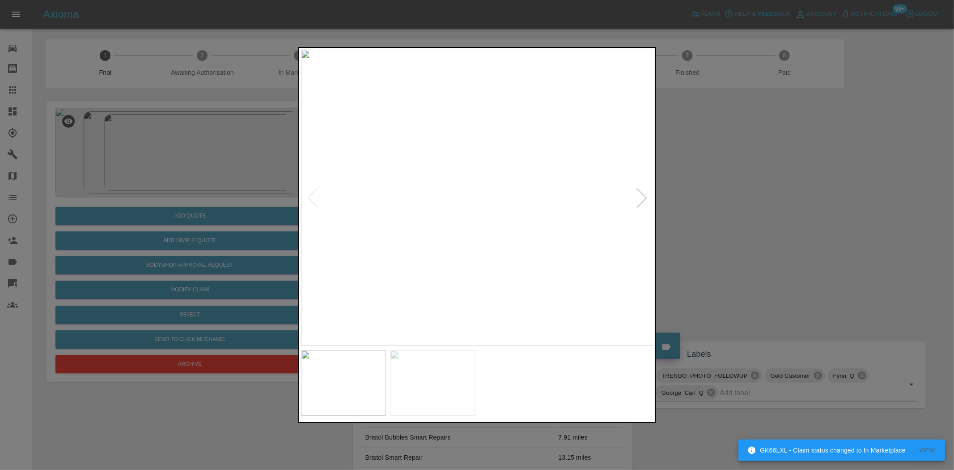
click at [448, 235] on img at bounding box center [477, 198] width 353 height 296
click at [401, 241] on img at bounding box center [477, 198] width 353 height 296
click at [421, 253] on img at bounding box center [477, 198] width 353 height 296
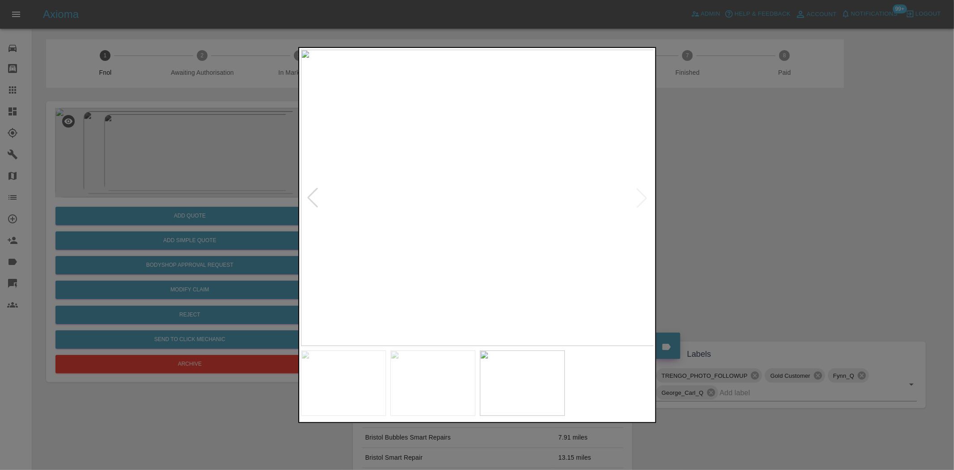
click at [462, 249] on img at bounding box center [477, 198] width 353 height 296
click at [556, 252] on img at bounding box center [477, 198] width 353 height 296
click at [564, 247] on img at bounding box center [477, 198] width 353 height 296
click at [212, 137] on div at bounding box center [477, 235] width 954 height 470
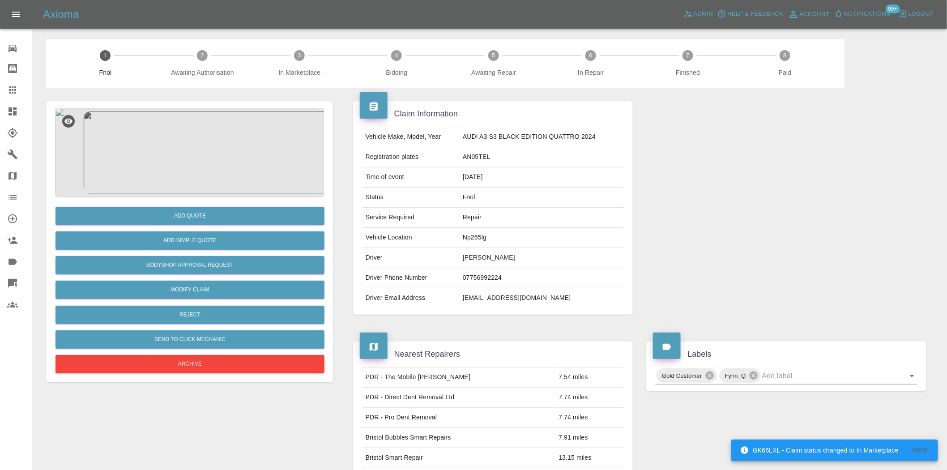
click at [219, 148] on img at bounding box center [189, 152] width 269 height 89
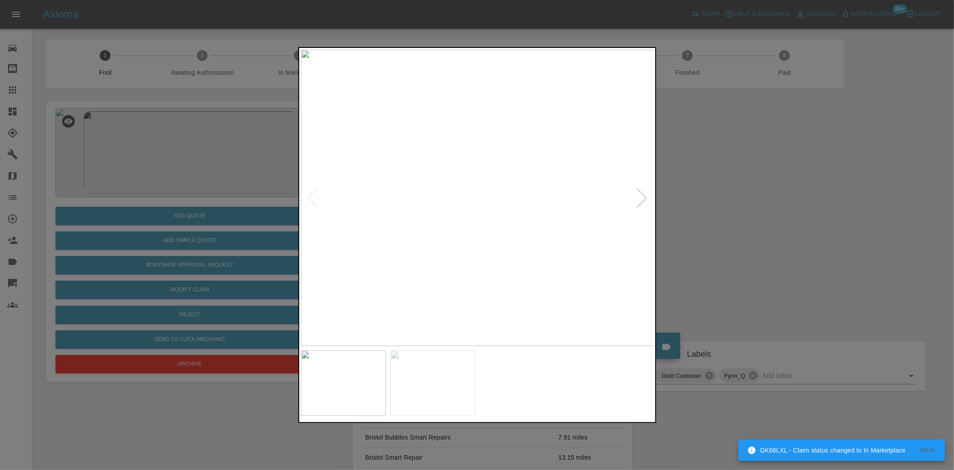
click at [378, 216] on img at bounding box center [477, 198] width 353 height 296
click at [442, 251] on img at bounding box center [477, 198] width 353 height 296
click at [325, 265] on img at bounding box center [477, 198] width 353 height 296
drag, startPoint x: 148, startPoint y: 200, endPoint x: 148, endPoint y: 221, distance: 21.0
click at [148, 207] on div at bounding box center [477, 235] width 954 height 470
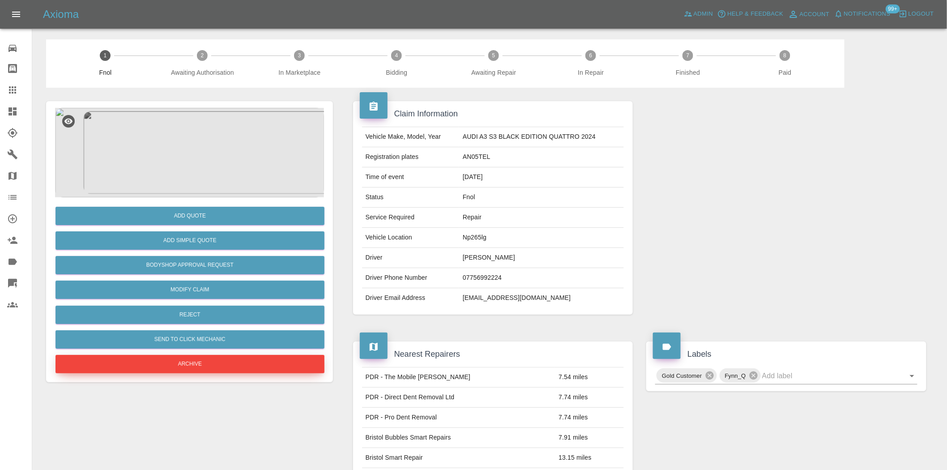
click at [195, 361] on button "Archive" at bounding box center [189, 364] width 269 height 18
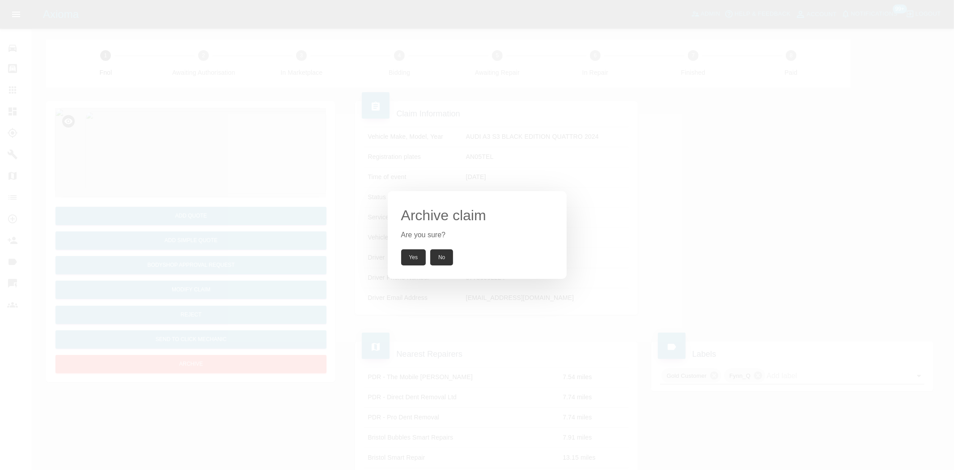
click at [408, 262] on button "Yes" at bounding box center [413, 257] width 25 height 16
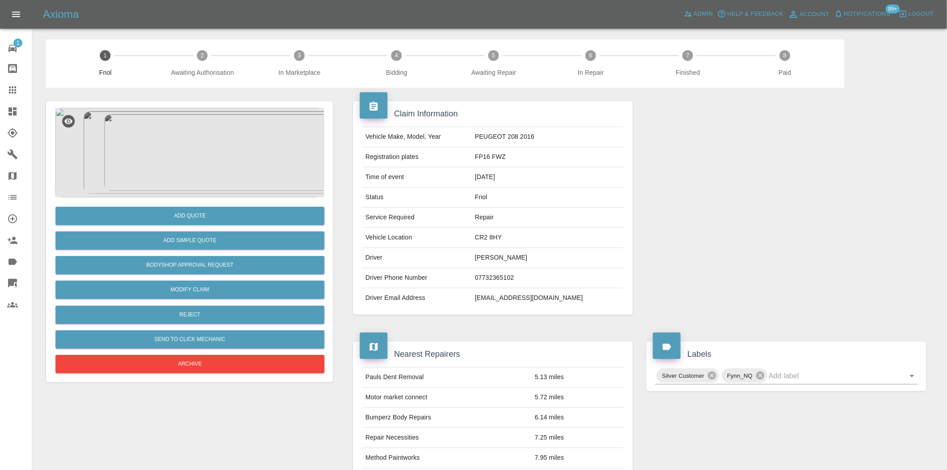
click at [189, 148] on img at bounding box center [189, 152] width 269 height 89
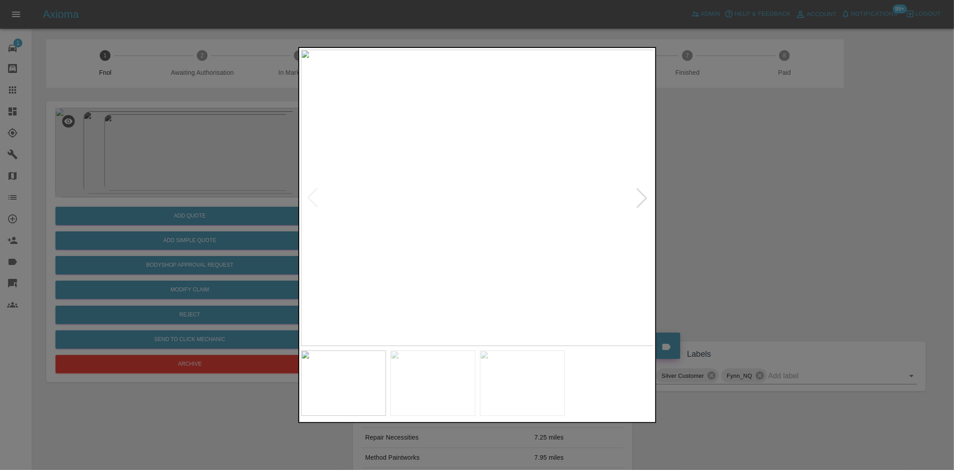
click at [421, 225] on img at bounding box center [477, 198] width 353 height 296
click at [426, 208] on img at bounding box center [477, 198] width 353 height 296
click at [306, 250] on img at bounding box center [477, 198] width 353 height 296
click at [212, 210] on div at bounding box center [477, 235] width 954 height 470
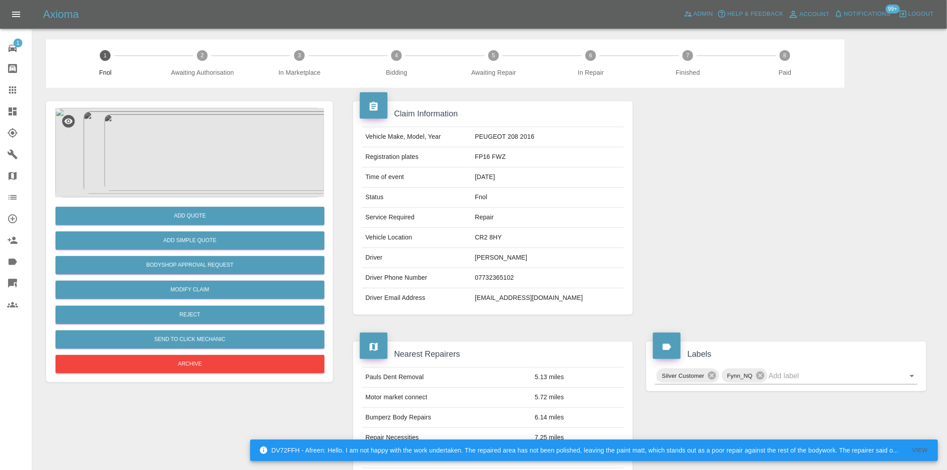
click at [184, 149] on img at bounding box center [189, 152] width 269 height 89
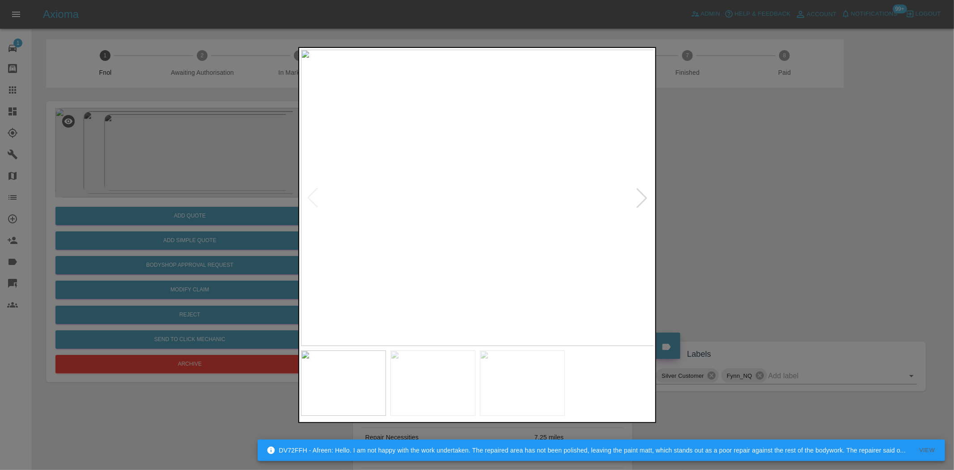
click at [398, 151] on img at bounding box center [477, 198] width 353 height 296
drag, startPoint x: 251, startPoint y: 231, endPoint x: 196, endPoint y: 257, distance: 61.4
click at [251, 231] on div at bounding box center [477, 235] width 954 height 470
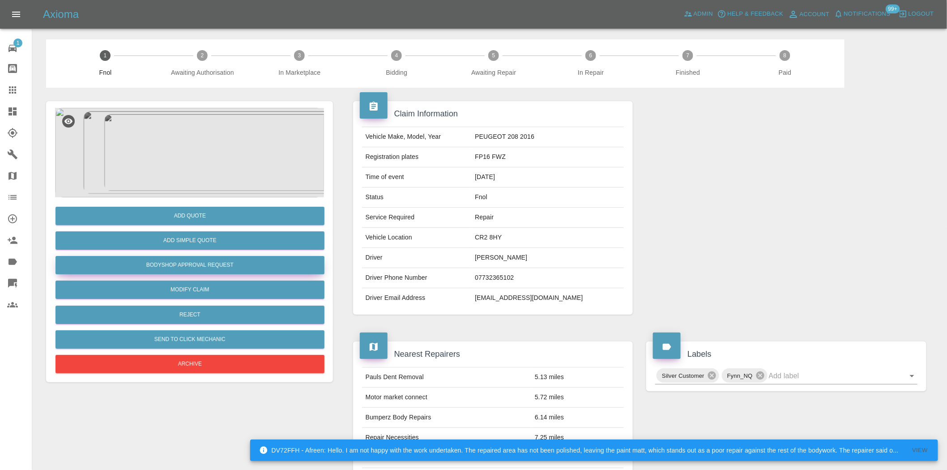
click at [200, 260] on button "Bodyshop Approval Request" at bounding box center [189, 265] width 269 height 18
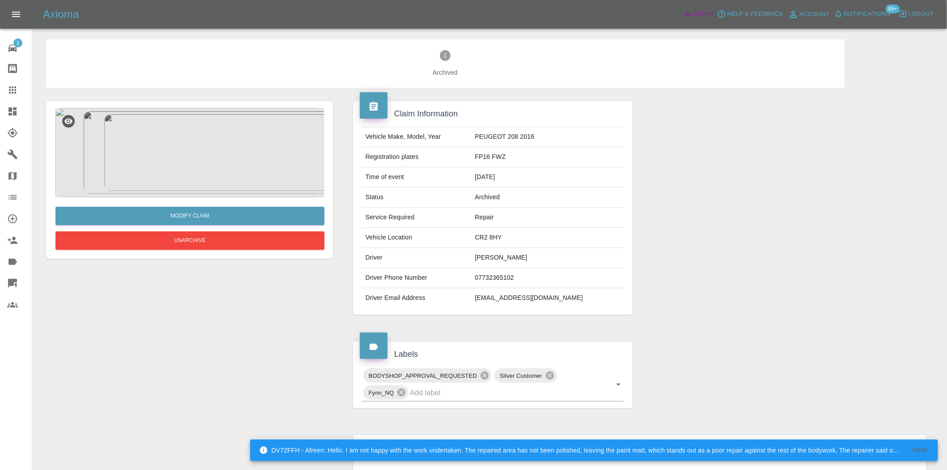
click at [693, 12] on link "Admin" at bounding box center [698, 14] width 34 height 14
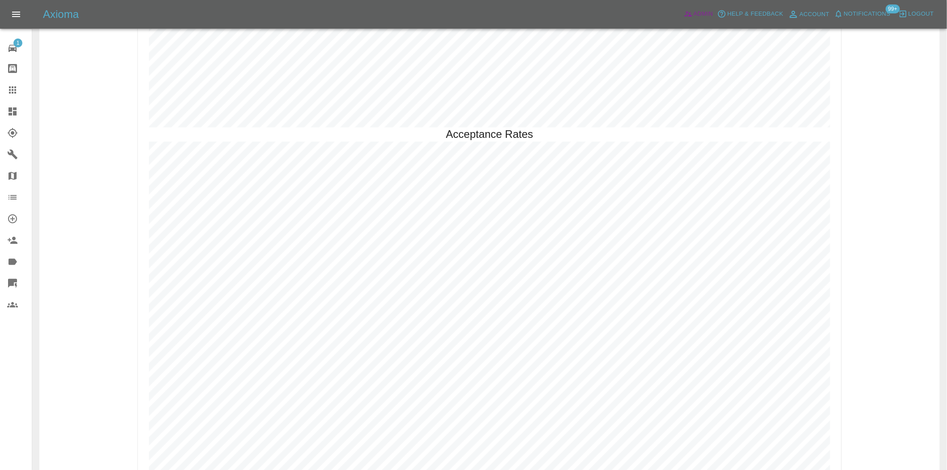
scroll to position [2220, 0]
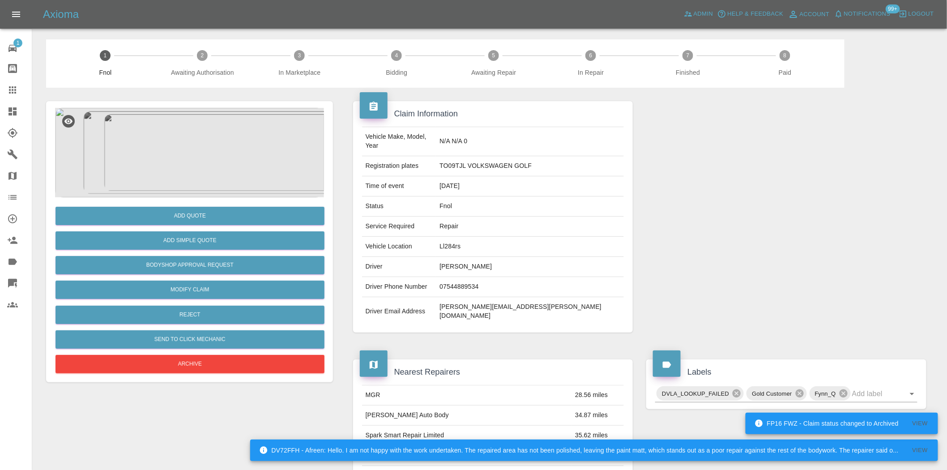
click at [212, 126] on img at bounding box center [189, 152] width 269 height 89
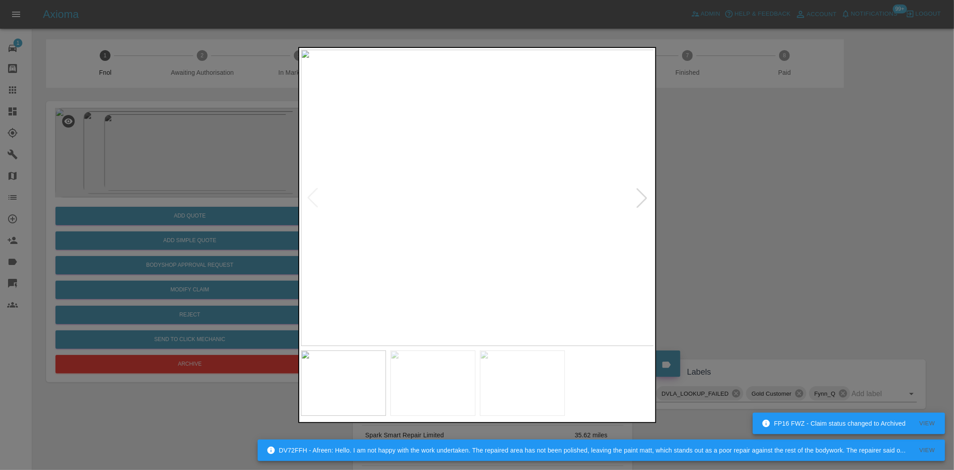
click at [400, 175] on img at bounding box center [477, 198] width 353 height 296
click at [390, 185] on img at bounding box center [477, 198] width 353 height 296
click at [378, 215] on img at bounding box center [477, 198] width 353 height 296
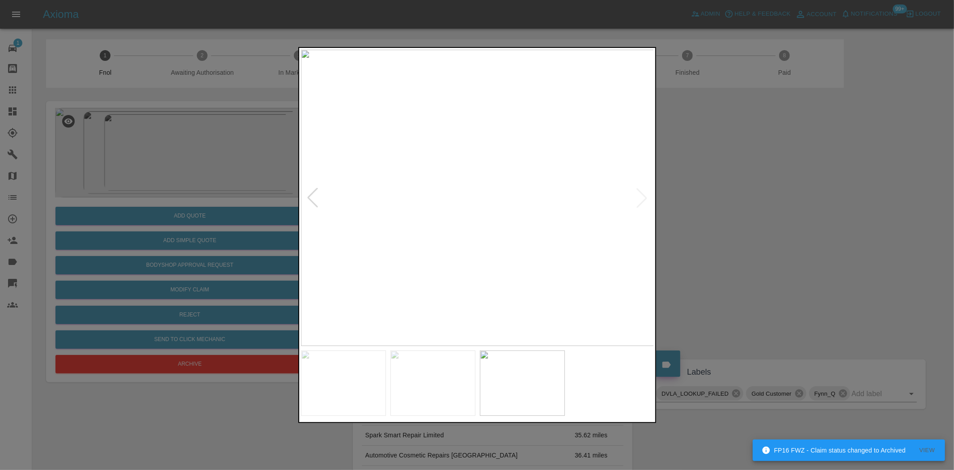
click at [231, 190] on div at bounding box center [477, 235] width 954 height 470
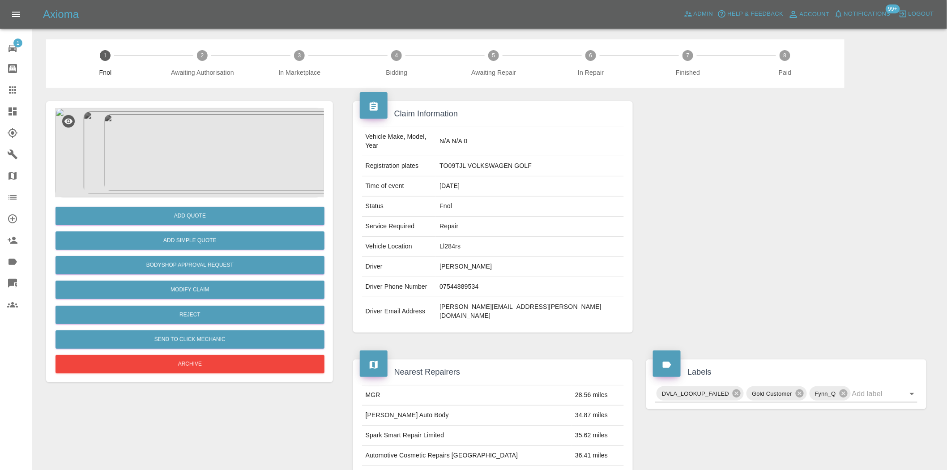
click at [172, 130] on img at bounding box center [189, 152] width 269 height 89
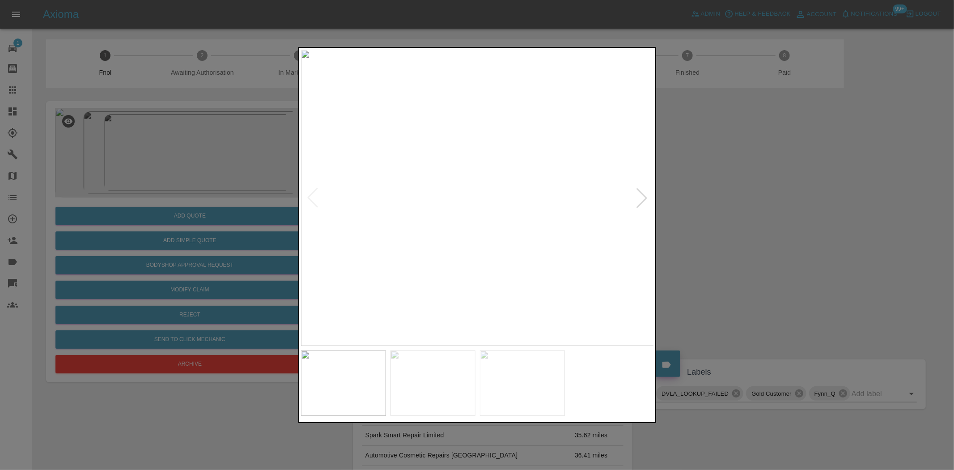
click at [428, 233] on img at bounding box center [477, 198] width 353 height 296
click at [410, 244] on img at bounding box center [477, 198] width 353 height 296
click at [463, 247] on img at bounding box center [477, 198] width 353 height 296
click at [463, 247] on img at bounding box center [521, 49] width 1060 height 889
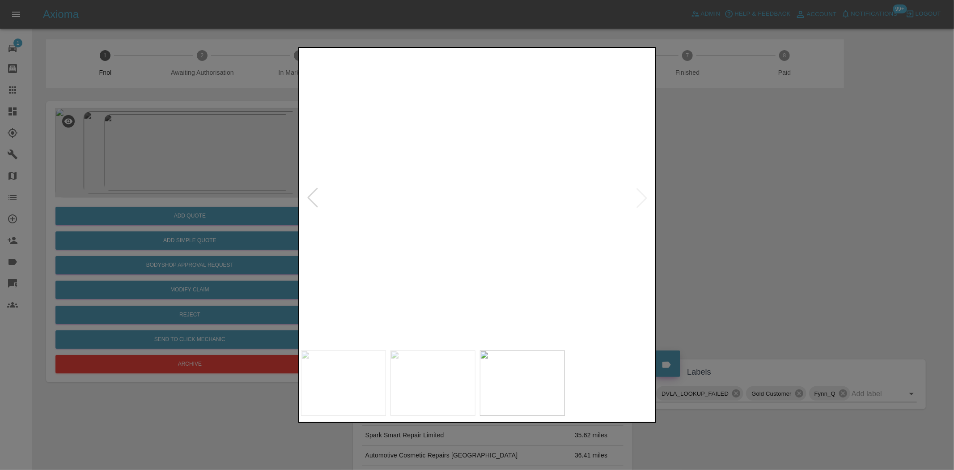
click at [463, 247] on img at bounding box center [521, 49] width 1060 height 889
click at [464, 246] on img at bounding box center [477, 198] width 353 height 296
click at [446, 247] on img at bounding box center [477, 198] width 353 height 296
click at [450, 303] on img at bounding box center [477, 198] width 353 height 296
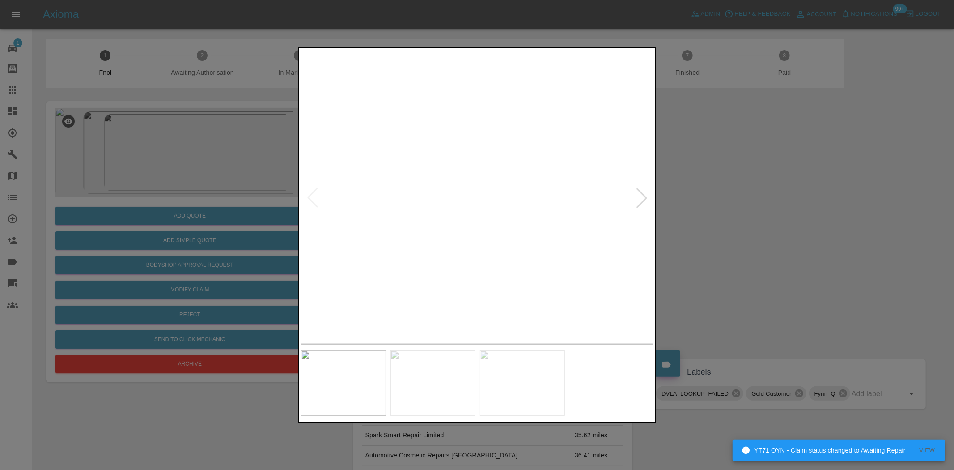
click at [428, 216] on img at bounding box center [477, 198] width 353 height 296
click at [427, 216] on img at bounding box center [625, 142] width 1060 height 889
click at [414, 212] on img at bounding box center [477, 198] width 353 height 296
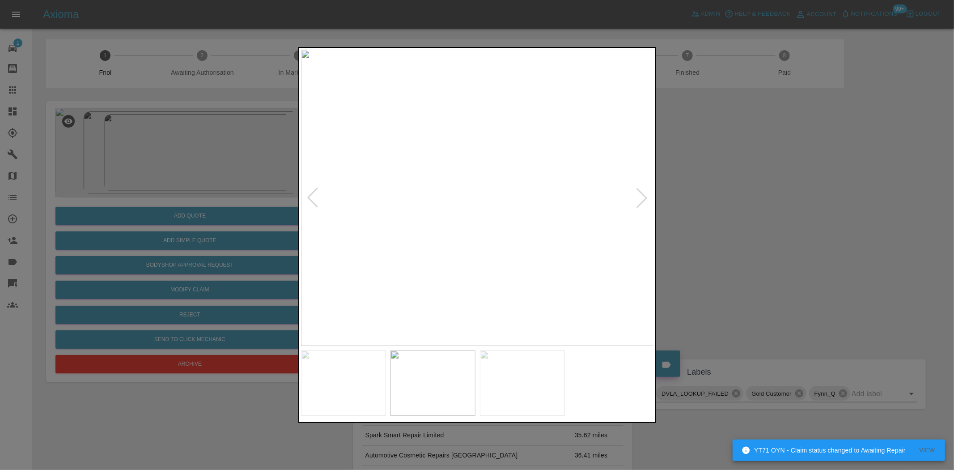
click at [507, 179] on img at bounding box center [477, 198] width 353 height 296
click at [547, 144] on img at bounding box center [470, 159] width 1060 height 889
click at [465, 144] on img at bounding box center [427, 121] width 1060 height 889
click at [224, 262] on div at bounding box center [477, 235] width 954 height 470
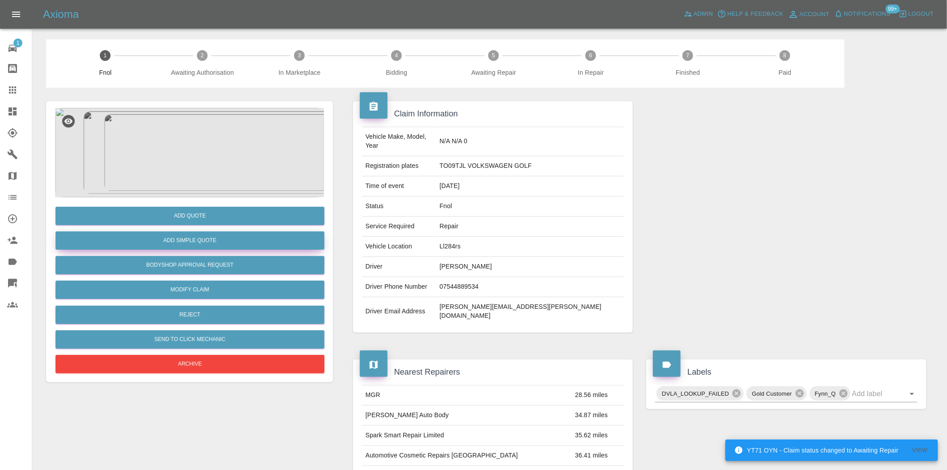
click at [208, 233] on button "Add Simple Quote" at bounding box center [189, 240] width 269 height 18
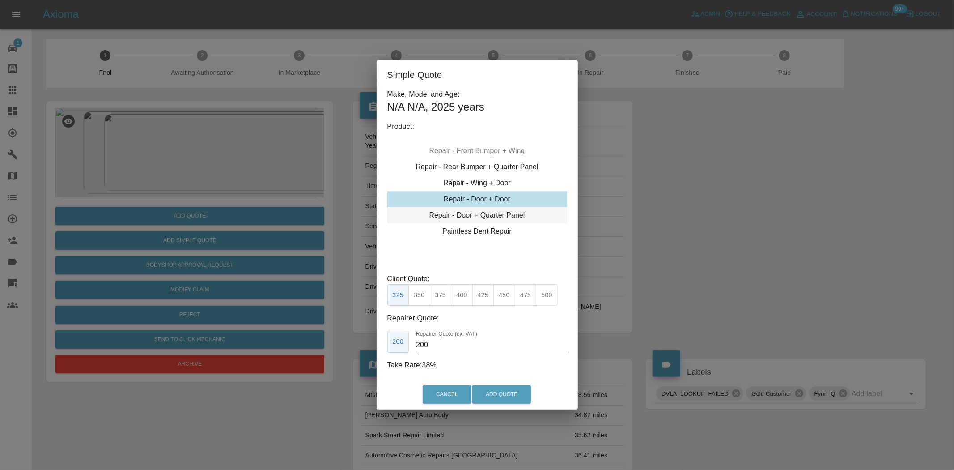
click at [471, 212] on div "Repair - Door + Quarter Panel" at bounding box center [477, 215] width 180 height 16
click at [419, 296] on button "350" at bounding box center [419, 295] width 22 height 22
drag, startPoint x: 414, startPoint y: 351, endPoint x: 319, endPoint y: 378, distance: 98.0
click at [332, 372] on div "Simple Quote Make, Model and Age: N/A N/A , 2025 years Product: Repair - Front …" at bounding box center [477, 235] width 954 height 470
type input "200"
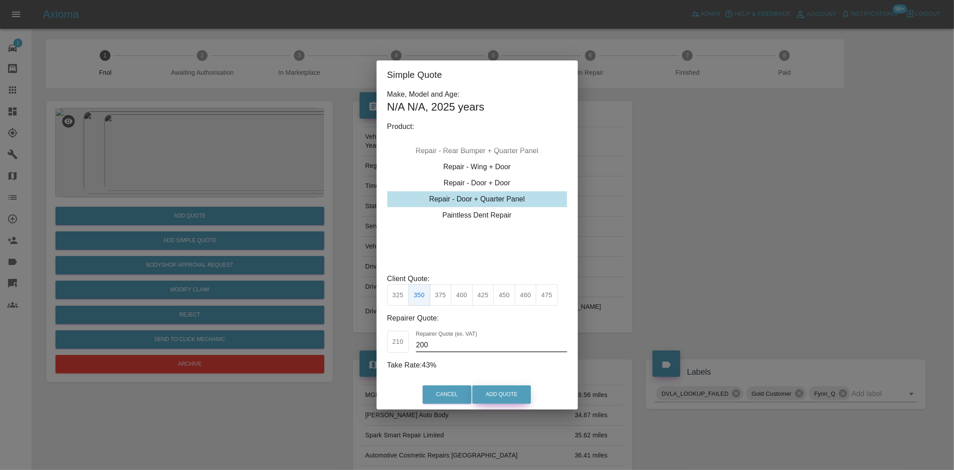
click at [503, 392] on button "Add Quote" at bounding box center [501, 394] width 59 height 18
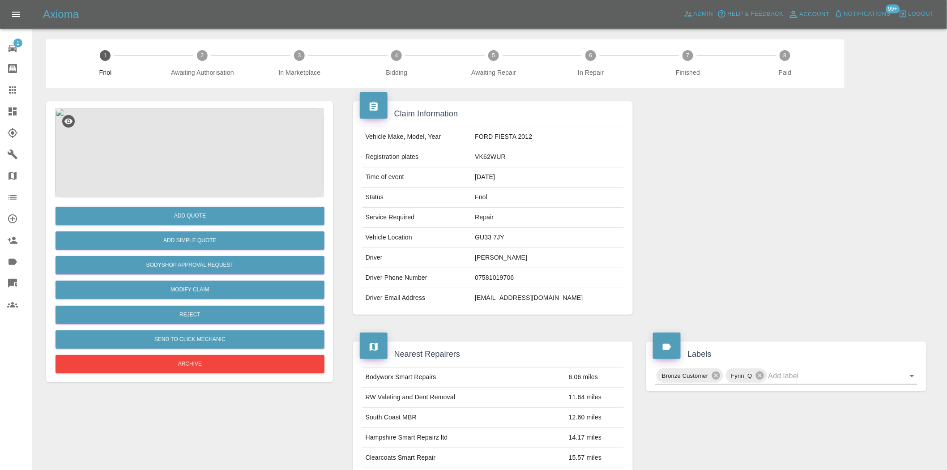
click at [197, 144] on img at bounding box center [189, 152] width 269 height 89
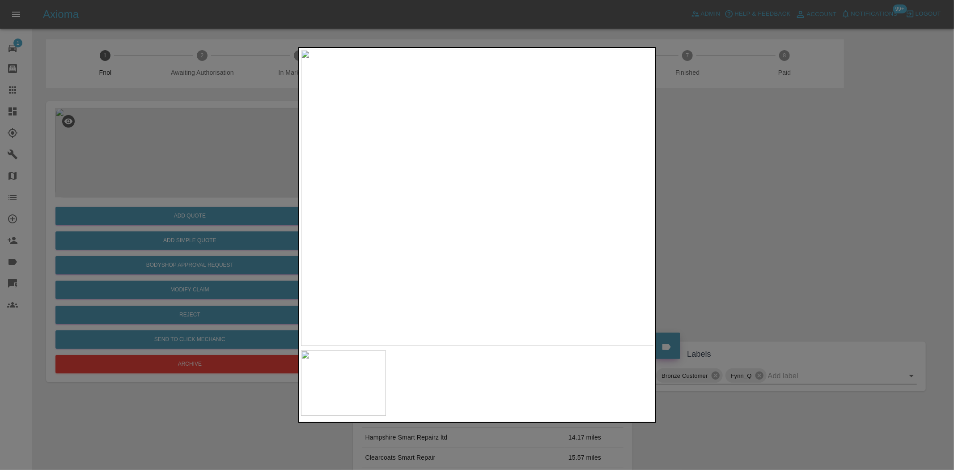
click at [441, 177] on img at bounding box center [477, 198] width 353 height 296
click at [400, 238] on img at bounding box center [477, 198] width 353 height 296
click at [291, 234] on div at bounding box center [477, 235] width 954 height 470
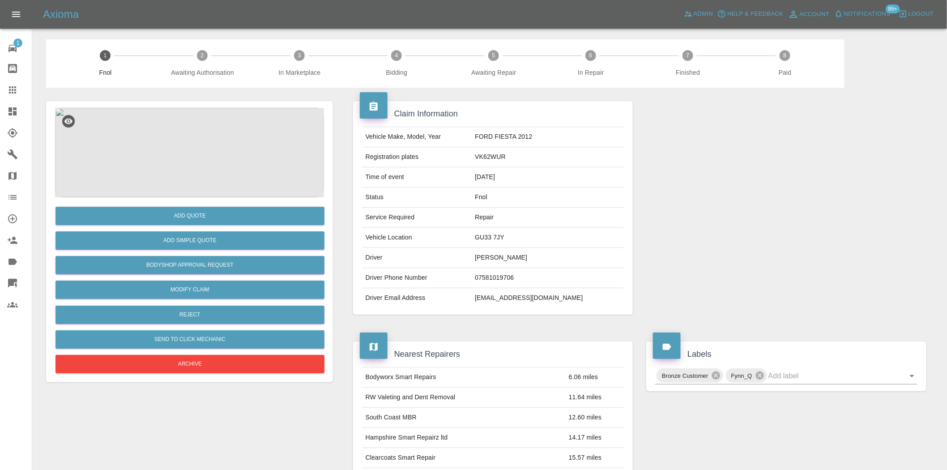
click at [195, 136] on img at bounding box center [189, 152] width 269 height 89
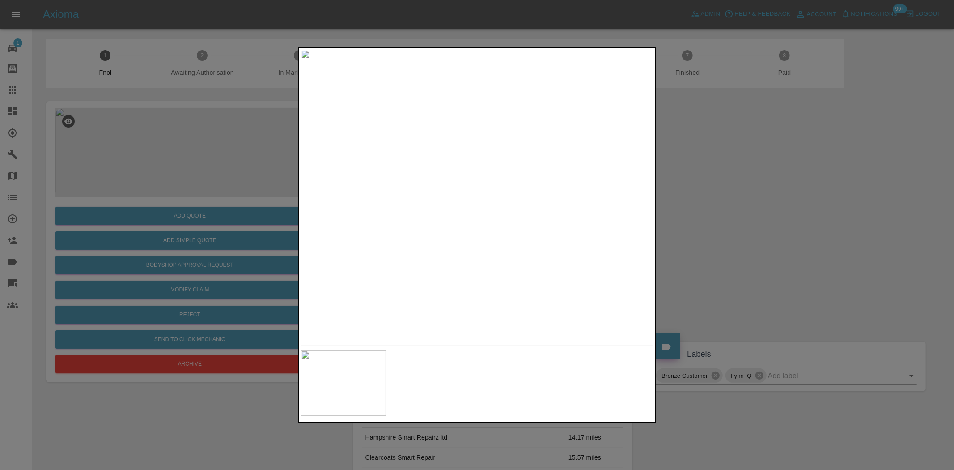
click at [416, 188] on img at bounding box center [477, 198] width 353 height 296
click at [507, 315] on img at bounding box center [670, 300] width 1060 height 889
click at [333, 149] on img at bounding box center [677, 375] width 1060 height 889
click at [310, 282] on img at bounding box center [331, 338] width 1060 height 889
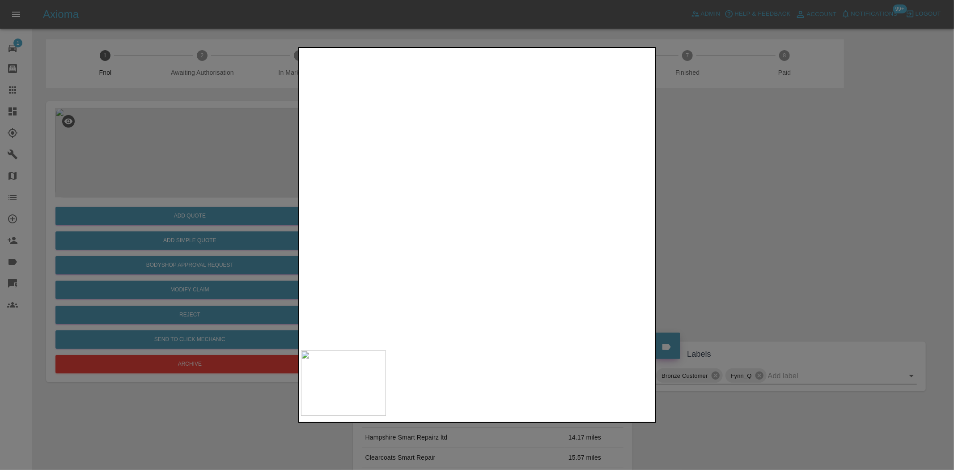
click at [502, 201] on img at bounding box center [331, 338] width 1060 height 889
click at [192, 239] on div at bounding box center [477, 235] width 954 height 470
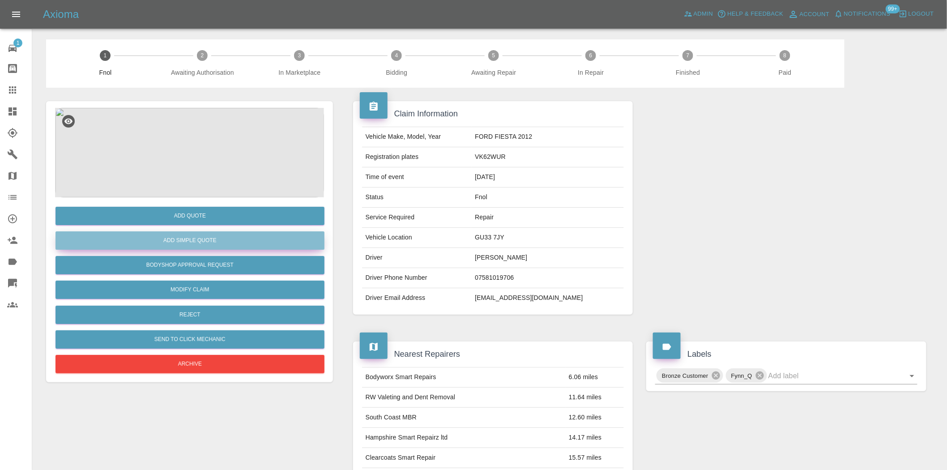
click at [191, 235] on button "Add Simple Quote" at bounding box center [189, 240] width 269 height 18
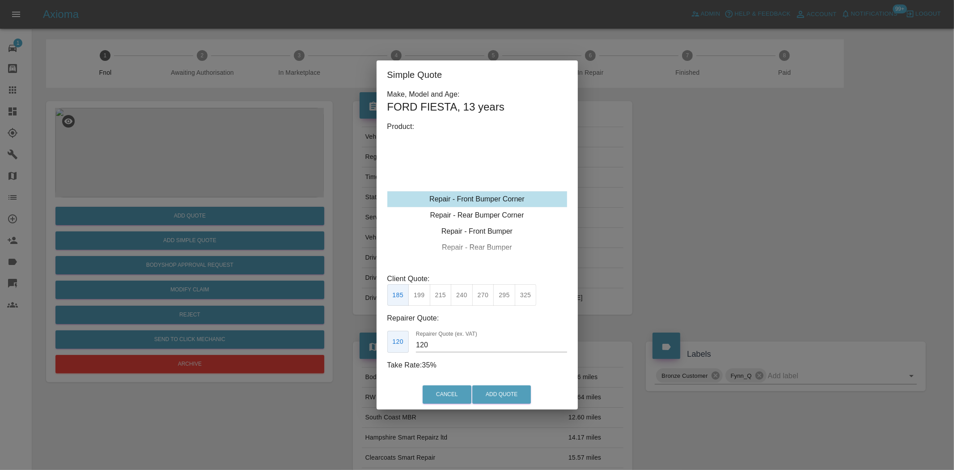
click at [487, 193] on div "Repair - Front Bumper Corner" at bounding box center [477, 199] width 180 height 16
drag, startPoint x: 438, startPoint y: 292, endPoint x: 445, endPoint y: 306, distance: 16.6
click at [438, 292] on button "215" at bounding box center [441, 295] width 22 height 22
click at [276, 351] on div "Simple Quote Make, Model and Age: FORD FIESTA , 13 years Product: Repair - Fron…" at bounding box center [477, 235] width 954 height 470
type input "130"
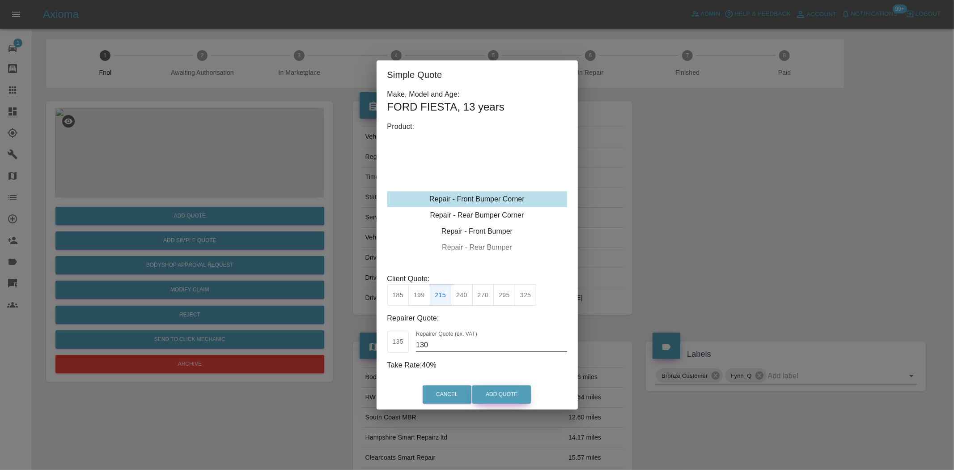
click at [528, 391] on button "Add Quote" at bounding box center [501, 394] width 59 height 18
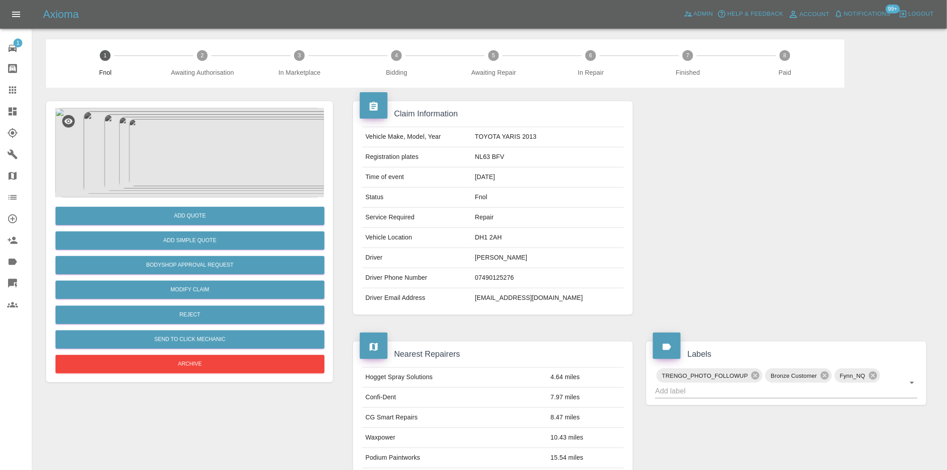
click at [217, 170] on img at bounding box center [189, 152] width 269 height 89
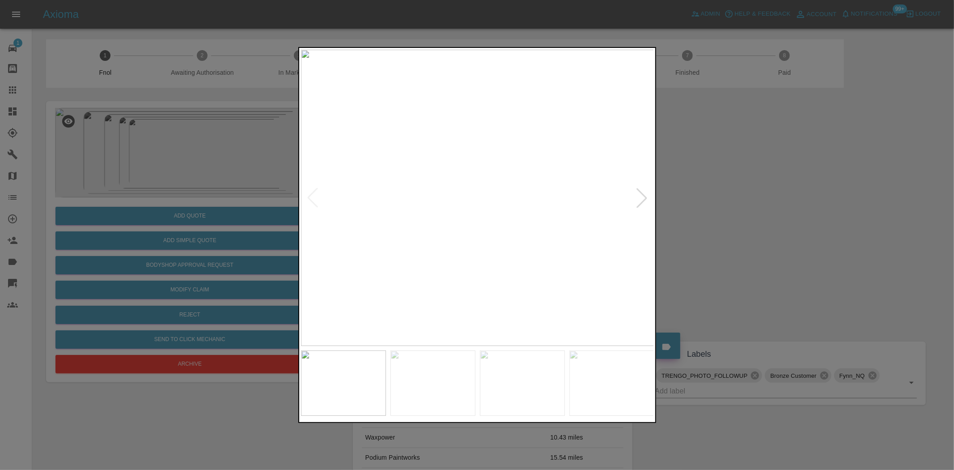
click at [566, 212] on img at bounding box center [477, 198] width 353 height 296
click at [682, 232] on div at bounding box center [477, 235] width 954 height 470
click at [350, 164] on img at bounding box center [396, 130] width 1060 height 889
click at [219, 212] on div at bounding box center [477, 235] width 954 height 470
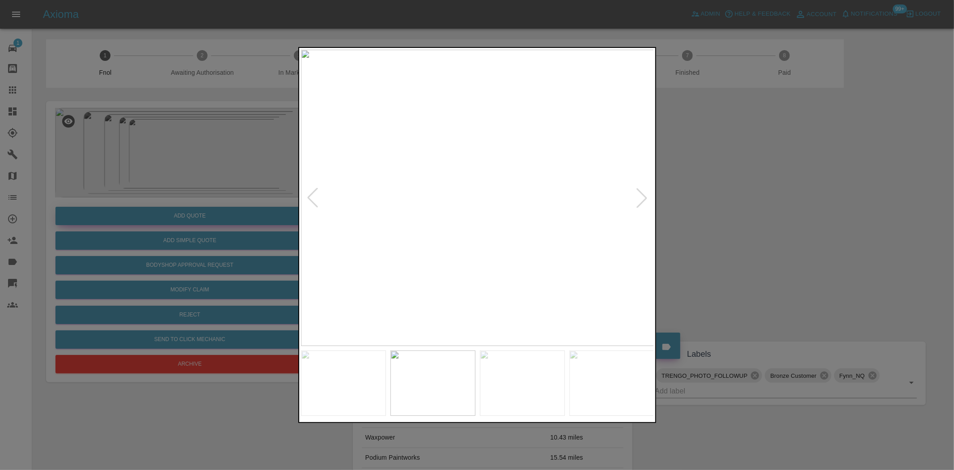
drag, startPoint x: 123, startPoint y: 190, endPoint x: 118, endPoint y: 216, distance: 26.4
click at [120, 200] on div at bounding box center [477, 235] width 954 height 470
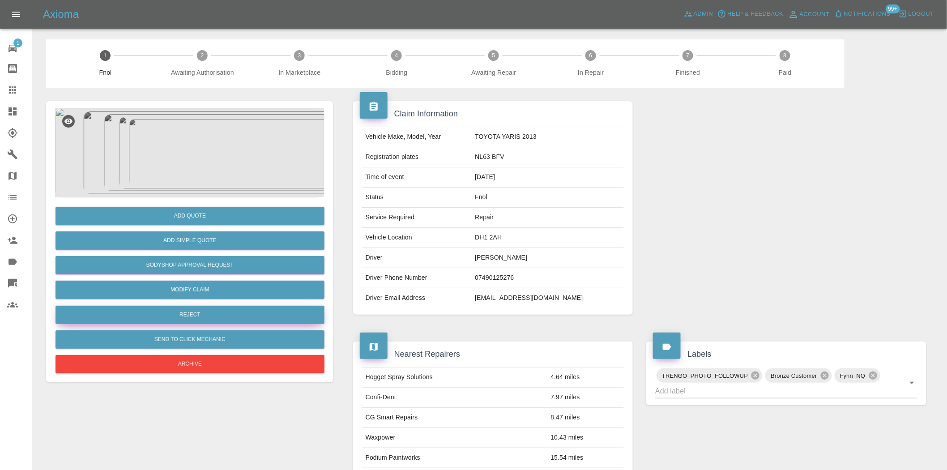
click at [197, 311] on button "Reject" at bounding box center [189, 315] width 269 height 18
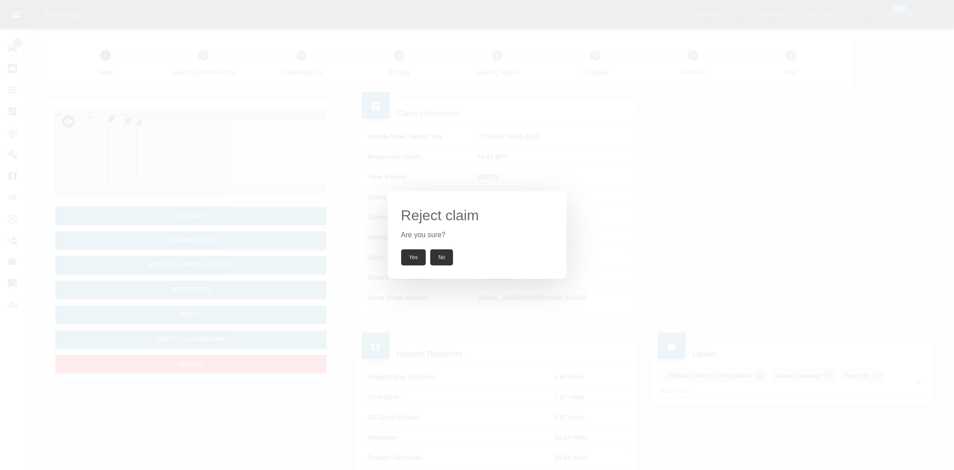
click at [413, 252] on button "Yes" at bounding box center [413, 257] width 25 height 16
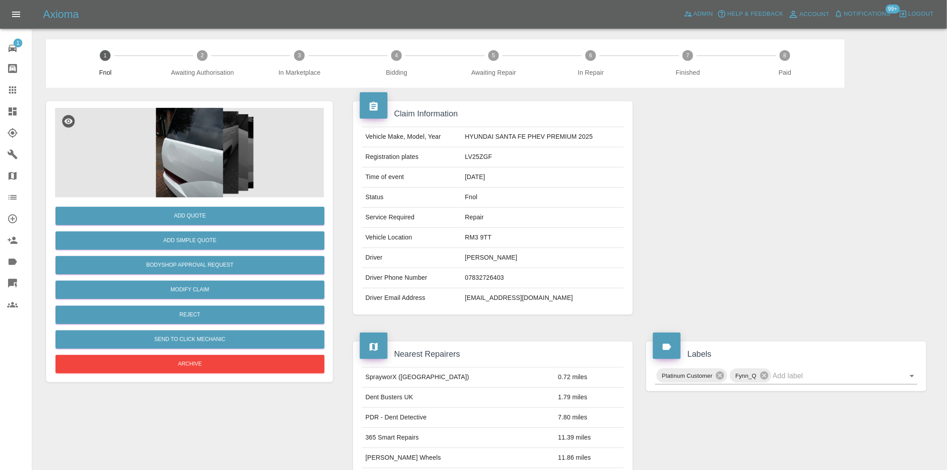
click at [155, 174] on img at bounding box center [189, 152] width 269 height 89
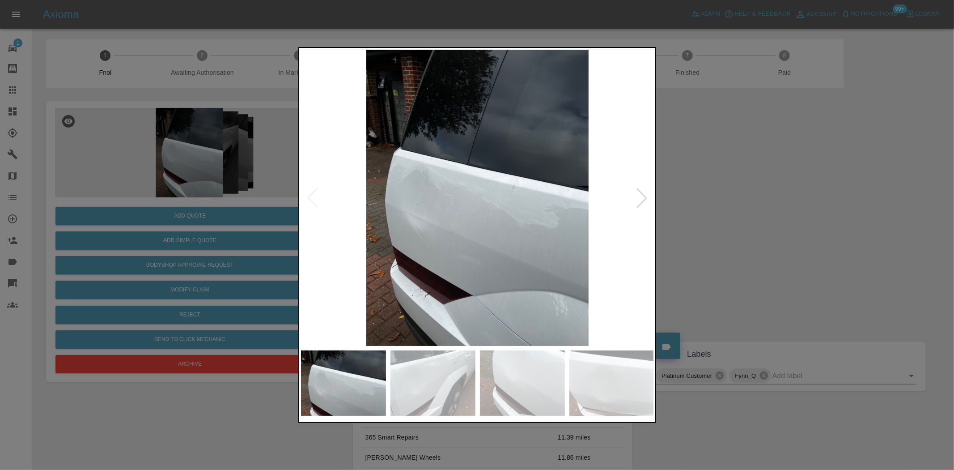
click at [383, 202] on img at bounding box center [477, 198] width 353 height 296
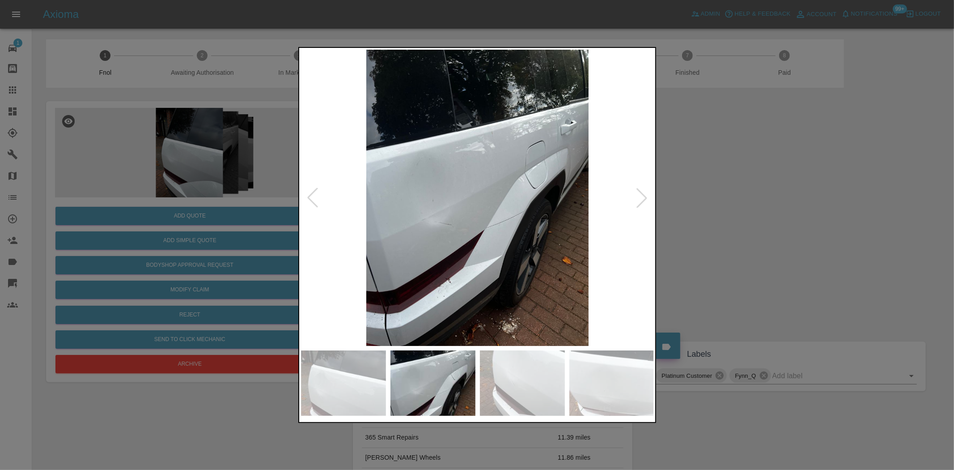
click at [378, 225] on img at bounding box center [477, 198] width 353 height 296
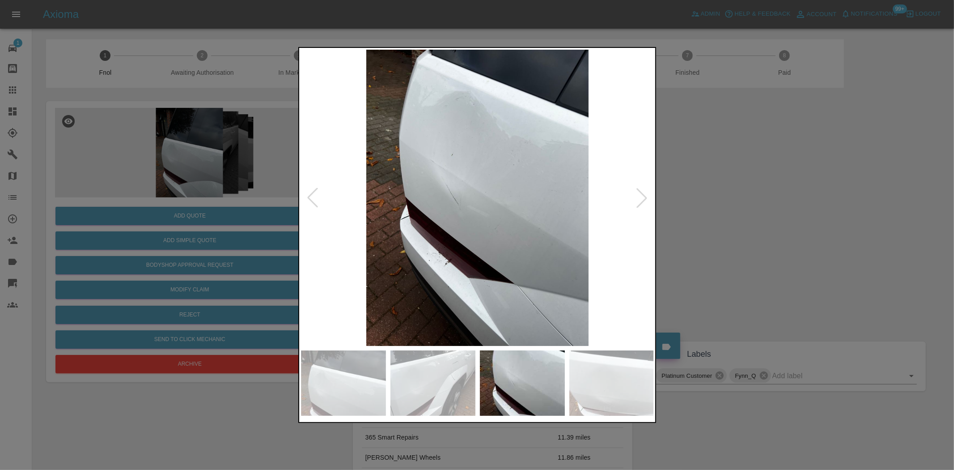
click at [364, 199] on img at bounding box center [477, 198] width 353 height 296
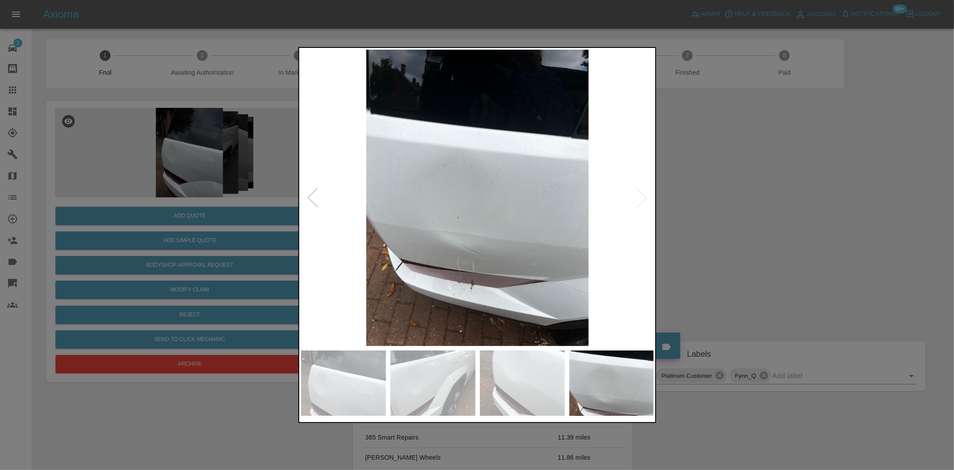
click at [336, 197] on img at bounding box center [477, 198] width 353 height 296
click at [166, 175] on div at bounding box center [477, 235] width 954 height 470
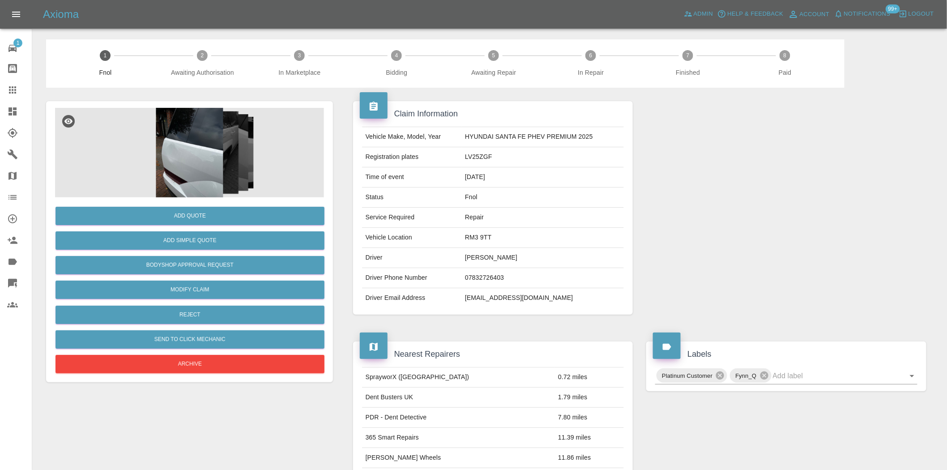
click at [198, 151] on img at bounding box center [189, 152] width 269 height 89
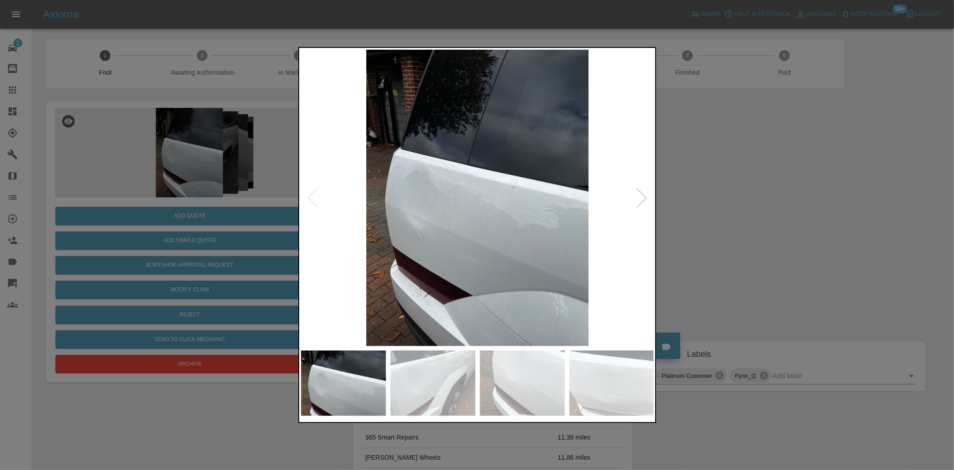
click at [482, 253] on img at bounding box center [477, 198] width 353 height 296
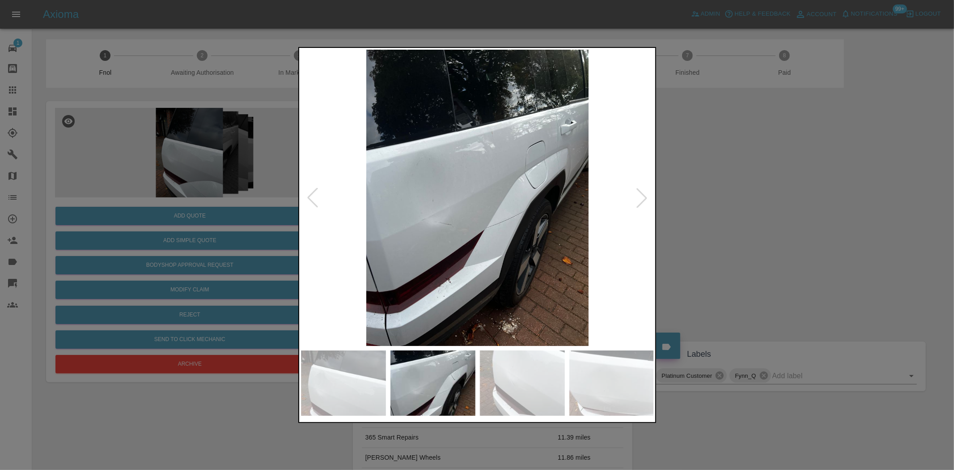
click at [417, 215] on img at bounding box center [477, 198] width 353 height 296
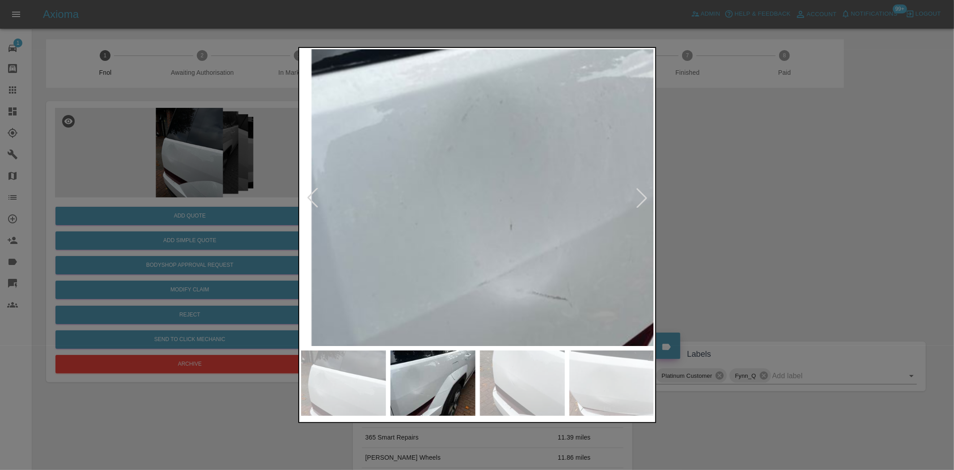
click at [388, 296] on img at bounding box center [644, 218] width 1060 height 889
click at [454, 226] on img at bounding box center [644, 218] width 1060 height 889
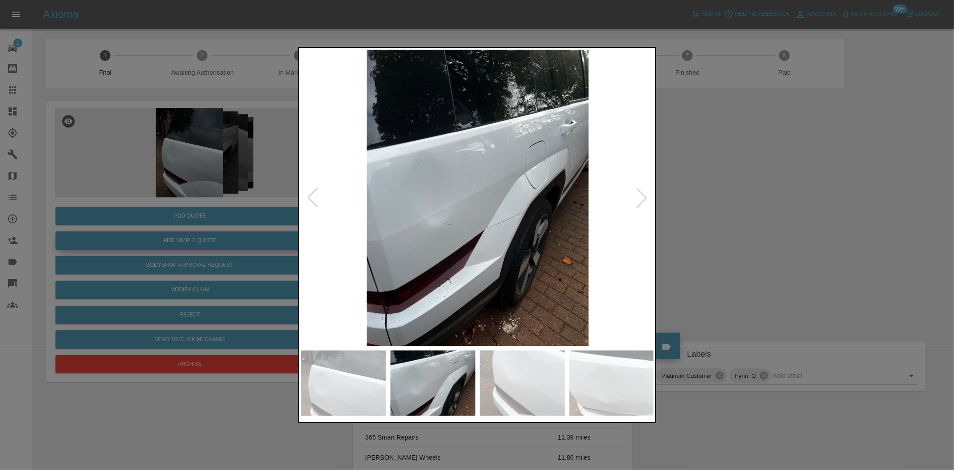
click at [212, 234] on div at bounding box center [477, 235] width 954 height 470
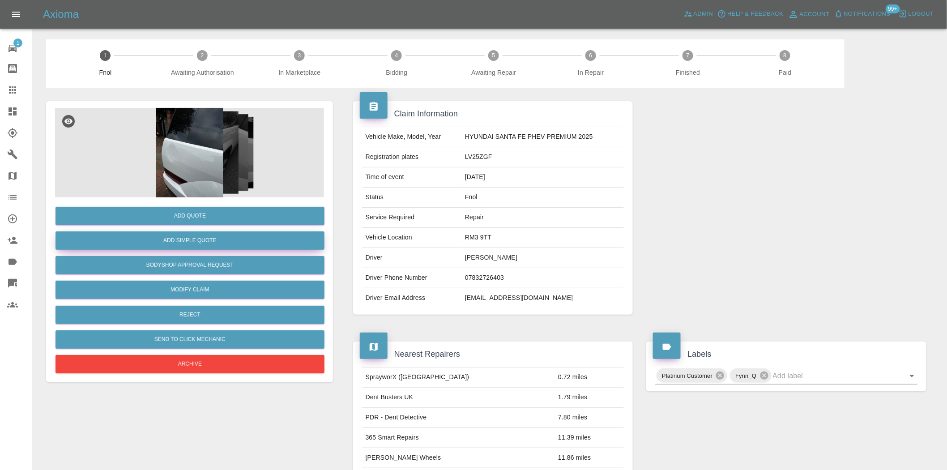
click at [212, 238] on button "Add Simple Quote" at bounding box center [189, 240] width 269 height 18
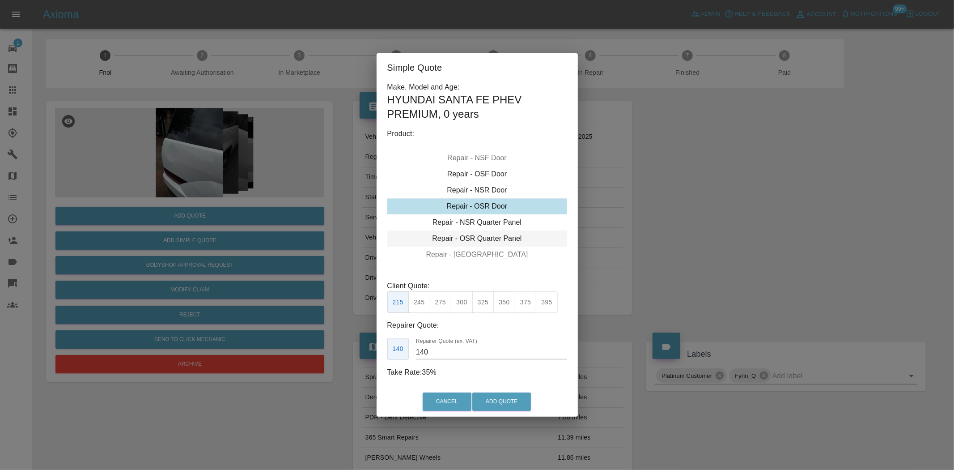
click at [479, 234] on div "Repair - OSR Quarter Panel" at bounding box center [477, 238] width 180 height 16
click at [550, 297] on button "395" at bounding box center [547, 302] width 22 height 22
drag, startPoint x: 441, startPoint y: 348, endPoint x: 314, endPoint y: 361, distance: 127.8
click at [326, 357] on div "Simple Quote Make, Model and Age: HYUNDAI SANTA FE PHEV PREMIUM , 0 years Produ…" at bounding box center [477, 235] width 954 height 470
type input "230"
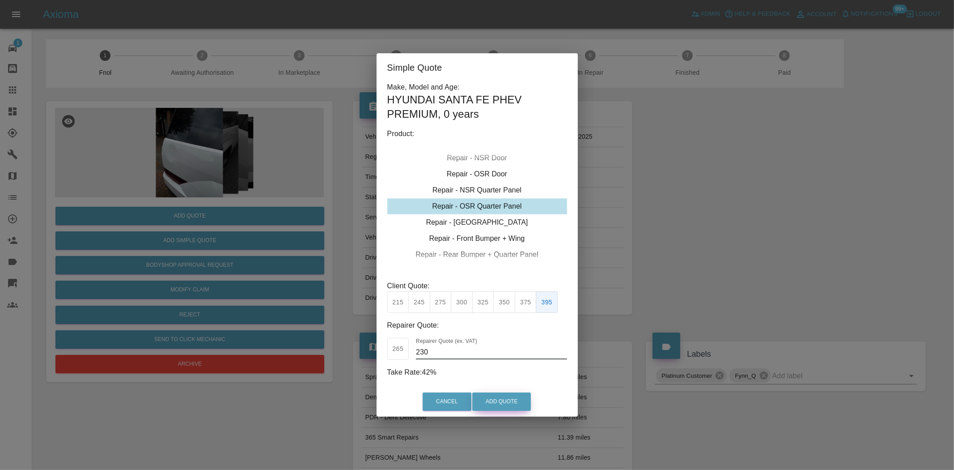
click at [503, 403] on button "Add Quote" at bounding box center [501, 401] width 59 height 18
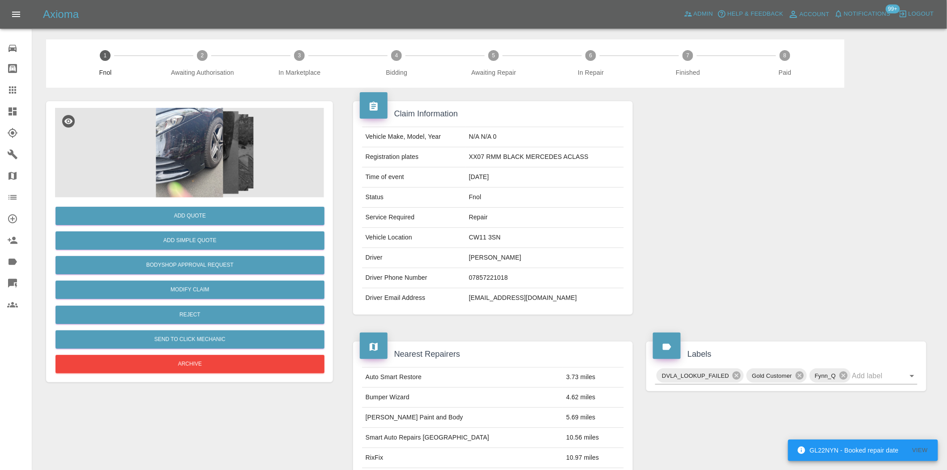
click at [225, 164] on img at bounding box center [189, 152] width 269 height 89
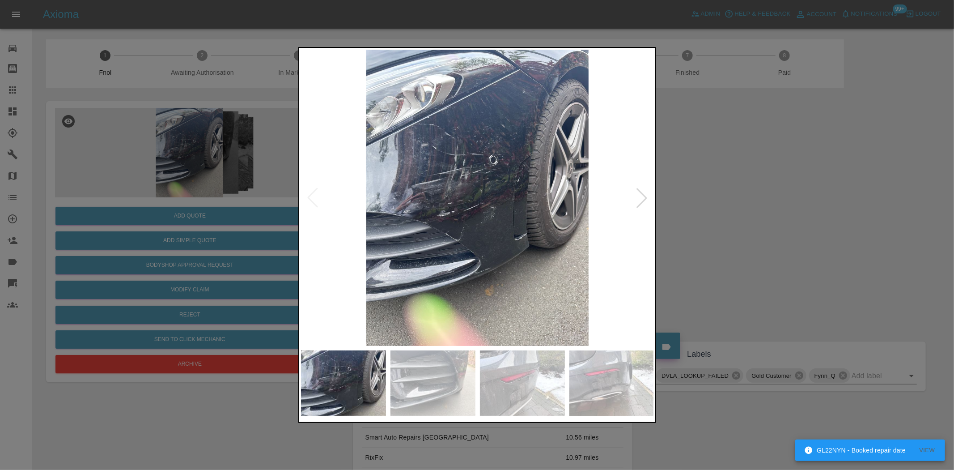
click at [453, 199] on img at bounding box center [477, 198] width 353 height 296
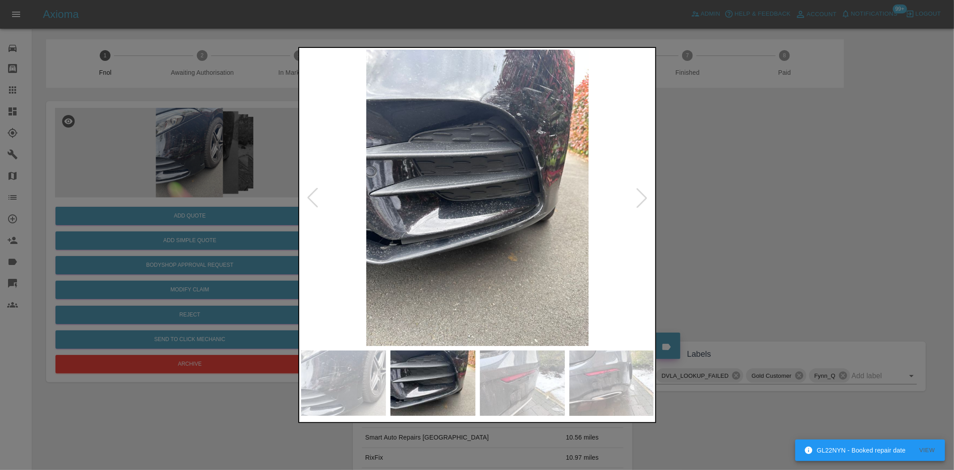
click at [439, 241] on img at bounding box center [477, 198] width 353 height 296
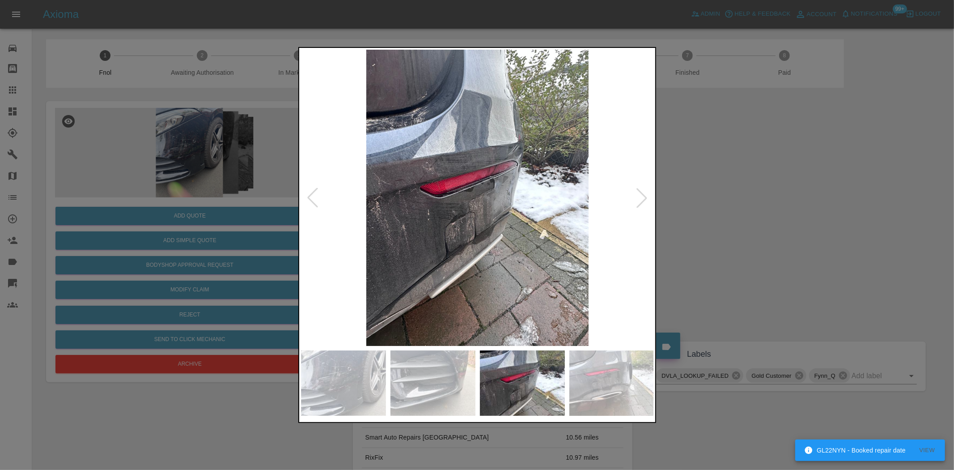
click at [482, 224] on img at bounding box center [477, 198] width 353 height 296
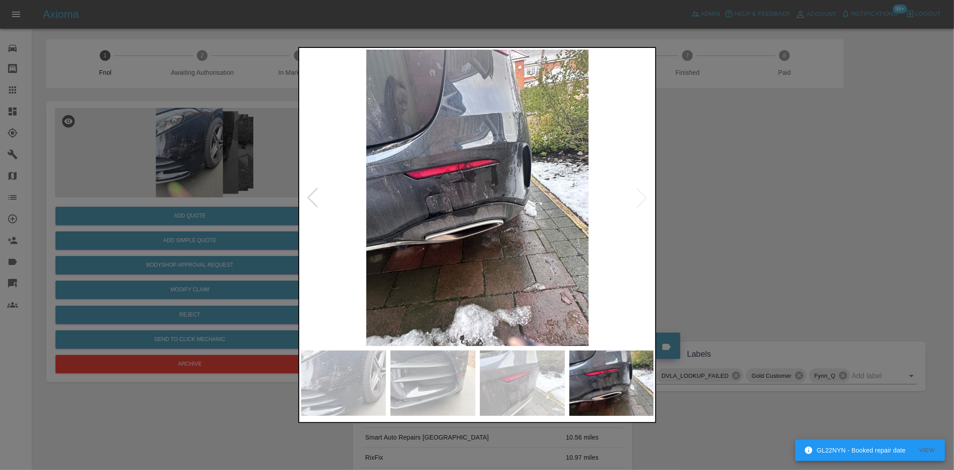
click at [408, 240] on img at bounding box center [477, 198] width 353 height 296
click at [481, 194] on img at bounding box center [477, 198] width 353 height 296
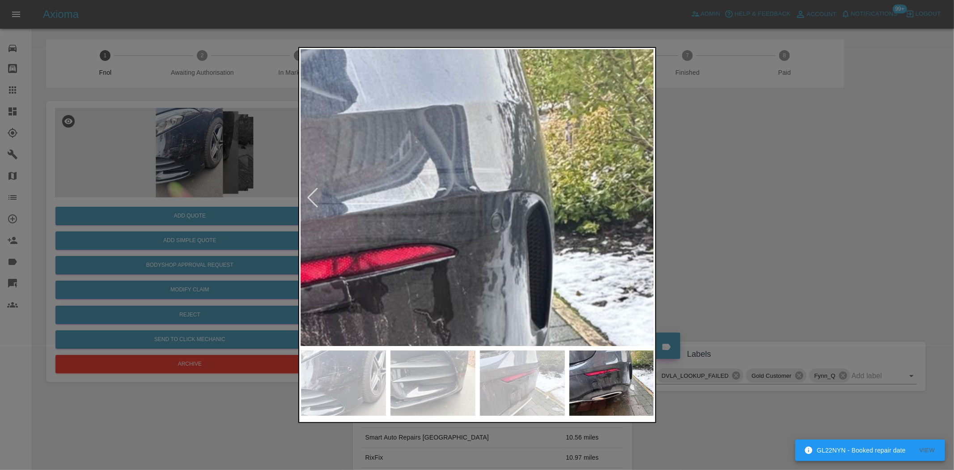
click at [399, 351] on div at bounding box center [477, 235] width 358 height 376
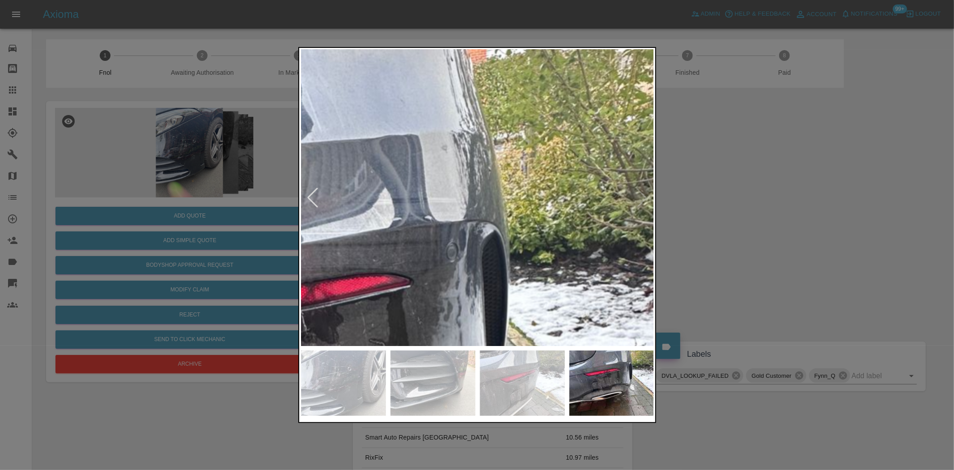
click at [409, 288] on img at bounding box center [346, 389] width 1060 height 889
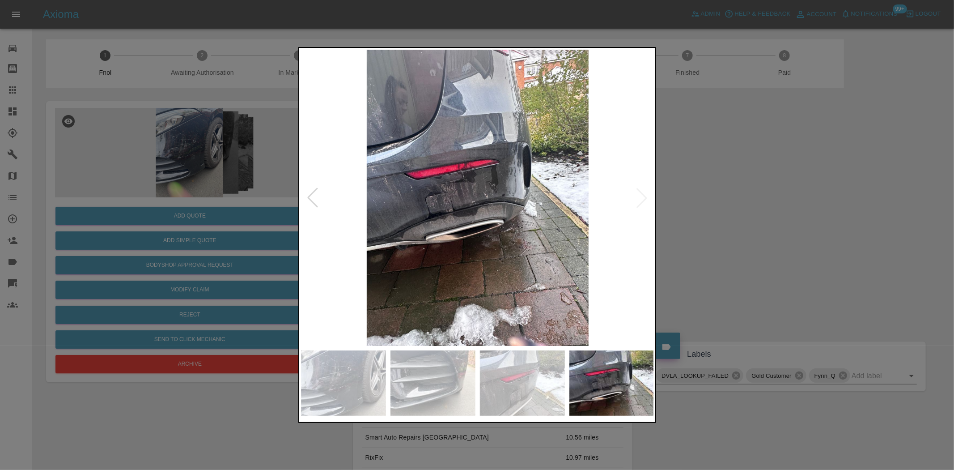
click at [464, 286] on img at bounding box center [477, 198] width 353 height 296
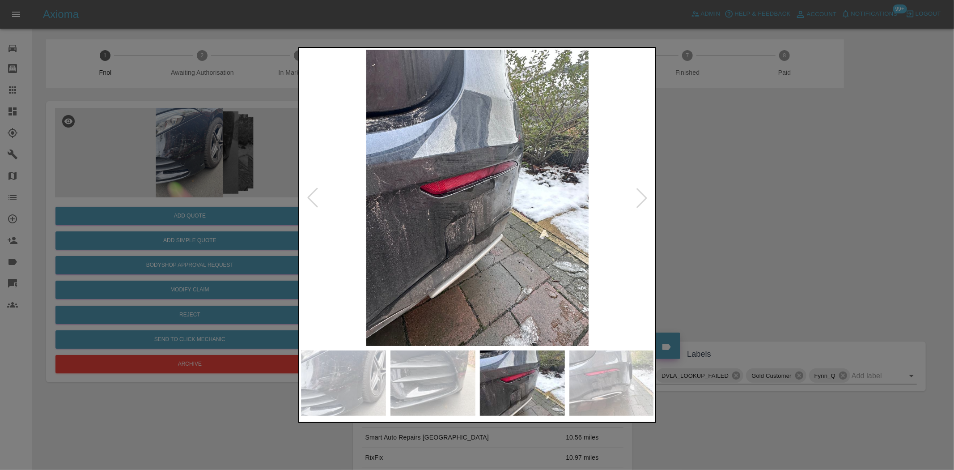
click at [400, 270] on img at bounding box center [477, 198] width 353 height 296
click at [423, 195] on img at bounding box center [477, 198] width 353 height 296
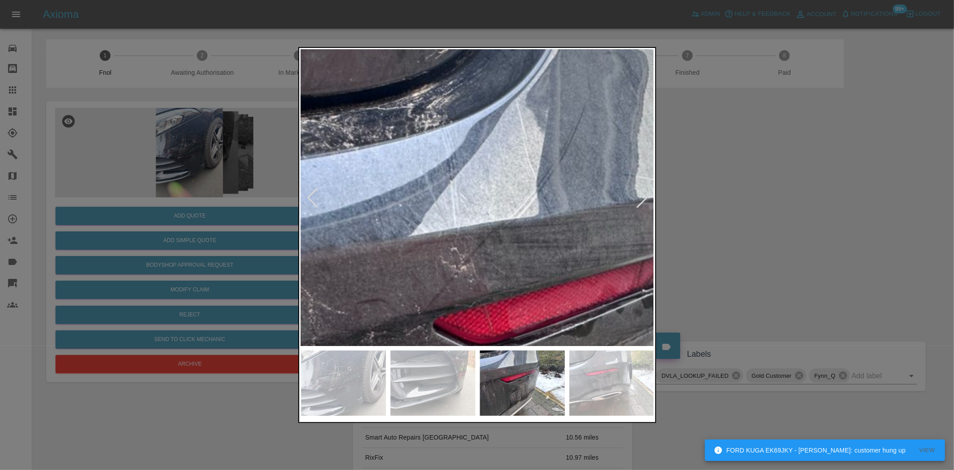
click at [401, 326] on img at bounding box center [605, 354] width 1060 height 889
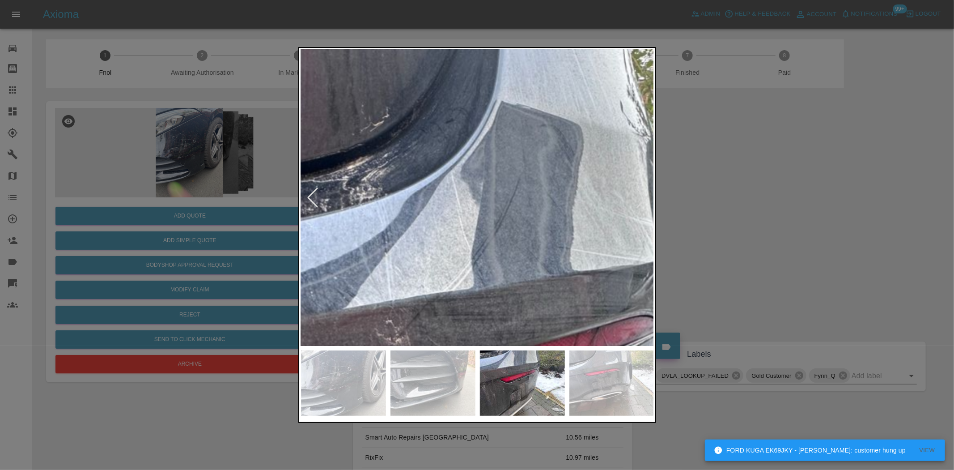
click at [360, 297] on img at bounding box center [540, 426] width 1060 height 889
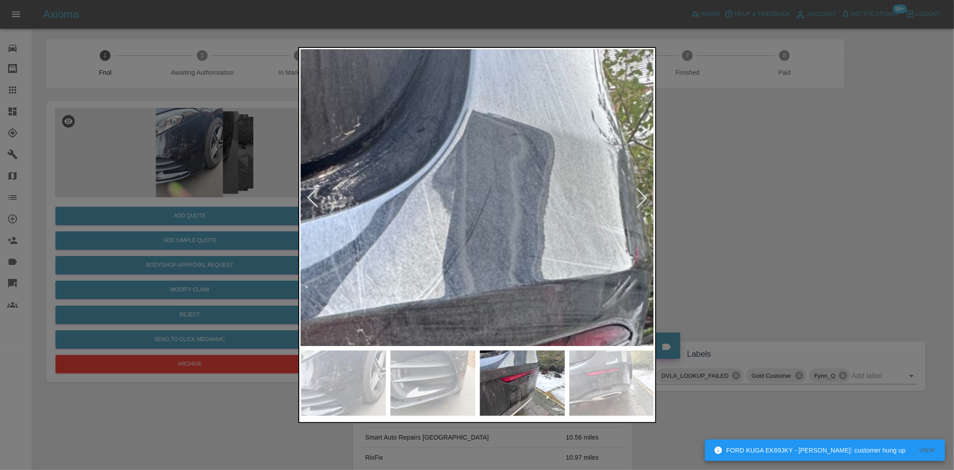
click at [441, 252] on img at bounding box center [511, 435] width 1060 height 889
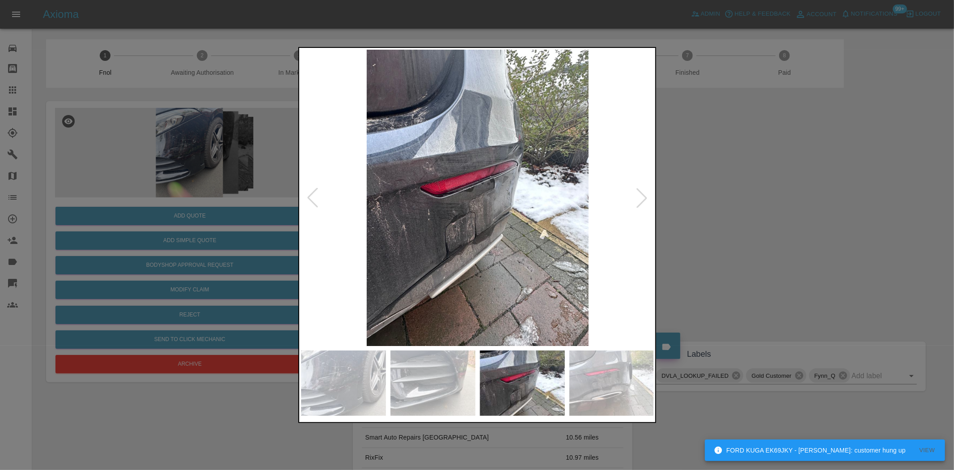
click at [459, 252] on img at bounding box center [477, 198] width 353 height 296
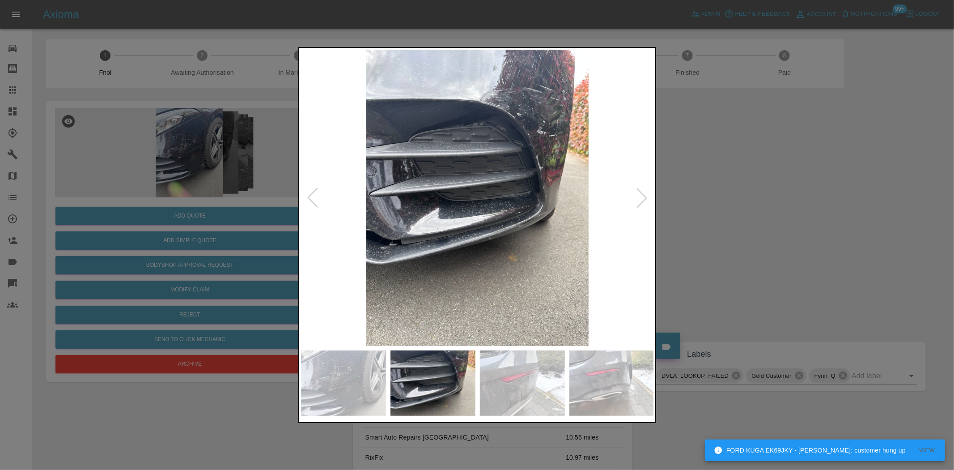
click at [548, 248] on img at bounding box center [477, 198] width 353 height 296
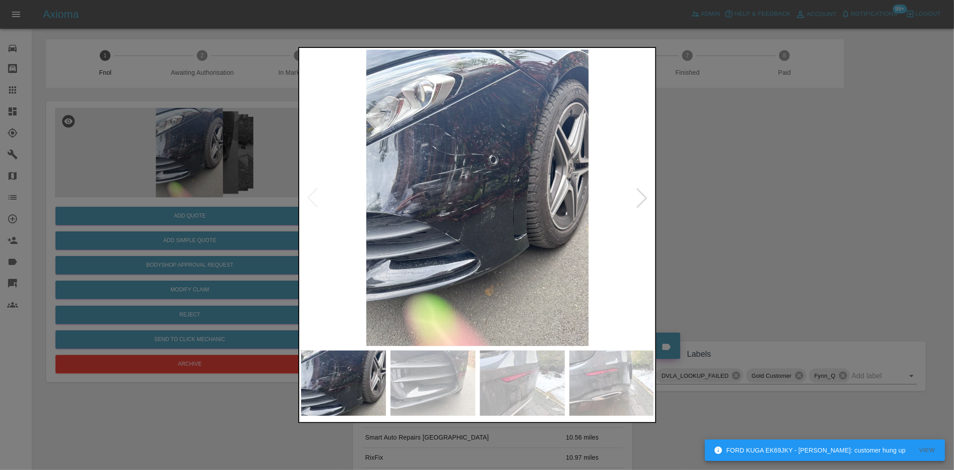
click at [492, 254] on img at bounding box center [477, 198] width 353 height 296
click at [463, 200] on img at bounding box center [477, 198] width 353 height 296
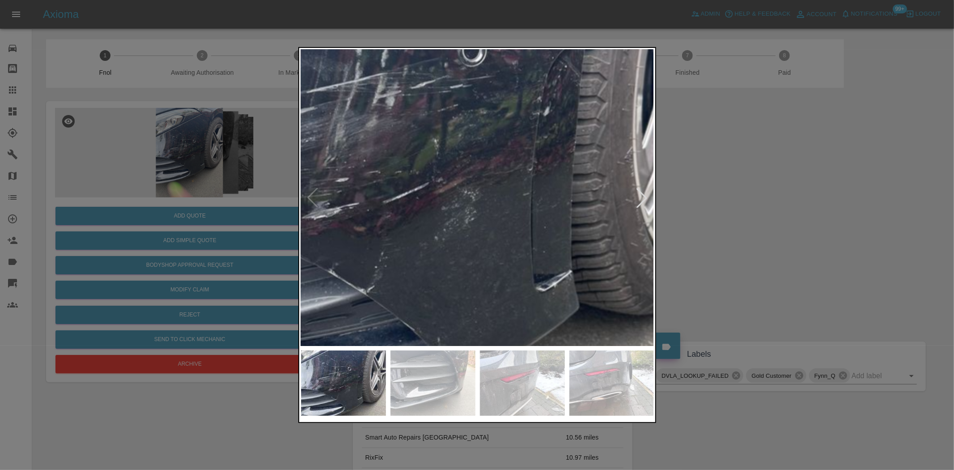
click at [355, 131] on img at bounding box center [424, 164] width 1060 height 889
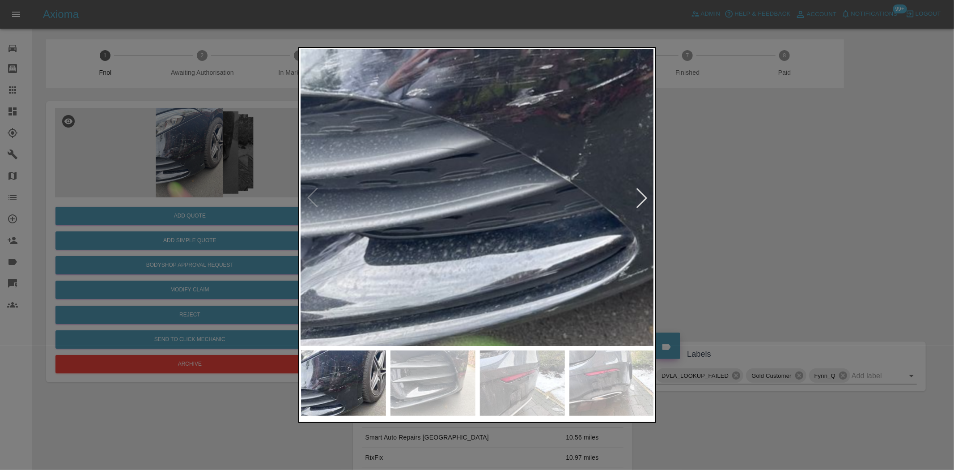
click at [586, 172] on img at bounding box center [628, 50] width 1060 height 889
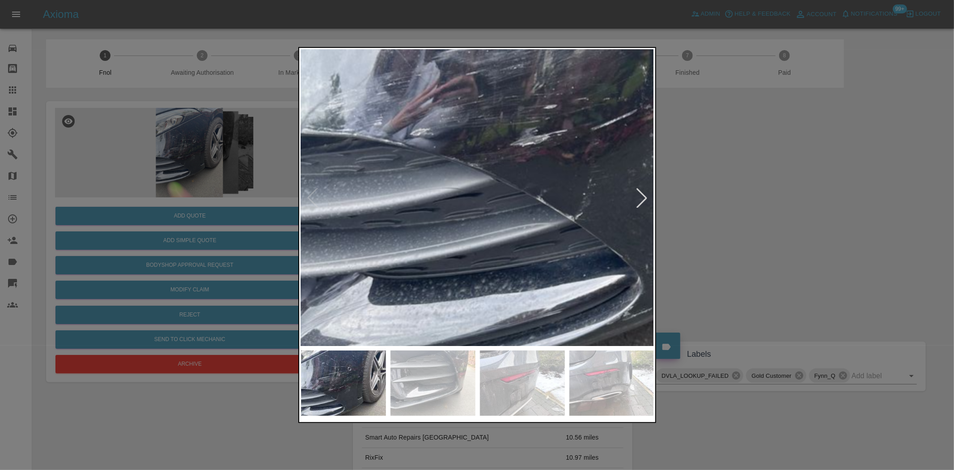
click at [472, 361] on div at bounding box center [477, 235] width 358 height 376
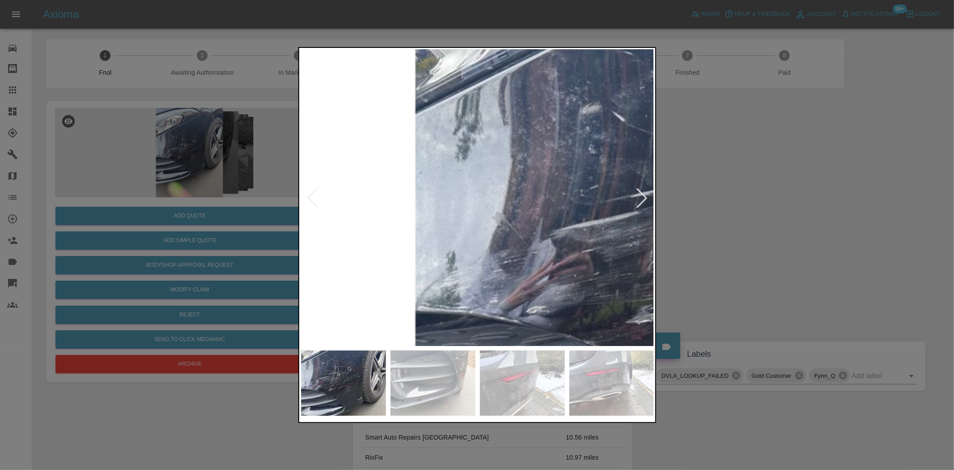
click at [477, 130] on img at bounding box center [748, 268] width 1060 height 889
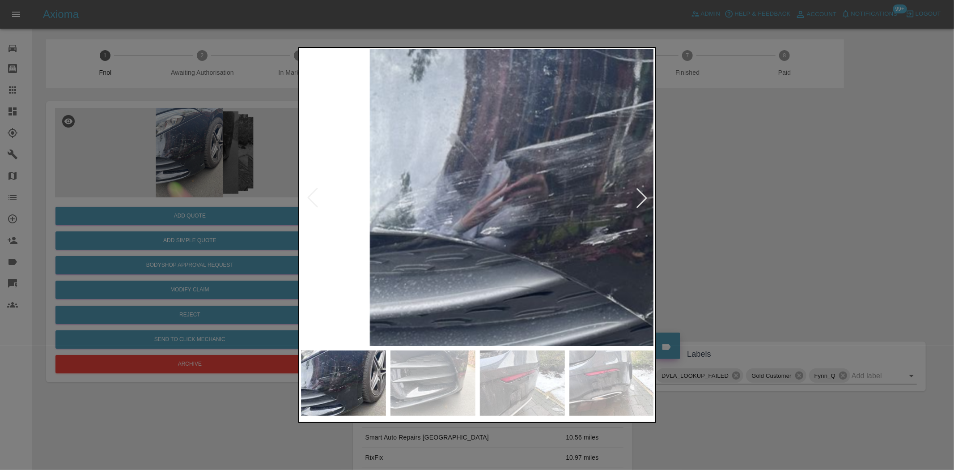
click at [437, 293] on img at bounding box center [703, 189] width 1060 height 889
click at [437, 292] on img at bounding box center [703, 189] width 1060 height 889
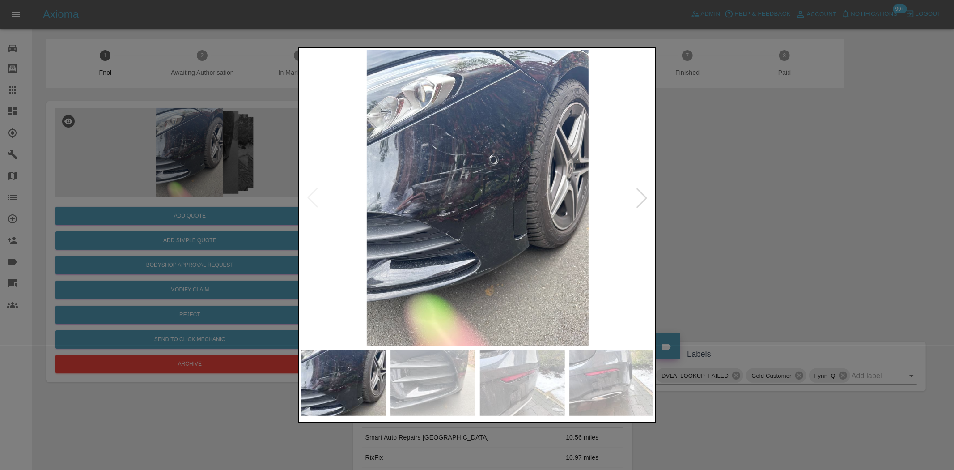
drag, startPoint x: 254, startPoint y: 194, endPoint x: 254, endPoint y: 224, distance: 30.0
click at [254, 195] on div at bounding box center [477, 235] width 954 height 470
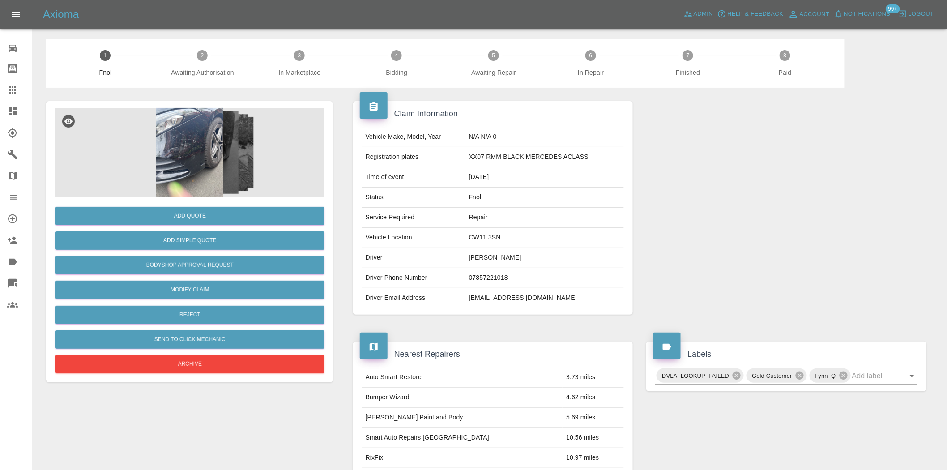
click at [187, 149] on img at bounding box center [189, 152] width 269 height 89
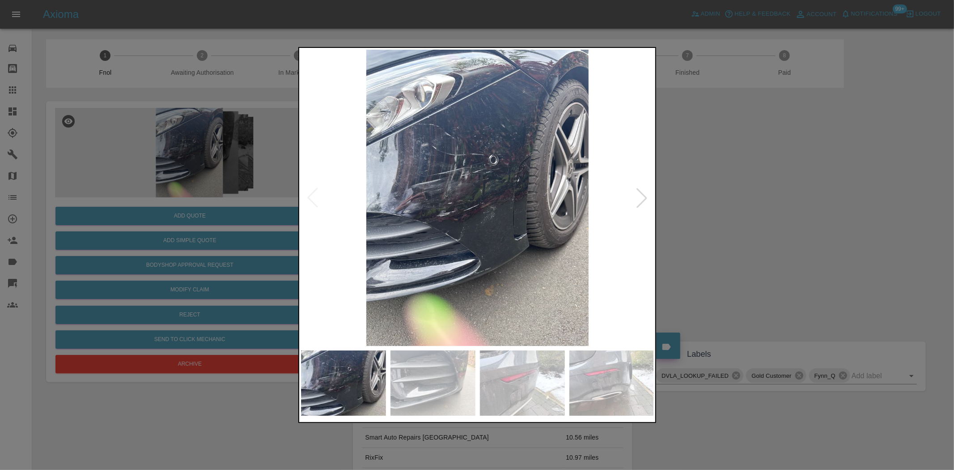
click at [462, 184] on img at bounding box center [477, 198] width 353 height 296
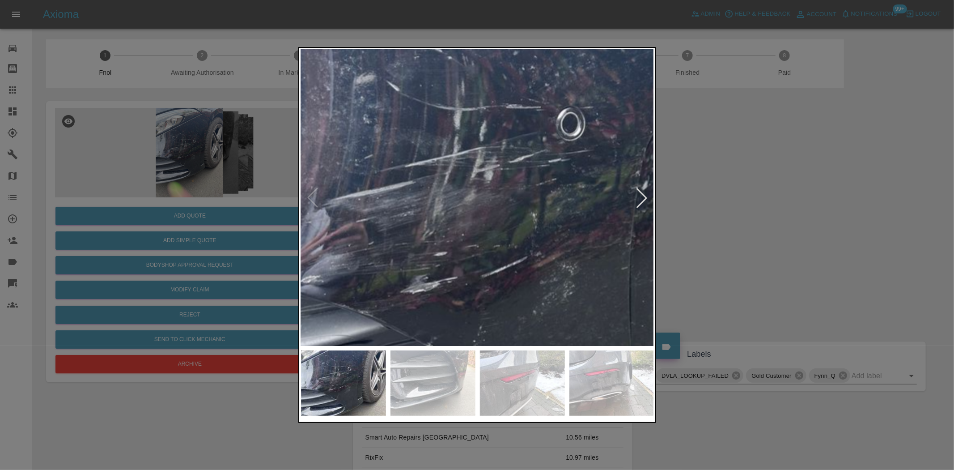
click at [462, 184] on img at bounding box center [522, 237] width 1060 height 889
click at [461, 185] on img at bounding box center [522, 237] width 1060 height 889
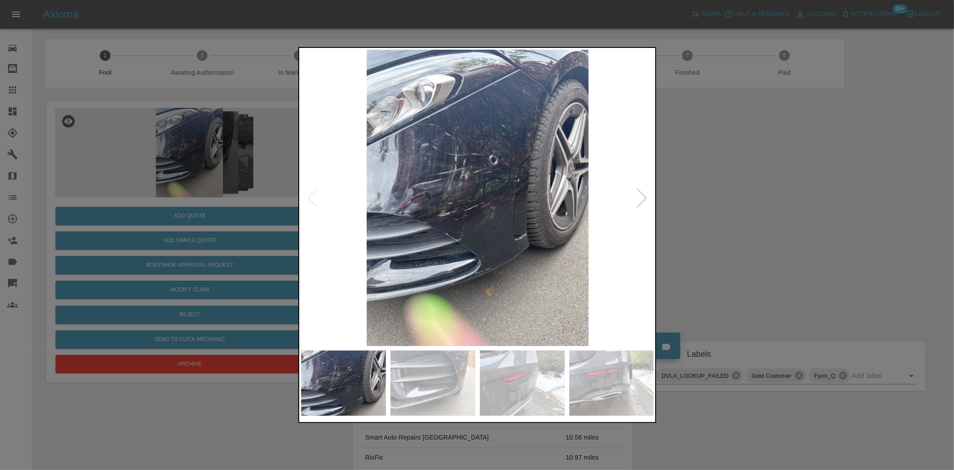
click at [491, 217] on img at bounding box center [477, 198] width 353 height 296
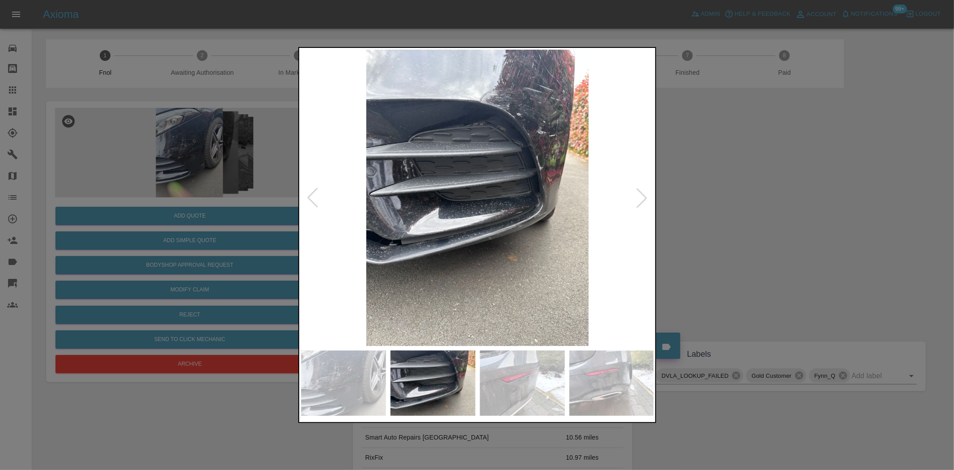
click at [472, 226] on img at bounding box center [477, 198] width 353 height 296
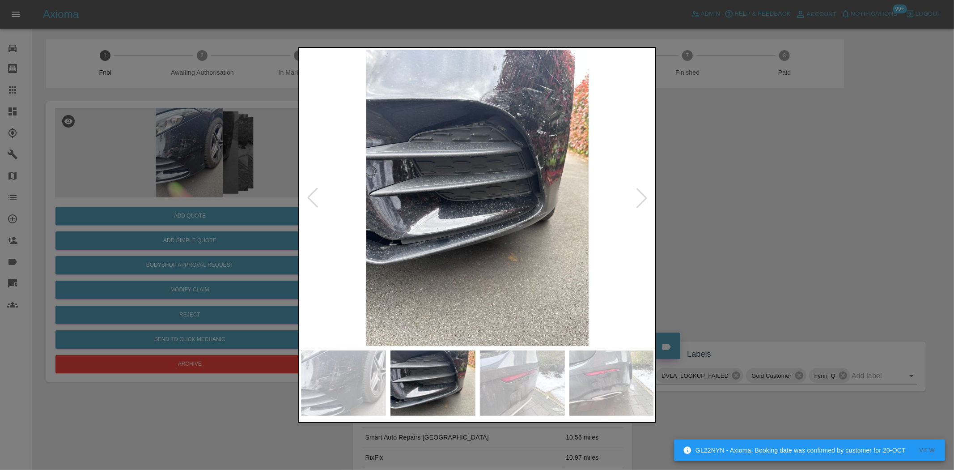
click at [216, 236] on div at bounding box center [477, 235] width 954 height 470
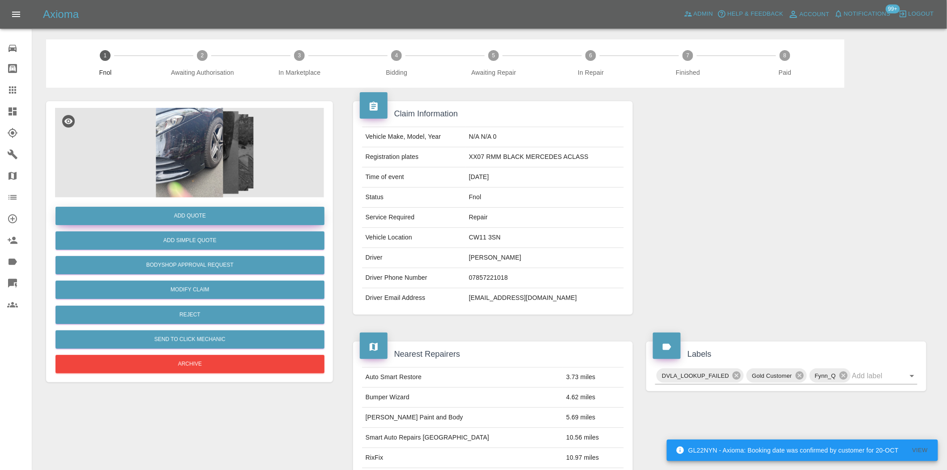
click at [198, 210] on button "Add Quote" at bounding box center [189, 216] width 269 height 18
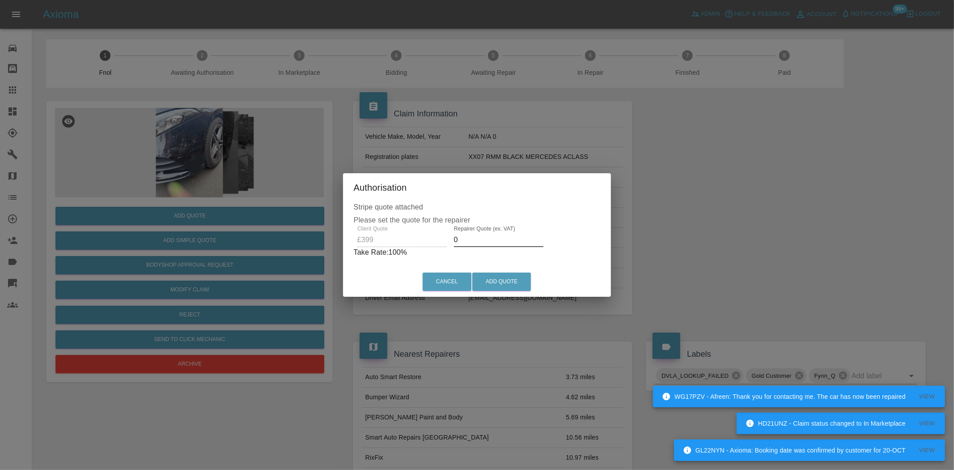
drag, startPoint x: 472, startPoint y: 239, endPoint x: 220, endPoint y: 229, distance: 252.1
click at [297, 243] on div "Authorisation Stripe quote attached Please set the quote for the repairer Clien…" at bounding box center [477, 235] width 954 height 470
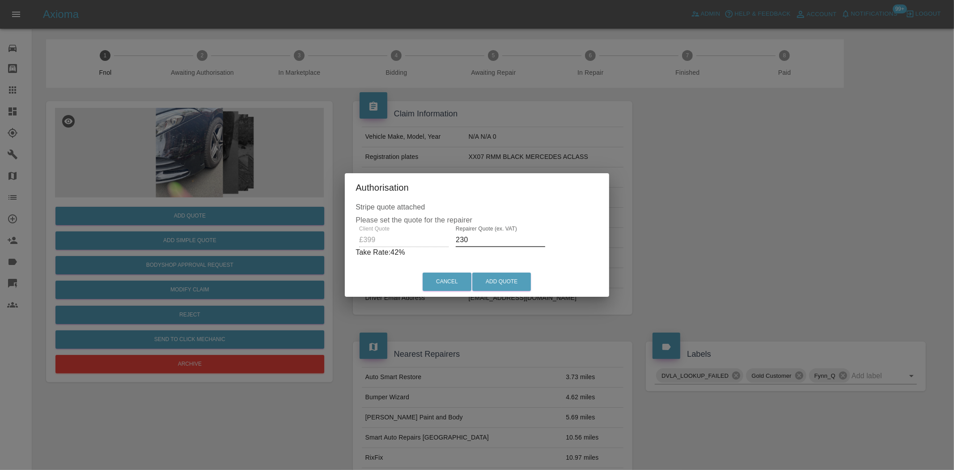
type input "230"
click at [472, 242] on input "230" at bounding box center [500, 240] width 89 height 14
click at [507, 295] on div "Cancel Add Quote" at bounding box center [477, 282] width 264 height 30
click at [506, 280] on button "Add Quote" at bounding box center [501, 281] width 59 height 18
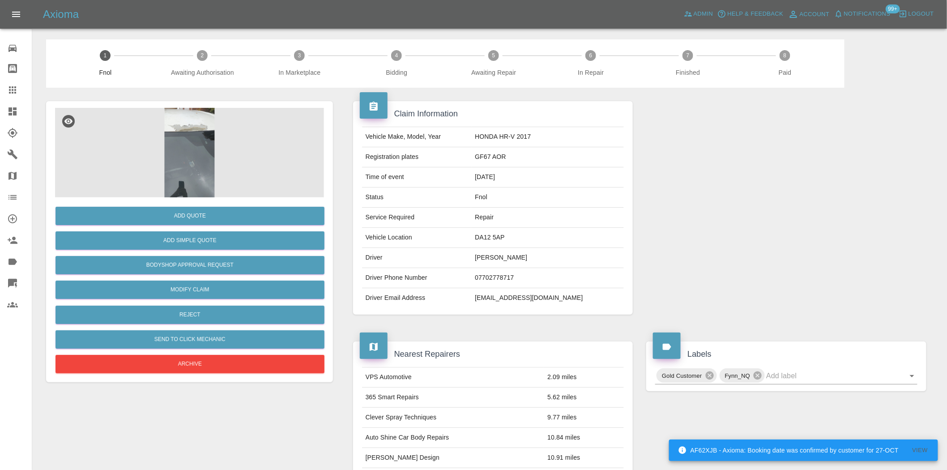
click at [197, 164] on img at bounding box center [189, 152] width 269 height 89
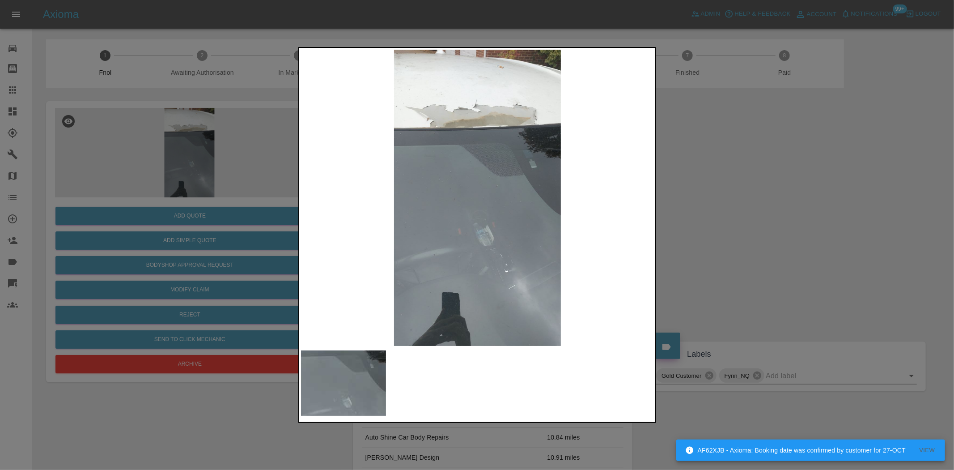
click at [443, 215] on img at bounding box center [477, 198] width 353 height 296
click at [444, 263] on img at bounding box center [477, 198] width 353 height 296
drag, startPoint x: 177, startPoint y: 151, endPoint x: 206, endPoint y: 236, distance: 89.8
click at [181, 172] on div at bounding box center [477, 235] width 954 height 470
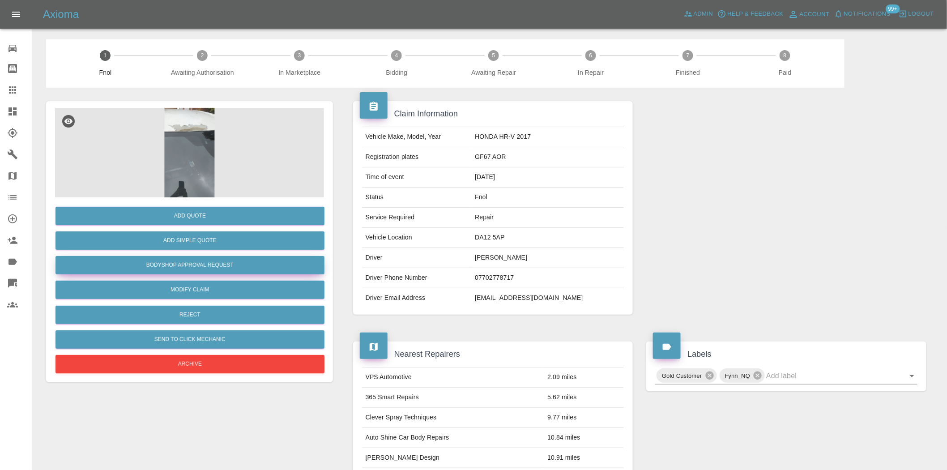
click at [191, 268] on button "Bodyshop Approval Request" at bounding box center [189, 265] width 269 height 18
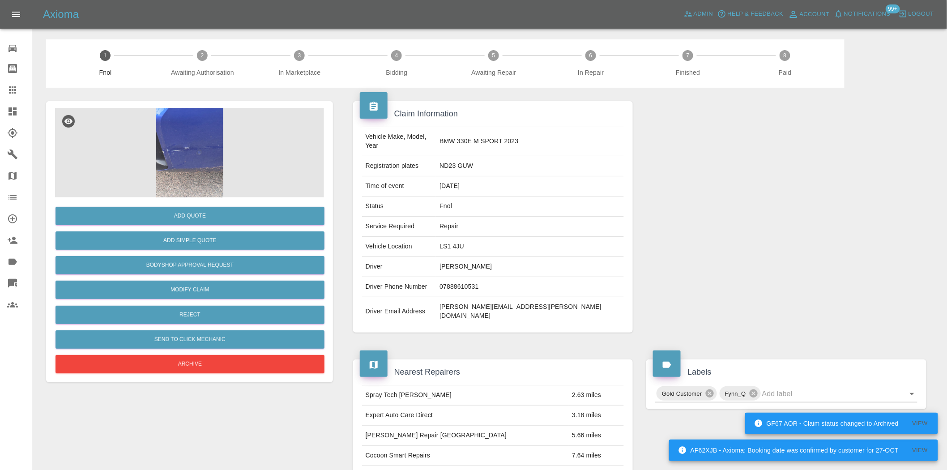
click at [198, 163] on img at bounding box center [189, 152] width 269 height 89
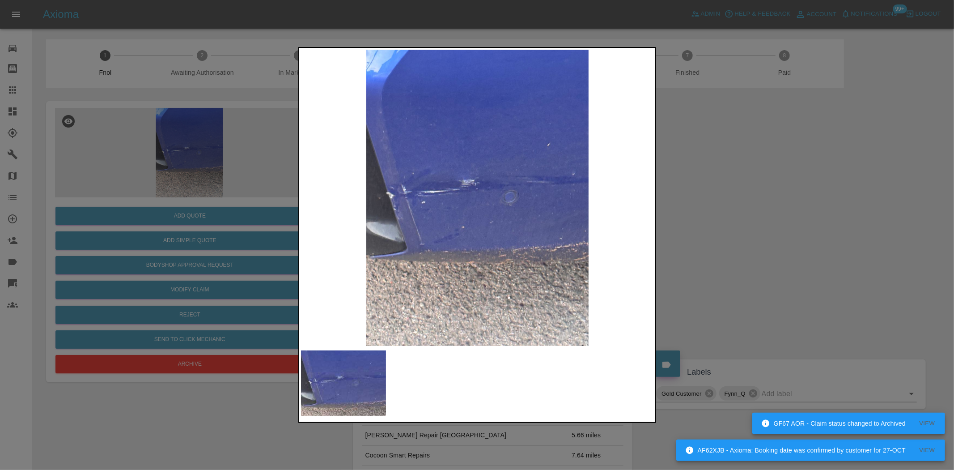
click at [507, 213] on img at bounding box center [477, 198] width 353 height 296
click at [412, 232] on img at bounding box center [477, 198] width 353 height 296
click at [183, 175] on div at bounding box center [477, 235] width 954 height 470
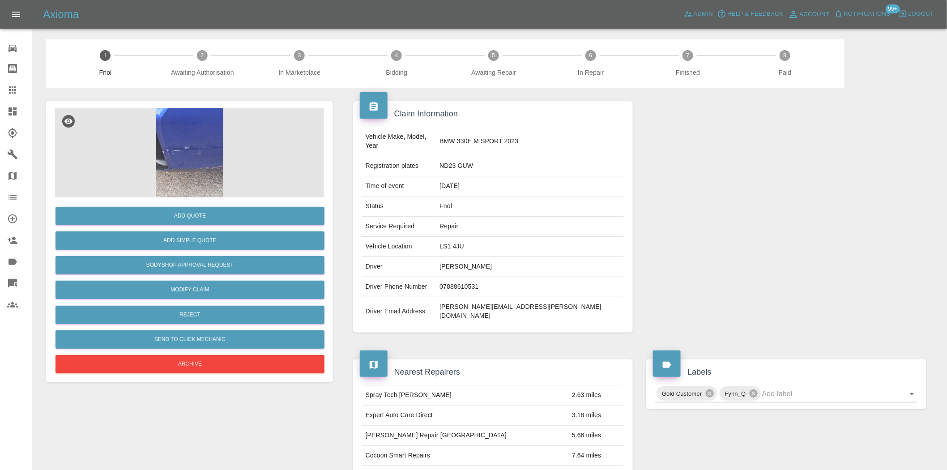
click at [170, 132] on img at bounding box center [189, 152] width 269 height 89
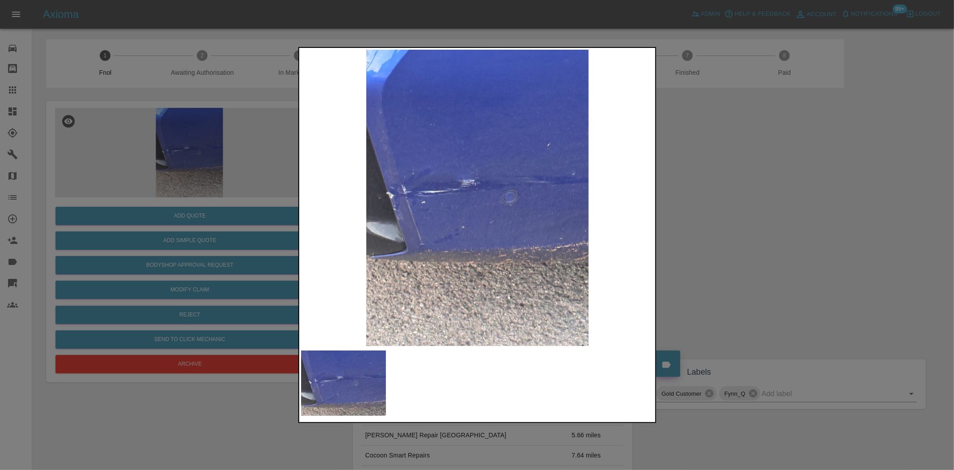
click at [432, 189] on img at bounding box center [477, 198] width 353 height 296
click at [319, 229] on img at bounding box center [477, 198] width 353 height 296
click at [173, 209] on div at bounding box center [477, 235] width 954 height 470
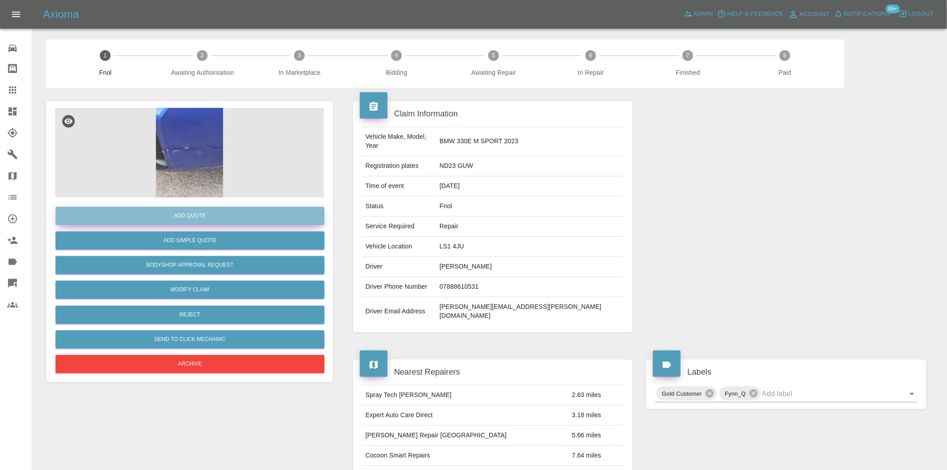
click at [174, 212] on button "Add Quote" at bounding box center [189, 216] width 269 height 18
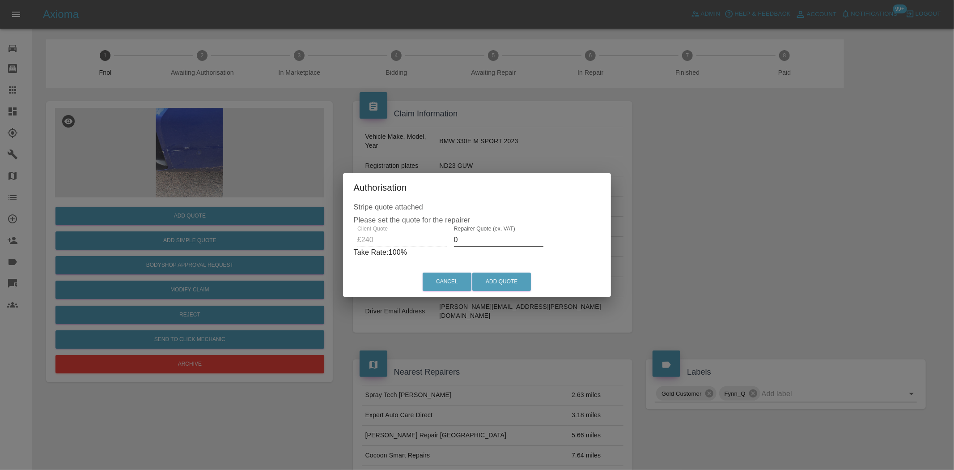
click at [364, 242] on div "Client Quote £240 Repairer Quote (ex. VAT) 0 Take Rate: 100 %" at bounding box center [477, 241] width 247 height 32
type input "140"
click at [502, 289] on button "Add Quote" at bounding box center [501, 281] width 59 height 18
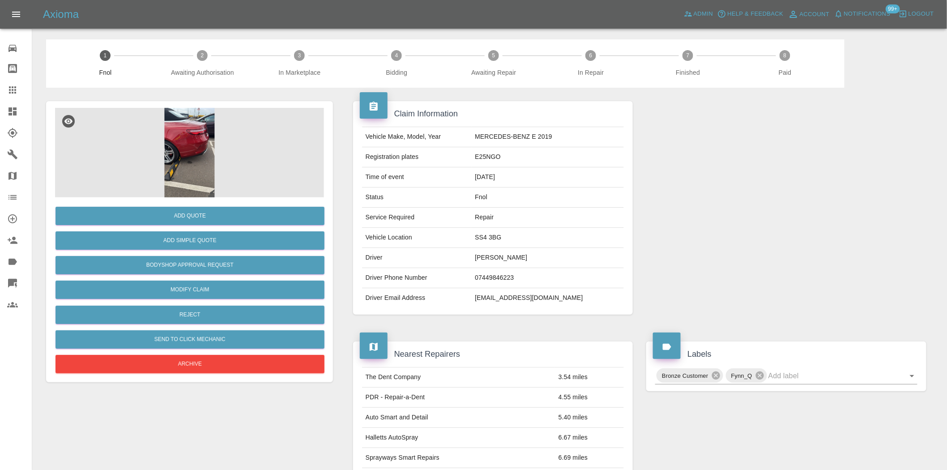
click at [200, 128] on img at bounding box center [189, 152] width 269 height 89
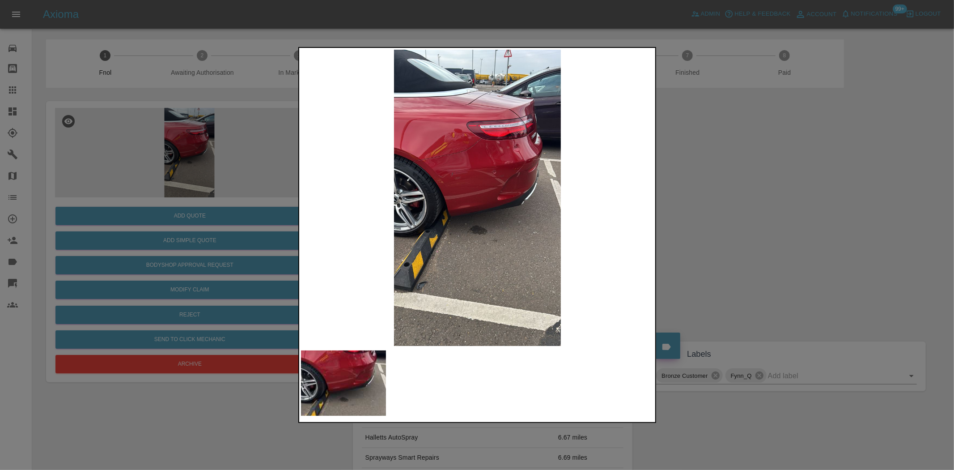
click at [472, 190] on img at bounding box center [477, 198] width 353 height 296
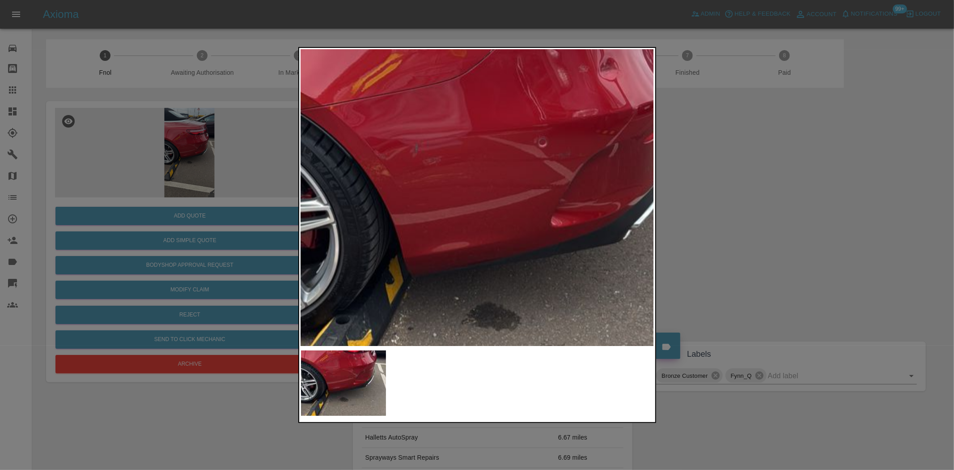
click at [470, 190] on img at bounding box center [491, 219] width 1060 height 889
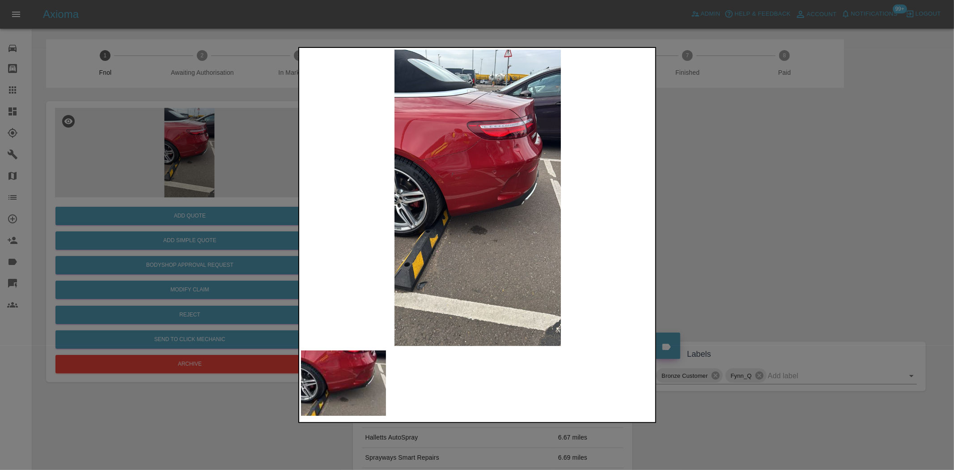
click at [369, 185] on img at bounding box center [477, 198] width 353 height 296
click at [492, 183] on img at bounding box center [477, 198] width 353 height 296
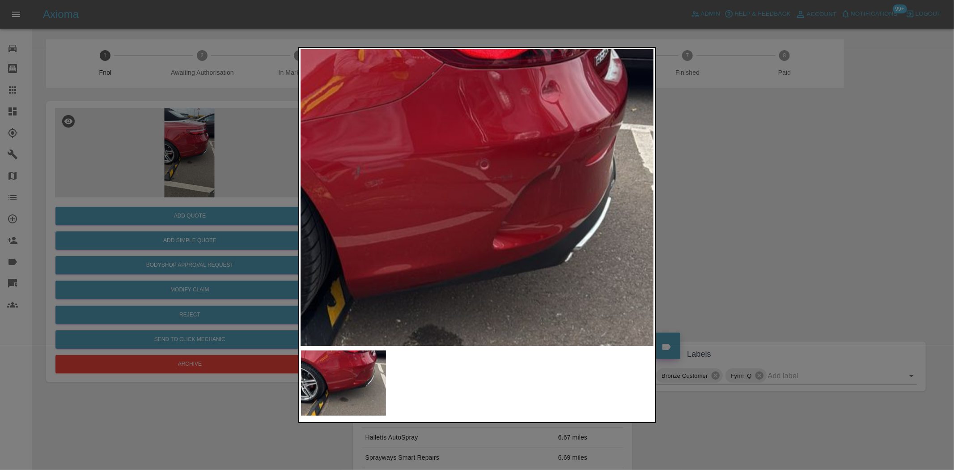
click at [492, 182] on img at bounding box center [433, 242] width 1060 height 889
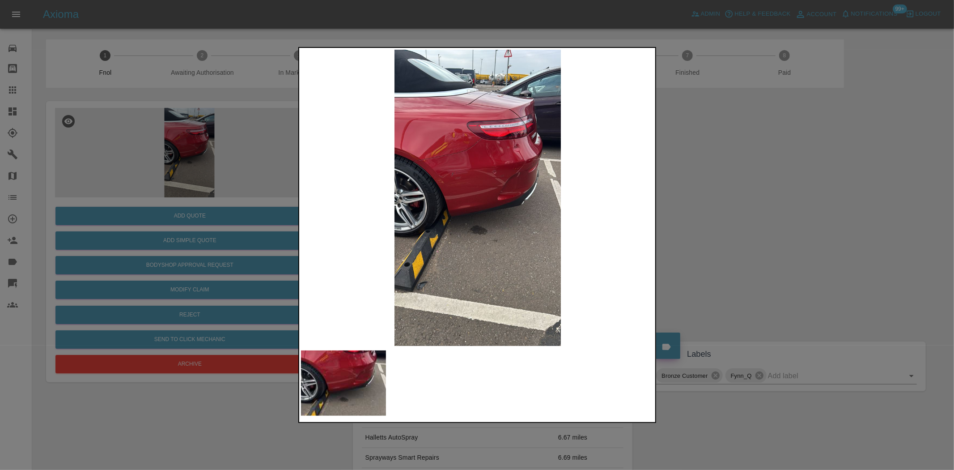
click at [160, 189] on div at bounding box center [477, 235] width 954 height 470
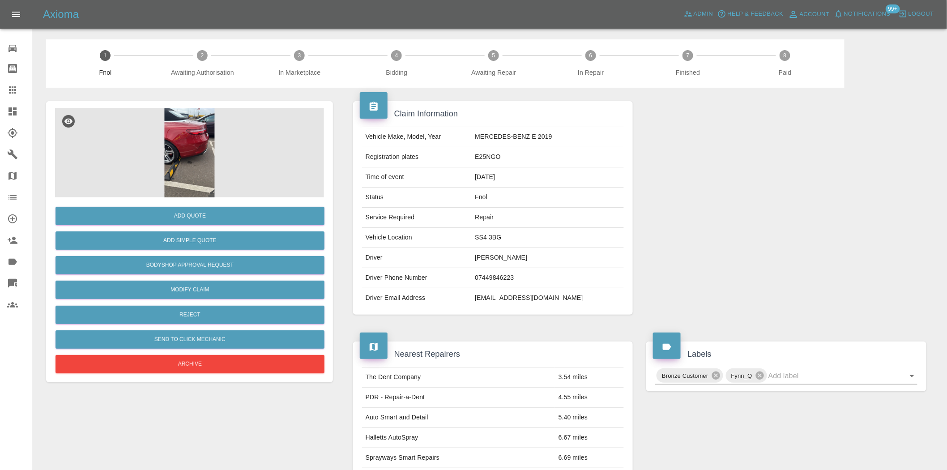
click at [191, 114] on img at bounding box center [189, 152] width 269 height 89
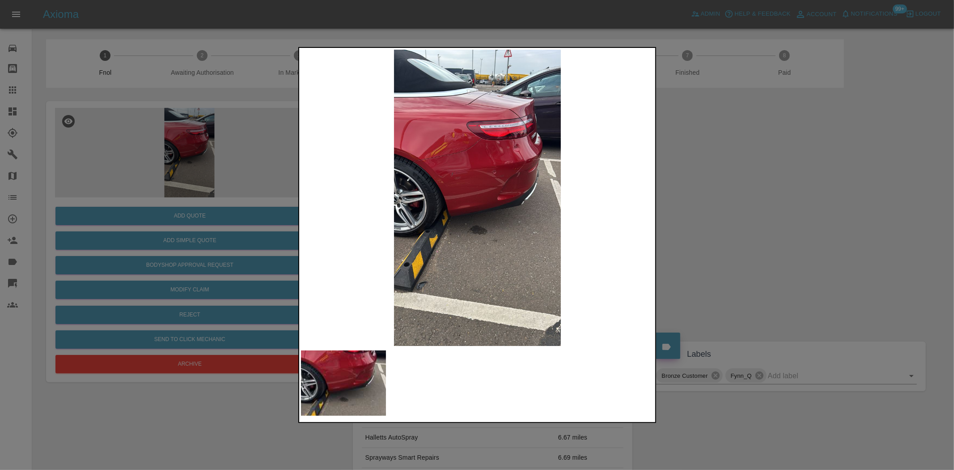
click at [434, 180] on img at bounding box center [477, 198] width 353 height 296
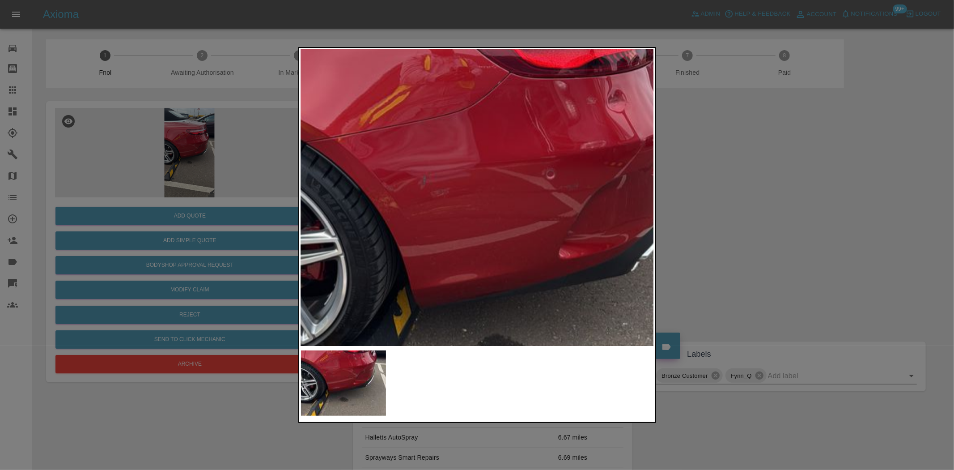
click at [398, 181] on img at bounding box center [499, 251] width 1060 height 889
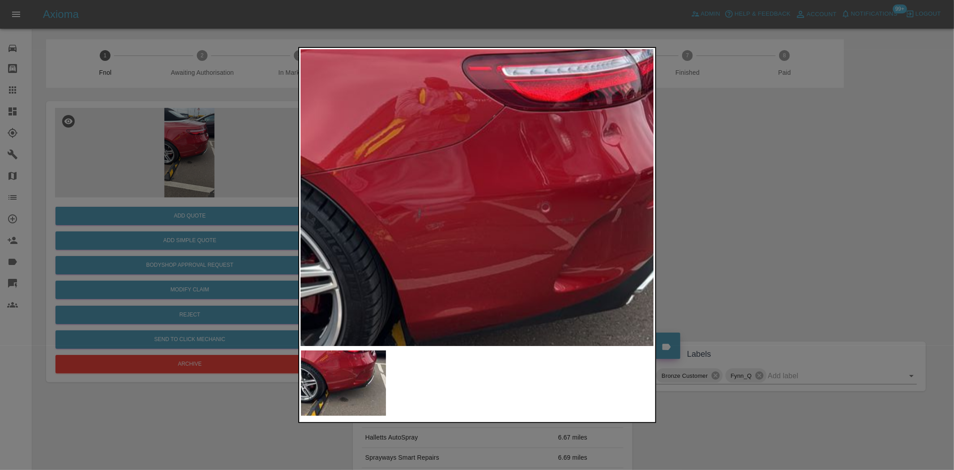
click at [456, 233] on img at bounding box center [494, 285] width 1060 height 889
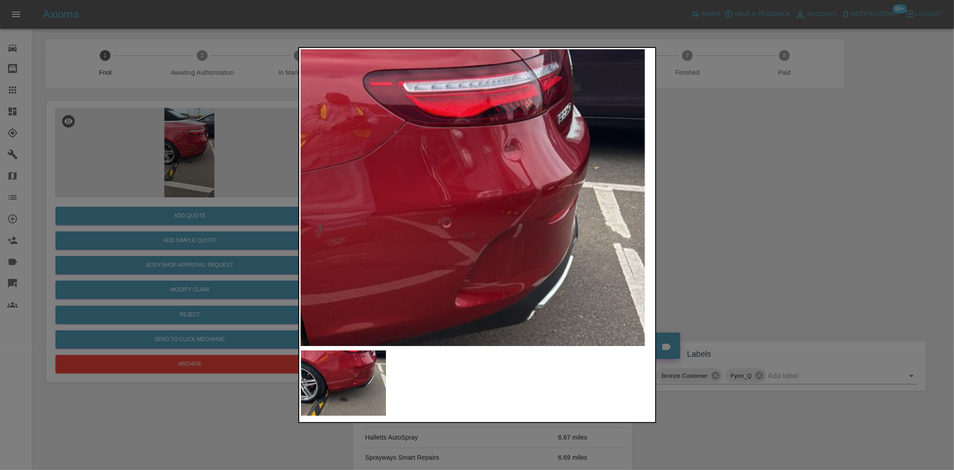
click at [540, 201] on img at bounding box center [395, 300] width 1060 height 889
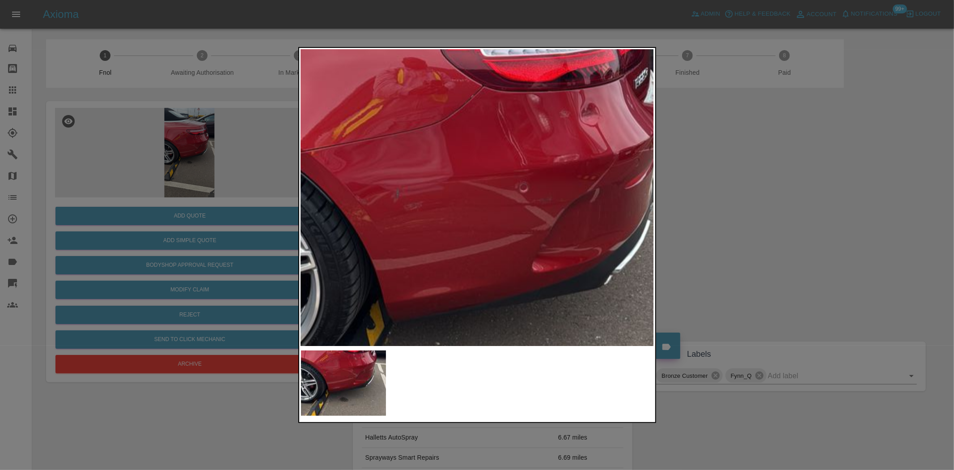
click at [444, 200] on img at bounding box center [472, 265] width 1060 height 889
click at [267, 213] on div at bounding box center [477, 235] width 954 height 470
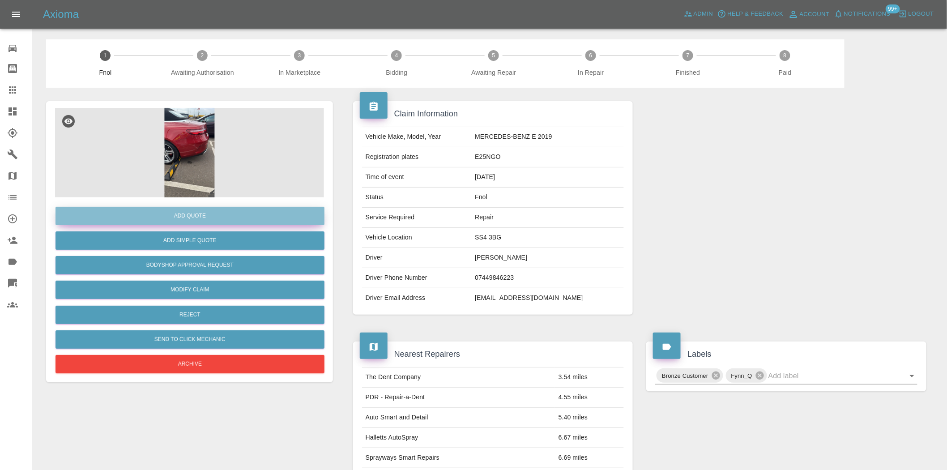
click at [222, 209] on button "Add Quote" at bounding box center [189, 216] width 269 height 18
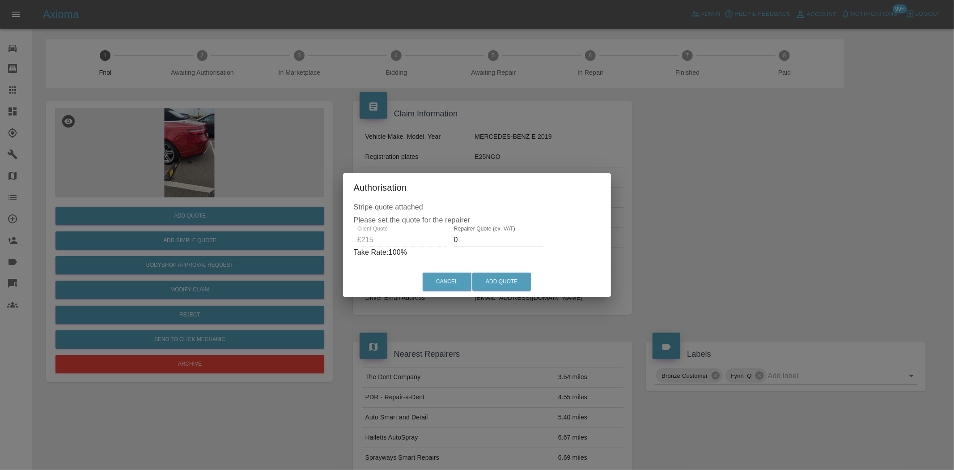
drag, startPoint x: 464, startPoint y: 243, endPoint x: 236, endPoint y: 226, distance: 228.3
click at [273, 231] on div "Authorisation Stripe quote attached Please set the quote for the repairer Clien…" at bounding box center [477, 235] width 954 height 470
type input "120"
drag, startPoint x: 497, startPoint y: 276, endPoint x: 586, endPoint y: 454, distance: 198.7
click at [497, 278] on button "Add Quote" at bounding box center [501, 281] width 59 height 18
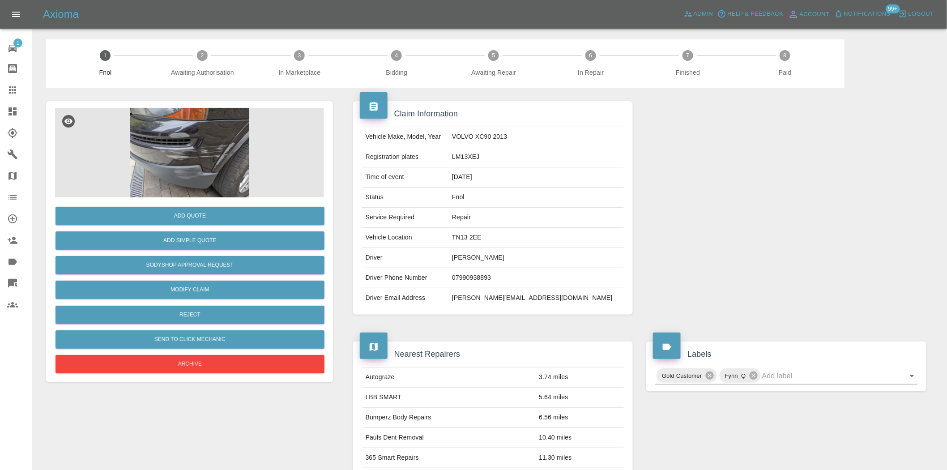
click at [231, 128] on img at bounding box center [189, 152] width 269 height 89
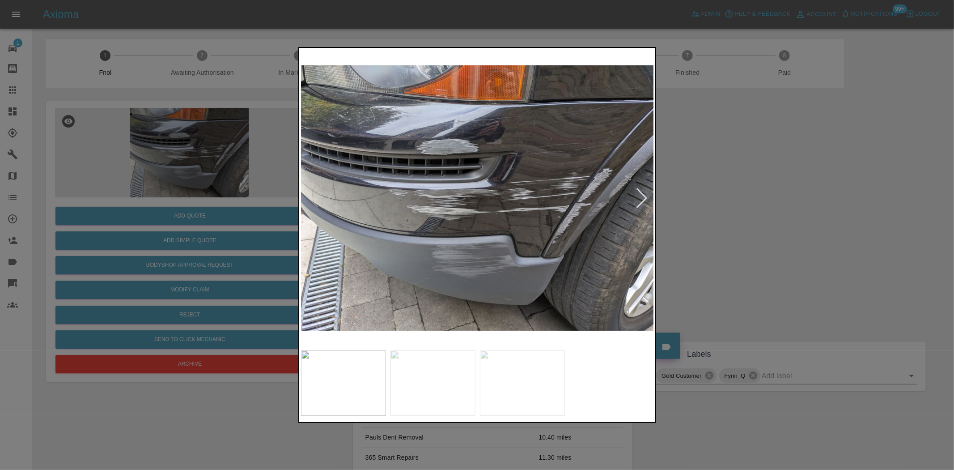
click at [471, 233] on img at bounding box center [477, 198] width 353 height 296
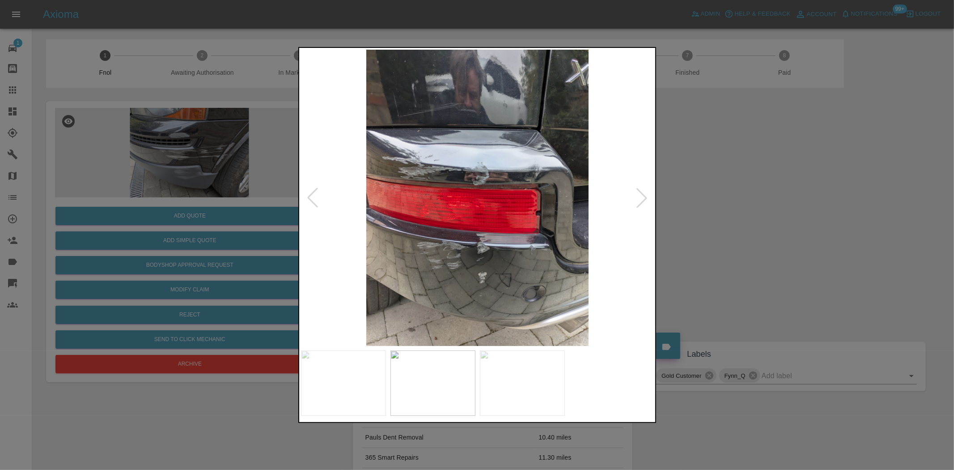
click at [470, 243] on img at bounding box center [477, 198] width 353 height 296
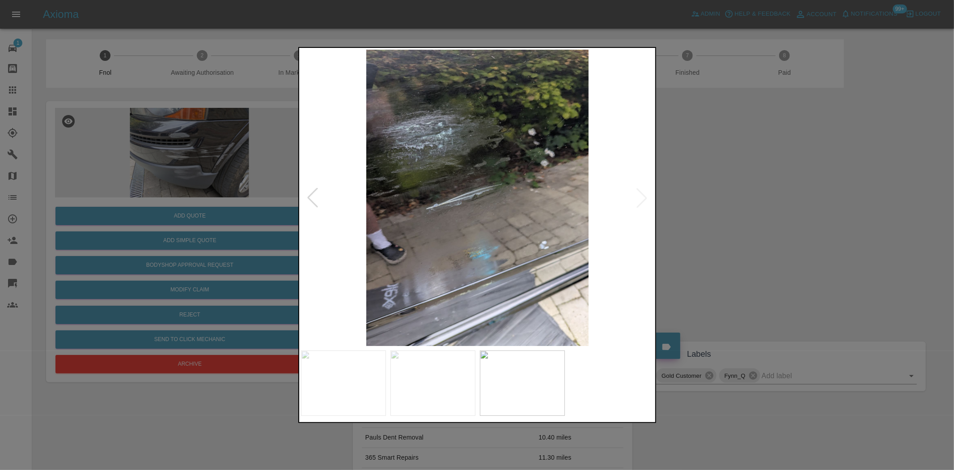
click at [417, 233] on img at bounding box center [477, 198] width 353 height 296
click at [285, 195] on div at bounding box center [477, 235] width 954 height 470
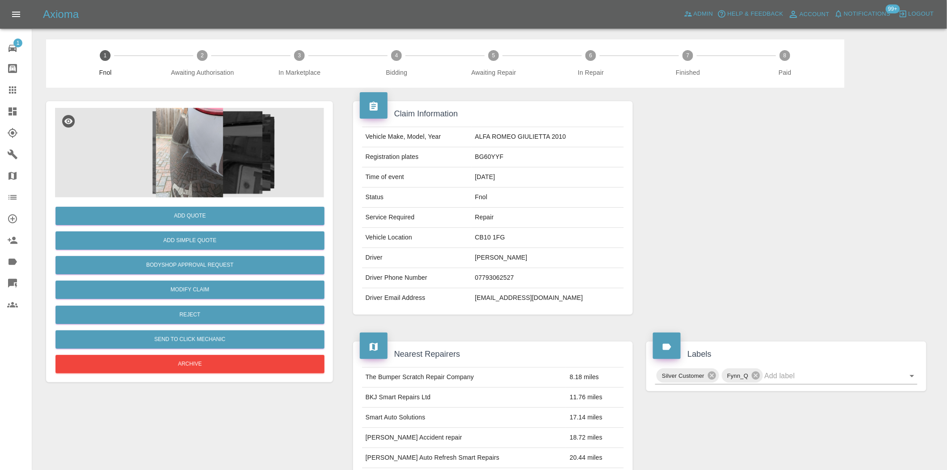
click at [199, 156] on img at bounding box center [189, 152] width 269 height 89
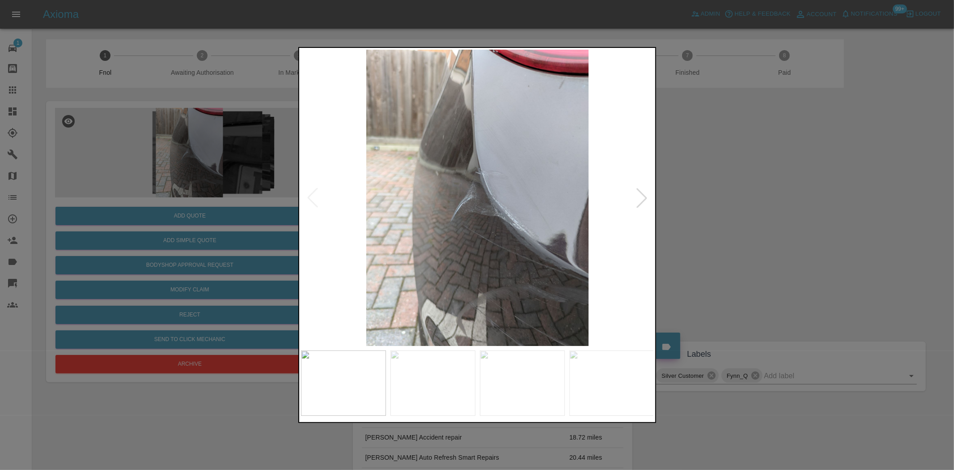
click at [483, 225] on img at bounding box center [477, 198] width 353 height 296
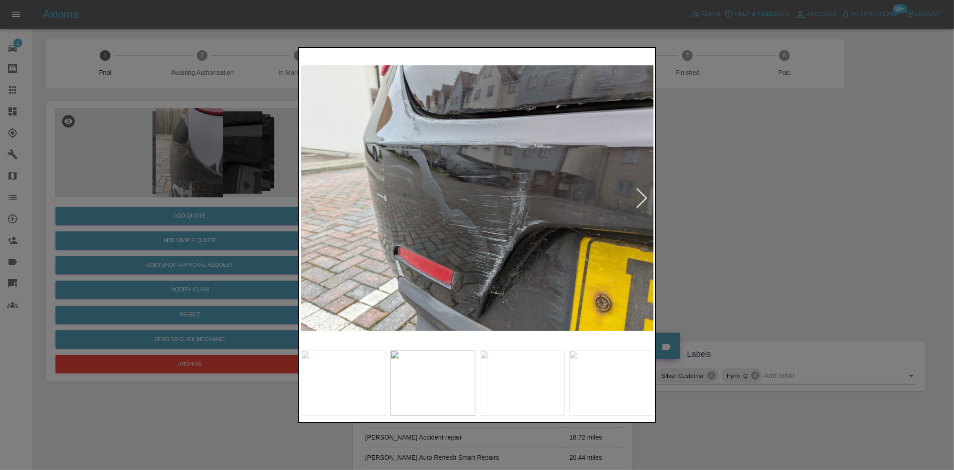
click at [361, 229] on img at bounding box center [477, 198] width 353 height 296
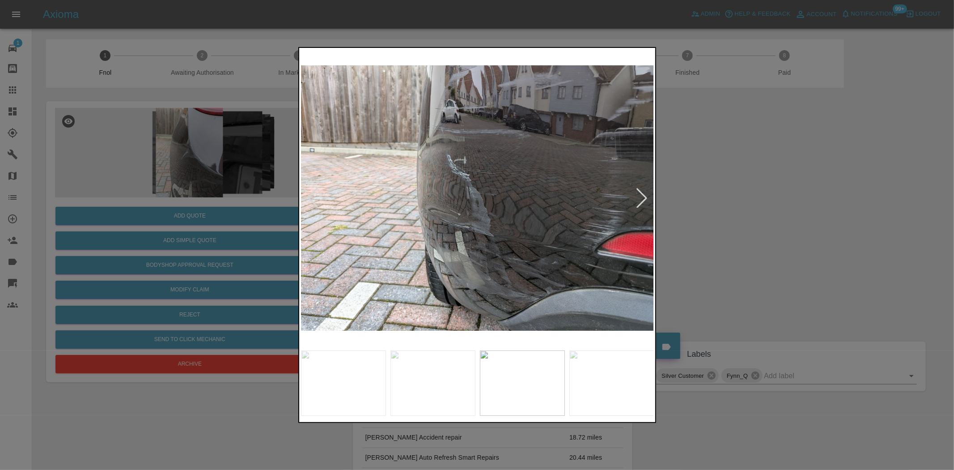
click at [411, 257] on img at bounding box center [477, 198] width 353 height 296
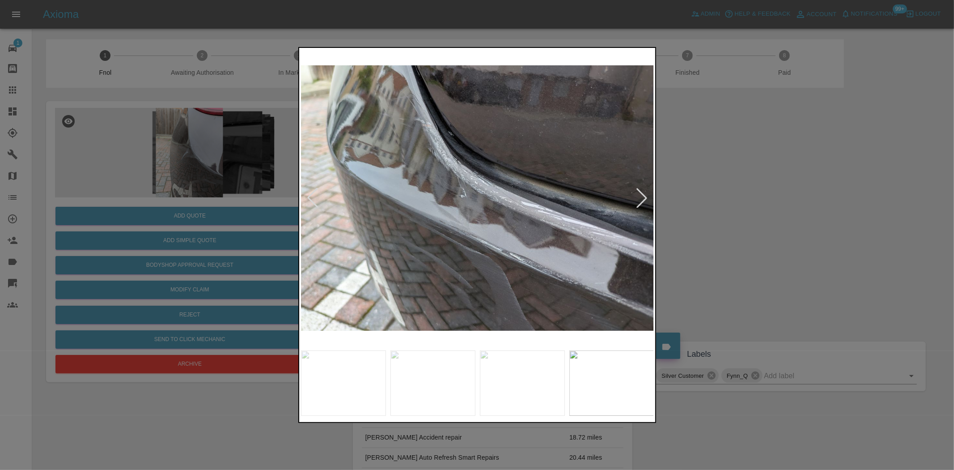
click at [449, 234] on img at bounding box center [477, 198] width 353 height 296
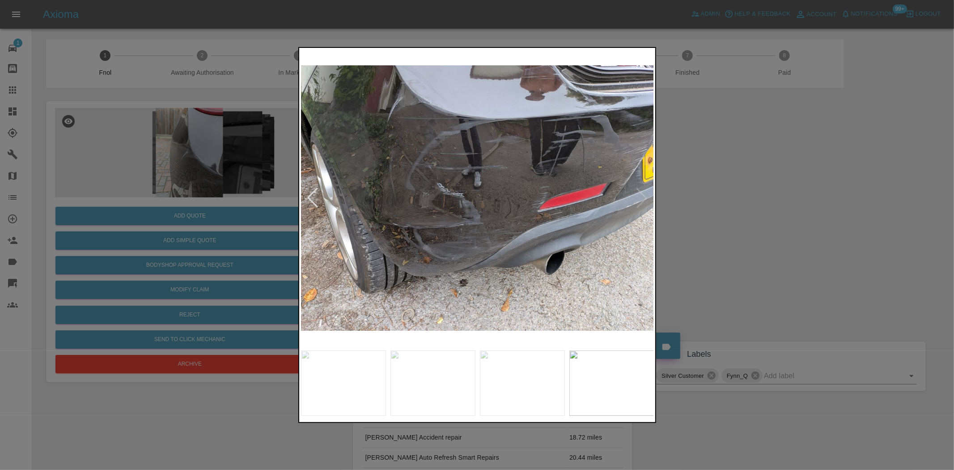
click at [370, 236] on img at bounding box center [477, 198] width 353 height 296
click at [548, 240] on img at bounding box center [477, 198] width 353 height 296
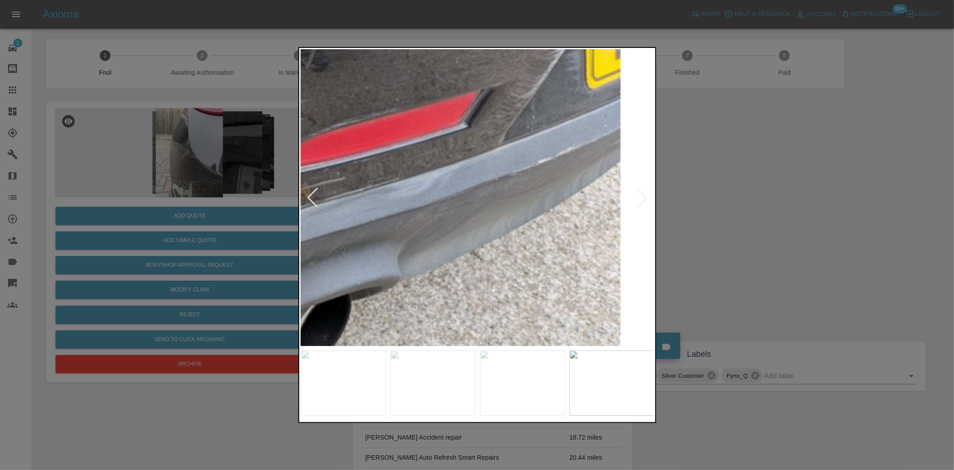
click at [304, 301] on img at bounding box center [90, 135] width 1060 height 889
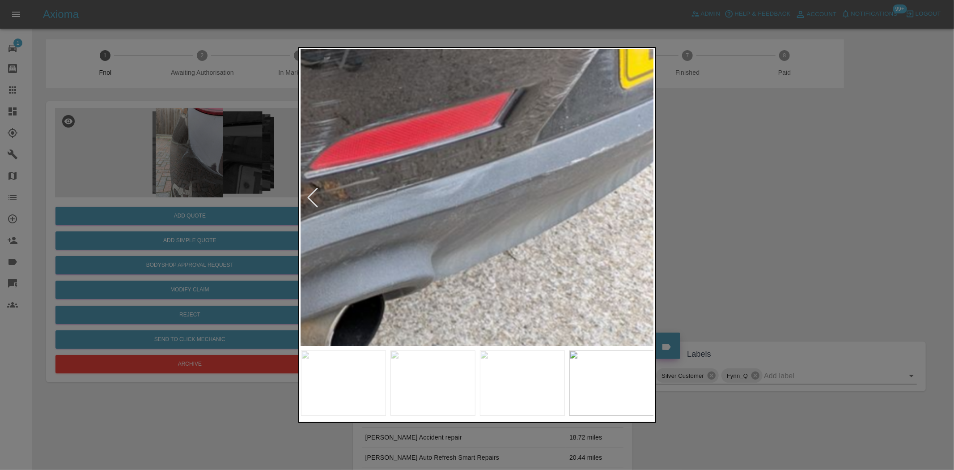
click at [362, 267] on img at bounding box center [124, 135] width 1060 height 889
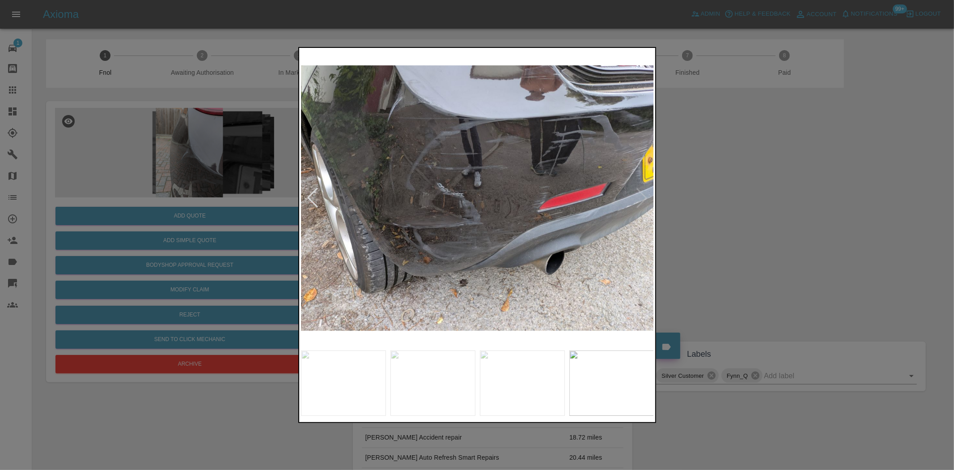
click at [400, 266] on img at bounding box center [477, 198] width 353 height 296
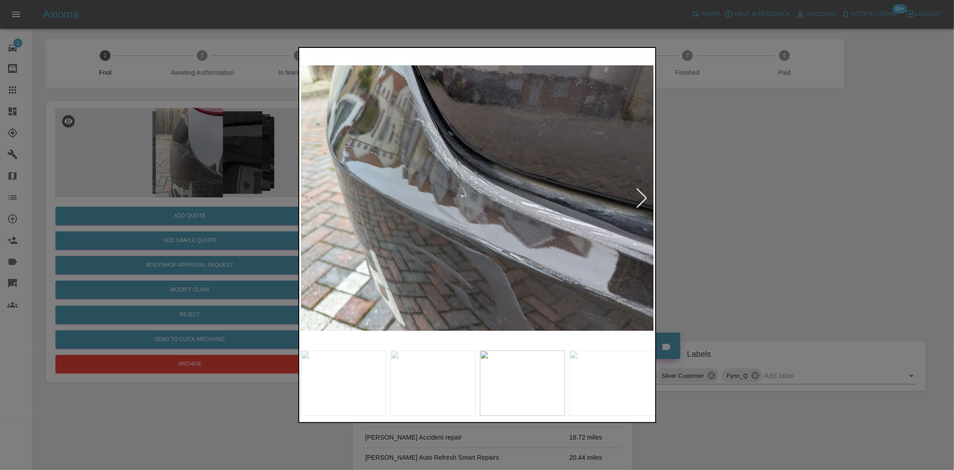
click at [462, 263] on img at bounding box center [477, 198] width 353 height 296
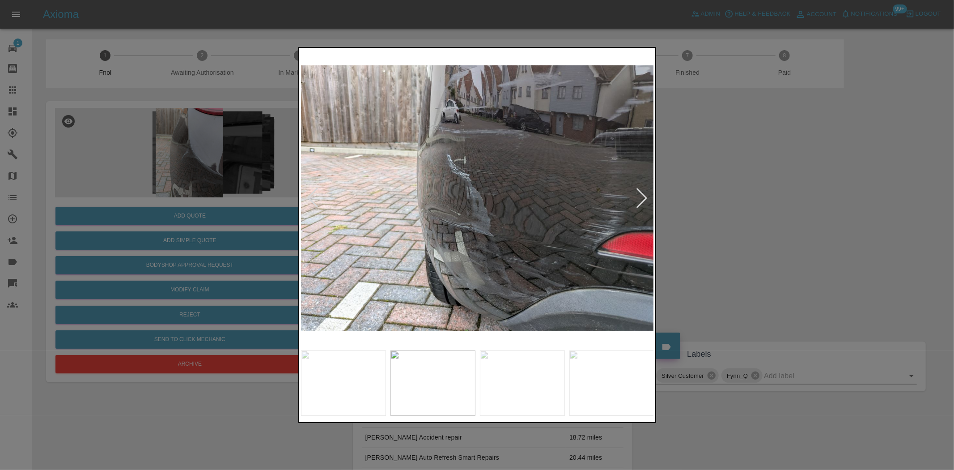
click at [585, 299] on img at bounding box center [477, 198] width 353 height 296
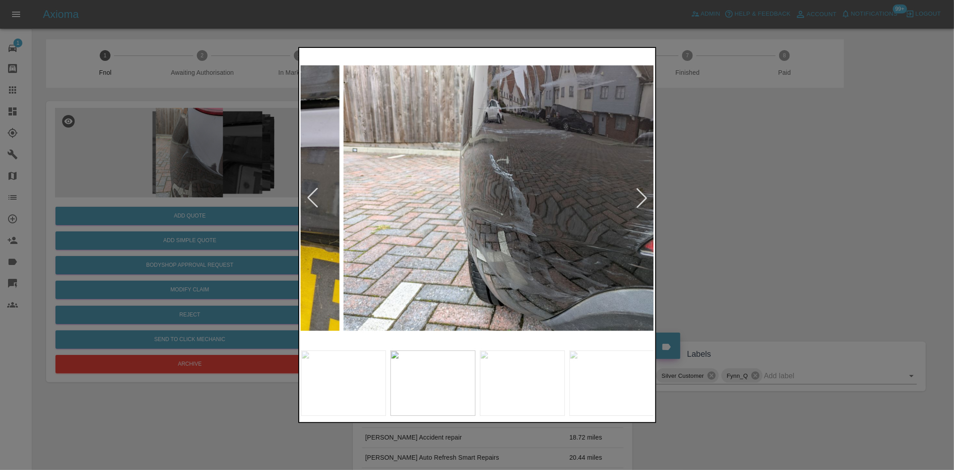
click at [511, 272] on img at bounding box center [520, 198] width 353 height 296
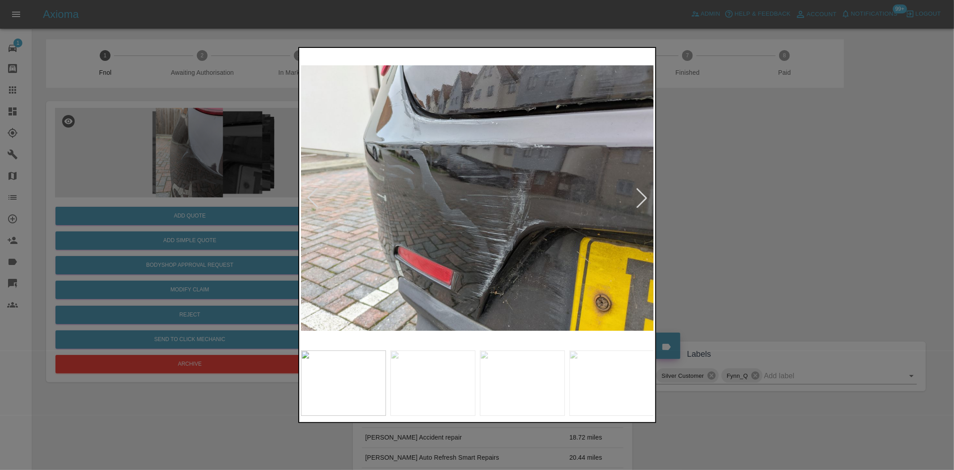
click at [540, 255] on img at bounding box center [477, 198] width 353 height 296
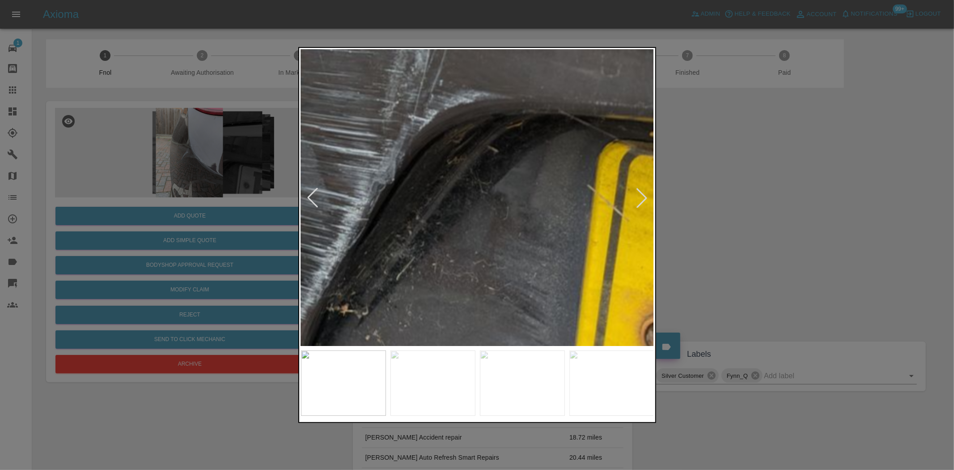
click at [539, 255] on img at bounding box center [290, 24] width 1060 height 889
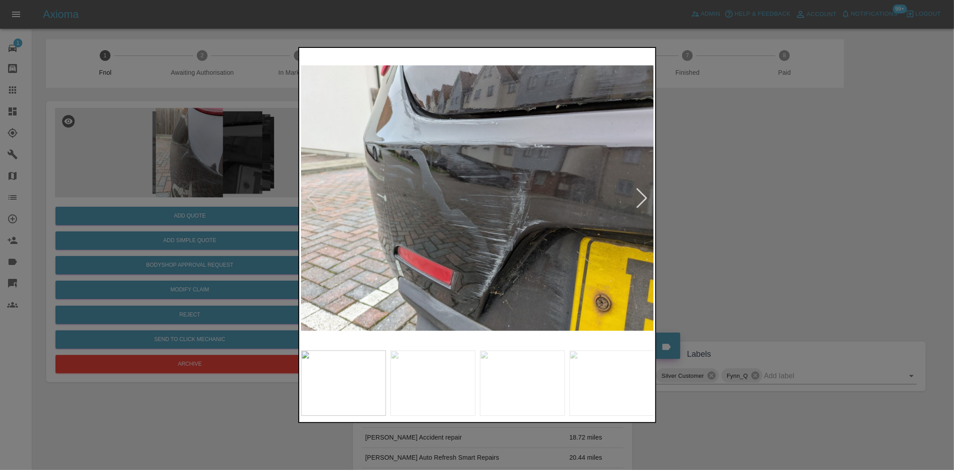
click at [482, 246] on img at bounding box center [477, 198] width 353 height 296
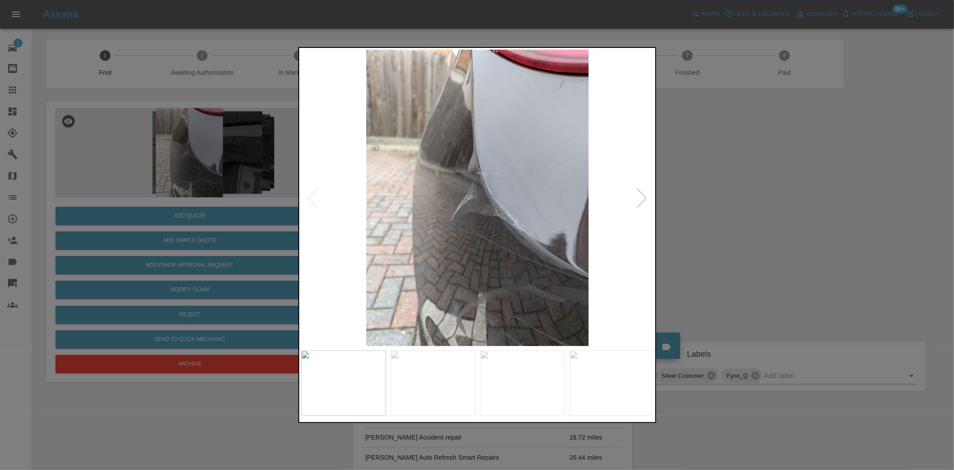
click at [544, 250] on img at bounding box center [477, 198] width 353 height 296
click at [247, 193] on div at bounding box center [477, 235] width 954 height 470
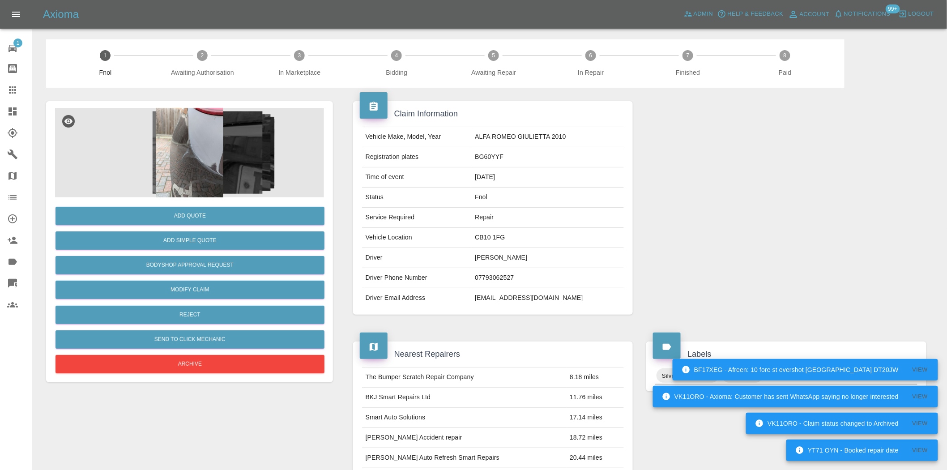
click at [195, 201] on div "Add Quote Add Simple Quote Bodyshop Approval Request Modify Claim Reject Send t…" at bounding box center [189, 286] width 269 height 178
click at [207, 174] on img at bounding box center [189, 152] width 269 height 89
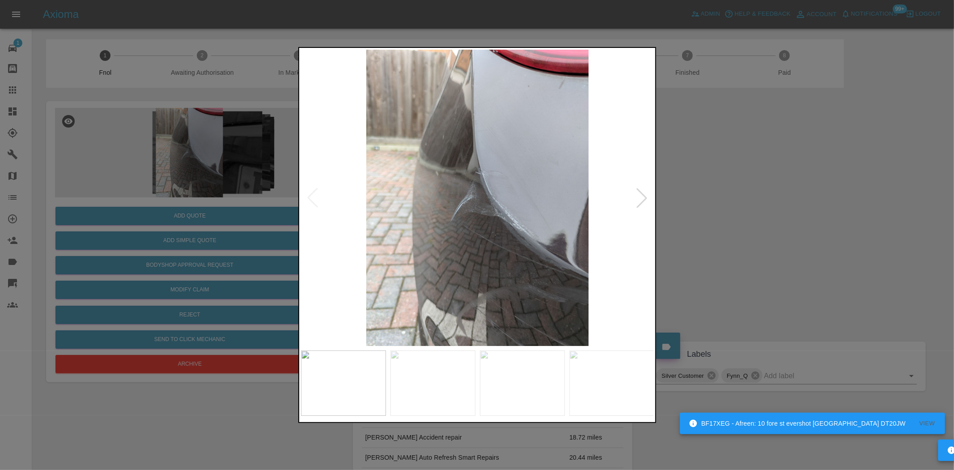
click at [512, 226] on img at bounding box center [477, 198] width 353 height 296
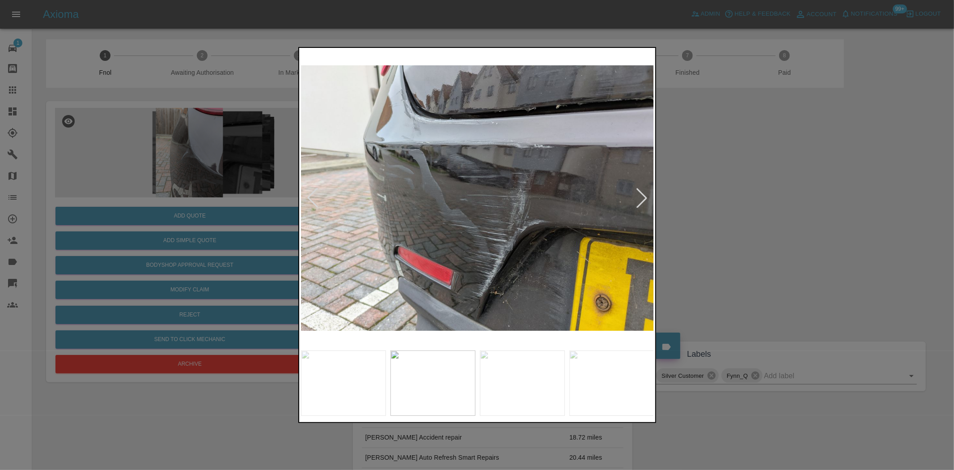
click at [547, 157] on img at bounding box center [477, 198] width 353 height 296
click at [511, 181] on img at bounding box center [477, 198] width 353 height 296
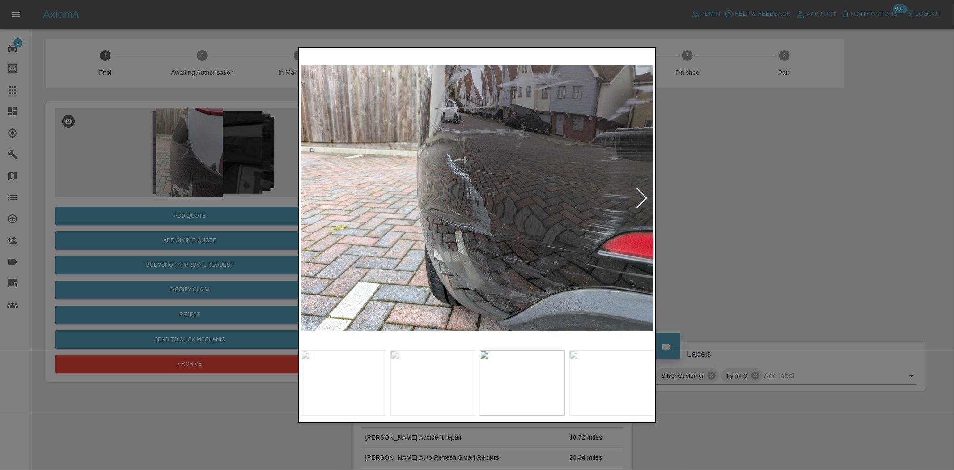
click at [556, 253] on img at bounding box center [477, 198] width 353 height 296
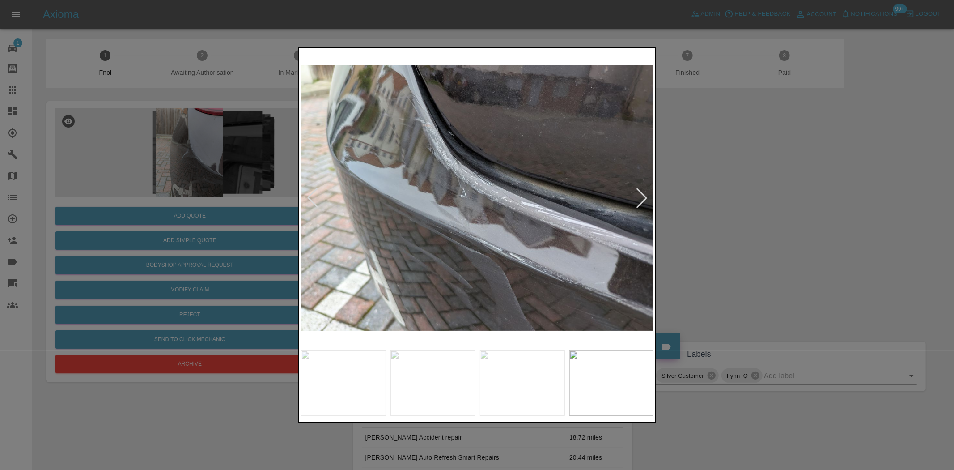
click at [528, 264] on img at bounding box center [477, 198] width 353 height 296
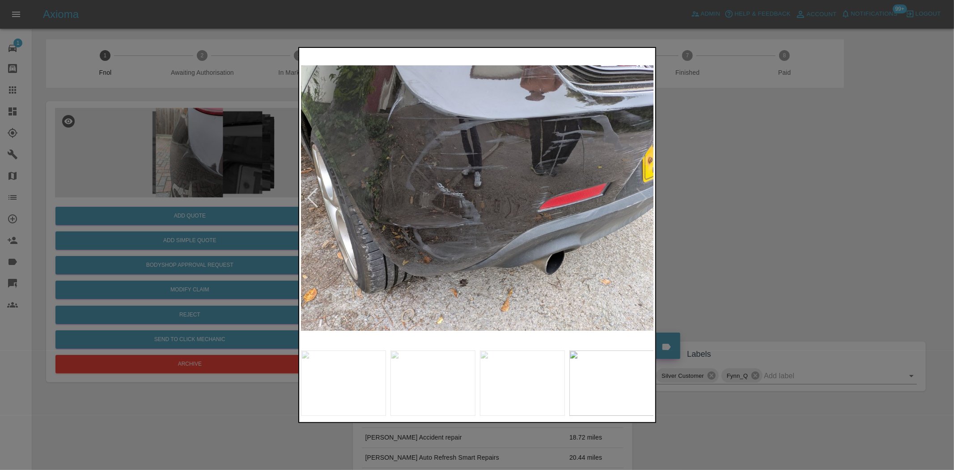
click at [608, 210] on img at bounding box center [477, 198] width 353 height 296
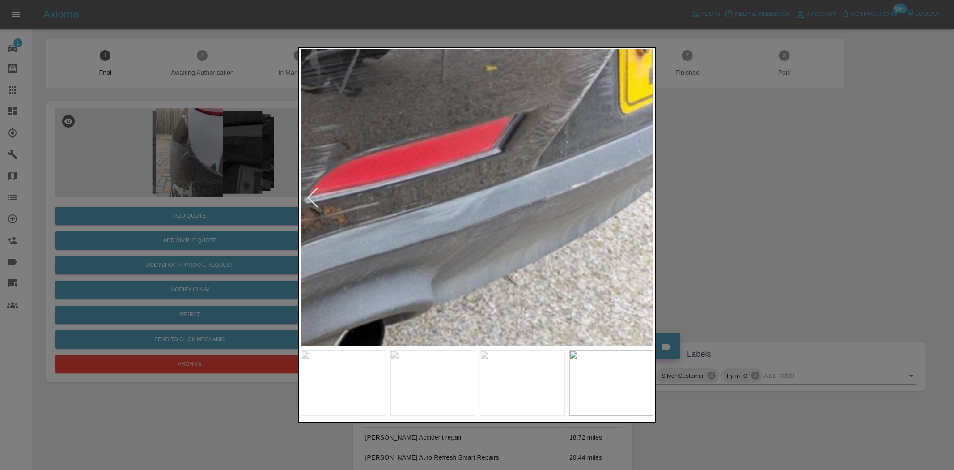
click at [600, 213] on img at bounding box center [124, 160] width 1060 height 889
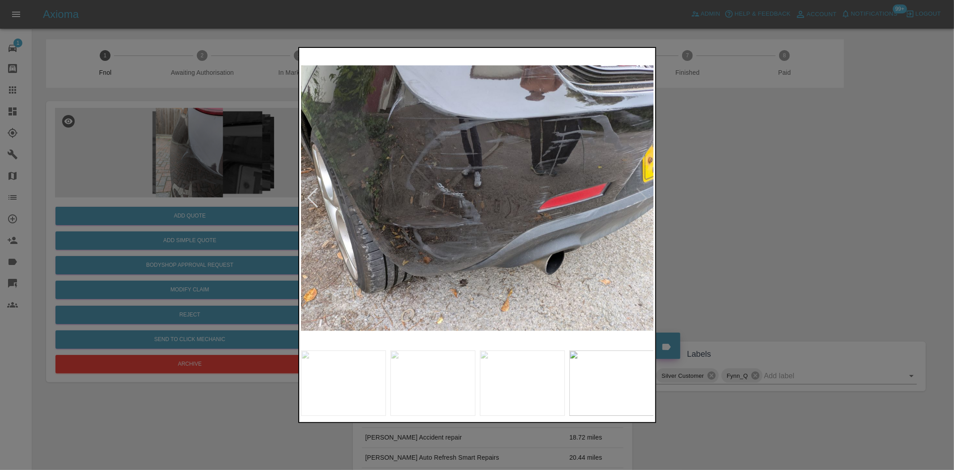
click at [449, 240] on img at bounding box center [477, 198] width 353 height 296
click at [295, 227] on div at bounding box center [477, 235] width 954 height 470
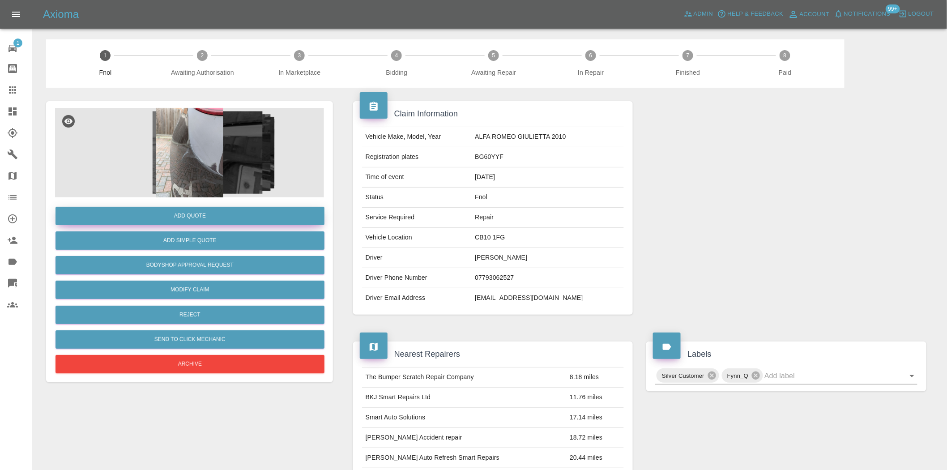
click at [227, 214] on button "Add Quote" at bounding box center [189, 216] width 269 height 18
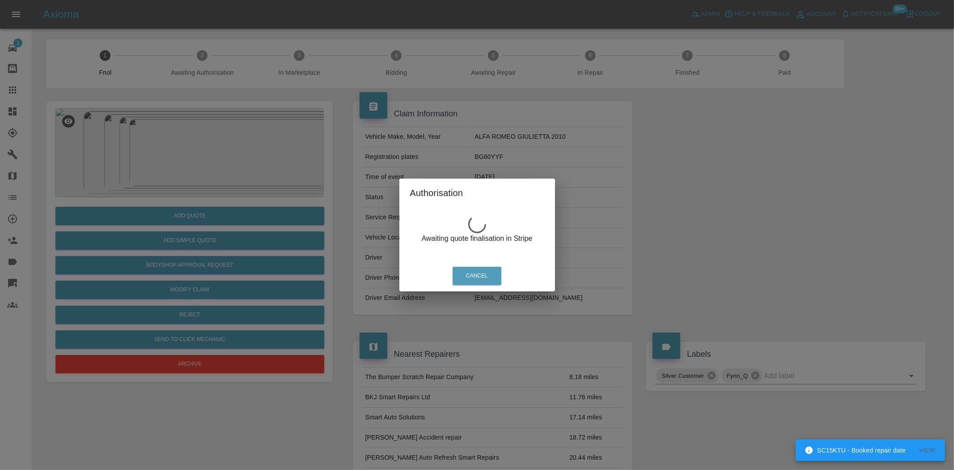
click at [273, 189] on div "Authorisation Awaiting quote finalisation in Stripe Cancel" at bounding box center [477, 235] width 954 height 470
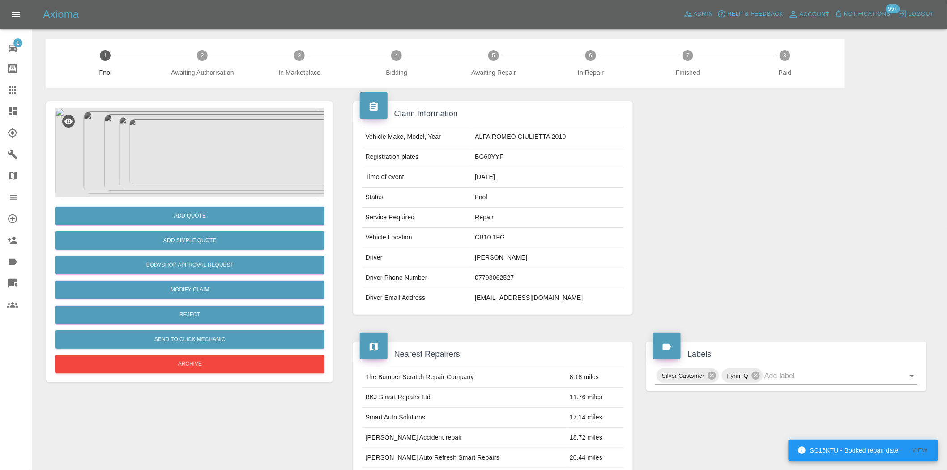
drag, startPoint x: 682, startPoint y: 180, endPoint x: 399, endPoint y: 38, distance: 316.9
click at [682, 180] on div at bounding box center [785, 208] width 293 height 240
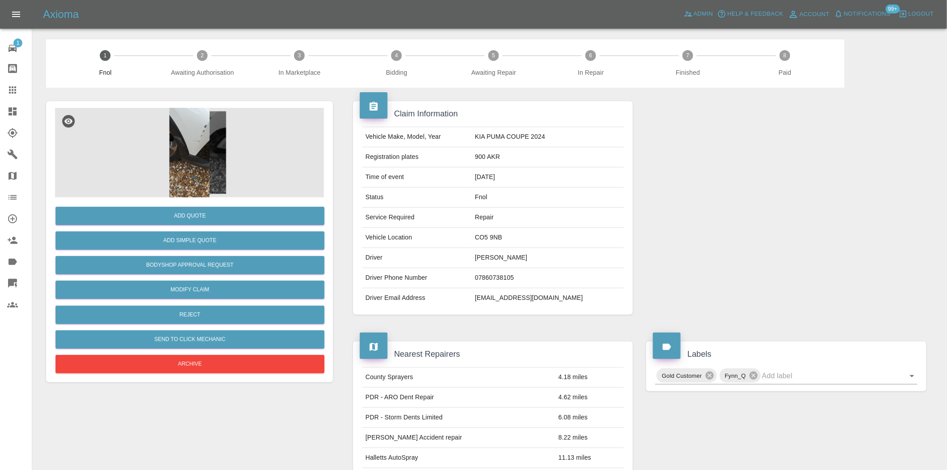
click at [209, 133] on img at bounding box center [189, 152] width 269 height 89
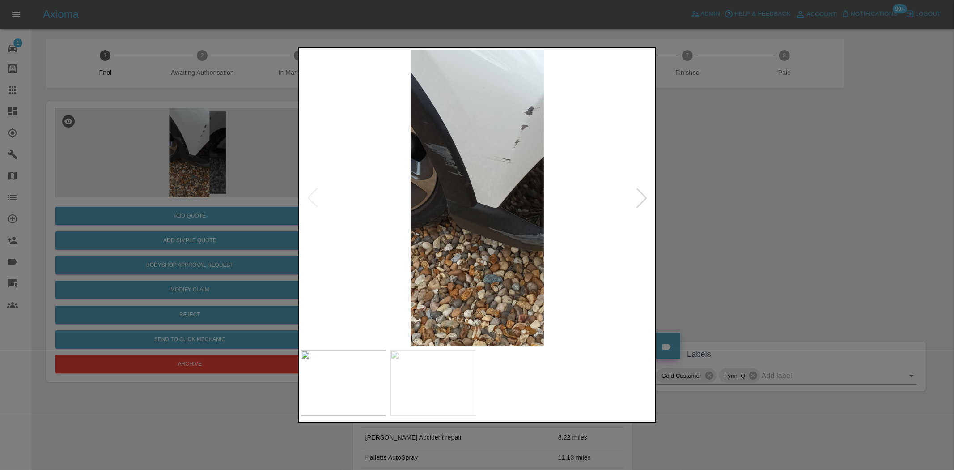
click at [523, 265] on img at bounding box center [477, 198] width 353 height 296
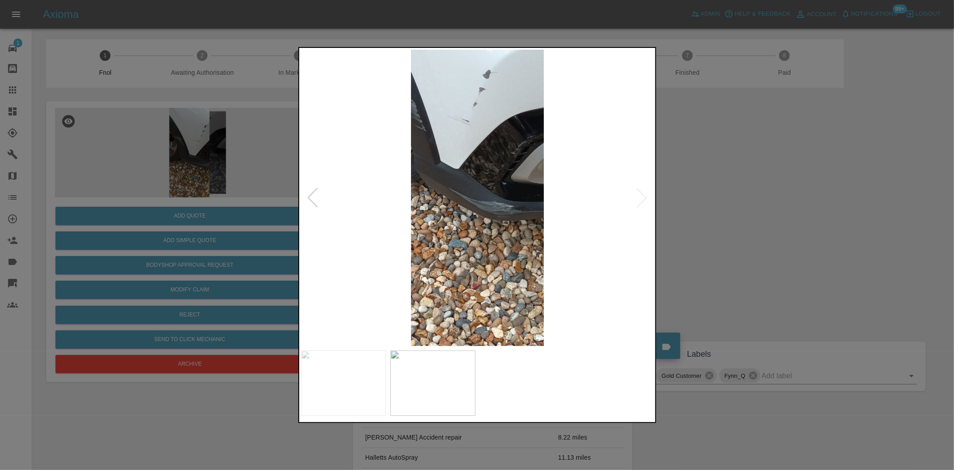
click at [466, 214] on img at bounding box center [477, 198] width 353 height 296
click at [213, 171] on div at bounding box center [477, 235] width 954 height 470
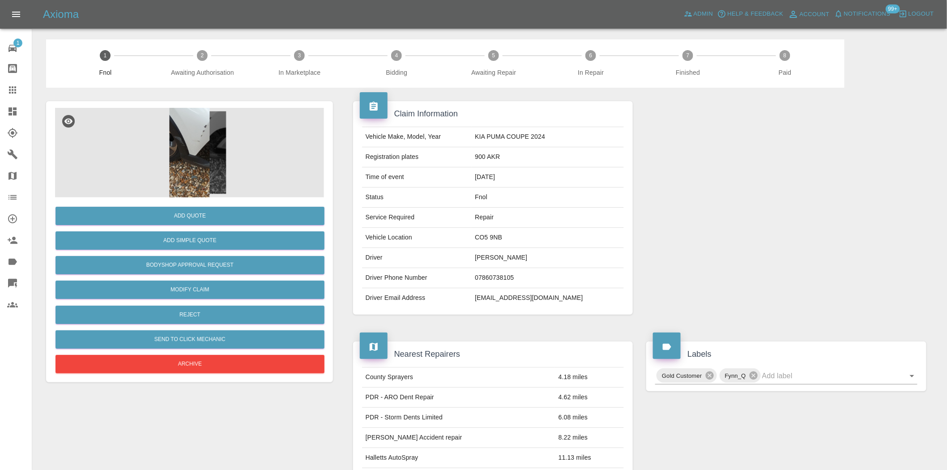
click at [201, 153] on img at bounding box center [189, 152] width 269 height 89
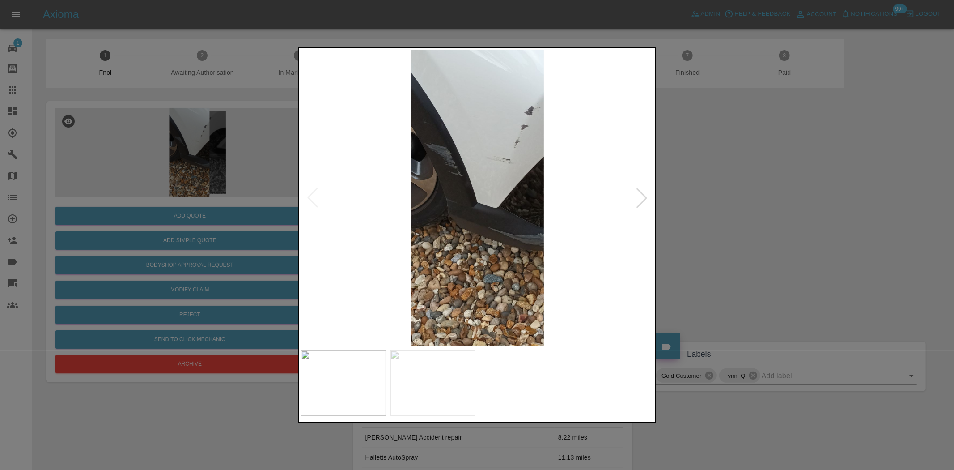
click at [222, 207] on div at bounding box center [477, 235] width 954 height 470
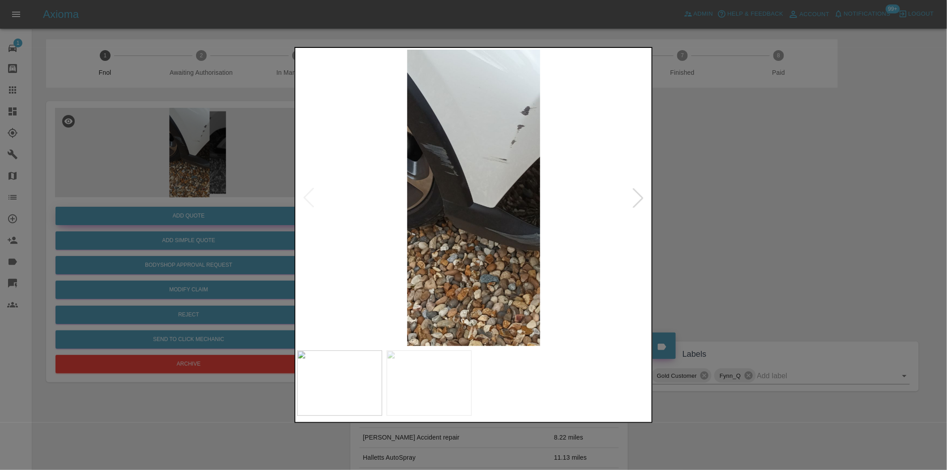
click at [218, 217] on button "Add Quote" at bounding box center [188, 216] width 266 height 18
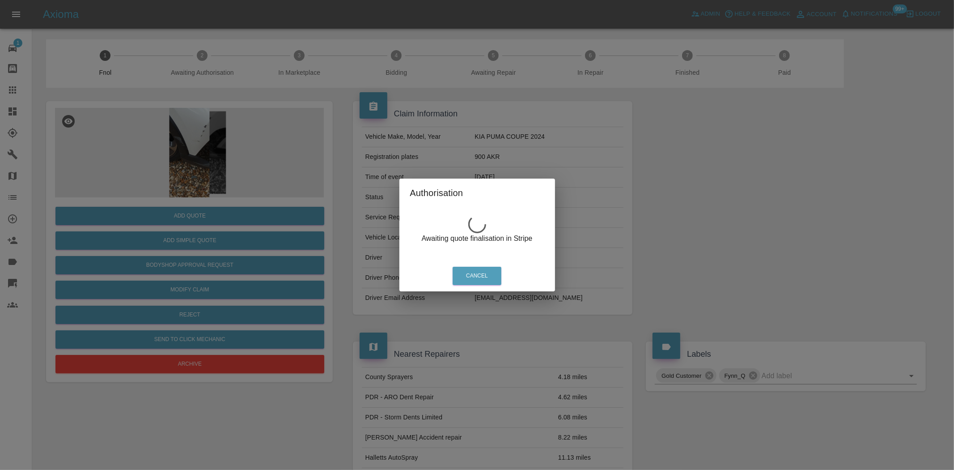
click at [212, 164] on div "Authorisation Awaiting quote finalisation in Stripe Cancel" at bounding box center [477, 235] width 954 height 470
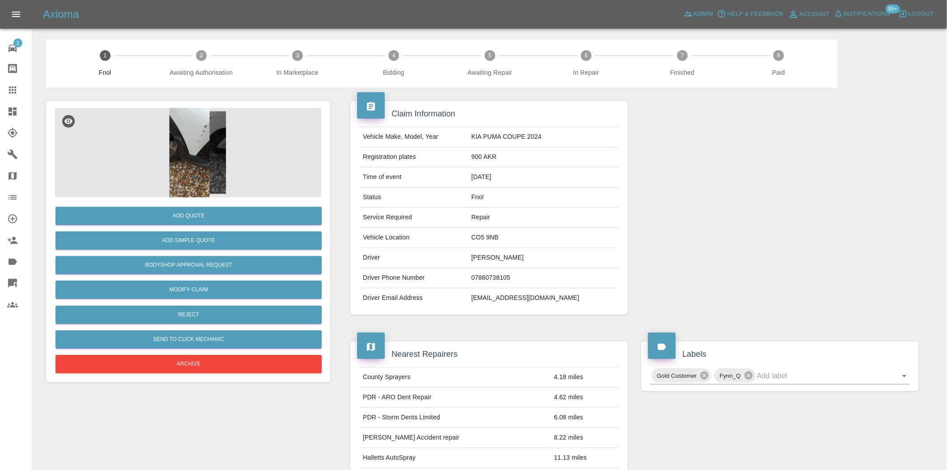
click at [194, 136] on img at bounding box center [189, 152] width 269 height 89
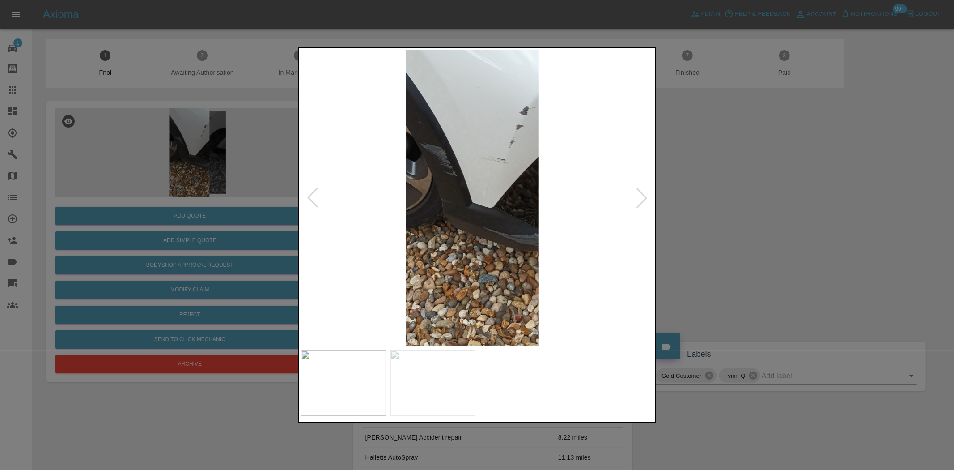
click at [428, 149] on img at bounding box center [472, 198] width 353 height 296
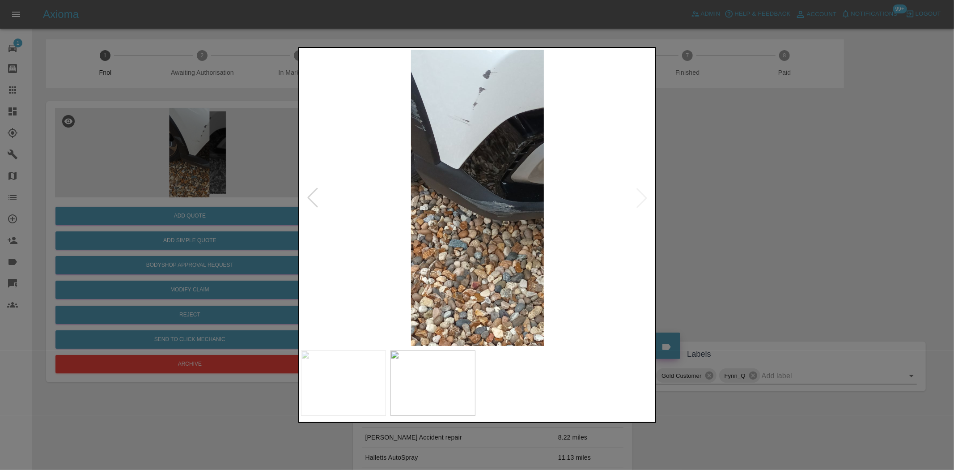
click at [461, 167] on img at bounding box center [477, 198] width 353 height 296
drag, startPoint x: 230, startPoint y: 160, endPoint x: 221, endPoint y: 163, distance: 9.5
click at [229, 160] on div at bounding box center [477, 235] width 954 height 470
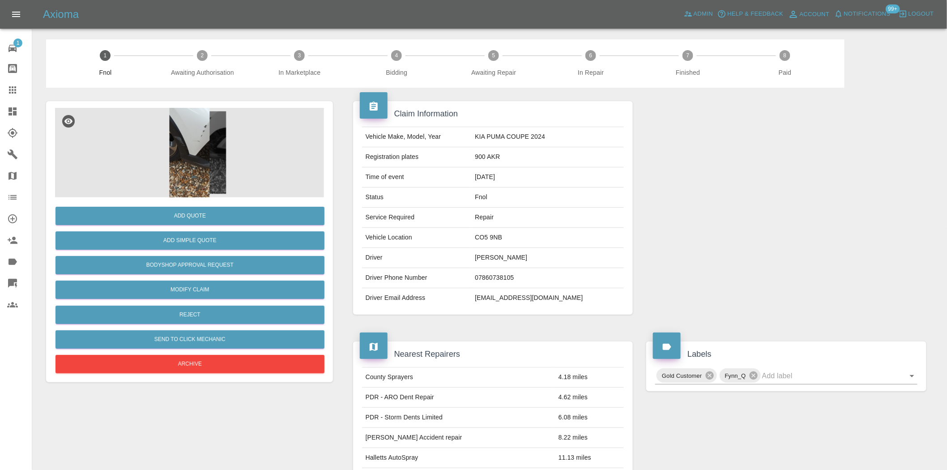
click at [194, 144] on img at bounding box center [189, 152] width 269 height 89
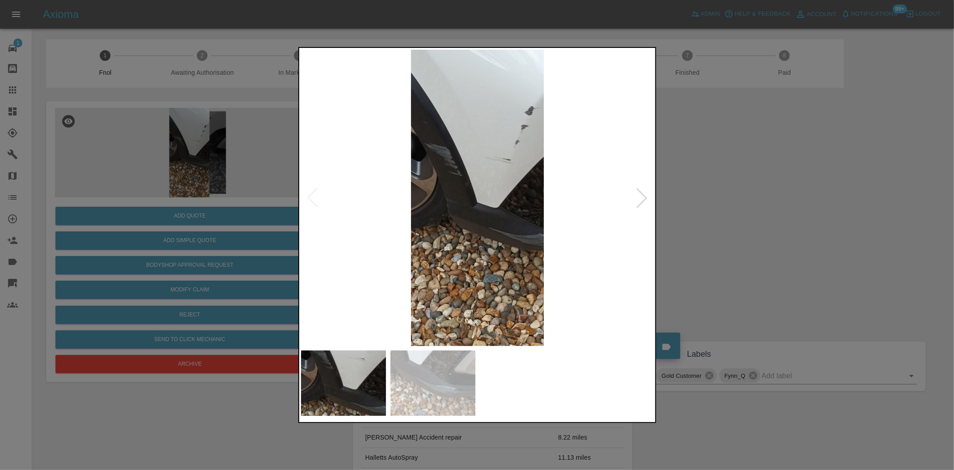
click at [480, 235] on img at bounding box center [477, 198] width 353 height 296
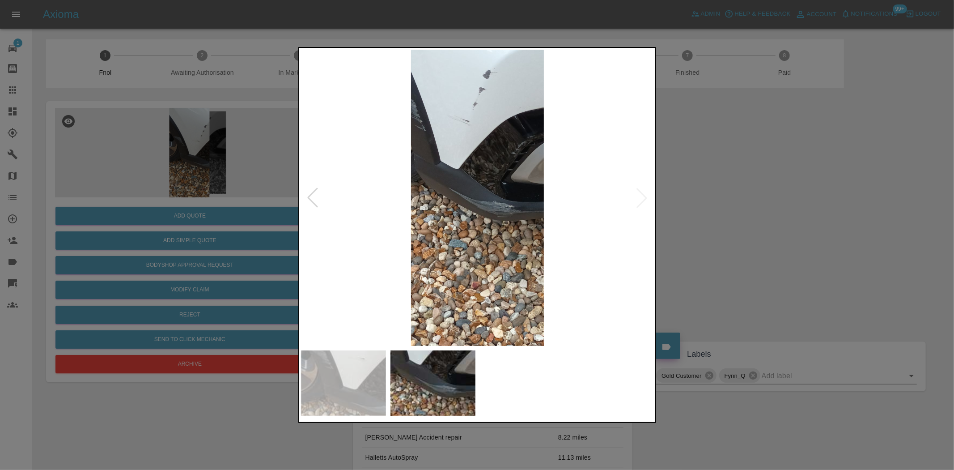
click at [524, 108] on img at bounding box center [477, 198] width 353 height 296
click at [517, 113] on img at bounding box center [477, 198] width 353 height 296
click at [497, 179] on img at bounding box center [477, 198] width 353 height 296
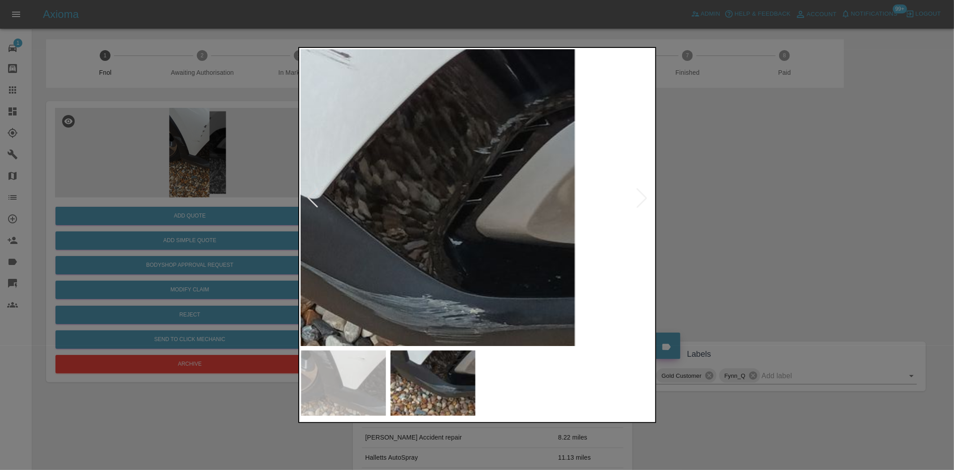
click at [519, 115] on img at bounding box center [375, 285] width 1060 height 889
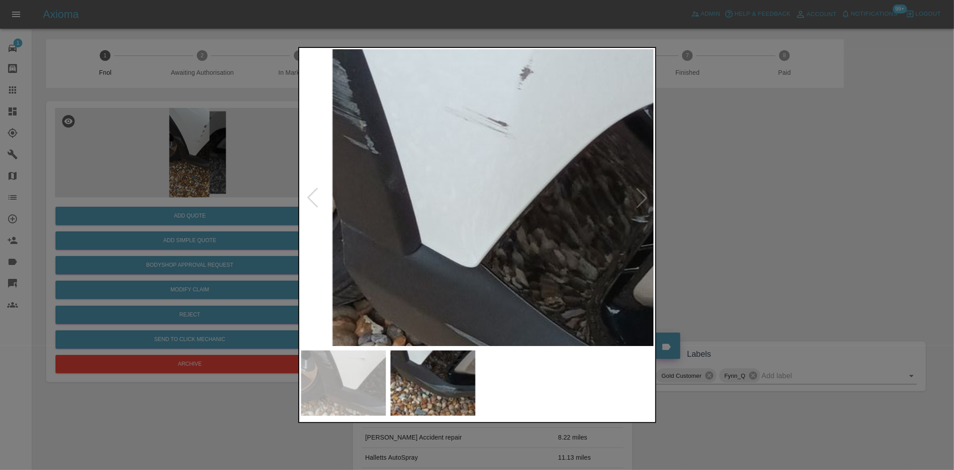
click at [527, 276] on img at bounding box center [532, 354] width 1060 height 889
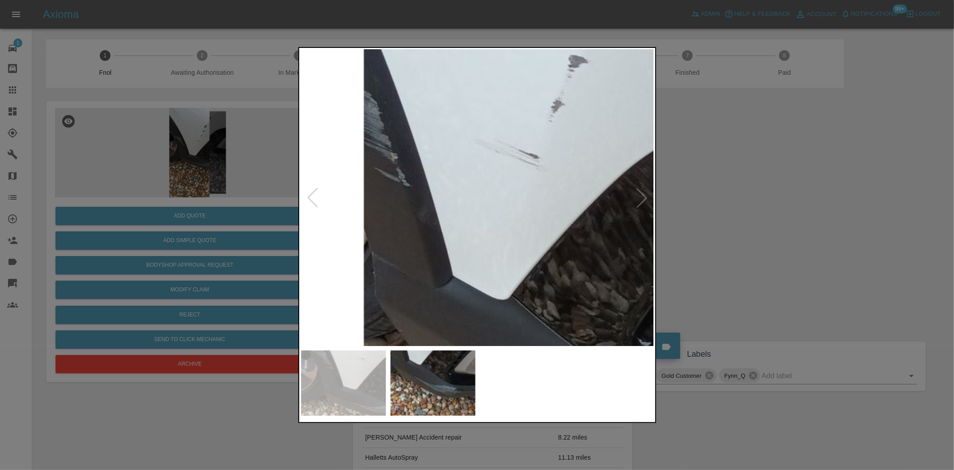
click at [471, 212] on img at bounding box center [564, 386] width 1060 height 889
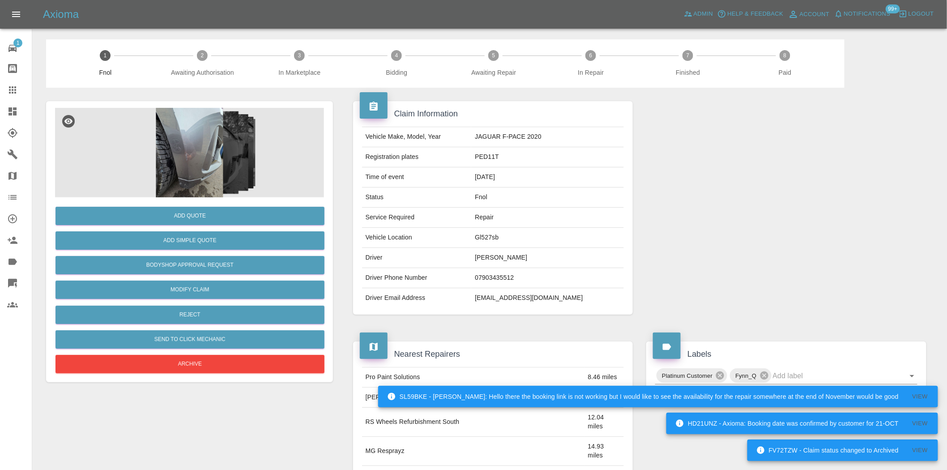
click at [182, 162] on img at bounding box center [189, 152] width 269 height 89
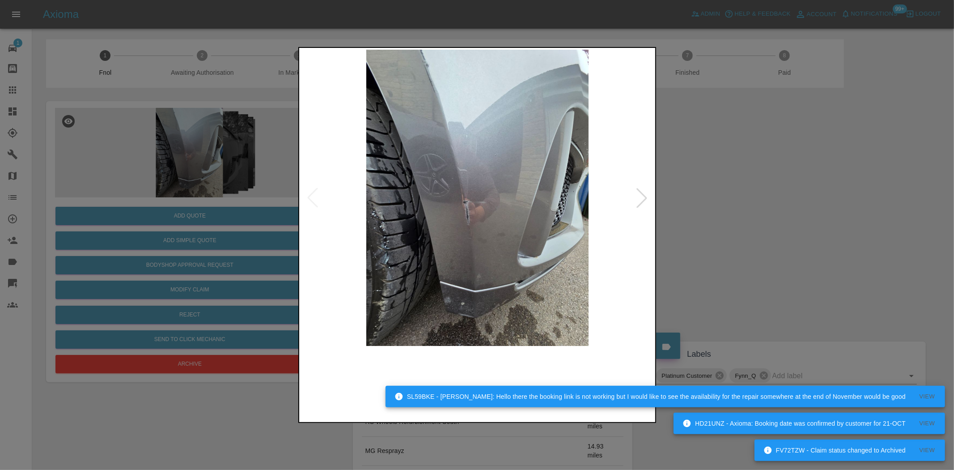
click at [470, 227] on img at bounding box center [477, 198] width 353 height 296
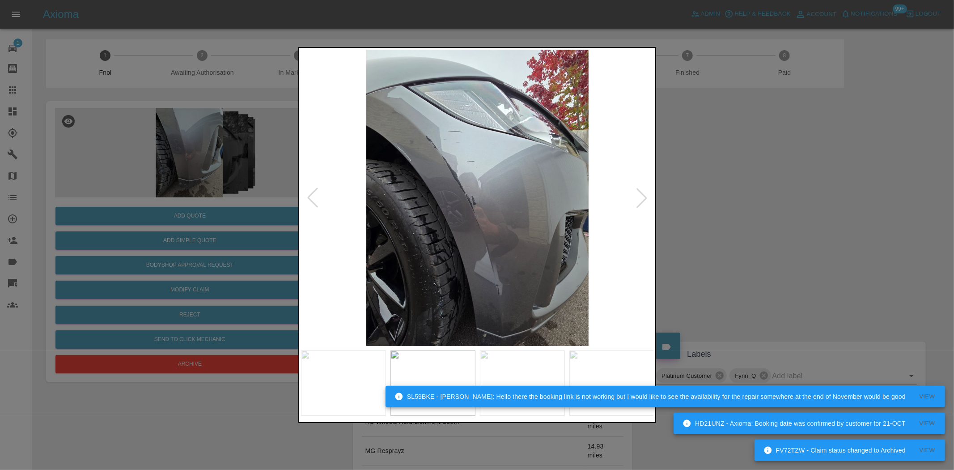
click at [479, 238] on img at bounding box center [477, 198] width 353 height 296
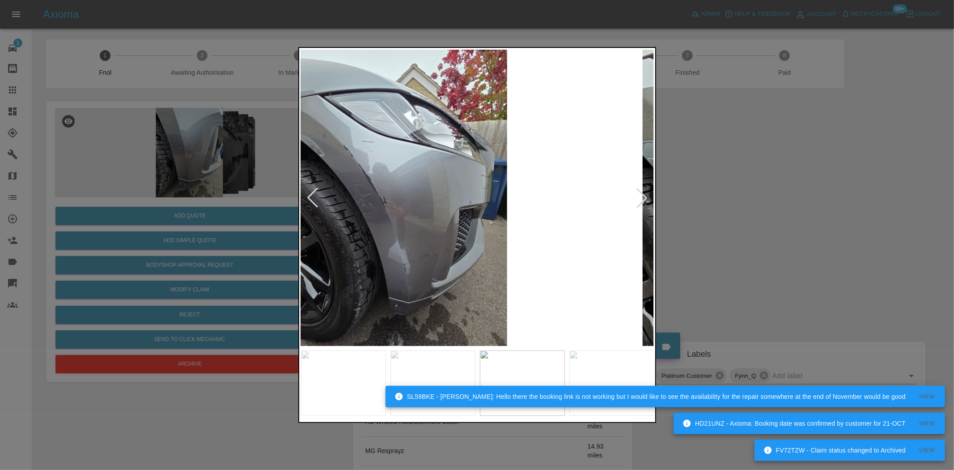
click at [334, 225] on img at bounding box center [395, 198] width 353 height 296
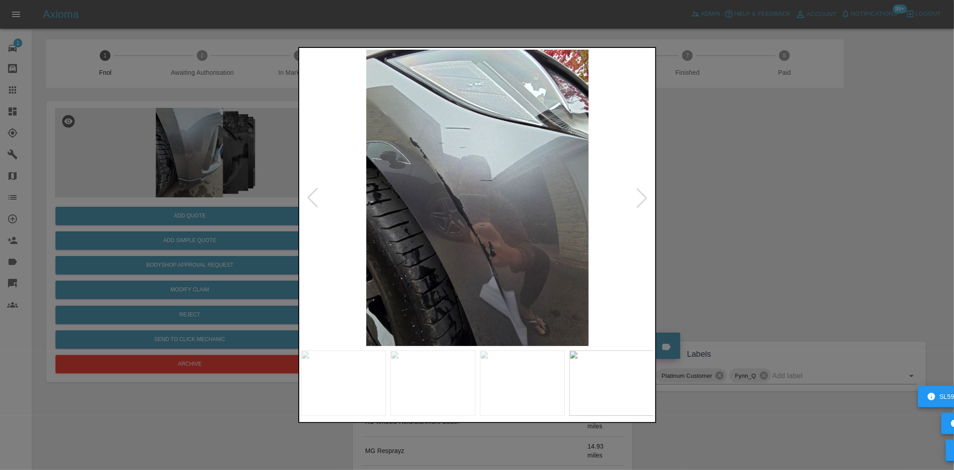
click at [292, 194] on div at bounding box center [477, 235] width 954 height 470
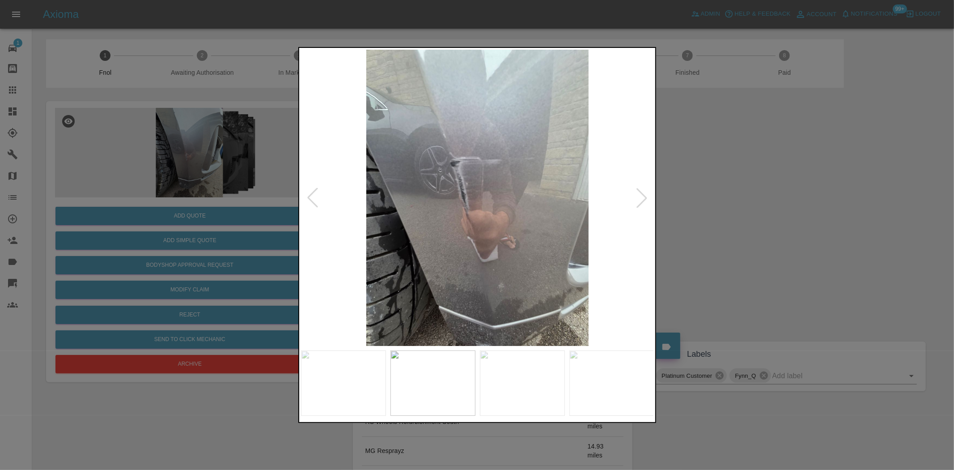
click at [224, 180] on div at bounding box center [477, 235] width 954 height 470
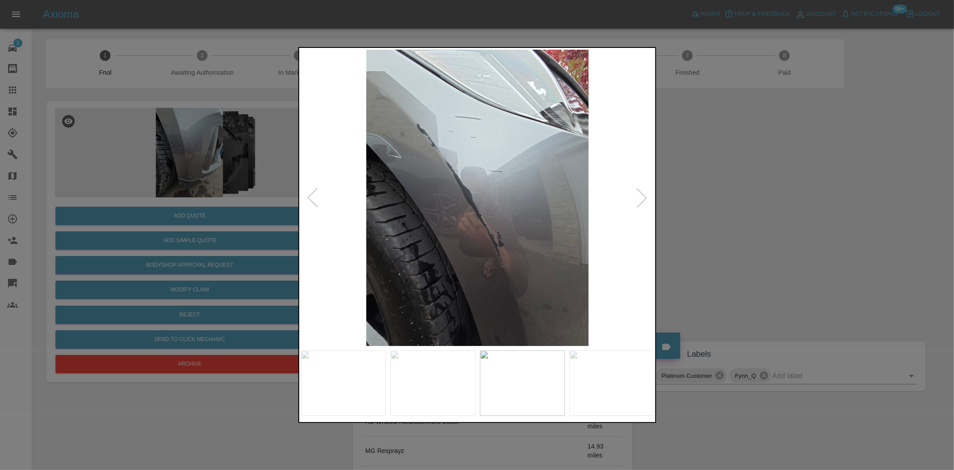
click at [252, 226] on div at bounding box center [477, 235] width 954 height 470
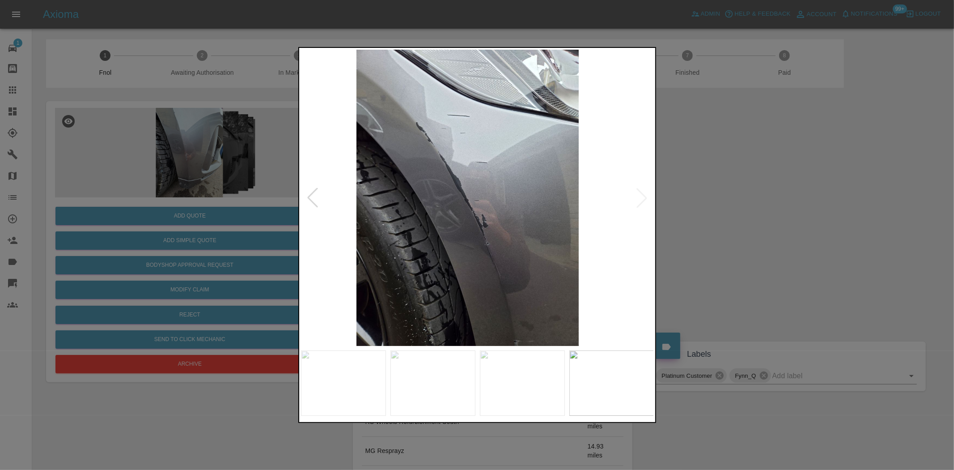
click at [428, 212] on img at bounding box center [467, 198] width 353 height 296
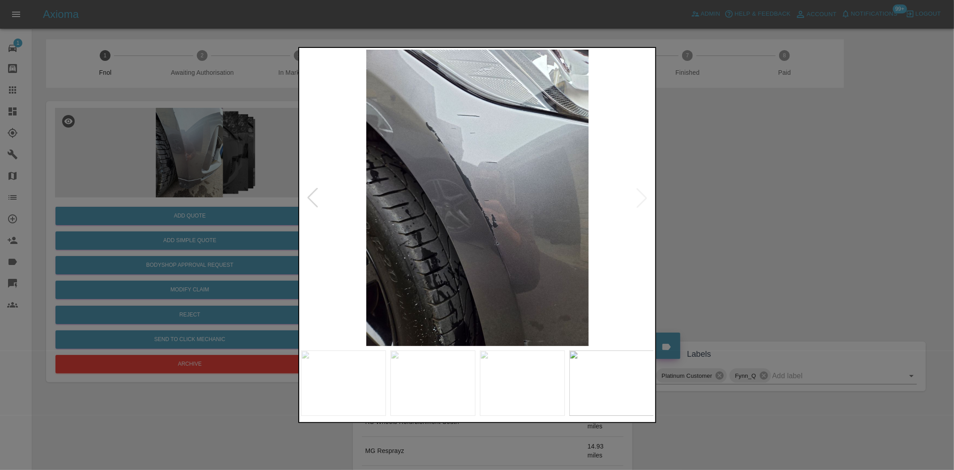
click at [503, 149] on img at bounding box center [477, 198] width 353 height 296
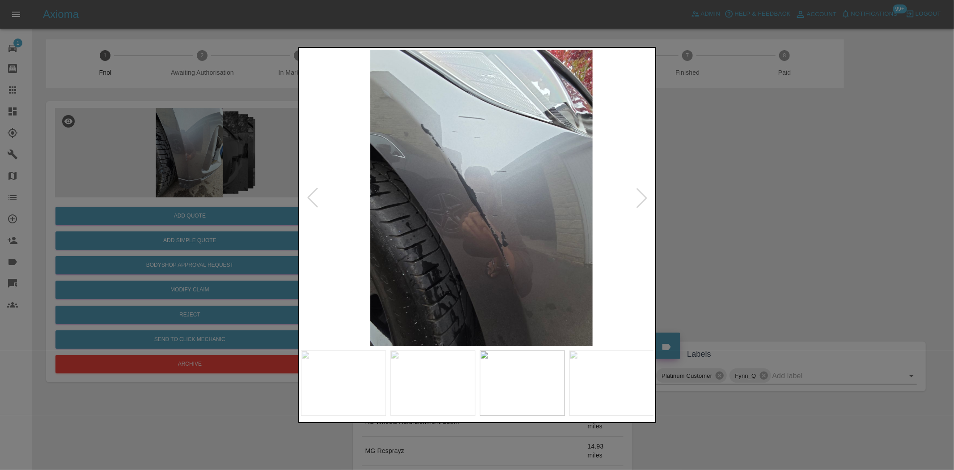
click at [534, 244] on img at bounding box center [481, 198] width 353 height 296
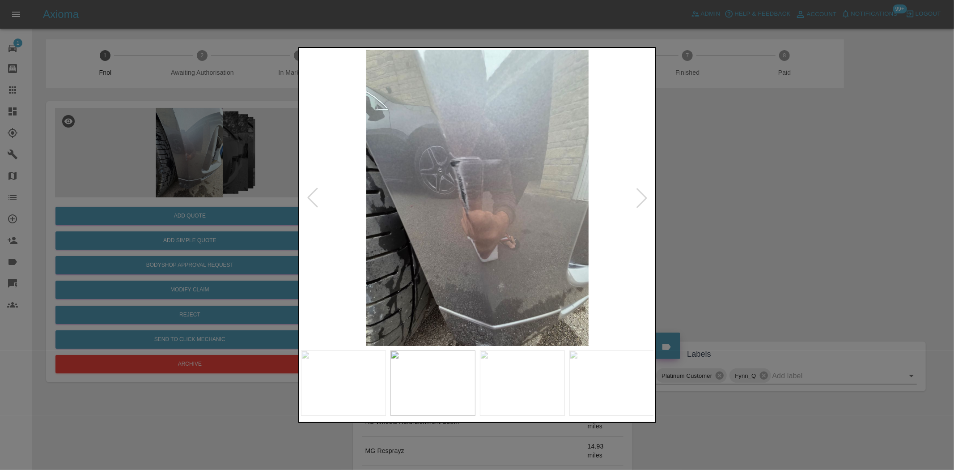
click at [509, 204] on img at bounding box center [477, 198] width 353 height 296
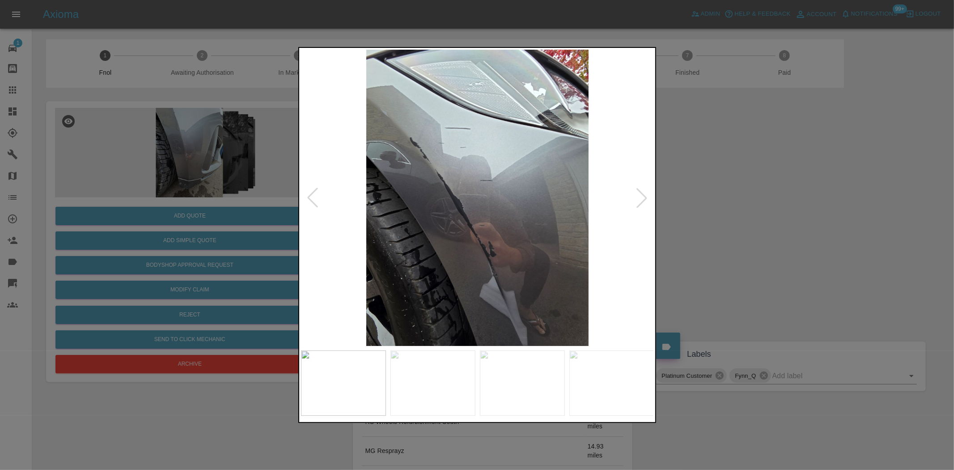
click at [408, 138] on img at bounding box center [477, 198] width 353 height 296
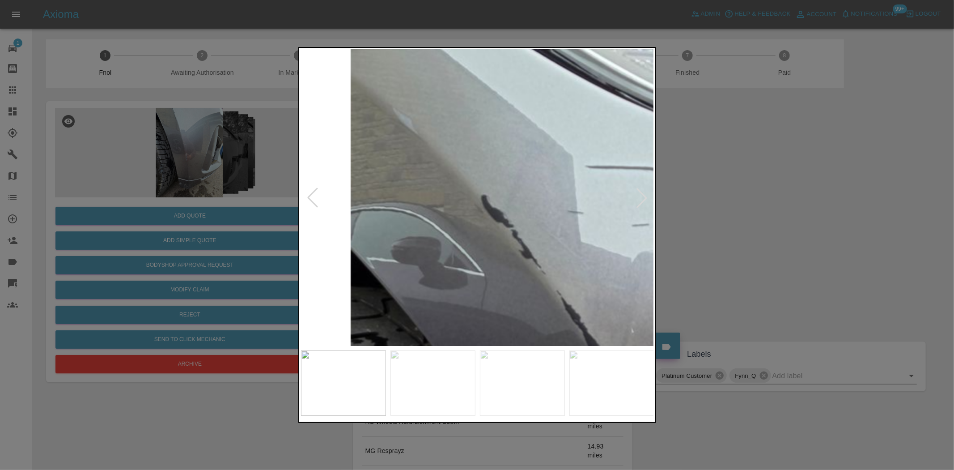
click at [406, 140] on img at bounding box center [683, 376] width 1060 height 889
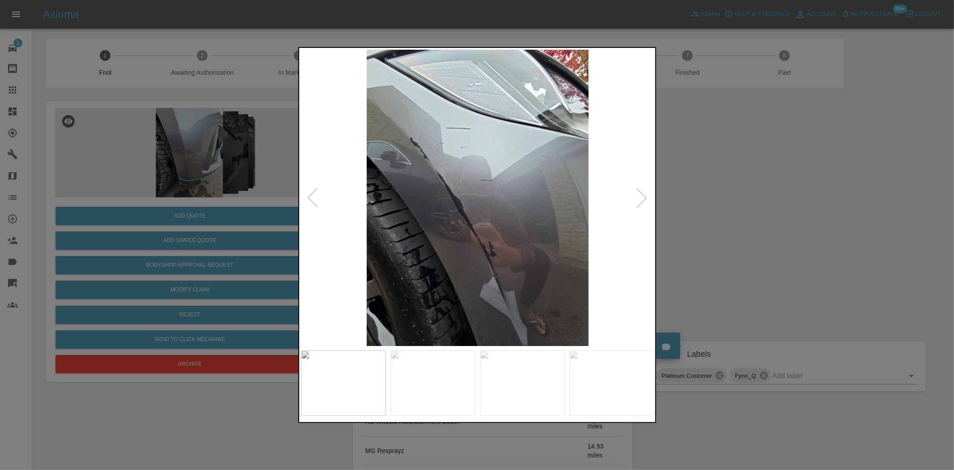
click at [450, 235] on img at bounding box center [477, 198] width 353 height 296
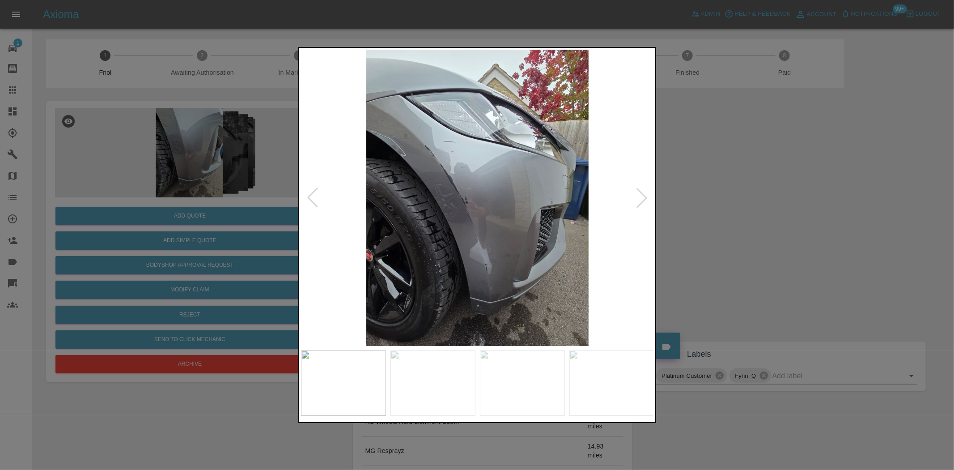
click at [455, 168] on img at bounding box center [477, 198] width 353 height 296
click at [454, 168] on img at bounding box center [477, 198] width 353 height 296
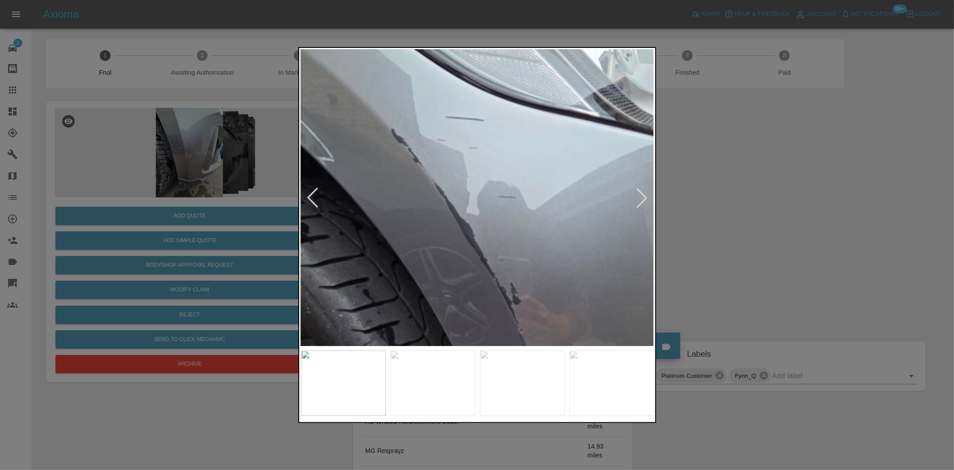
click at [501, 161] on img at bounding box center [547, 287] width 1060 height 889
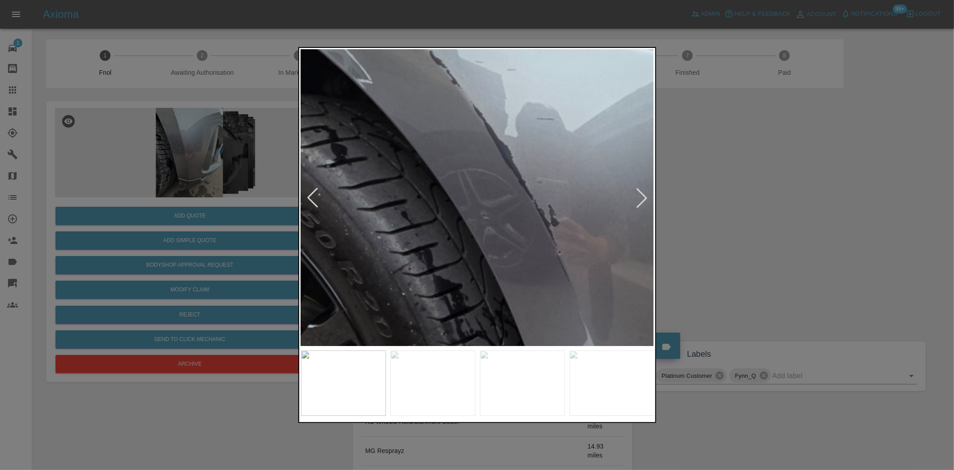
click at [399, 107] on img at bounding box center [586, 209] width 1060 height 889
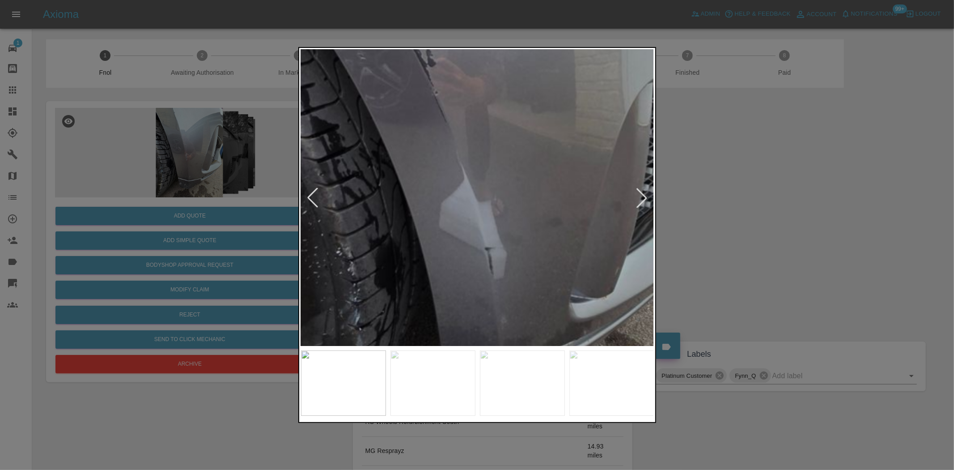
click at [470, 188] on img at bounding box center [462, 49] width 1060 height 889
click at [467, 218] on img at bounding box center [462, 49] width 1060 height 889
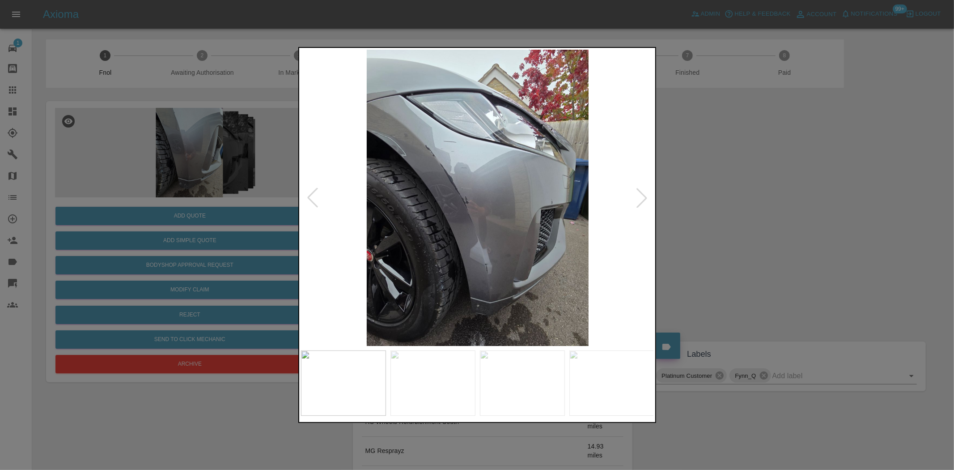
click at [503, 230] on img at bounding box center [477, 198] width 353 height 296
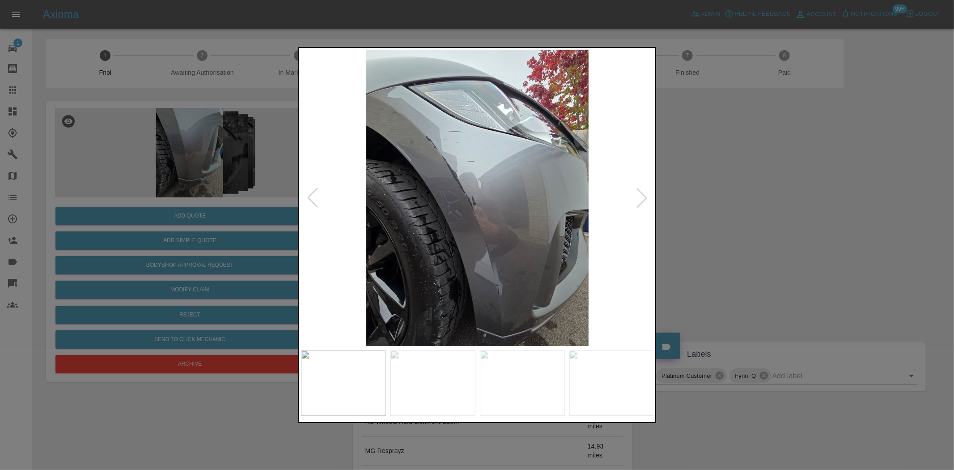
click at [525, 237] on img at bounding box center [477, 198] width 353 height 296
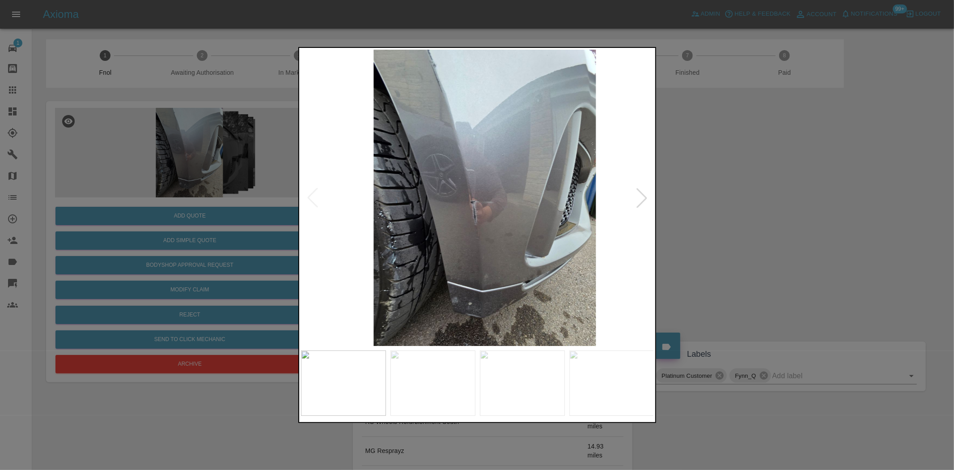
click at [569, 216] on img at bounding box center [484, 198] width 353 height 296
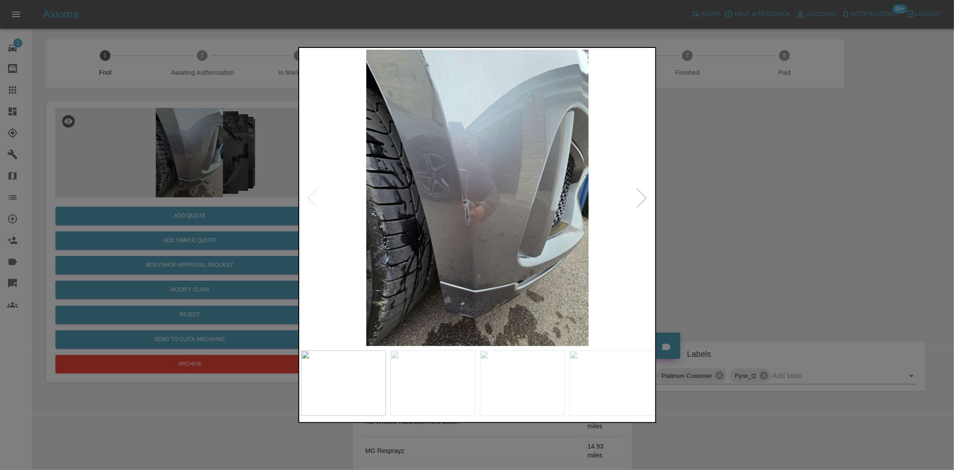
click at [484, 212] on img at bounding box center [477, 198] width 353 height 296
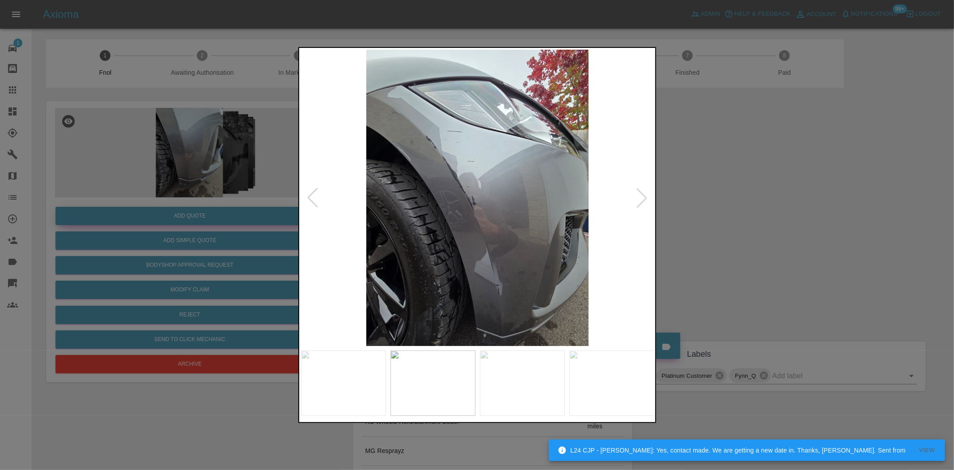
drag, startPoint x: 233, startPoint y: 198, endPoint x: 221, endPoint y: 220, distance: 24.4
click at [233, 199] on div at bounding box center [477, 235] width 954 height 470
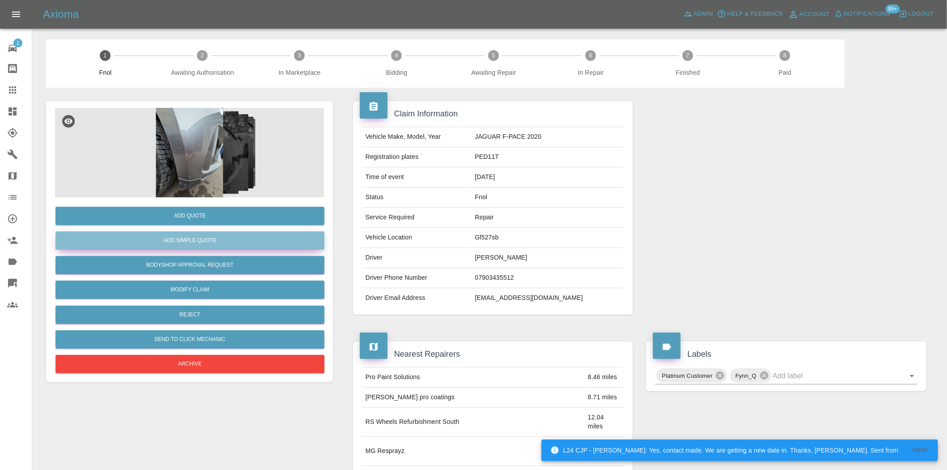
click at [211, 237] on button "Add Simple Quote" at bounding box center [189, 240] width 269 height 18
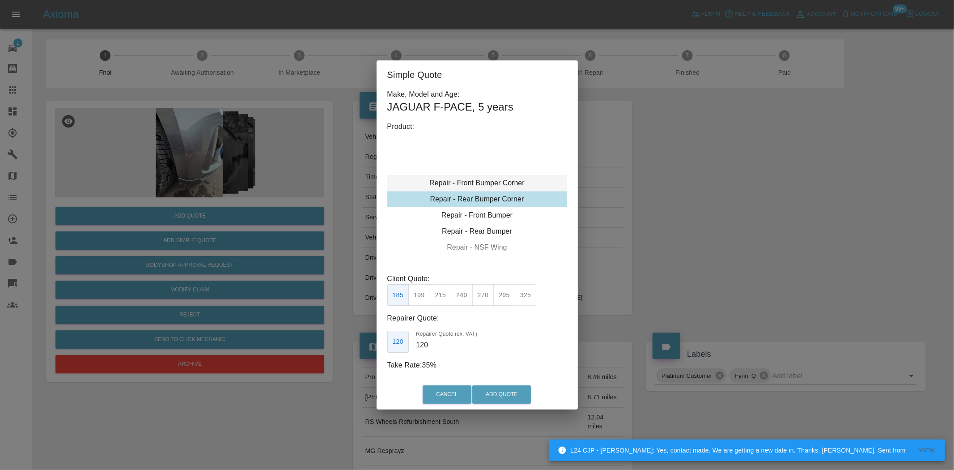
click at [472, 183] on div "Repair - Front Bumper Corner" at bounding box center [477, 183] width 180 height 16
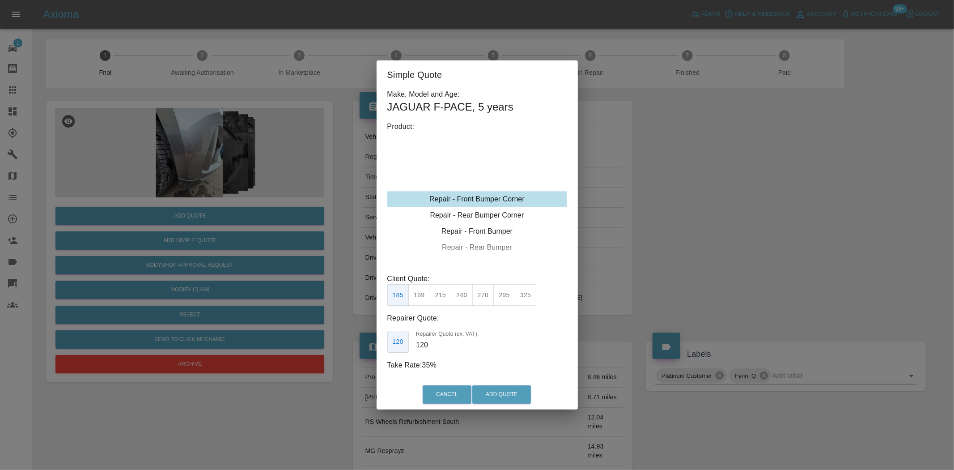
click at [435, 295] on button "215" at bounding box center [441, 295] width 22 height 22
drag, startPoint x: 434, startPoint y: 347, endPoint x: 307, endPoint y: 326, distance: 128.9
click at [310, 327] on div "Simple Quote Make, Model and Age: JAGUAR F-PACE , 5 years Product: Repair - Fro…" at bounding box center [477, 235] width 954 height 470
type input "130"
click at [509, 390] on button "Add Quote" at bounding box center [501, 394] width 59 height 18
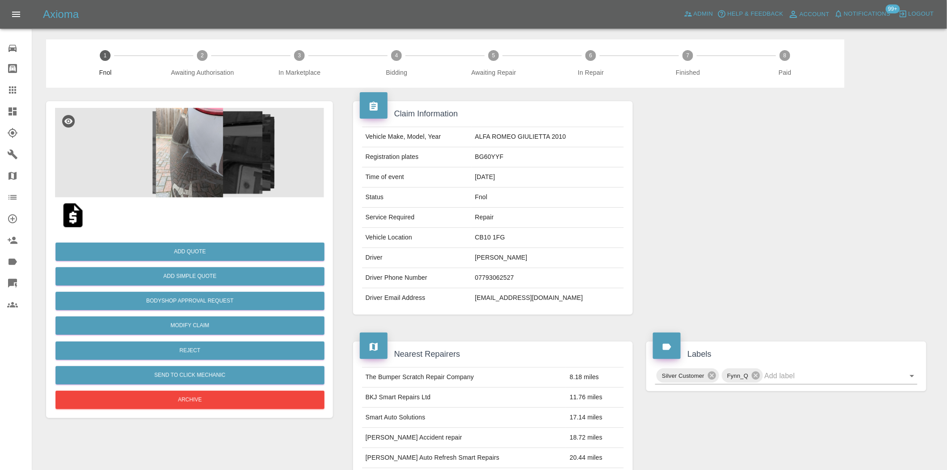
click at [204, 130] on img at bounding box center [189, 152] width 269 height 89
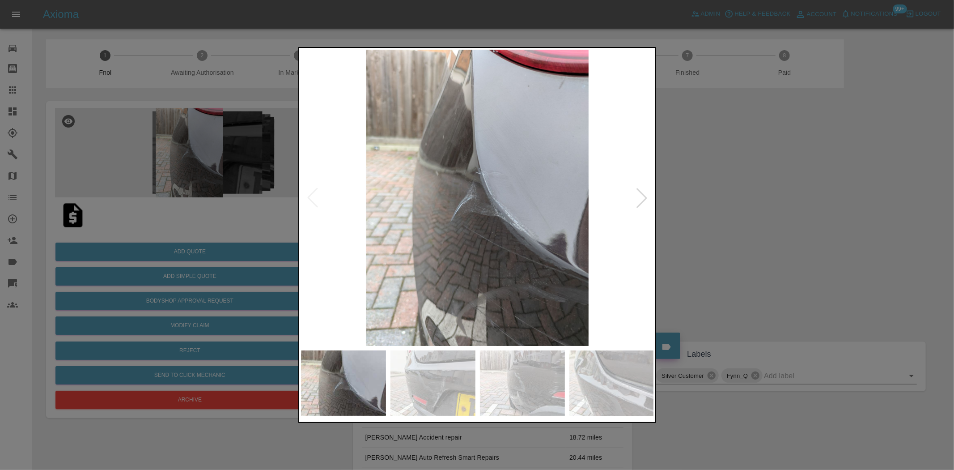
click at [511, 221] on img at bounding box center [477, 198] width 353 height 296
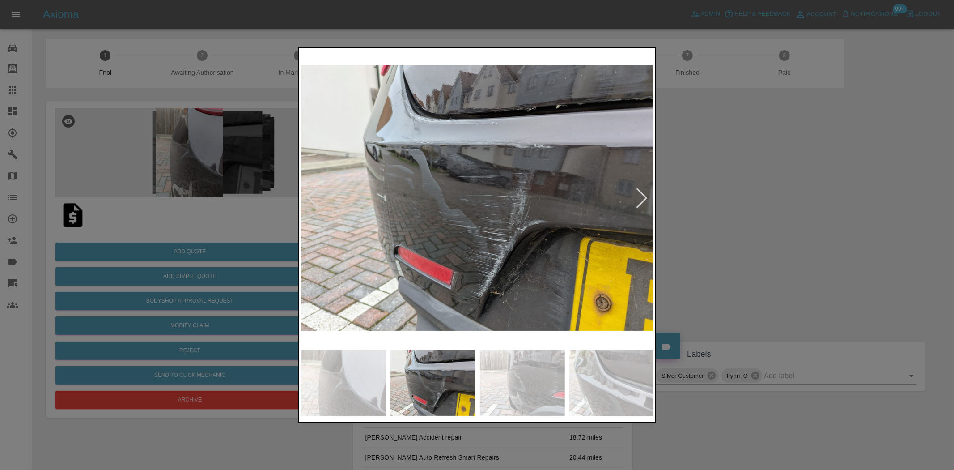
click at [413, 229] on img at bounding box center [477, 198] width 353 height 296
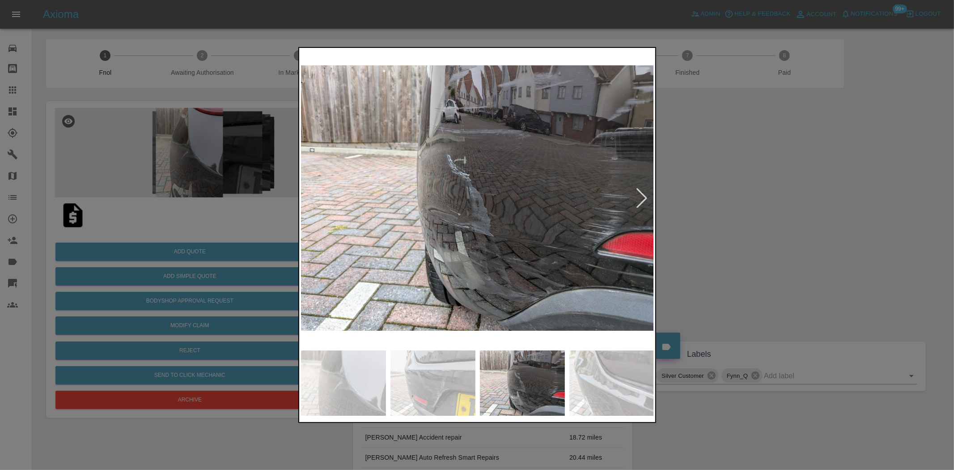
drag, startPoint x: 227, startPoint y: 203, endPoint x: 223, endPoint y: 205, distance: 5.0
click at [226, 203] on div at bounding box center [477, 235] width 954 height 470
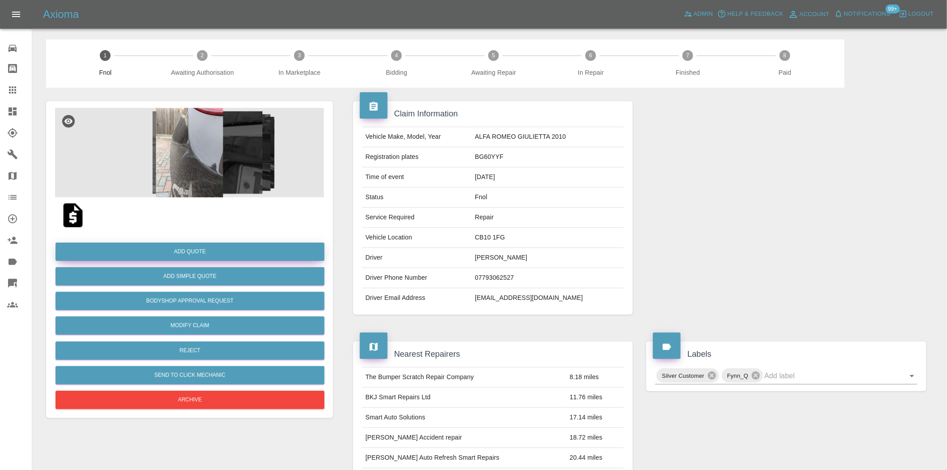
click at [217, 258] on button "Add Quote" at bounding box center [189, 251] width 269 height 18
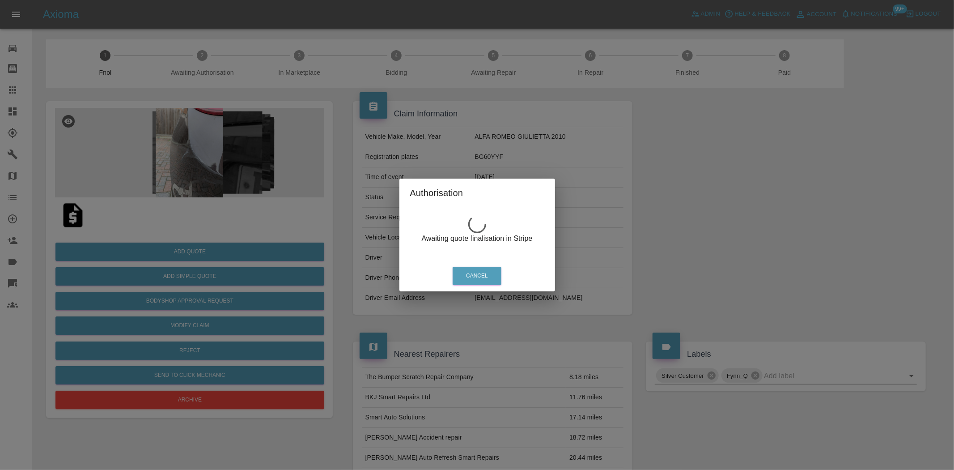
drag, startPoint x: 204, startPoint y: 123, endPoint x: 205, endPoint y: 166, distance: 43.8
click at [204, 123] on div "Authorisation Awaiting quote finalisation in Stripe Cancel" at bounding box center [477, 235] width 954 height 470
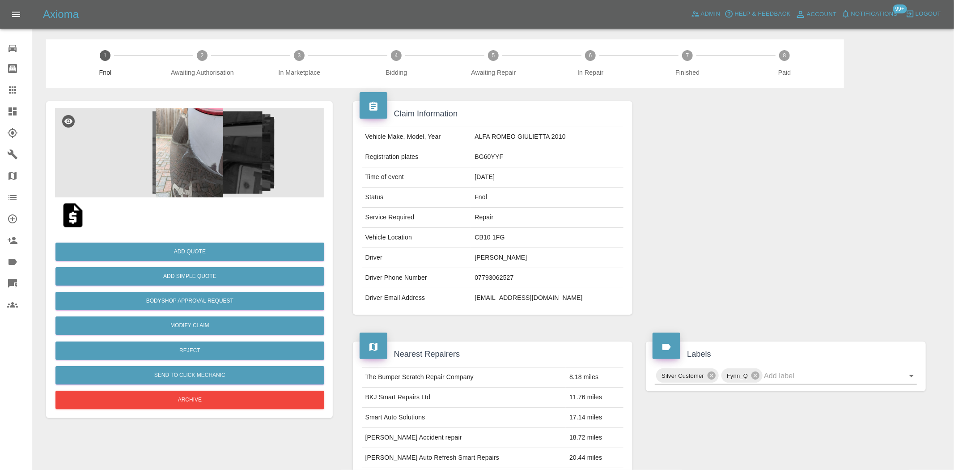
click at [205, 166] on img at bounding box center [189, 152] width 269 height 89
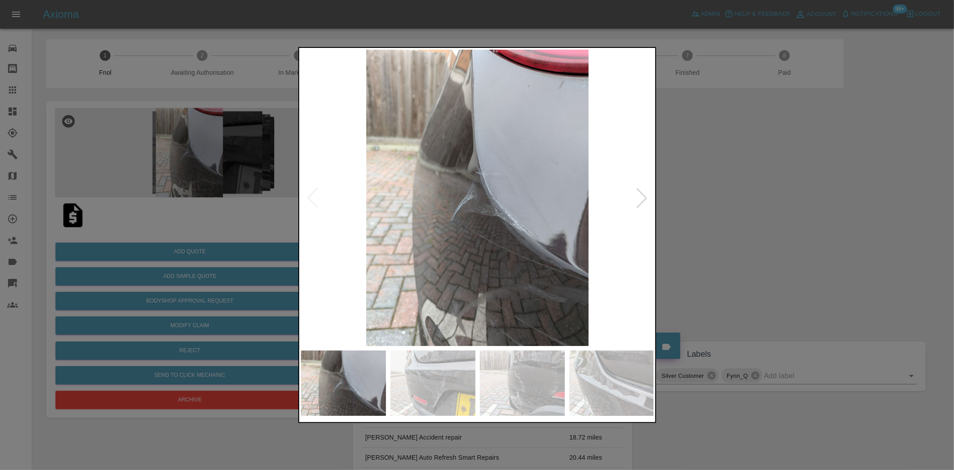
click at [439, 282] on img at bounding box center [477, 198] width 353 height 296
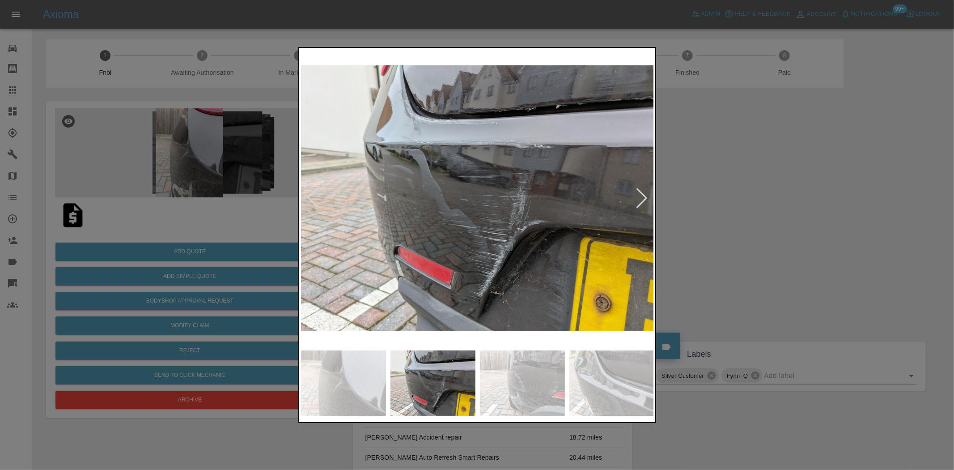
click at [489, 275] on img at bounding box center [477, 198] width 353 height 296
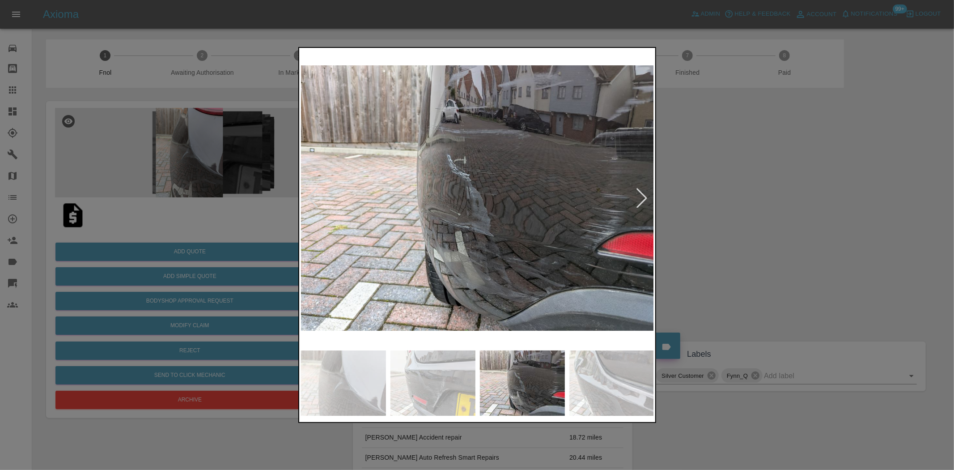
drag, startPoint x: 194, startPoint y: 242, endPoint x: 194, endPoint y: 253, distance: 10.7
click at [194, 243] on div at bounding box center [477, 235] width 954 height 470
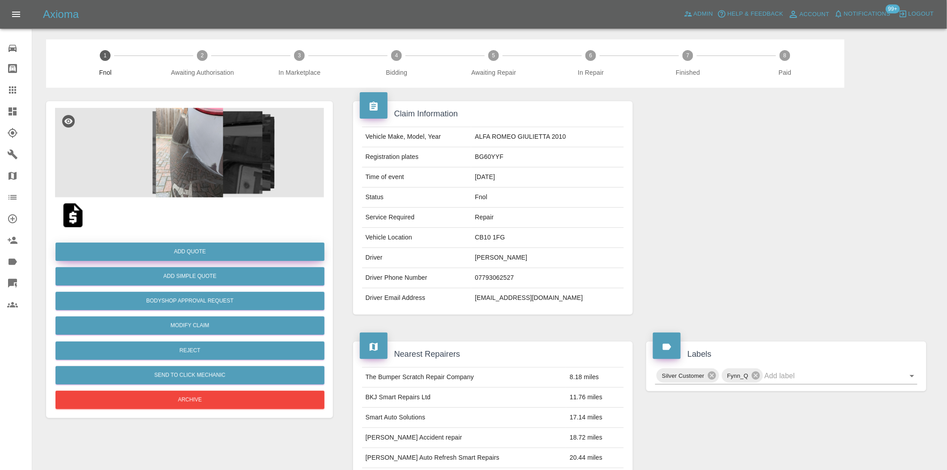
click at [194, 254] on button "Add Quote" at bounding box center [189, 251] width 269 height 18
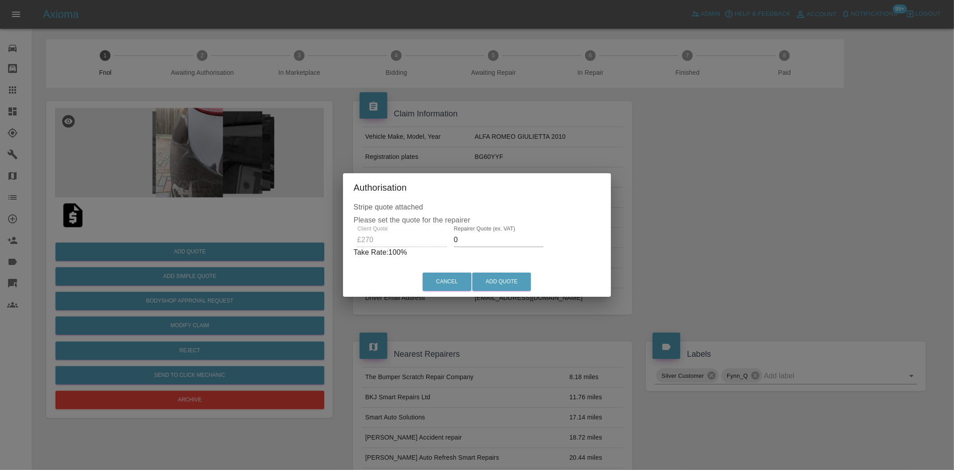
click at [398, 242] on div "Client Quote £270 Repairer Quote (ex. VAT) 0 Take Rate: 100 %" at bounding box center [477, 241] width 247 height 32
drag, startPoint x: 472, startPoint y: 239, endPoint x: 318, endPoint y: 215, distance: 155.3
click at [319, 215] on div "Authorisation Stripe quote attached Please set the quote for the repairer Clien…" at bounding box center [477, 235] width 954 height 470
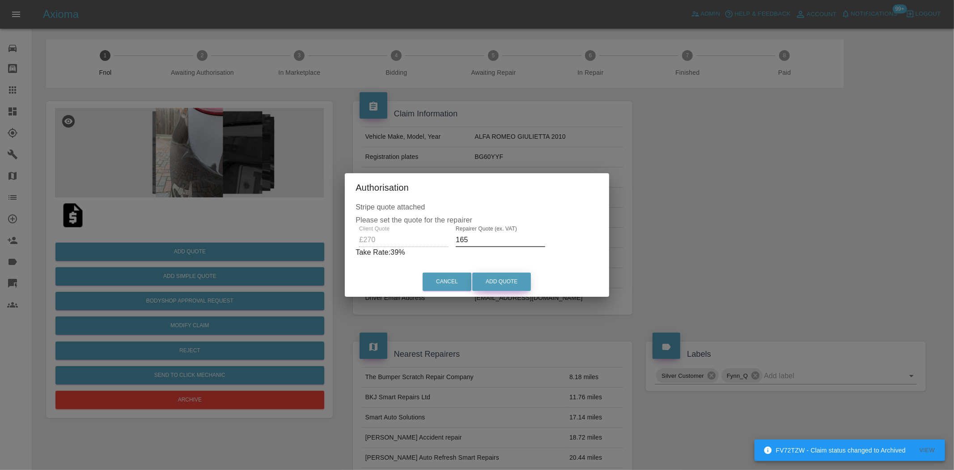
type input "165"
click at [485, 275] on button "Add Quote" at bounding box center [501, 281] width 59 height 18
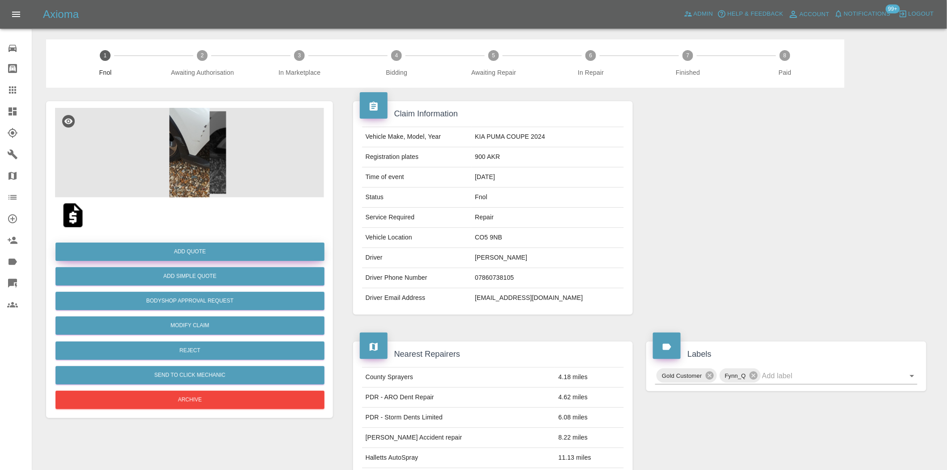
click at [153, 257] on button "Add Quote" at bounding box center [189, 251] width 269 height 18
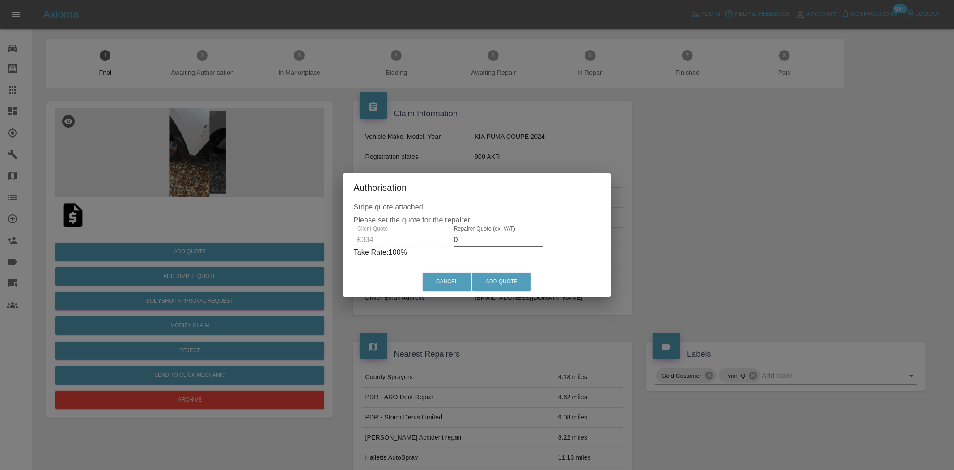
drag, startPoint x: 466, startPoint y: 238, endPoint x: 315, endPoint y: 238, distance: 150.8
click at [355, 243] on div "Client Quote £334 Repairer Quote (ex. VAT) 0 Take Rate: 100 %" at bounding box center [477, 241] width 247 height 32
drag, startPoint x: 476, startPoint y: 249, endPoint x: 473, endPoint y: 244, distance: 5.6
click at [476, 250] on p "Take Rate: 100 %" at bounding box center [477, 252] width 247 height 11
drag, startPoint x: 471, startPoint y: 243, endPoint x: 372, endPoint y: 229, distance: 99.8
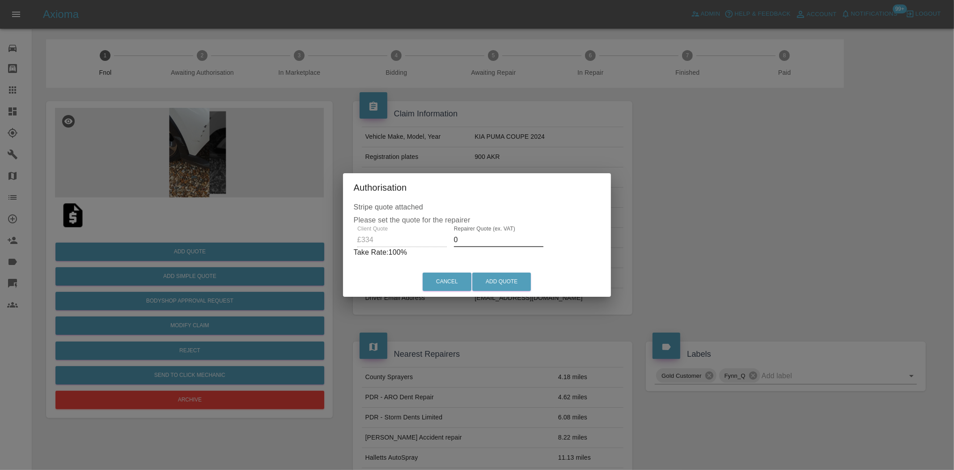
click at [374, 229] on div "Client Quote £334 Repairer Quote (ex. VAT) 0 Take Rate: 100 %" at bounding box center [477, 241] width 247 height 32
type input "195"
click at [508, 276] on button "Add Quote" at bounding box center [501, 281] width 59 height 18
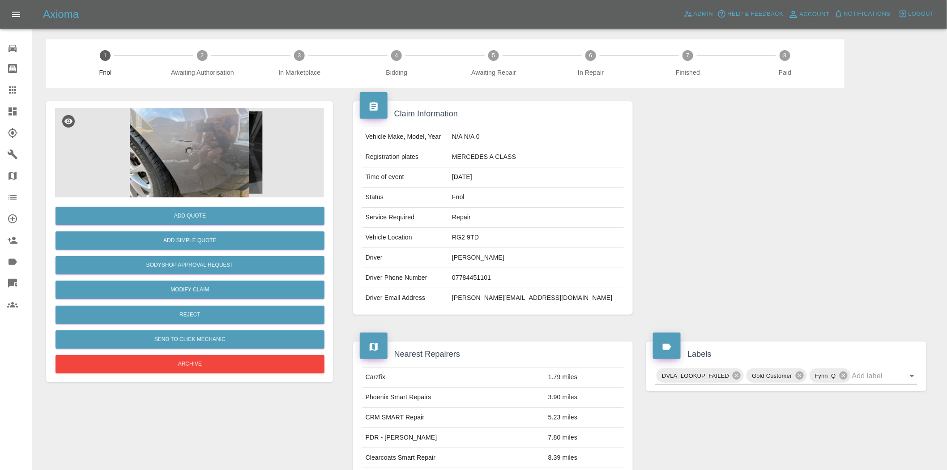
click at [170, 139] on img at bounding box center [189, 152] width 269 height 89
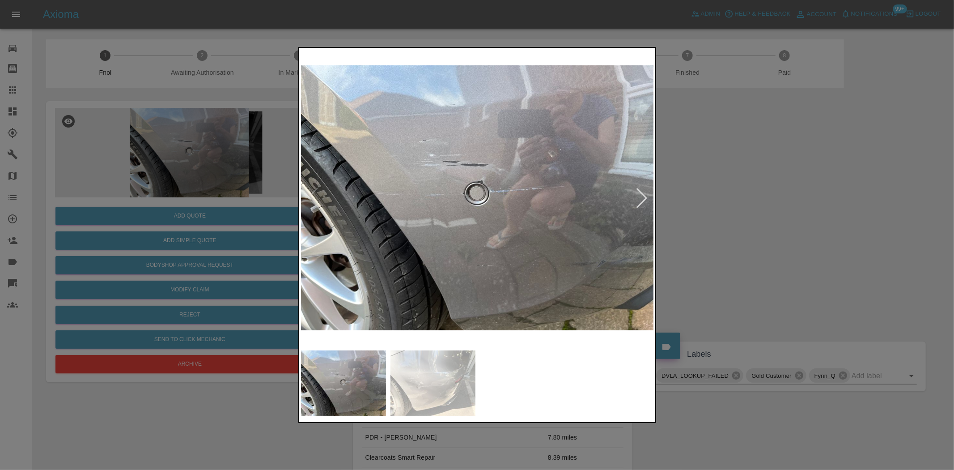
click at [445, 247] on img at bounding box center [477, 198] width 353 height 296
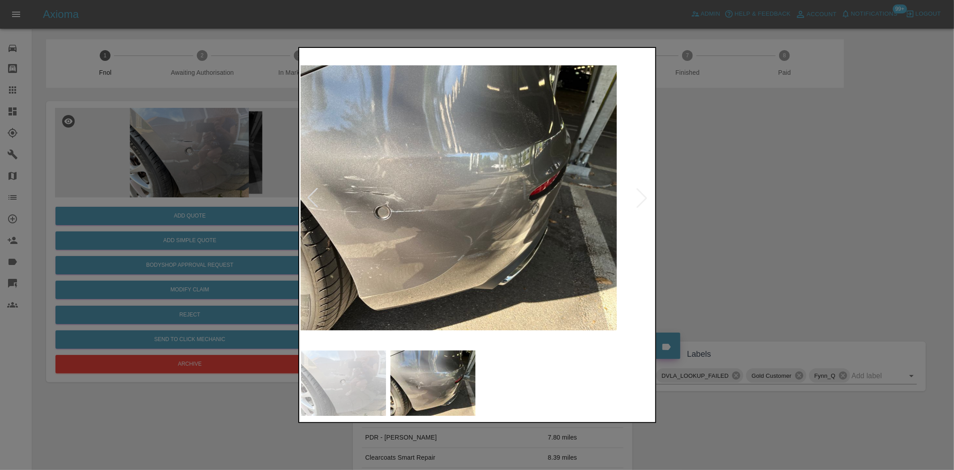
click at [348, 248] on img at bounding box center [439, 198] width 353 height 296
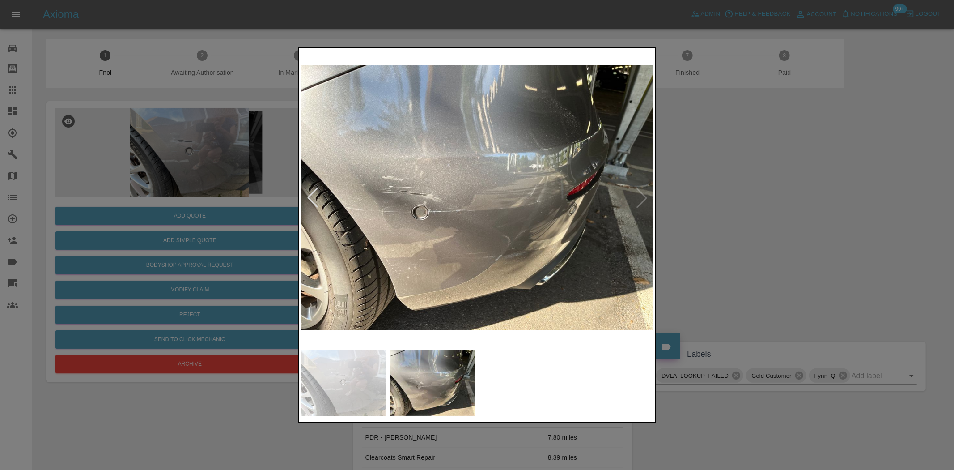
click at [433, 237] on img at bounding box center [477, 198] width 353 height 296
click at [432, 237] on img at bounding box center [477, 198] width 353 height 296
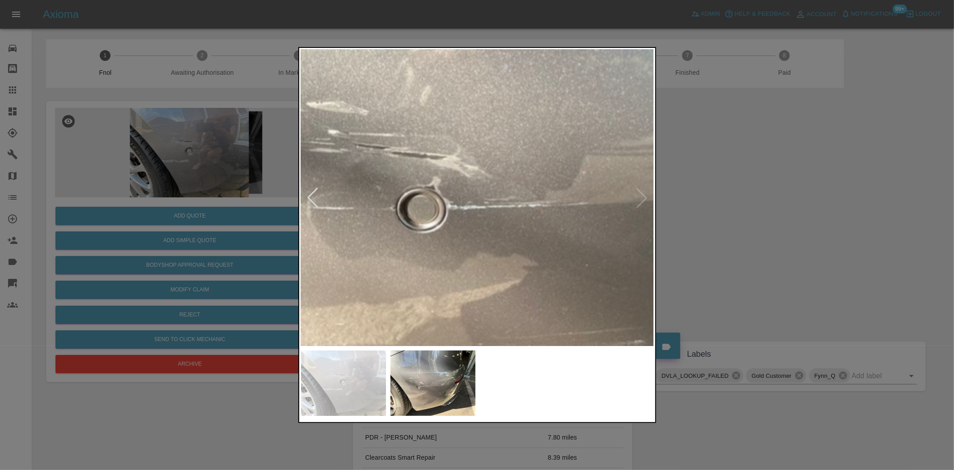
click at [391, 258] on img at bounding box center [594, 166] width 1060 height 889
click at [490, 221] on img at bounding box center [594, 166] width 1060 height 889
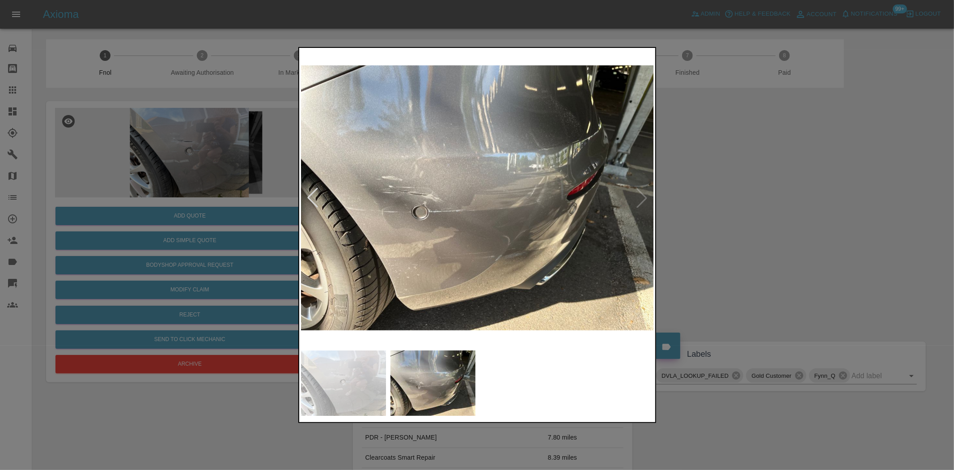
click at [551, 264] on img at bounding box center [477, 198] width 353 height 296
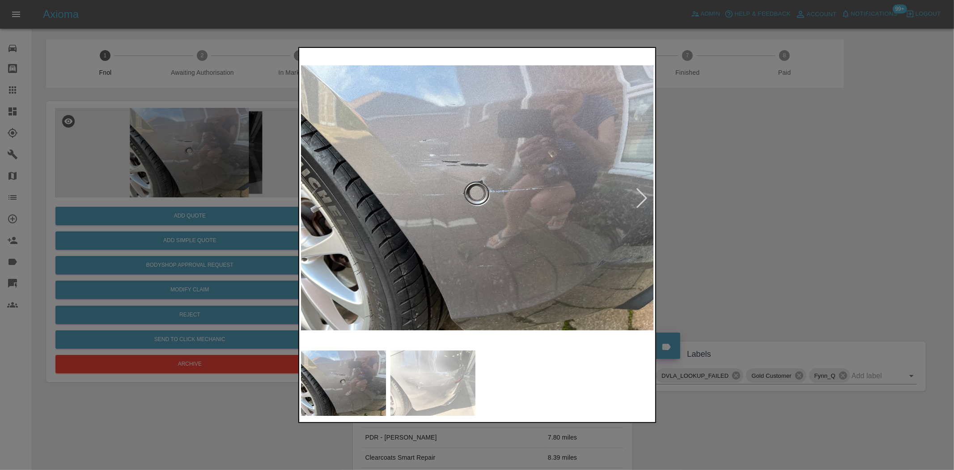
click at [209, 230] on div at bounding box center [477, 235] width 954 height 470
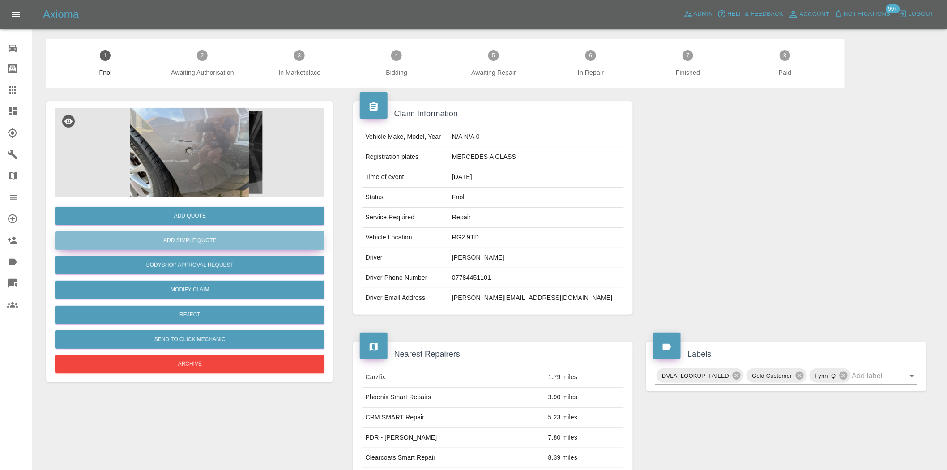
click at [209, 242] on button "Add Simple Quote" at bounding box center [189, 240] width 269 height 18
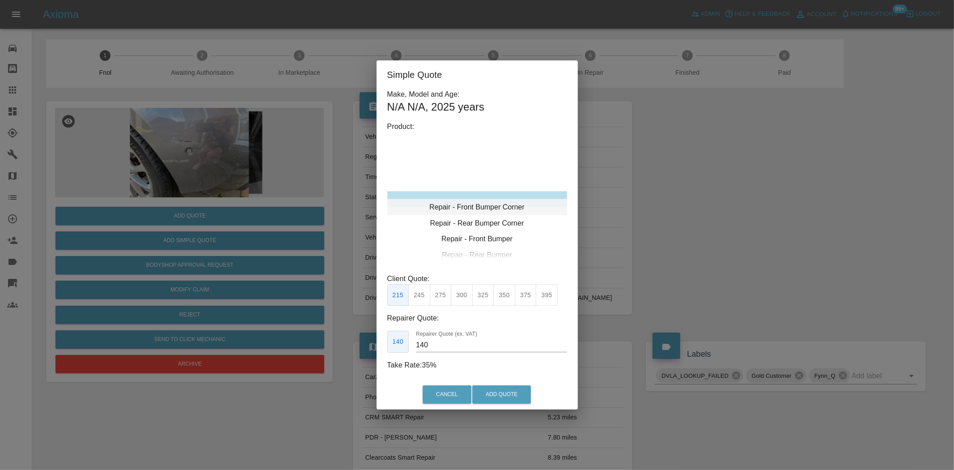
type input "120"
click at [463, 215] on div "Repair - Rear Bumper Corner" at bounding box center [477, 215] width 180 height 16
click at [423, 303] on button "199" at bounding box center [419, 295] width 22 height 22
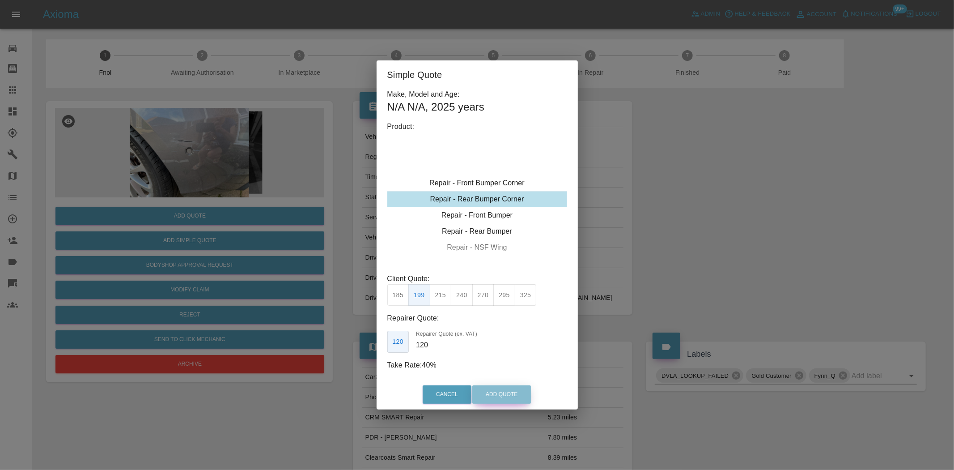
click at [485, 386] on button "Add Quote" at bounding box center [501, 394] width 59 height 18
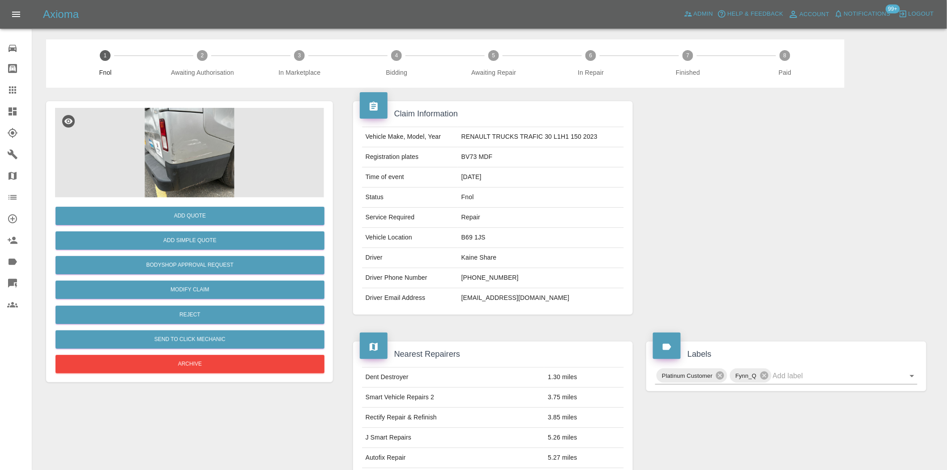
click at [211, 127] on img at bounding box center [189, 152] width 269 height 89
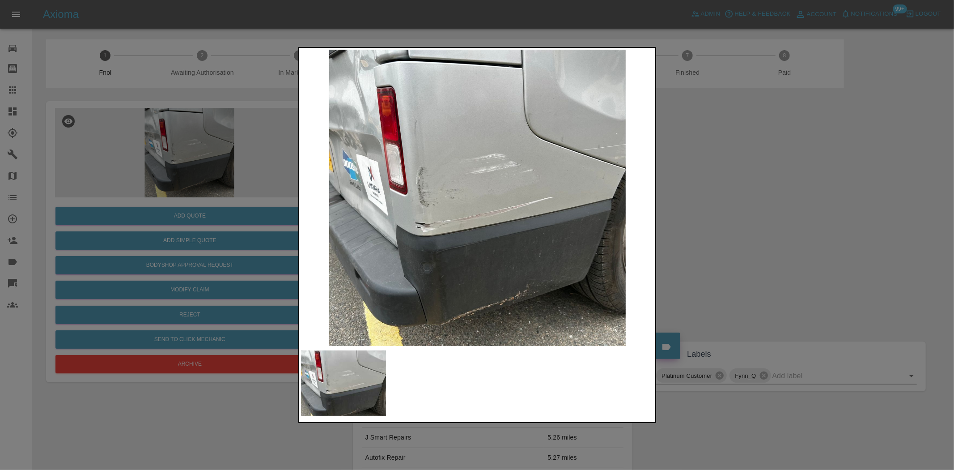
click at [459, 233] on img at bounding box center [477, 198] width 353 height 296
click at [371, 211] on img at bounding box center [477, 198] width 353 height 296
click at [441, 195] on img at bounding box center [477, 198] width 353 height 296
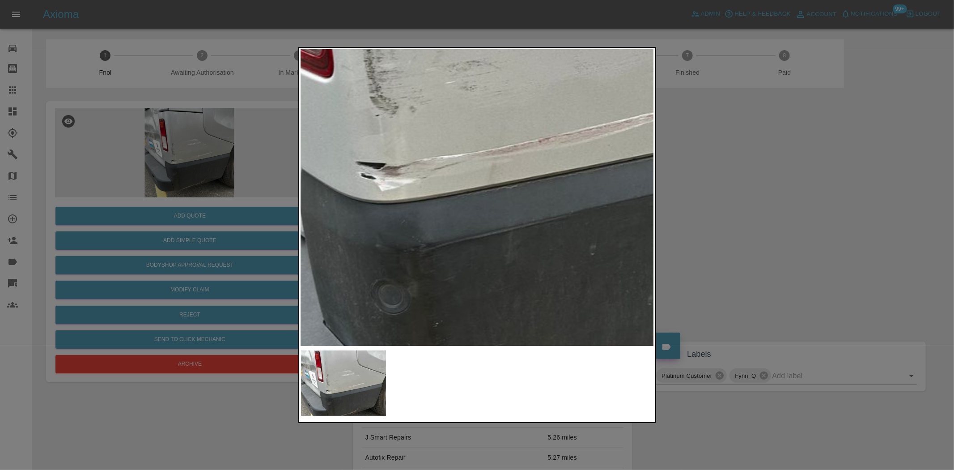
click at [409, 105] on img at bounding box center [543, 87] width 1060 height 889
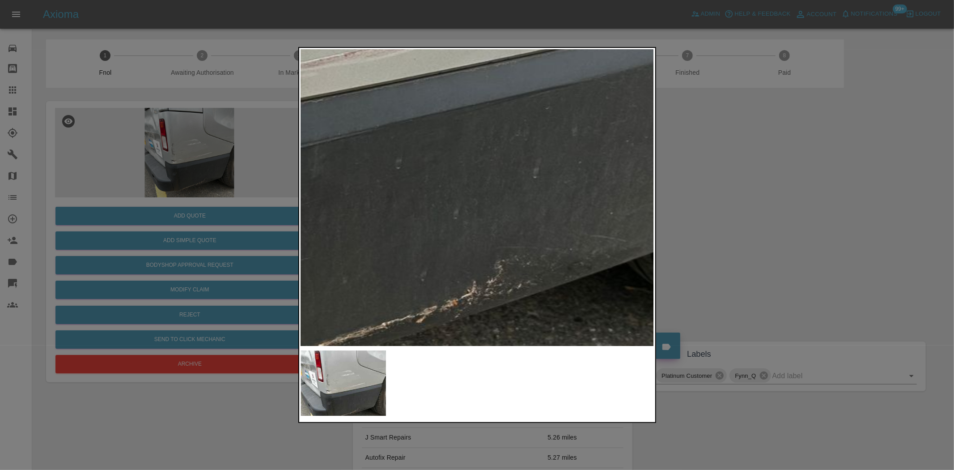
click at [279, 87] on div at bounding box center [477, 235] width 954 height 470
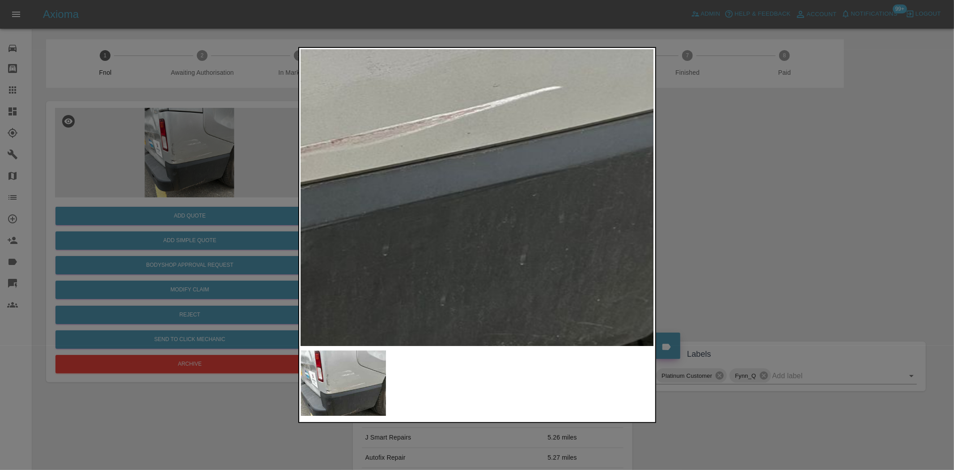
click at [606, 281] on img at bounding box center [335, 88] width 1060 height 889
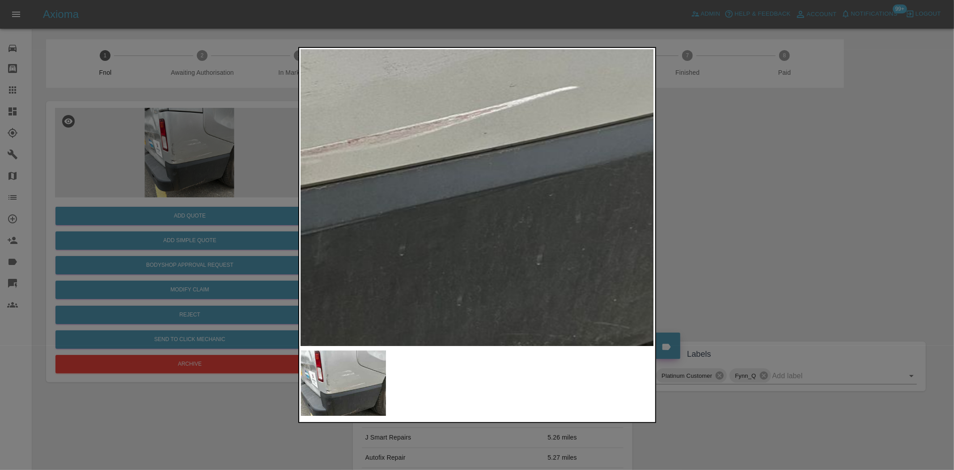
click at [550, 227] on img at bounding box center [352, 88] width 1060 height 889
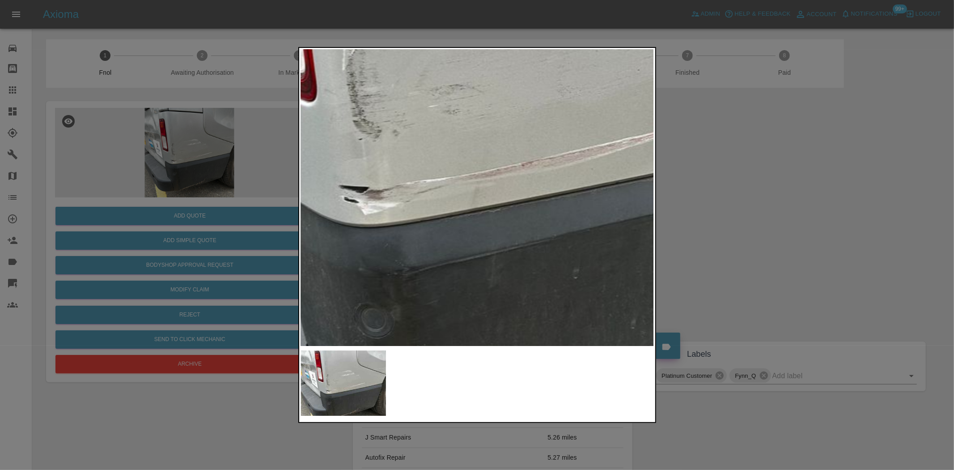
click at [205, 189] on div at bounding box center [477, 235] width 954 height 470
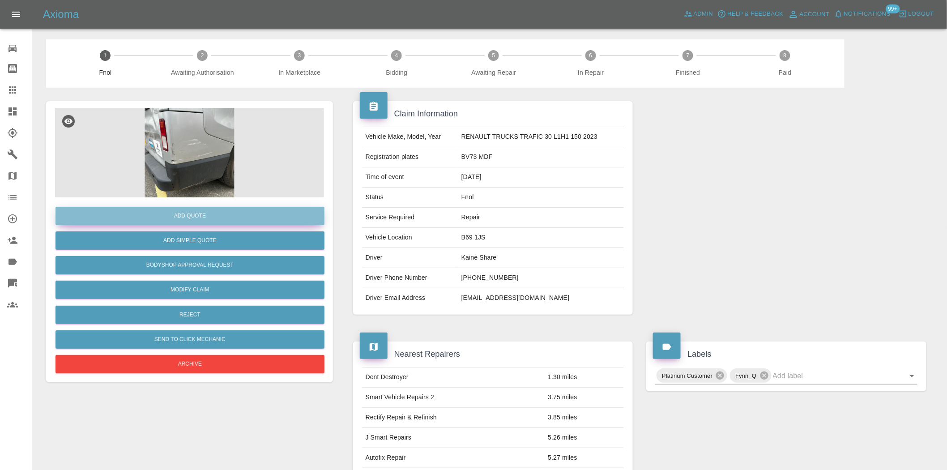
click at [212, 207] on button "Add Quote" at bounding box center [189, 216] width 269 height 18
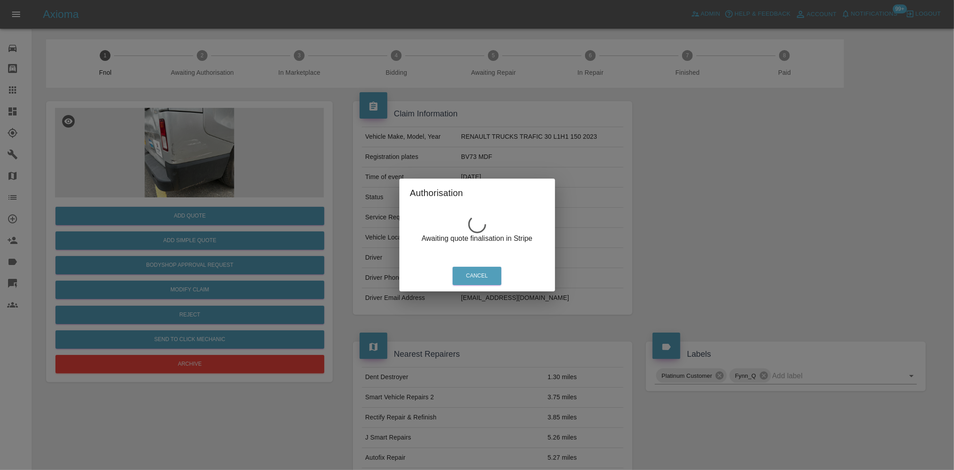
click at [184, 141] on div "Authorisation Awaiting quote finalisation in Stripe Cancel" at bounding box center [477, 235] width 954 height 470
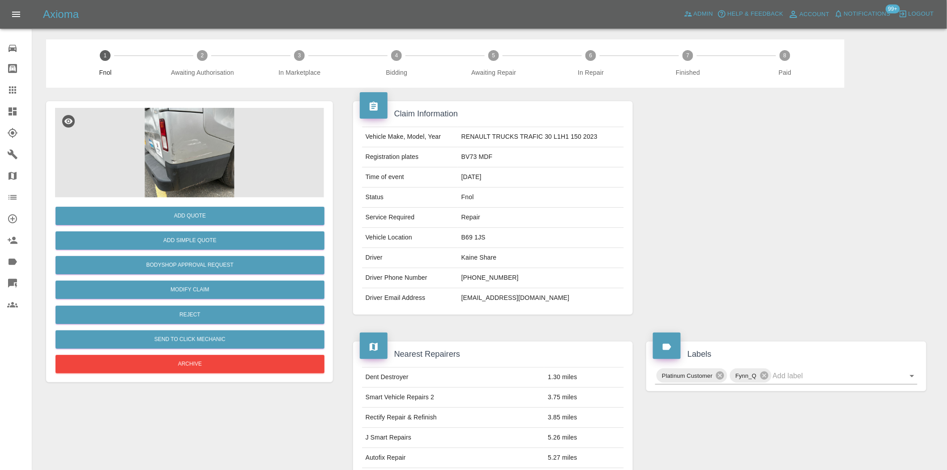
click at [200, 150] on img at bounding box center [189, 152] width 269 height 89
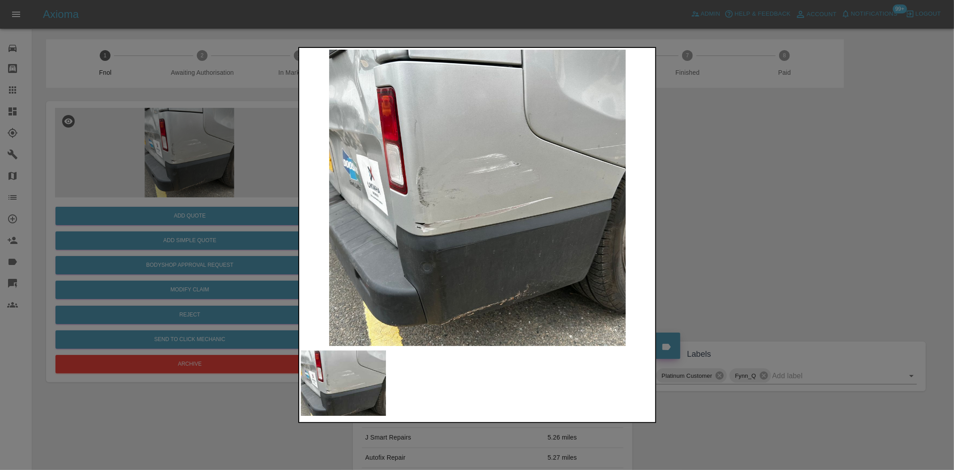
click at [555, 150] on img at bounding box center [477, 198] width 353 height 296
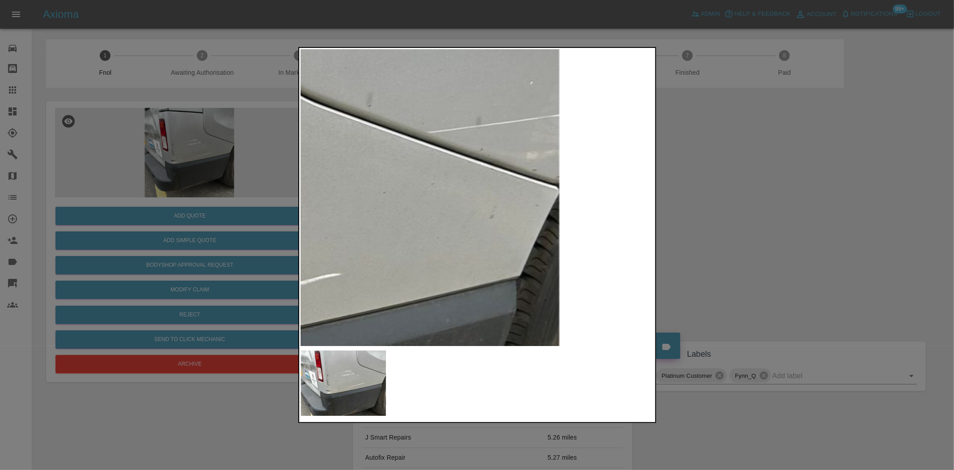
click at [441, 107] on img at bounding box center [115, 275] width 1060 height 889
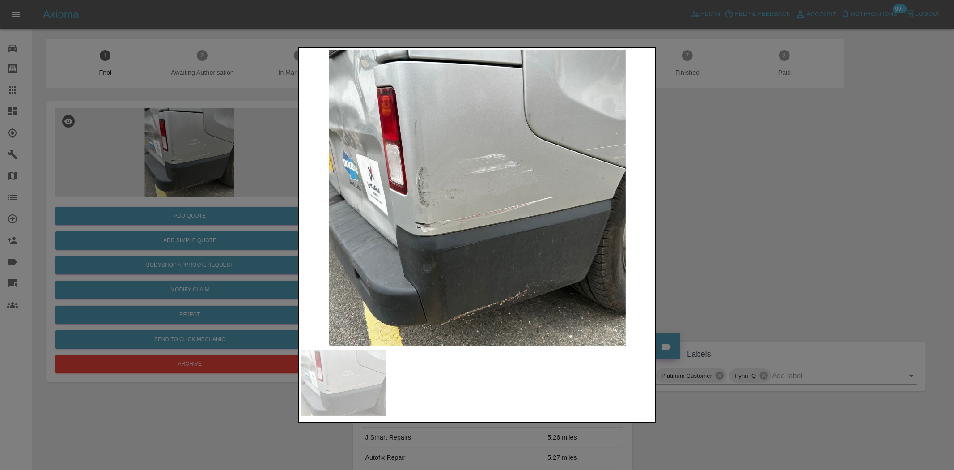
click at [217, 144] on div at bounding box center [477, 235] width 954 height 470
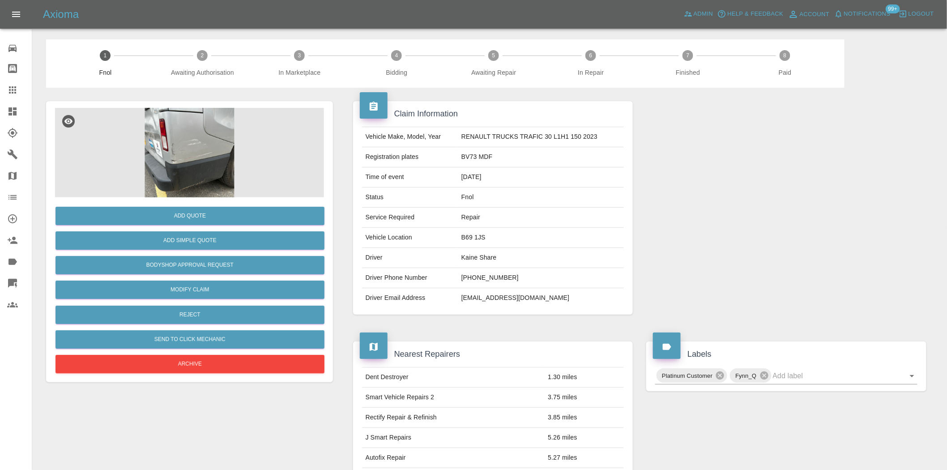
click at [180, 128] on img at bounding box center [189, 152] width 269 height 89
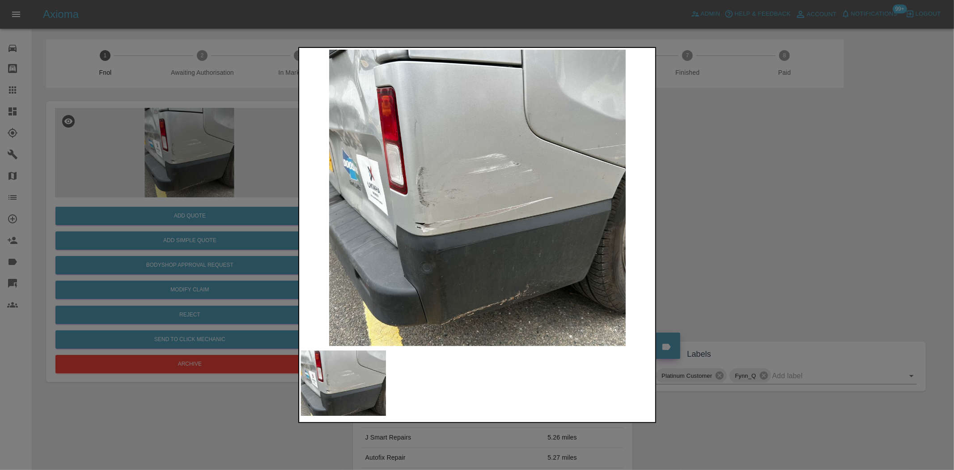
click at [592, 157] on img at bounding box center [477, 198] width 353 height 296
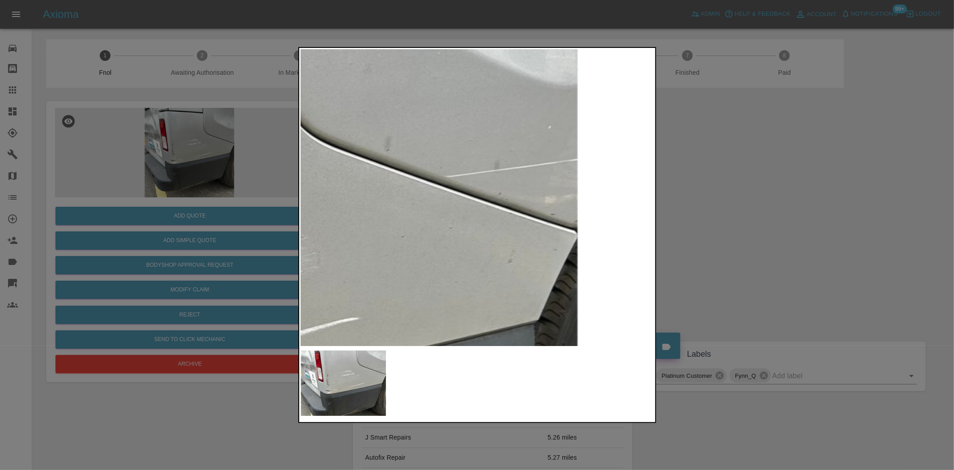
click at [174, 136] on div at bounding box center [477, 235] width 954 height 470
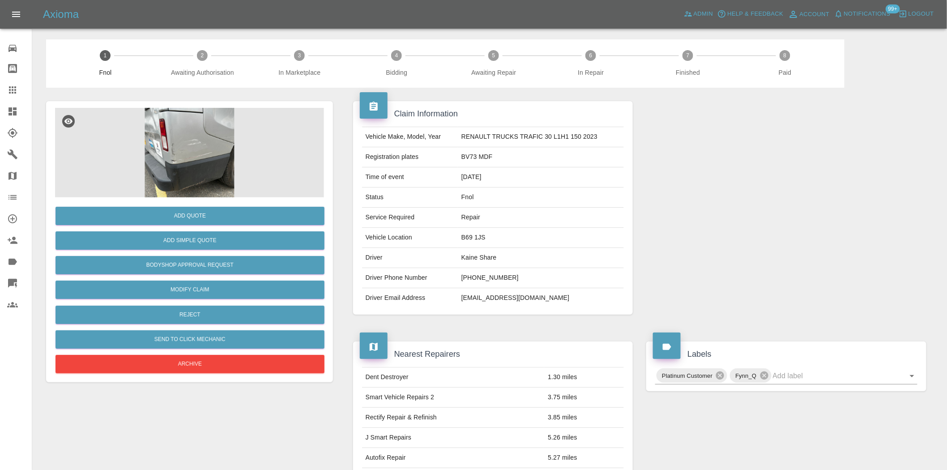
click at [191, 146] on img at bounding box center [189, 152] width 269 height 89
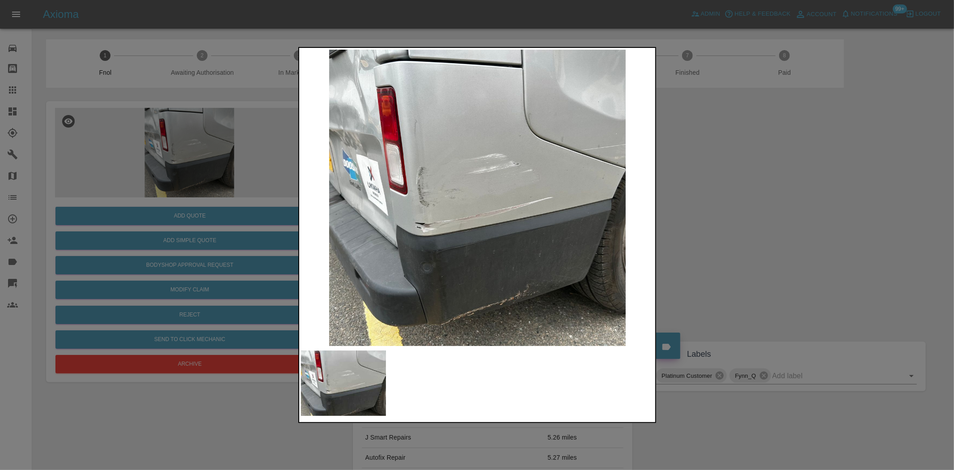
click at [527, 118] on img at bounding box center [477, 198] width 353 height 296
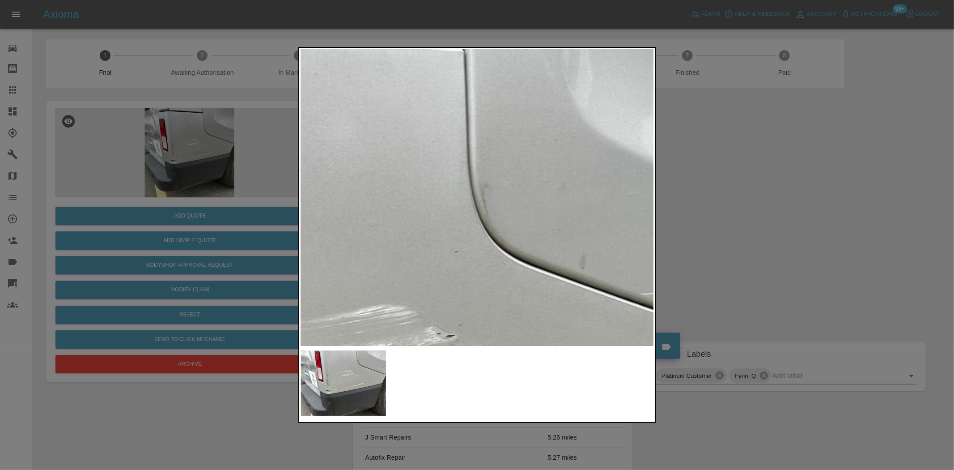
click at [523, 118] on img at bounding box center [328, 437] width 1060 height 889
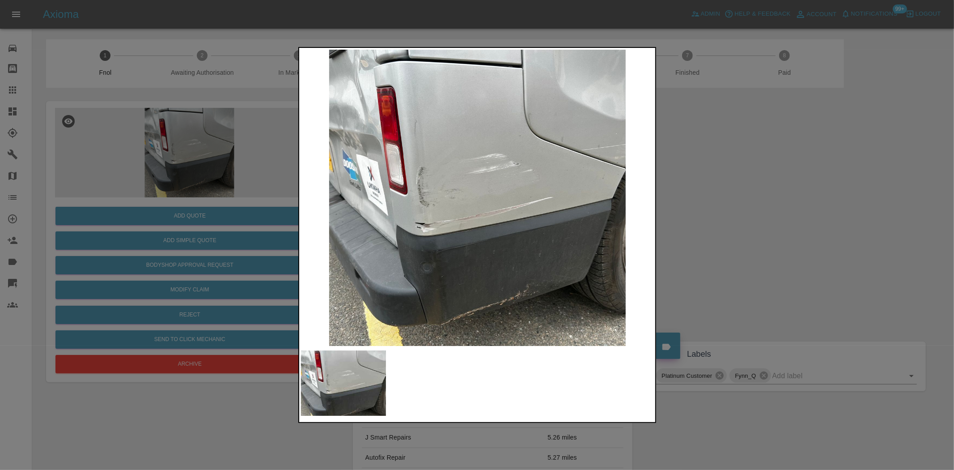
click at [209, 179] on div at bounding box center [477, 235] width 954 height 470
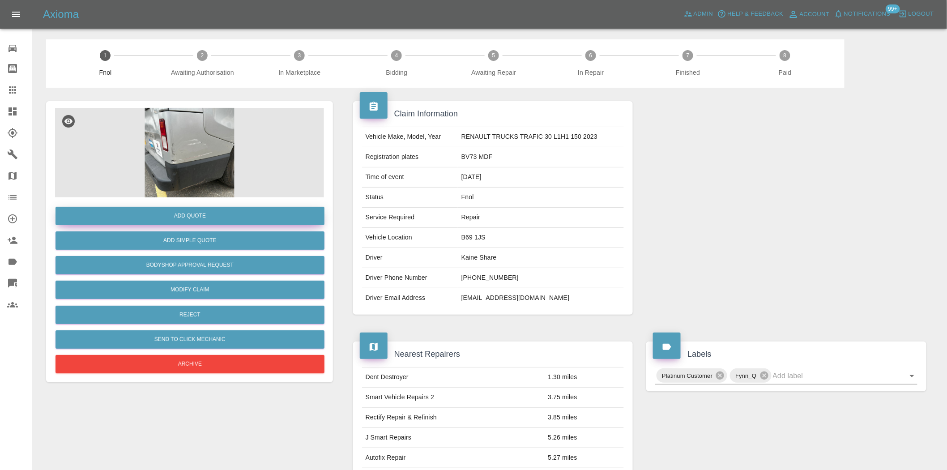
click at [211, 216] on button "Add Quote" at bounding box center [189, 216] width 269 height 18
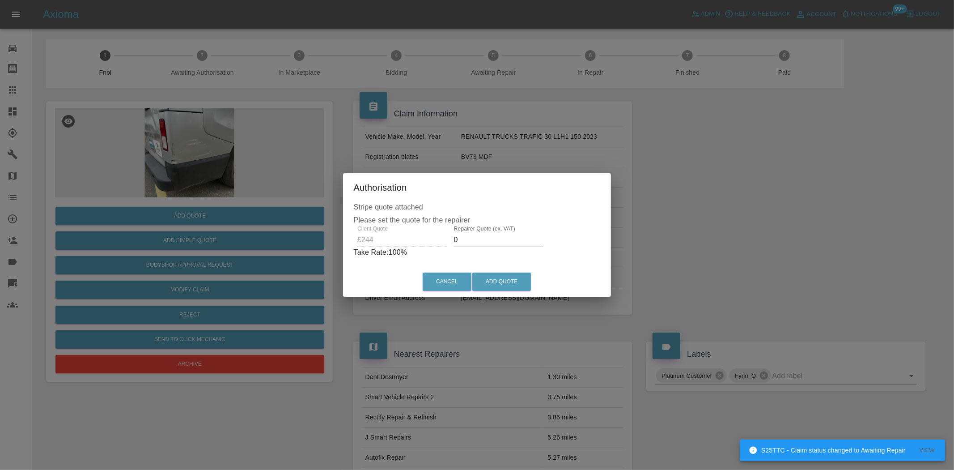
click at [404, 242] on div "Client Quote £244 Repairer Quote (ex. VAT) 0 Take Rate: 100 %" at bounding box center [477, 241] width 247 height 32
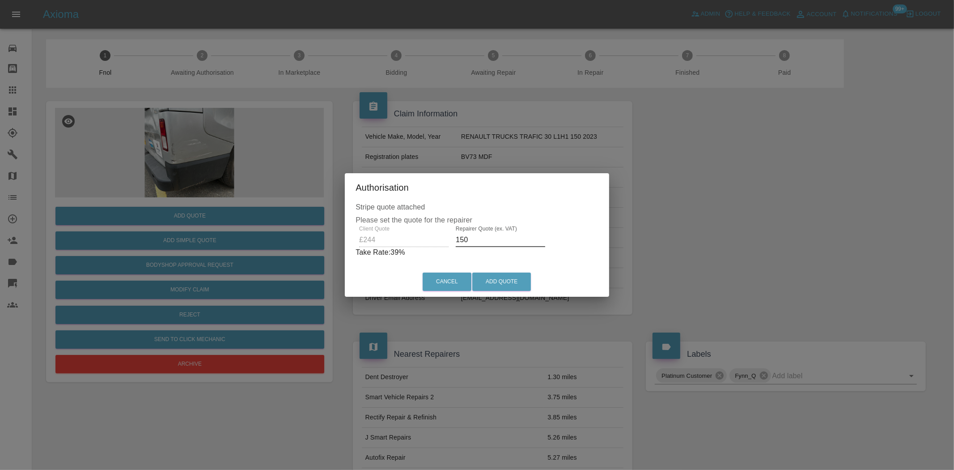
drag, startPoint x: 470, startPoint y: 242, endPoint x: 118, endPoint y: 154, distance: 363.0
click at [160, 178] on div "Authorisation Stripe quote attached Please set the quote for the repairer Clien…" at bounding box center [477, 235] width 954 height 470
drag, startPoint x: 474, startPoint y: 240, endPoint x: 315, endPoint y: 235, distance: 159.3
click at [329, 237] on div "Authorisation Stripe quote attached Please set the quote for the repairer Clien…" at bounding box center [477, 235] width 954 height 470
type input "150"
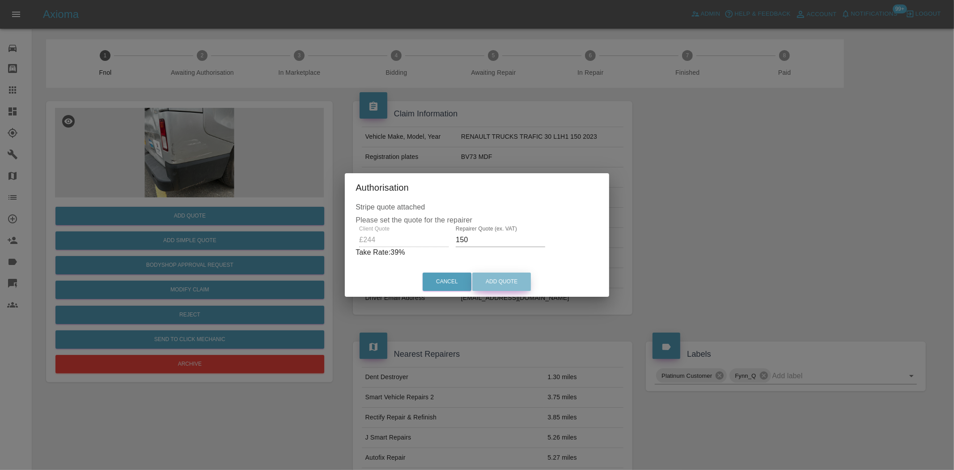
click at [514, 282] on button "Add Quote" at bounding box center [501, 281] width 59 height 18
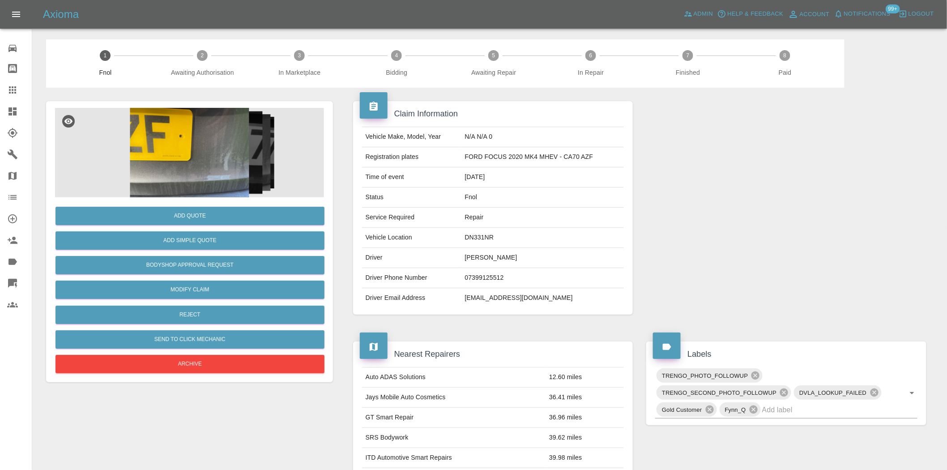
click at [185, 127] on img at bounding box center [189, 152] width 269 height 89
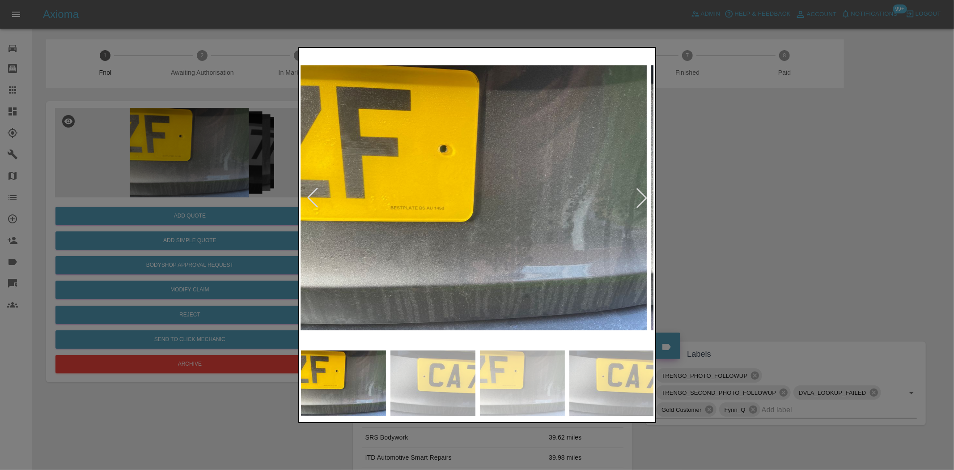
click at [360, 218] on img at bounding box center [469, 198] width 353 height 296
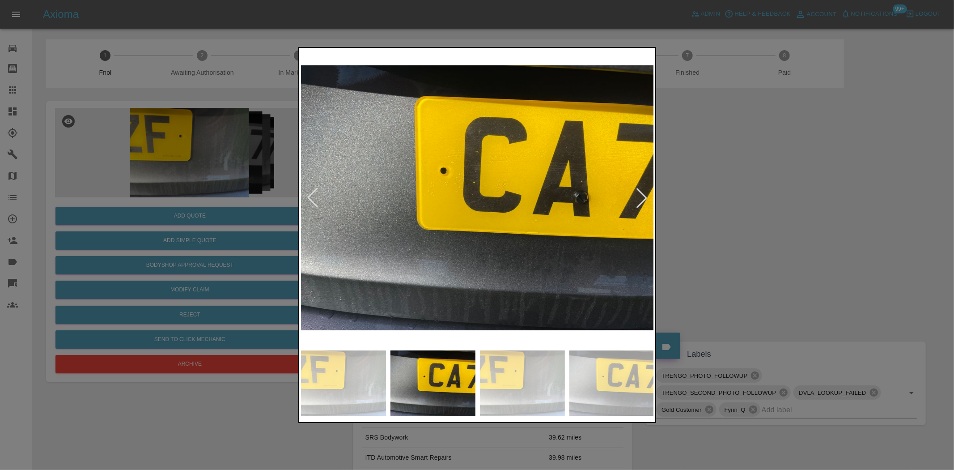
click at [361, 227] on img at bounding box center [477, 198] width 353 height 296
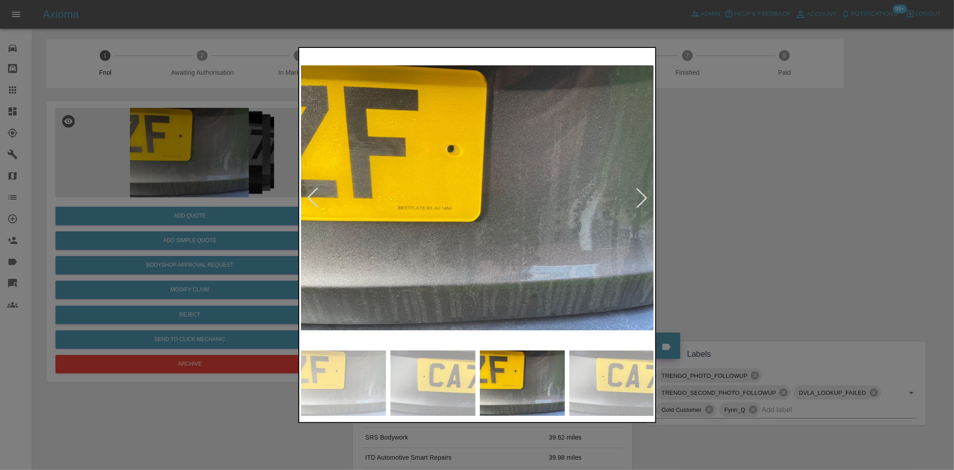
click at [201, 216] on div at bounding box center [477, 235] width 954 height 470
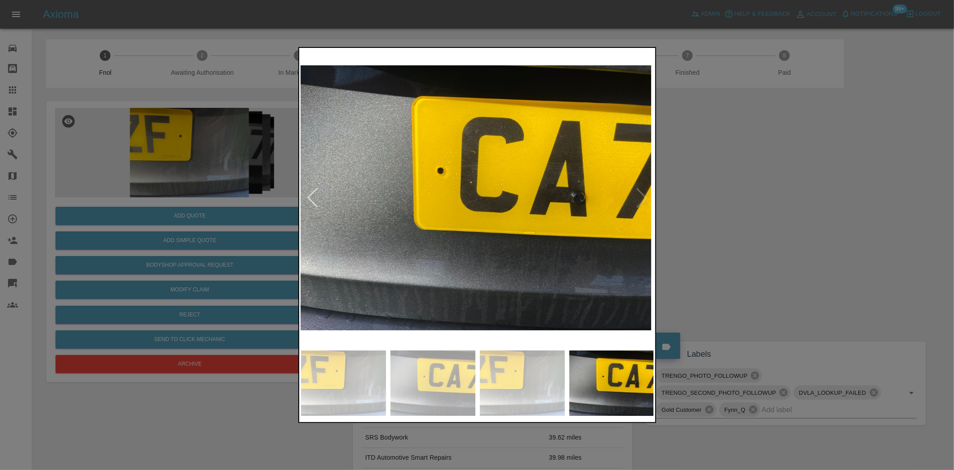
click at [266, 226] on div at bounding box center [477, 235] width 954 height 470
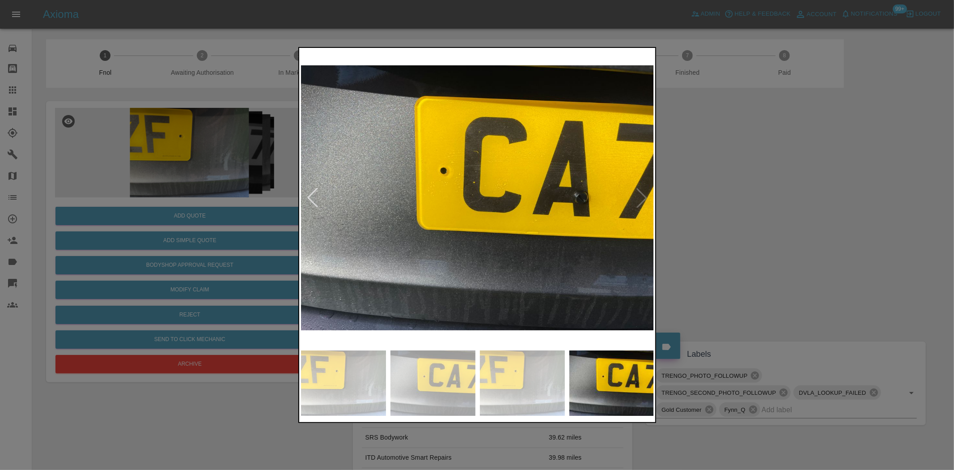
click at [131, 191] on div at bounding box center [477, 235] width 954 height 470
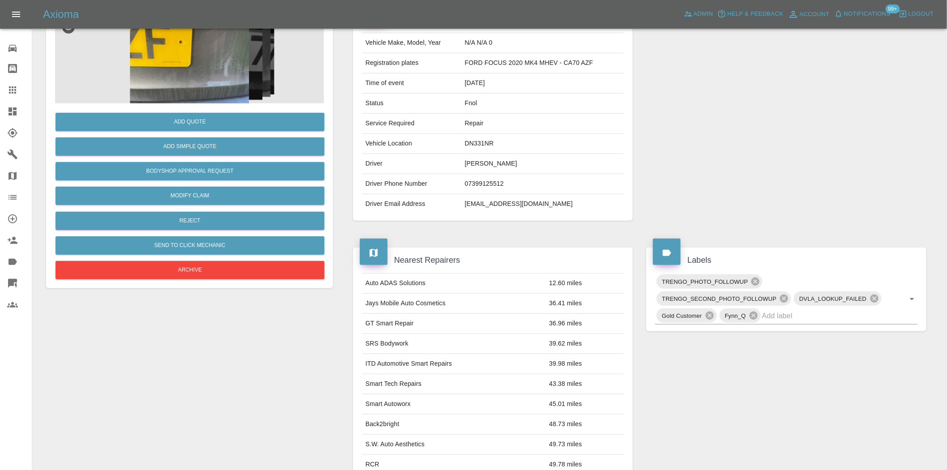
scroll to position [385, 0]
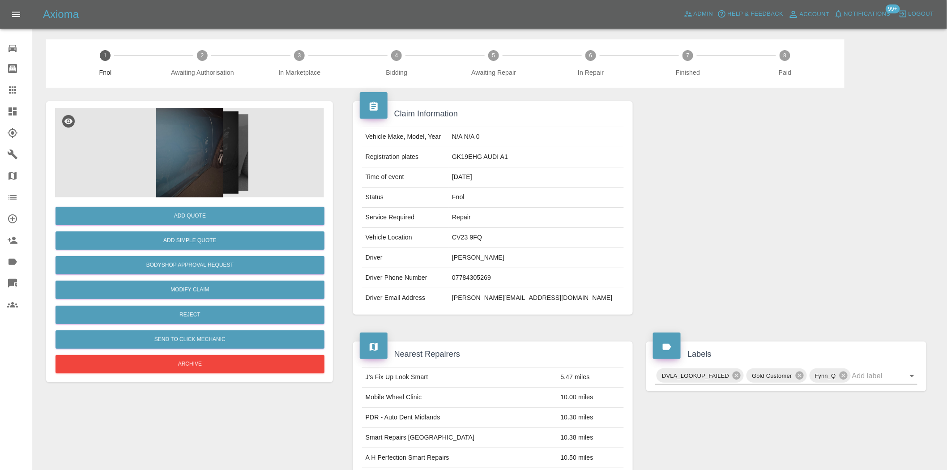
click at [178, 160] on img at bounding box center [189, 152] width 269 height 89
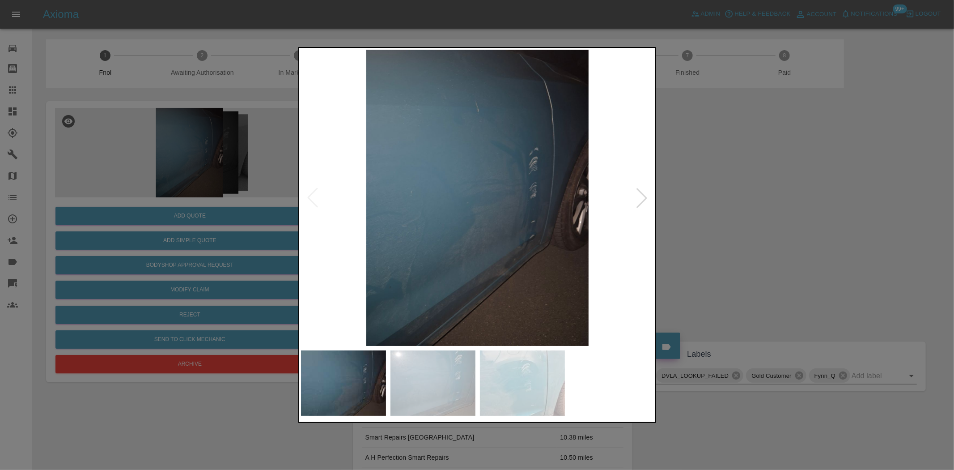
click at [506, 224] on img at bounding box center [477, 198] width 353 height 296
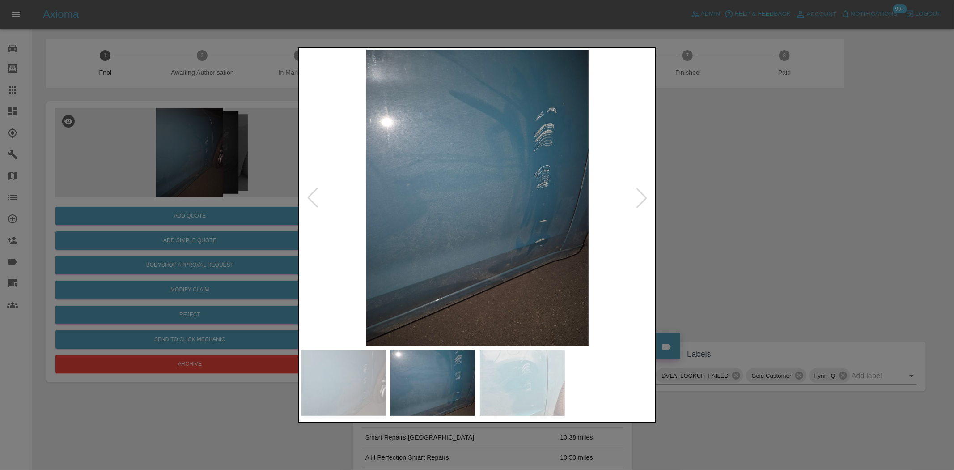
click at [472, 221] on img at bounding box center [477, 198] width 353 height 296
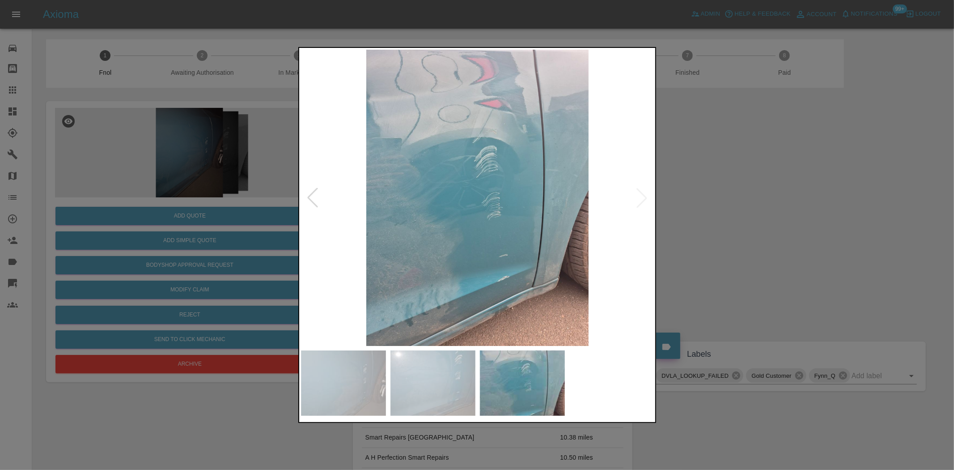
click at [481, 157] on img at bounding box center [477, 198] width 353 height 296
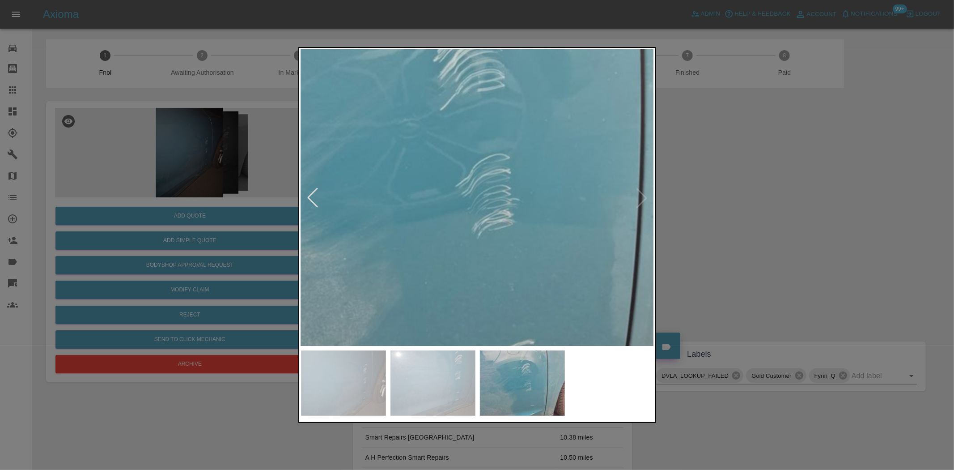
click at [459, 19] on div at bounding box center [477, 235] width 954 height 470
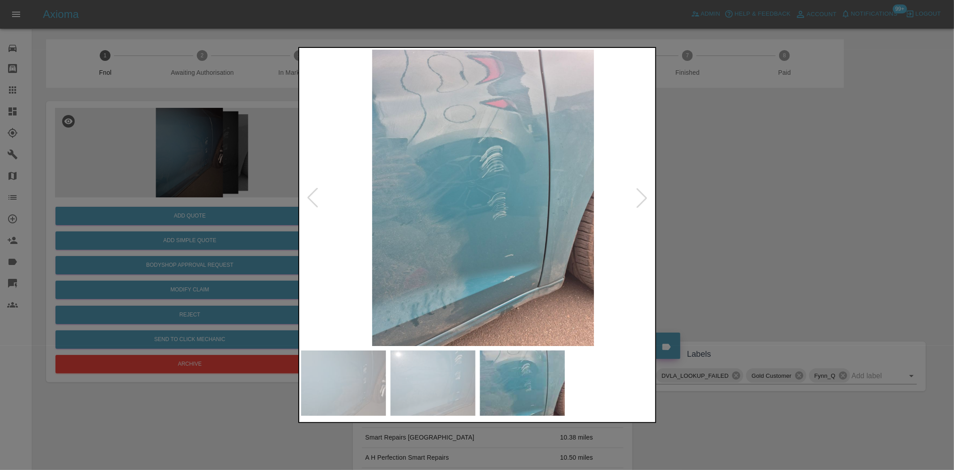
click at [439, 204] on img at bounding box center [482, 198] width 353 height 296
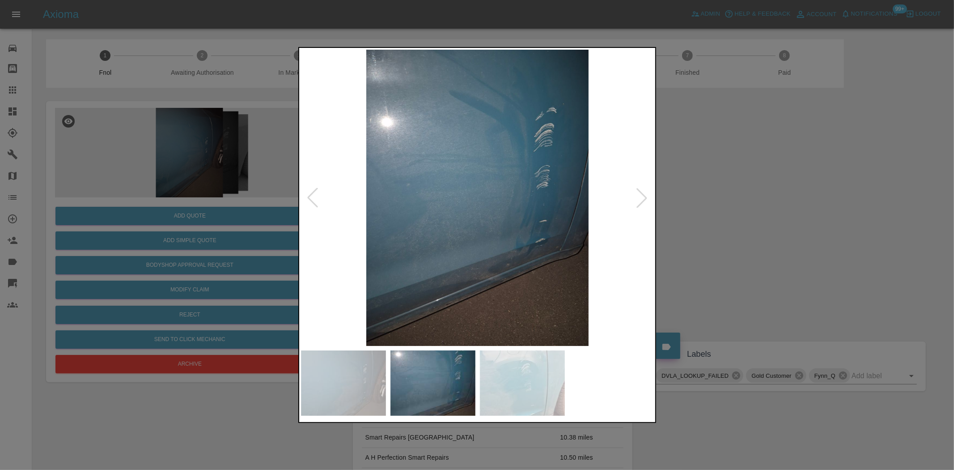
click at [547, 264] on img at bounding box center [477, 198] width 353 height 296
click at [546, 263] on img at bounding box center [477, 198] width 353 height 296
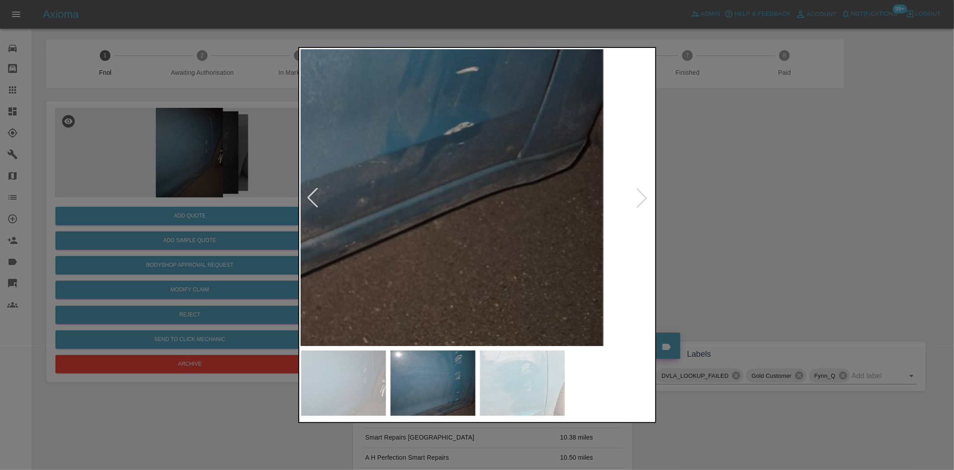
click at [491, 194] on img at bounding box center [270, 0] width 1060 height 889
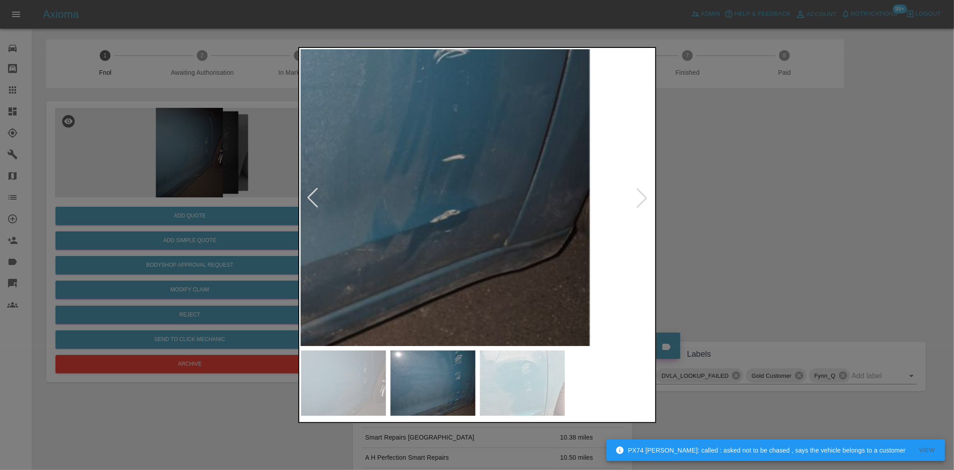
click at [481, 218] on img at bounding box center [257, 88] width 1060 height 889
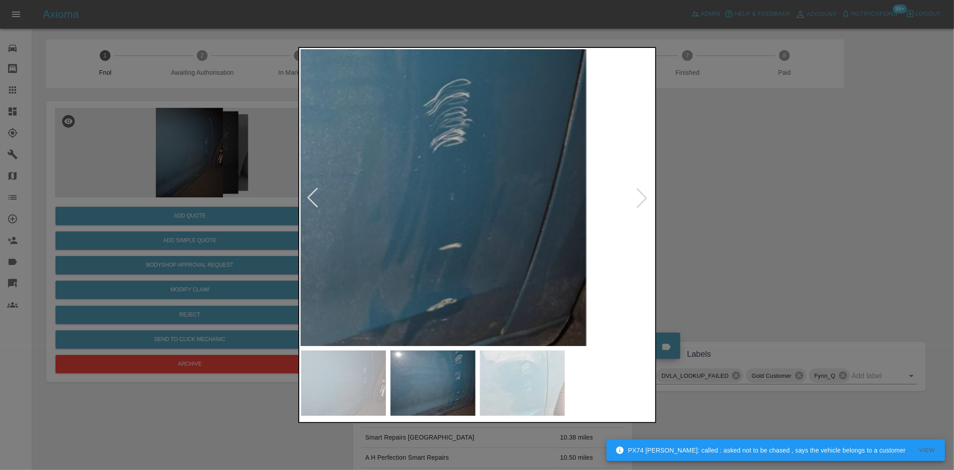
click at [475, 225] on img at bounding box center [253, 176] width 1060 height 889
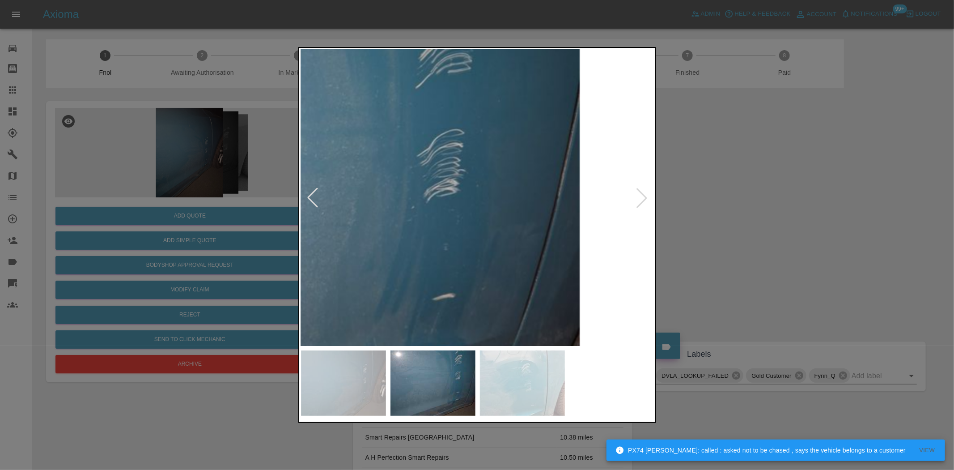
click at [461, 238] on img at bounding box center [247, 227] width 1060 height 889
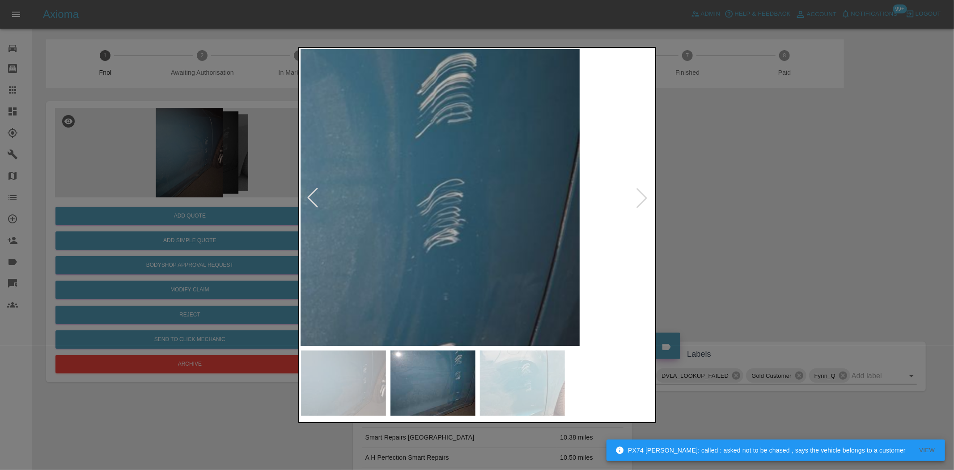
click at [476, 265] on img at bounding box center [247, 277] width 1060 height 889
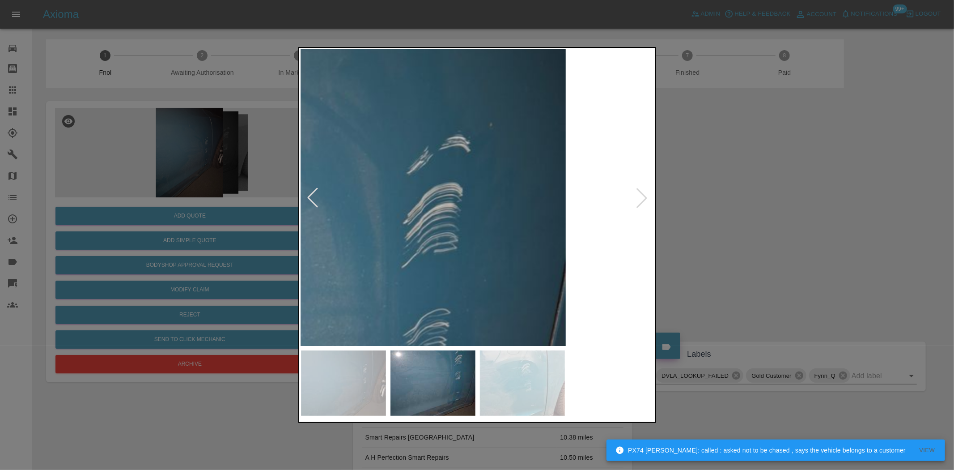
click at [442, 261] on img at bounding box center [233, 406] width 1060 height 889
click at [355, 208] on img at bounding box center [233, 407] width 1060 height 889
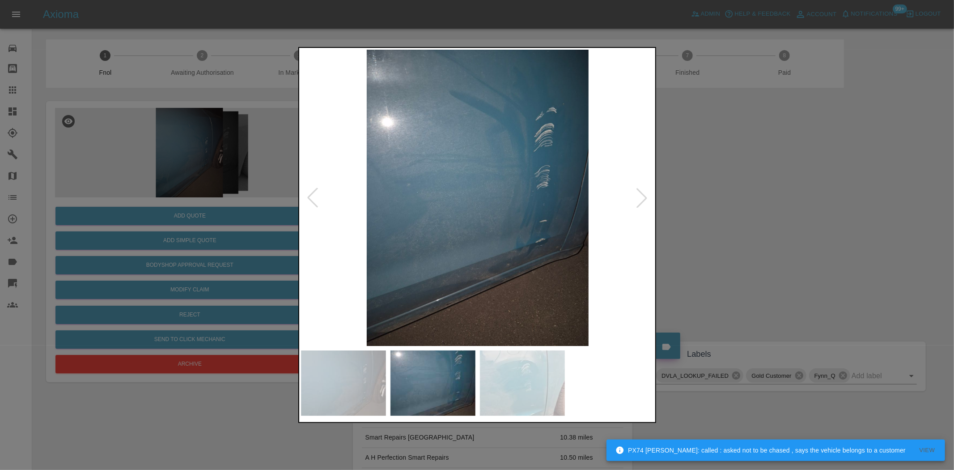
click at [437, 217] on img at bounding box center [477, 198] width 353 height 296
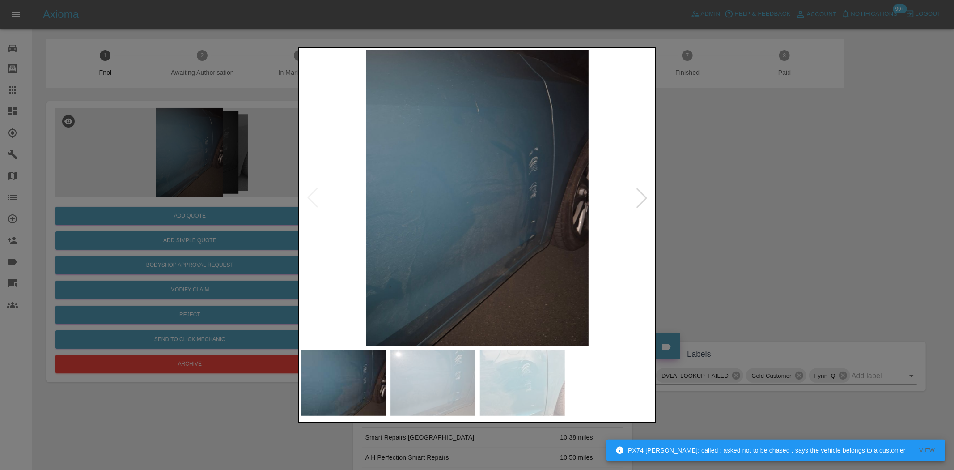
click at [526, 178] on img at bounding box center [477, 198] width 353 height 296
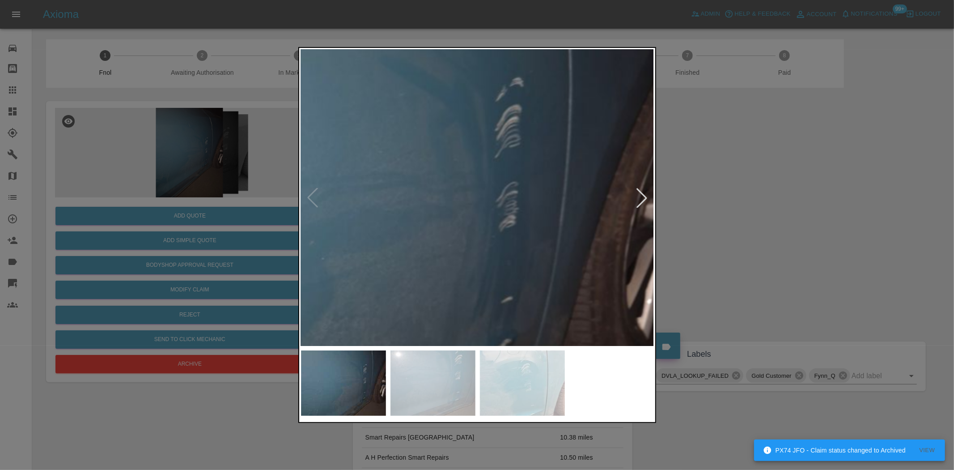
click at [546, 130] on img at bounding box center [340, 228] width 1060 height 889
click at [187, 157] on div at bounding box center [477, 235] width 954 height 470
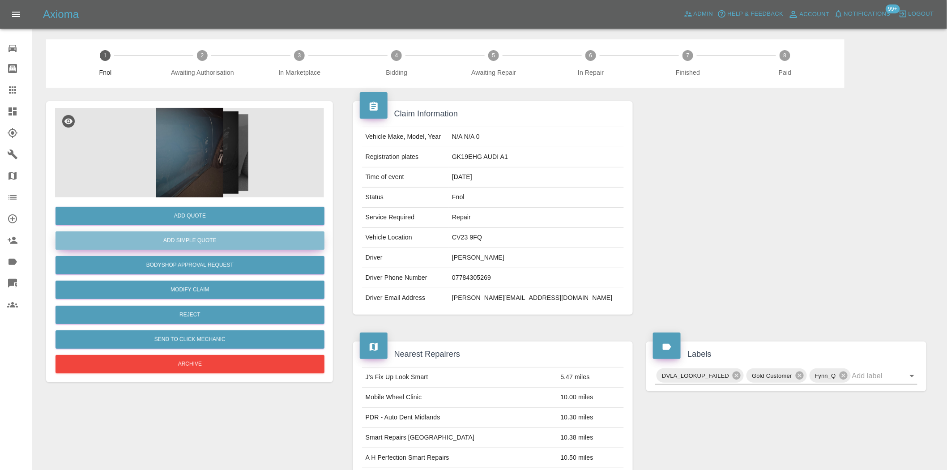
click at [182, 242] on button "Add Simple Quote" at bounding box center [189, 240] width 269 height 18
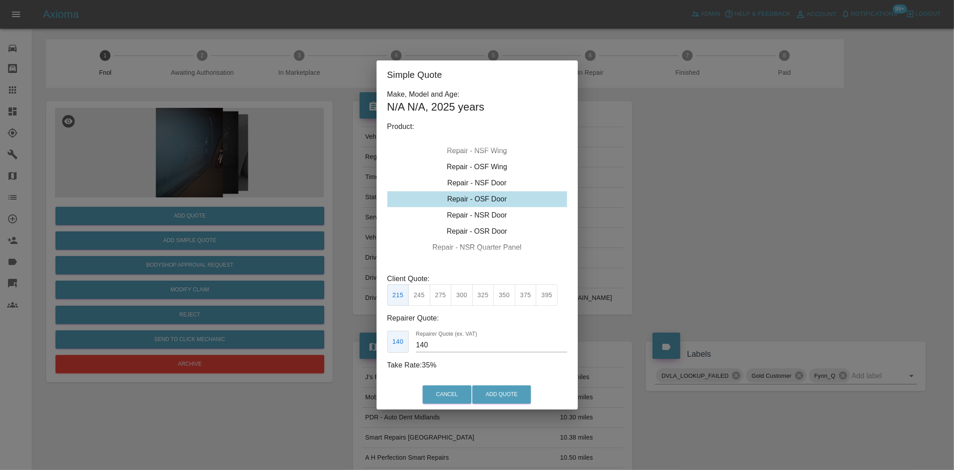
click at [479, 198] on div "Repair - OSF Door" at bounding box center [477, 199] width 180 height 16
click at [429, 291] on button "245" at bounding box center [419, 295] width 22 height 22
click at [446, 292] on button "275" at bounding box center [441, 295] width 22 height 22
drag, startPoint x: 437, startPoint y: 343, endPoint x: 256, endPoint y: 348, distance: 181.2
click at [283, 348] on div "Simple Quote Make, Model and Age: N/A N/A , 2025 years Product: Repair - Front …" at bounding box center [477, 235] width 954 height 470
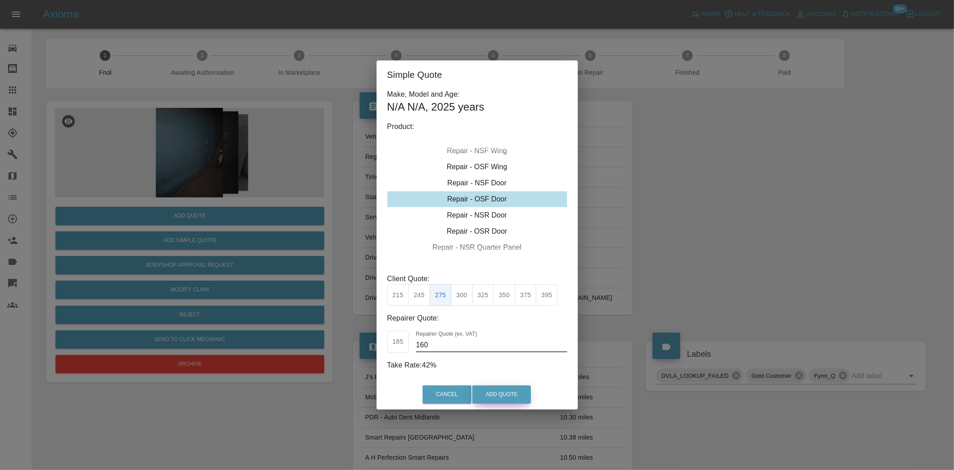
type input "160"
click at [504, 402] on button "Add Quote" at bounding box center [501, 394] width 59 height 18
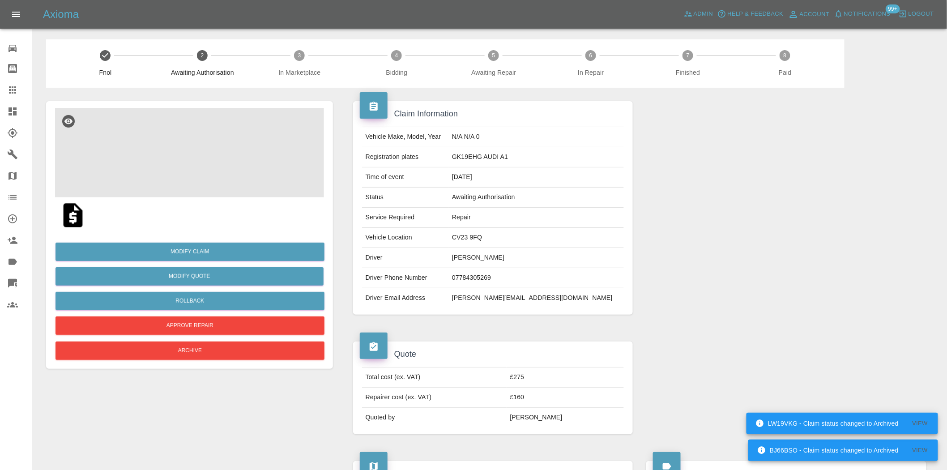
click at [214, 180] on img at bounding box center [189, 152] width 269 height 89
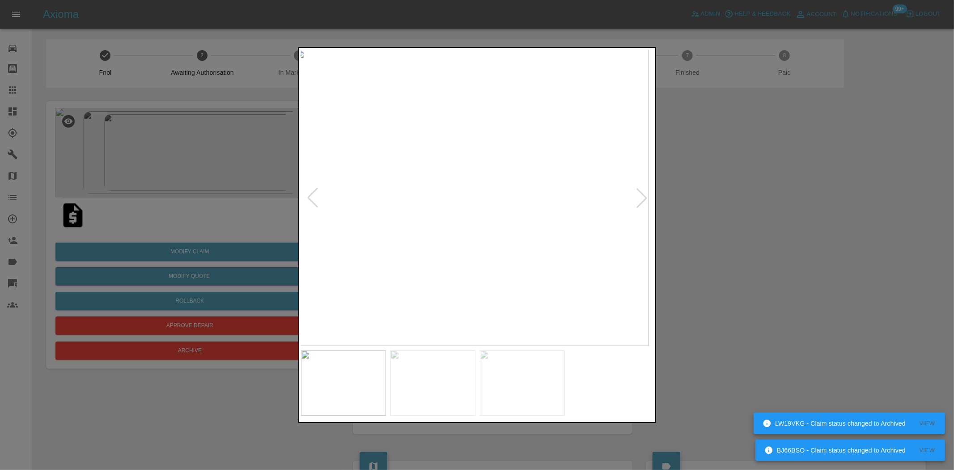
click at [500, 199] on img at bounding box center [471, 198] width 353 height 296
click at [374, 200] on img at bounding box center [477, 198] width 353 height 296
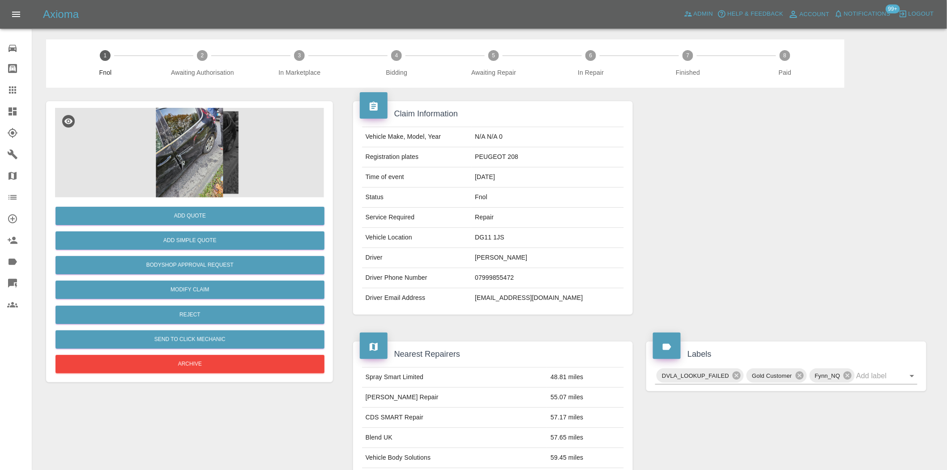
click at [174, 132] on img at bounding box center [189, 152] width 269 height 89
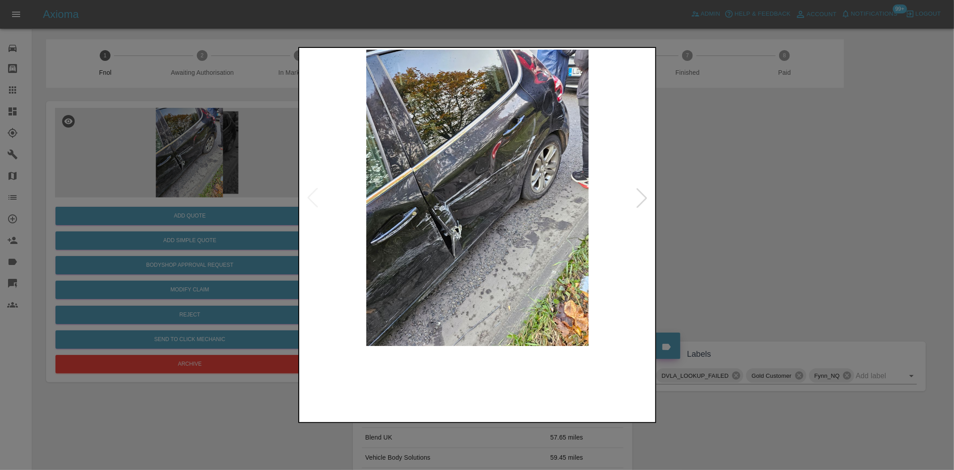
click at [427, 219] on img at bounding box center [477, 198] width 353 height 296
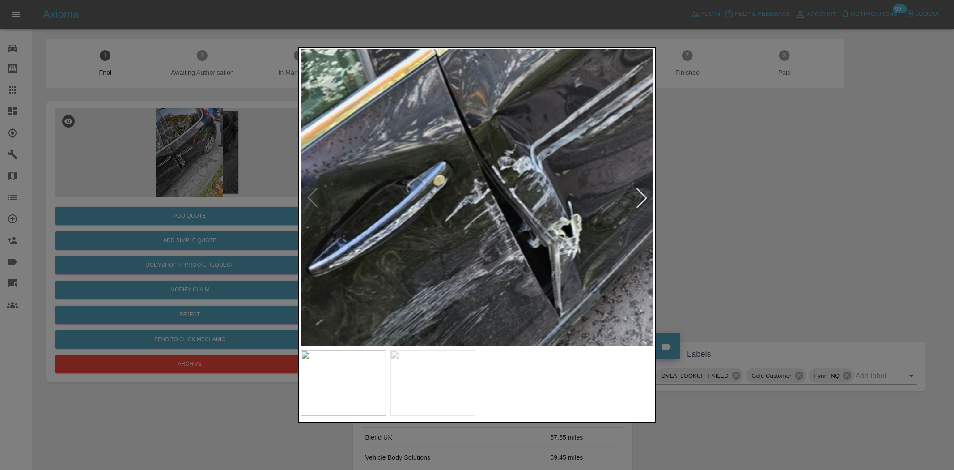
click at [249, 221] on div at bounding box center [477, 235] width 954 height 470
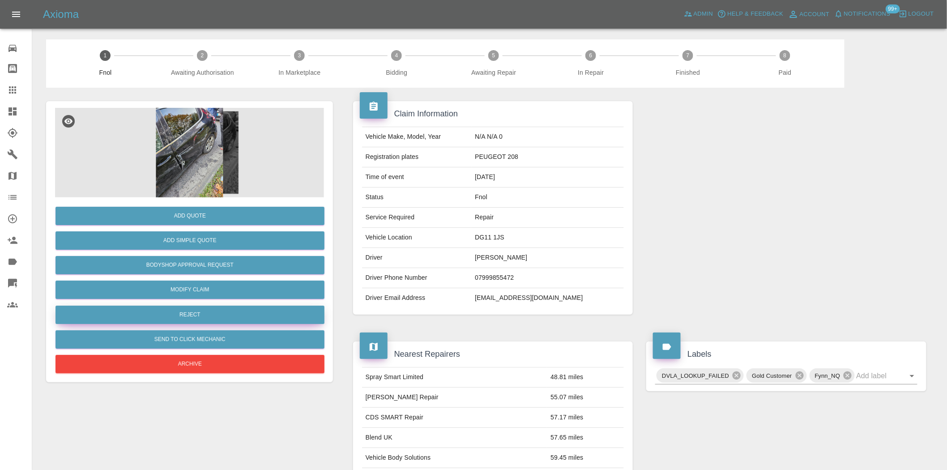
click at [208, 316] on button "Reject" at bounding box center [189, 315] width 269 height 18
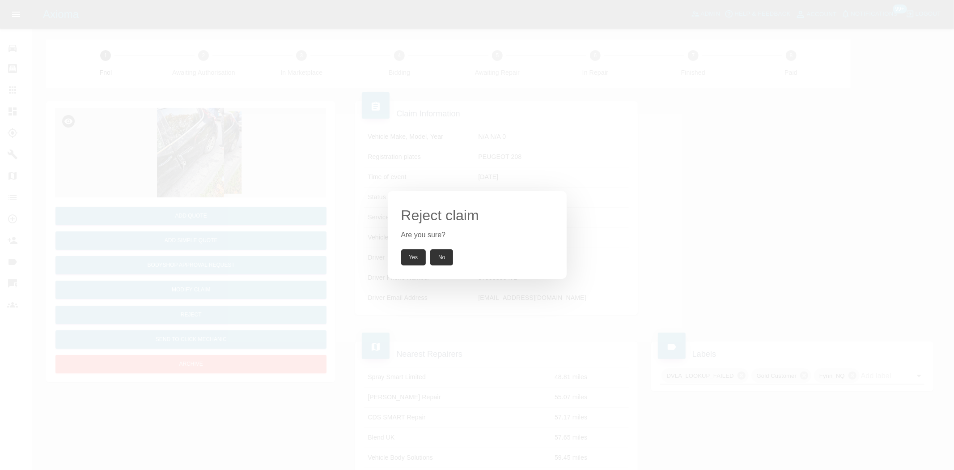
click at [417, 263] on button "Yes" at bounding box center [413, 257] width 25 height 16
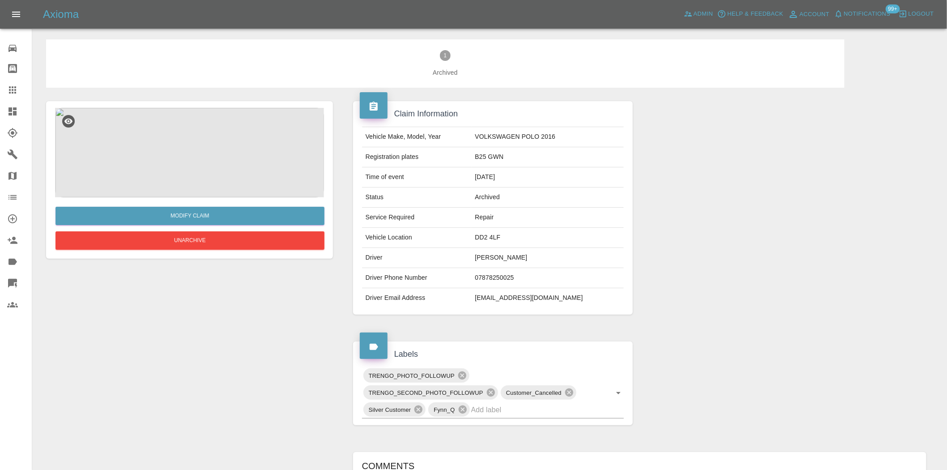
click at [179, 138] on img at bounding box center [189, 152] width 269 height 89
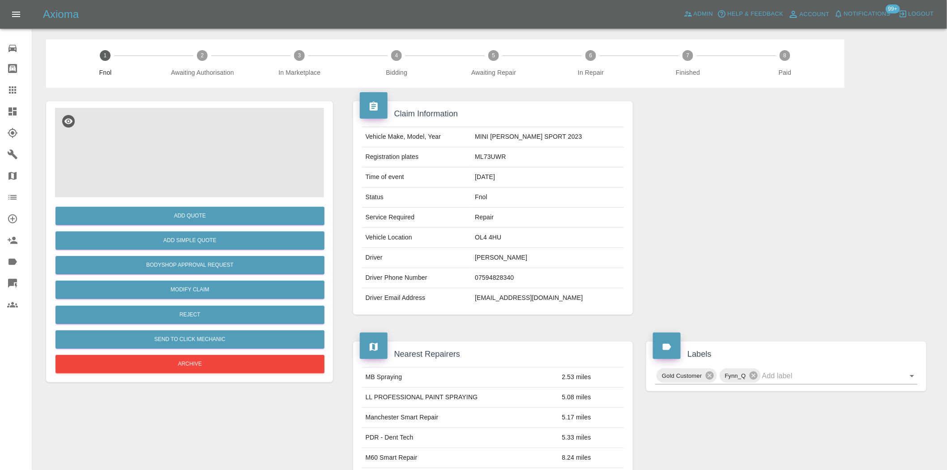
click at [191, 147] on img at bounding box center [189, 152] width 269 height 89
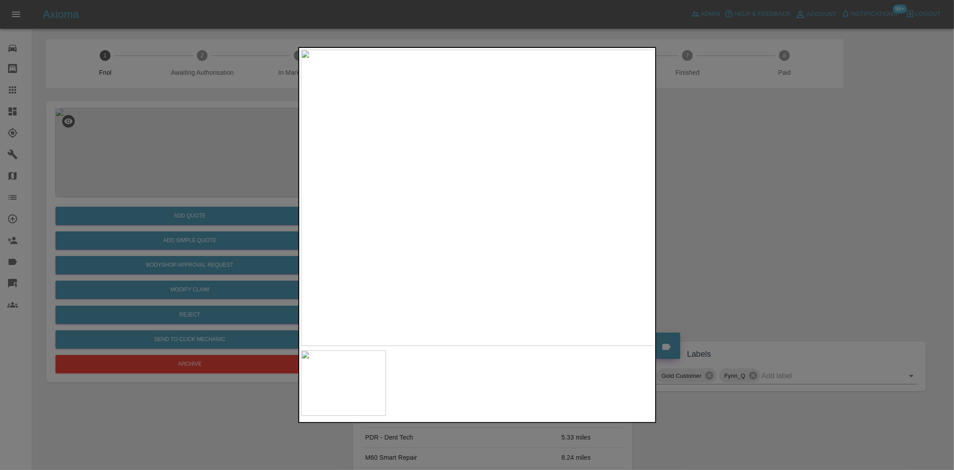
click at [467, 212] on img at bounding box center [477, 198] width 353 height 296
click at [419, 226] on img at bounding box center [477, 198] width 353 height 296
click at [414, 226] on img at bounding box center [477, 198] width 353 height 296
click at [498, 341] on img at bounding box center [645, 181] width 1060 height 889
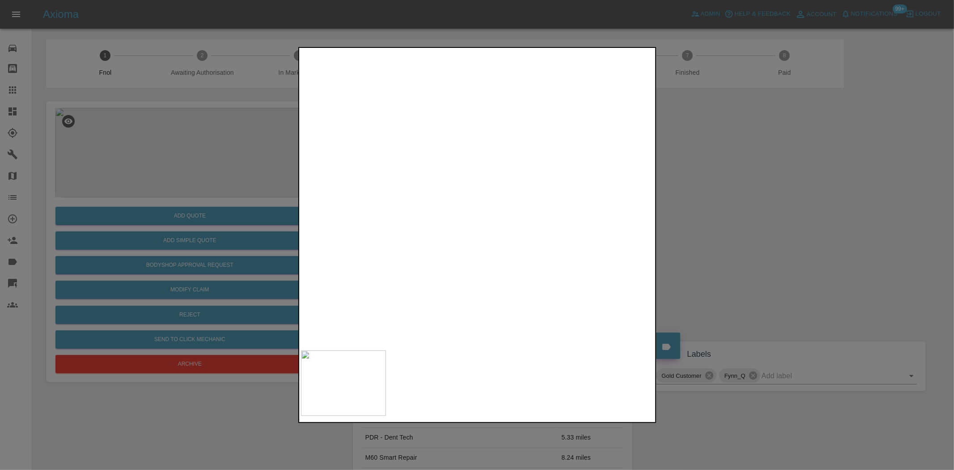
click at [345, 82] on img at bounding box center [674, 295] width 1060 height 889
click at [373, 47] on div at bounding box center [477, 235] width 358 height 376
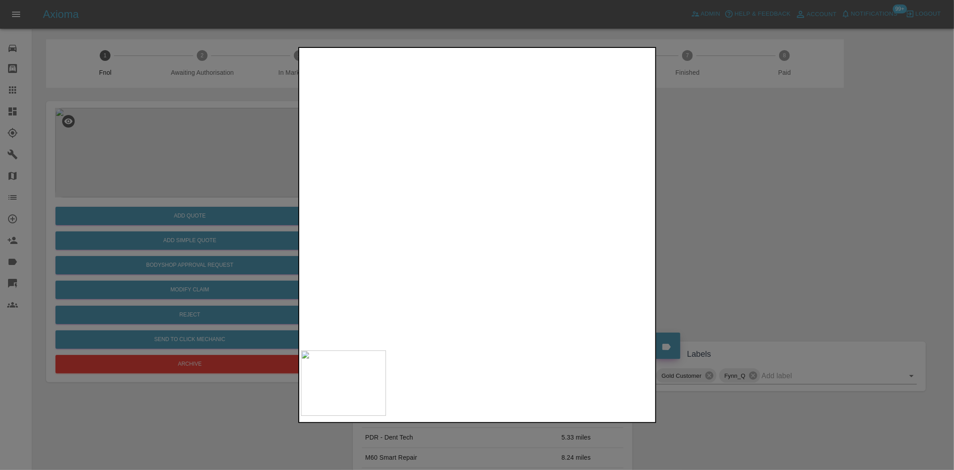
click at [510, 258] on img at bounding box center [424, 94] width 1060 height 889
click at [450, 208] on img at bounding box center [435, 173] width 1060 height 889
click at [540, 341] on img at bounding box center [435, 173] width 1060 height 889
click at [539, 355] on div at bounding box center [477, 235] width 358 height 376
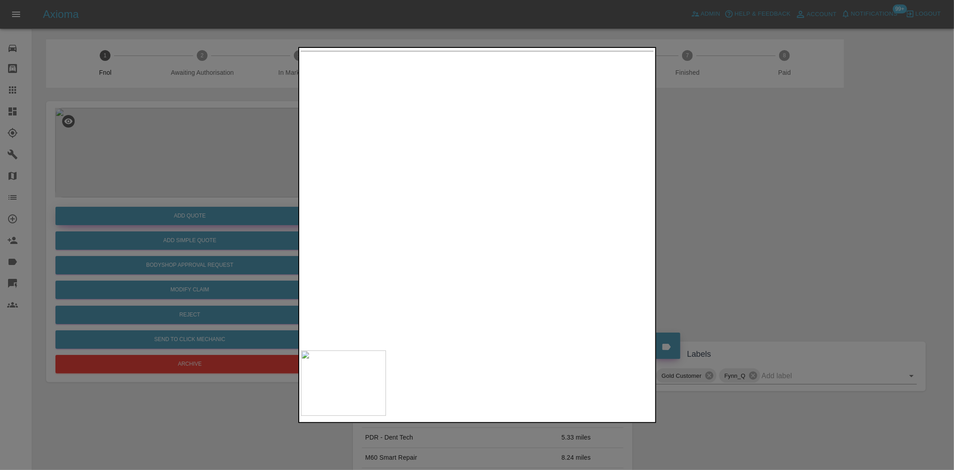
drag, startPoint x: 280, startPoint y: 204, endPoint x: 238, endPoint y: 210, distance: 42.1
click at [280, 204] on div at bounding box center [477, 235] width 954 height 470
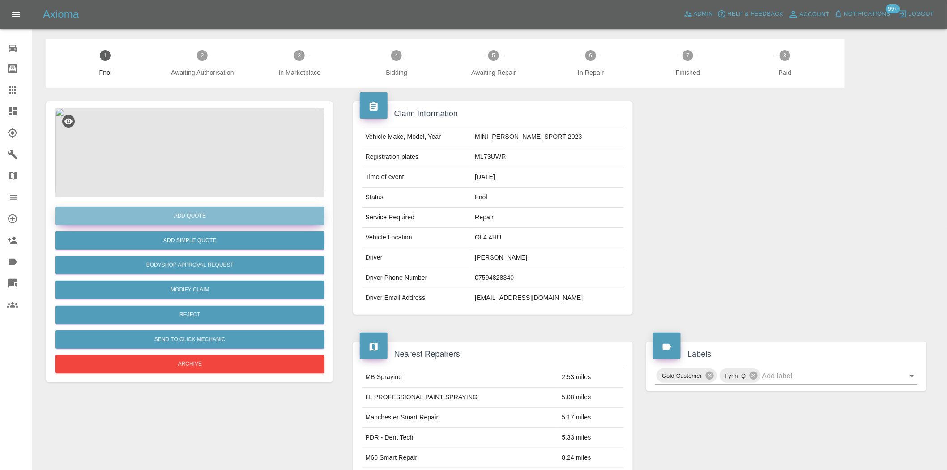
click at [238, 212] on button "Add Quote" at bounding box center [189, 216] width 269 height 18
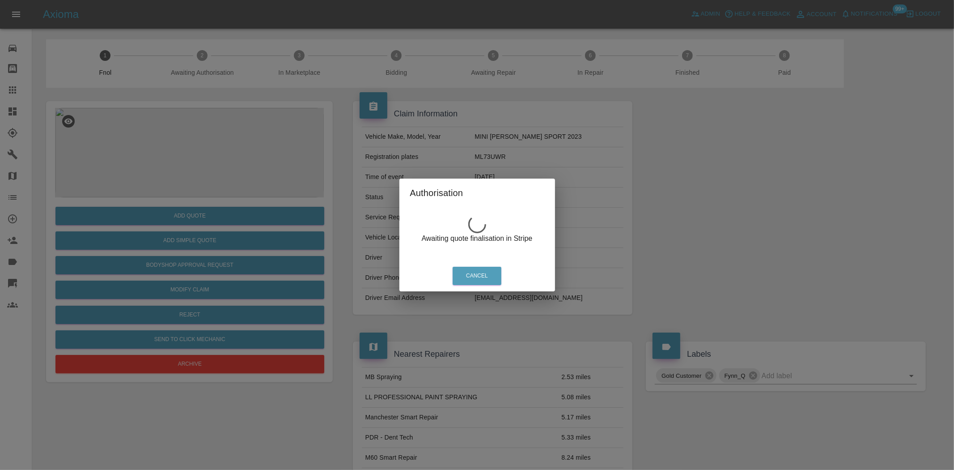
drag, startPoint x: 261, startPoint y: 153, endPoint x: 197, endPoint y: 153, distance: 64.4
click at [260, 153] on div "Authorisation Awaiting quote finalisation in Stripe Cancel" at bounding box center [477, 235] width 954 height 470
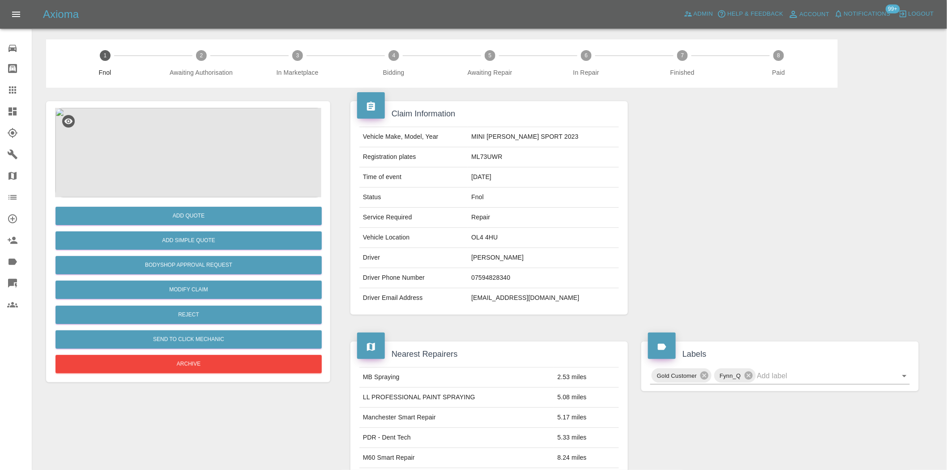
click at [197, 153] on img at bounding box center [189, 152] width 269 height 89
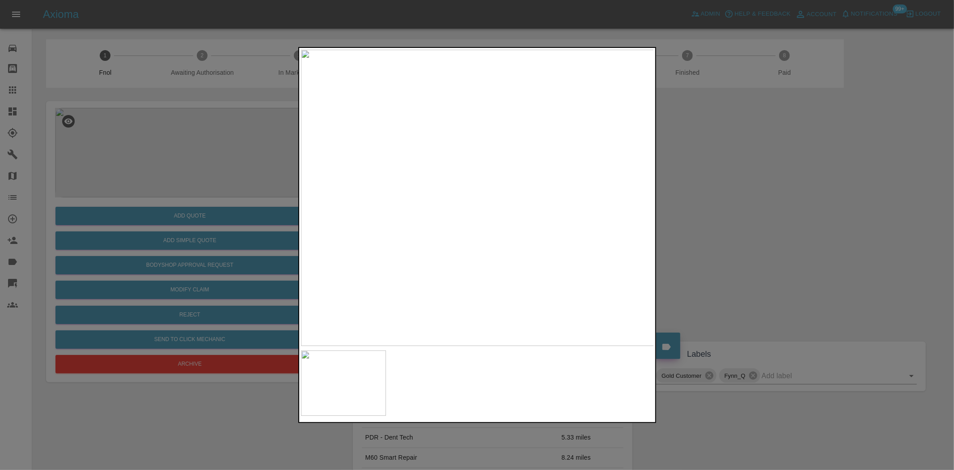
click at [175, 162] on div at bounding box center [477, 235] width 954 height 470
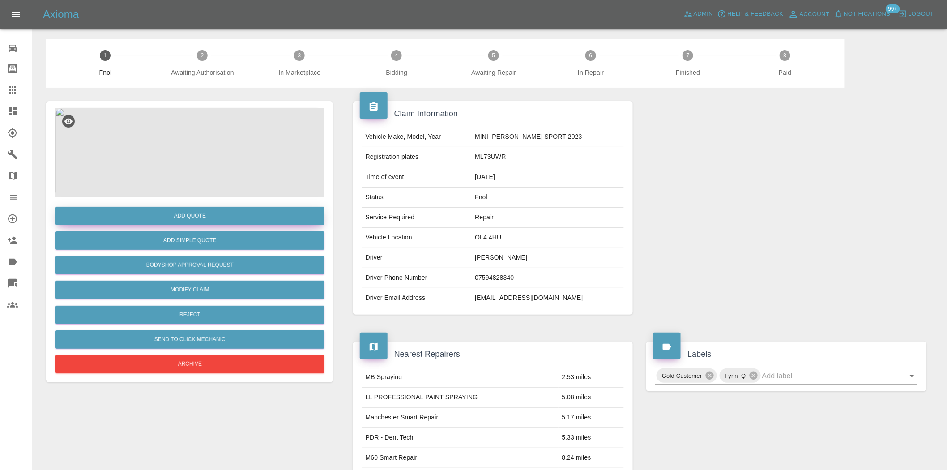
click at [184, 218] on button "Add Quote" at bounding box center [189, 216] width 269 height 18
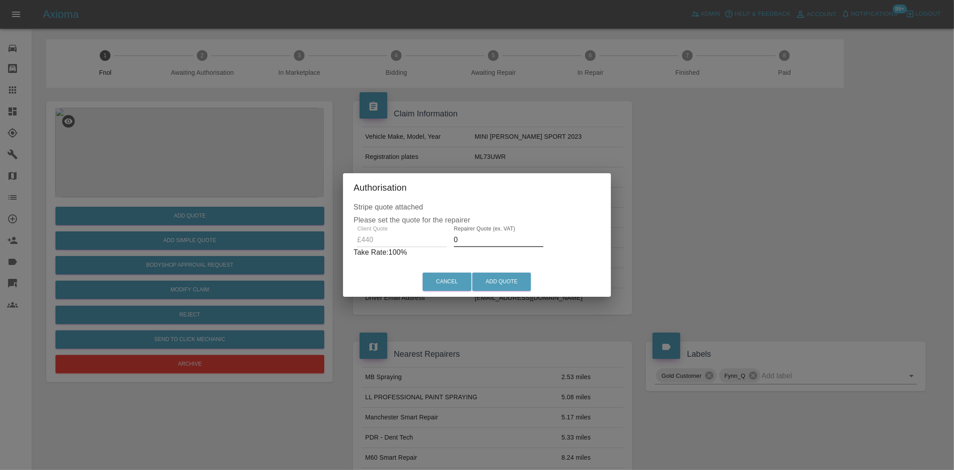
click at [358, 240] on div "Client Quote £440 Repairer Quote (ex. VAT) 0 Take Rate: 100 %" at bounding box center [477, 241] width 247 height 32
type input "265"
click at [512, 268] on div "Cancel Add Quote" at bounding box center [477, 282] width 264 height 30
click at [510, 280] on button "Add Quote" at bounding box center [501, 281] width 59 height 18
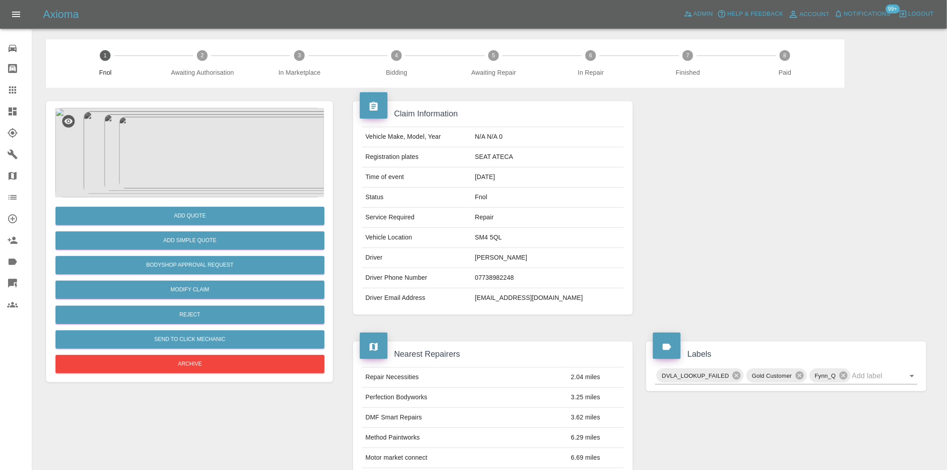
click at [168, 172] on img at bounding box center [189, 152] width 269 height 89
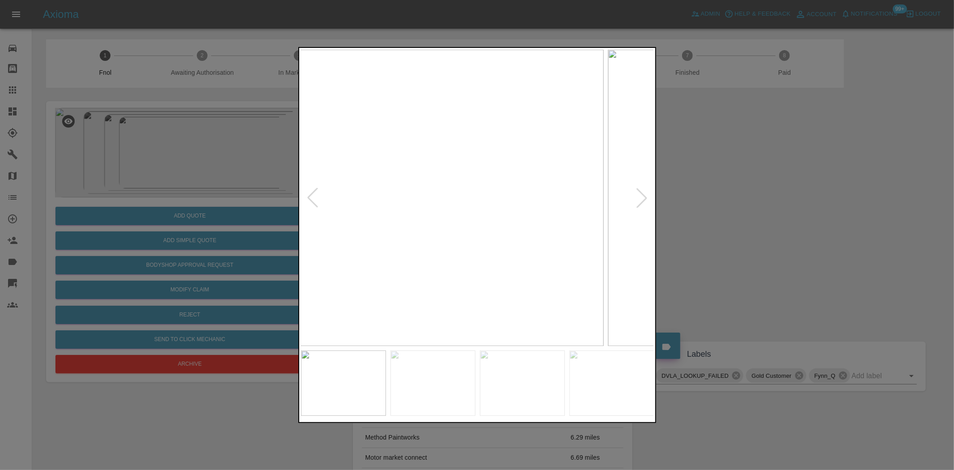
click at [498, 233] on img at bounding box center [426, 198] width 353 height 296
click at [453, 246] on img at bounding box center [465, 198] width 353 height 296
click at [443, 239] on img at bounding box center [477, 198] width 353 height 296
click at [357, 245] on img at bounding box center [477, 198] width 353 height 296
click at [555, 204] on img at bounding box center [477, 198] width 353 height 296
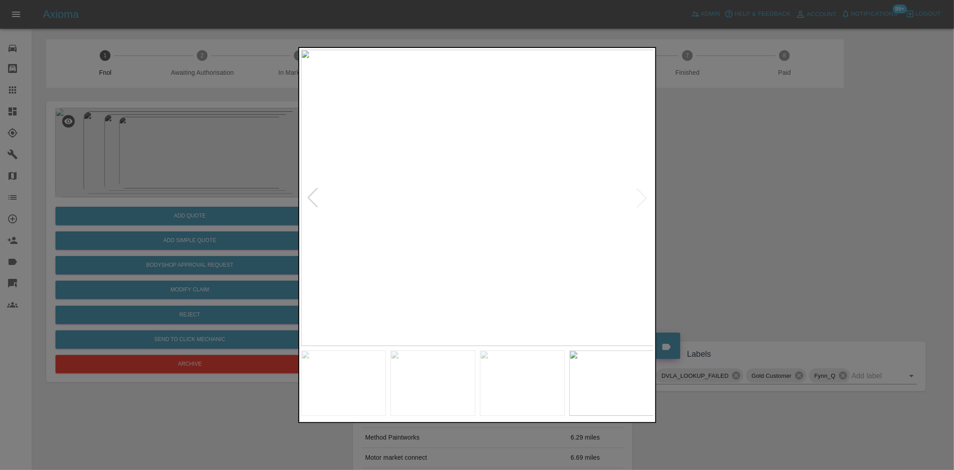
click at [555, 204] on img at bounding box center [477, 198] width 353 height 296
click at [561, 217] on img at bounding box center [256, 187] width 1060 height 889
click at [574, 239] on img at bounding box center [289, 186] width 1060 height 889
click at [605, 254] on img at bounding box center [609, 160] width 1060 height 889
click at [480, 233] on img at bounding box center [624, 160] width 1060 height 889
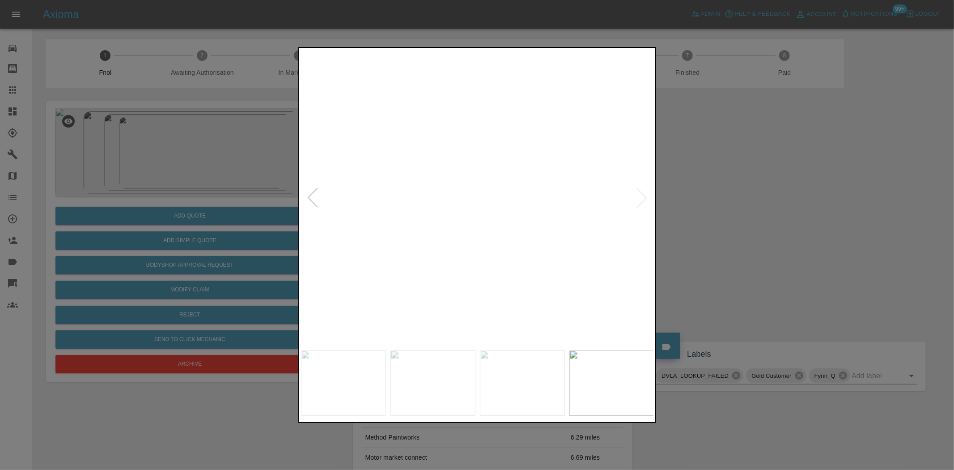
click at [480, 233] on img at bounding box center [624, 160] width 1060 height 889
click at [459, 248] on img at bounding box center [477, 198] width 353 height 296
click at [535, 239] on img at bounding box center [477, 198] width 353 height 296
click at [639, 256] on img at bounding box center [305, 72] width 1060 height 889
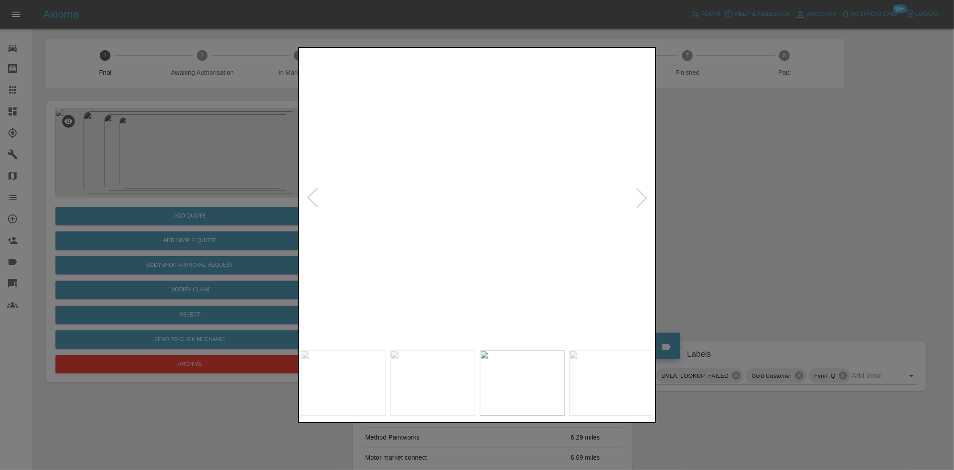
click at [540, 280] on img at bounding box center [640, 59] width 1060 height 889
click at [566, 246] on img at bounding box center [861, 82] width 1060 height 889
click at [463, 249] on img at bounding box center [831, 53] width 1060 height 889
click at [509, 249] on img at bounding box center [477, 198] width 353 height 296
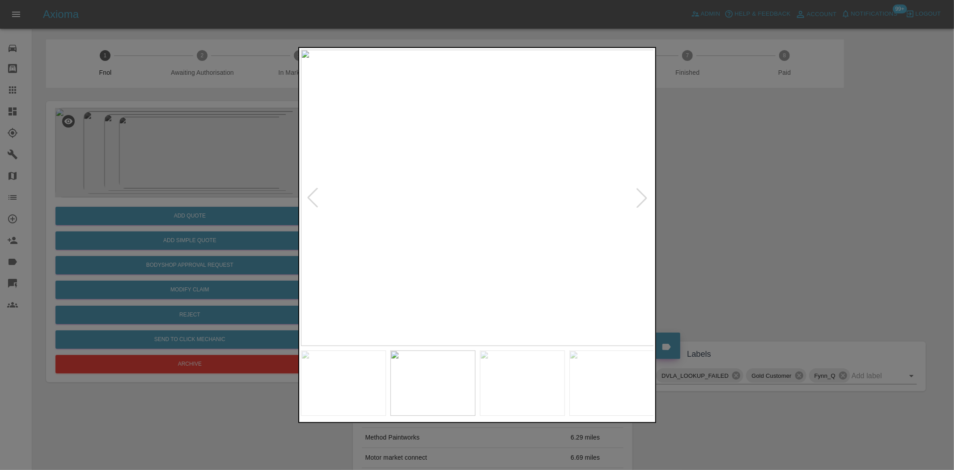
click at [333, 158] on img at bounding box center [477, 198] width 353 height 296
click at [331, 157] on img at bounding box center [477, 198] width 353 height 296
click at [226, 180] on div at bounding box center [477, 235] width 954 height 470
click at [440, 241] on img at bounding box center [477, 198] width 353 height 296
click at [494, 224] on img at bounding box center [477, 198] width 353 height 296
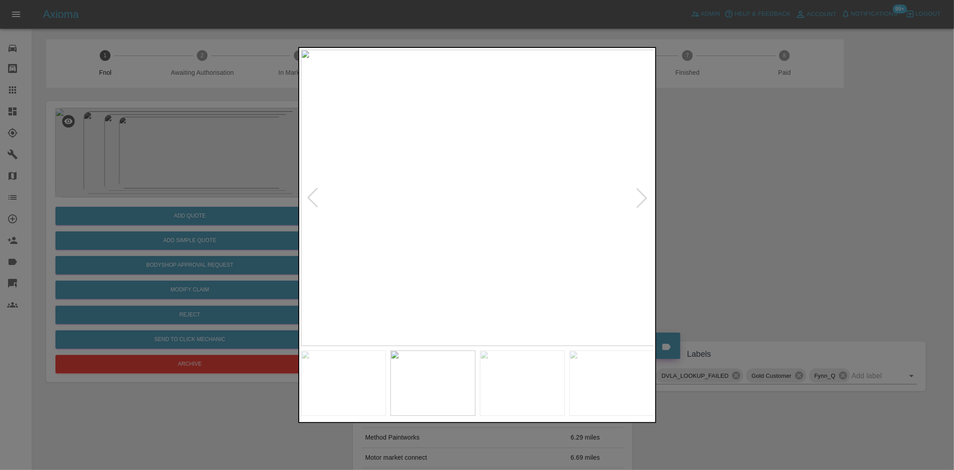
click at [237, 211] on div at bounding box center [477, 235] width 954 height 470
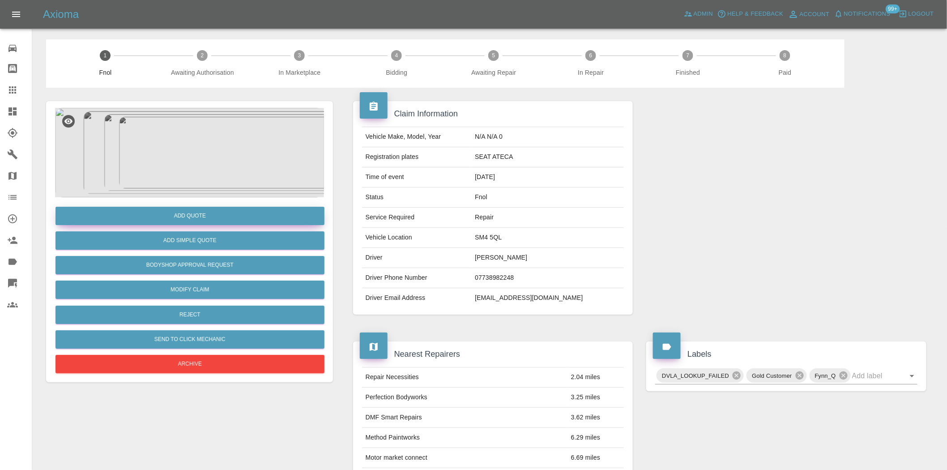
click at [229, 212] on button "Add Quote" at bounding box center [189, 216] width 269 height 18
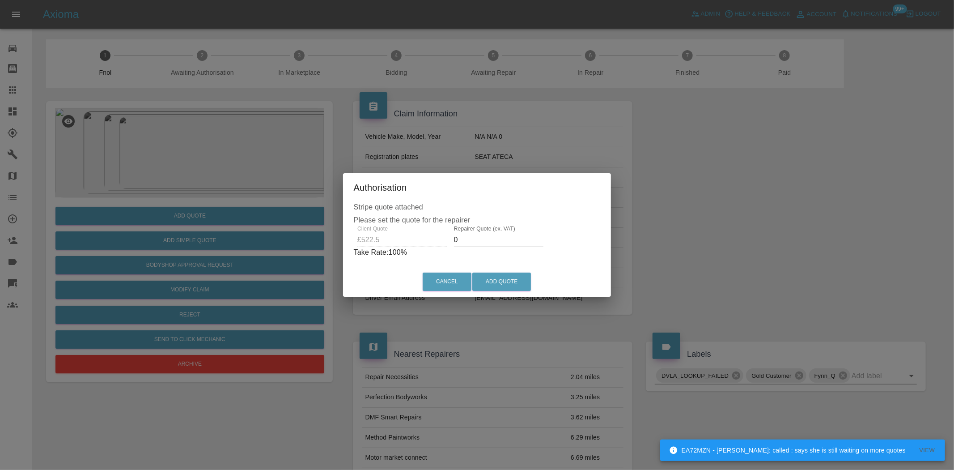
click at [391, 242] on div "Client Quote £522.5 Repairer Quote (ex. VAT) 0 Take Rate: 100 %" at bounding box center [477, 241] width 247 height 32
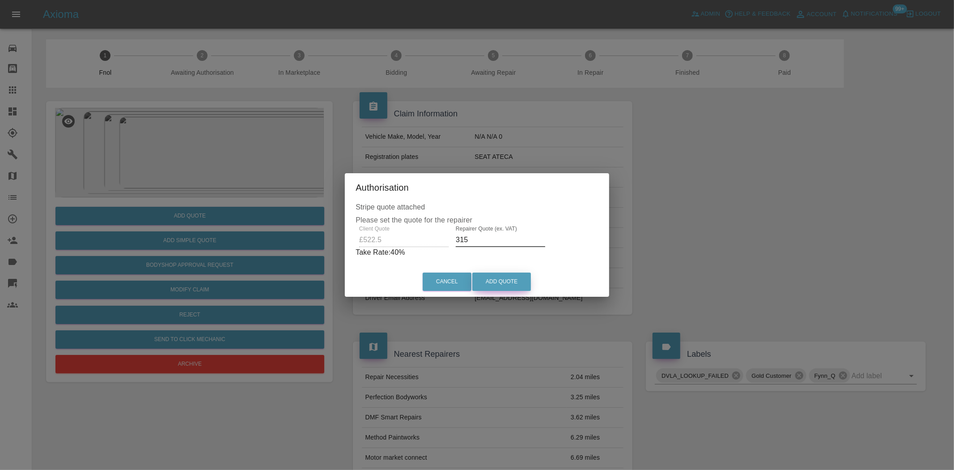
type input "315"
click at [499, 278] on button "Add Quote" at bounding box center [501, 281] width 59 height 18
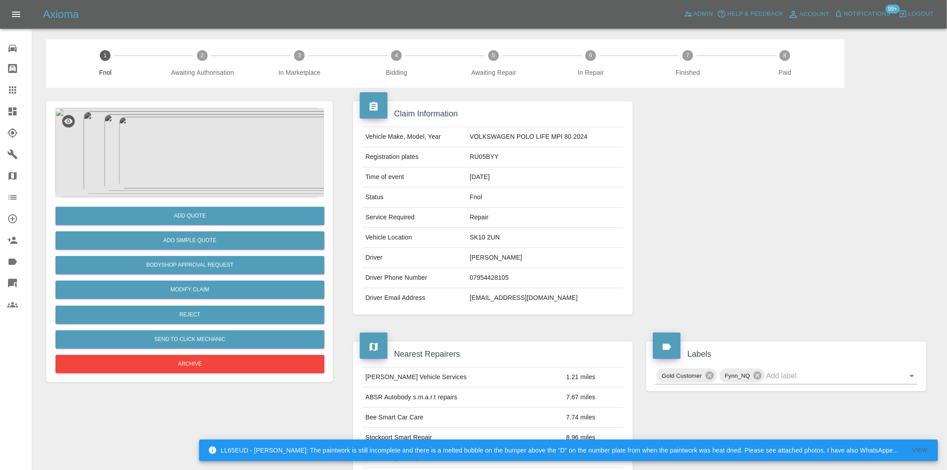
click at [199, 178] on img at bounding box center [189, 152] width 269 height 89
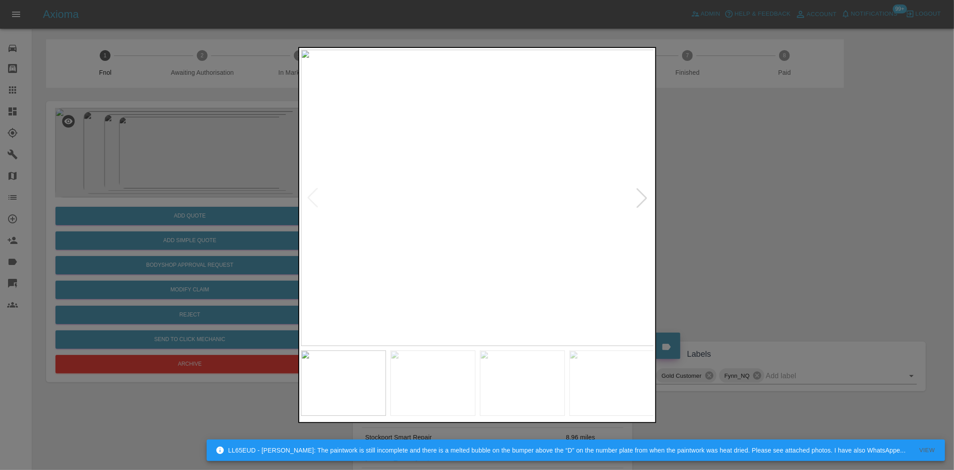
click at [374, 227] on img at bounding box center [477, 198] width 353 height 296
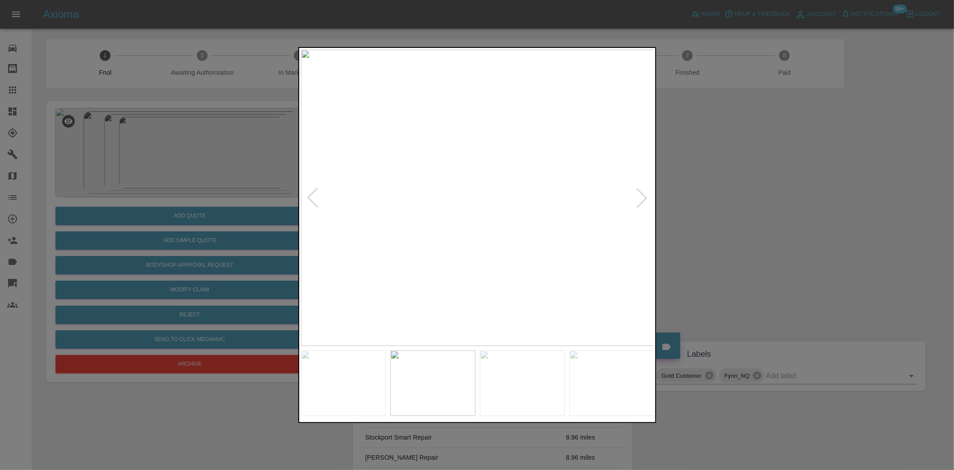
click at [457, 249] on img at bounding box center [477, 198] width 353 height 296
drag, startPoint x: 97, startPoint y: 150, endPoint x: 97, endPoint y: 155, distance: 5.4
click at [97, 150] on div at bounding box center [477, 235] width 954 height 470
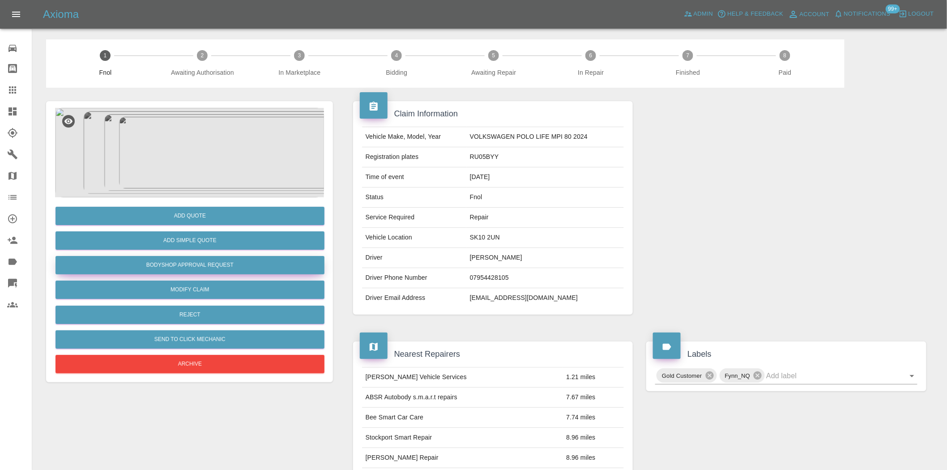
drag, startPoint x: 201, startPoint y: 269, endPoint x: 206, endPoint y: 272, distance: 5.2
click at [201, 269] on button "Bodyshop Approval Request" at bounding box center [189, 265] width 269 height 18
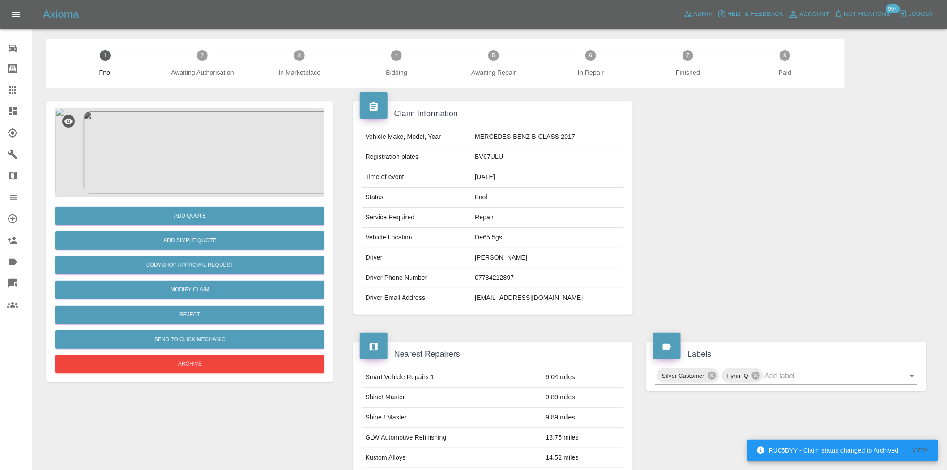
click at [192, 149] on img at bounding box center [189, 152] width 269 height 89
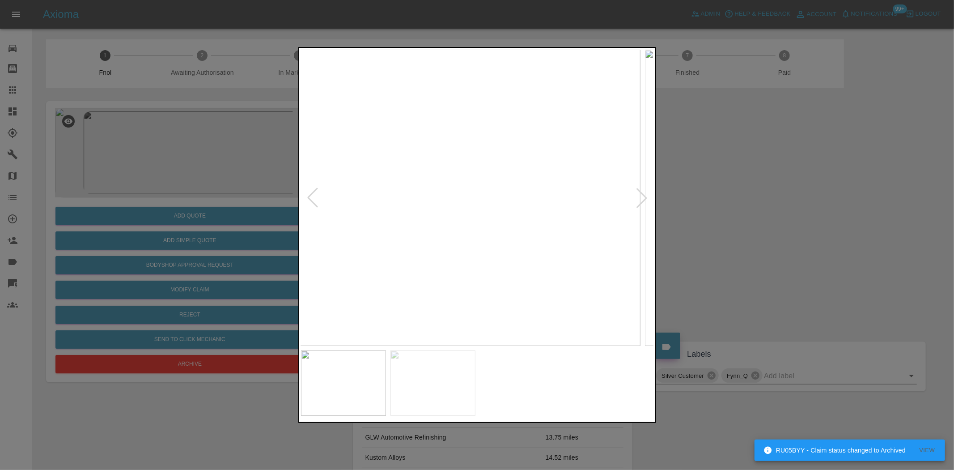
click at [511, 229] on img at bounding box center [463, 198] width 353 height 296
click at [516, 242] on img at bounding box center [477, 198] width 353 height 296
click at [405, 240] on img at bounding box center [477, 198] width 353 height 296
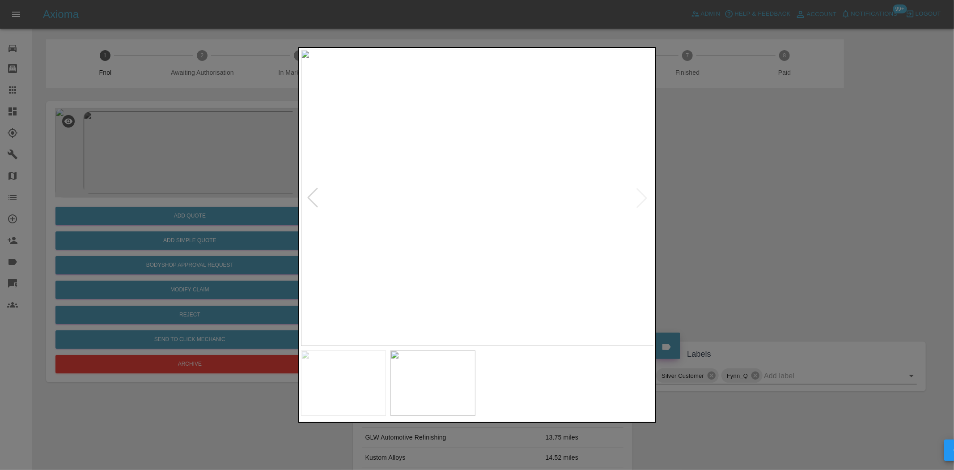
click at [540, 264] on img at bounding box center [477, 198] width 353 height 296
click at [610, 219] on img at bounding box center [477, 198] width 353 height 296
click at [611, 254] on img at bounding box center [124, 133] width 1060 height 889
click at [484, 311] on img at bounding box center [280, 164] width 1060 height 889
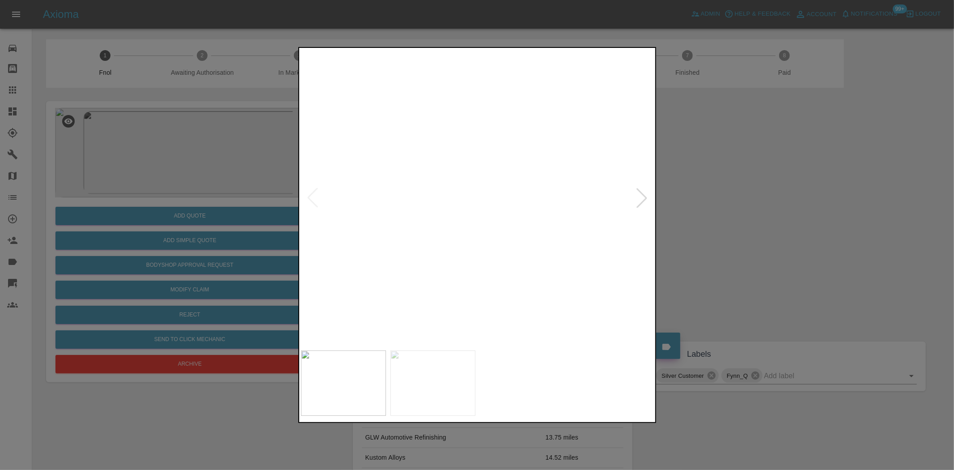
click at [579, 279] on img at bounding box center [345, 265] width 1060 height 889
click at [546, 276] on img at bounding box center [552, 276] width 1060 height 889
click at [427, 190] on img at bounding box center [477, 198] width 353 height 296
click at [348, 175] on img at bounding box center [477, 198] width 353 height 296
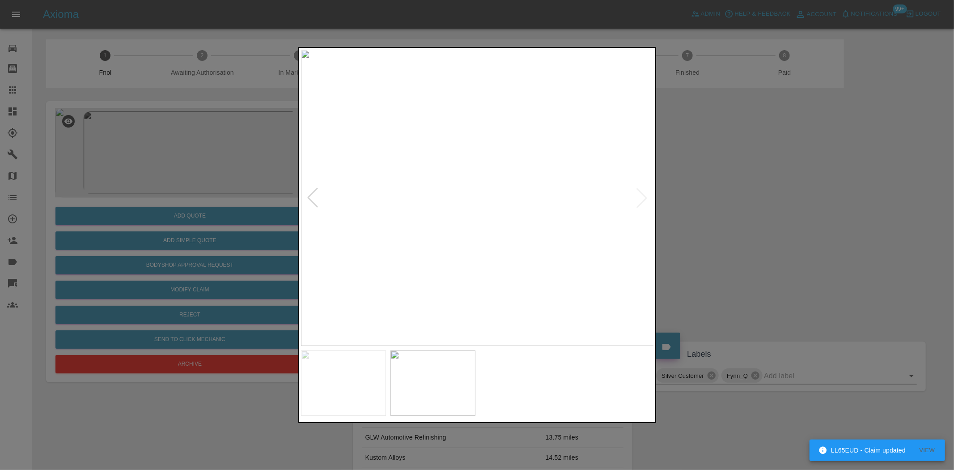
click at [348, 175] on img at bounding box center [477, 198] width 353 height 296
click at [206, 196] on div at bounding box center [477, 235] width 954 height 470
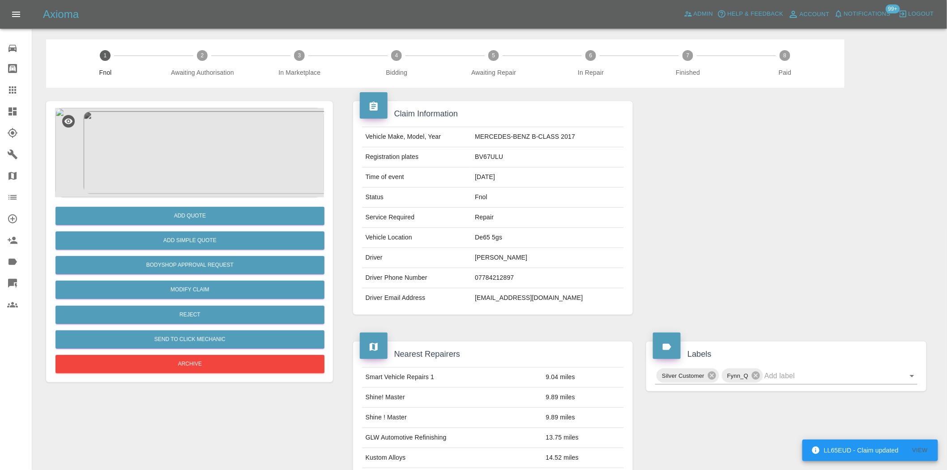
click at [207, 152] on img at bounding box center [189, 152] width 269 height 89
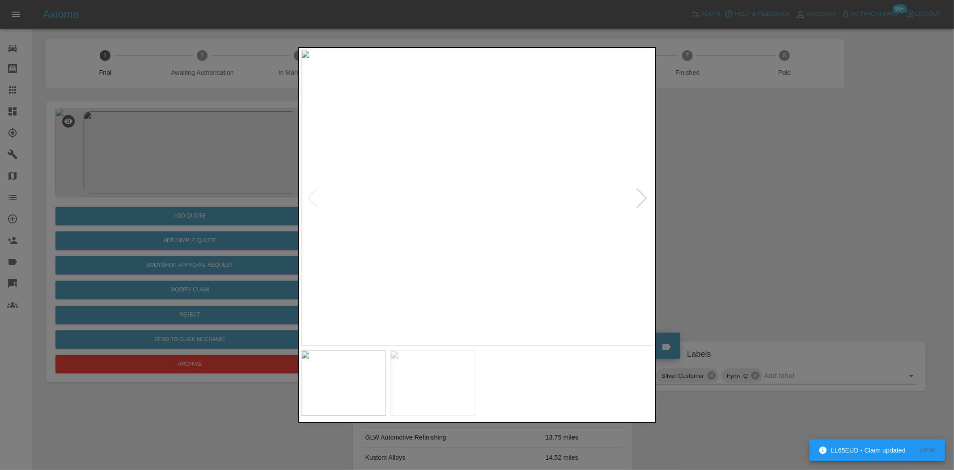
click at [184, 152] on div at bounding box center [477, 235] width 954 height 470
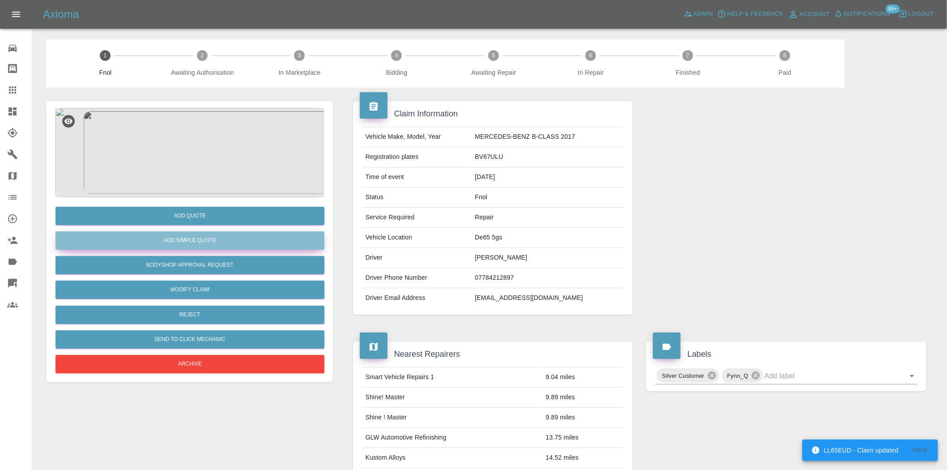
click at [197, 241] on button "Add Simple Quote" at bounding box center [189, 240] width 269 height 18
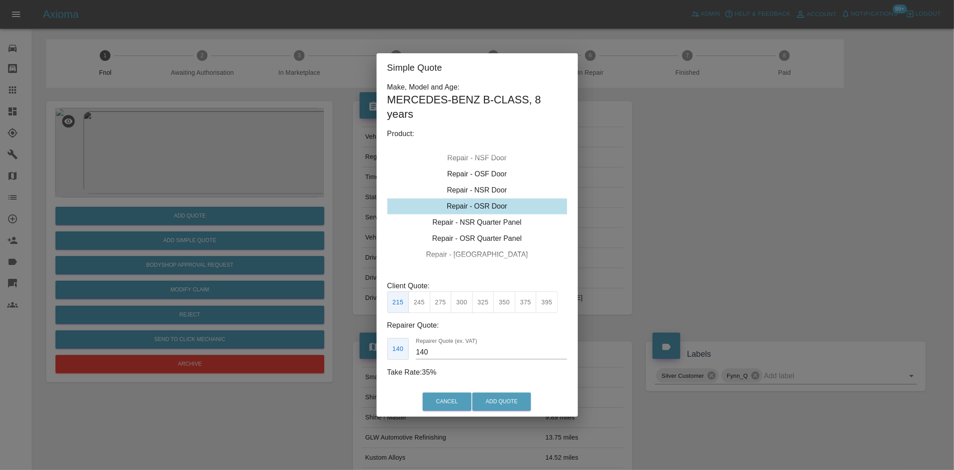
click at [477, 206] on div "Repair - OSR Door" at bounding box center [477, 206] width 180 height 16
click at [498, 305] on button "350" at bounding box center [504, 302] width 22 height 22
drag, startPoint x: 446, startPoint y: 356, endPoint x: 287, endPoint y: 351, distance: 158.9
click at [355, 360] on div "Simple Quote Make, Model and Age: MERCEDES-BENZ B-CLASS , 8 years Product: Repa…" at bounding box center [477, 235] width 954 height 470
drag, startPoint x: 439, startPoint y: 355, endPoint x: 167, endPoint y: 393, distance: 275.1
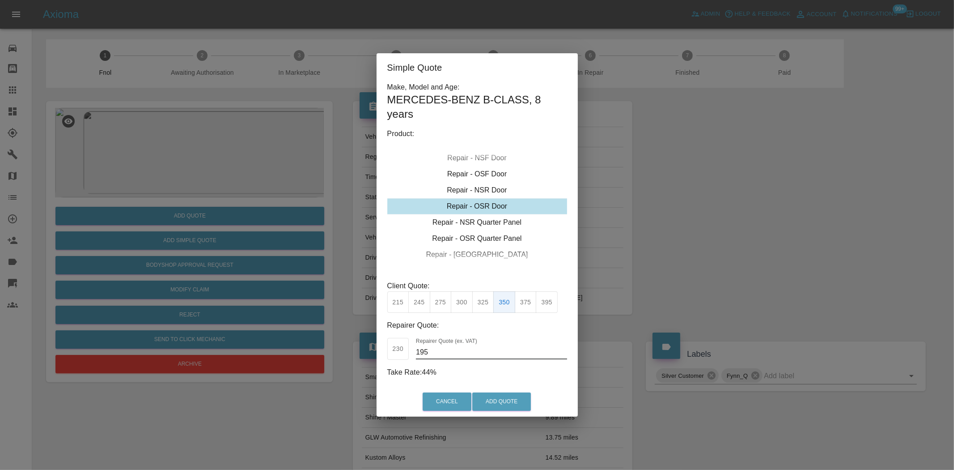
click at [195, 376] on div "Simple Quote Make, Model and Age: MERCEDES-BENZ B-CLASS , 8 years Product: Repa…" at bounding box center [477, 235] width 954 height 470
type input "205"
click at [497, 399] on button "Add Quote" at bounding box center [501, 401] width 59 height 18
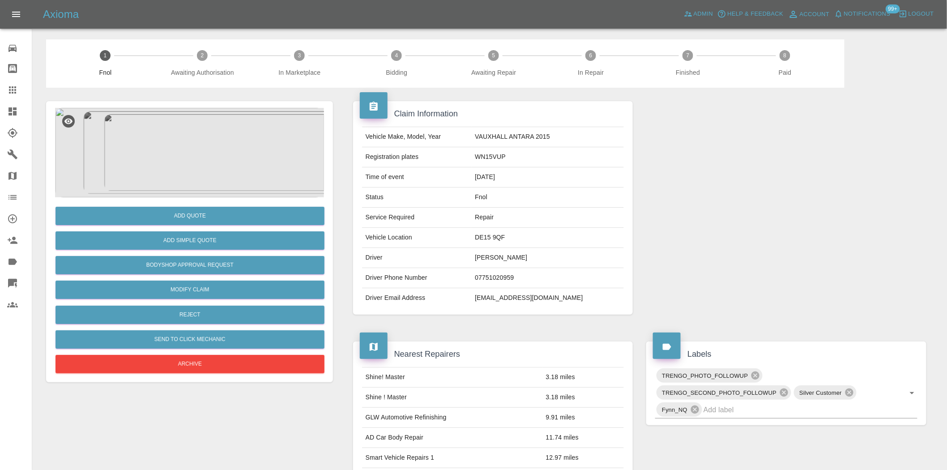
click at [194, 157] on img at bounding box center [189, 152] width 269 height 89
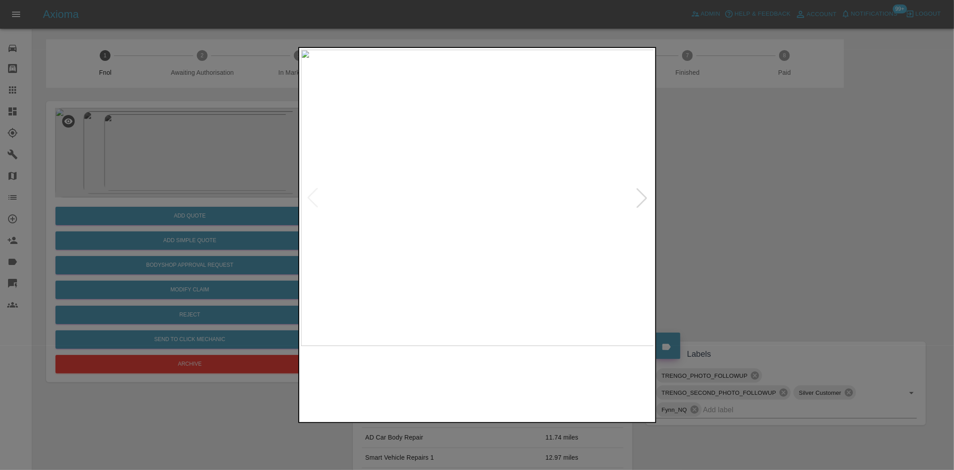
click at [502, 234] on img at bounding box center [477, 198] width 353 height 296
click at [502, 262] on img at bounding box center [477, 198] width 353 height 296
click at [419, 255] on img at bounding box center [477, 198] width 353 height 296
click at [620, 202] on img at bounding box center [477, 198] width 353 height 296
click at [614, 200] on img at bounding box center [477, 198] width 353 height 296
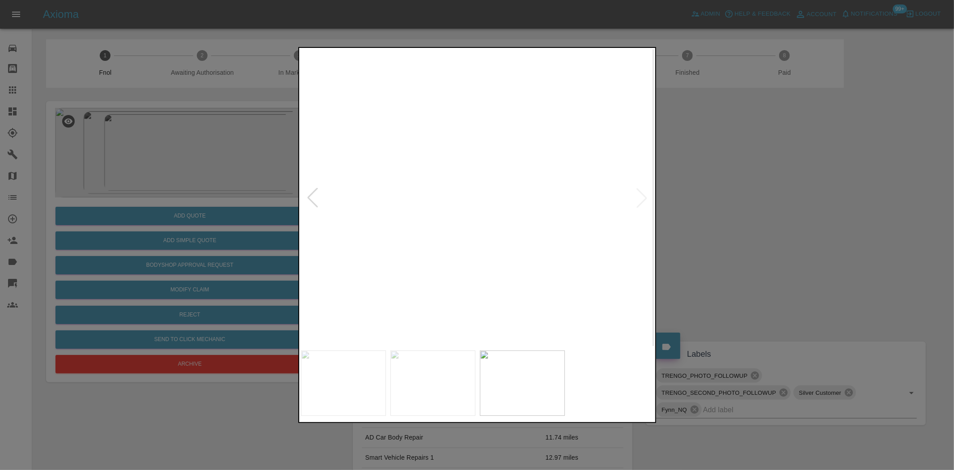
click at [146, 215] on div at bounding box center [477, 235] width 954 height 470
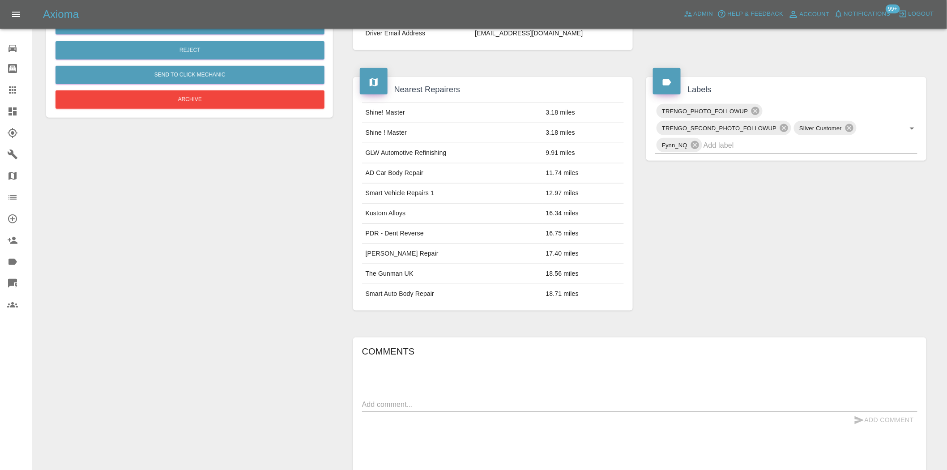
scroll to position [66, 0]
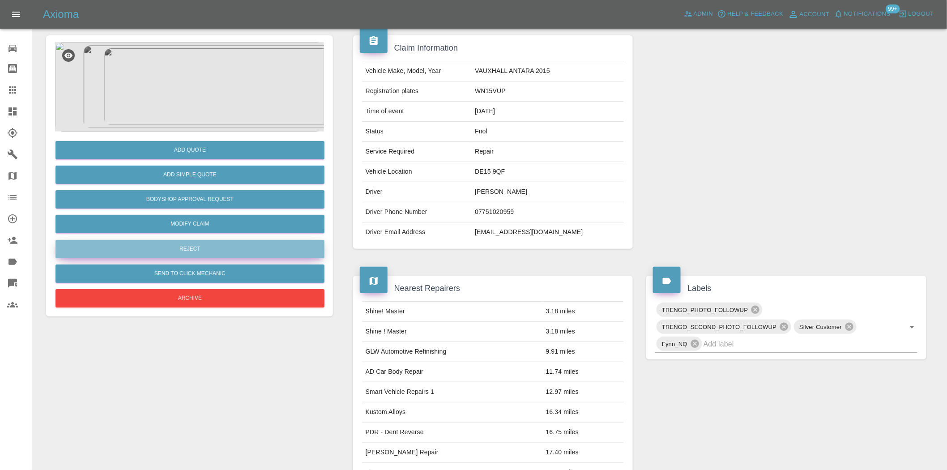
click at [197, 250] on button "Reject" at bounding box center [189, 249] width 269 height 18
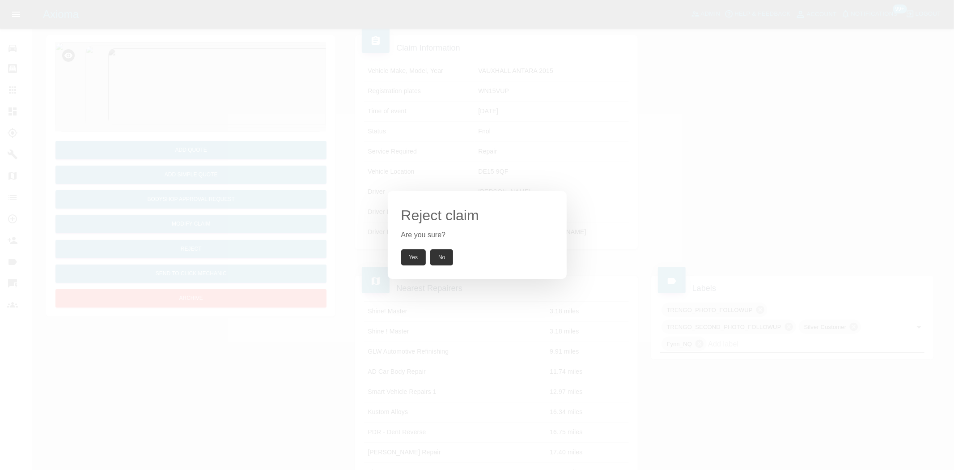
click at [413, 264] on button "Yes" at bounding box center [413, 257] width 25 height 16
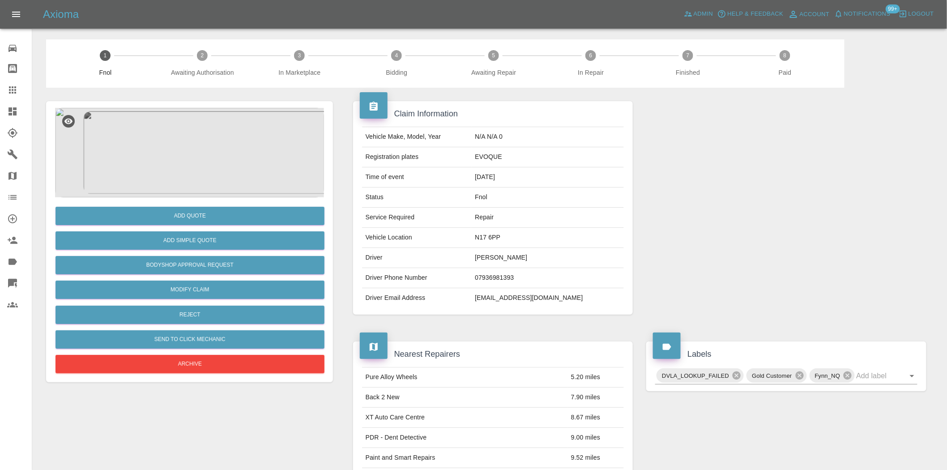
click at [210, 150] on img at bounding box center [189, 152] width 269 height 89
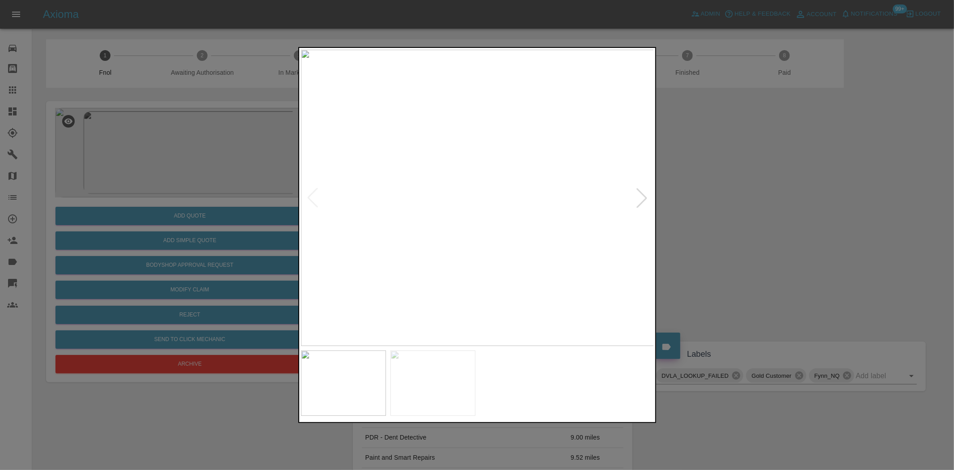
click at [448, 187] on img at bounding box center [477, 198] width 353 height 296
click at [421, 225] on img at bounding box center [452, 198] width 353 height 296
click at [470, 241] on img at bounding box center [477, 198] width 353 height 296
click at [470, 241] on img at bounding box center [500, 67] width 1060 height 889
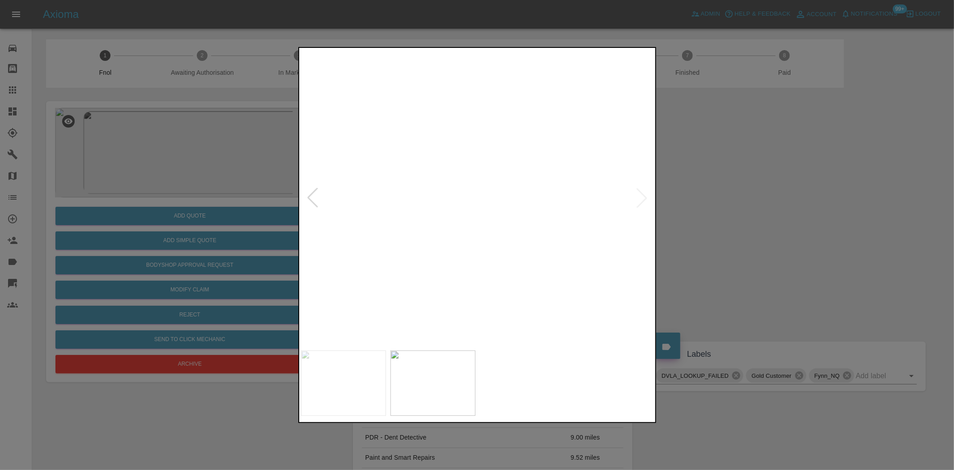
click at [470, 241] on img at bounding box center [500, 67] width 1060 height 889
click at [413, 250] on img at bounding box center [439, 198] width 353 height 296
click at [400, 247] on img at bounding box center [477, 198] width 353 height 296
click at [463, 256] on img at bounding box center [477, 198] width 353 height 296
click at [446, 203] on img at bounding box center [477, 198] width 353 height 296
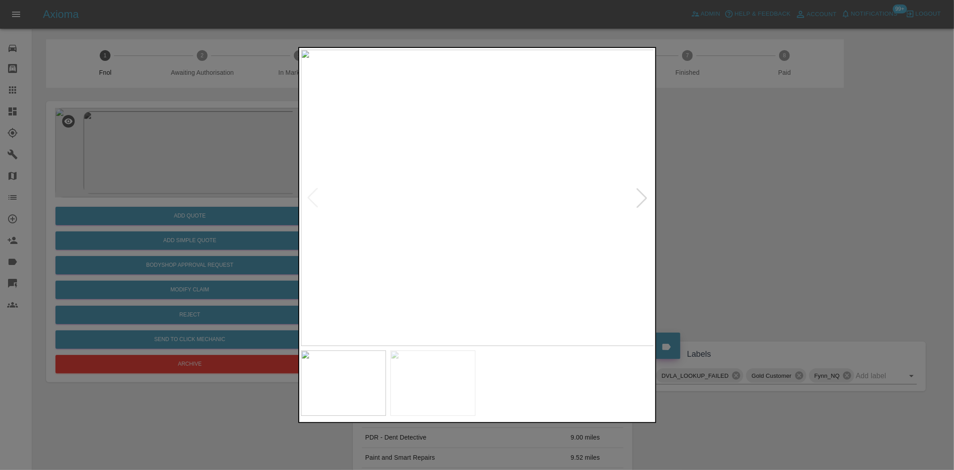
click at [446, 203] on img at bounding box center [477, 198] width 353 height 296
drag, startPoint x: 186, startPoint y: 188, endPoint x: 176, endPoint y: 286, distance: 98.9
click at [184, 189] on div at bounding box center [477, 235] width 954 height 470
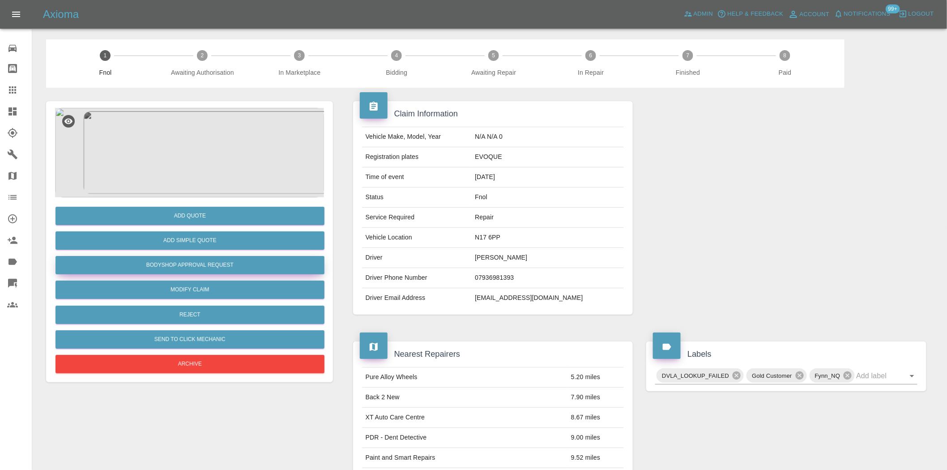
click at [218, 261] on button "Bodyshop Approval Request" at bounding box center [189, 265] width 269 height 18
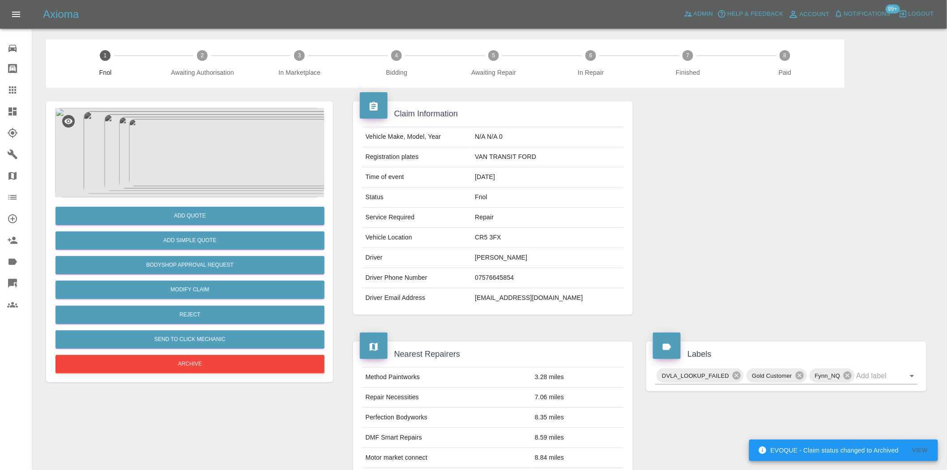
click at [177, 105] on div "Add Quote Add Simple Quote Bodyshop Approval Request Modify Claim Reject Send t…" at bounding box center [189, 241] width 287 height 281
click at [227, 175] on img at bounding box center [189, 152] width 269 height 89
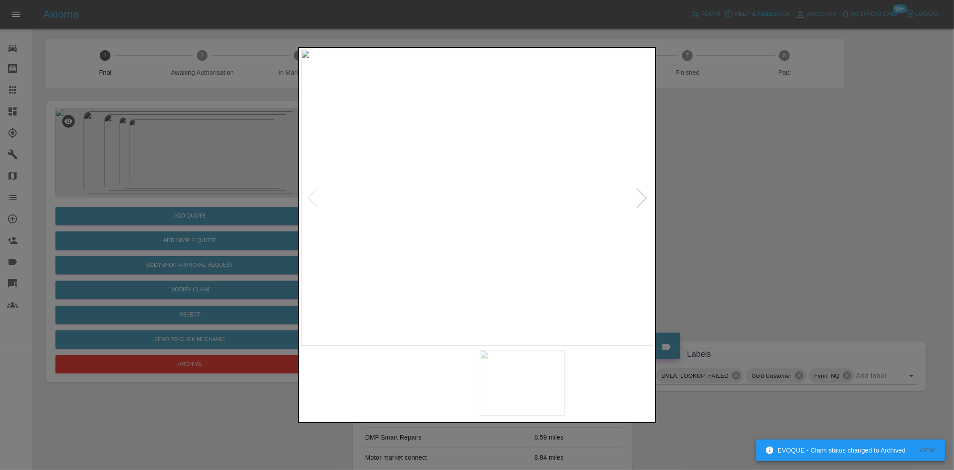
click at [579, 230] on img at bounding box center [477, 198] width 353 height 296
click at [579, 230] on img at bounding box center [172, 99] width 1060 height 889
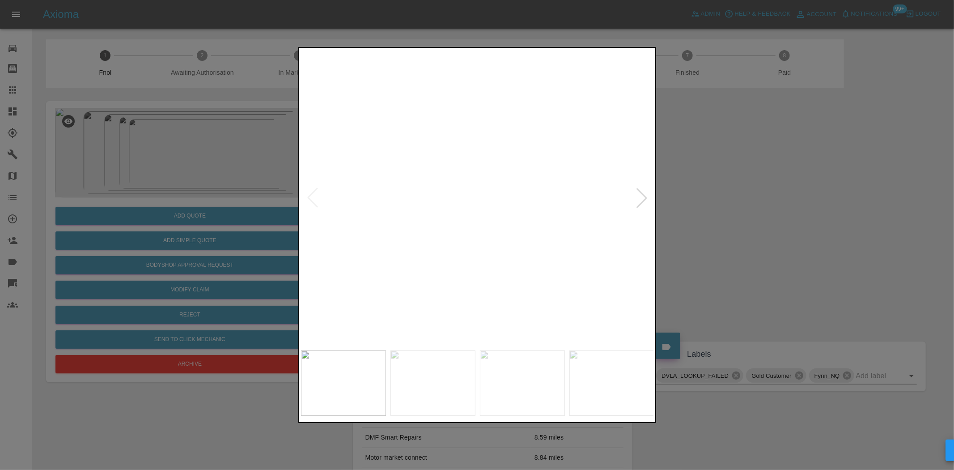
click at [579, 230] on img at bounding box center [172, 99] width 1060 height 889
click at [451, 251] on img at bounding box center [477, 198] width 353 height 296
click at [311, 267] on img at bounding box center [436, 198] width 353 height 296
click at [432, 251] on img at bounding box center [477, 198] width 353 height 296
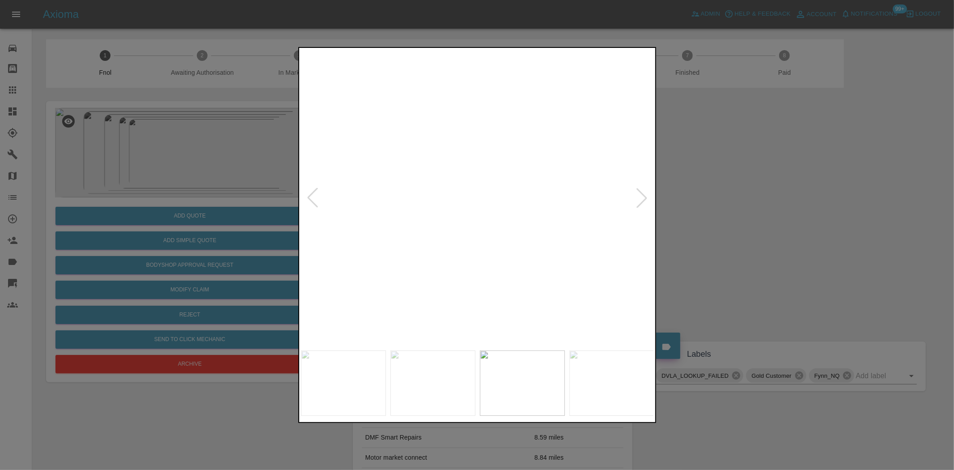
click at [432, 251] on img at bounding box center [612, 39] width 1060 height 889
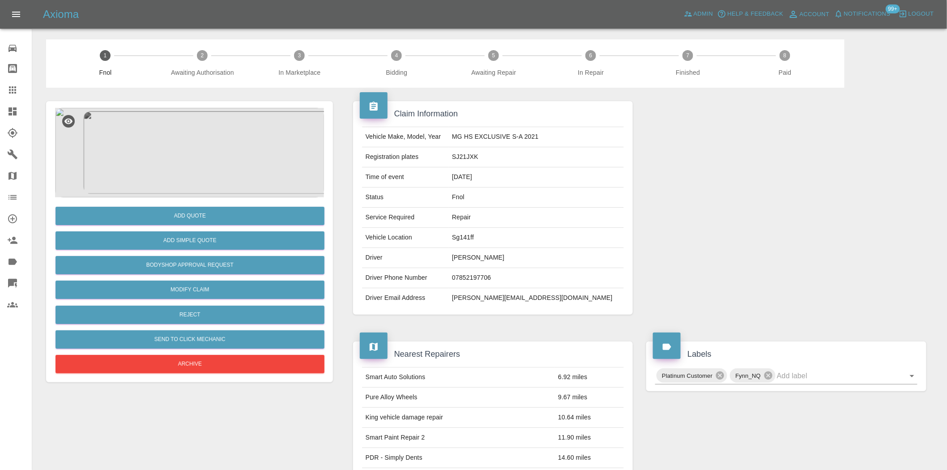
click at [243, 131] on img at bounding box center [189, 152] width 269 height 89
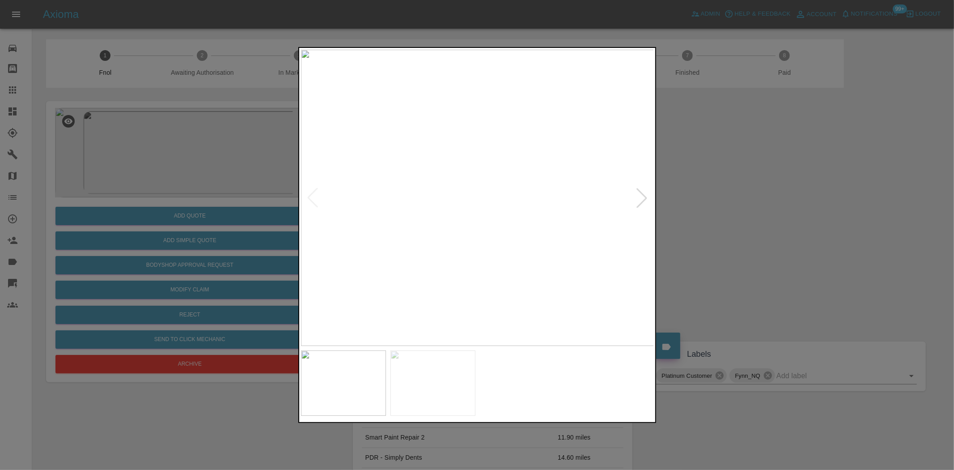
click at [438, 219] on img at bounding box center [477, 198] width 353 height 296
click at [184, 167] on div at bounding box center [477, 235] width 954 height 470
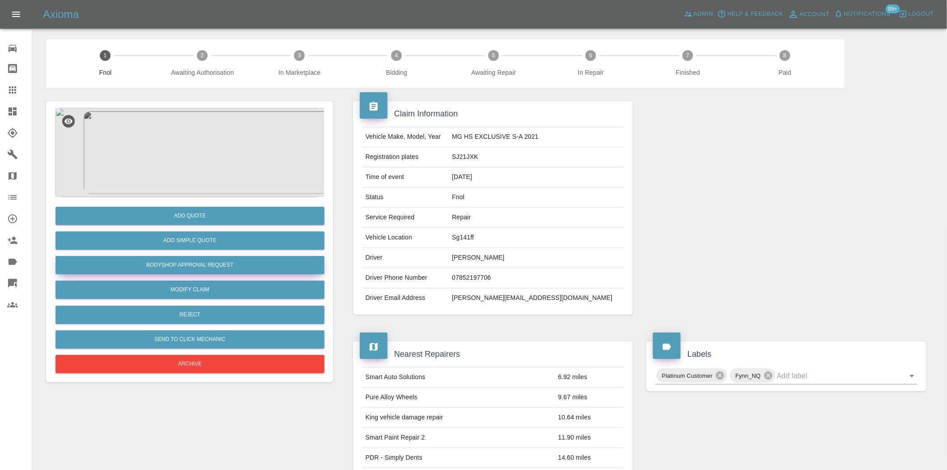
click at [211, 258] on button "Bodyshop Approval Request" at bounding box center [189, 265] width 269 height 18
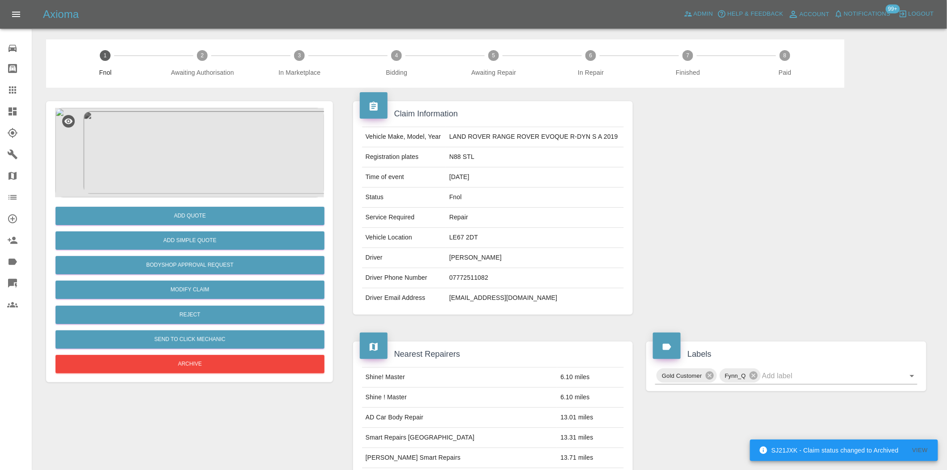
click at [209, 121] on img at bounding box center [189, 152] width 269 height 89
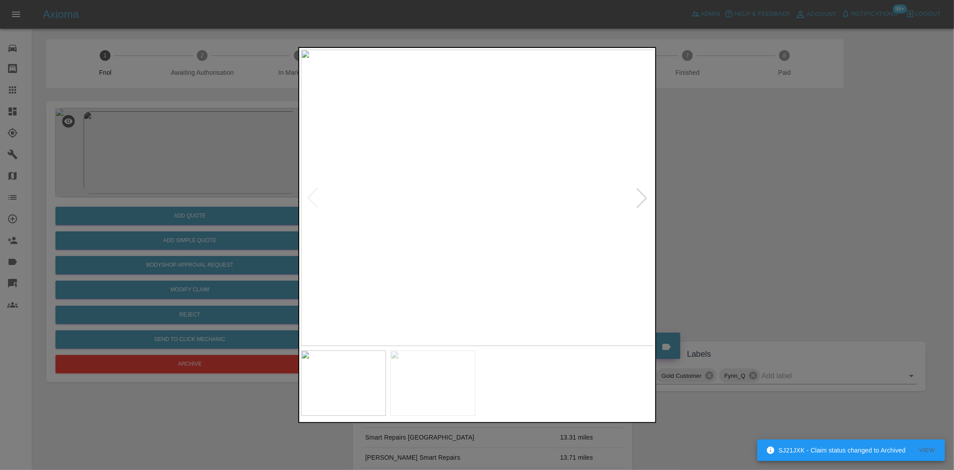
click at [471, 213] on img at bounding box center [477, 198] width 353 height 296
click at [424, 240] on img at bounding box center [477, 198] width 353 height 296
click at [441, 266] on img at bounding box center [468, 198] width 353 height 296
click at [190, 253] on div at bounding box center [477, 235] width 954 height 470
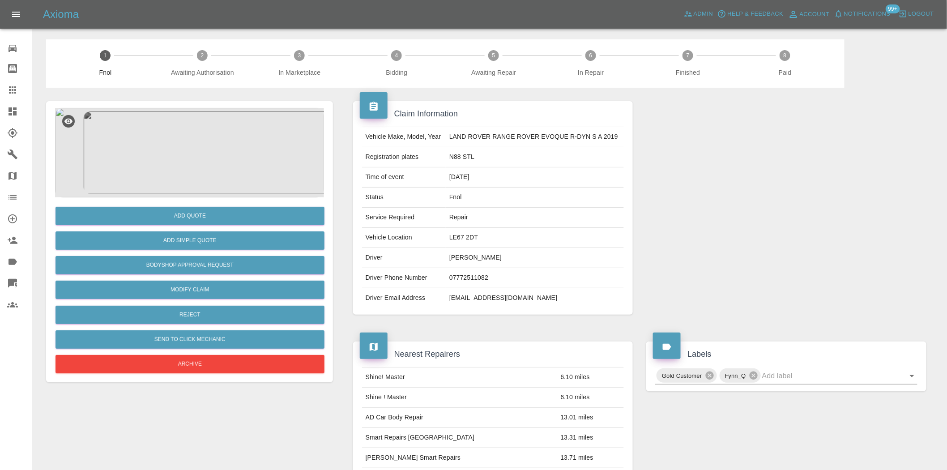
click at [216, 180] on img at bounding box center [189, 152] width 269 height 89
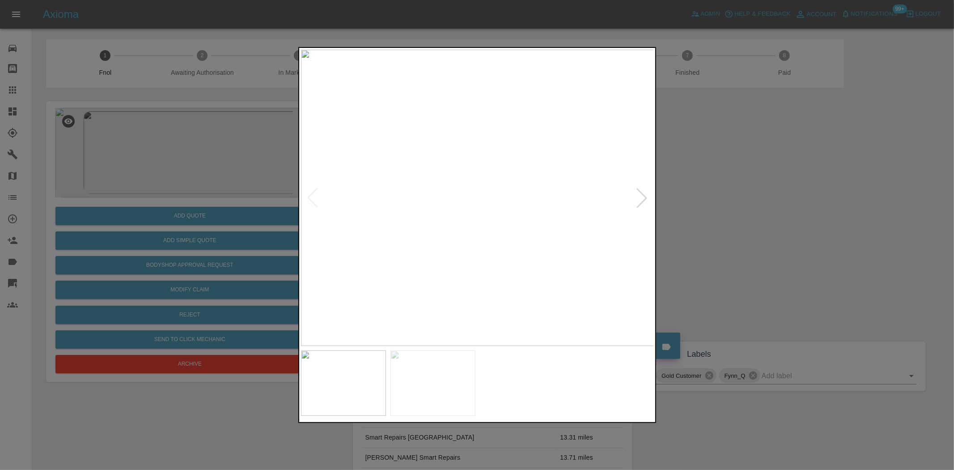
click at [429, 257] on img at bounding box center [477, 198] width 353 height 296
click at [479, 268] on img at bounding box center [477, 198] width 353 height 296
click at [483, 311] on img at bounding box center [502, 64] width 1060 height 889
click at [485, 274] on img at bounding box center [517, 64] width 1060 height 889
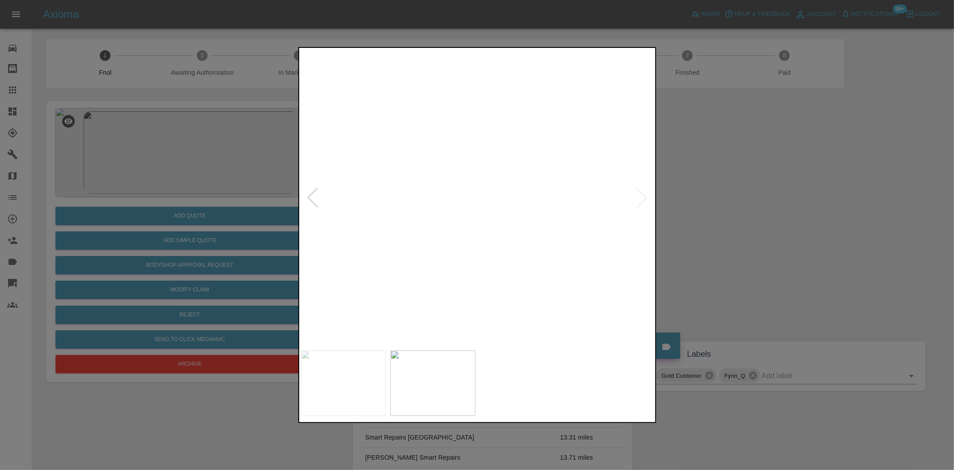
click at [485, 274] on img at bounding box center [517, 64] width 1060 height 889
drag, startPoint x: 221, startPoint y: 227, endPoint x: 275, endPoint y: 374, distance: 156.4
click at [221, 227] on div at bounding box center [477, 235] width 954 height 470
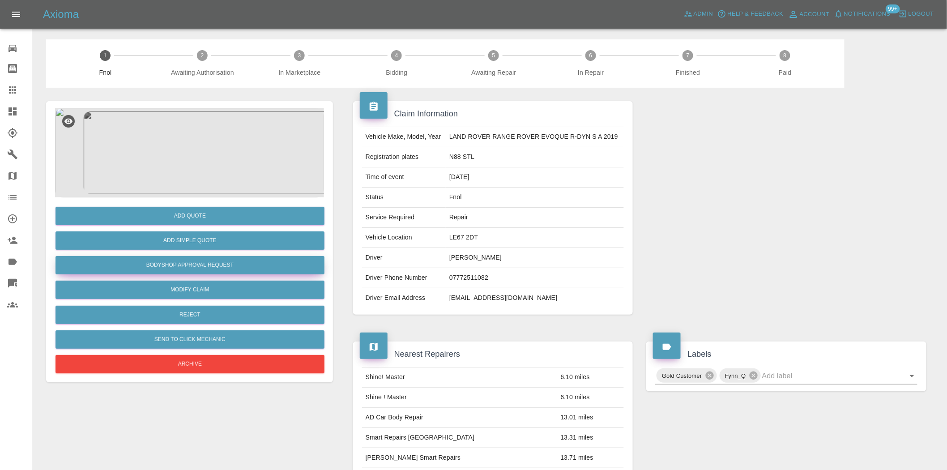
click at [209, 261] on button "Bodyshop Approval Request" at bounding box center [189, 265] width 269 height 18
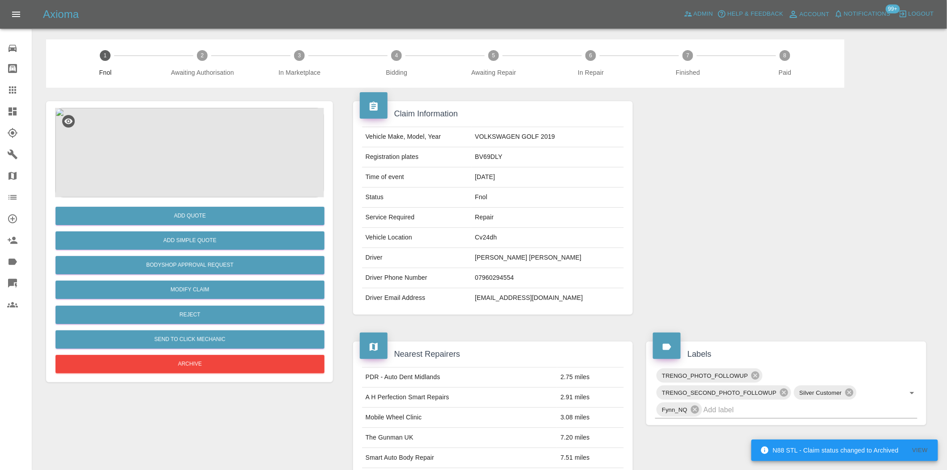
click at [200, 159] on img at bounding box center [189, 152] width 269 height 89
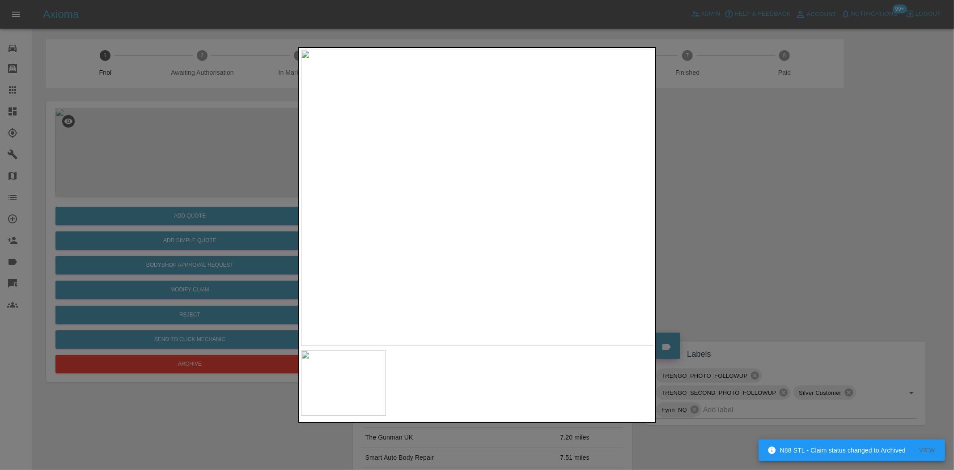
click at [511, 247] on img at bounding box center [477, 198] width 353 height 296
click at [463, 257] on img at bounding box center [477, 198] width 353 height 296
drag, startPoint x: 273, startPoint y: 198, endPoint x: 220, endPoint y: 208, distance: 54.2
click at [269, 198] on div at bounding box center [477, 235] width 954 height 470
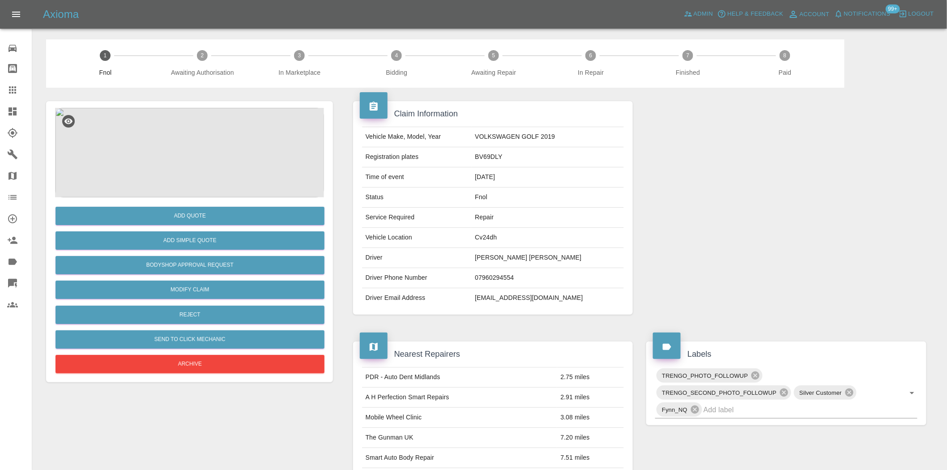
click at [211, 162] on img at bounding box center [189, 152] width 269 height 89
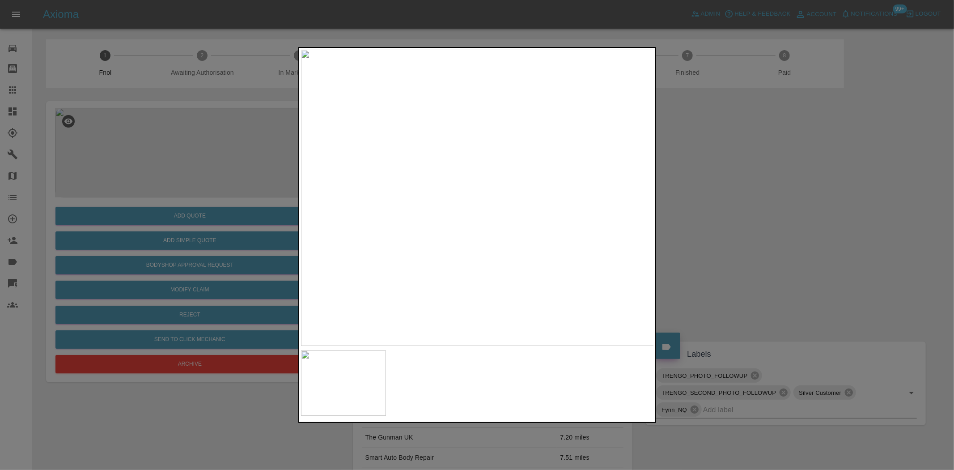
click at [502, 253] on img at bounding box center [477, 198] width 353 height 296
click at [506, 210] on img at bounding box center [403, 30] width 1060 height 889
click at [224, 161] on div at bounding box center [477, 235] width 954 height 470
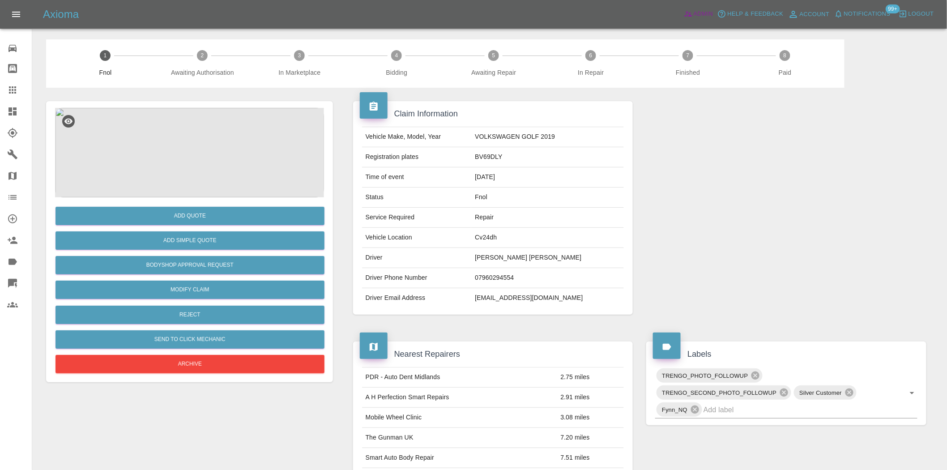
drag, startPoint x: 689, startPoint y: 15, endPoint x: 526, endPoint y: 296, distance: 324.9
click at [689, 15] on icon at bounding box center [688, 14] width 8 height 5
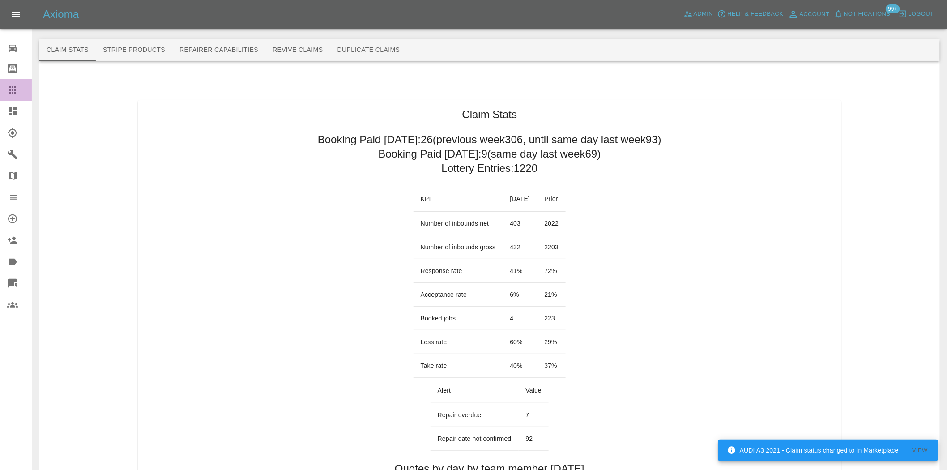
click at [5, 86] on link "Claims" at bounding box center [16, 89] width 32 height 21
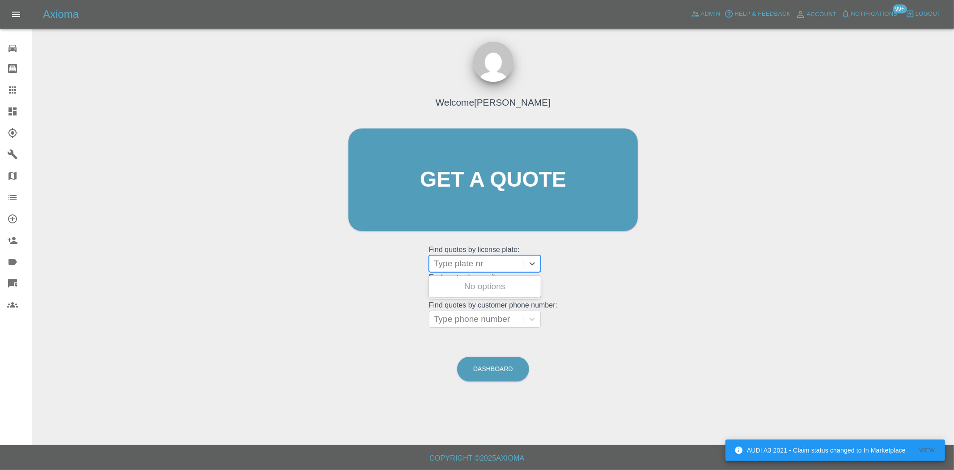
click at [463, 263] on div at bounding box center [476, 263] width 85 height 13
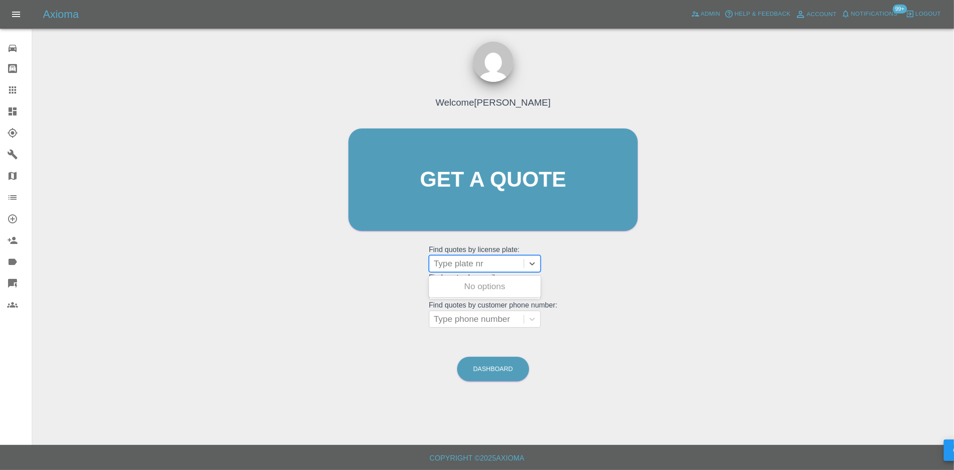
paste input "HV75NDC"
type input "HV75NDC"
drag, startPoint x: 827, startPoint y: 200, endPoint x: 812, endPoint y: 242, distance: 45.0
click at [827, 200] on div "Welcome Ankur Mehta Get a quote Get a quote Find quotes by license plate: Type …" at bounding box center [493, 222] width 908 height 321
click at [490, 268] on div at bounding box center [476, 263] width 85 height 13
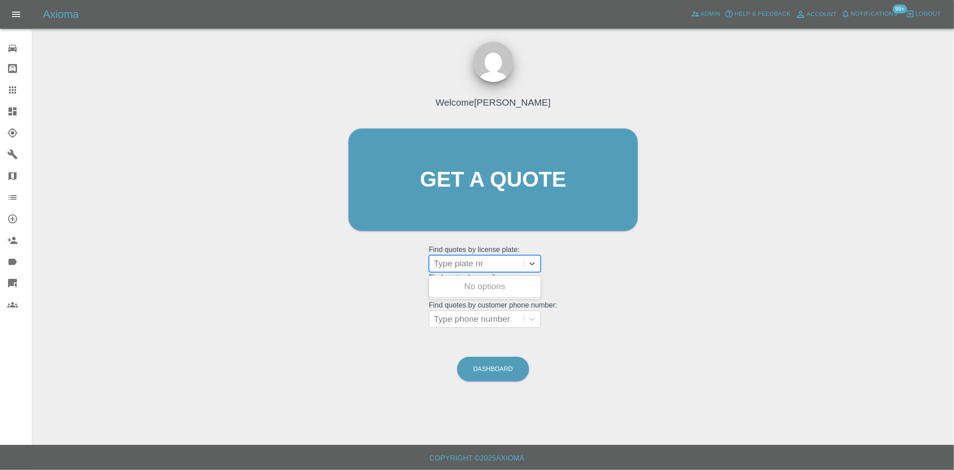
paste input "HV75NDC"
type input "HV75NDC"
click at [475, 259] on div at bounding box center [476, 263] width 85 height 13
paste input "HV75NDC"
type input "HV75NDC"
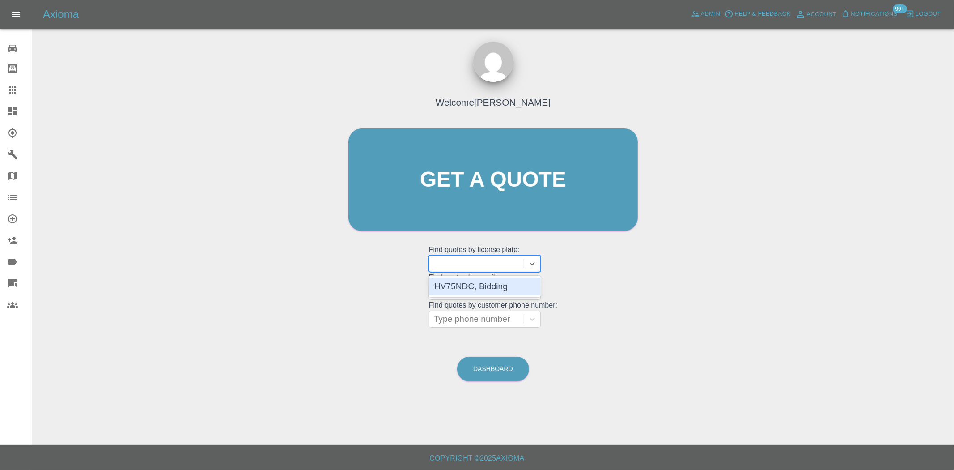
click at [478, 273] on grid "Find quotes by email: Type email" at bounding box center [493, 286] width 128 height 26
click at [477, 268] on div at bounding box center [476, 263] width 85 height 13
paste input "HV75NDC"
type input "HV75NDC"
click at [480, 288] on div "HV75NDC, Bidding" at bounding box center [485, 286] width 112 height 18
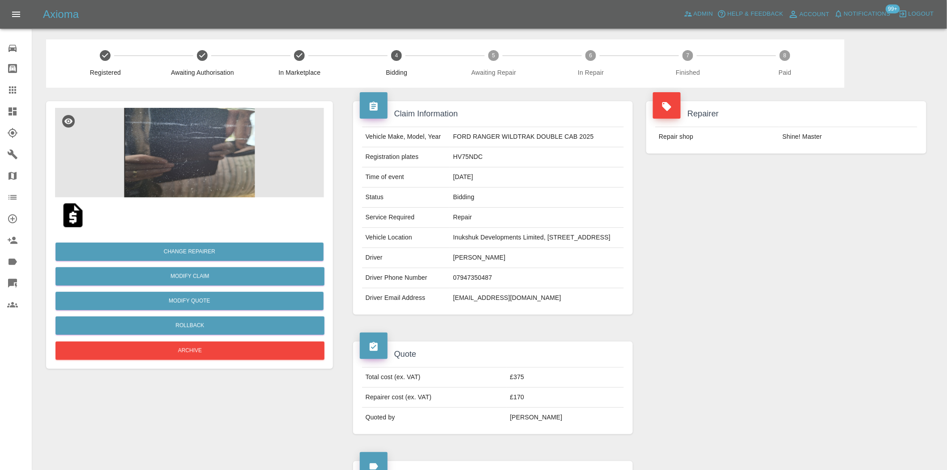
click at [183, 144] on img at bounding box center [189, 152] width 269 height 89
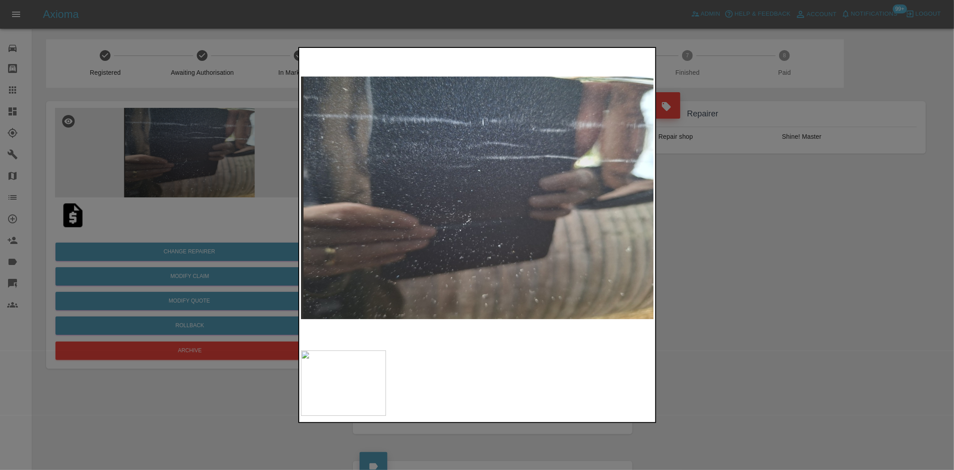
click at [195, 155] on div at bounding box center [477, 235] width 954 height 470
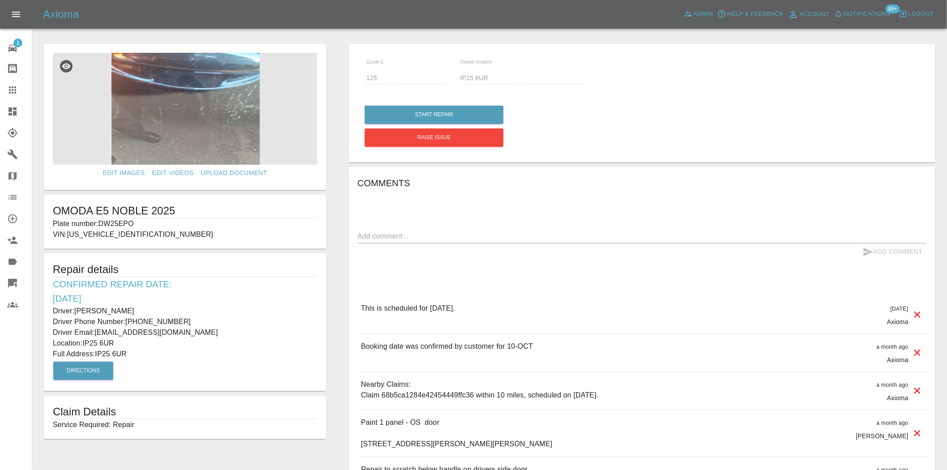
click at [191, 116] on img at bounding box center [185, 109] width 264 height 112
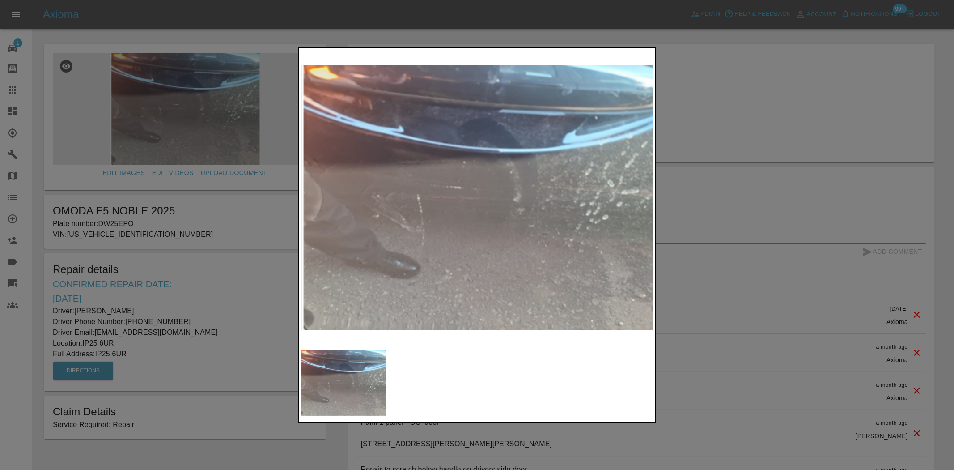
click at [417, 122] on img at bounding box center [477, 198] width 353 height 296
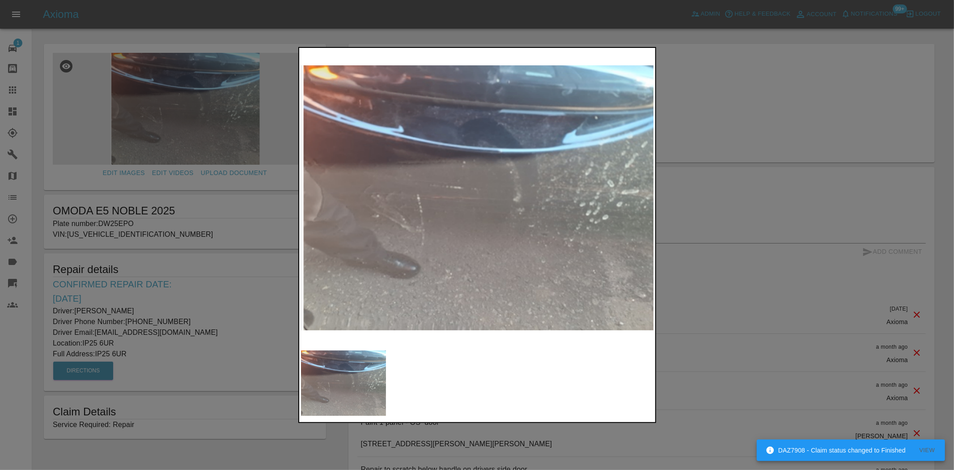
click at [459, 218] on img at bounding box center [477, 198] width 353 height 296
click at [316, 127] on img at bounding box center [477, 198] width 353 height 296
click at [264, 128] on div at bounding box center [477, 235] width 954 height 470
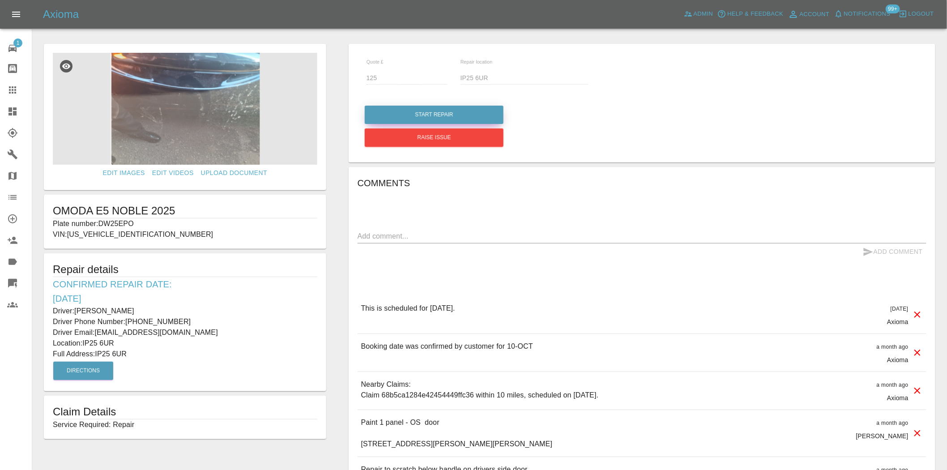
click at [418, 117] on button "Start Repair" at bounding box center [434, 115] width 139 height 18
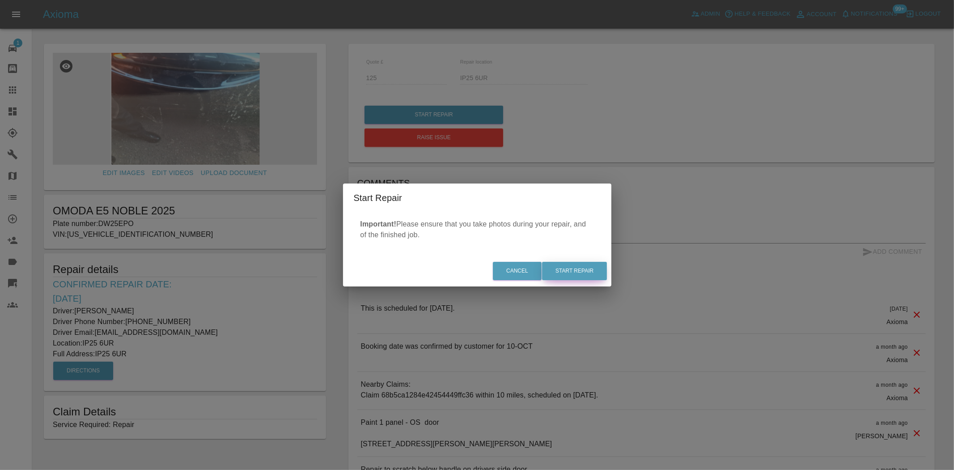
click at [591, 274] on button "Start Repair" at bounding box center [574, 271] width 65 height 18
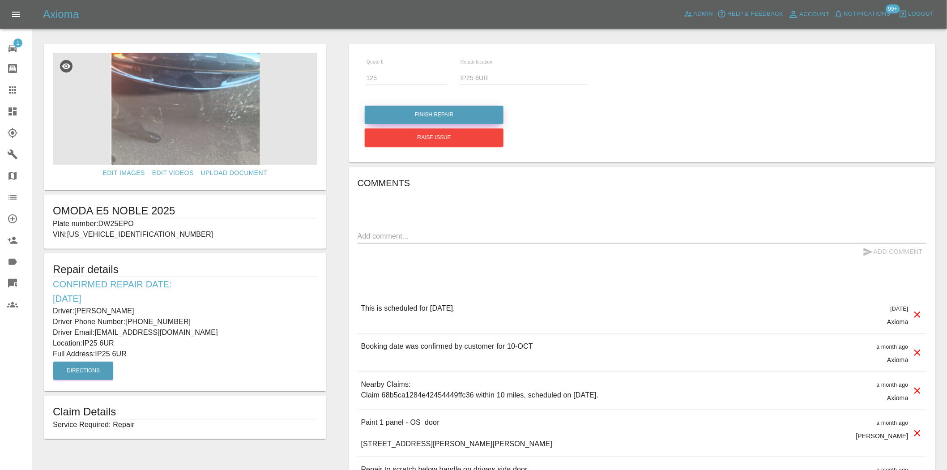
click at [433, 115] on button "Finish Repair" at bounding box center [434, 115] width 139 height 18
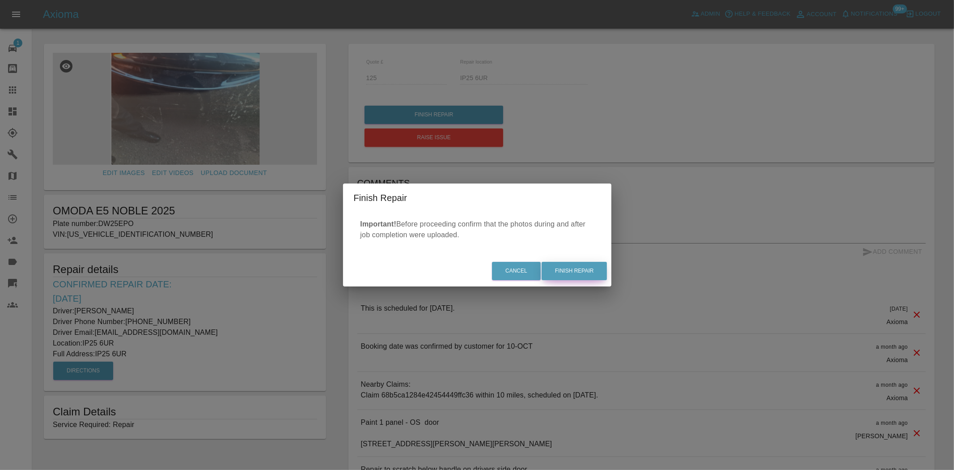
click at [569, 270] on button "Finish Repair" at bounding box center [574, 271] width 65 height 18
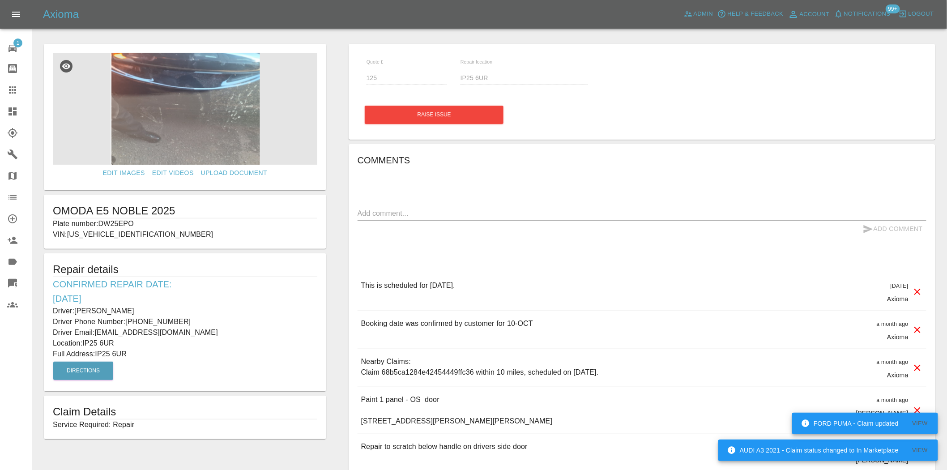
click at [19, 106] on div at bounding box center [19, 111] width 25 height 11
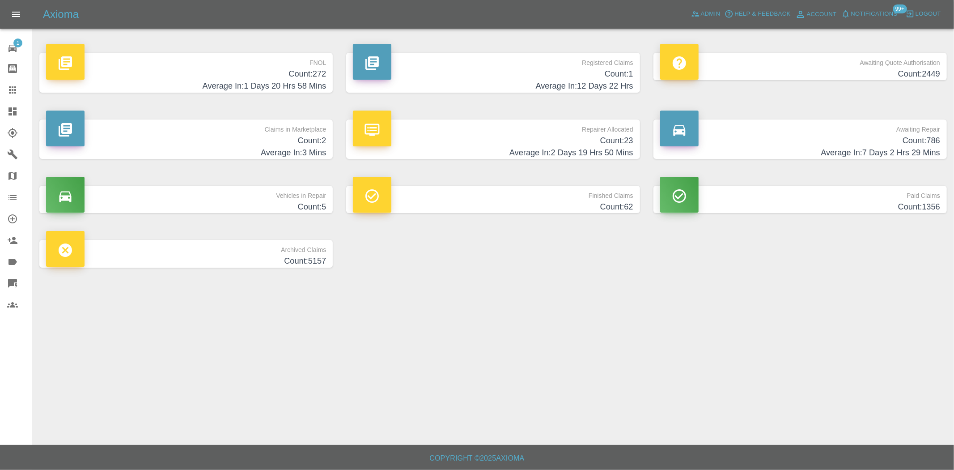
click at [286, 76] on h4 "Count: 272" at bounding box center [186, 74] width 280 height 12
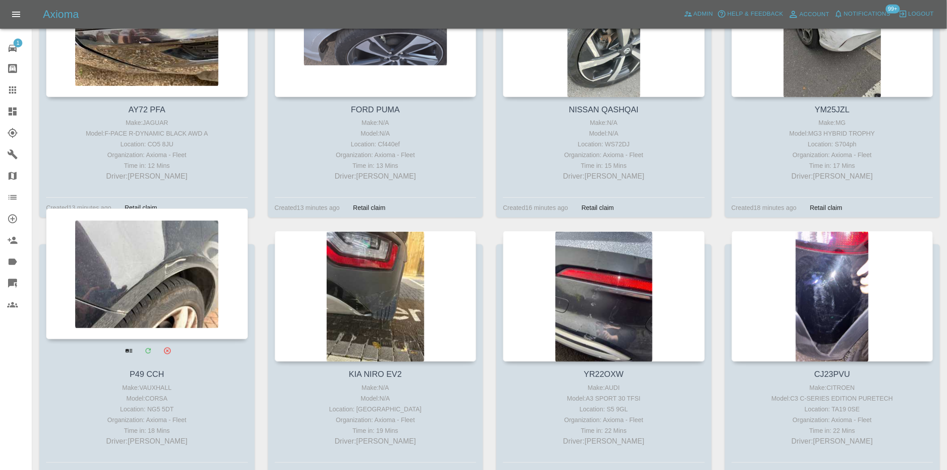
scroll to position [248, 0]
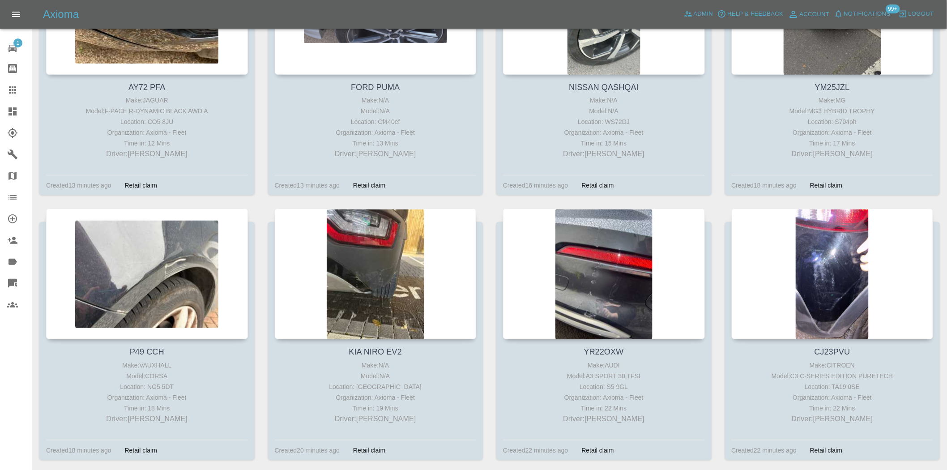
click at [12, 110] on icon at bounding box center [12, 111] width 11 height 11
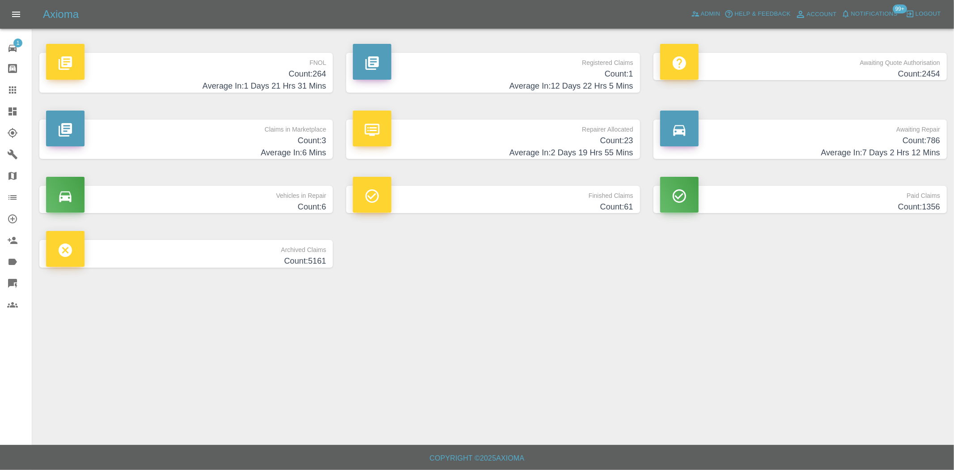
click at [294, 82] on h4 "Average In: 1 Days 21 Hrs 31 Mins" at bounding box center [186, 86] width 280 height 12
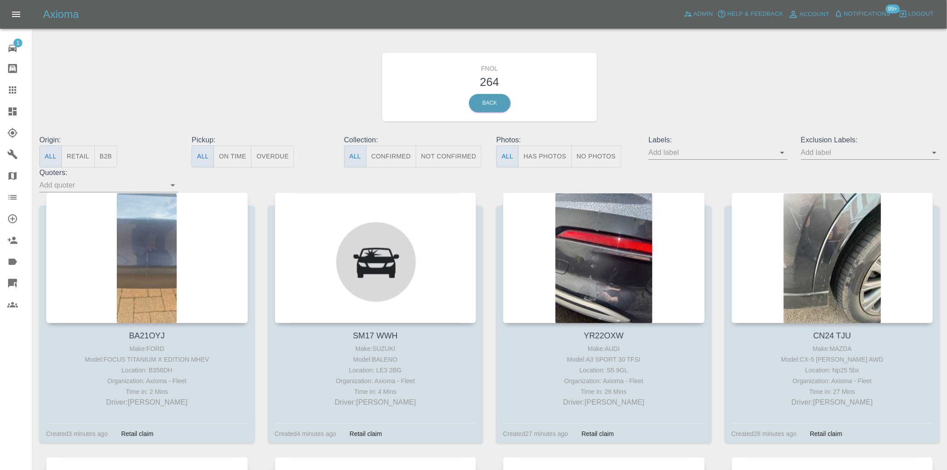
click at [551, 151] on button "Has Photos" at bounding box center [545, 156] width 54 height 22
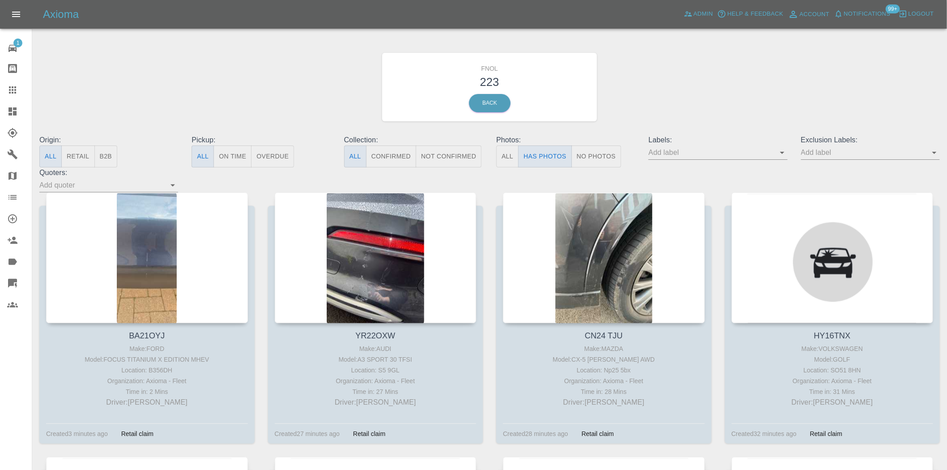
drag, startPoint x: 11, startPoint y: 104, endPoint x: 8, endPoint y: 132, distance: 28.4
click at [11, 104] on link "Dashboard" at bounding box center [16, 111] width 32 height 21
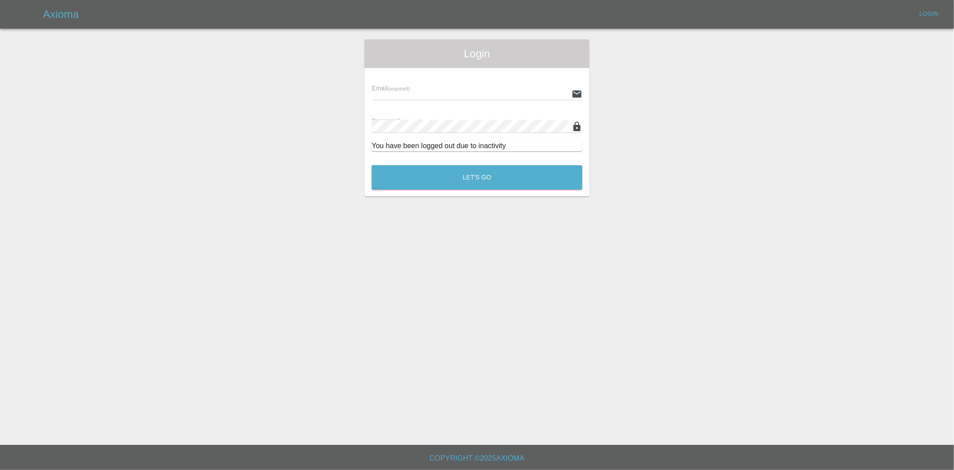
type input "ankur.mehta@axioma.co.uk"
click at [493, 179] on button "Let's Go" at bounding box center [477, 177] width 211 height 25
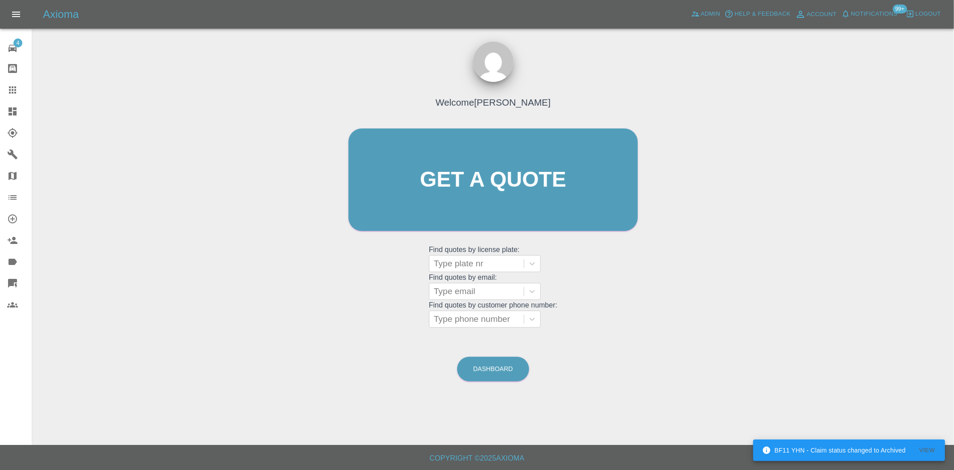
click at [11, 110] on icon at bounding box center [12, 111] width 8 height 8
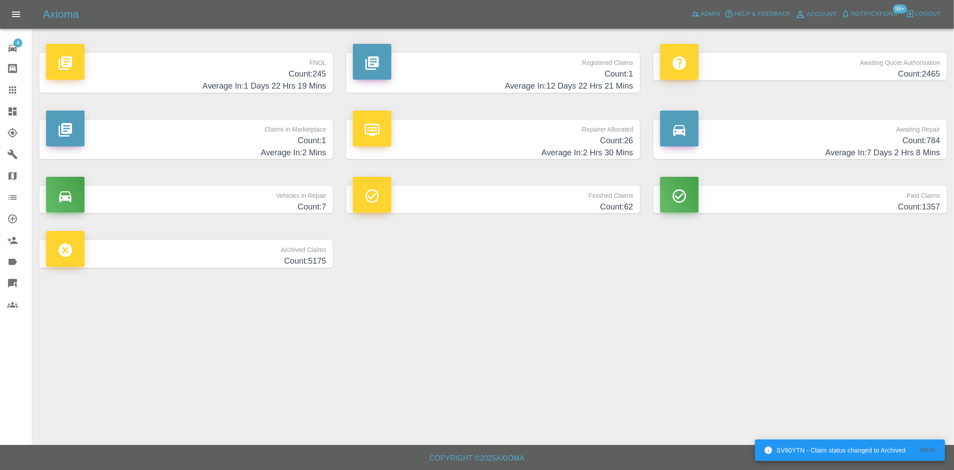
click at [312, 75] on h4 "Count: 245" at bounding box center [186, 74] width 280 height 12
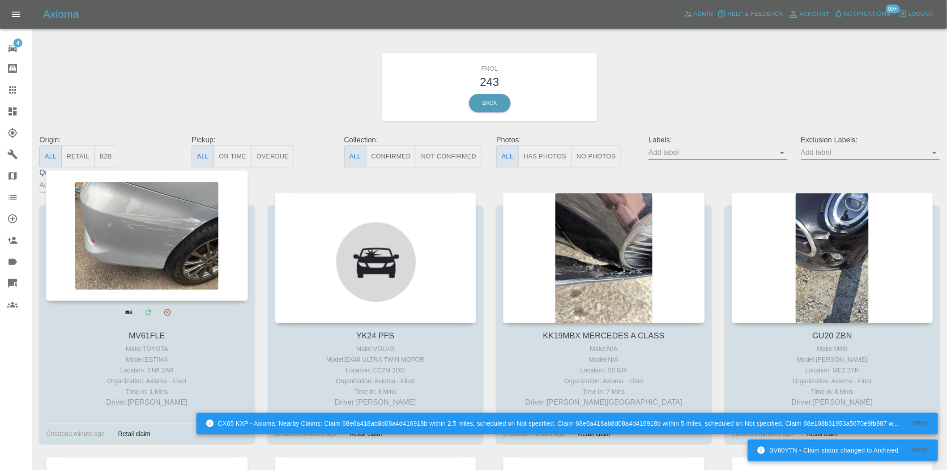
drag, startPoint x: 140, startPoint y: 174, endPoint x: 115, endPoint y: 194, distance: 31.2
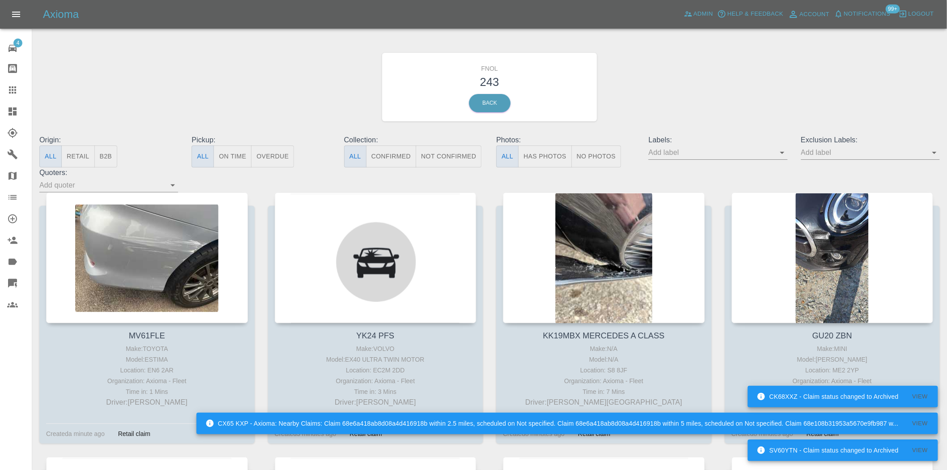
click at [535, 154] on button "Has Photos" at bounding box center [545, 156] width 54 height 22
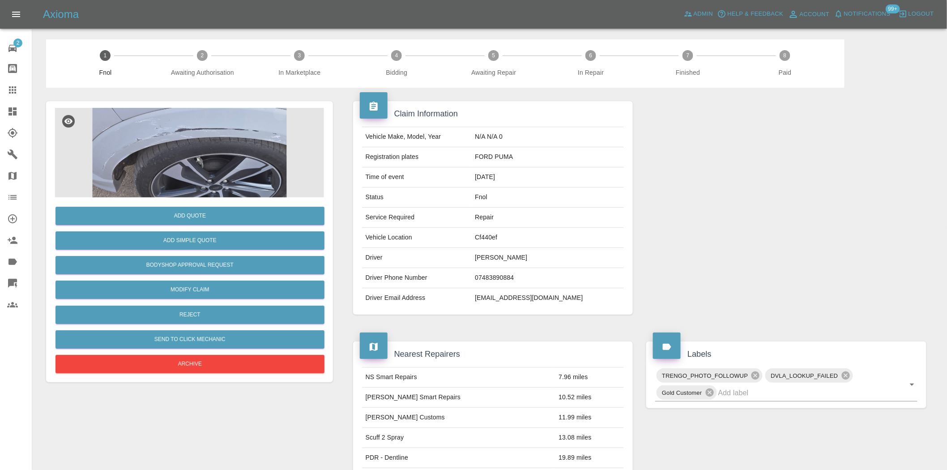
click at [221, 149] on img at bounding box center [189, 152] width 269 height 89
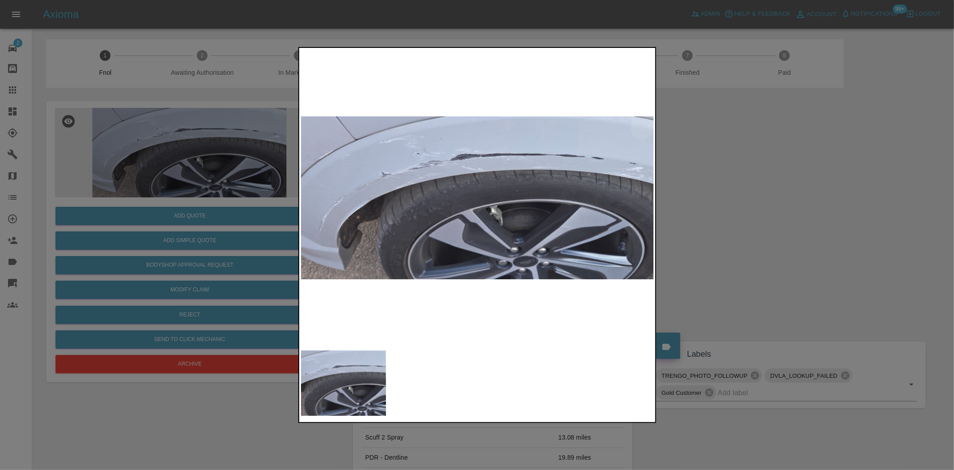
click at [435, 215] on img at bounding box center [477, 198] width 353 height 296
click at [436, 218] on img at bounding box center [477, 198] width 353 height 296
click at [328, 161] on img at bounding box center [477, 198] width 353 height 296
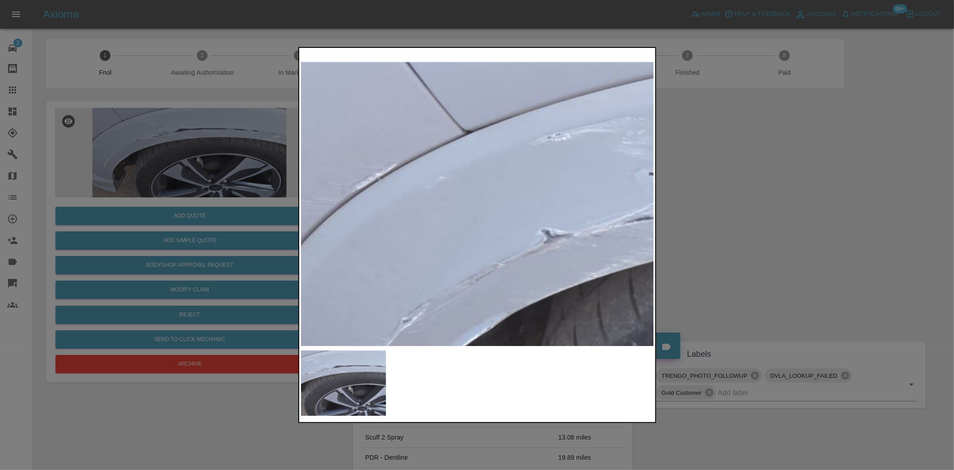
click at [191, 164] on div at bounding box center [477, 235] width 954 height 470
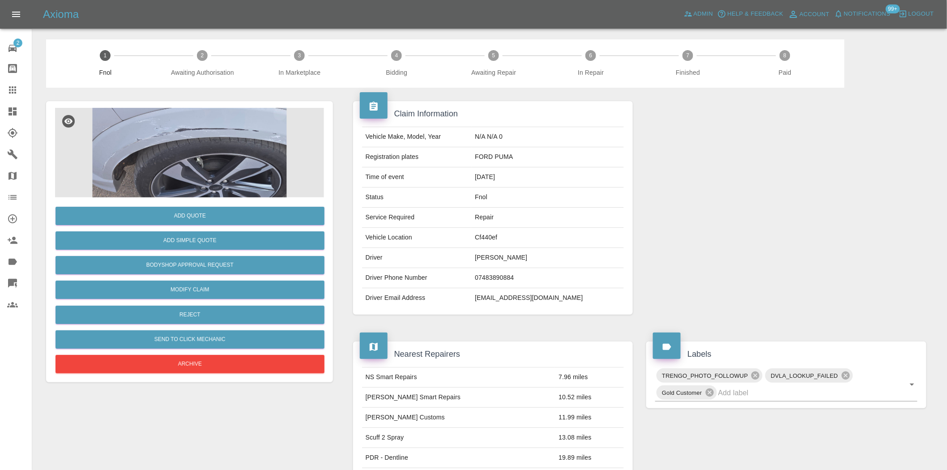
click at [170, 165] on img at bounding box center [189, 152] width 269 height 89
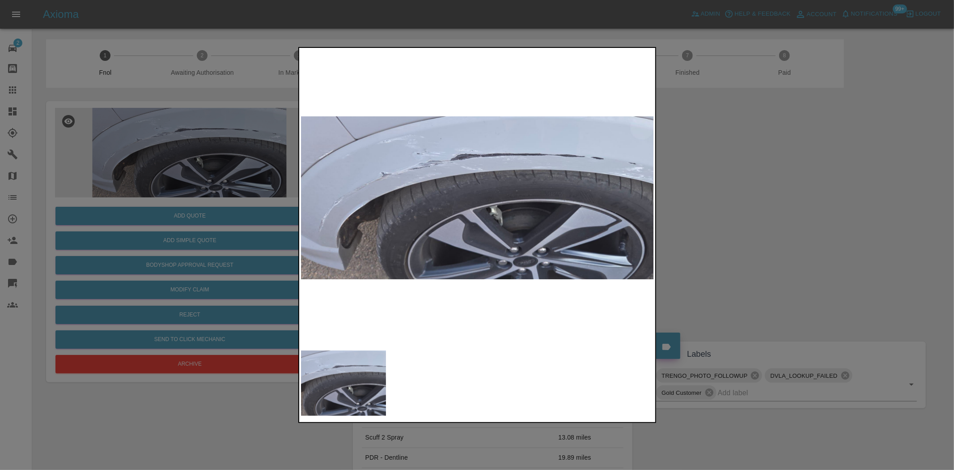
click at [336, 156] on img at bounding box center [477, 198] width 353 height 296
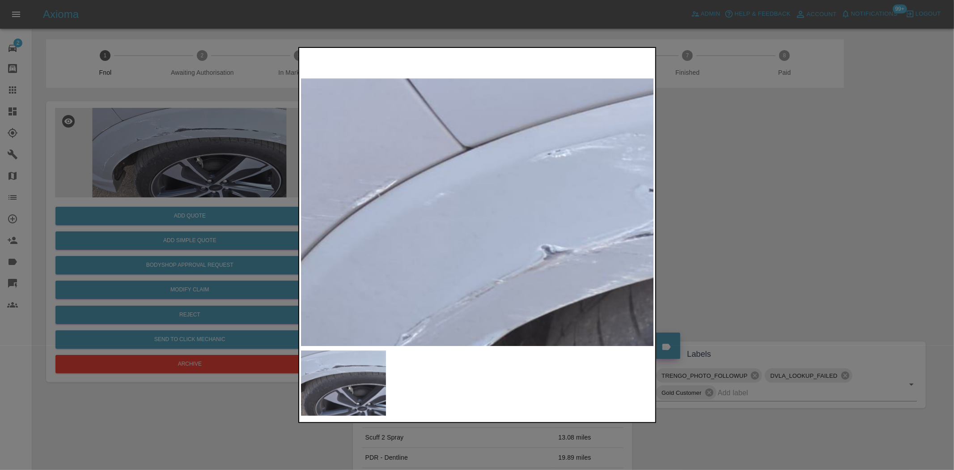
click at [153, 207] on div at bounding box center [477, 235] width 954 height 470
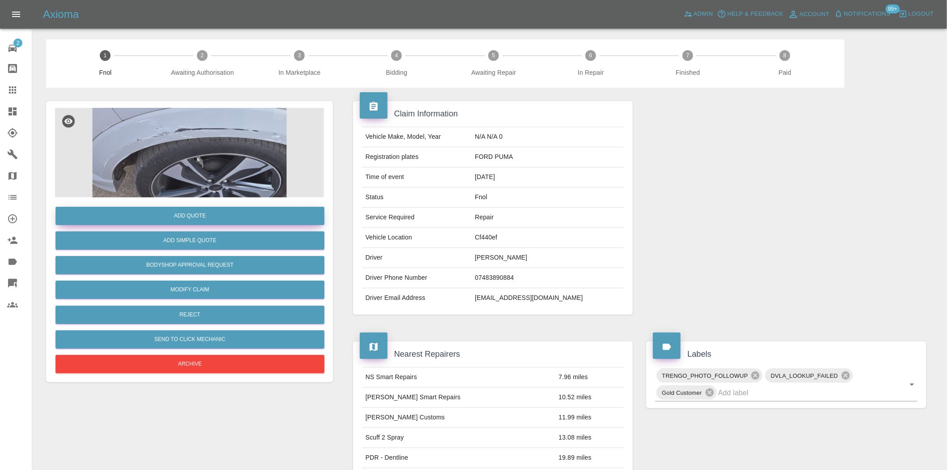
click at [160, 210] on button "Add Quote" at bounding box center [189, 216] width 269 height 18
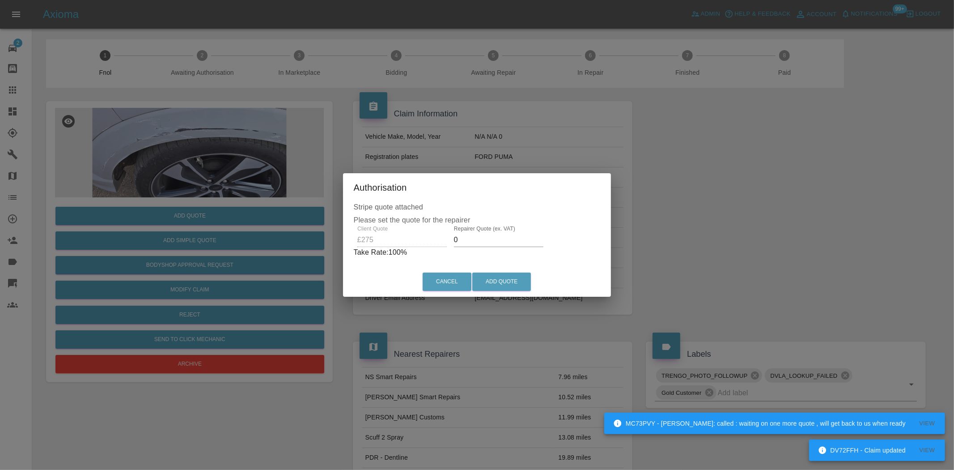
click at [390, 235] on div "Client Quote £275 Repairer Quote (ex. VAT) 0 Take Rate: 100 %" at bounding box center [477, 241] width 247 height 32
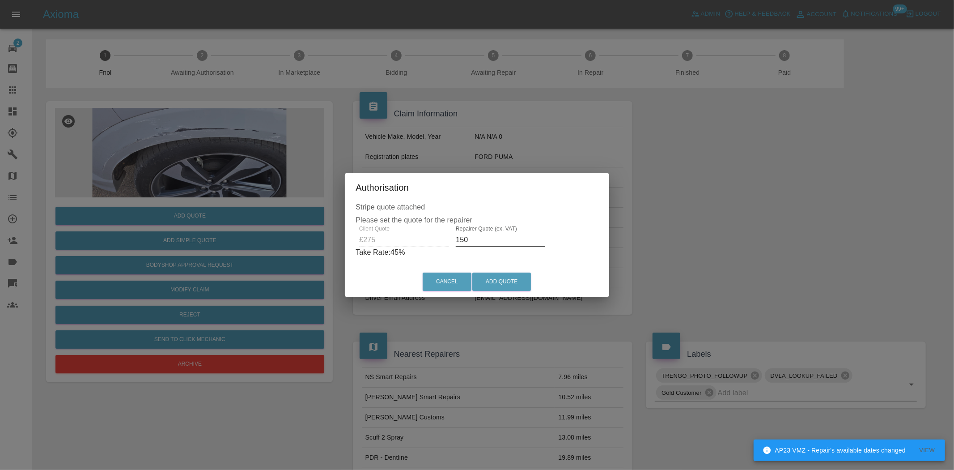
drag, startPoint x: 472, startPoint y: 240, endPoint x: 123, endPoint y: 298, distance: 353.8
click at [219, 252] on div "Authorisation Stripe quote attached Please set the quote for the repairer Clien…" at bounding box center [477, 235] width 954 height 470
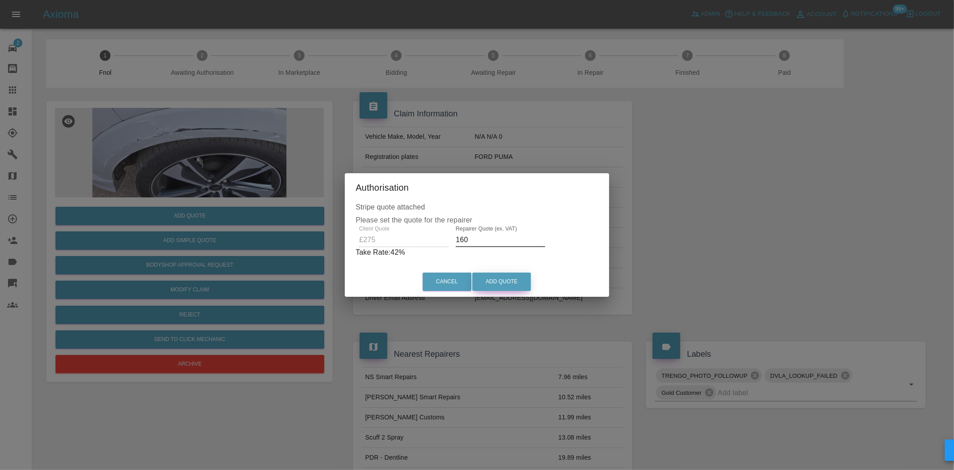
type input "160"
click at [494, 278] on button "Add Quote" at bounding box center [501, 281] width 59 height 18
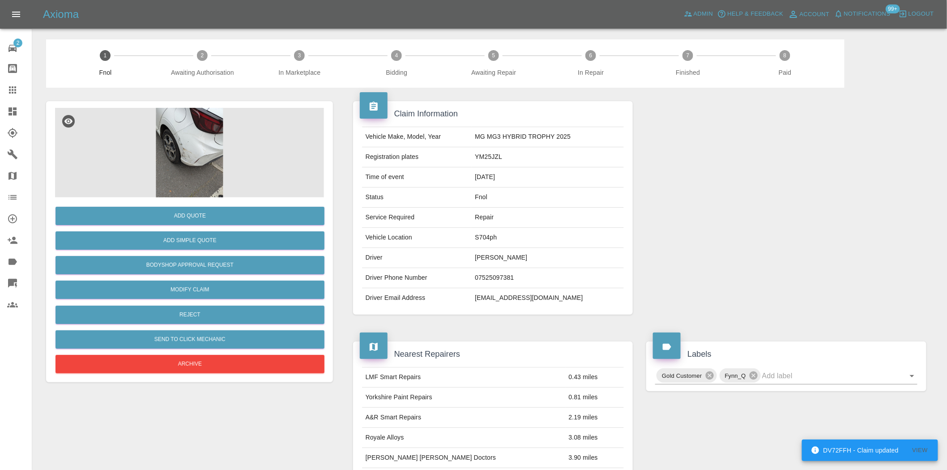
click at [193, 119] on img at bounding box center [189, 152] width 269 height 89
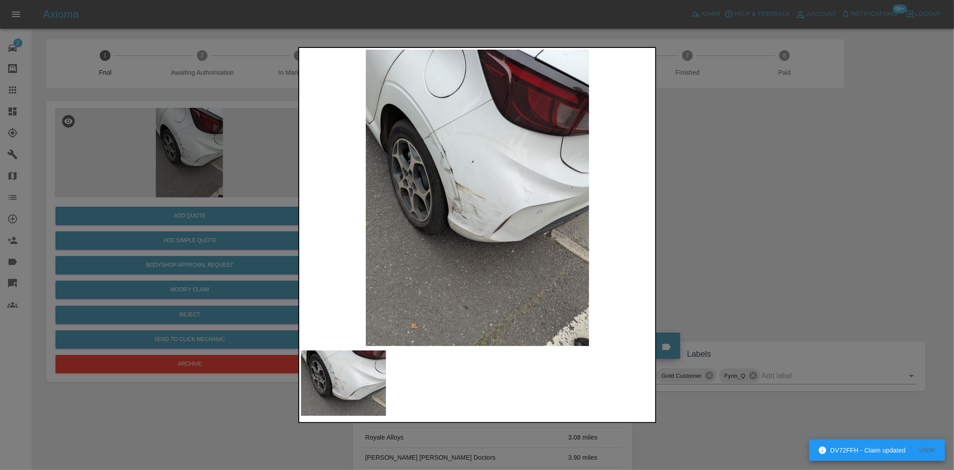
click at [422, 127] on img at bounding box center [477, 198] width 353 height 296
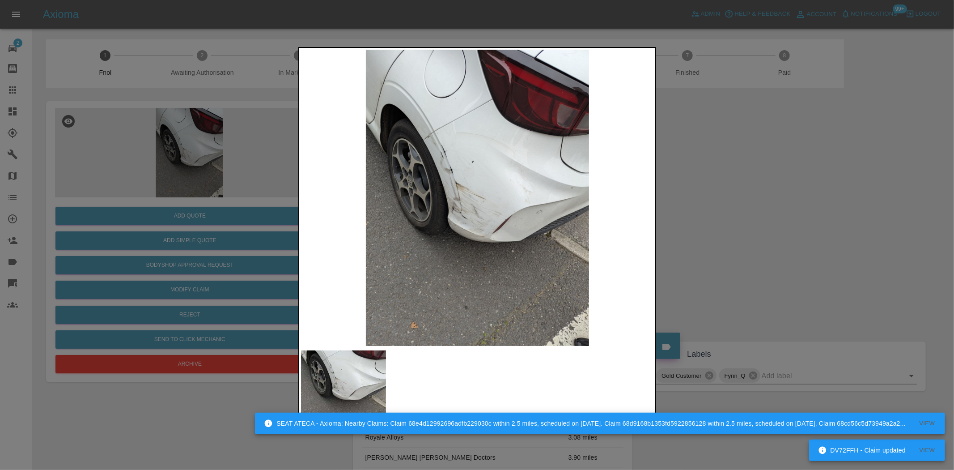
click at [458, 172] on img at bounding box center [477, 198] width 353 height 296
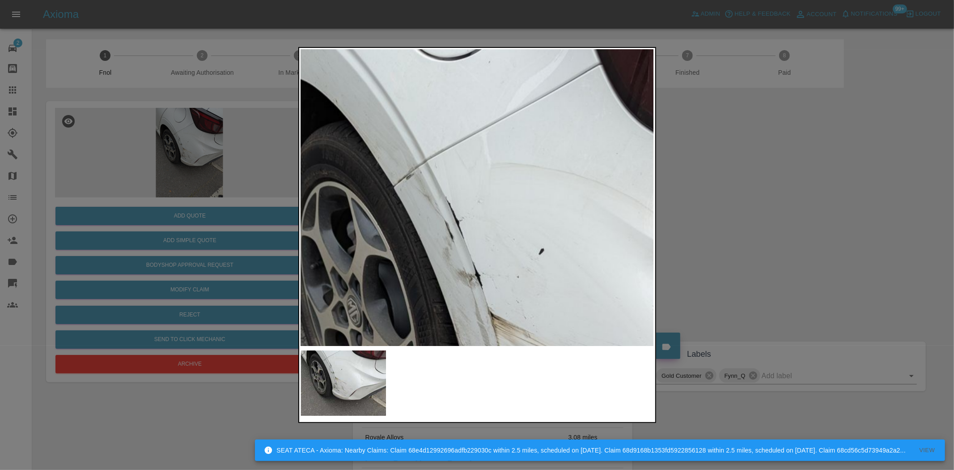
click at [446, 195] on img at bounding box center [555, 359] width 1060 height 889
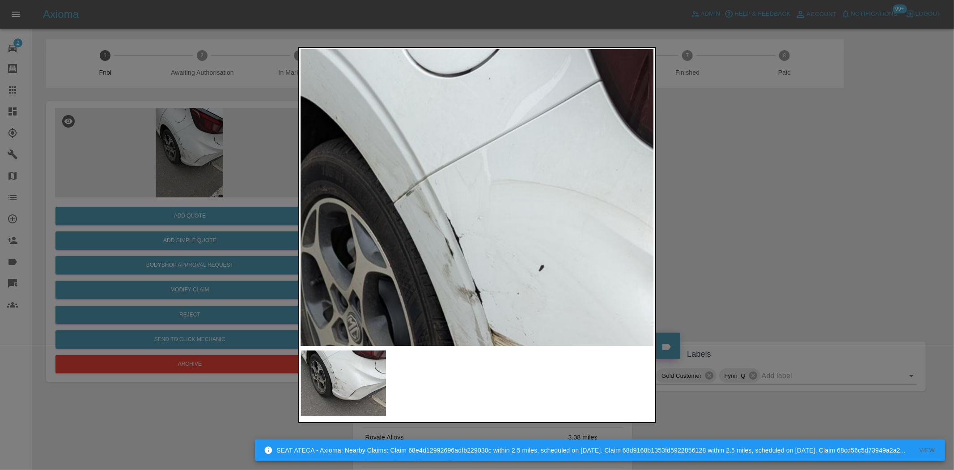
click at [446, 195] on img at bounding box center [555, 376] width 1060 height 889
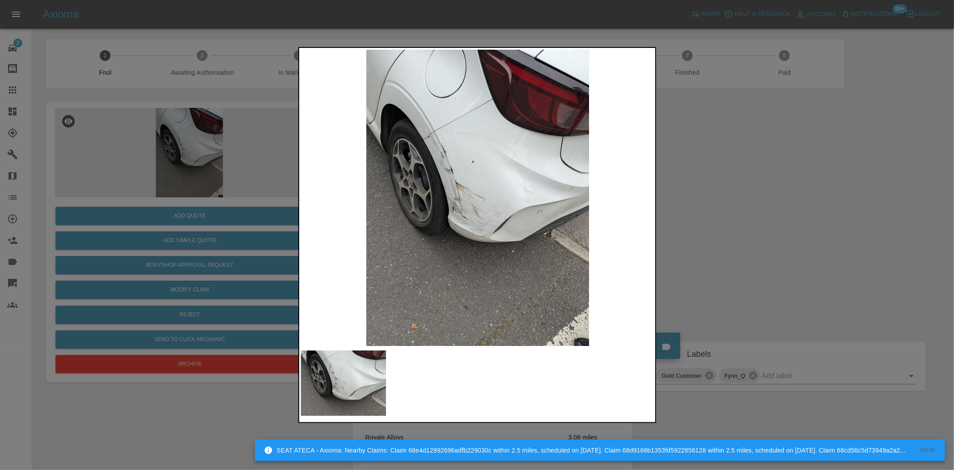
click at [479, 224] on img at bounding box center [477, 198] width 353 height 296
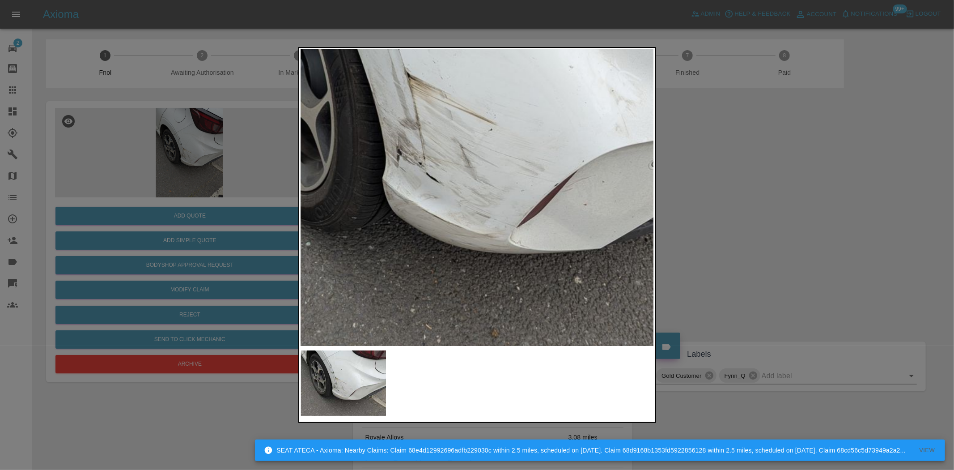
click at [198, 251] on div at bounding box center [477, 235] width 954 height 470
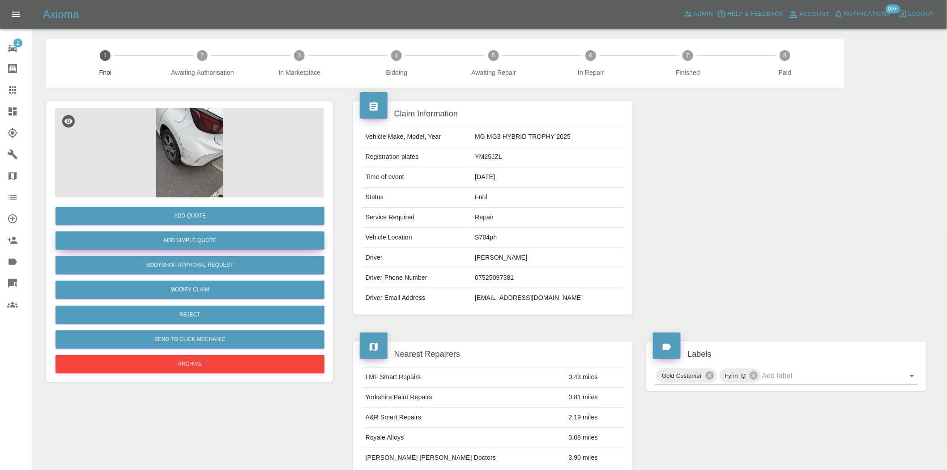
click at [199, 237] on button "Add Simple Quote" at bounding box center [189, 240] width 269 height 18
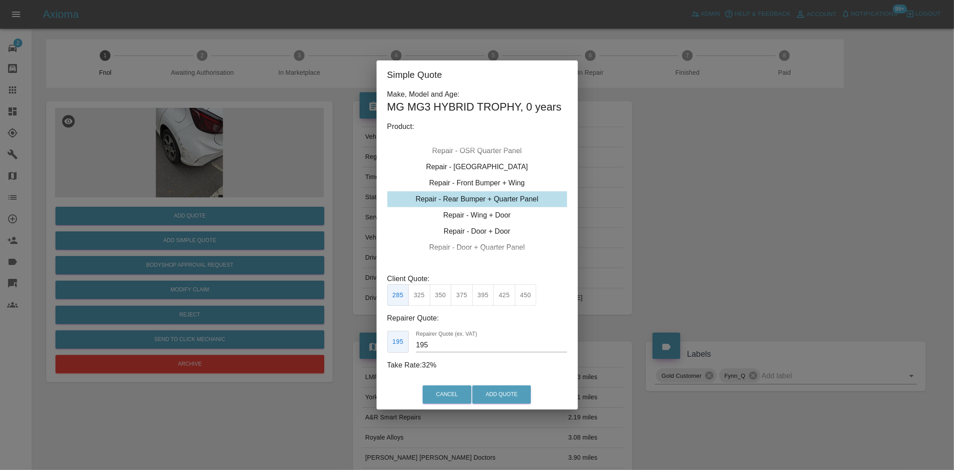
click at [495, 203] on div "Repair - Rear Bumper + Quarter Panel" at bounding box center [477, 199] width 180 height 16
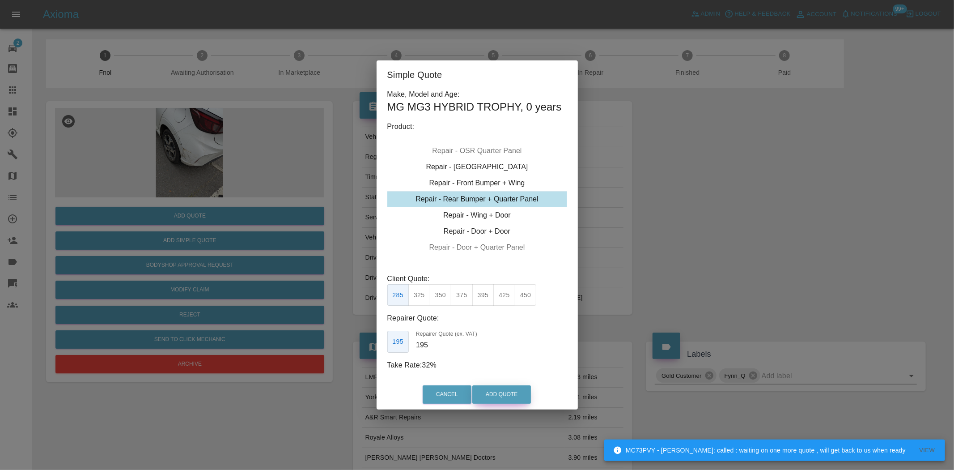
click at [510, 391] on button "Add Quote" at bounding box center [501, 394] width 59 height 18
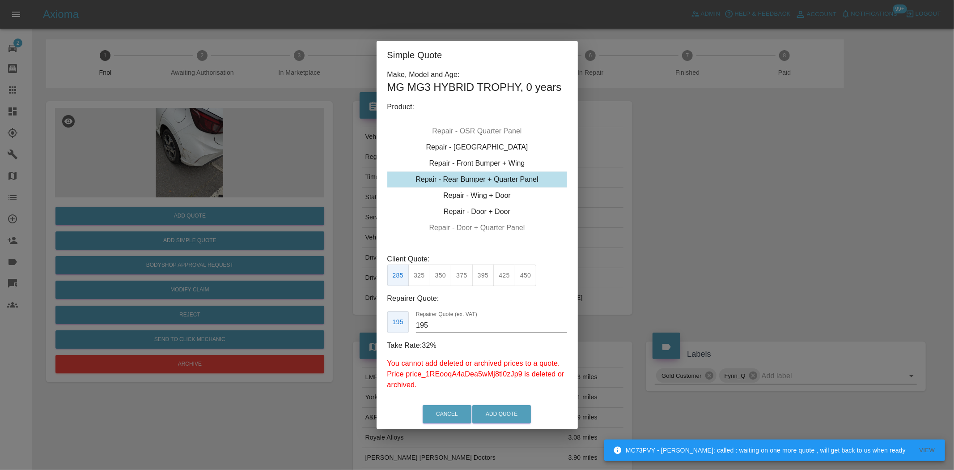
click at [417, 275] on button "325" at bounding box center [419, 275] width 22 height 22
type input "200"
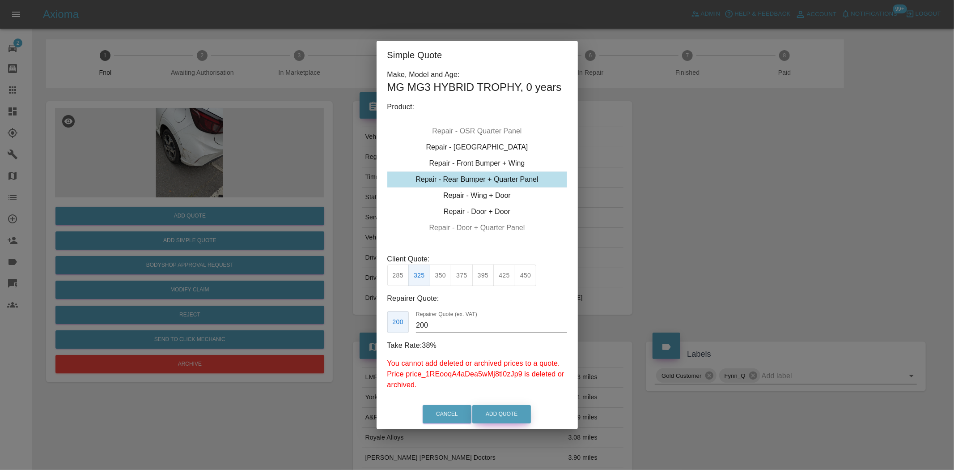
click at [501, 414] on button "Add Quote" at bounding box center [501, 414] width 59 height 18
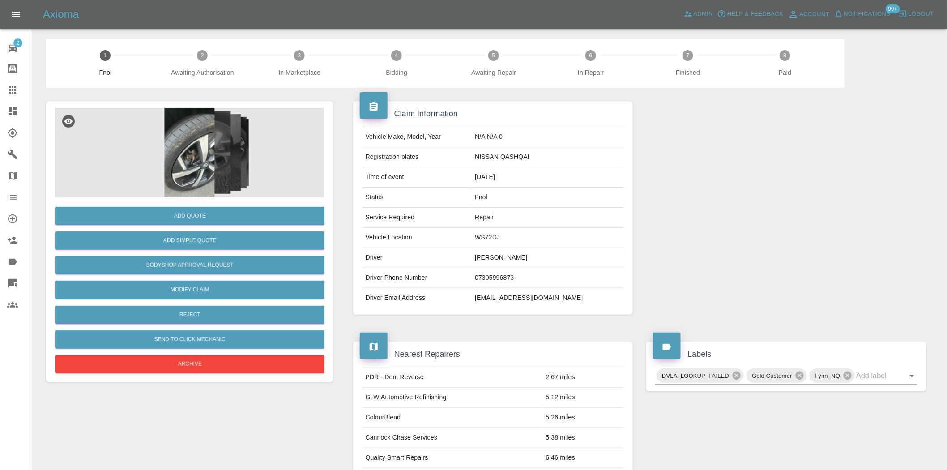
click at [163, 149] on img at bounding box center [189, 152] width 269 height 89
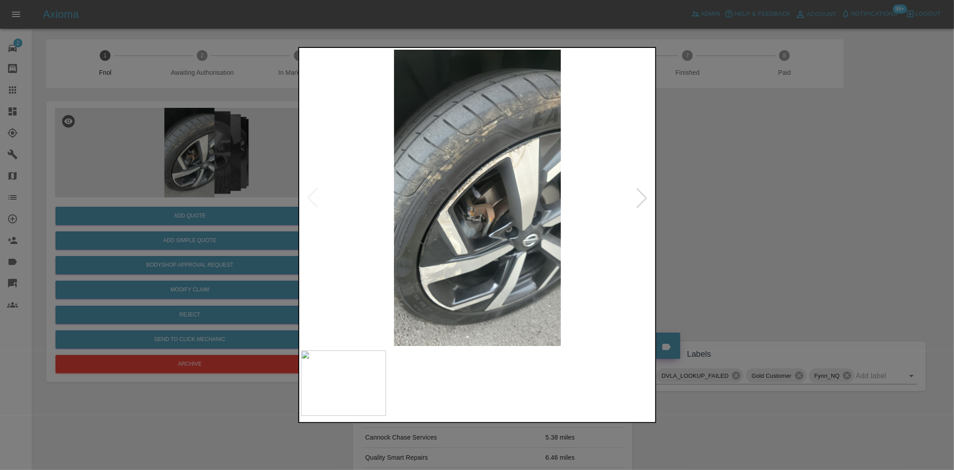
click at [429, 200] on img at bounding box center [477, 198] width 353 height 296
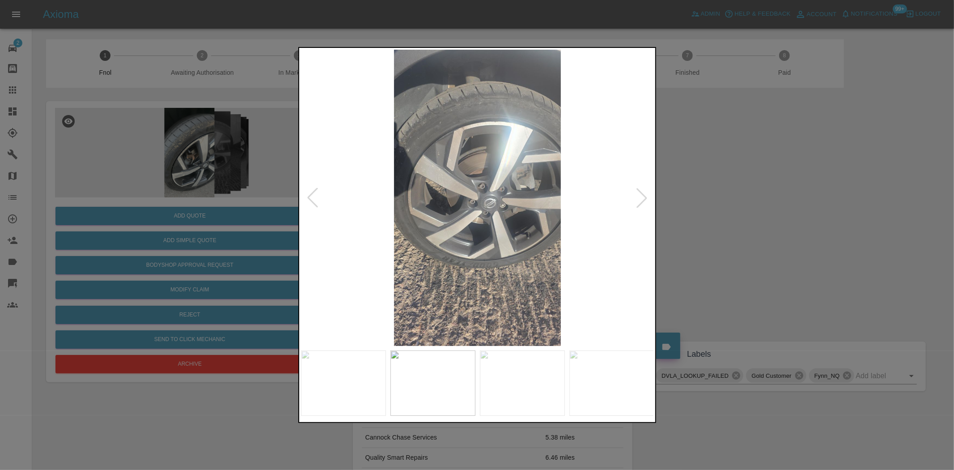
click at [397, 213] on img at bounding box center [477, 198] width 353 height 296
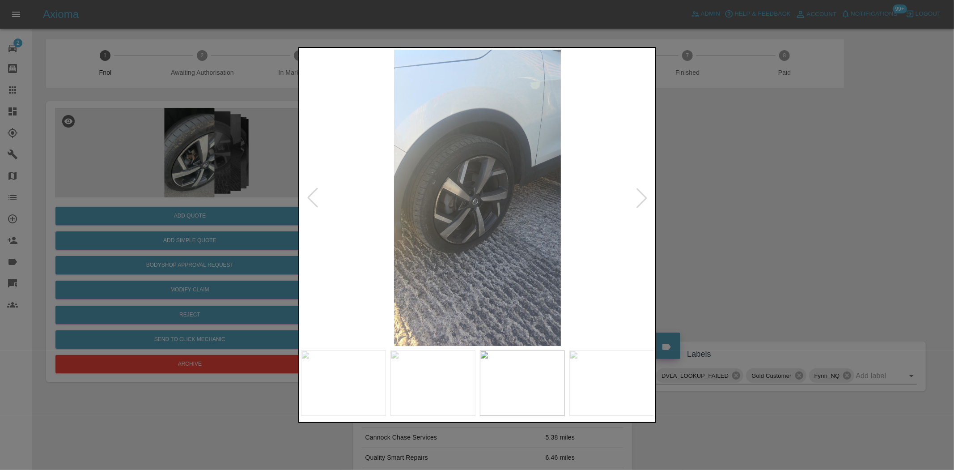
click at [341, 237] on img at bounding box center [477, 198] width 353 height 296
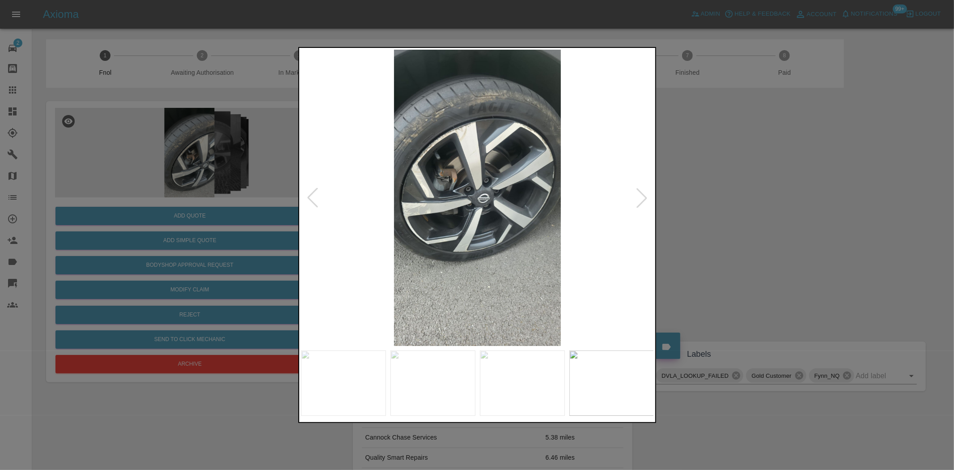
click at [370, 204] on img at bounding box center [477, 198] width 353 height 296
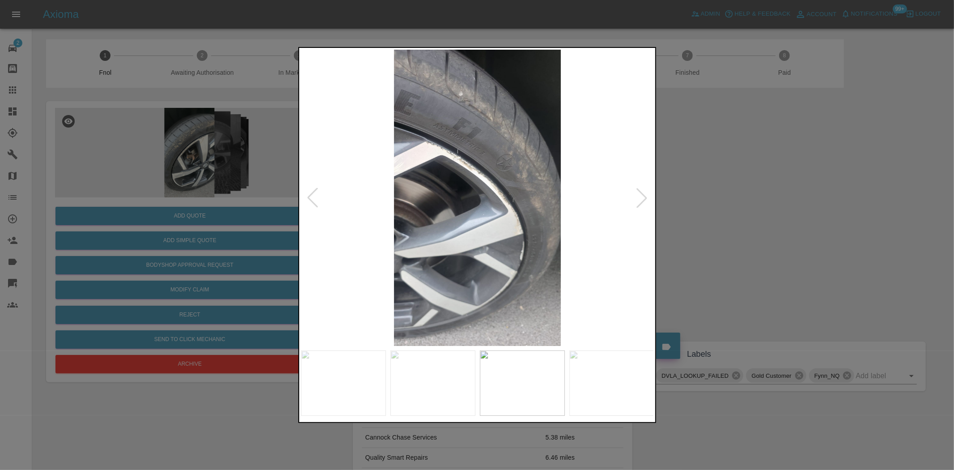
click at [329, 233] on img at bounding box center [477, 198] width 353 height 296
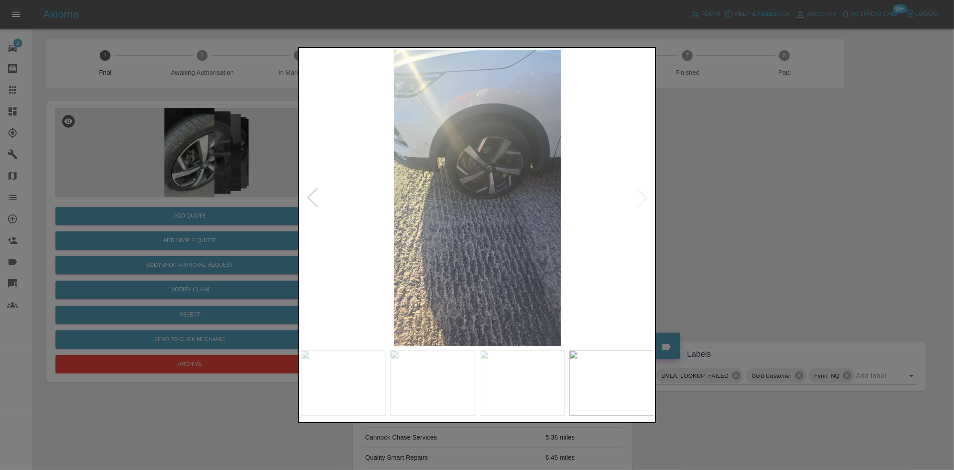
click at [274, 217] on div at bounding box center [477, 235] width 954 height 470
drag, startPoint x: 120, startPoint y: 132, endPoint x: 155, endPoint y: 242, distance: 115.4
click at [119, 133] on div at bounding box center [477, 235] width 954 height 470
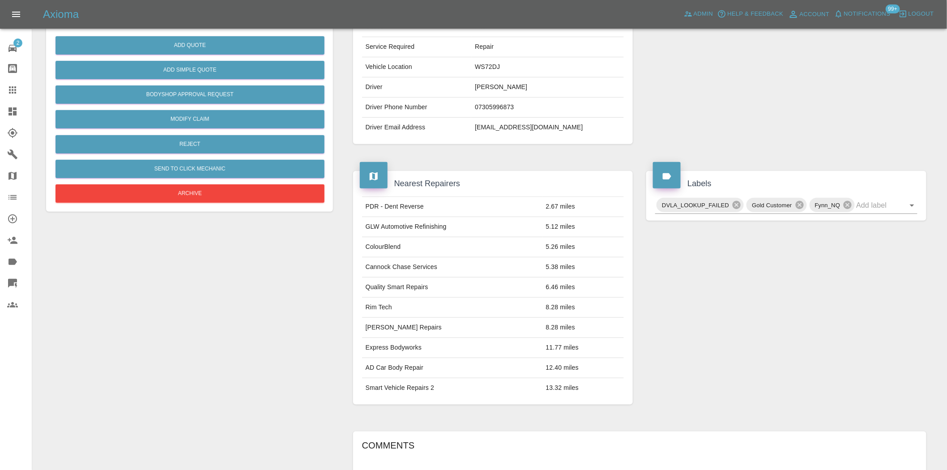
scroll to position [66, 0]
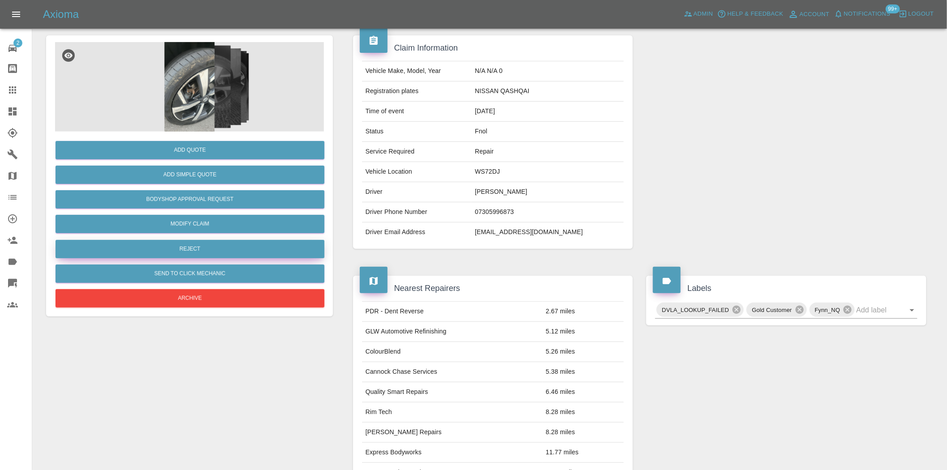
click at [184, 249] on button "Reject" at bounding box center [189, 249] width 269 height 18
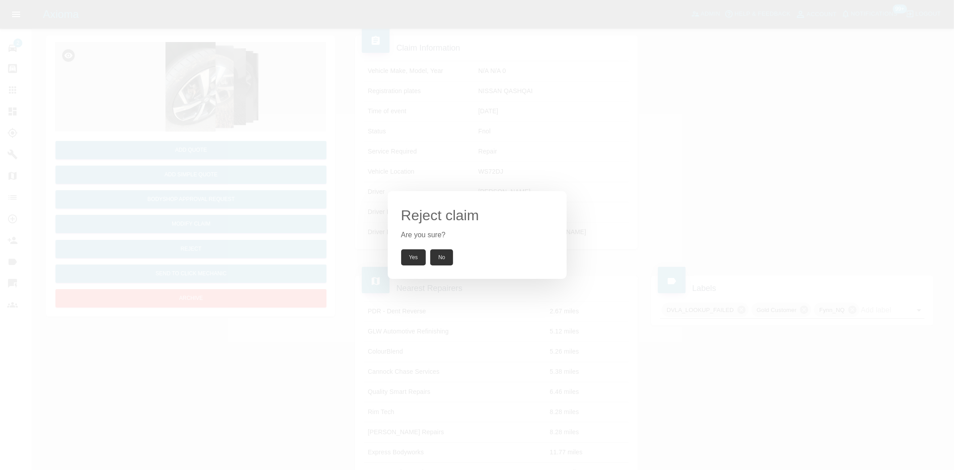
click at [414, 257] on button "Yes" at bounding box center [413, 257] width 25 height 16
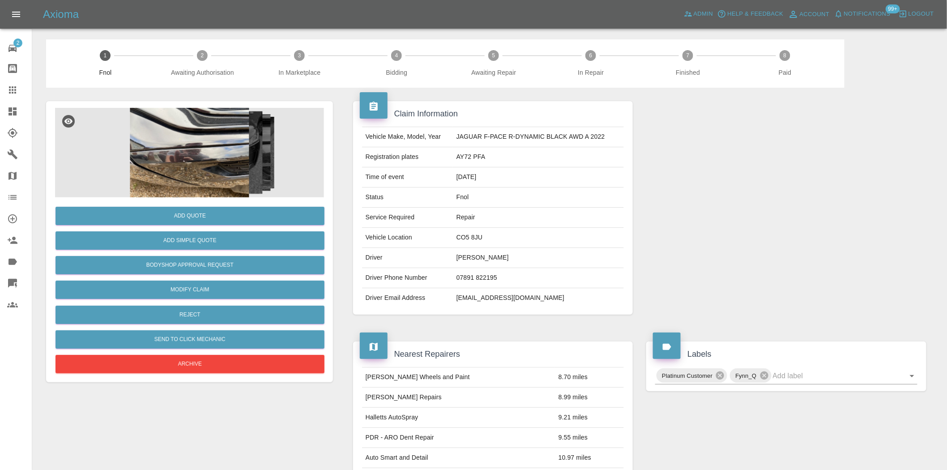
click at [191, 163] on img at bounding box center [189, 152] width 269 height 89
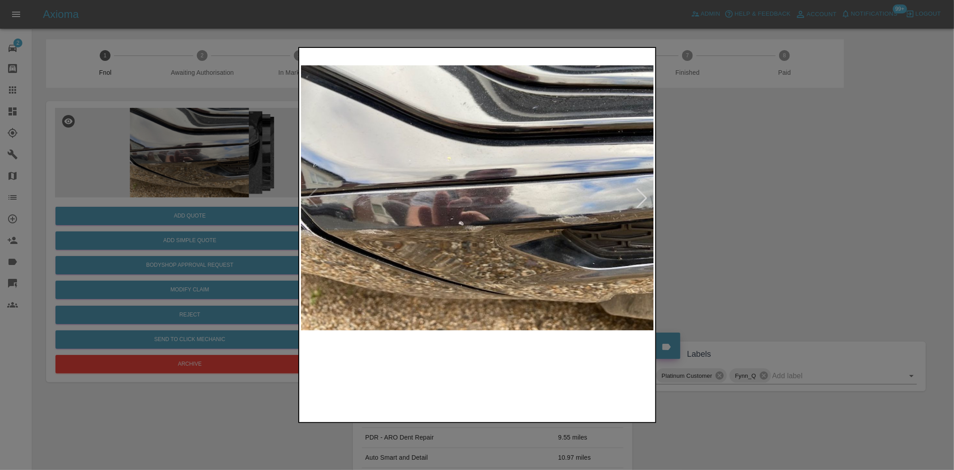
click at [413, 220] on img at bounding box center [477, 198] width 353 height 296
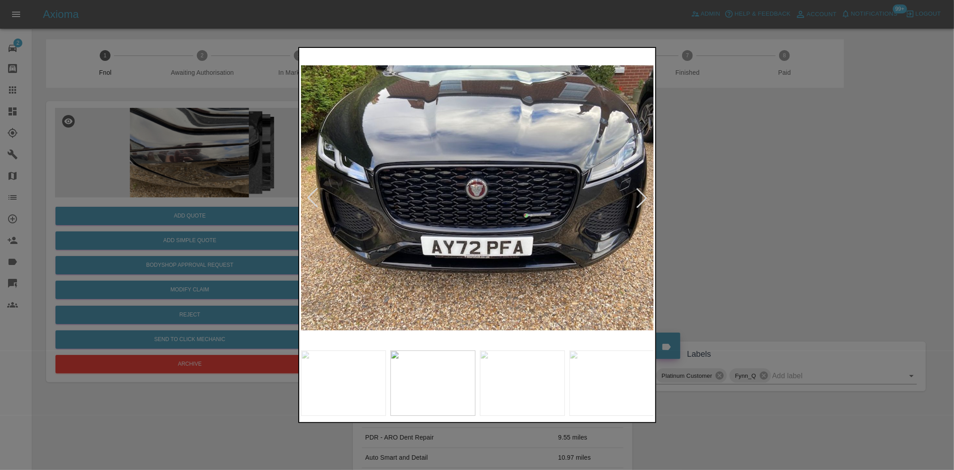
click at [395, 242] on img at bounding box center [477, 198] width 353 height 296
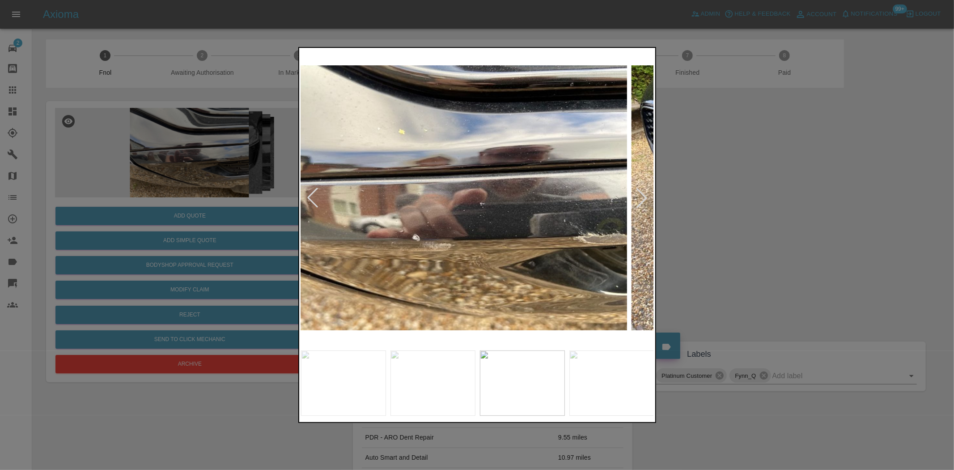
click at [336, 254] on img at bounding box center [449, 198] width 353 height 296
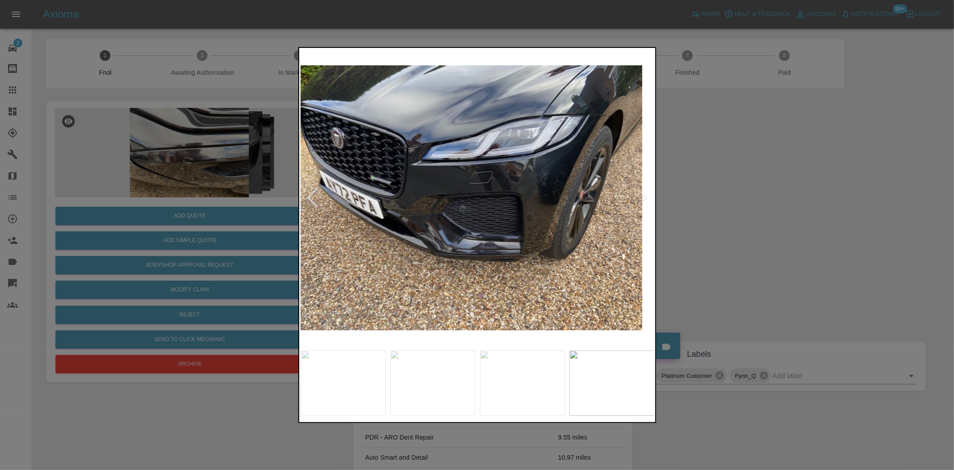
click at [324, 262] on img at bounding box center [465, 198] width 353 height 296
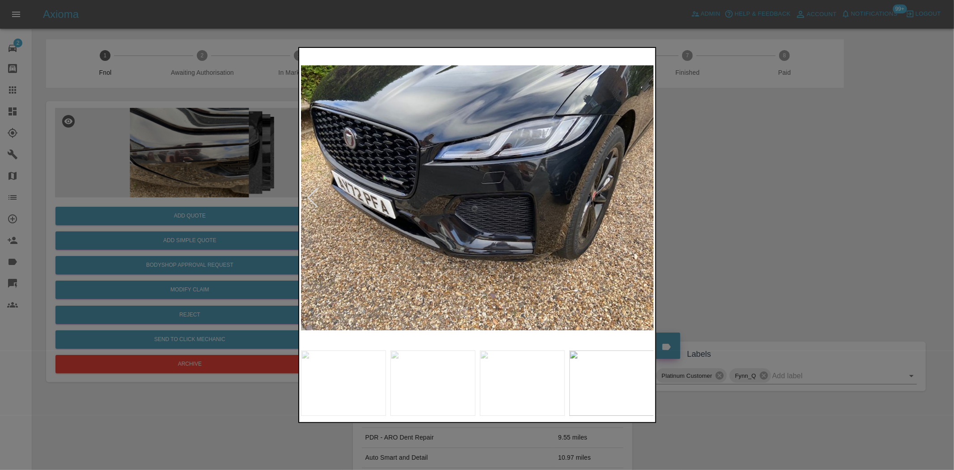
click at [295, 258] on div at bounding box center [477, 235] width 954 height 470
click at [411, 250] on img at bounding box center [477, 198] width 353 height 296
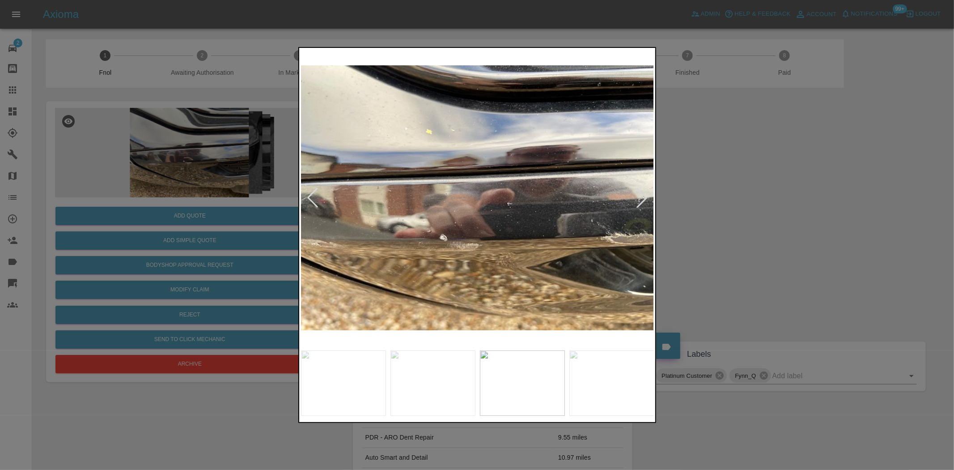
click at [475, 246] on img at bounding box center [477, 198] width 353 height 296
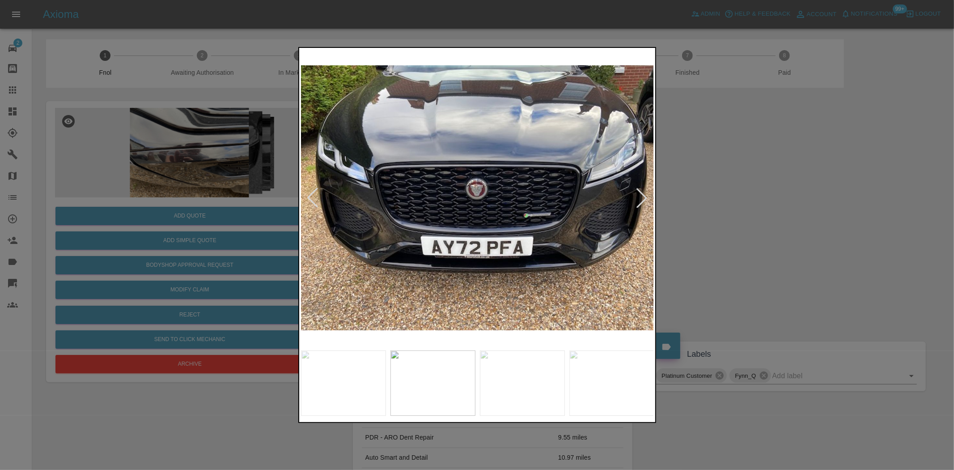
click at [525, 257] on img at bounding box center [477, 198] width 353 height 296
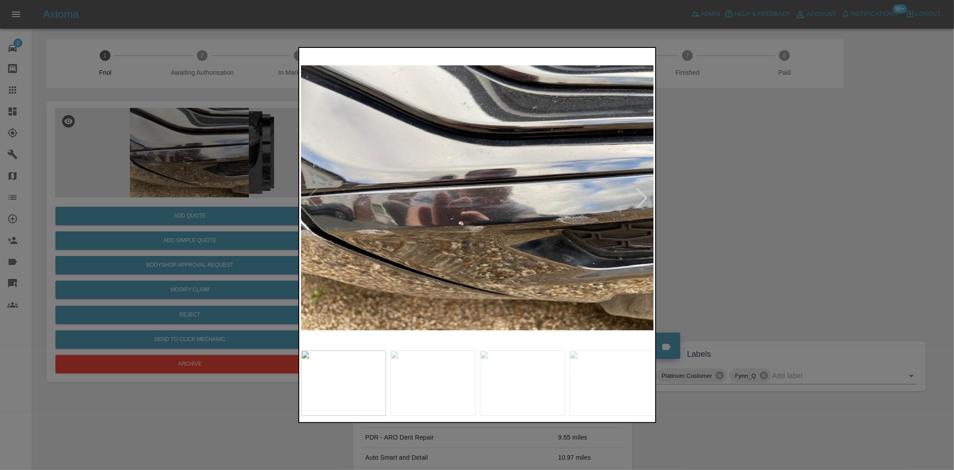
click at [535, 249] on img at bounding box center [477, 198] width 353 height 296
click at [522, 251] on img at bounding box center [477, 198] width 353 height 296
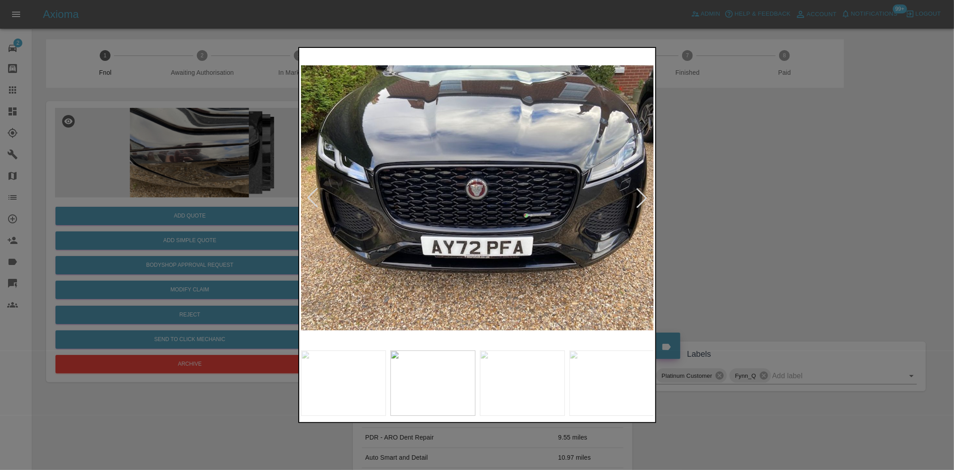
click at [462, 254] on img at bounding box center [477, 198] width 353 height 296
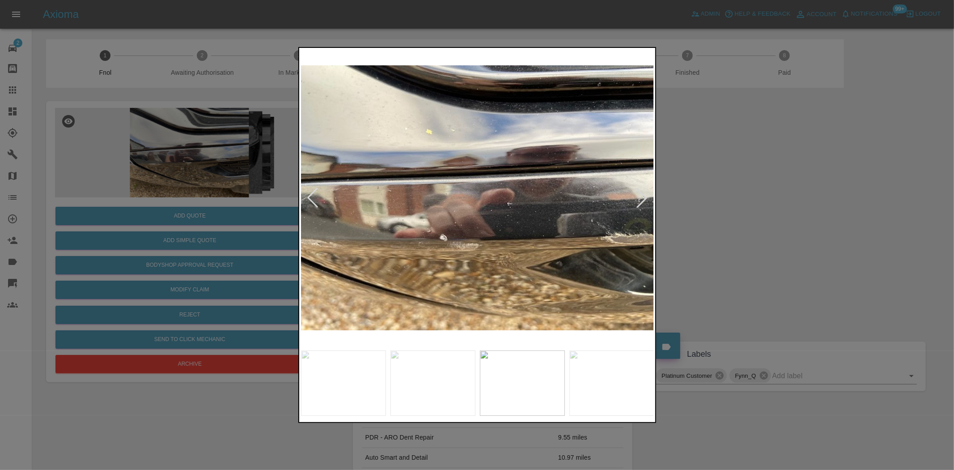
click at [425, 250] on img at bounding box center [477, 198] width 353 height 296
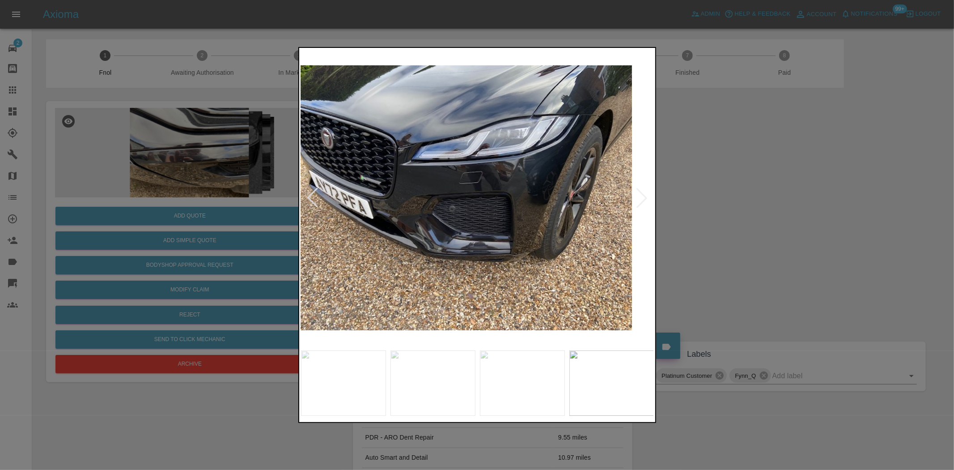
click at [363, 239] on img at bounding box center [454, 198] width 353 height 296
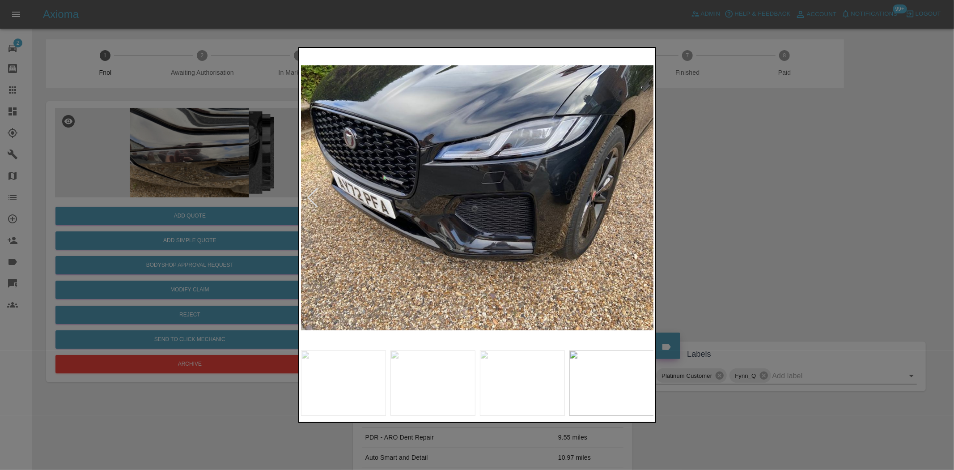
click at [198, 208] on div at bounding box center [477, 235] width 954 height 470
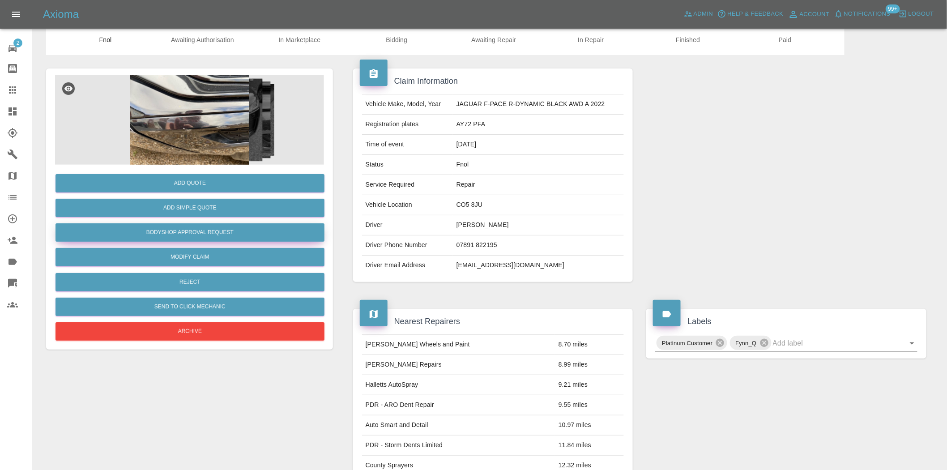
scroll to position [16, 0]
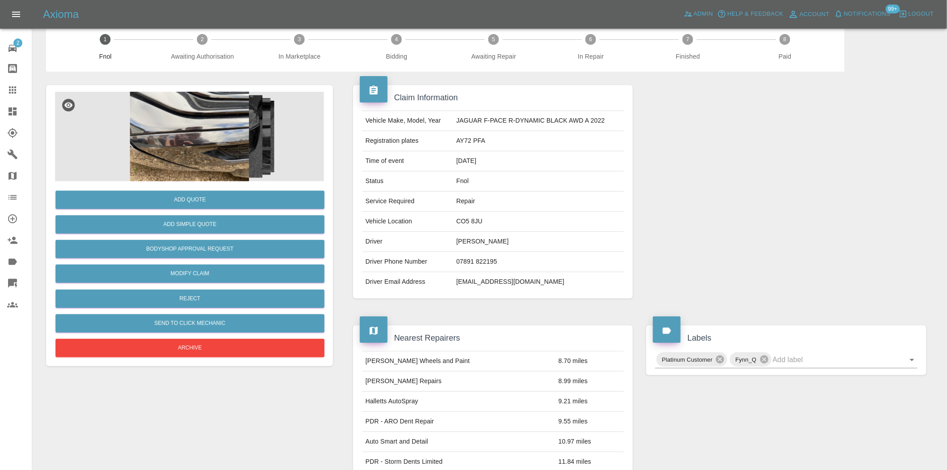
click at [200, 141] on img at bounding box center [189, 136] width 269 height 89
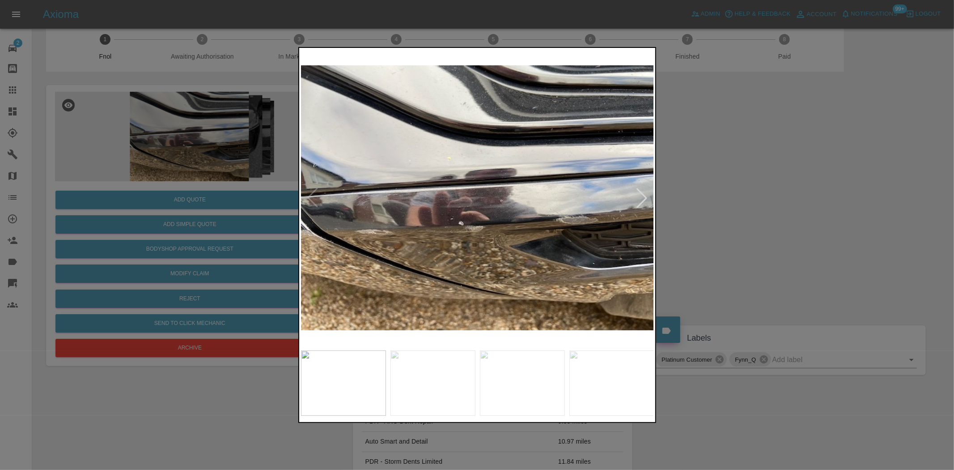
click at [421, 204] on img at bounding box center [477, 198] width 353 height 296
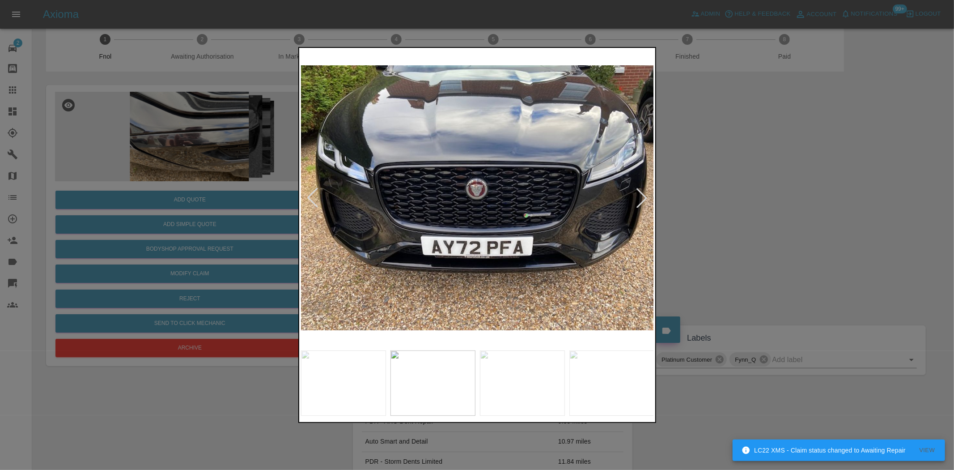
click at [432, 206] on img at bounding box center [477, 198] width 353 height 296
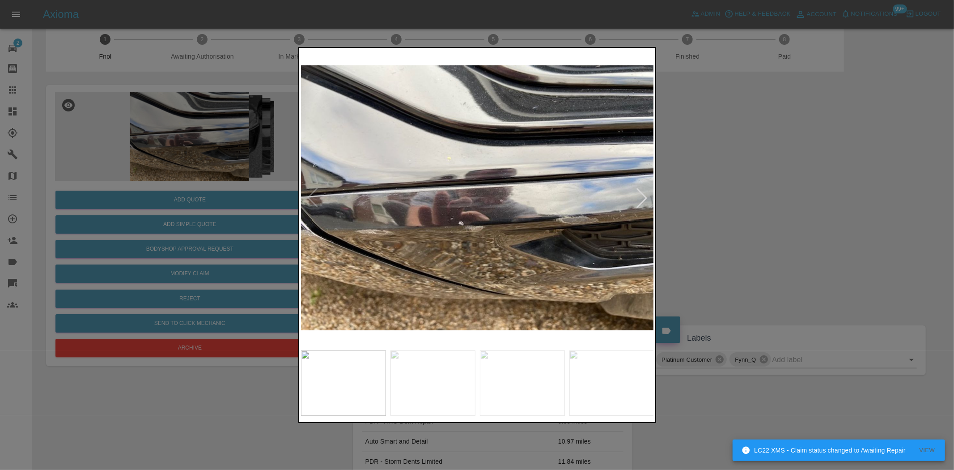
click at [408, 207] on img at bounding box center [477, 198] width 353 height 296
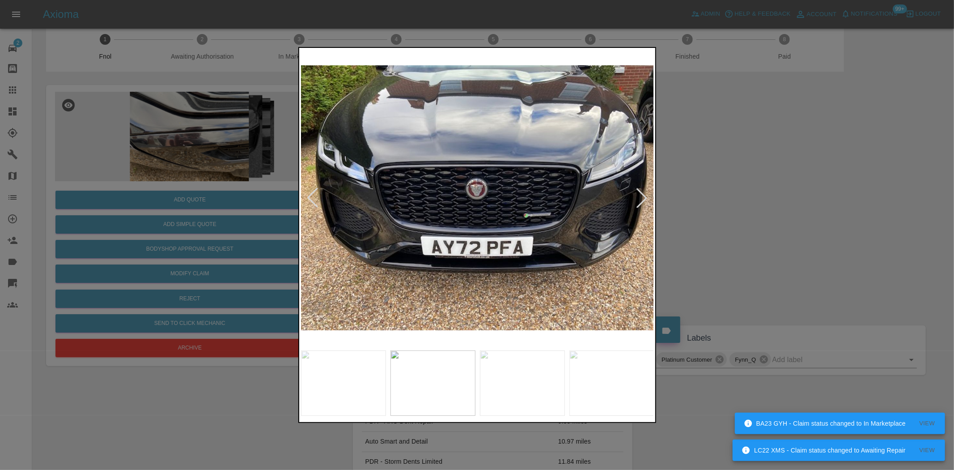
click at [370, 208] on img at bounding box center [477, 198] width 353 height 296
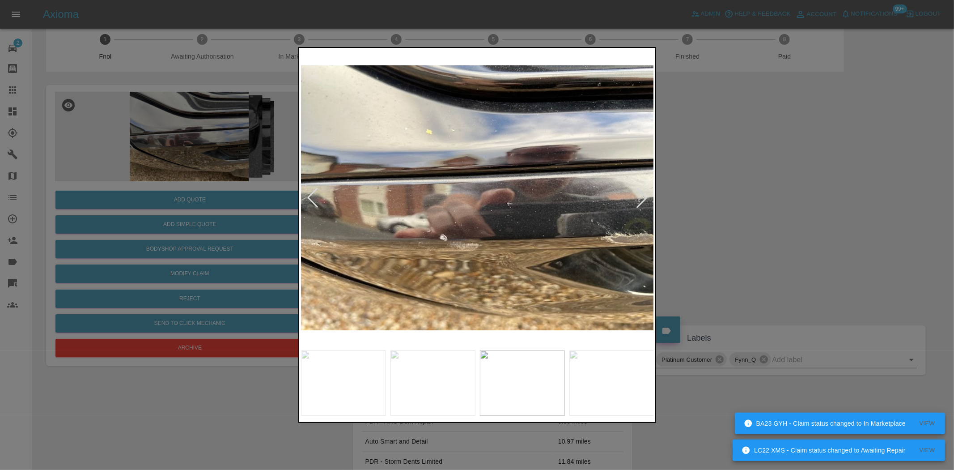
click at [387, 225] on img at bounding box center [477, 198] width 353 height 296
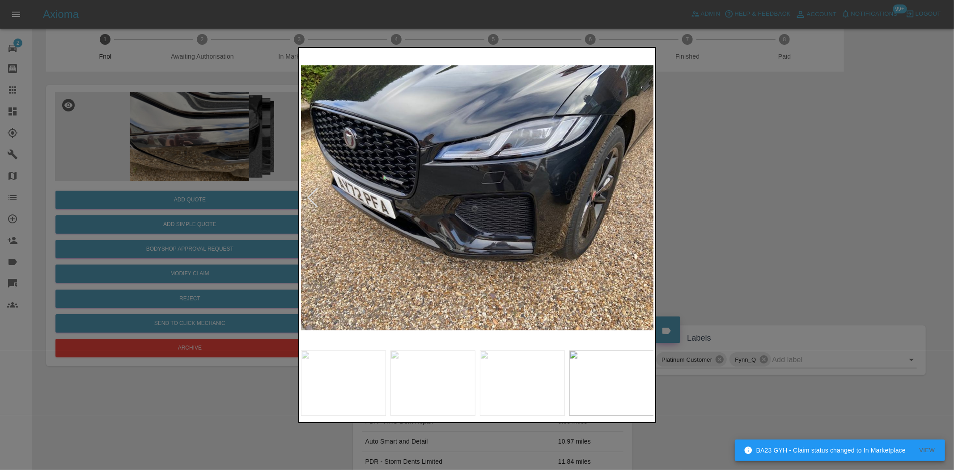
click at [450, 228] on img at bounding box center [477, 198] width 353 height 296
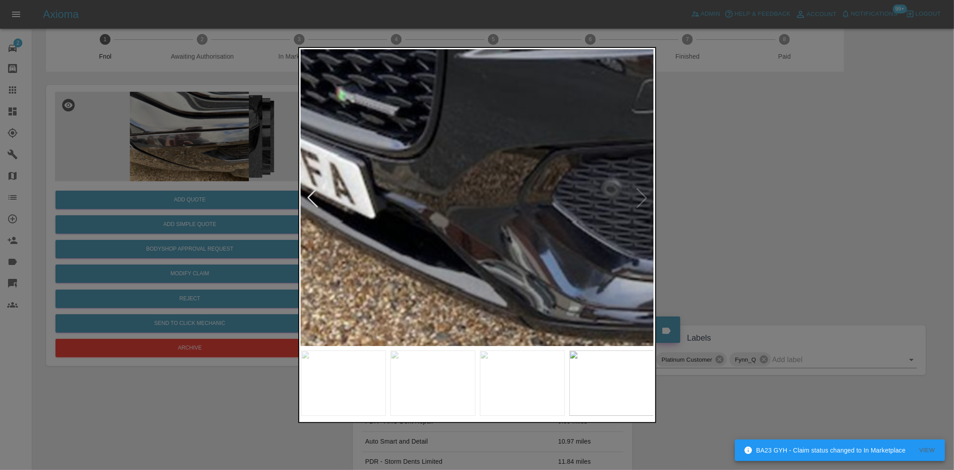
click at [489, 283] on img at bounding box center [621, 155] width 1060 height 889
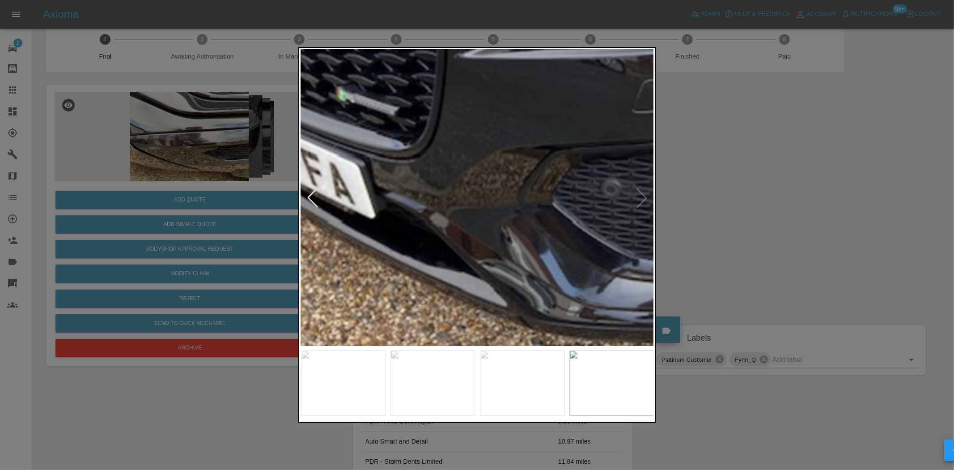
click at [183, 206] on div at bounding box center [477, 235] width 954 height 470
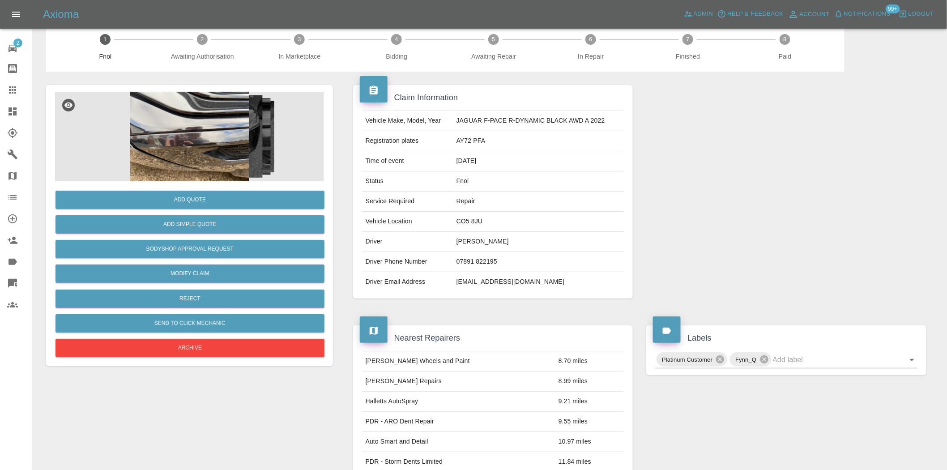
click at [177, 156] on img at bounding box center [189, 136] width 269 height 89
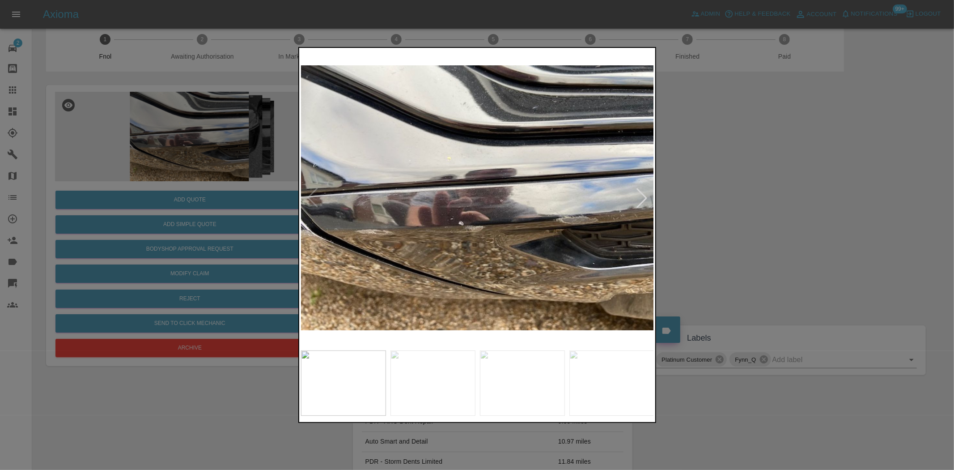
click at [453, 228] on img at bounding box center [477, 198] width 353 height 296
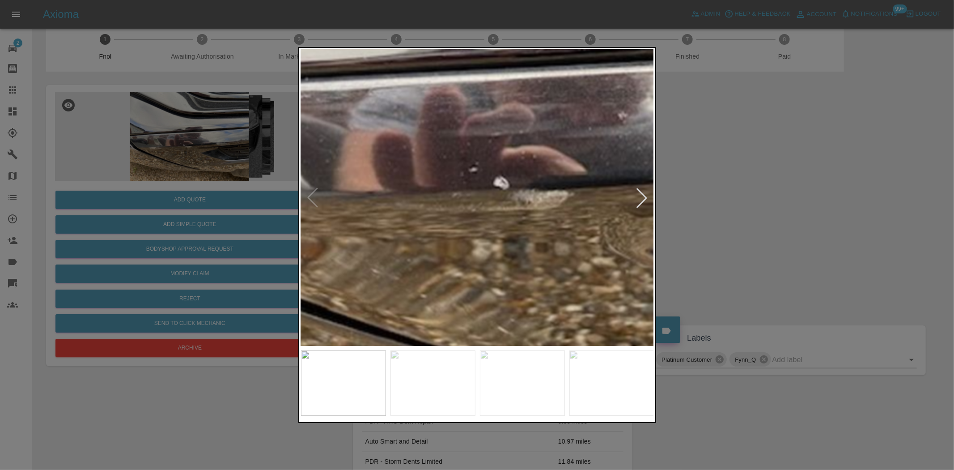
click at [453, 228] on img at bounding box center [551, 106] width 1060 height 889
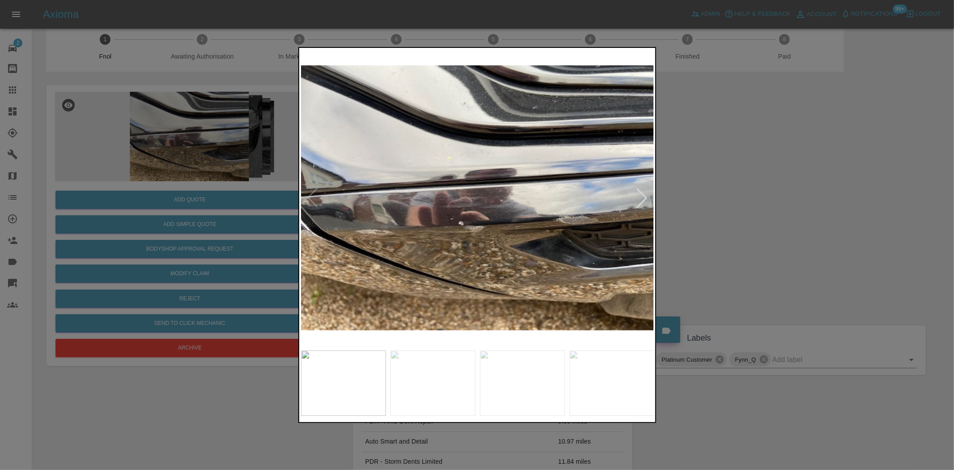
click at [395, 230] on img at bounding box center [477, 198] width 353 height 296
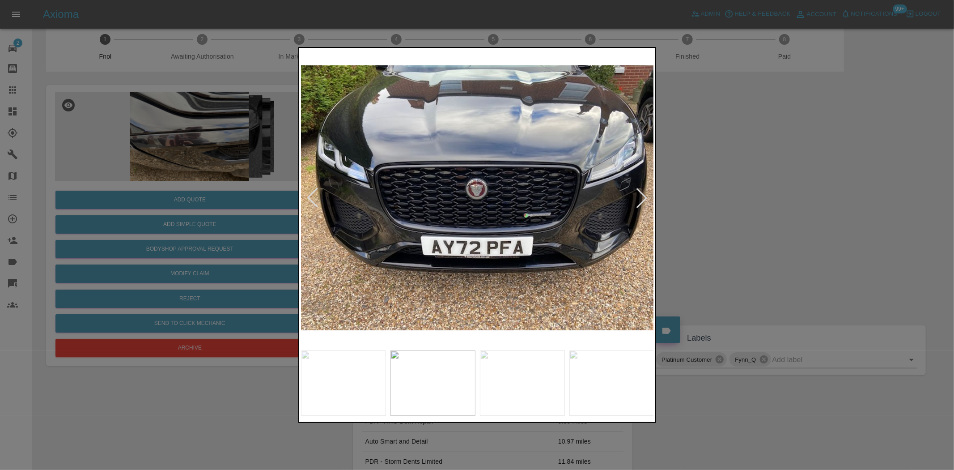
click at [602, 244] on img at bounding box center [477, 198] width 353 height 296
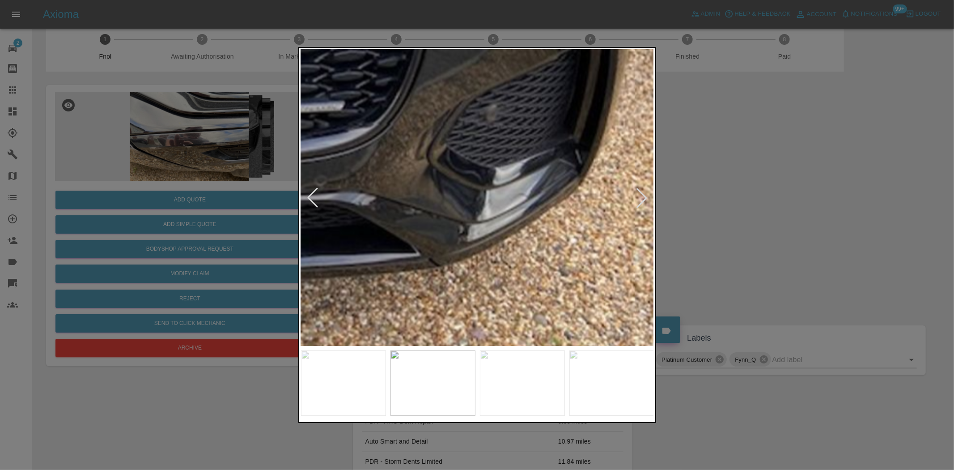
click at [450, 250] on img at bounding box center [124, 57] width 1060 height 889
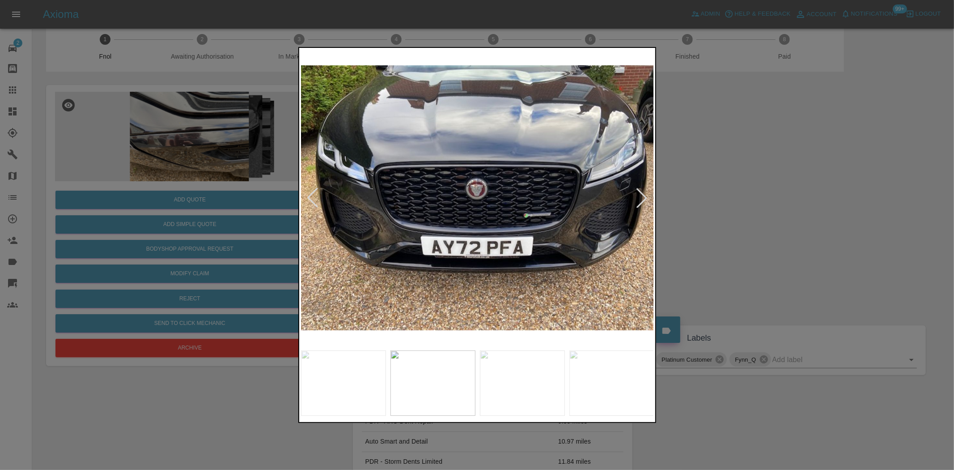
click at [459, 259] on img at bounding box center [477, 198] width 353 height 296
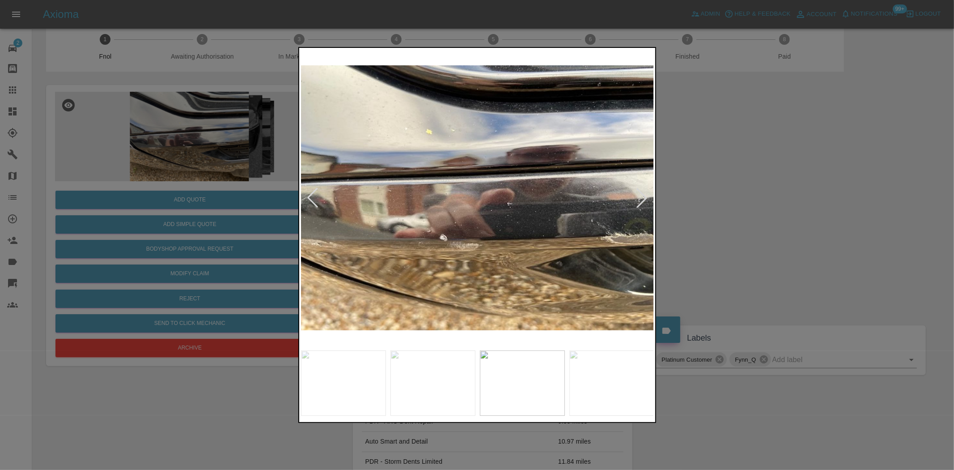
click at [440, 259] on img at bounding box center [477, 198] width 353 height 296
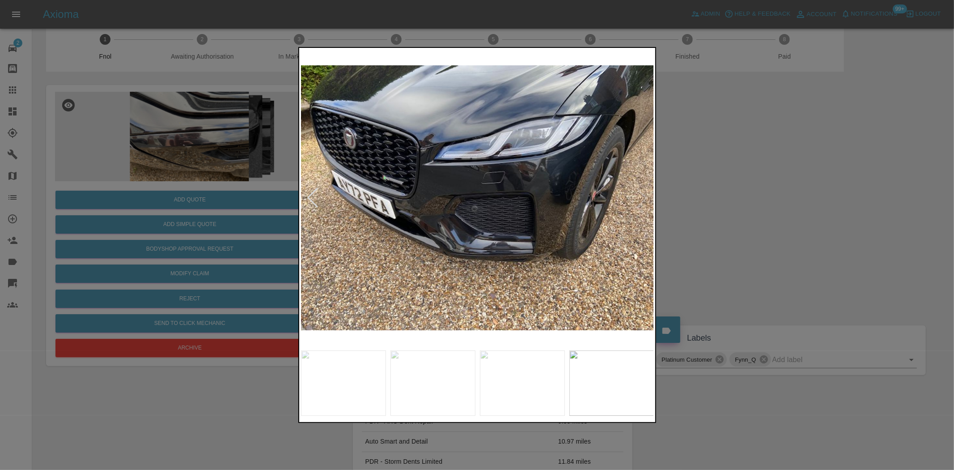
click at [465, 247] on img at bounding box center [477, 198] width 353 height 296
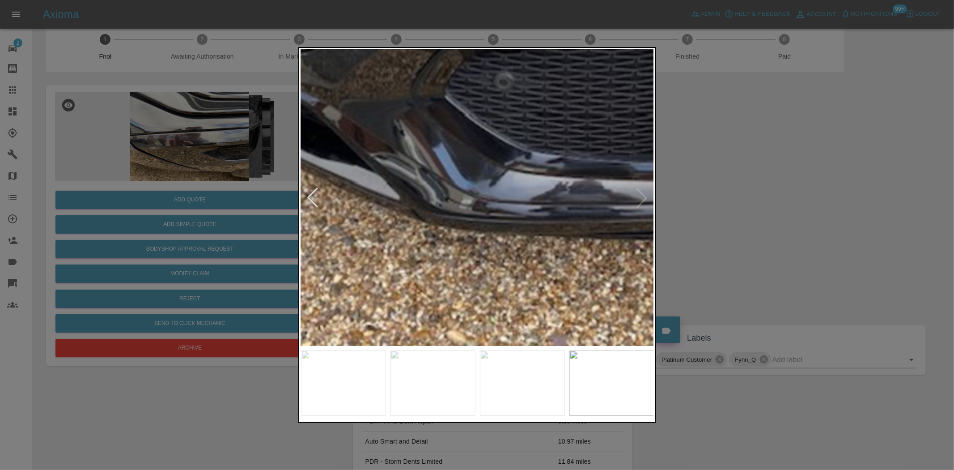
click at [457, 247] on img at bounding box center [513, 48] width 1060 height 889
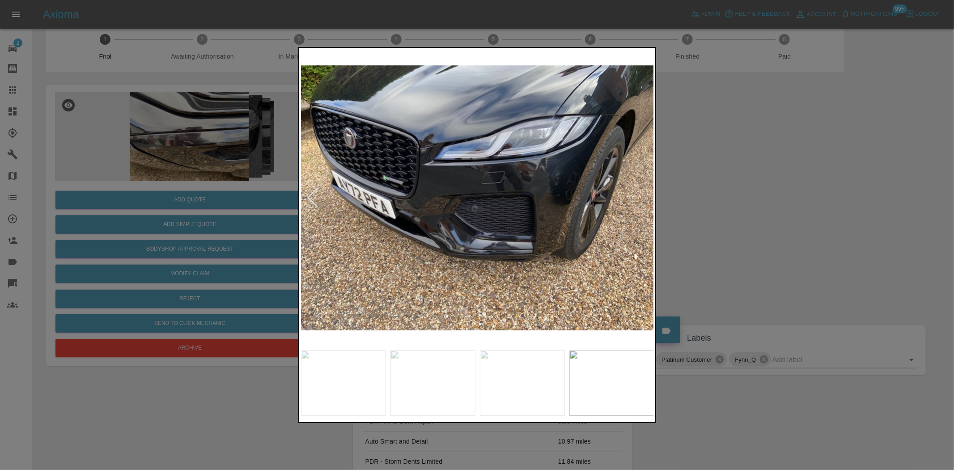
drag, startPoint x: 254, startPoint y: 221, endPoint x: 213, endPoint y: 264, distance: 59.2
click at [245, 231] on div at bounding box center [477, 235] width 954 height 470
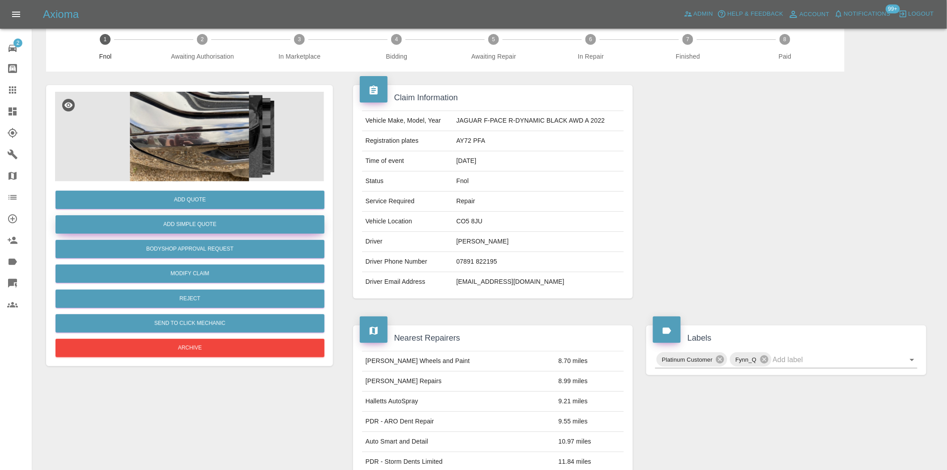
click at [203, 217] on button "Add Simple Quote" at bounding box center [189, 224] width 269 height 18
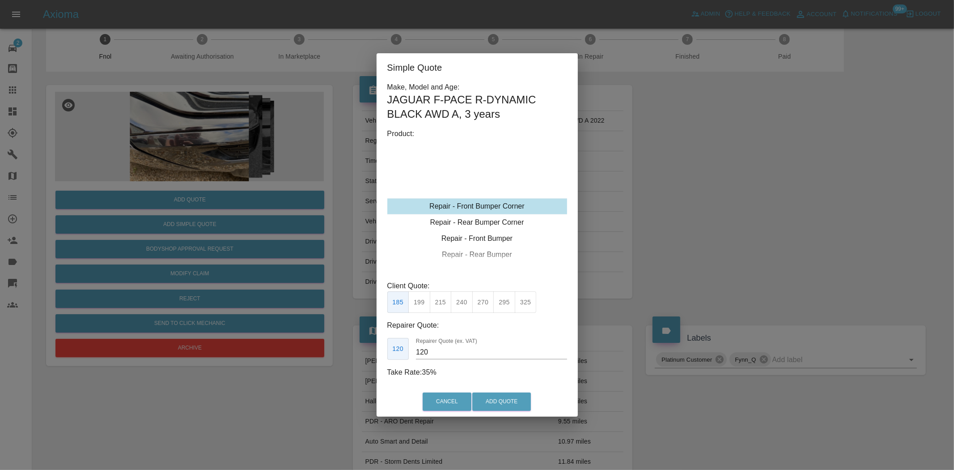
click at [461, 204] on div "Repair - Front Bumper Corner" at bounding box center [477, 206] width 180 height 16
click at [424, 302] on button "199" at bounding box center [419, 302] width 22 height 22
click at [439, 303] on button "215" at bounding box center [441, 302] width 22 height 22
drag, startPoint x: 428, startPoint y: 352, endPoint x: 310, endPoint y: 333, distance: 119.2
click at [323, 333] on div "Simple Quote Make, Model and Age: JAGUAR F-PACE R-DYNAMIC BLACK AWD A , 3 years…" at bounding box center [477, 235] width 954 height 470
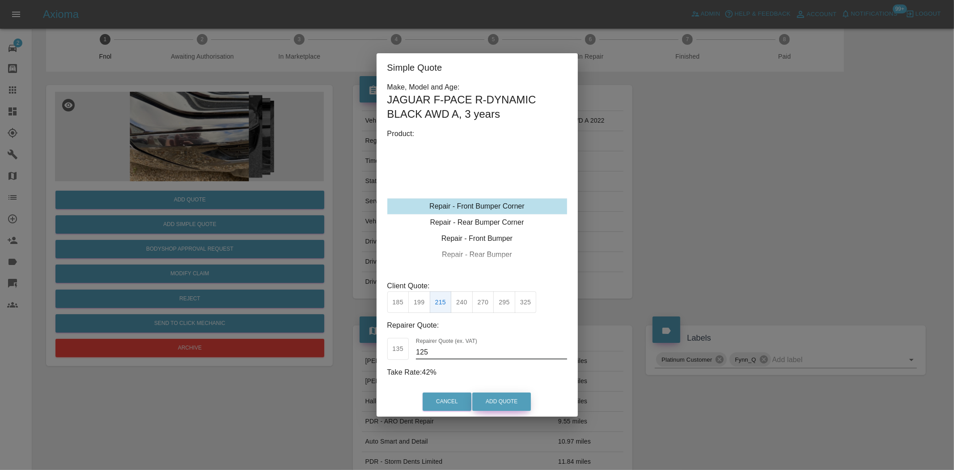
type input "125"
click at [493, 399] on button "Add Quote" at bounding box center [501, 401] width 59 height 18
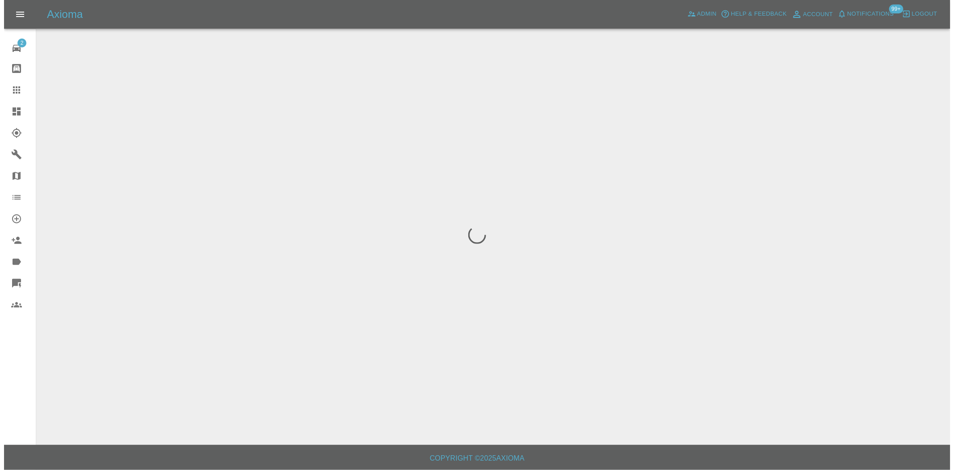
scroll to position [0, 0]
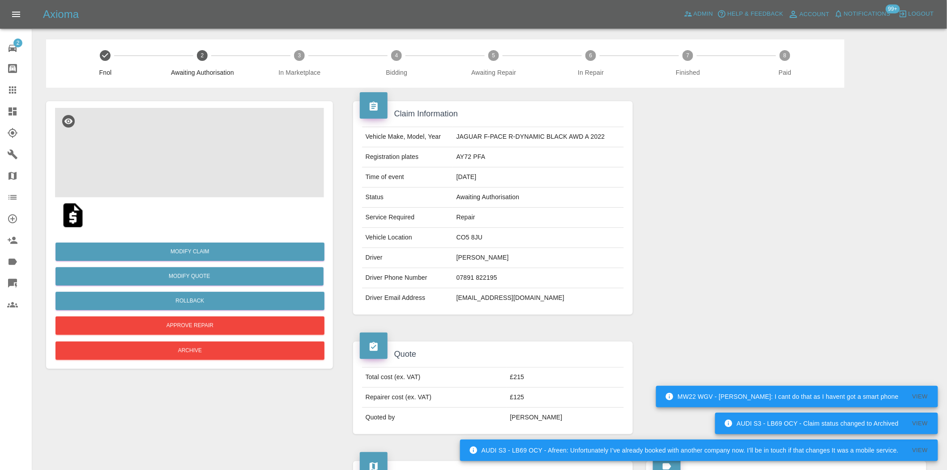
click at [221, 157] on img at bounding box center [189, 152] width 269 height 89
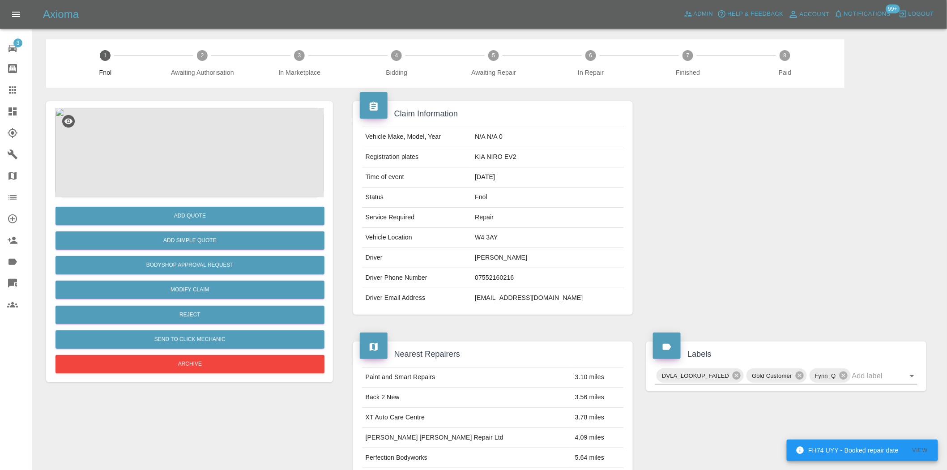
click at [190, 127] on img at bounding box center [189, 152] width 269 height 89
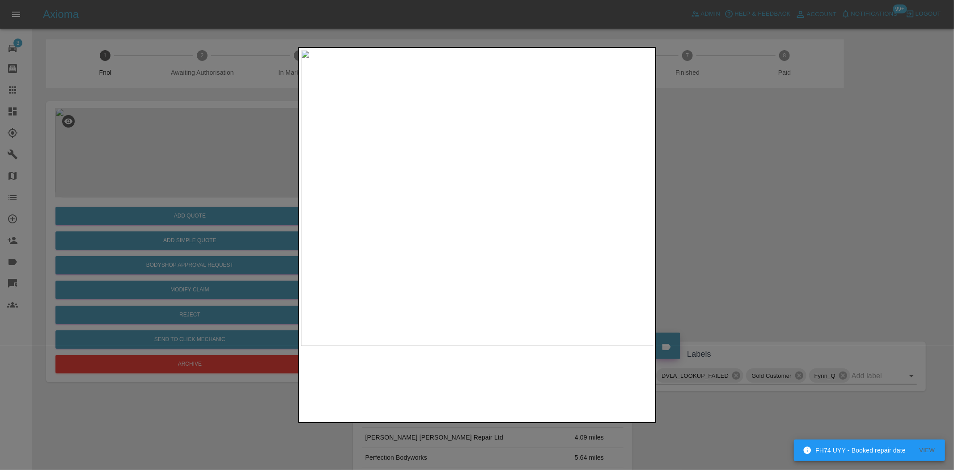
click at [442, 208] on img at bounding box center [477, 198] width 353 height 296
click at [364, 253] on img at bounding box center [480, 172] width 1060 height 889
click at [456, 252] on img at bounding box center [419, 172] width 1060 height 889
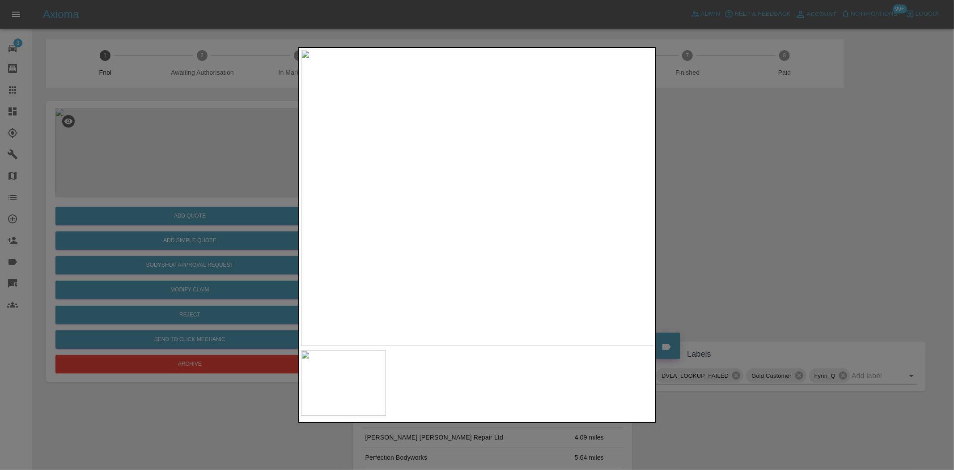
click at [464, 261] on img at bounding box center [477, 198] width 353 height 296
click at [191, 225] on div at bounding box center [477, 235] width 954 height 470
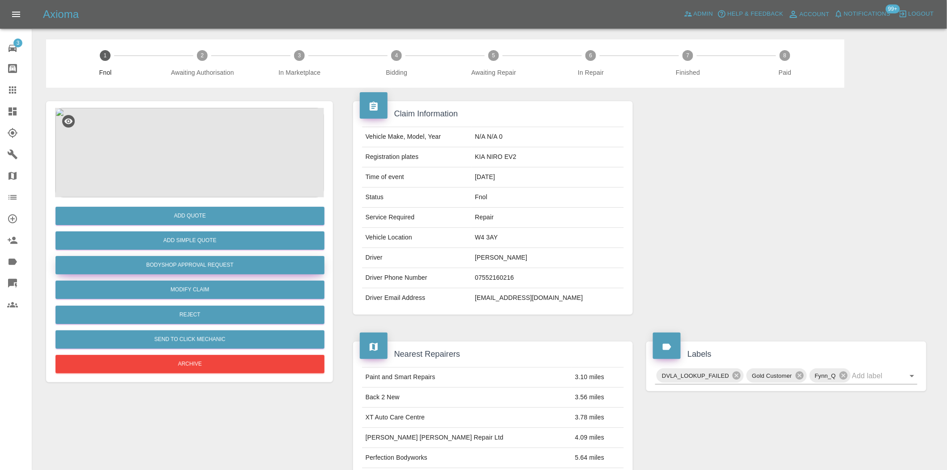
click at [212, 268] on button "Bodyshop Approval Request" at bounding box center [189, 265] width 269 height 18
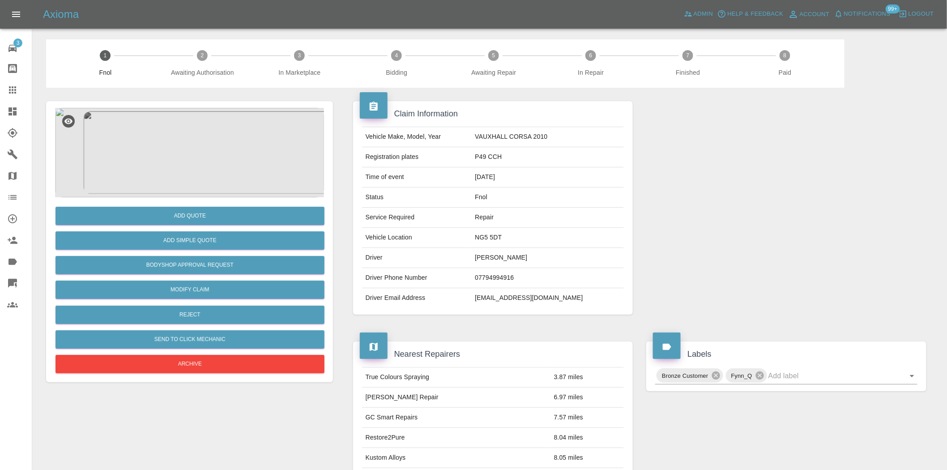
click at [166, 188] on img at bounding box center [189, 152] width 269 height 89
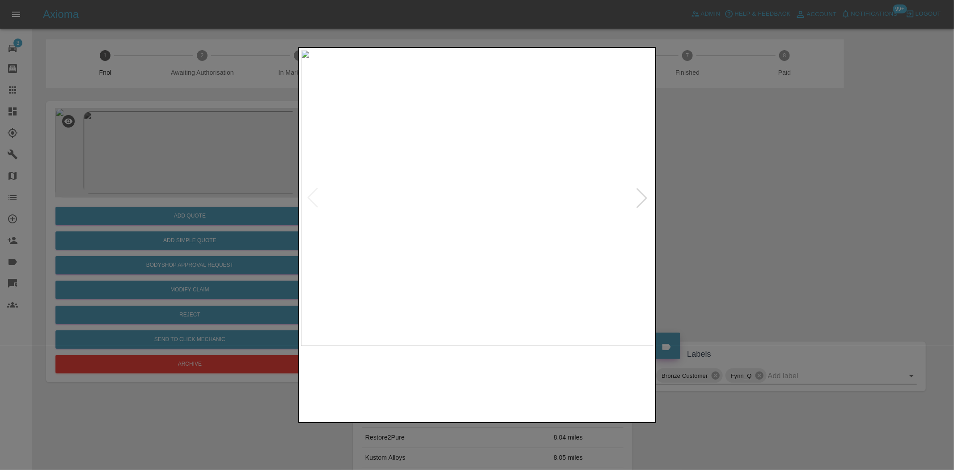
click at [428, 266] on img at bounding box center [477, 198] width 353 height 296
click at [397, 284] on img at bounding box center [477, 198] width 353 height 296
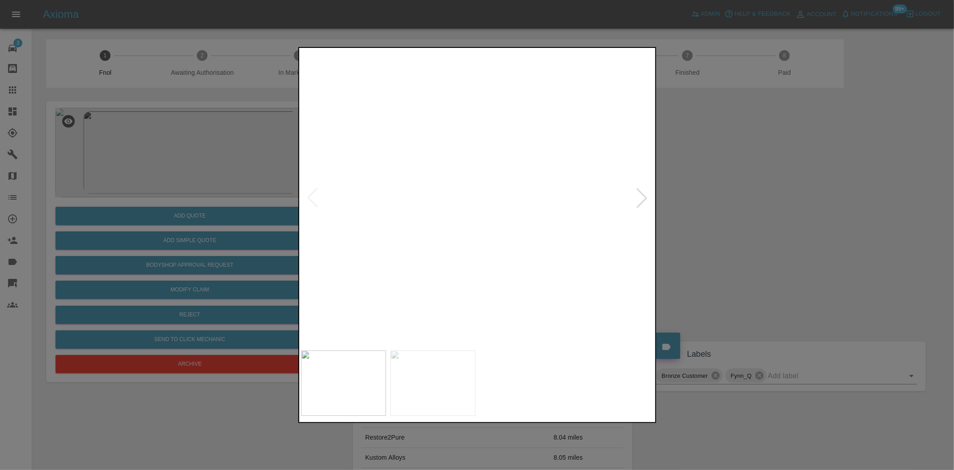
click at [428, 310] on img at bounding box center [477, 198] width 353 height 296
click at [446, 212] on img at bounding box center [477, 198] width 353 height 296
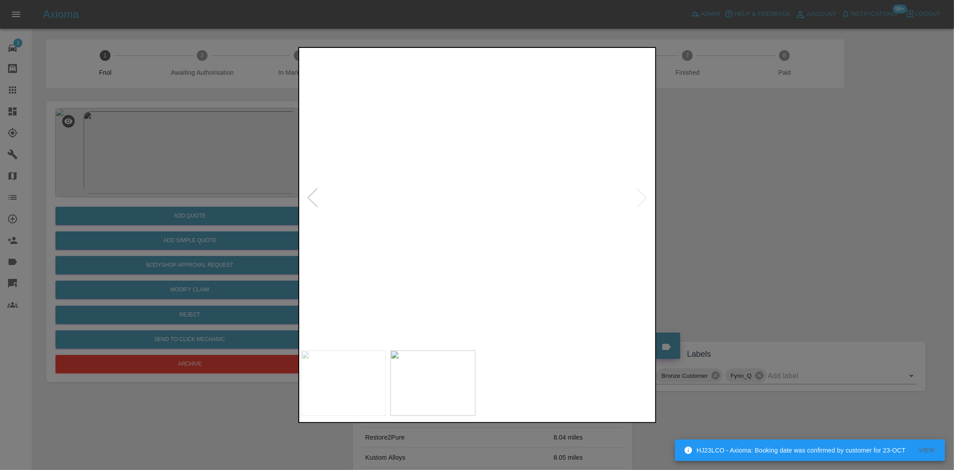
click at [391, 289] on img at bounding box center [487, 235] width 1060 height 889
click at [480, 236] on img at bounding box center [487, 235] width 1060 height 889
click at [584, 289] on img at bounding box center [543, 198] width 353 height 296
click at [411, 297] on img at bounding box center [477, 198] width 353 height 296
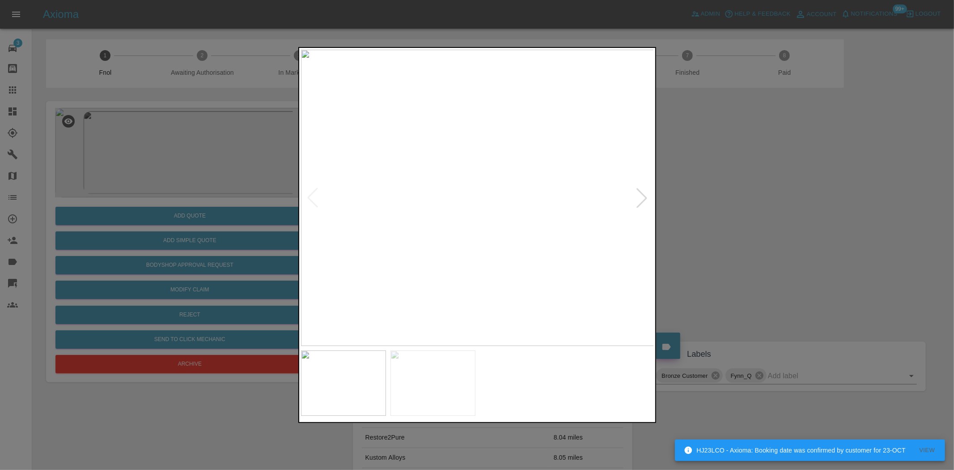
click at [411, 297] on img at bounding box center [477, 198] width 353 height 296
click at [196, 217] on div at bounding box center [477, 235] width 954 height 470
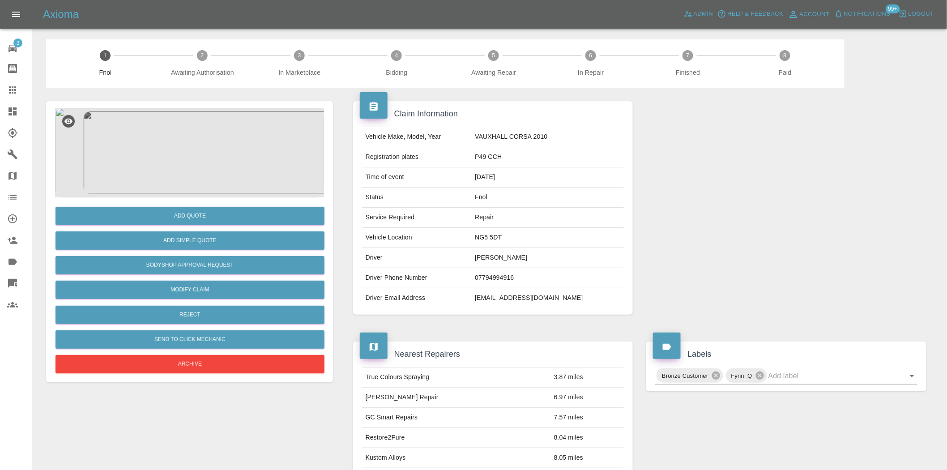
click at [204, 155] on img at bounding box center [189, 152] width 269 height 89
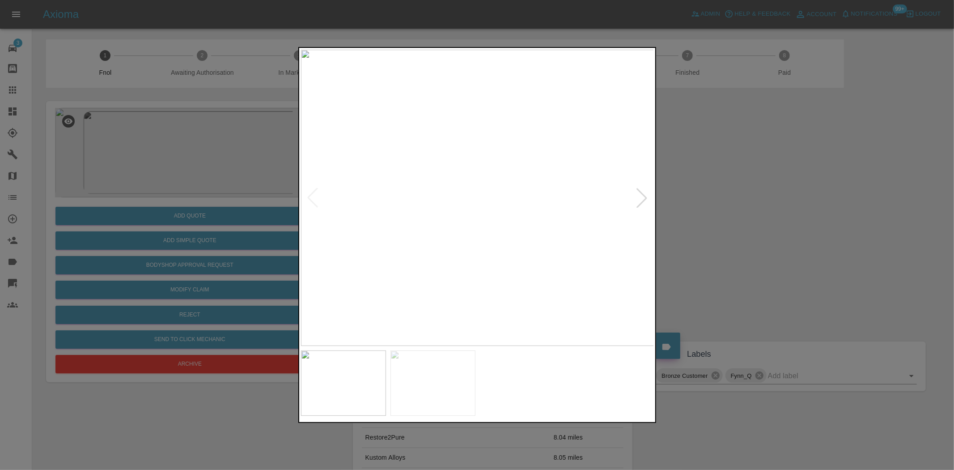
click at [212, 259] on div at bounding box center [477, 235] width 954 height 470
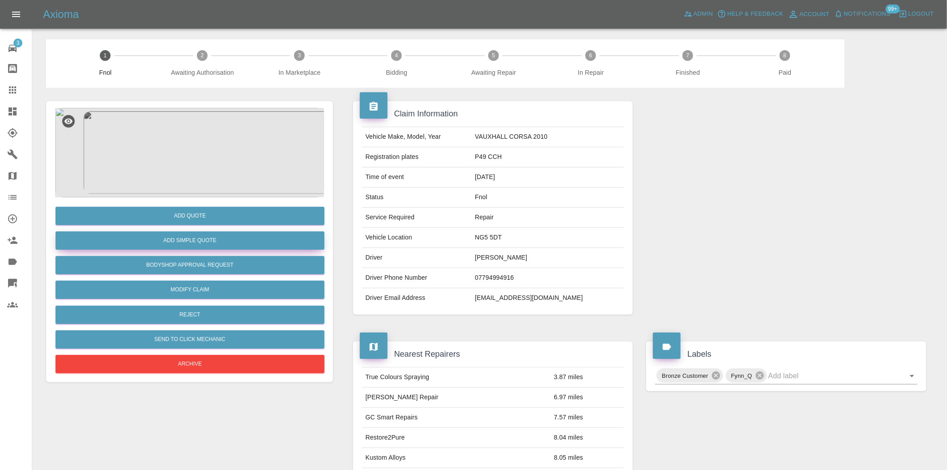
click at [218, 243] on button "Add Simple Quote" at bounding box center [189, 240] width 269 height 18
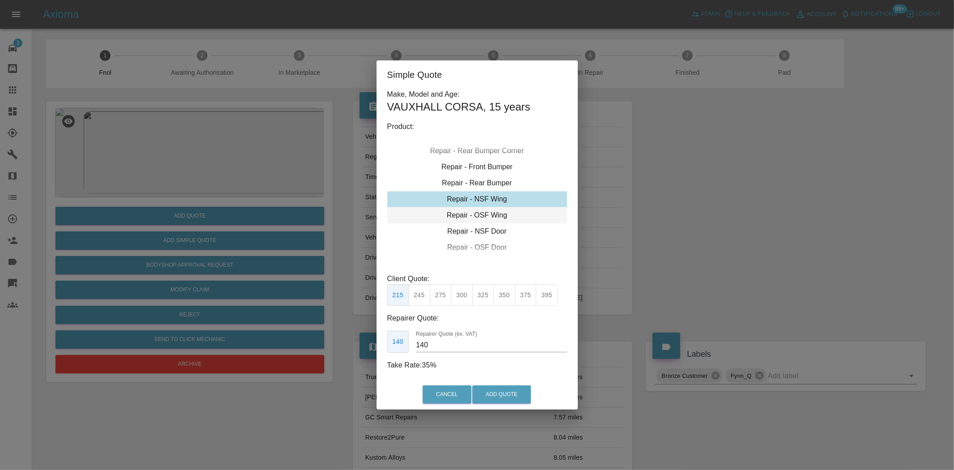
click at [480, 212] on div "Repair - OSF Wing" at bounding box center [477, 215] width 180 height 16
click at [476, 225] on div "Repair - OSF Door" at bounding box center [477, 231] width 180 height 16
click at [484, 151] on div "Repair - NSF Wing" at bounding box center [477, 151] width 180 height 16
click at [489, 150] on div "Repair - NSF Wing" at bounding box center [477, 151] width 180 height 16
click at [482, 298] on button "325" at bounding box center [483, 295] width 22 height 22
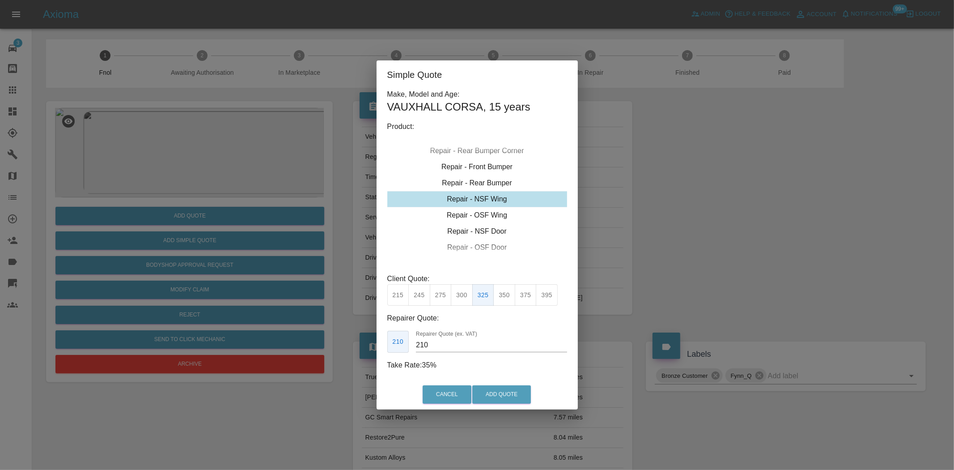
drag, startPoint x: 435, startPoint y: 343, endPoint x: 359, endPoint y: 338, distance: 76.2
click at [377, 342] on div "Make, Model and Age: VAUXHALL CORSA , 15 years Product: Repair - Front Bumper C…" at bounding box center [477, 234] width 201 height 290
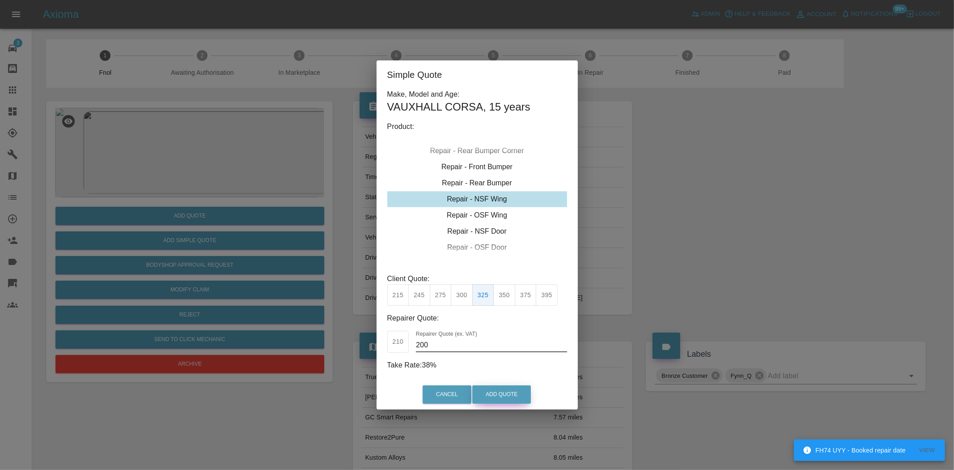
type input "200"
click at [501, 394] on button "Add Quote" at bounding box center [501, 394] width 59 height 18
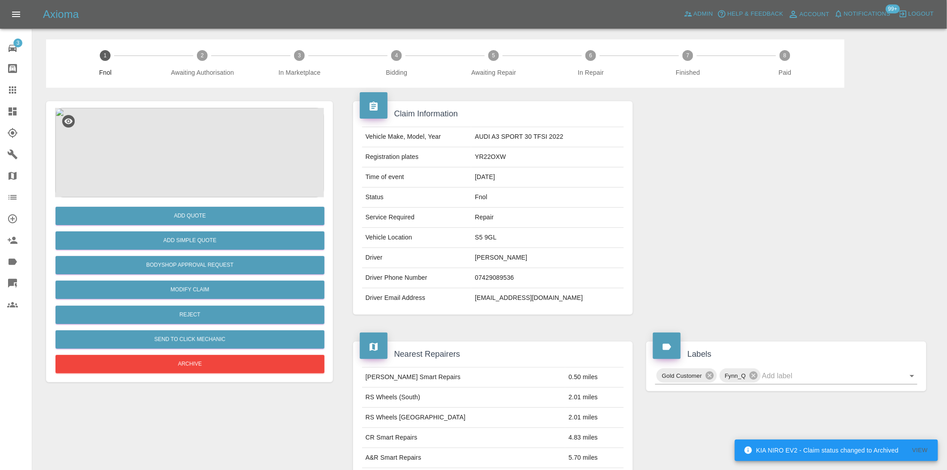
click at [200, 141] on img at bounding box center [189, 152] width 269 height 89
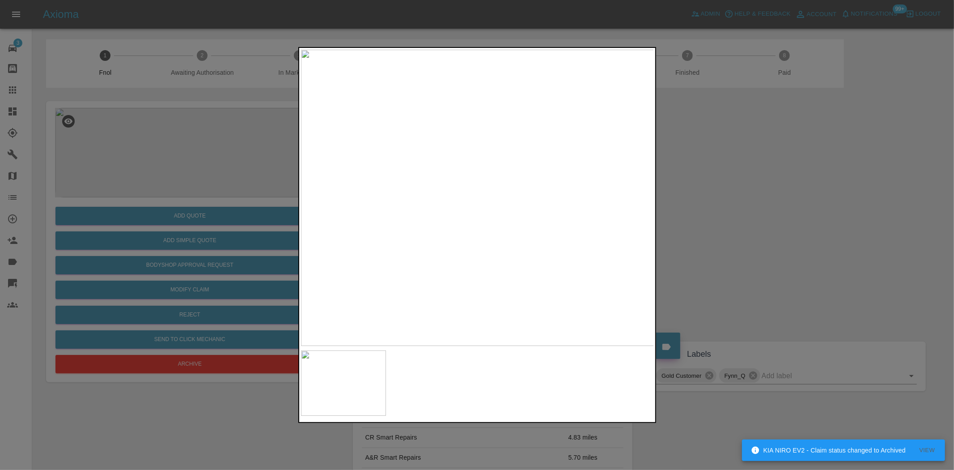
click at [455, 224] on img at bounding box center [477, 198] width 353 height 296
click at [458, 222] on img at bounding box center [477, 198] width 353 height 296
click at [421, 230] on img at bounding box center [477, 198] width 353 height 296
click at [376, 235] on img at bounding box center [477, 198] width 353 height 296
click at [215, 234] on div at bounding box center [477, 235] width 954 height 470
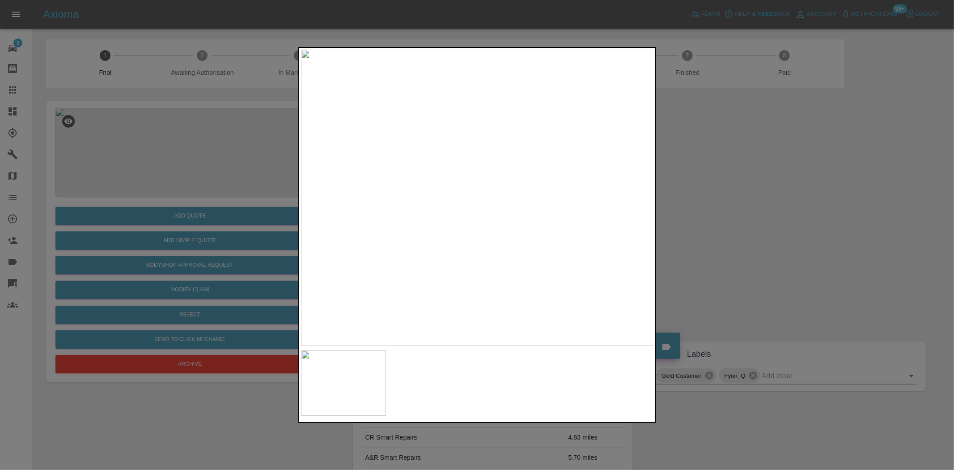
click at [83, 234] on div at bounding box center [477, 235] width 954 height 470
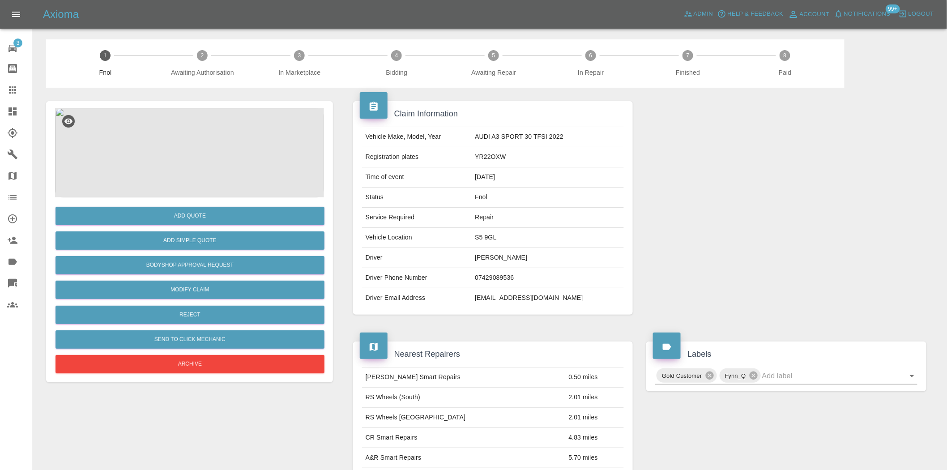
click at [167, 168] on img at bounding box center [189, 152] width 269 height 89
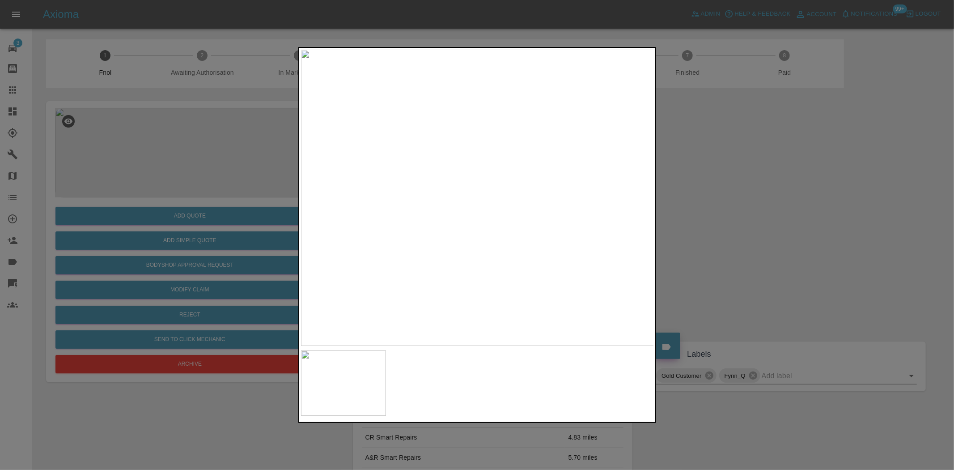
click at [480, 115] on img at bounding box center [477, 198] width 353 height 296
click at [531, 182] on img at bounding box center [553, 435] width 1060 height 889
click at [459, 97] on img at bounding box center [520, 394] width 1060 height 889
click at [484, 95] on img at bounding box center [499, 235] width 1060 height 889
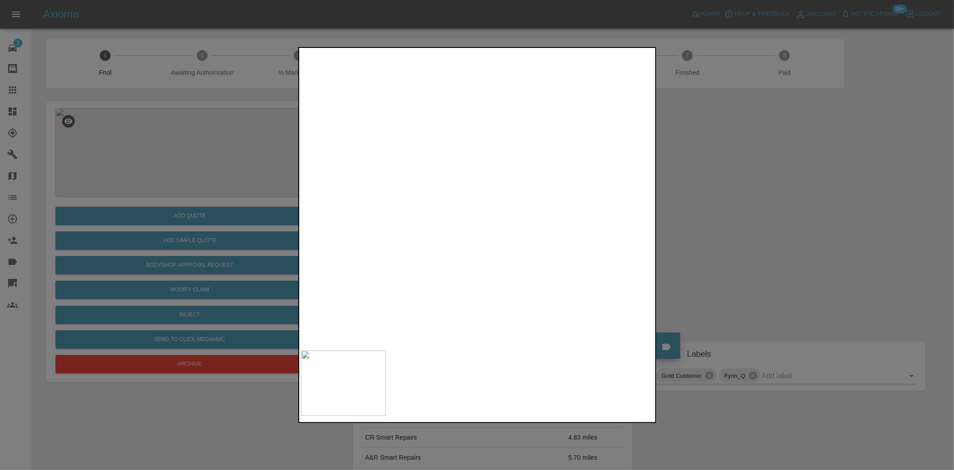
click at [490, 74] on img at bounding box center [506, 149] width 1060 height 889
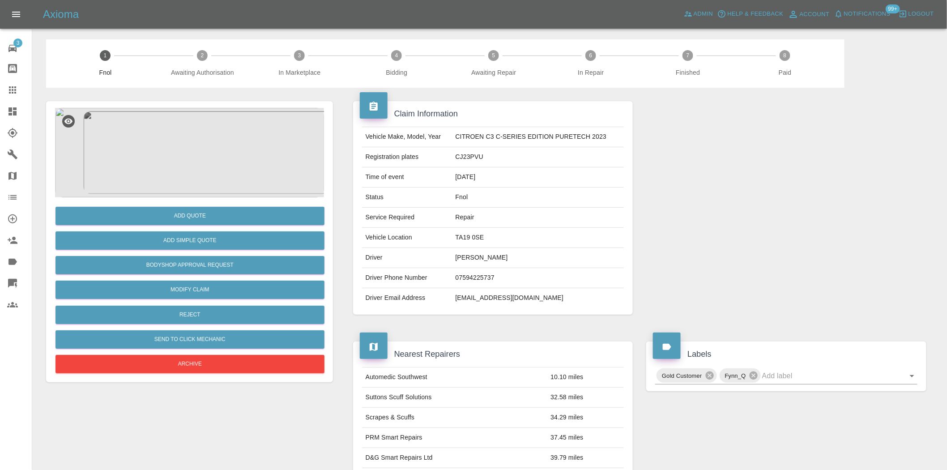
click at [195, 145] on img at bounding box center [189, 152] width 269 height 89
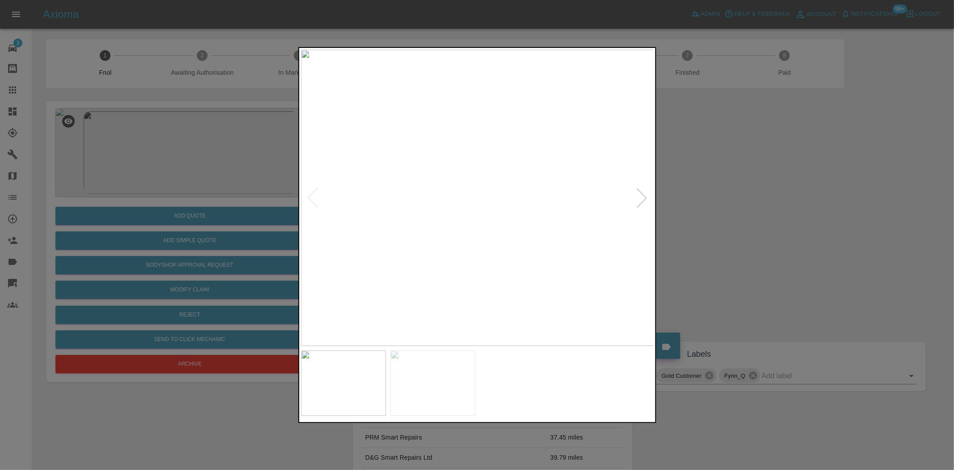
click at [445, 187] on img at bounding box center [477, 198] width 353 height 296
click at [357, 212] on img at bounding box center [477, 198] width 353 height 296
click at [421, 246] on img at bounding box center [477, 198] width 353 height 296
click at [457, 244] on img at bounding box center [477, 198] width 353 height 296
click at [455, 229] on img at bounding box center [477, 198] width 353 height 296
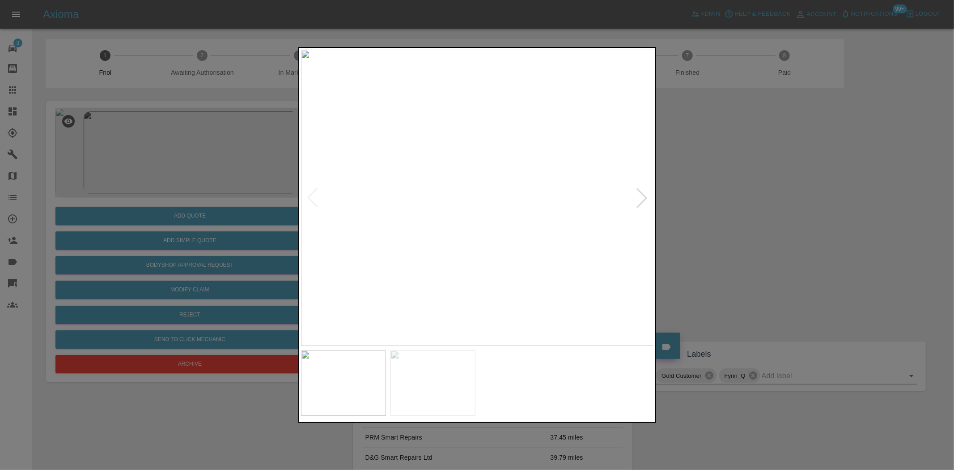
click at [455, 229] on img at bounding box center [477, 198] width 353 height 296
click at [446, 303] on img at bounding box center [543, 103] width 1060 height 889
click at [462, 260] on img at bounding box center [531, 184] width 1060 height 889
click at [432, 297] on img at bounding box center [477, 198] width 353 height 296
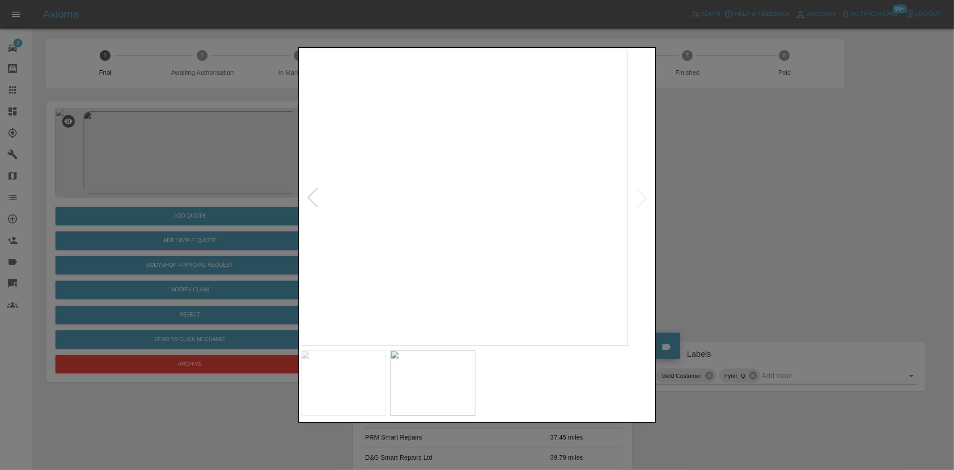
click at [413, 288] on img at bounding box center [451, 198] width 353 height 296
click at [234, 220] on div at bounding box center [477, 235] width 954 height 470
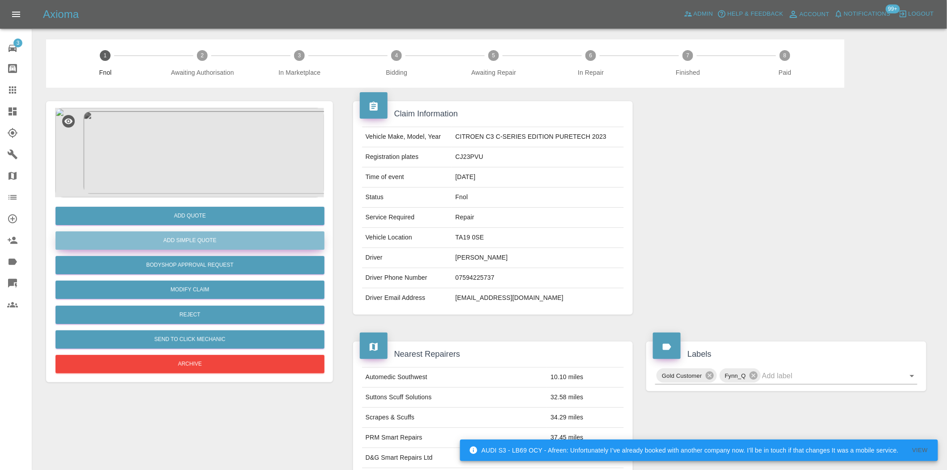
click at [188, 236] on button "Add Simple Quote" at bounding box center [189, 240] width 269 height 18
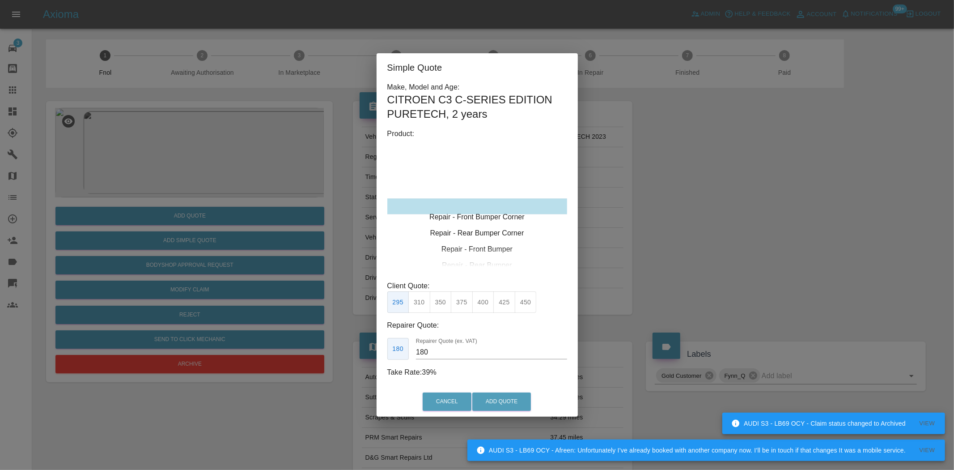
type input "120"
click at [472, 226] on div "Repair - Rear Bumper Corner" at bounding box center [477, 222] width 180 height 16
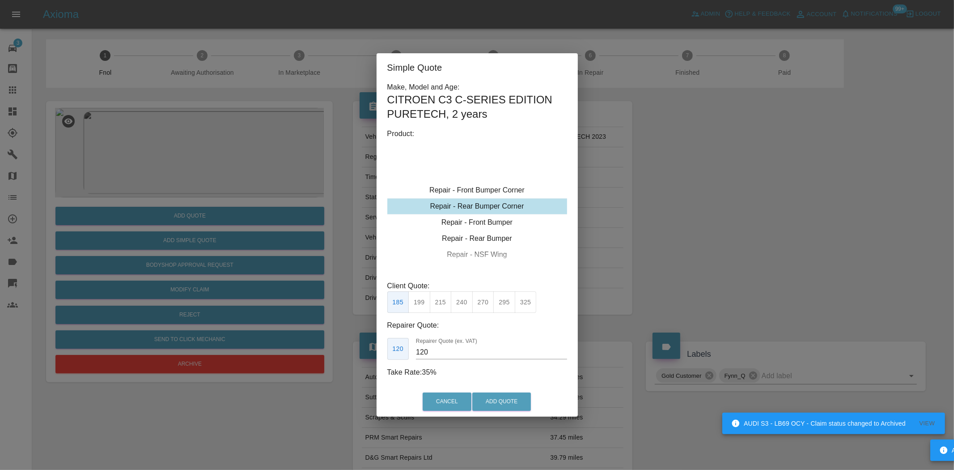
click at [421, 306] on button "199" at bounding box center [419, 302] width 22 height 22
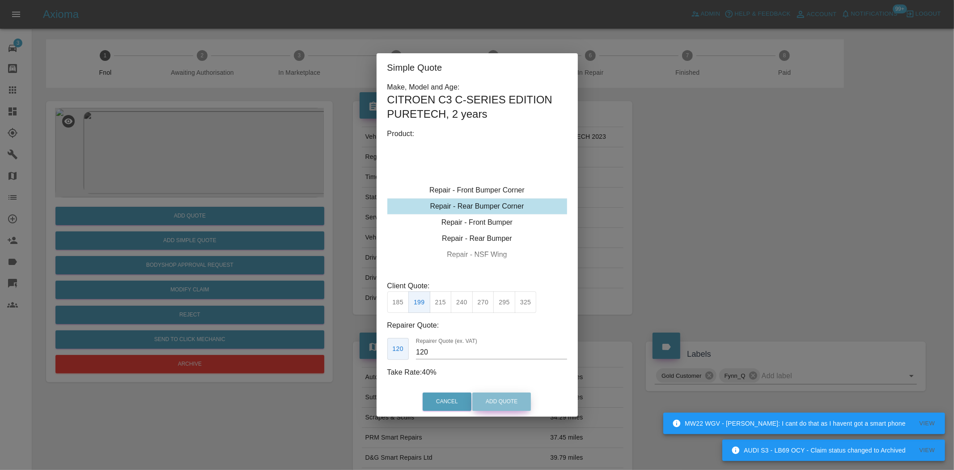
click at [497, 397] on button "Add Quote" at bounding box center [501, 401] width 59 height 18
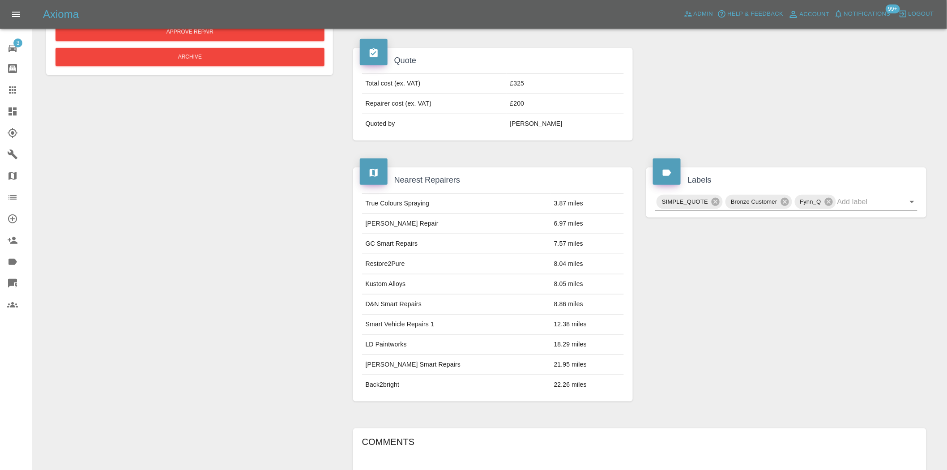
scroll to position [537, 0]
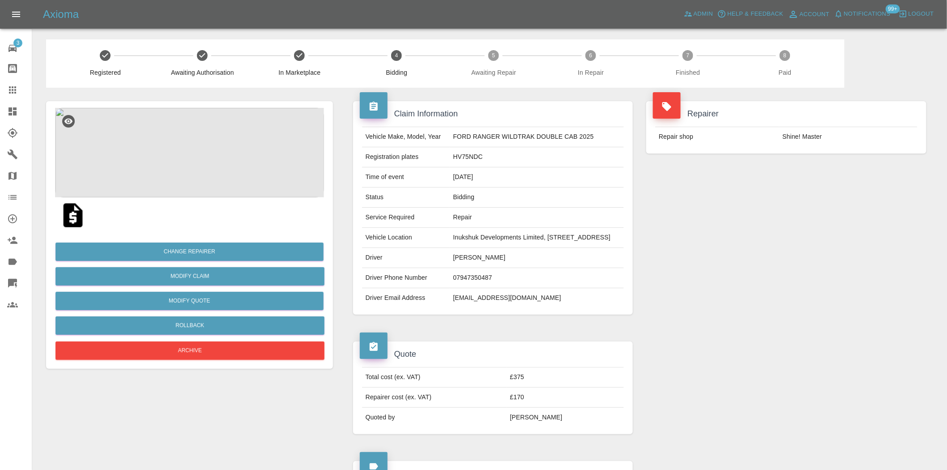
click at [449, 268] on td "[PERSON_NAME]" at bounding box center [536, 258] width 174 height 20
copy td "[PERSON_NAME]"
click at [747, 328] on div "Repairer Repair shop Shine! Master" at bounding box center [785, 208] width 293 height 240
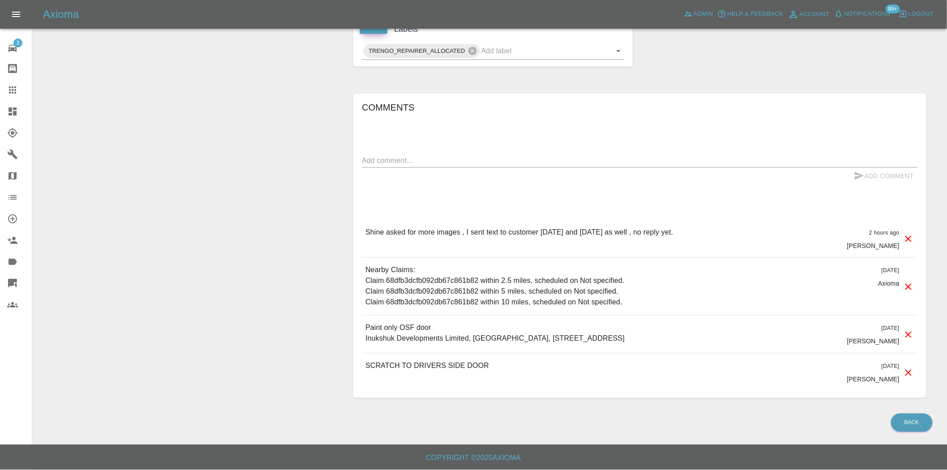
scroll to position [472, 0]
click at [391, 162] on textarea at bounding box center [639, 160] width 555 height 10
type textarea "custo0mer was away and will send add images tomorrow"
click at [870, 176] on button "Add Comment" at bounding box center [883, 176] width 67 height 17
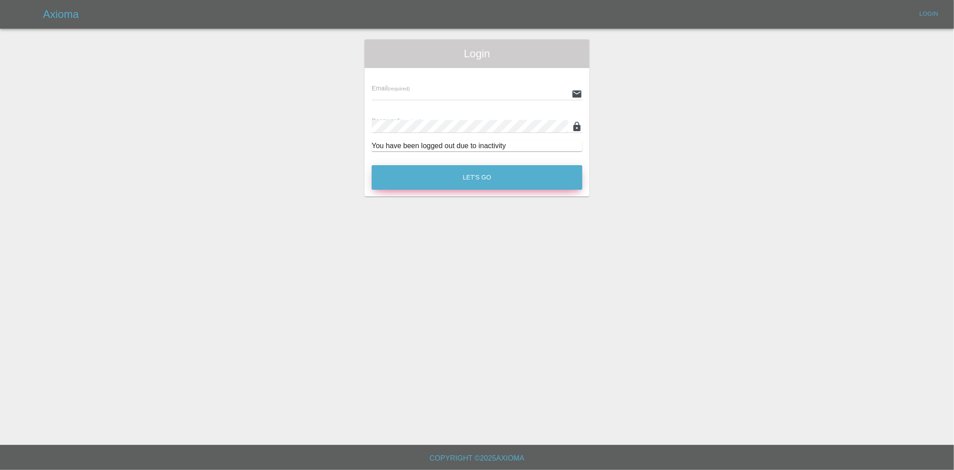
type input "ankur.mehta@axioma.co.uk"
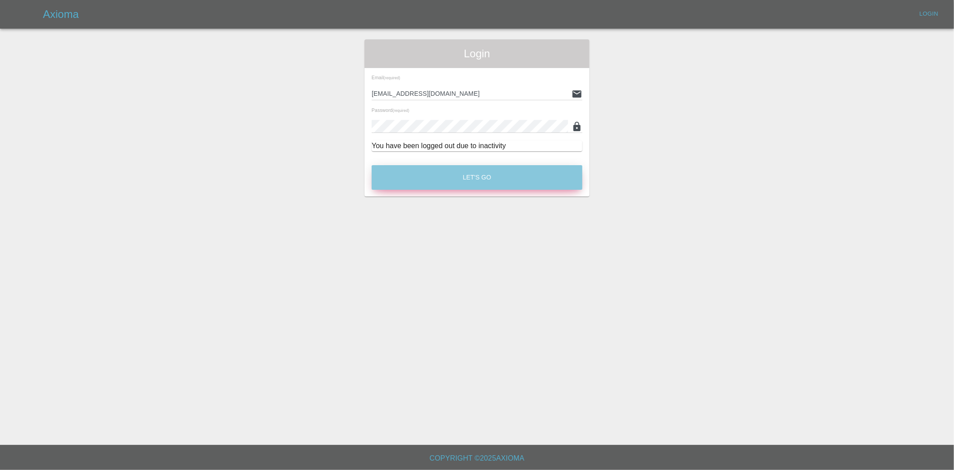
click at [463, 183] on button "Let's Go" at bounding box center [477, 177] width 211 height 25
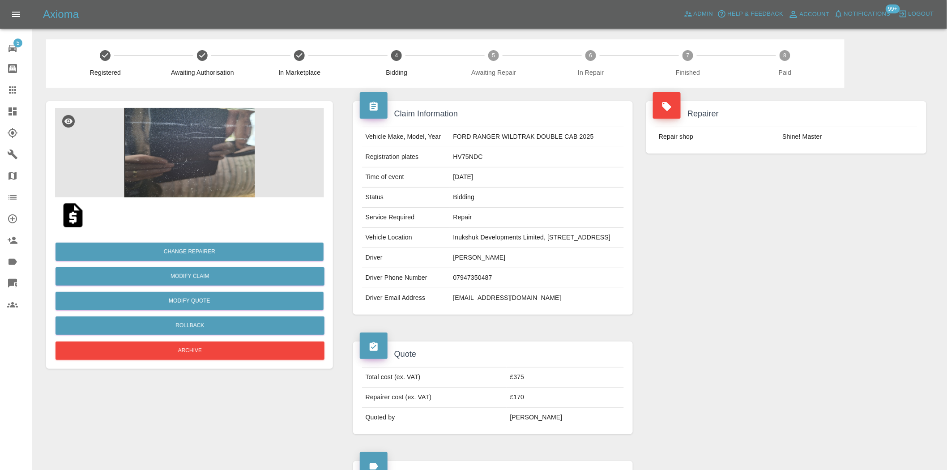
scroll to position [348, 0]
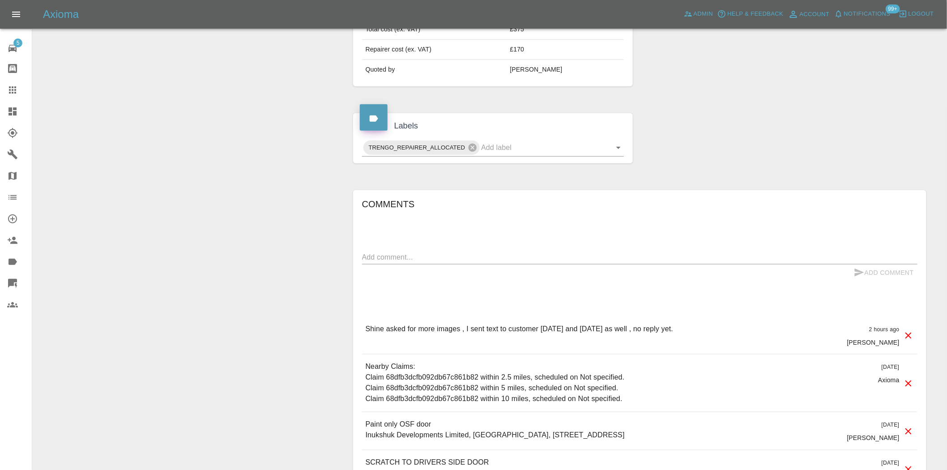
click at [416, 264] on div "x" at bounding box center [639, 257] width 555 height 14
drag, startPoint x: 365, startPoint y: 282, endPoint x: 302, endPoint y: 297, distance: 65.2
click at [302, 297] on div "Change Repairer Modify Claim Modify Quote Rollback Archive Claim Information Ve…" at bounding box center [489, 124] width 900 height 768
type textarea "Customer was away, she will send add images tomorrow"
click at [574, 264] on div "Customer was away, she will send add images tomorrow x" at bounding box center [639, 257] width 555 height 14
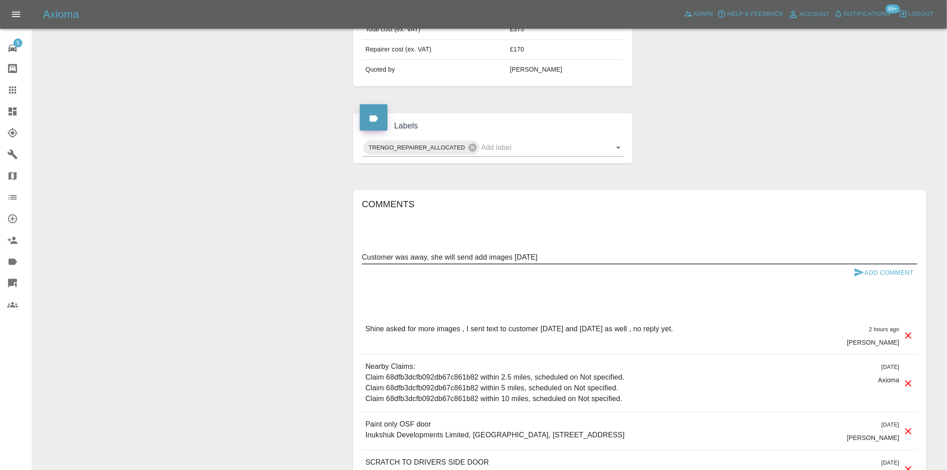
drag, startPoint x: 876, startPoint y: 293, endPoint x: 875, endPoint y: 335, distance: 42.1
click at [876, 281] on button "Add Comment" at bounding box center [883, 272] width 67 height 17
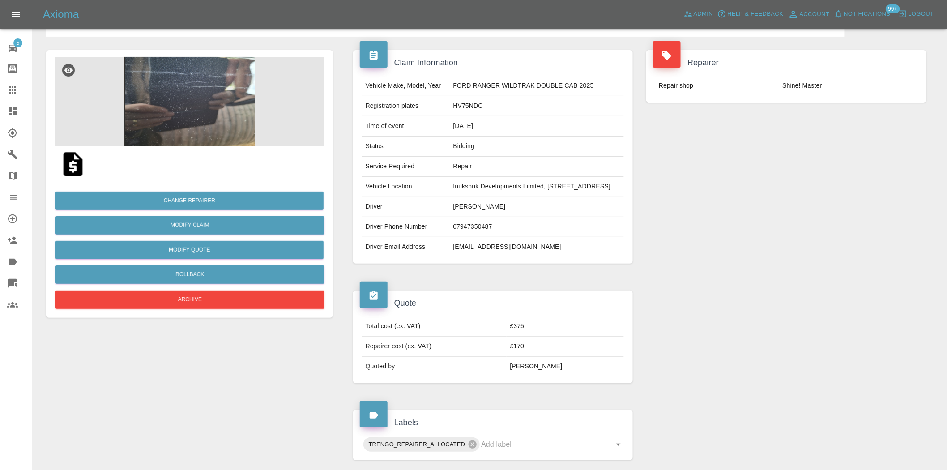
scroll to position [0, 0]
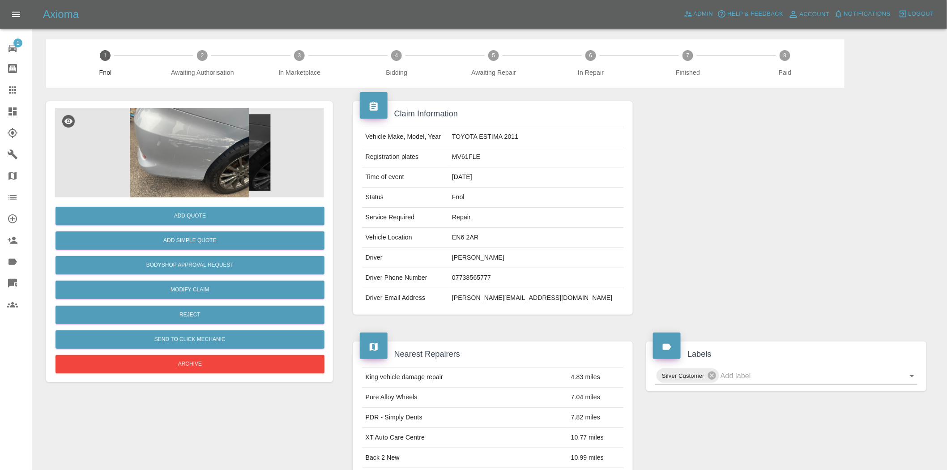
click at [202, 157] on img at bounding box center [189, 152] width 269 height 89
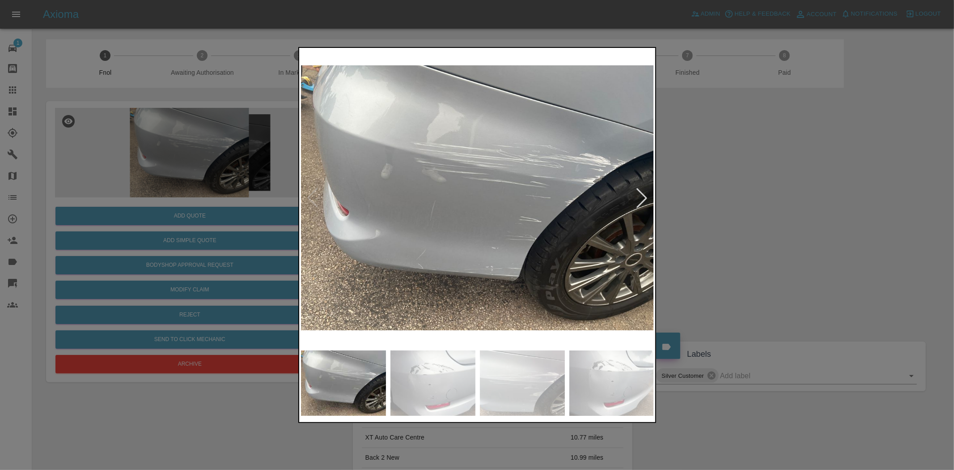
click at [464, 211] on img at bounding box center [477, 198] width 353 height 296
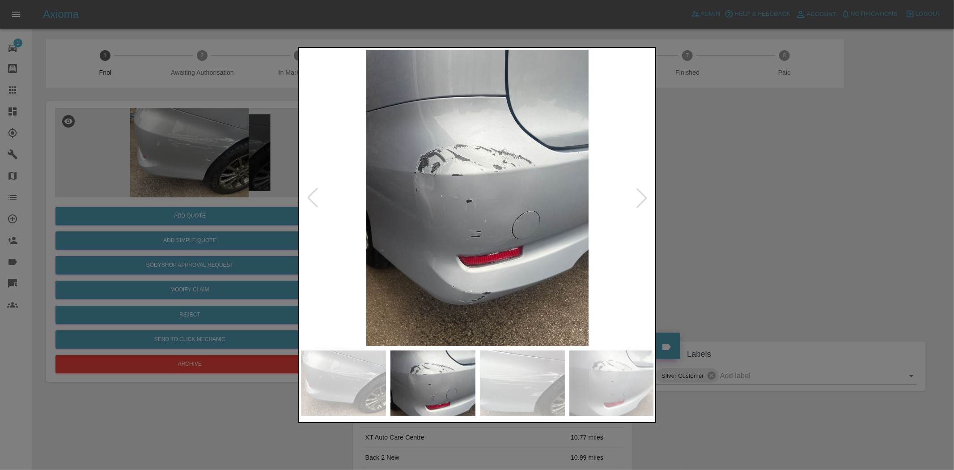
click at [458, 245] on img at bounding box center [477, 198] width 353 height 296
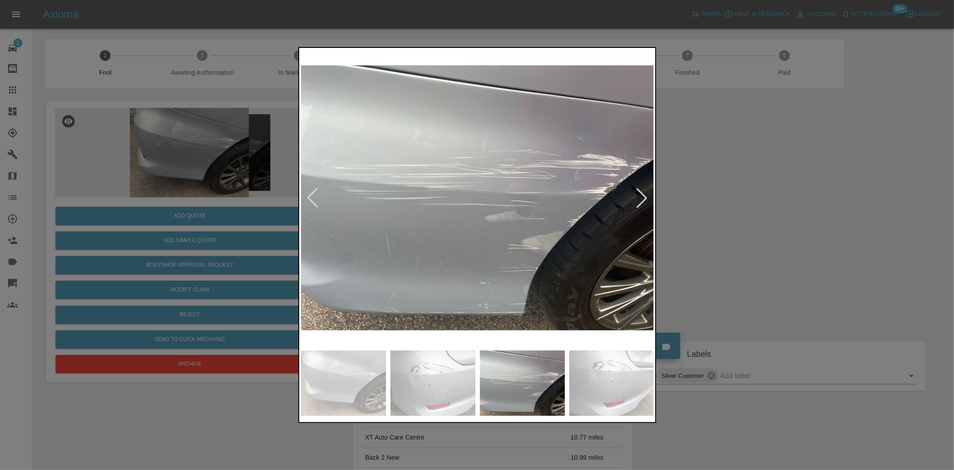
click at [490, 246] on img at bounding box center [477, 198] width 353 height 296
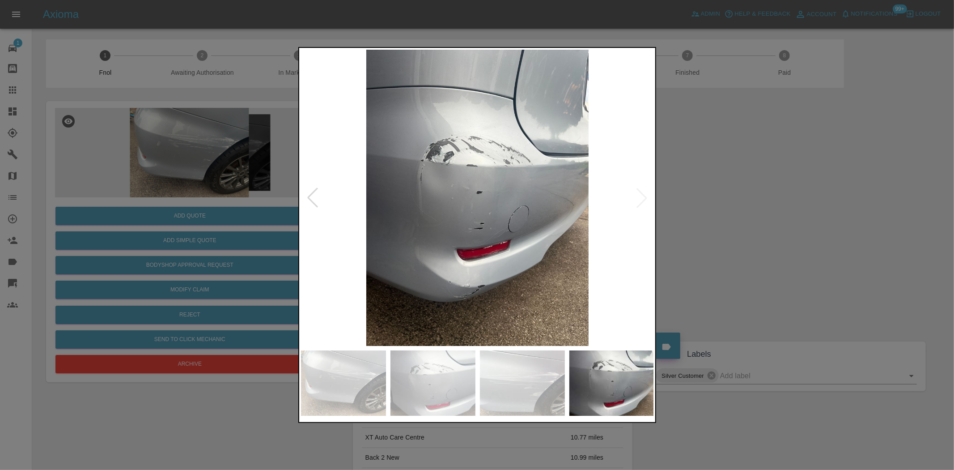
click at [374, 249] on img at bounding box center [477, 198] width 353 height 296
click at [453, 266] on img at bounding box center [477, 198] width 353 height 296
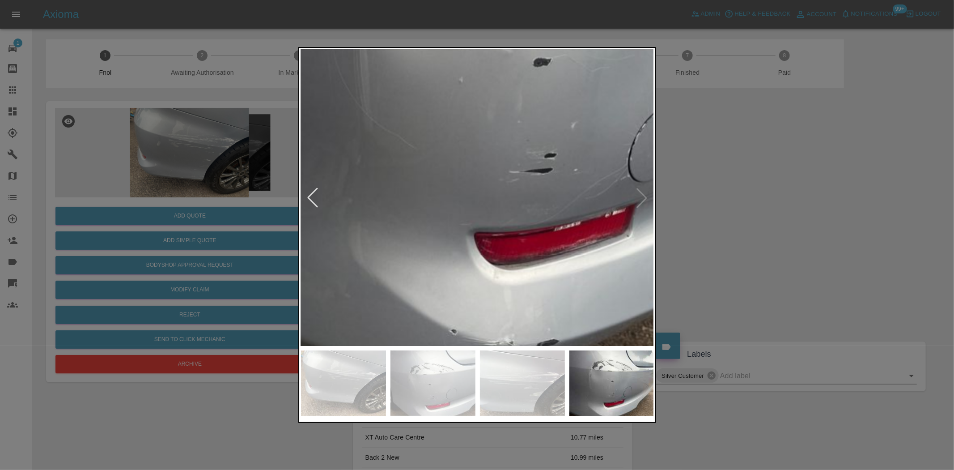
click at [451, 301] on img at bounding box center [536, 78] width 1060 height 889
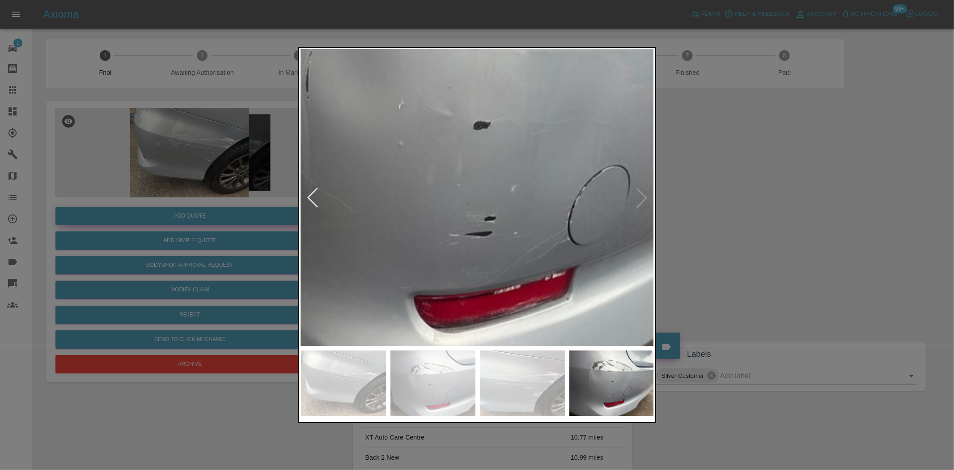
drag, startPoint x: 228, startPoint y: 206, endPoint x: 227, endPoint y: 212, distance: 6.3
click at [227, 209] on div at bounding box center [477, 235] width 954 height 470
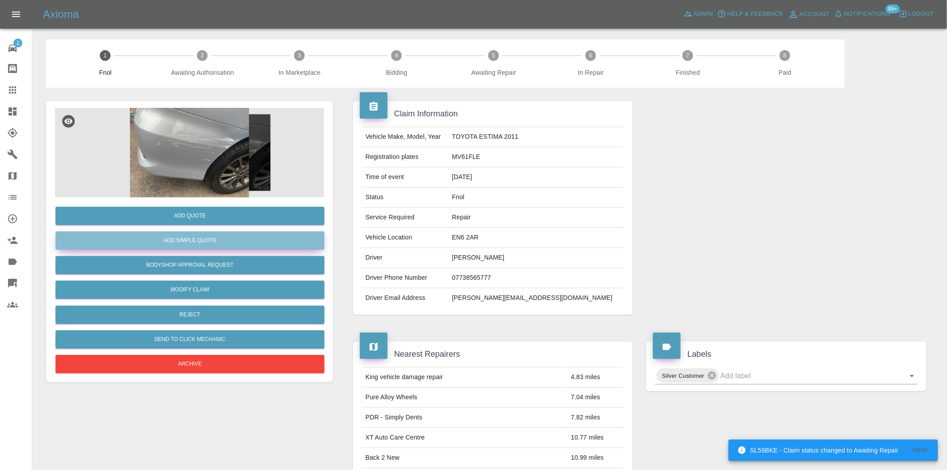
click at [216, 246] on button "Add Simple Quote" at bounding box center [189, 240] width 269 height 18
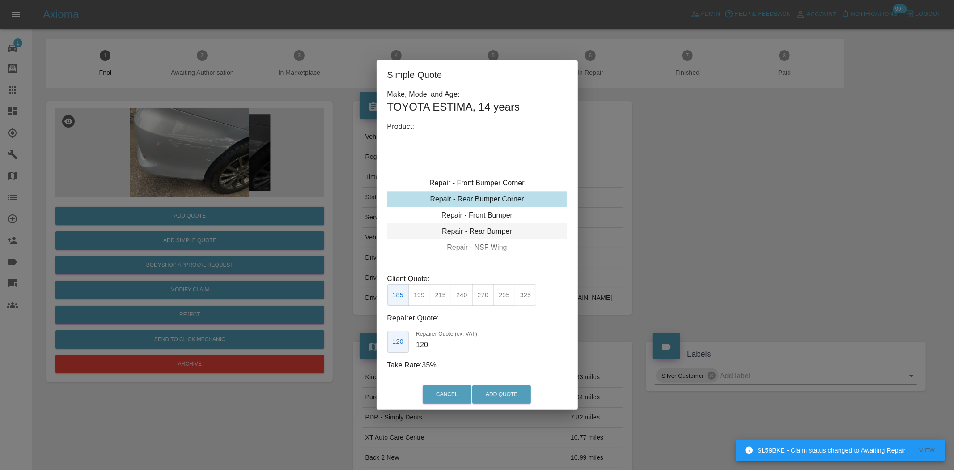
click at [467, 226] on div "Repair - Rear Bumper" at bounding box center [477, 231] width 180 height 16
click at [445, 298] on button "350" at bounding box center [441, 295] width 22 height 22
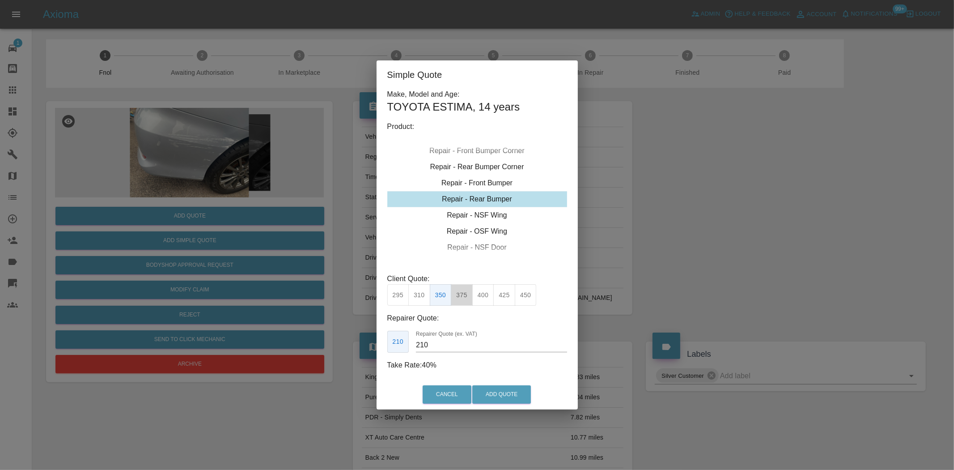
click at [467, 297] on button "375" at bounding box center [462, 295] width 22 height 22
drag, startPoint x: 431, startPoint y: 347, endPoint x: 293, endPoint y: 349, distance: 137.4
click at [297, 349] on div "Simple Quote Make, Model and Age: TOYOTA ESTIMA , 14 years Product: Repair - Fr…" at bounding box center [477, 235] width 954 height 470
type input "220"
click at [502, 386] on button "Add Quote" at bounding box center [501, 394] width 59 height 18
